Goal: Information Seeking & Learning: Learn about a topic

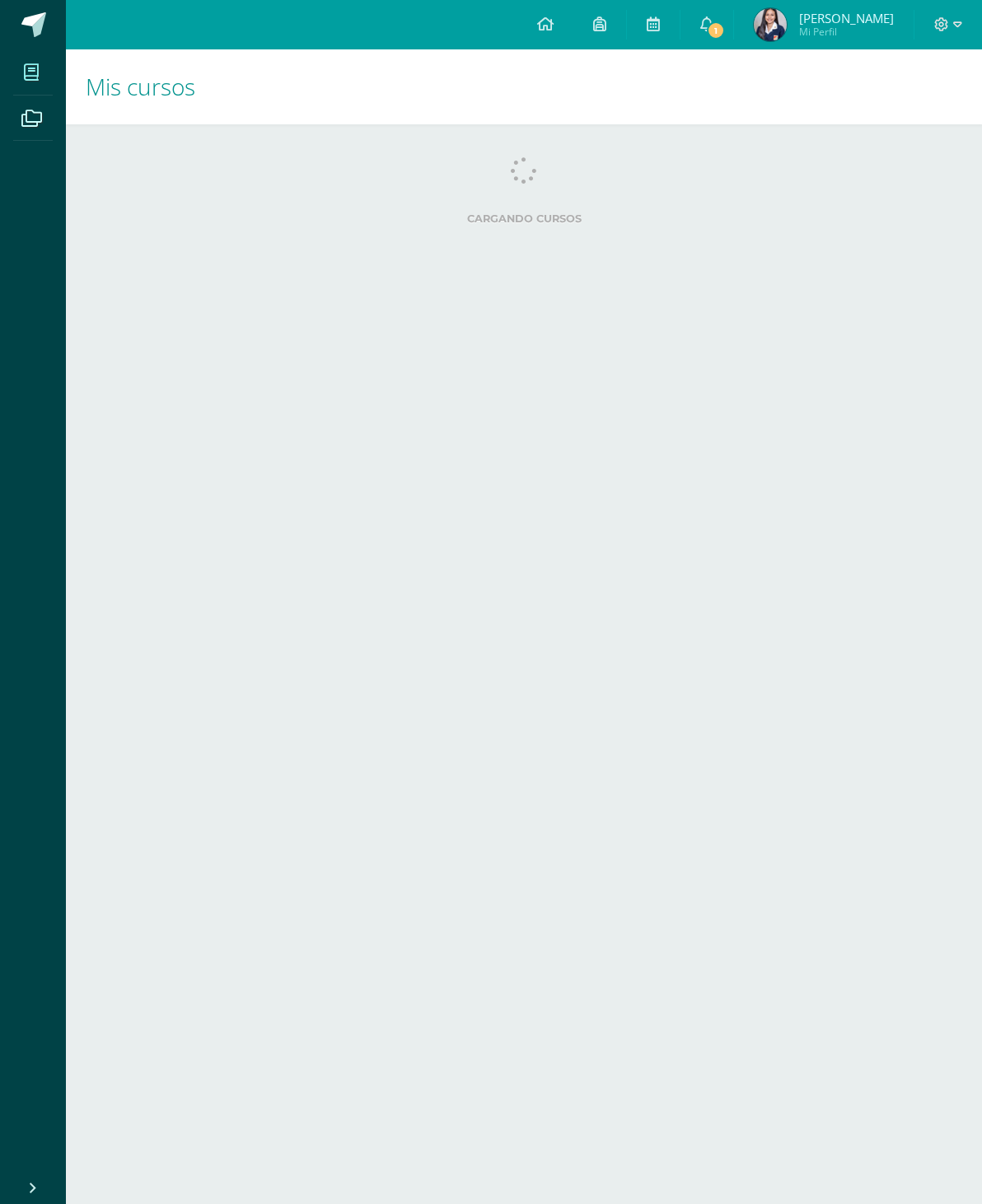
click at [706, 31] on icon at bounding box center [707, 24] width 13 height 15
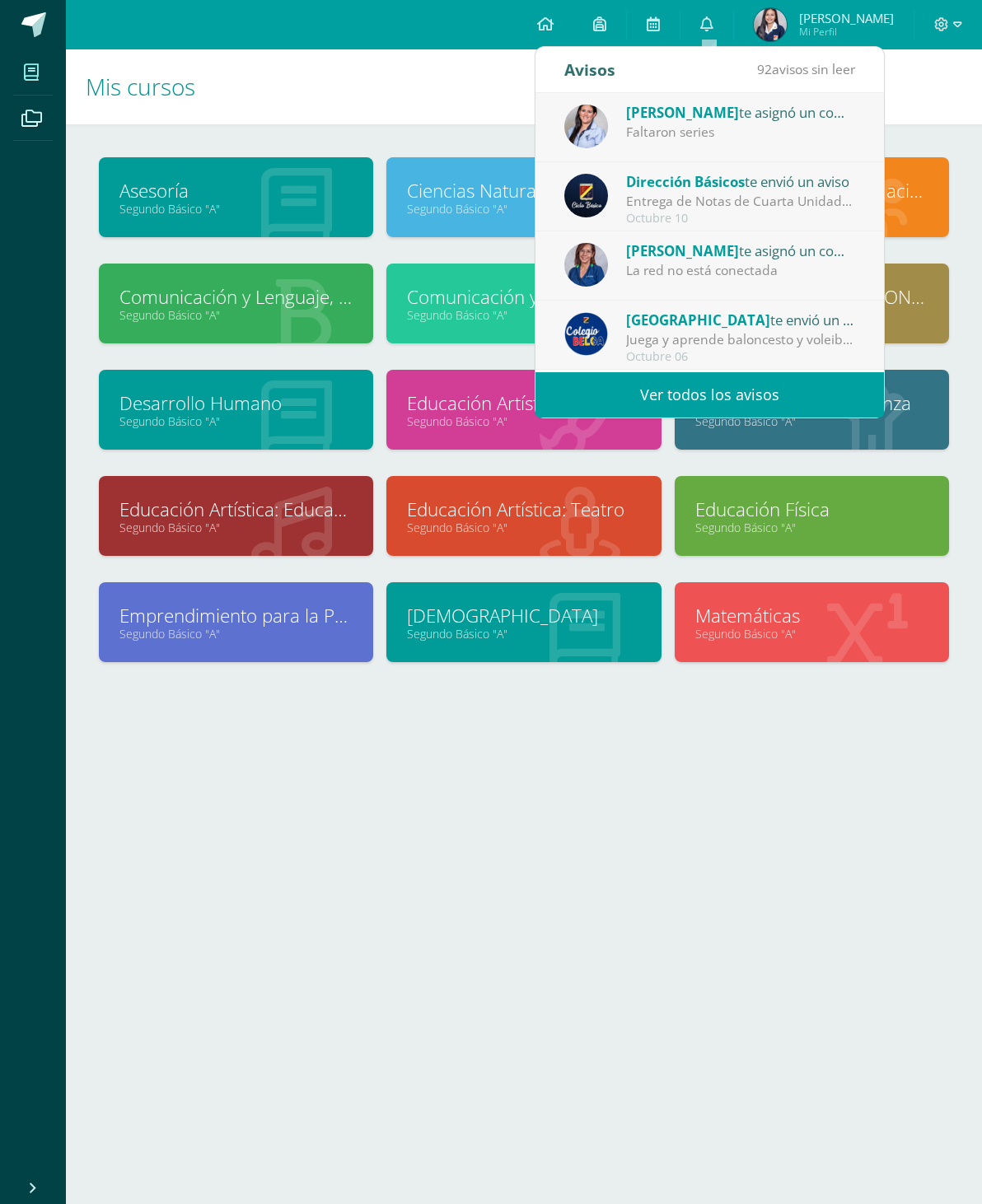
click at [766, 119] on div "Liza Hernández te asignó un comentario en 'Páginas del libro tabla periódica' p…" at bounding box center [741, 112] width 229 height 22
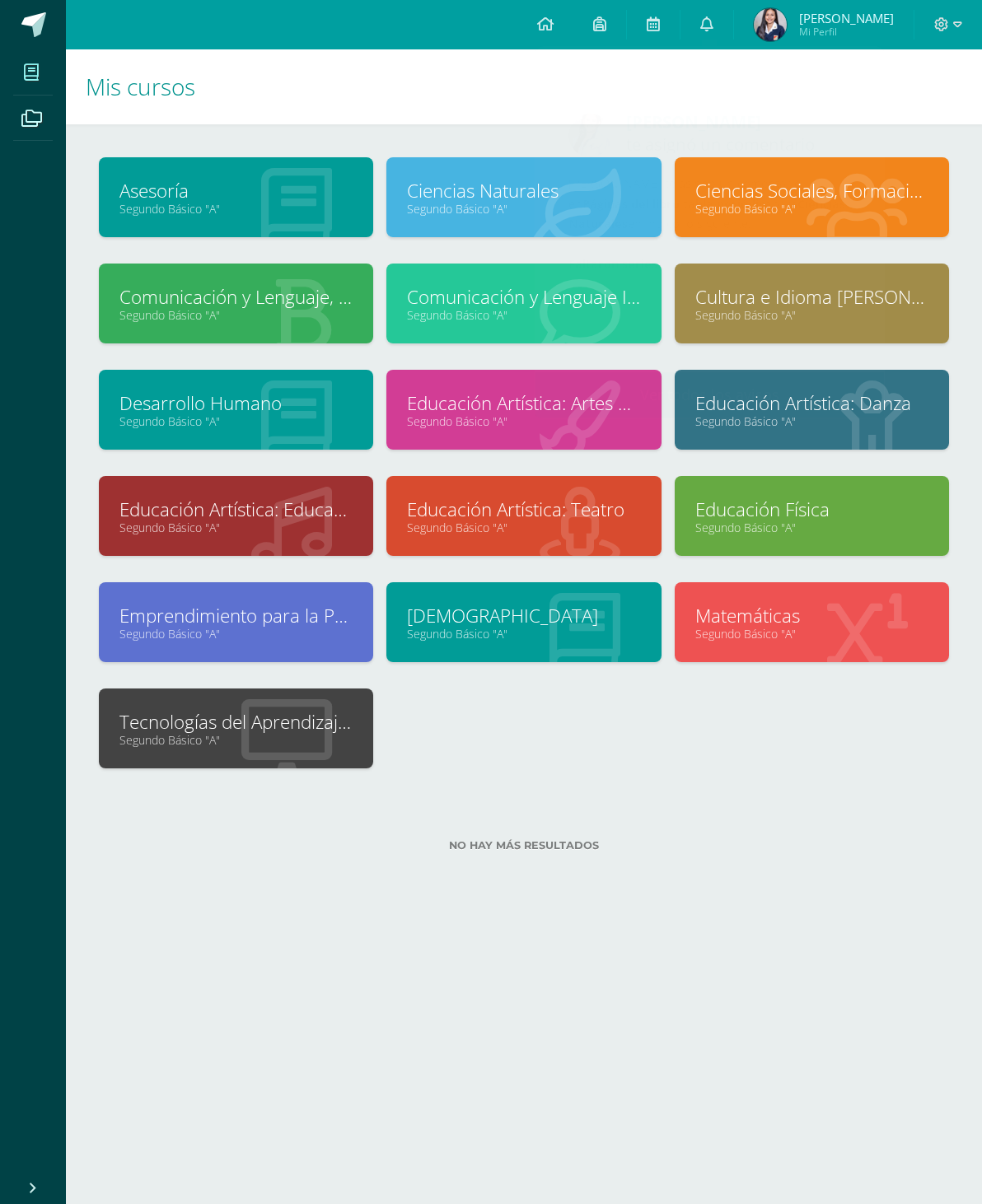
click at [919, 112] on h1 "Mis cursos" at bounding box center [524, 87] width 877 height 75
click at [423, 185] on link "Ciencias Naturales" at bounding box center [523, 190] width 233 height 26
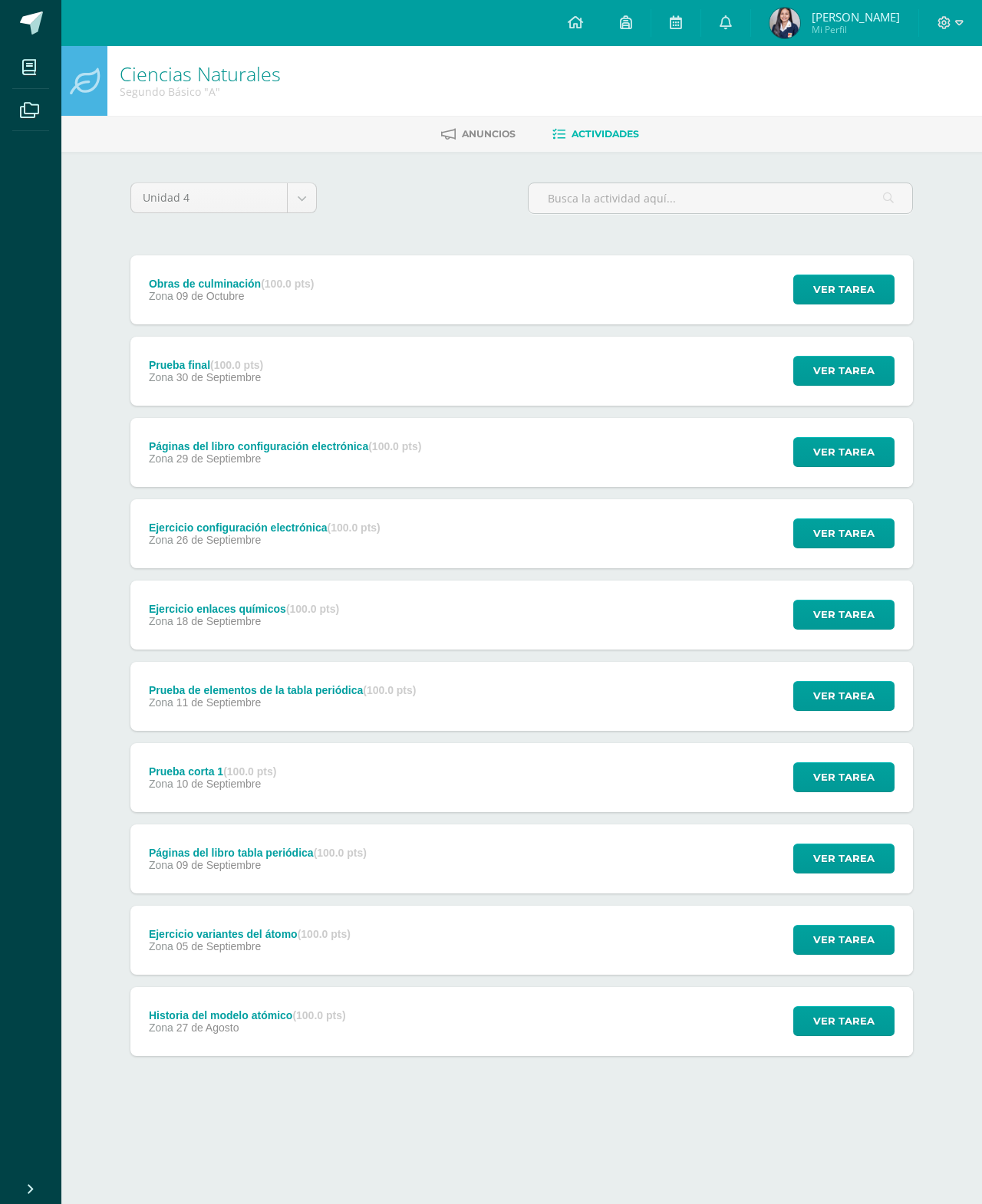
click at [836, 291] on span "Ver tarea" at bounding box center [844, 289] width 61 height 29
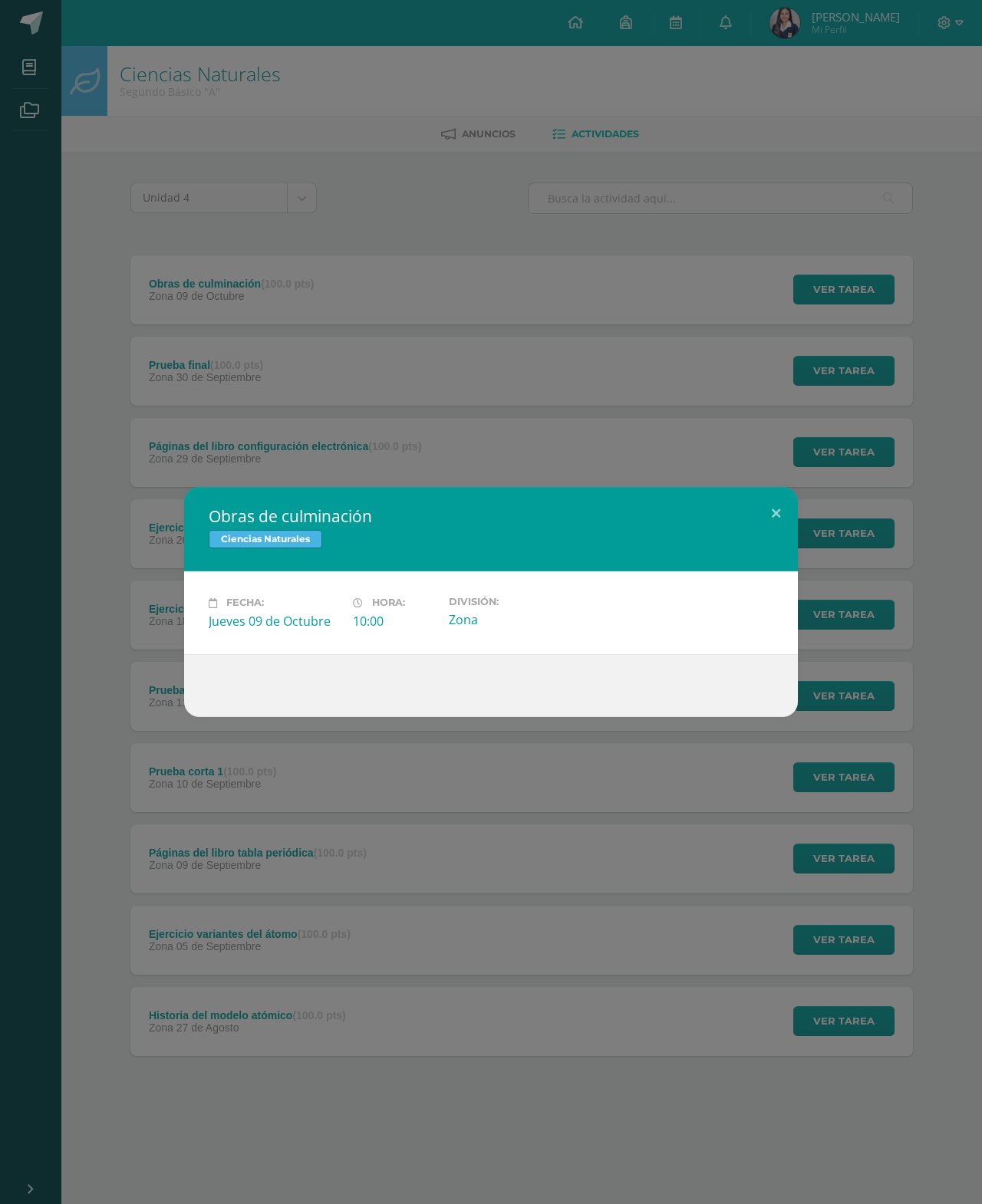
click at [773, 506] on button at bounding box center [776, 512] width 44 height 52
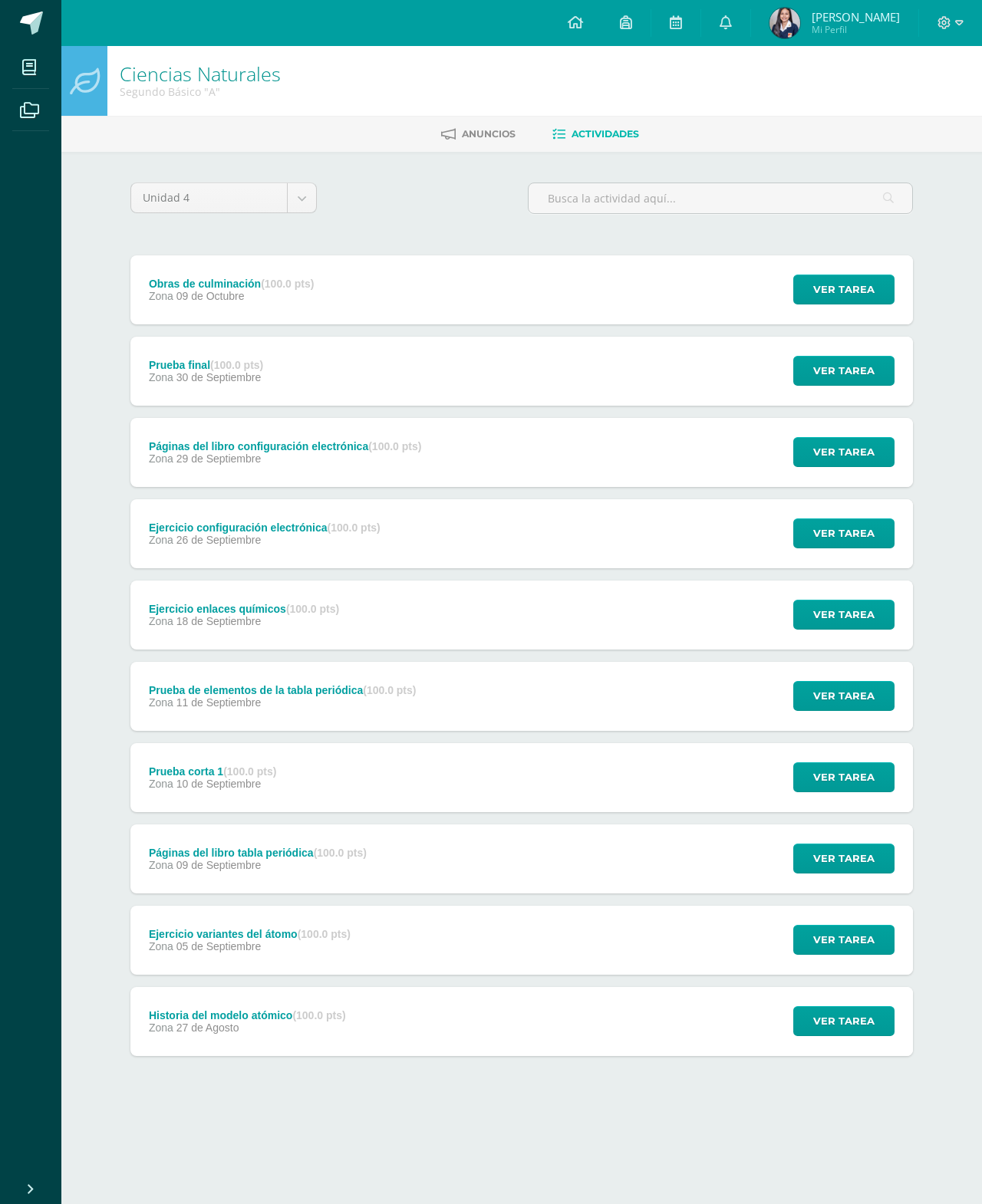
click at [846, 364] on span "Ver tarea" at bounding box center [844, 371] width 61 height 29
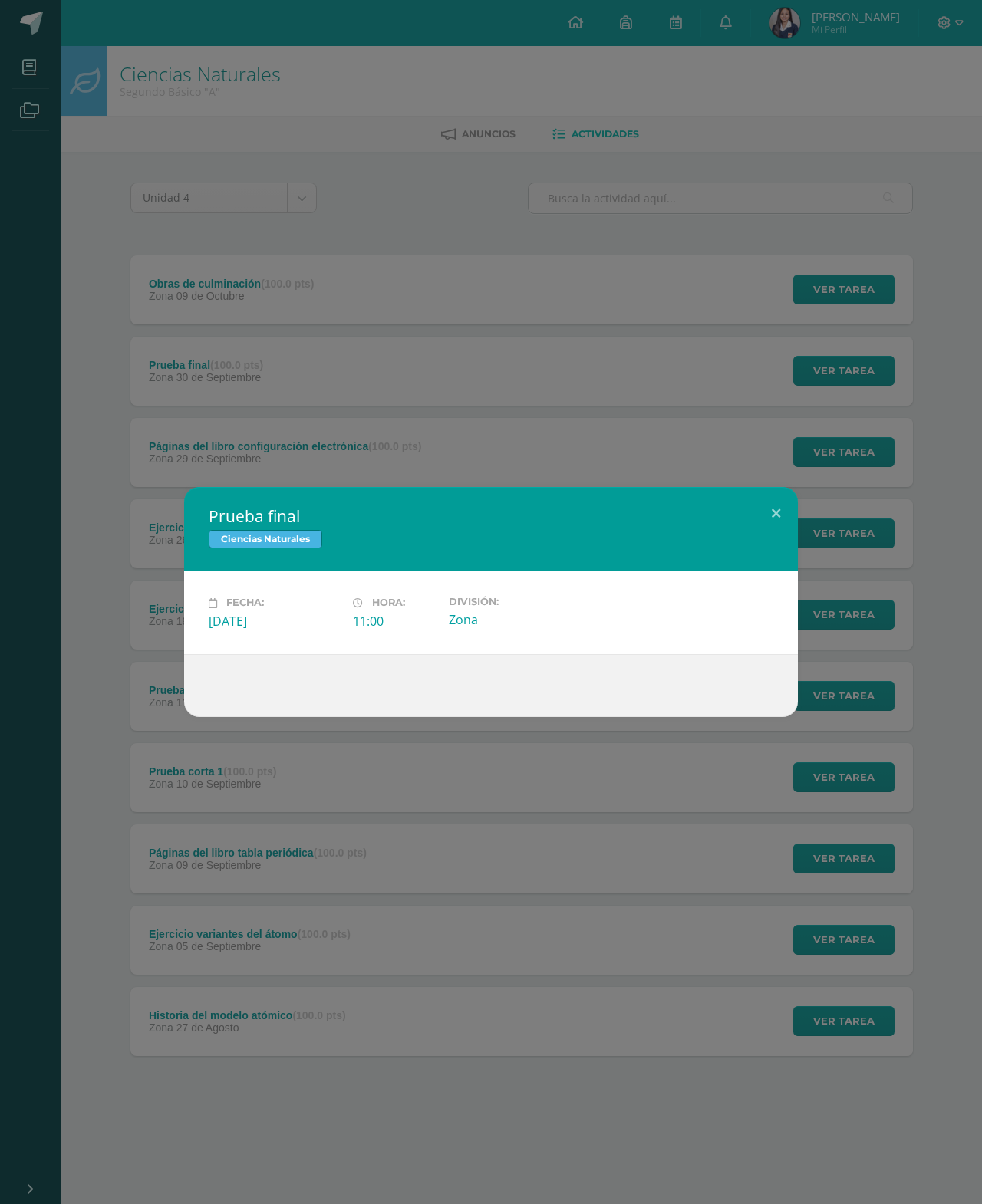
click at [754, 464] on div "Prueba final Ciencias Naturales Fecha: Martes 30 de Septiembre Hora: 11:00 Divi…" at bounding box center [491, 602] width 982 height 1204
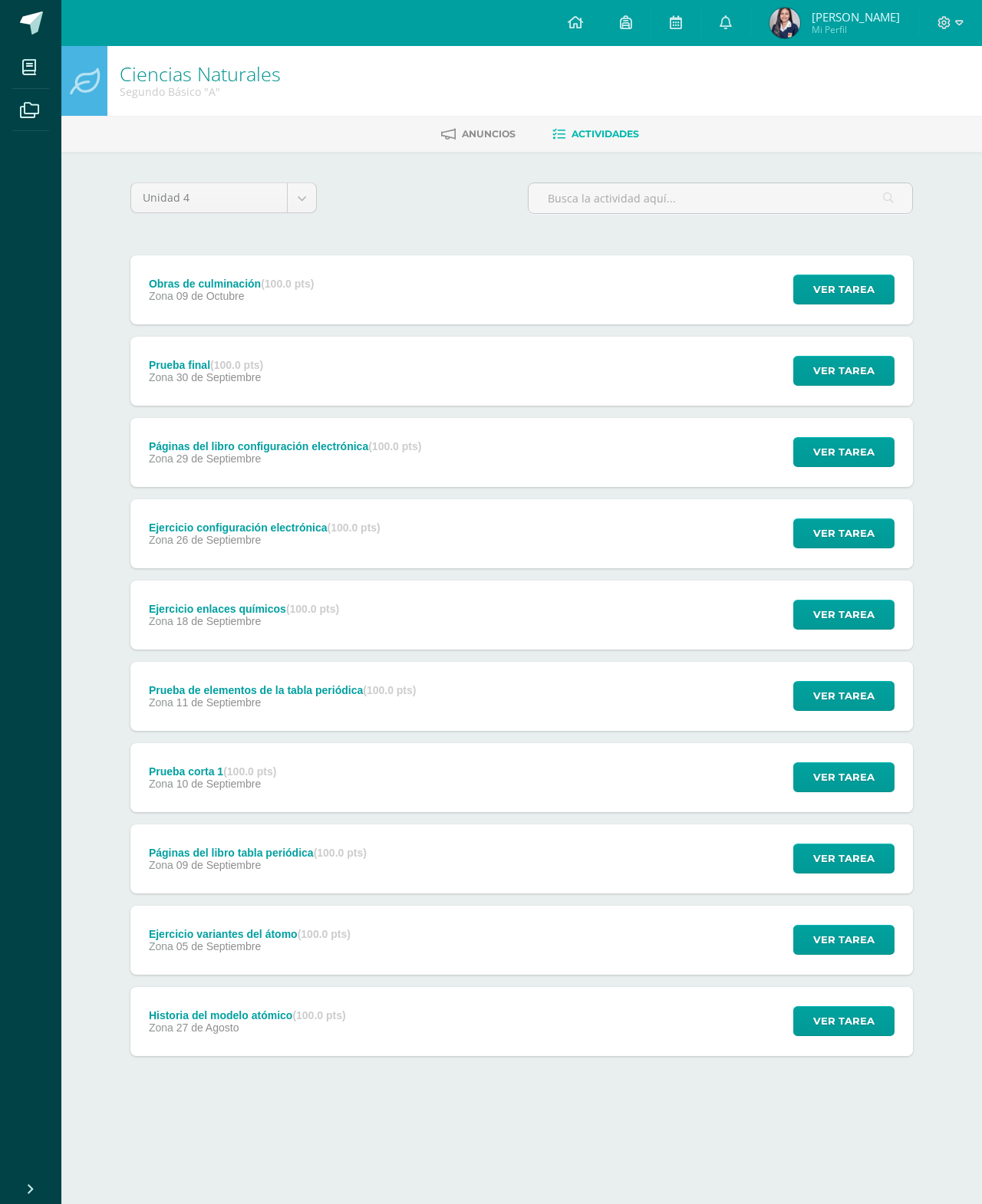
click at [848, 465] on span "Ver tarea" at bounding box center [844, 452] width 61 height 29
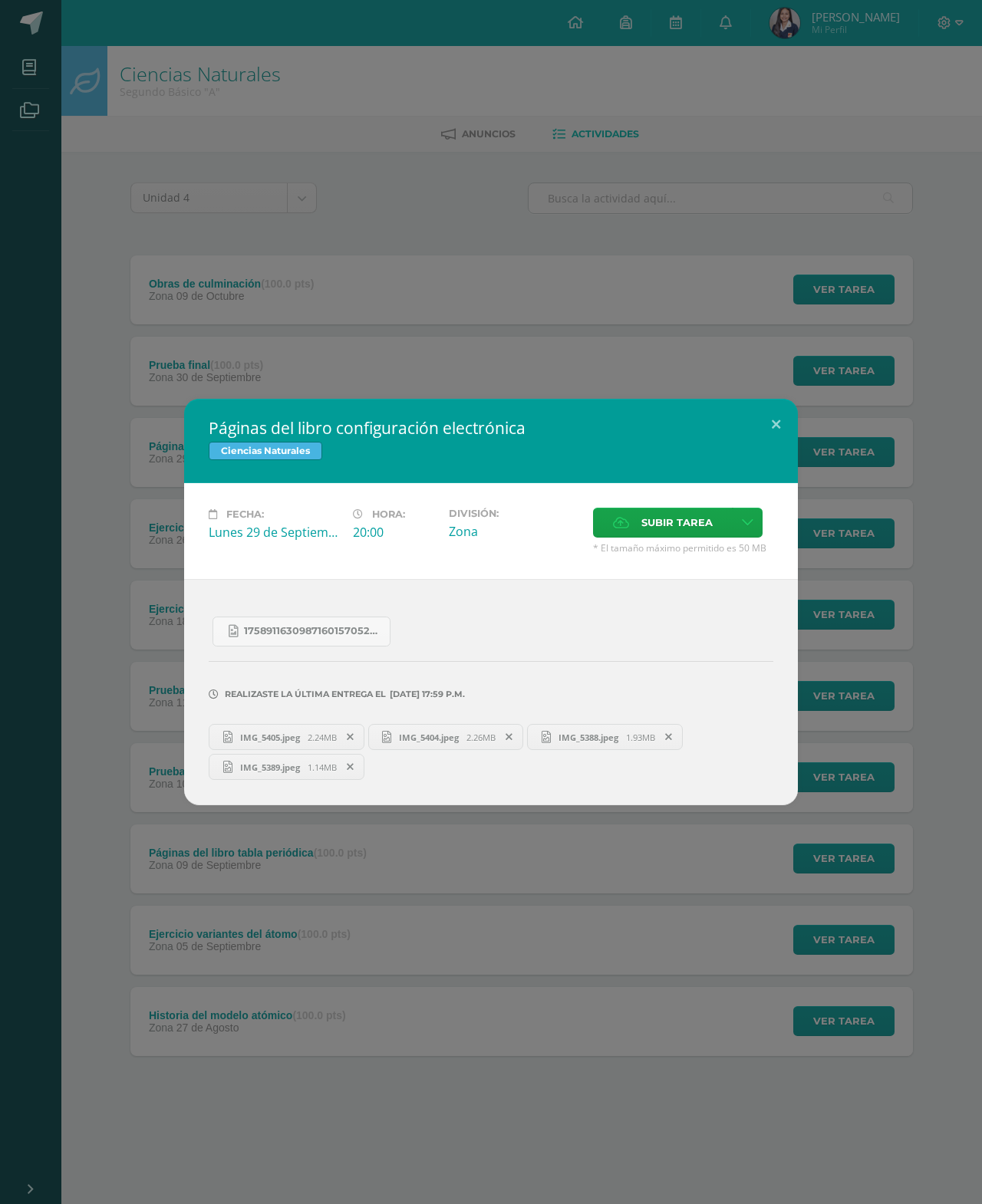
click at [281, 644] on link "17589116309871601570523015913733.jpg" at bounding box center [301, 631] width 178 height 30
click at [302, 727] on link "IMG_5405.jpeg 2.24MB" at bounding box center [286, 737] width 156 height 26
click at [467, 740] on span "IMG_5404.jpeg" at bounding box center [428, 737] width 75 height 12
click at [605, 737] on span "IMG_5388.jpeg" at bounding box center [588, 737] width 75 height 12
click at [321, 780] on link "IMG_5389.jpeg 1.14MB" at bounding box center [286, 767] width 156 height 26
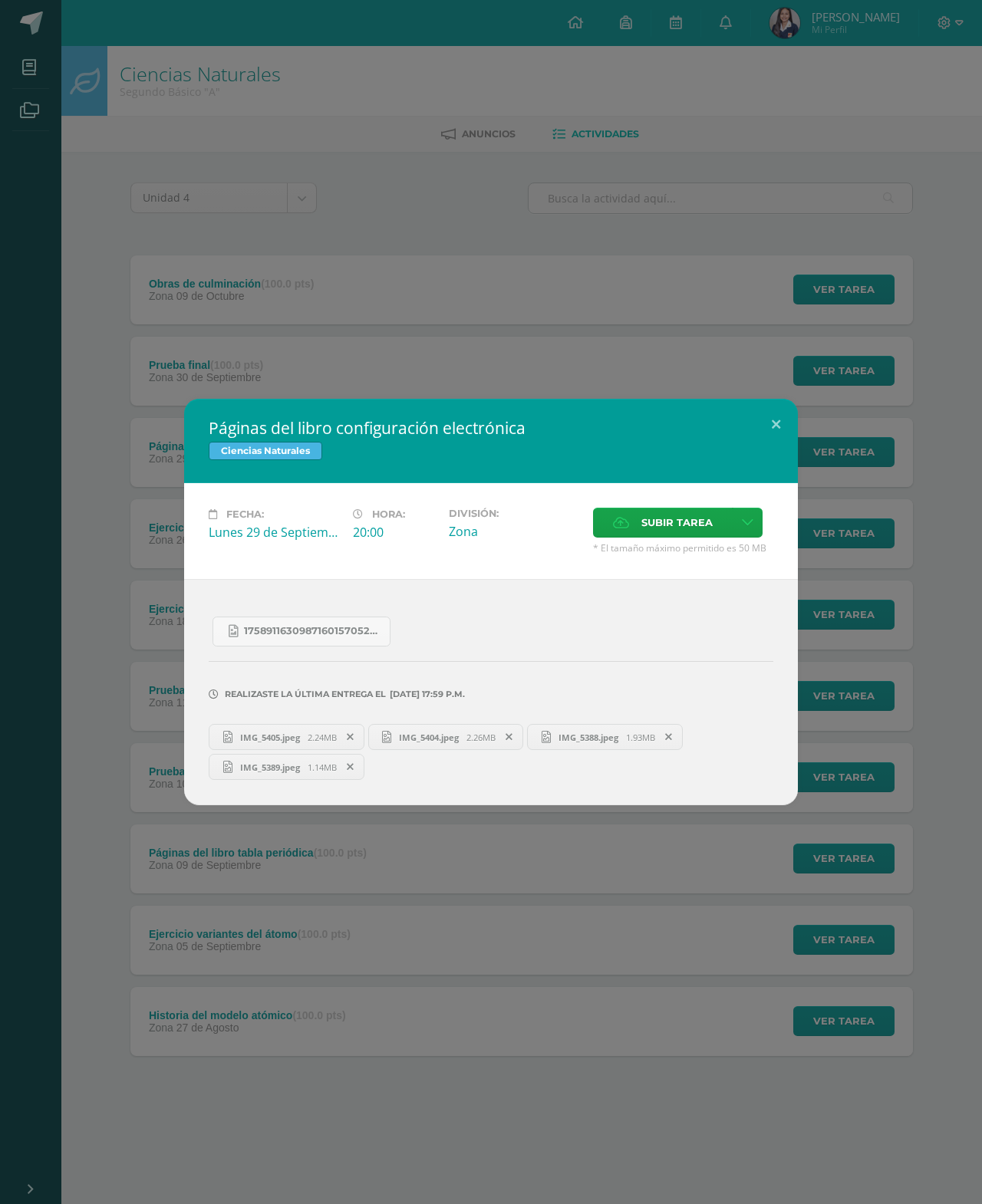
click at [320, 743] on span "2.24MB" at bounding box center [322, 737] width 29 height 12
click at [469, 750] on link "IMG_5404.jpeg 2.26MB" at bounding box center [446, 737] width 156 height 26
click at [317, 743] on span "2.24MB" at bounding box center [322, 737] width 29 height 12
click at [775, 427] on button at bounding box center [776, 424] width 44 height 52
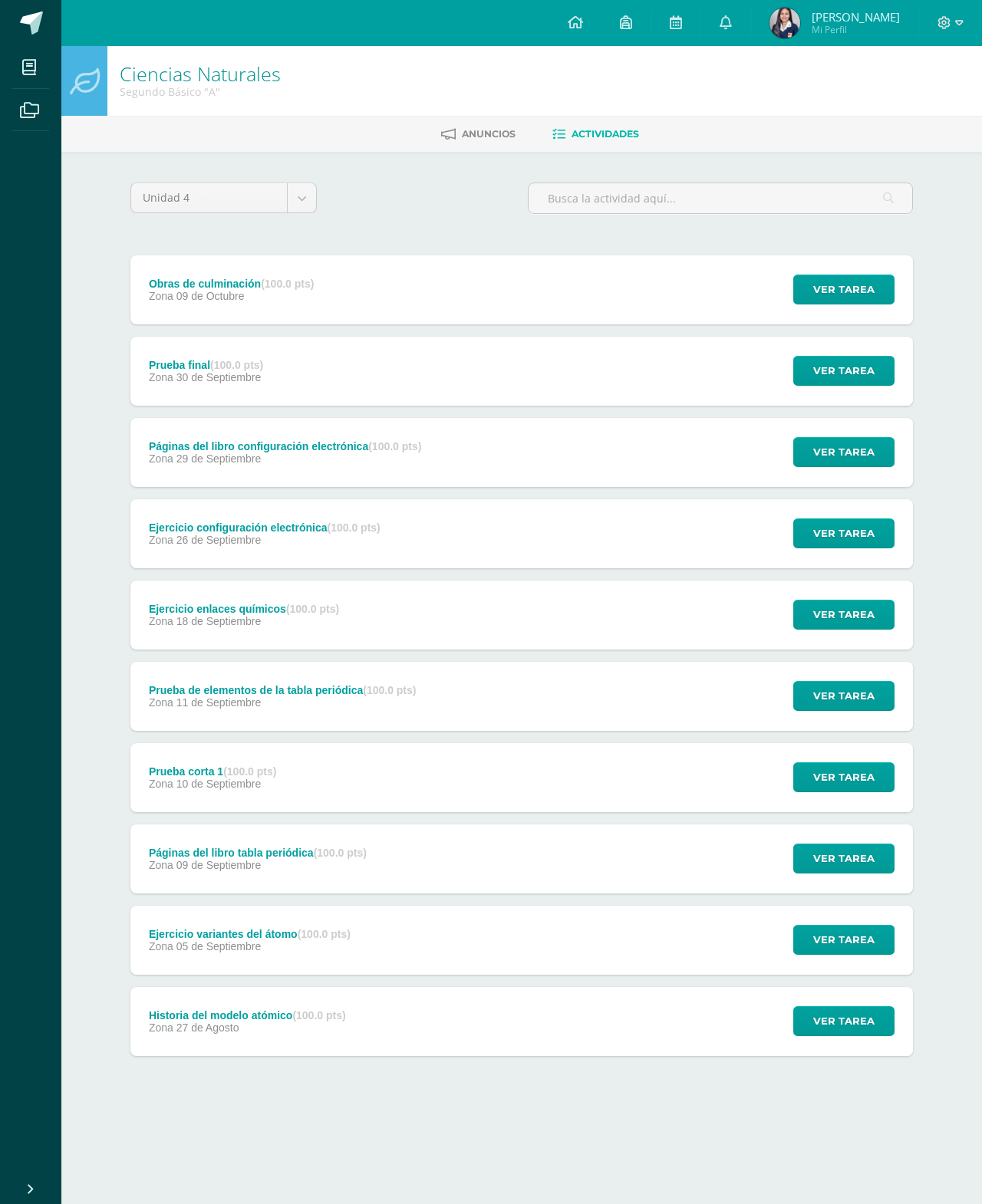
click at [725, 19] on icon at bounding box center [725, 23] width 12 height 14
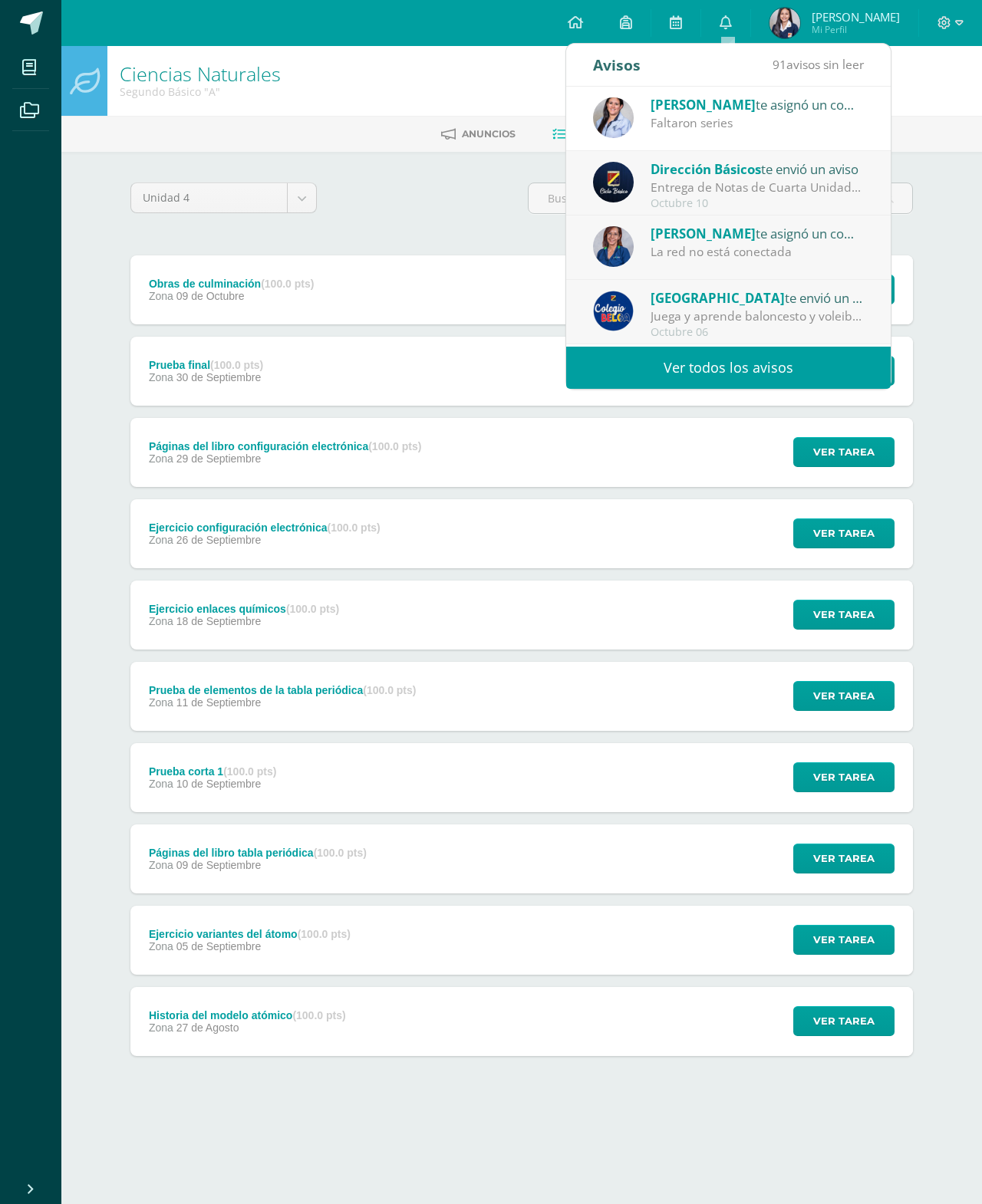
click at [789, 113] on div "Liza Hernández te asignó un comentario en 'Páginas del libro tabla periódica' p…" at bounding box center [757, 104] width 213 height 20
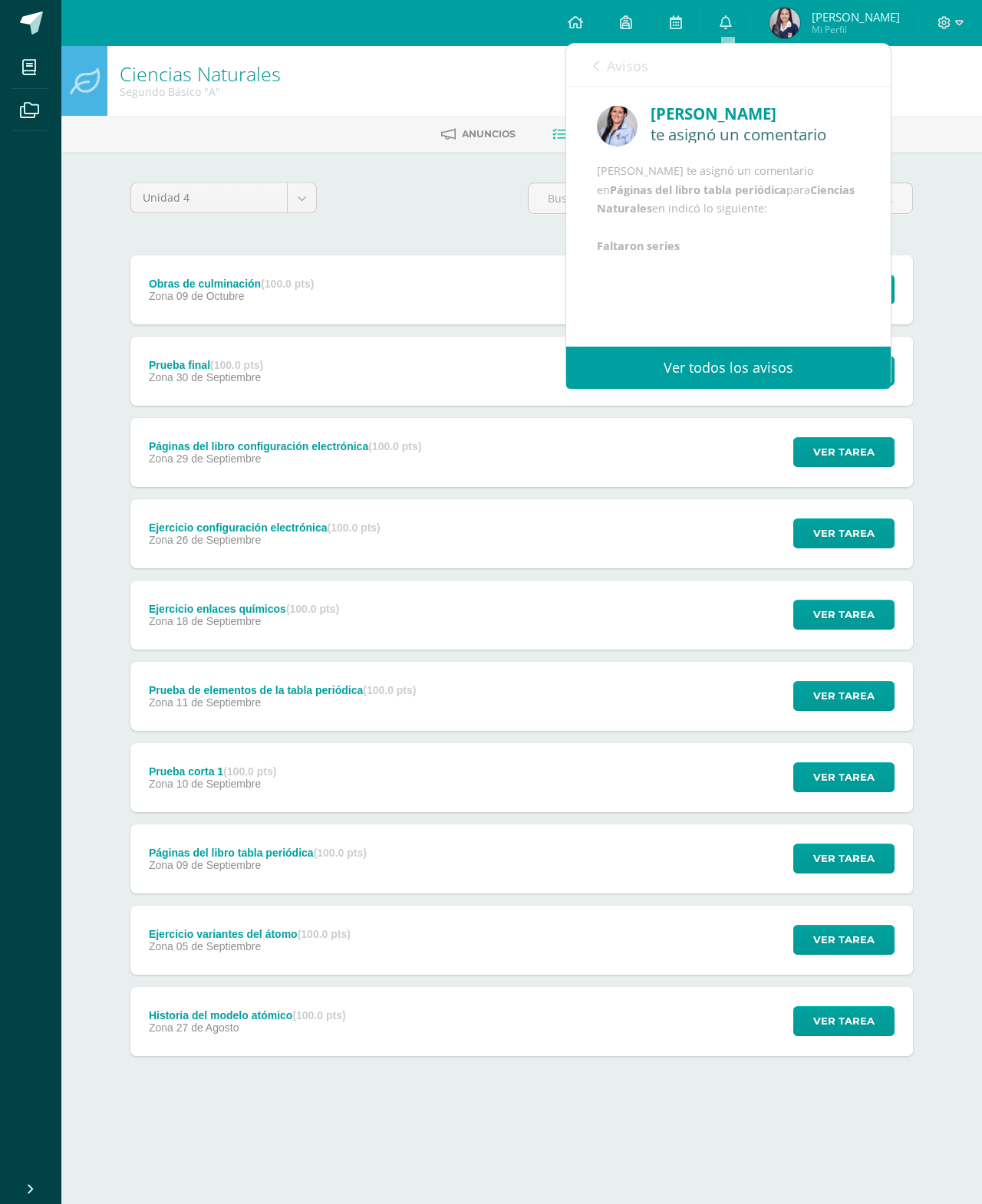
click at [631, 75] on span "Avisos" at bounding box center [627, 66] width 41 height 19
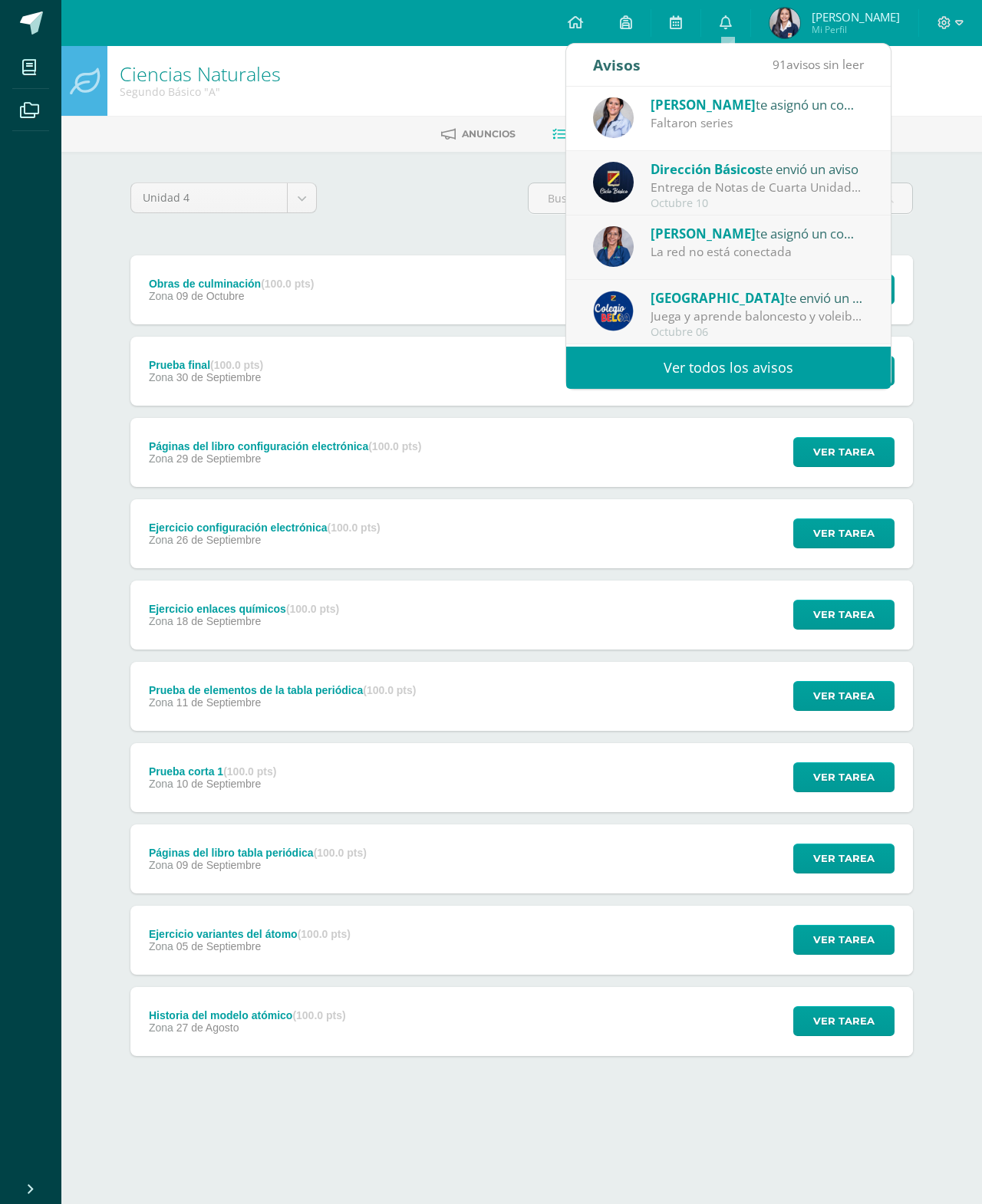
click at [439, 872] on div "Páginas del libro tabla periódica (100.0 pts) Zona 09 de Septiembre Ver tarea P…" at bounding box center [522, 859] width 782 height 69
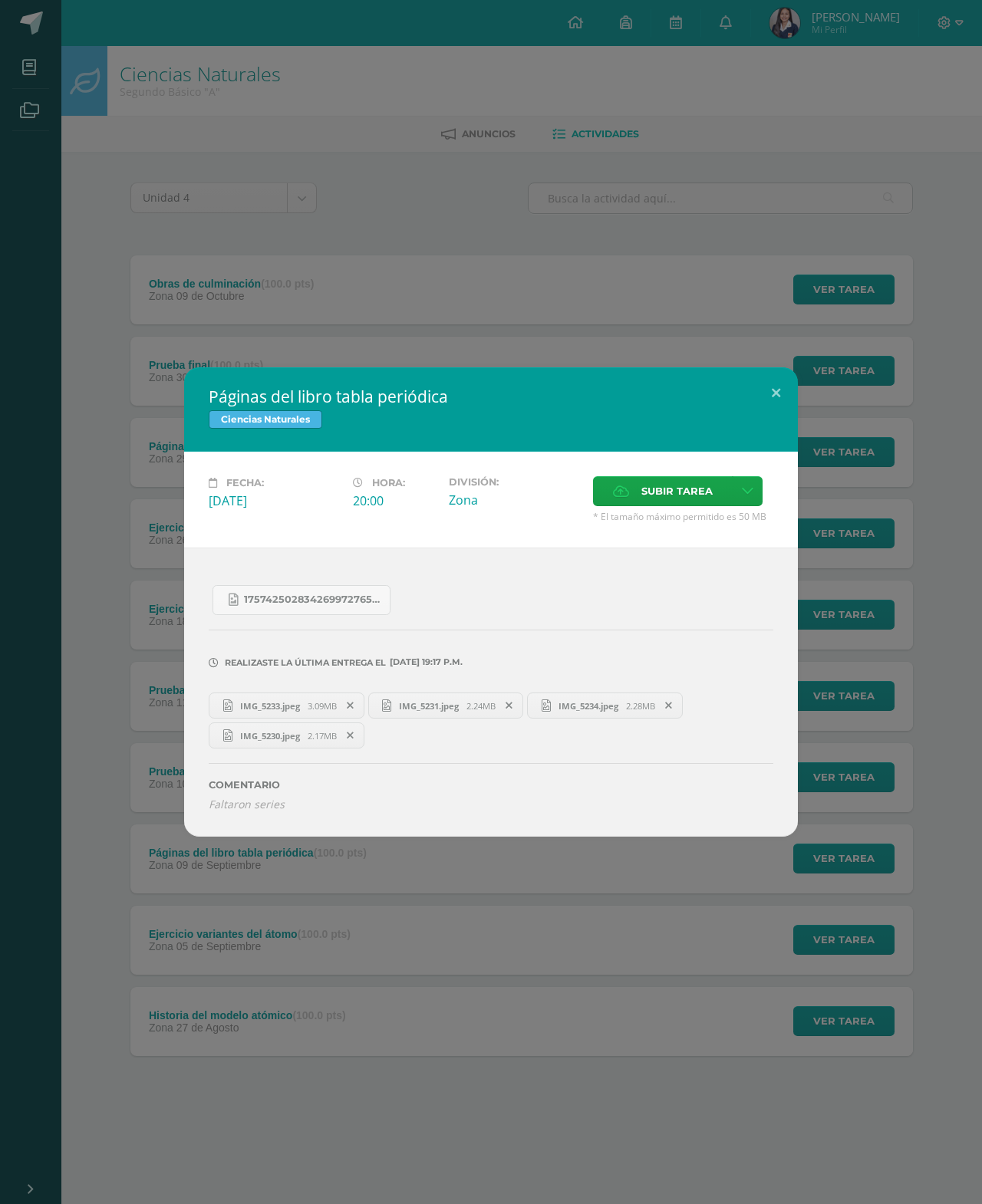
click at [350, 604] on link "17574250283426997276571490175841.jpg" at bounding box center [301, 600] width 178 height 30
click at [324, 706] on span "3.09MB" at bounding box center [322, 706] width 29 height 12
click at [610, 706] on span "IMG_5234.jpeg" at bounding box center [588, 706] width 75 height 12
click at [414, 700] on span "IMG_5231.jpeg" at bounding box center [428, 706] width 75 height 12
click at [294, 738] on span "IMG_5230.jpeg" at bounding box center [270, 735] width 75 height 12
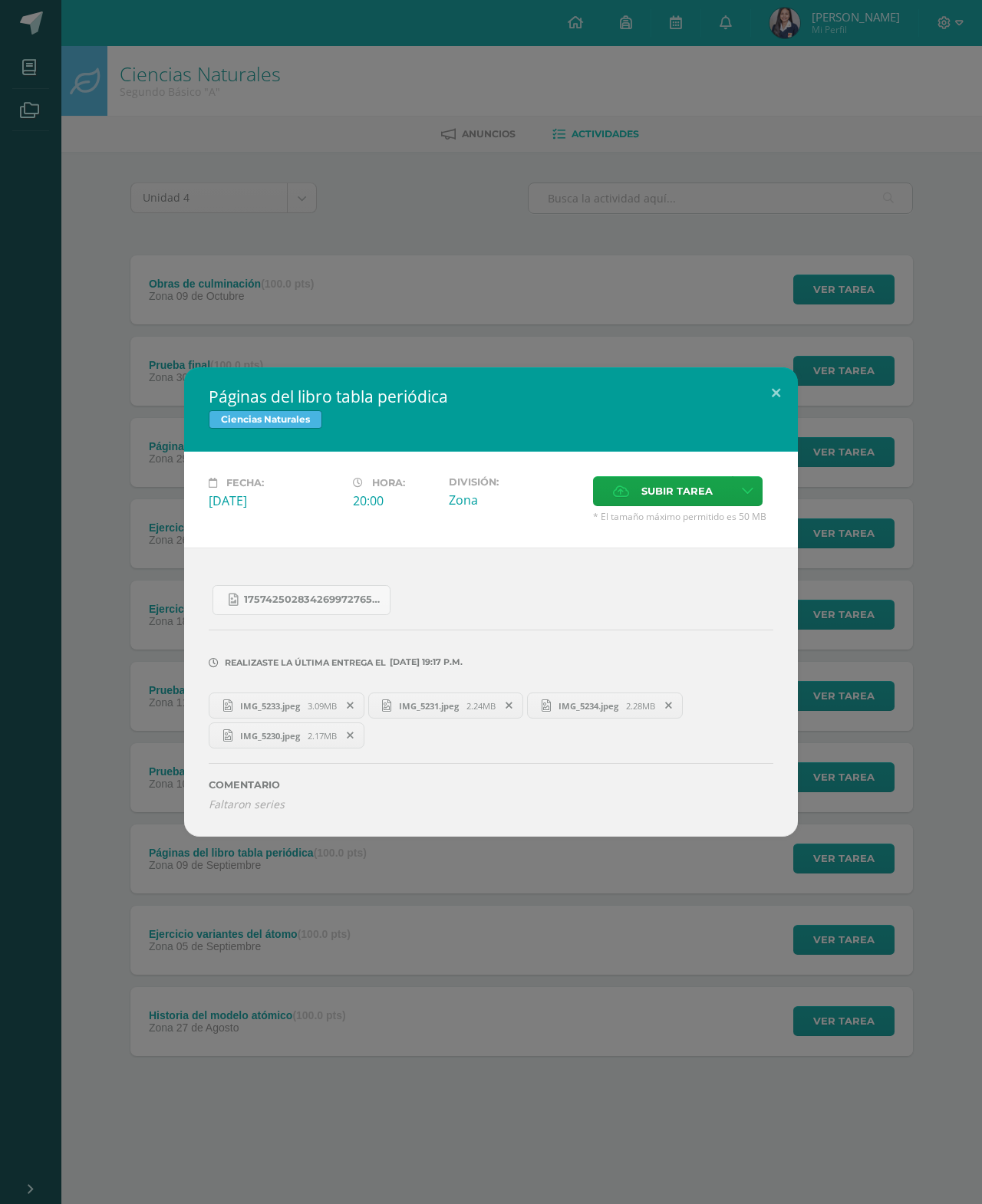
click at [605, 714] on link "IMG_5234.jpeg 2.28MB" at bounding box center [605, 706] width 156 height 26
click at [483, 710] on span "2.24MB" at bounding box center [481, 706] width 29 height 12
click at [323, 703] on span "3.09MB" at bounding box center [322, 706] width 29 height 12
click at [332, 728] on link "IMG_5230.jpeg 2.17MB" at bounding box center [286, 735] width 156 height 26
click at [449, 709] on span "IMG_5231.jpeg" at bounding box center [428, 706] width 75 height 12
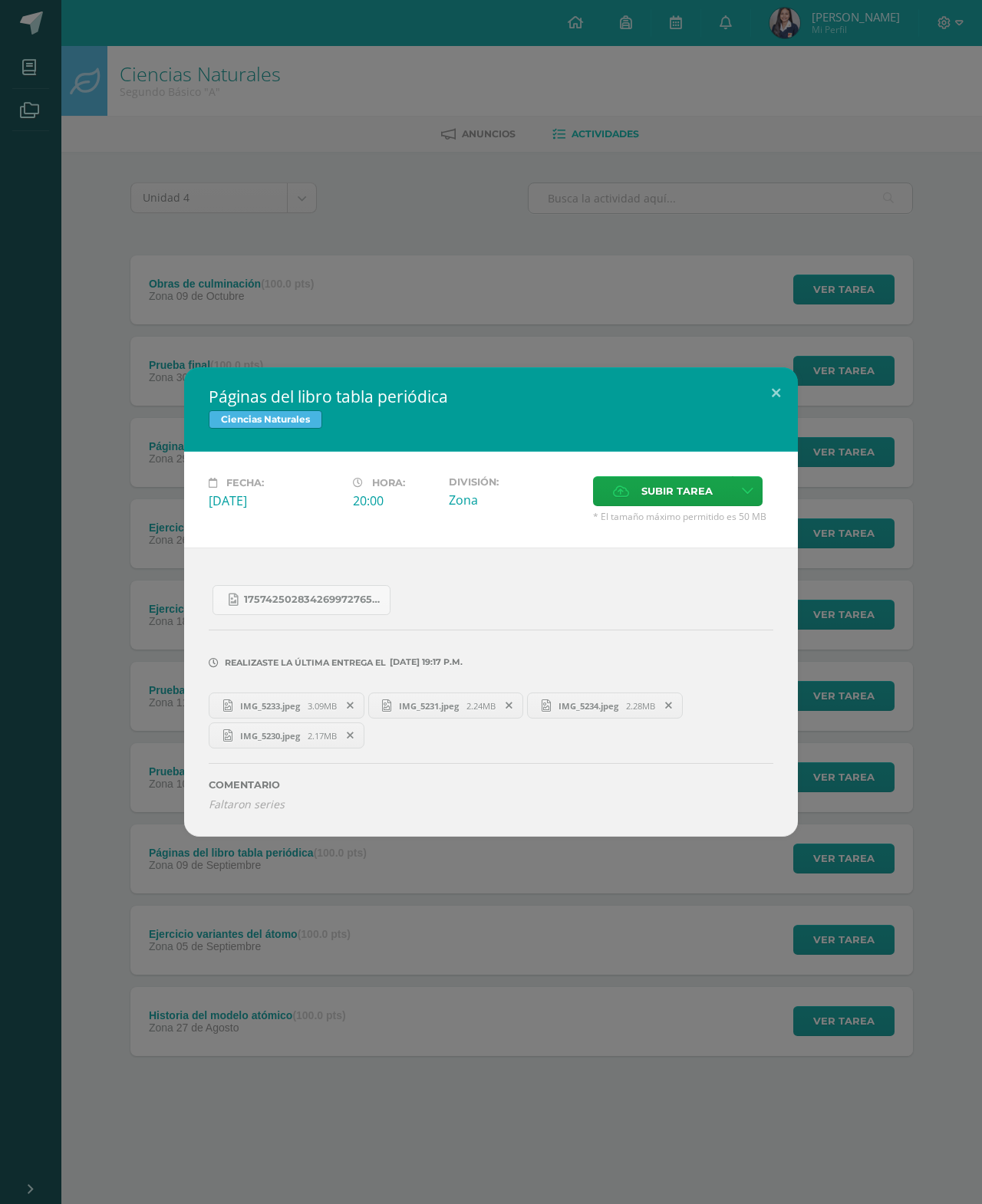
click at [634, 714] on link "IMG_5234.jpeg 2.28MB" at bounding box center [605, 706] width 156 height 26
click at [771, 384] on button at bounding box center [776, 393] width 44 height 52
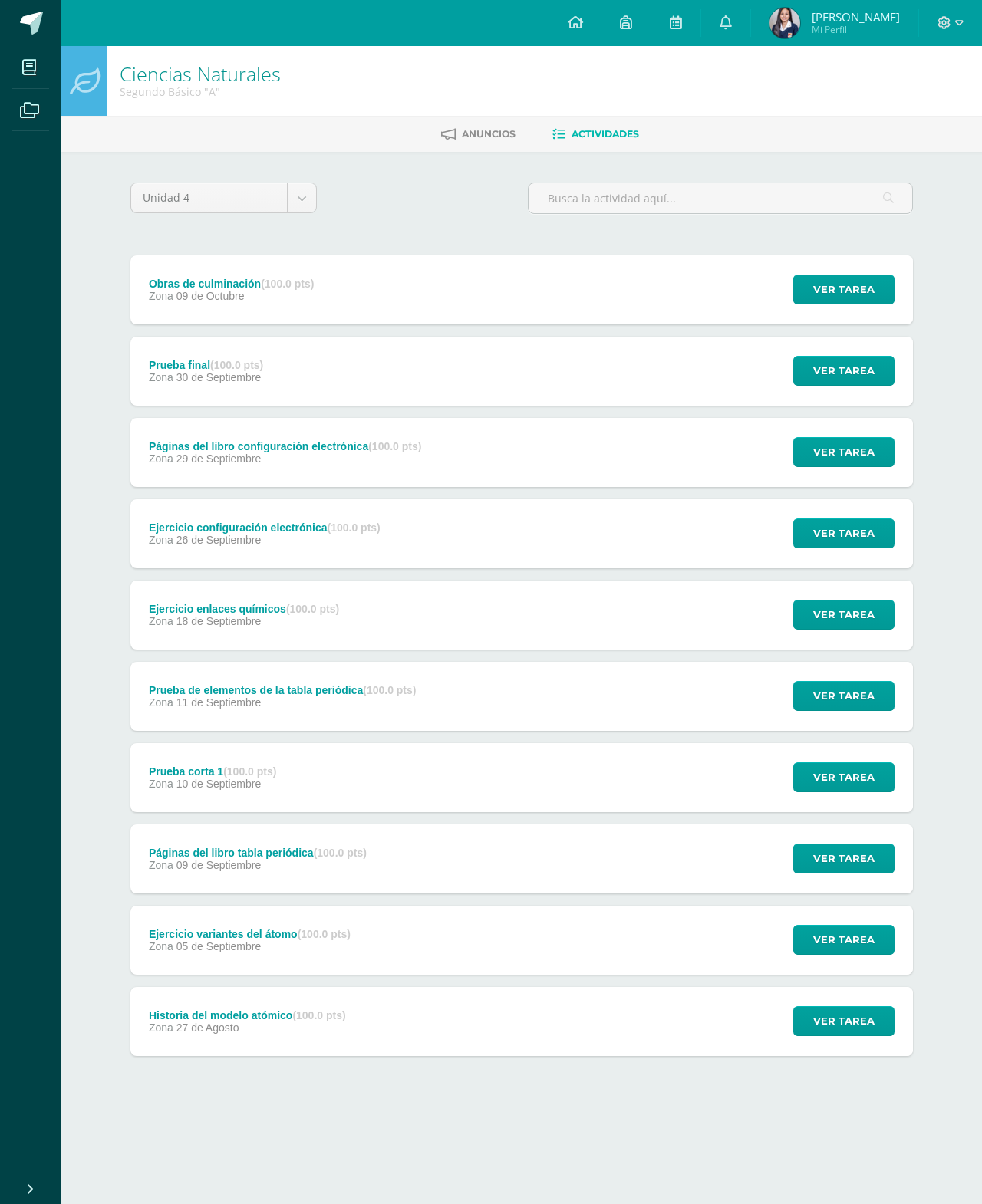
click at [852, 1028] on span "Ver tarea" at bounding box center [844, 1021] width 61 height 29
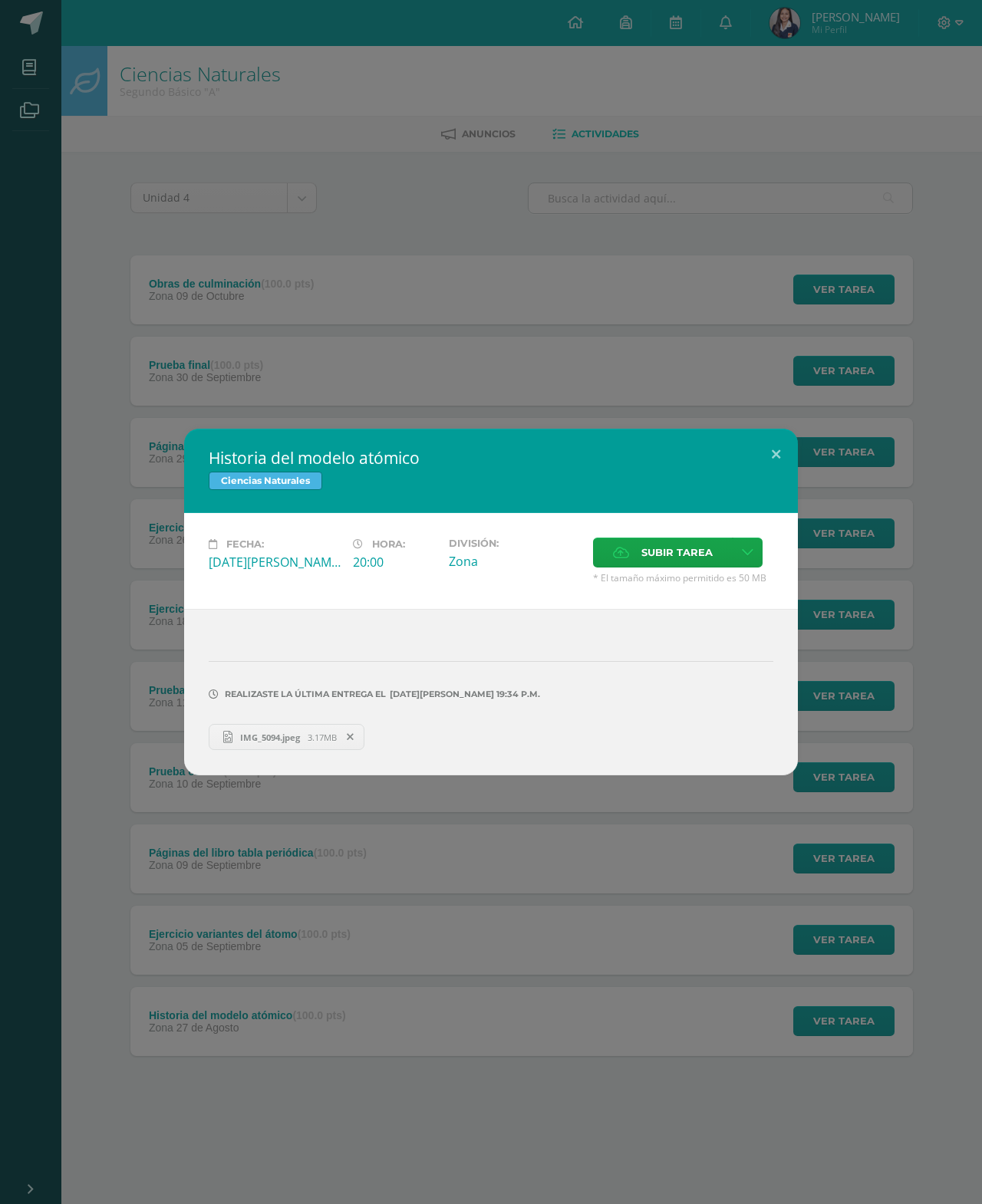
click at [767, 437] on button at bounding box center [776, 454] width 44 height 52
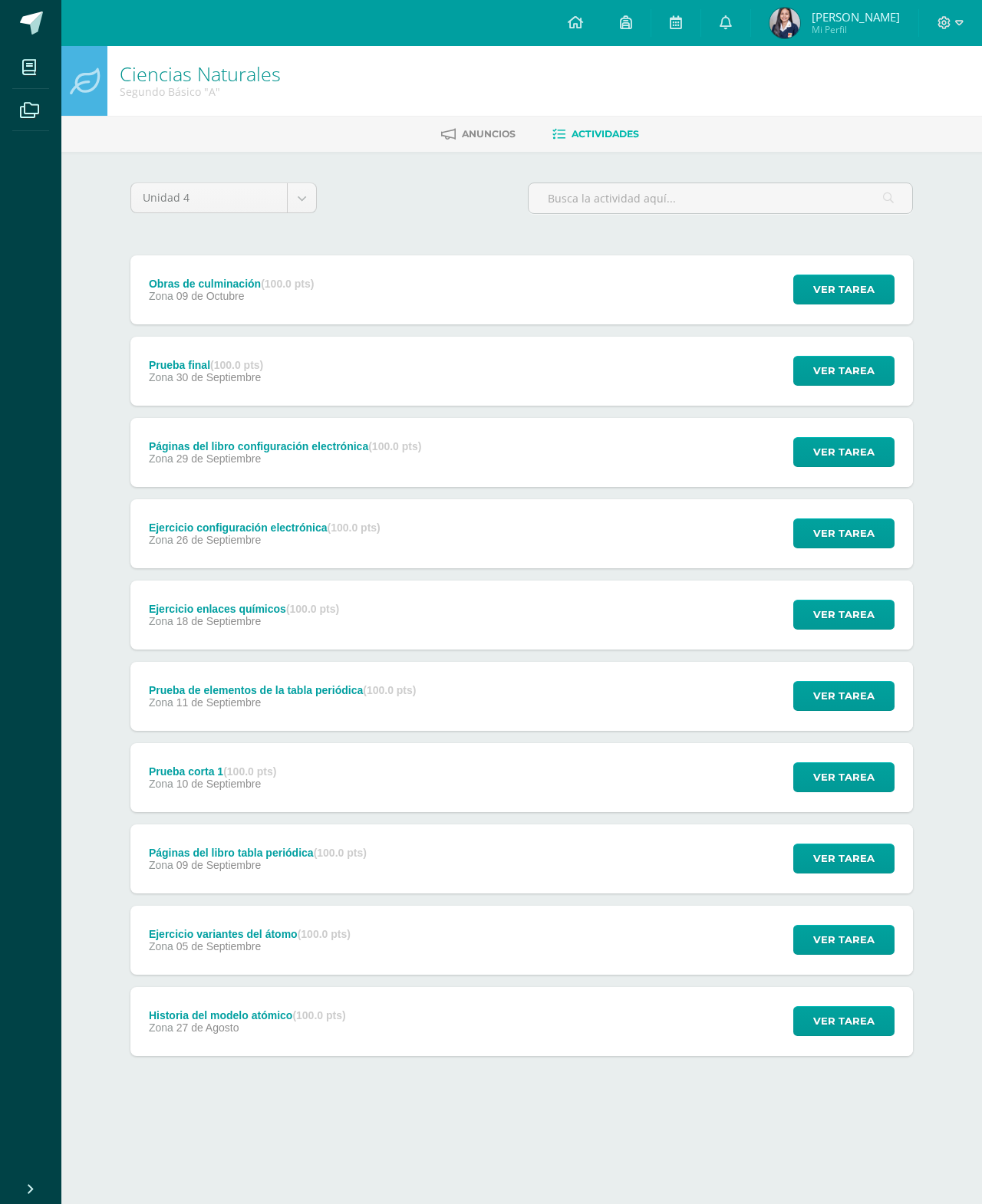
click at [865, 1021] on span "Ver tarea" at bounding box center [844, 1021] width 61 height 29
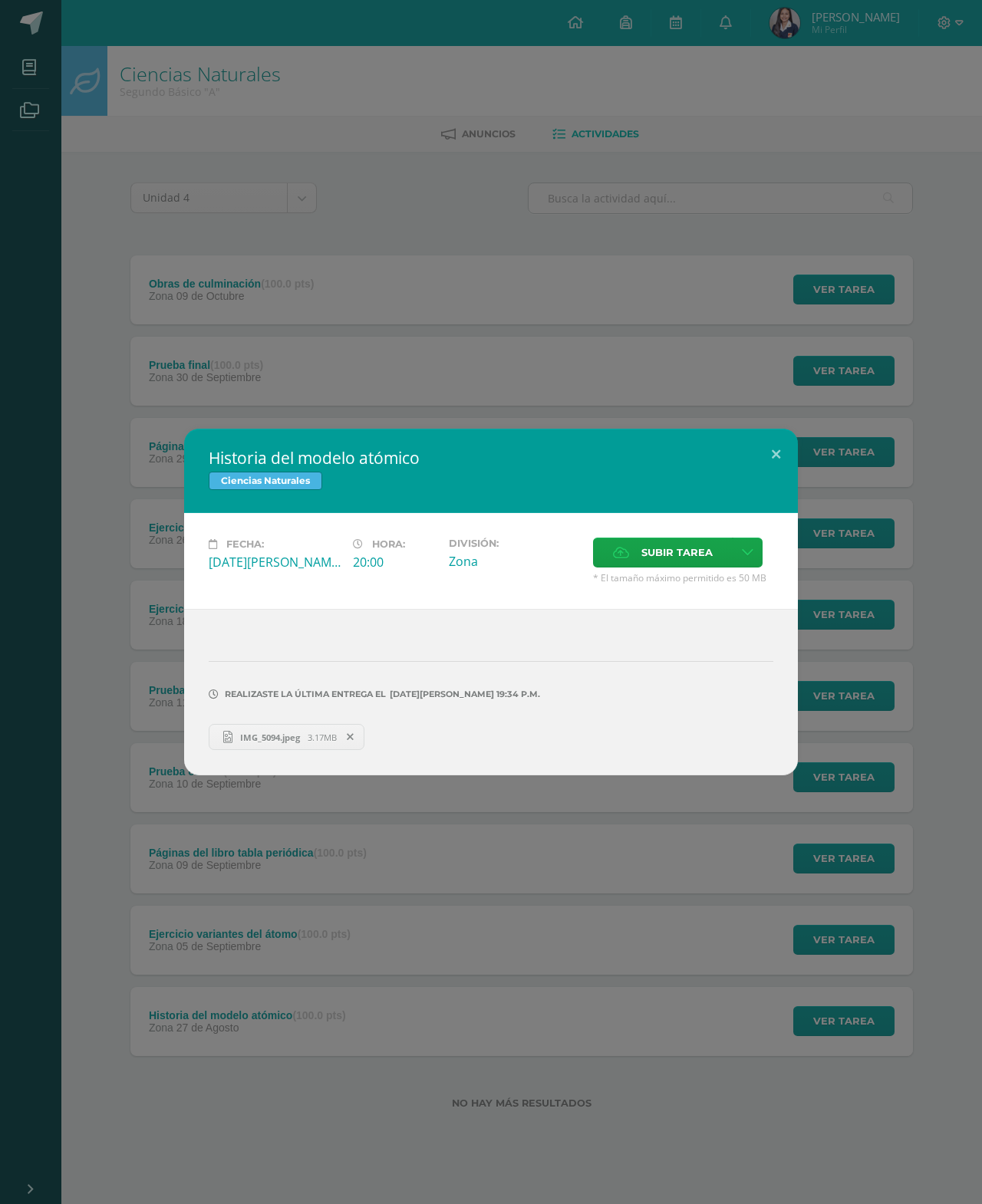
click at [311, 739] on span "3.17MB" at bounding box center [322, 737] width 29 height 12
click at [763, 449] on button at bounding box center [776, 454] width 44 height 52
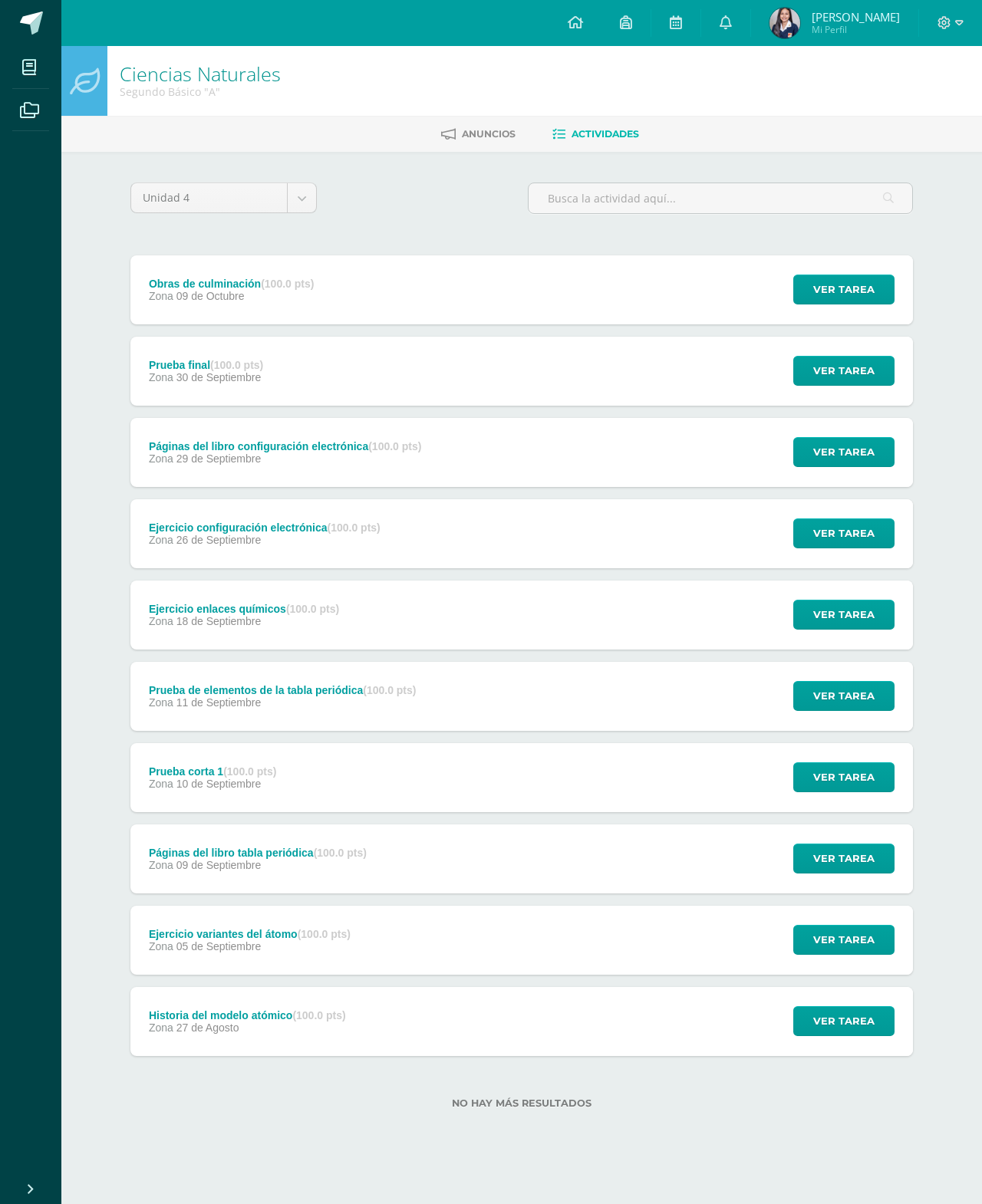
click at [846, 1024] on span "Ver tarea" at bounding box center [844, 1021] width 61 height 29
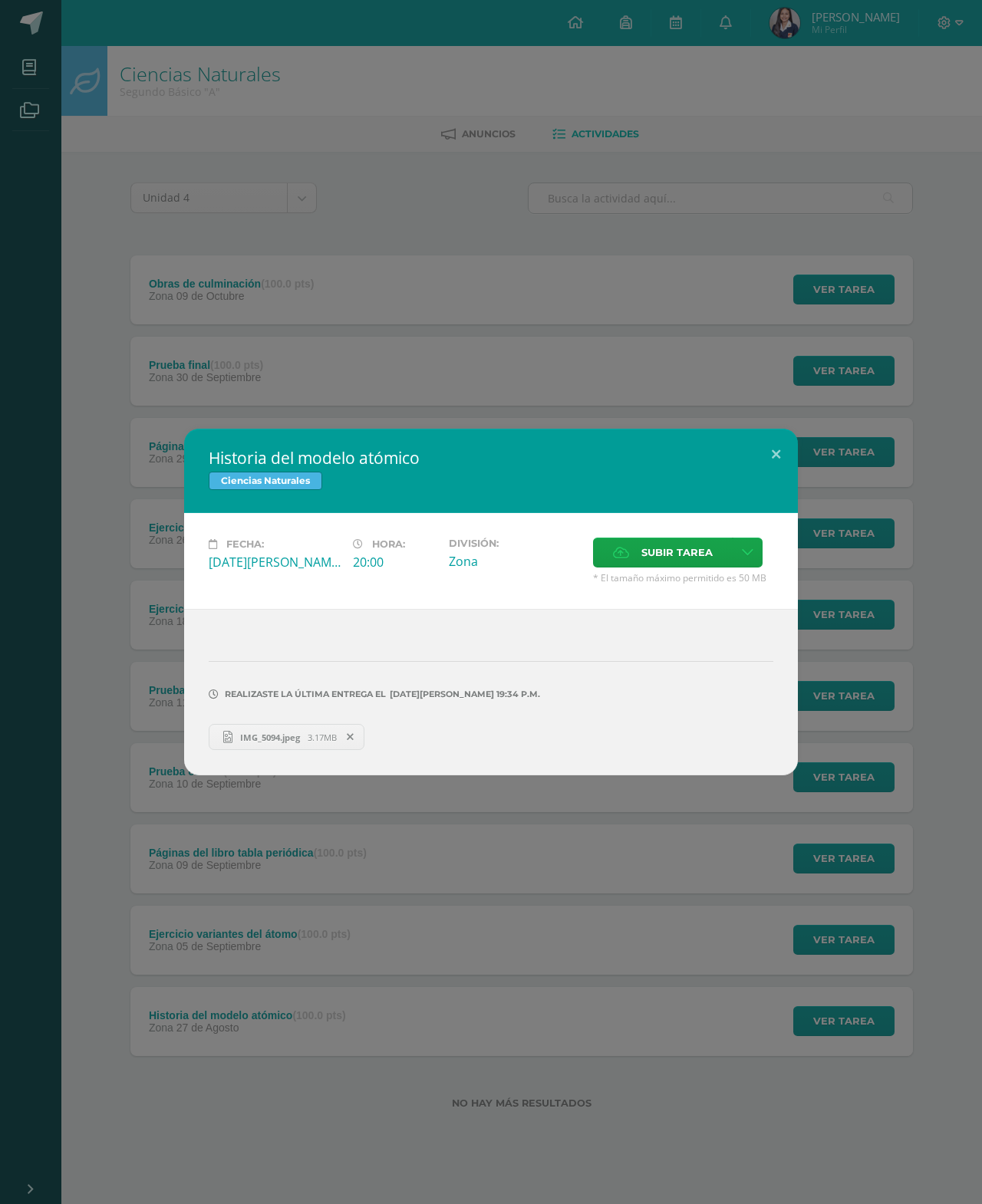
click at [341, 737] on span at bounding box center [351, 737] width 26 height 17
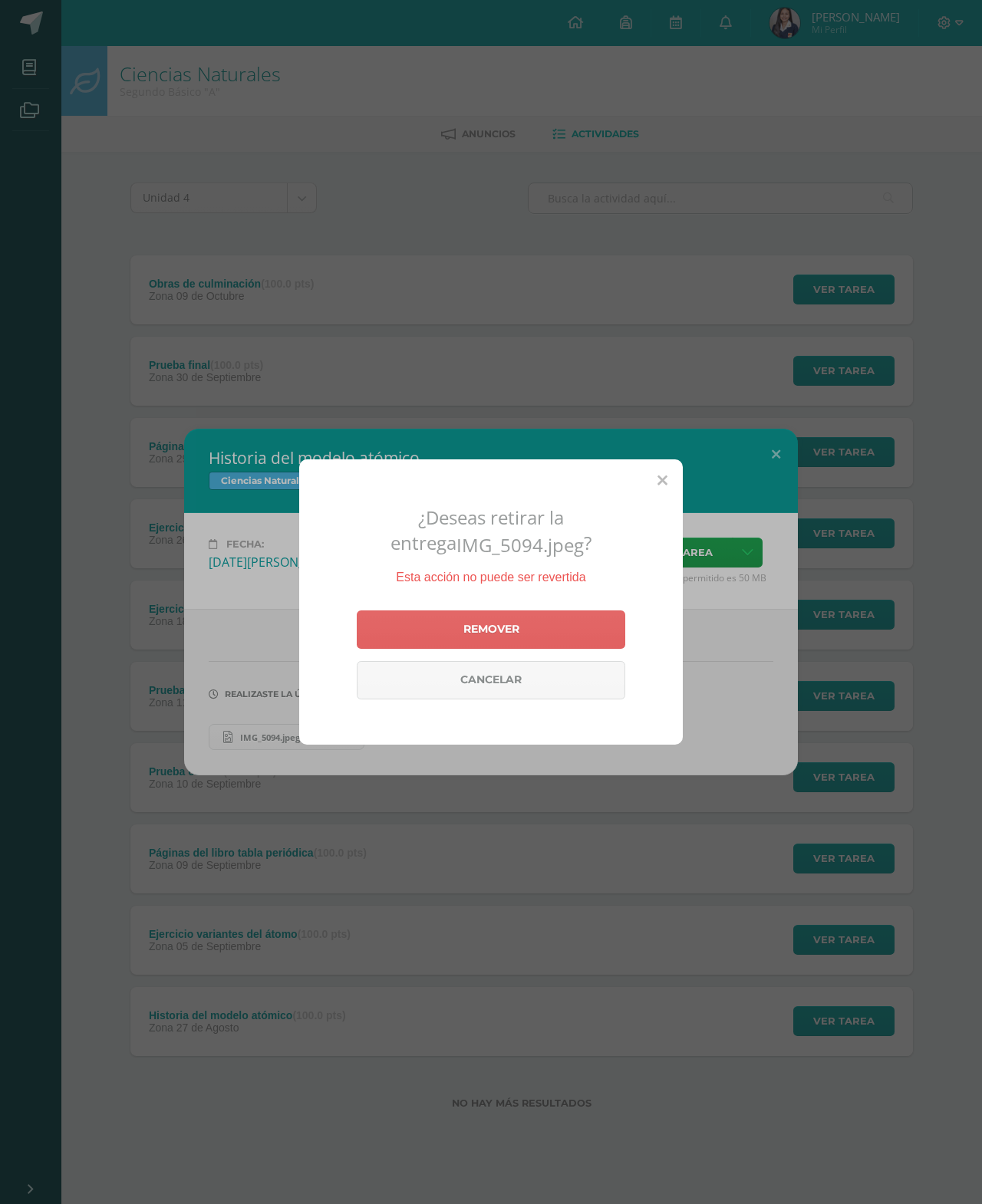
click at [664, 489] on icon at bounding box center [662, 481] width 10 height 16
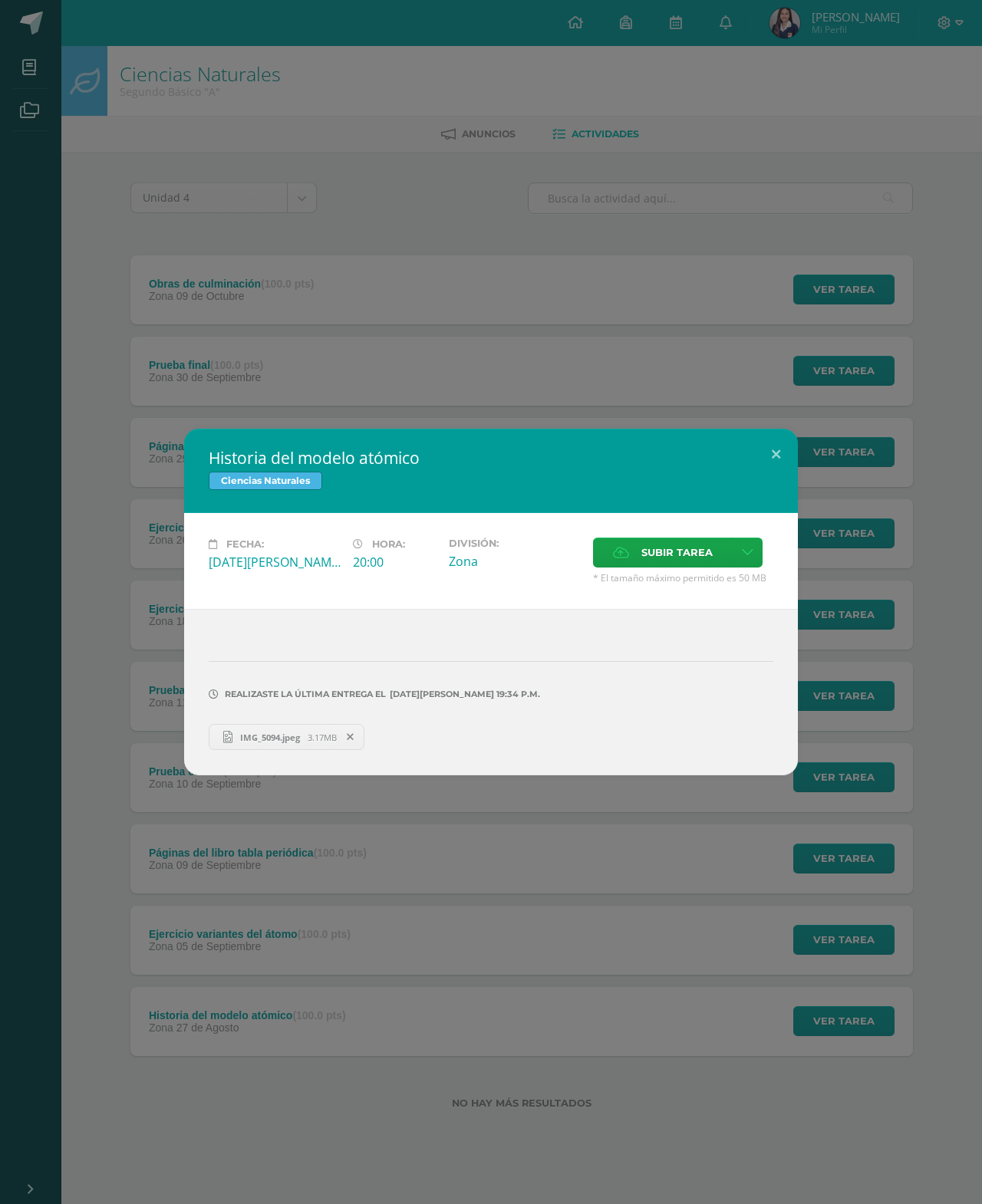
click at [267, 742] on span "IMG_5094.jpeg" at bounding box center [270, 737] width 75 height 12
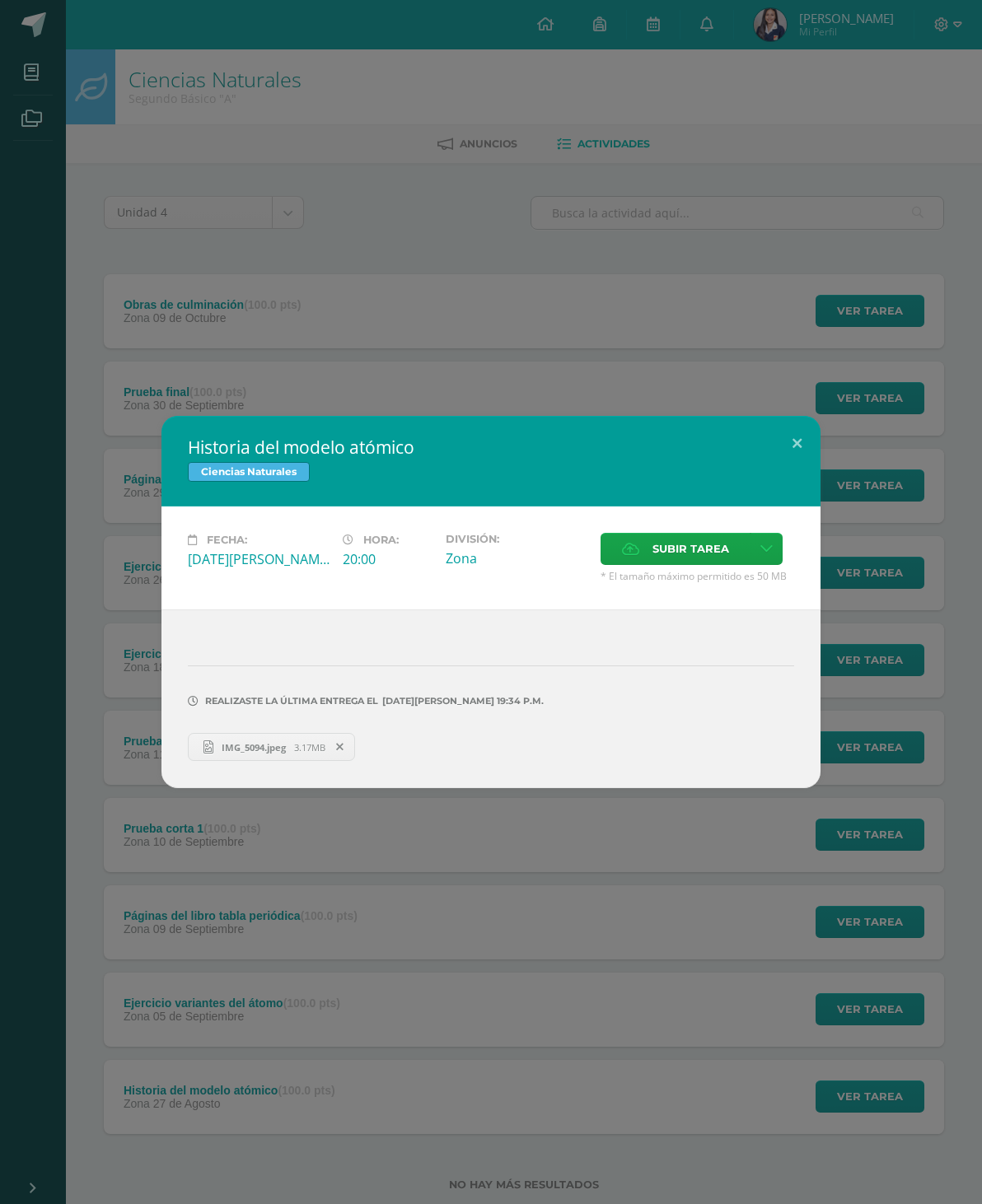
click at [807, 433] on button at bounding box center [797, 443] width 47 height 56
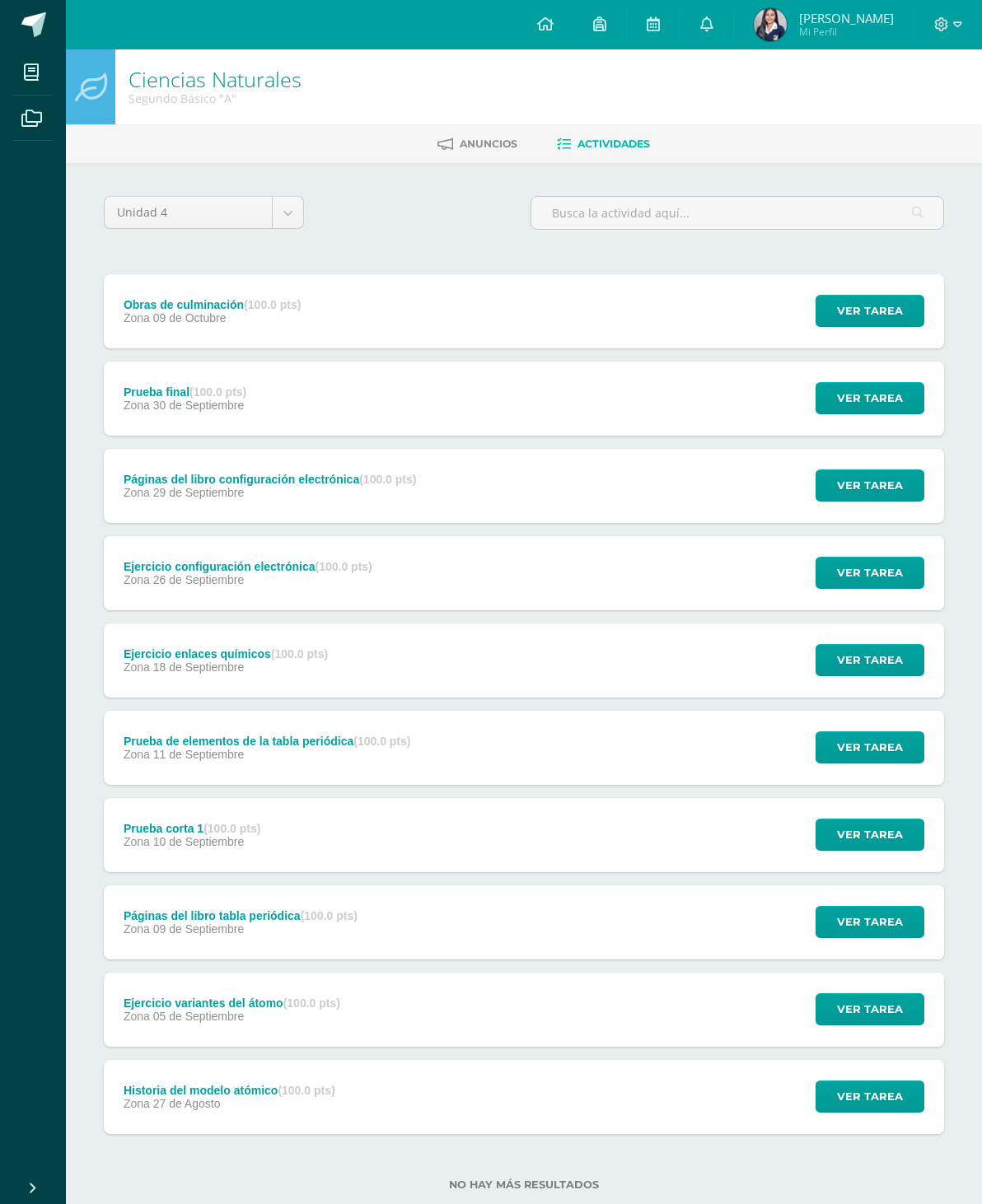
click at [463, 1007] on div "Ejercicio variantes del átomo (100.0 pts) Zona 05 de Septiembre Ver tarea Ejerc…" at bounding box center [524, 1009] width 840 height 74
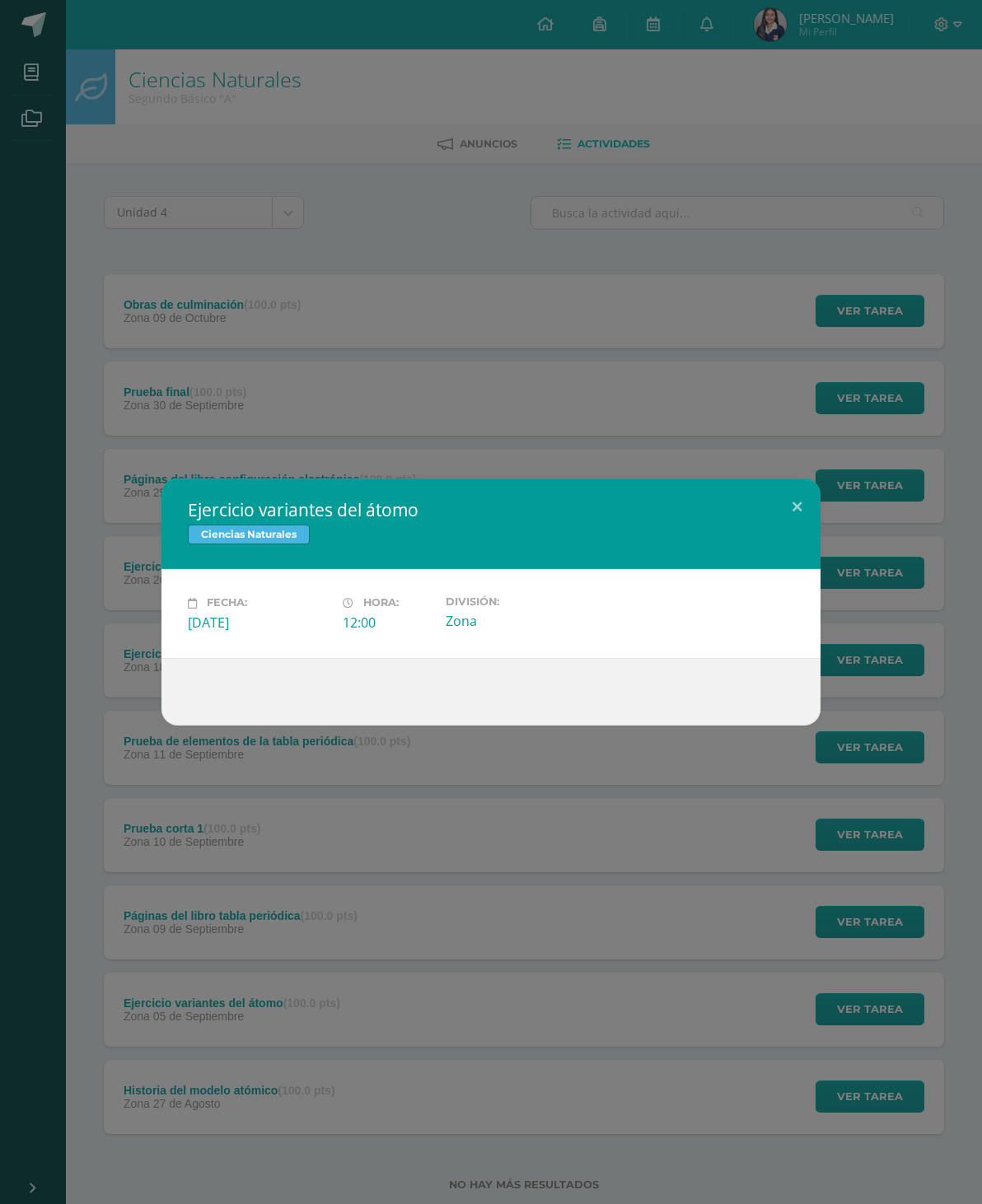
click at [801, 506] on button at bounding box center [797, 506] width 47 height 56
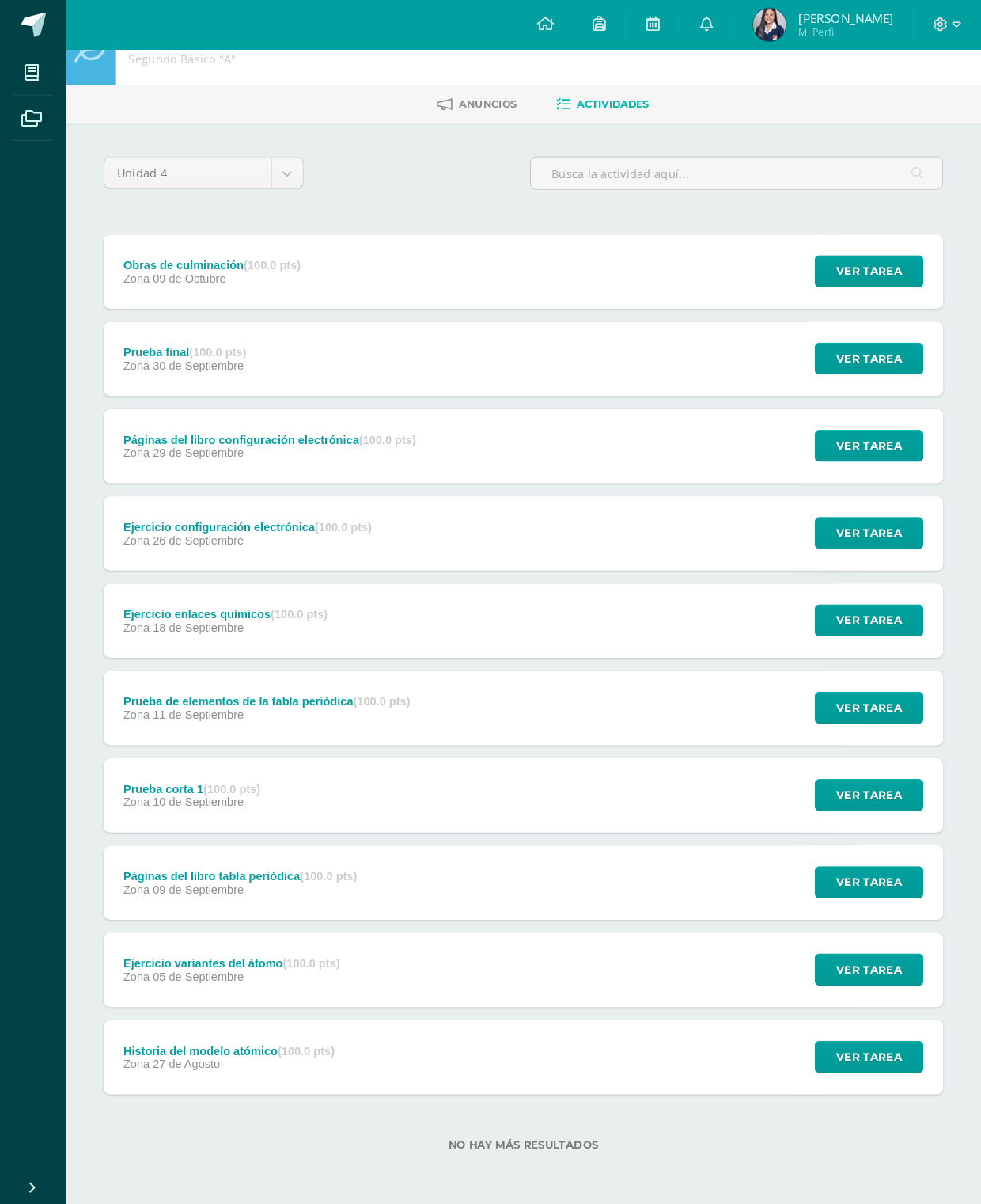
scroll to position [43, 0]
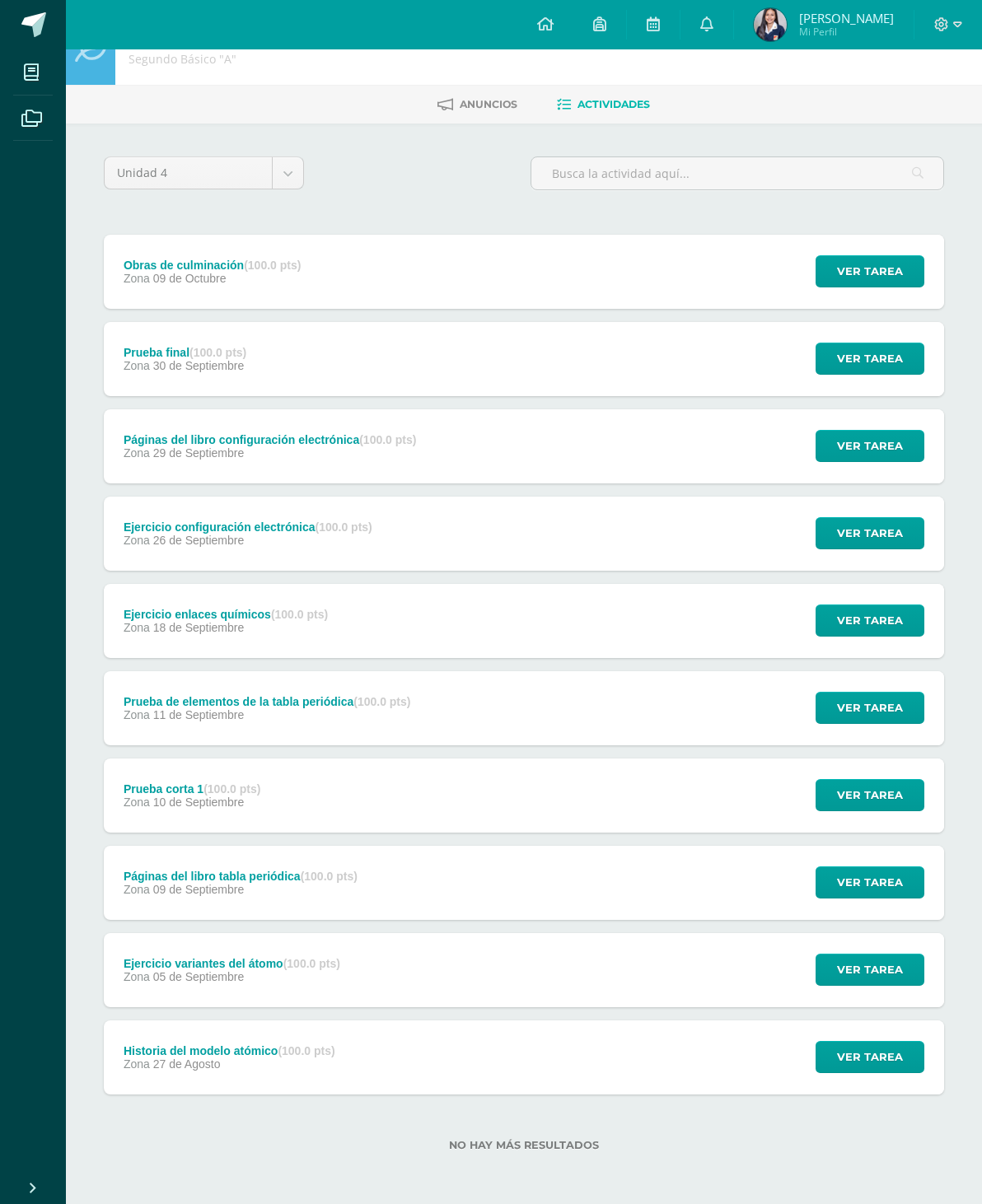
click at [887, 883] on span "Ver tarea" at bounding box center [869, 883] width 66 height 31
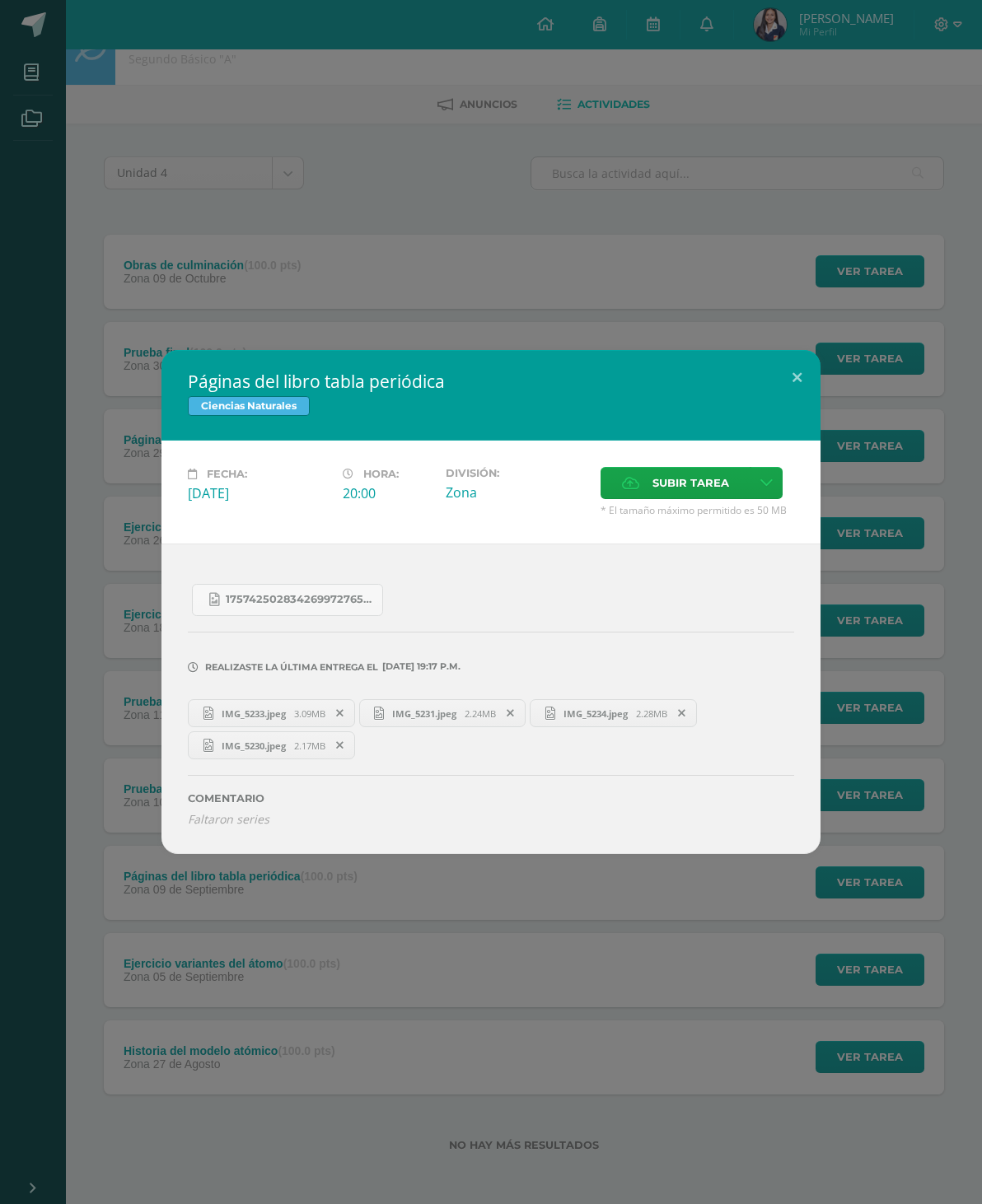
click at [979, 113] on div "Páginas del libro tabla periódica Ciencias Naturales Fecha: Martes 09 de Septie…" at bounding box center [491, 602] width 982 height 1204
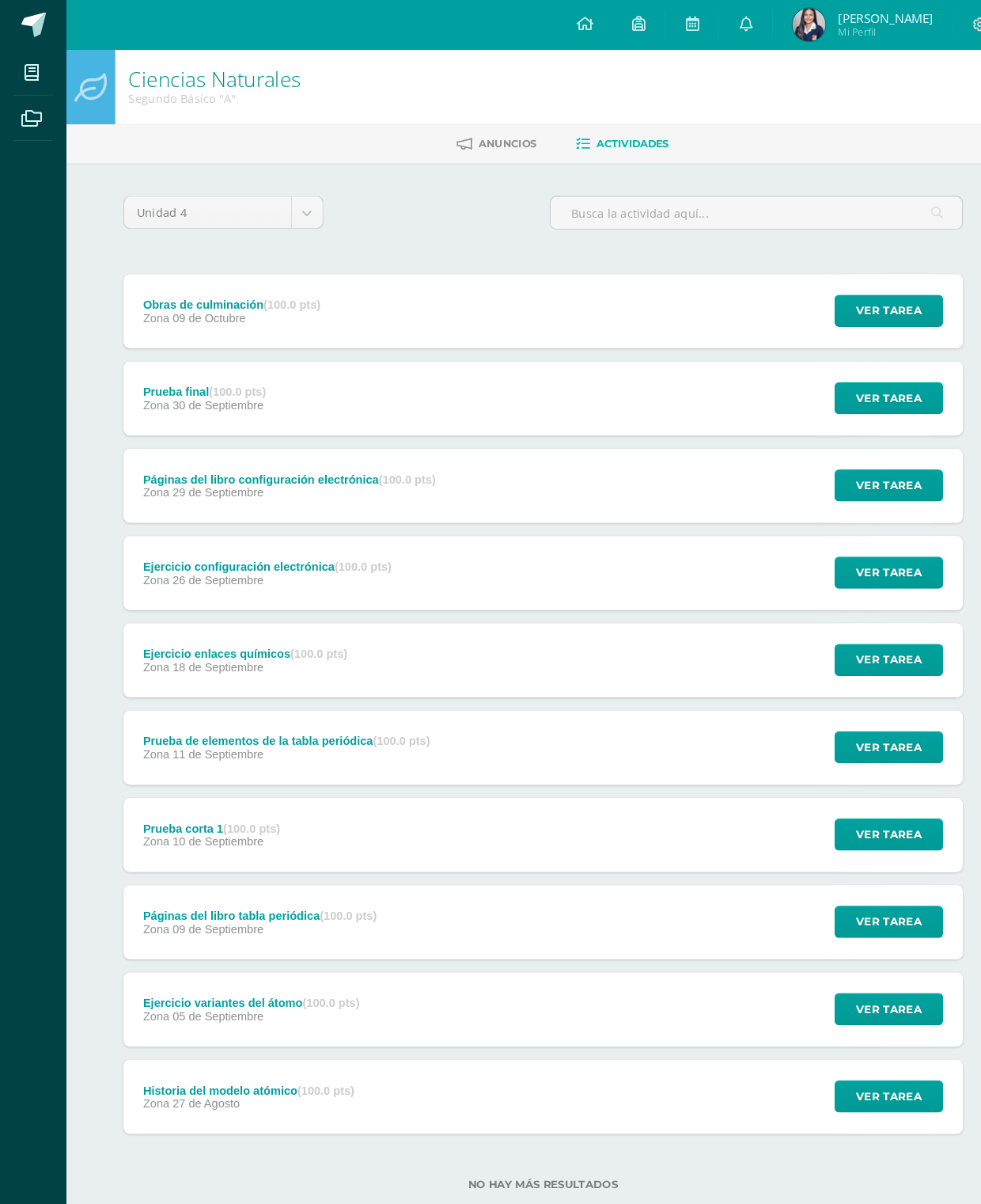
scroll to position [0, 0]
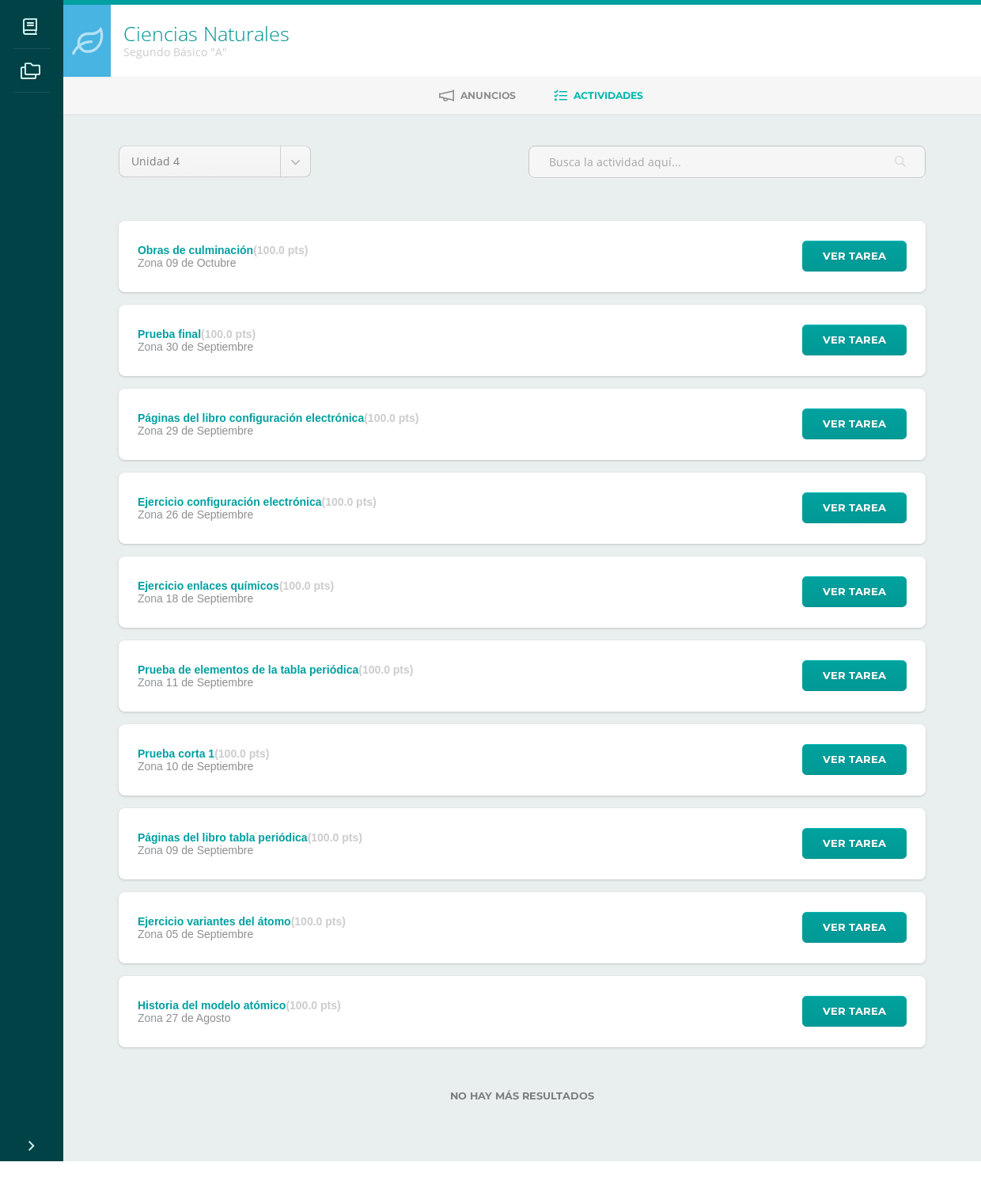
click at [886, 788] on span "Ver tarea" at bounding box center [854, 802] width 63 height 30
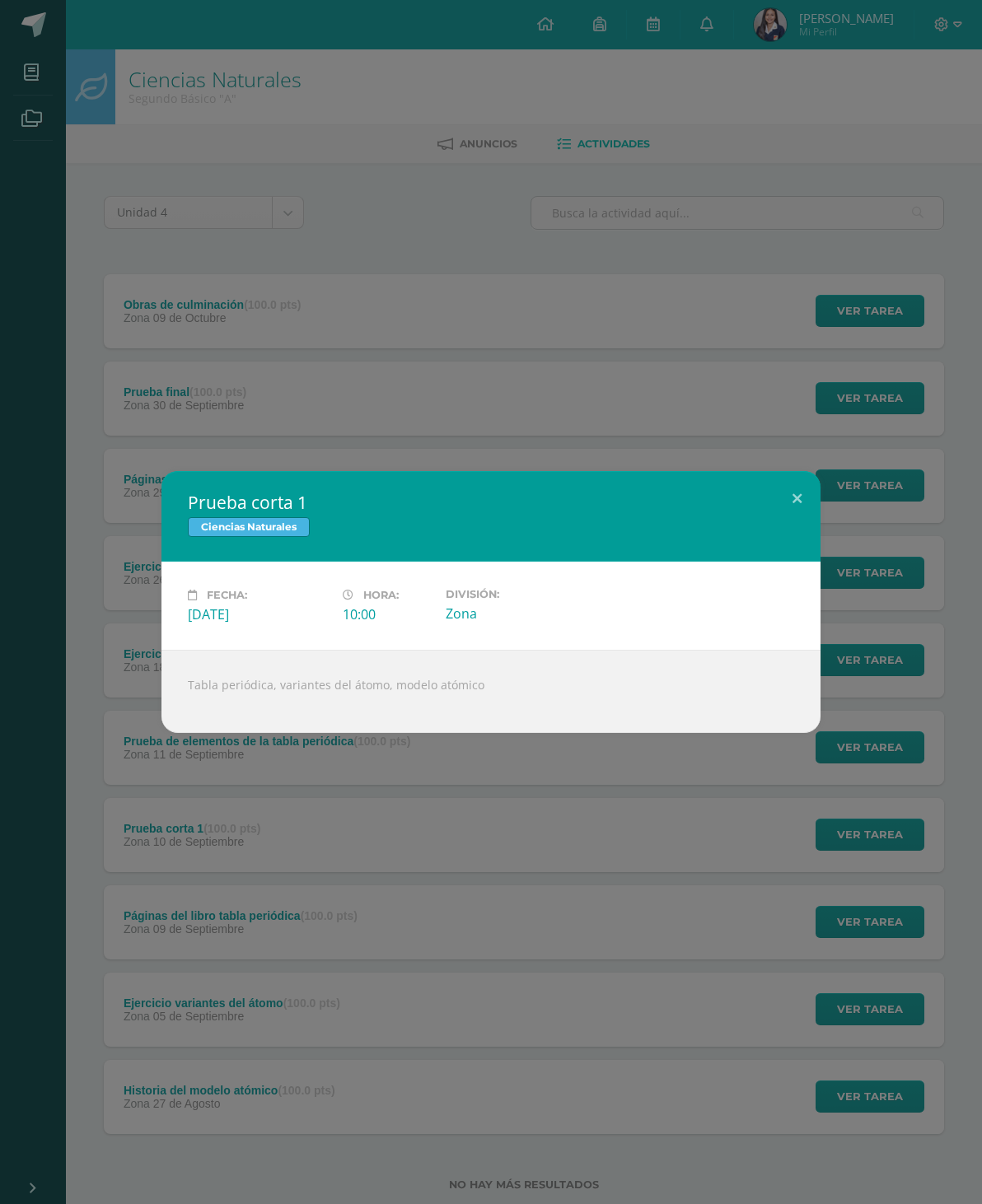
click at [793, 481] on button at bounding box center [797, 498] width 47 height 56
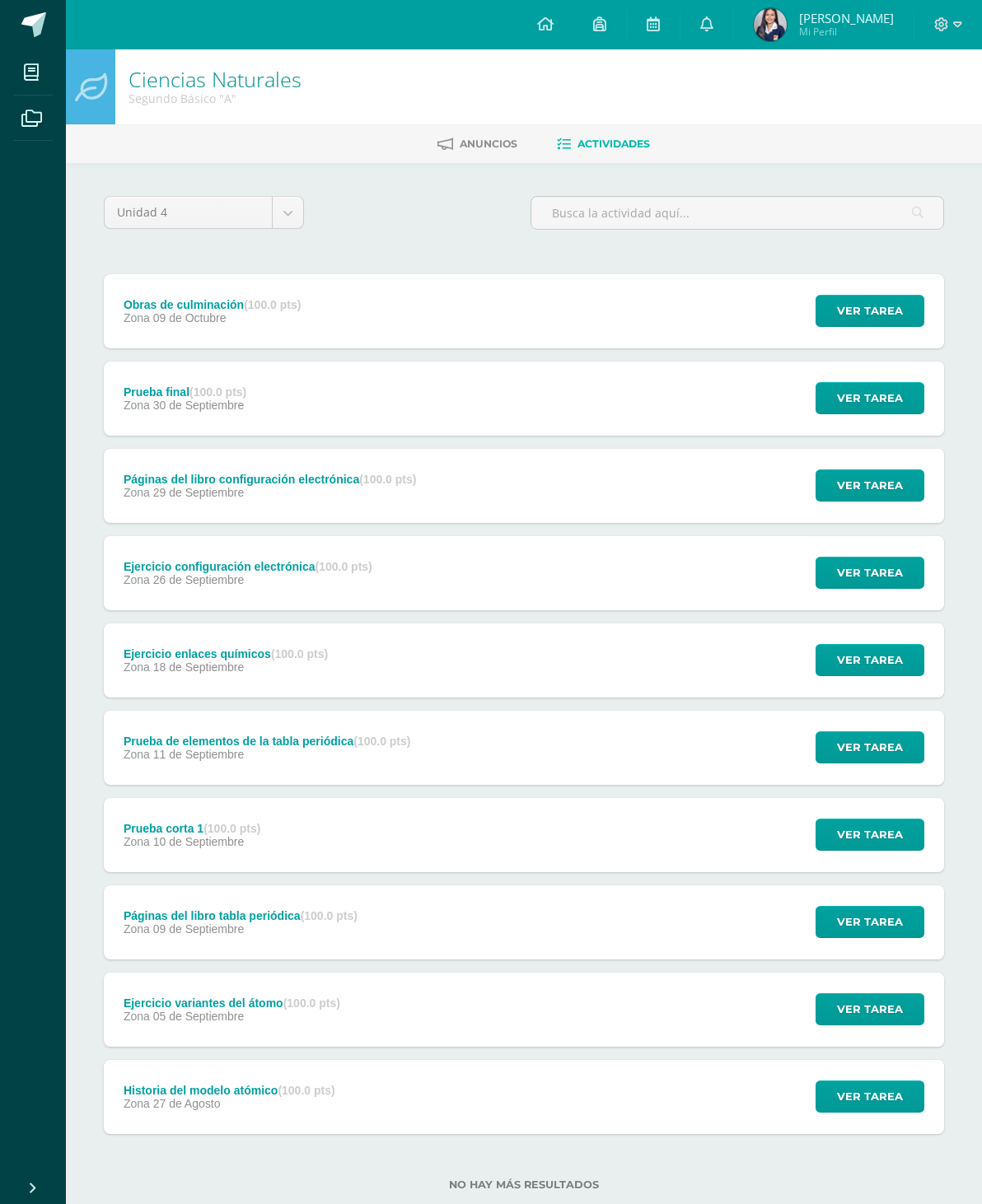
click at [883, 742] on span "Ver tarea" at bounding box center [869, 747] width 66 height 31
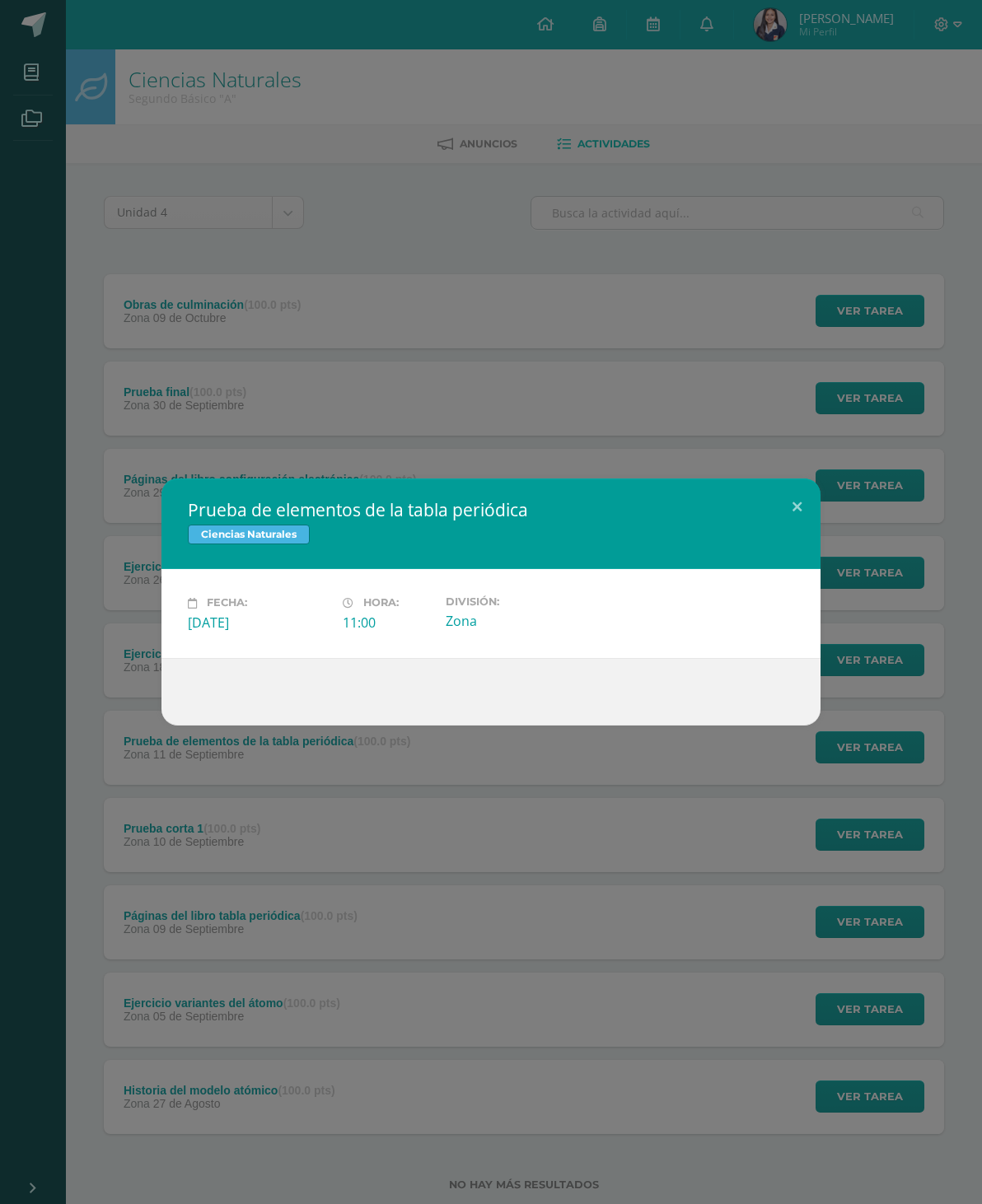
click at [792, 495] on button at bounding box center [797, 506] width 47 height 56
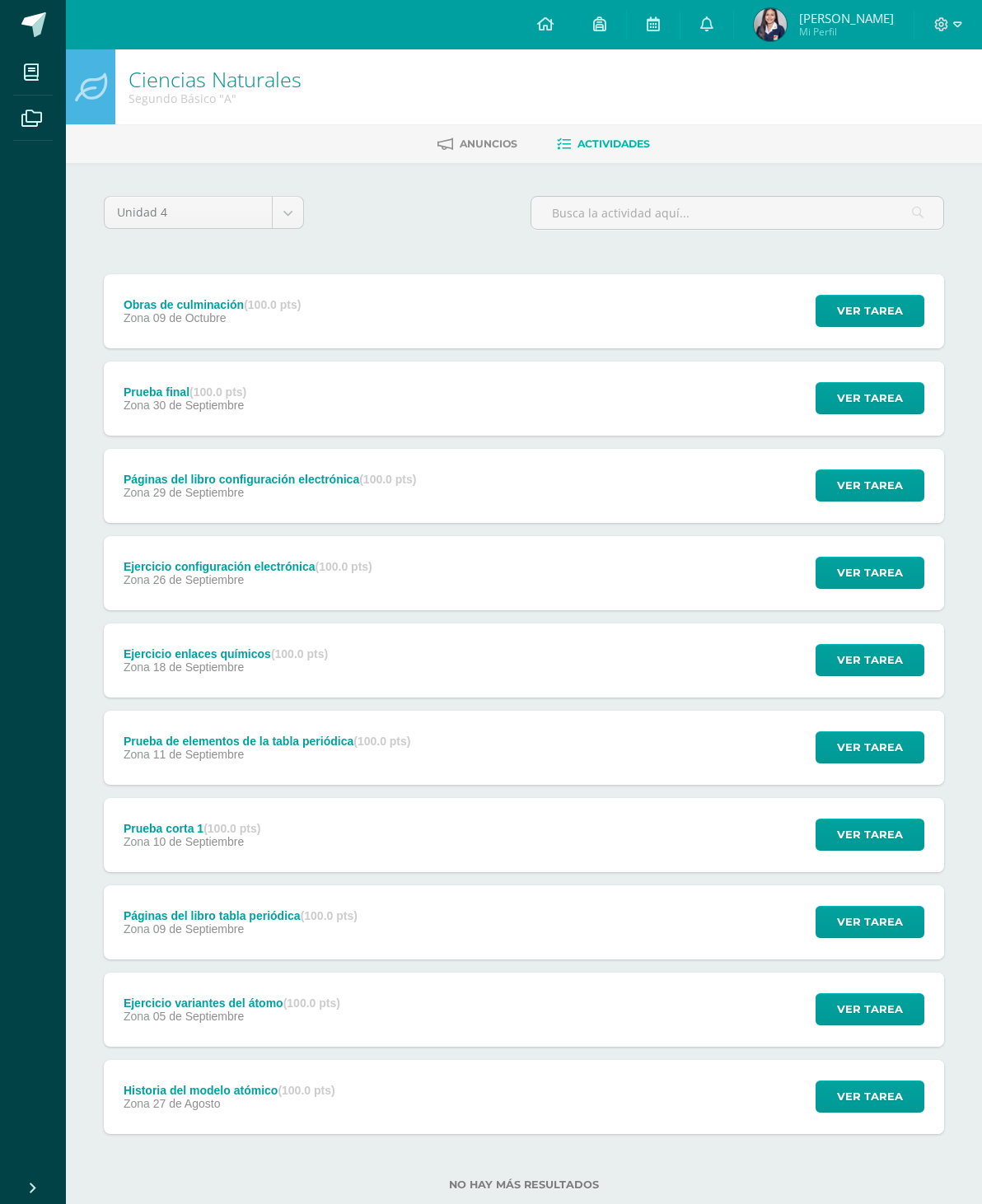
click at [867, 657] on span "Ver tarea" at bounding box center [869, 660] width 66 height 31
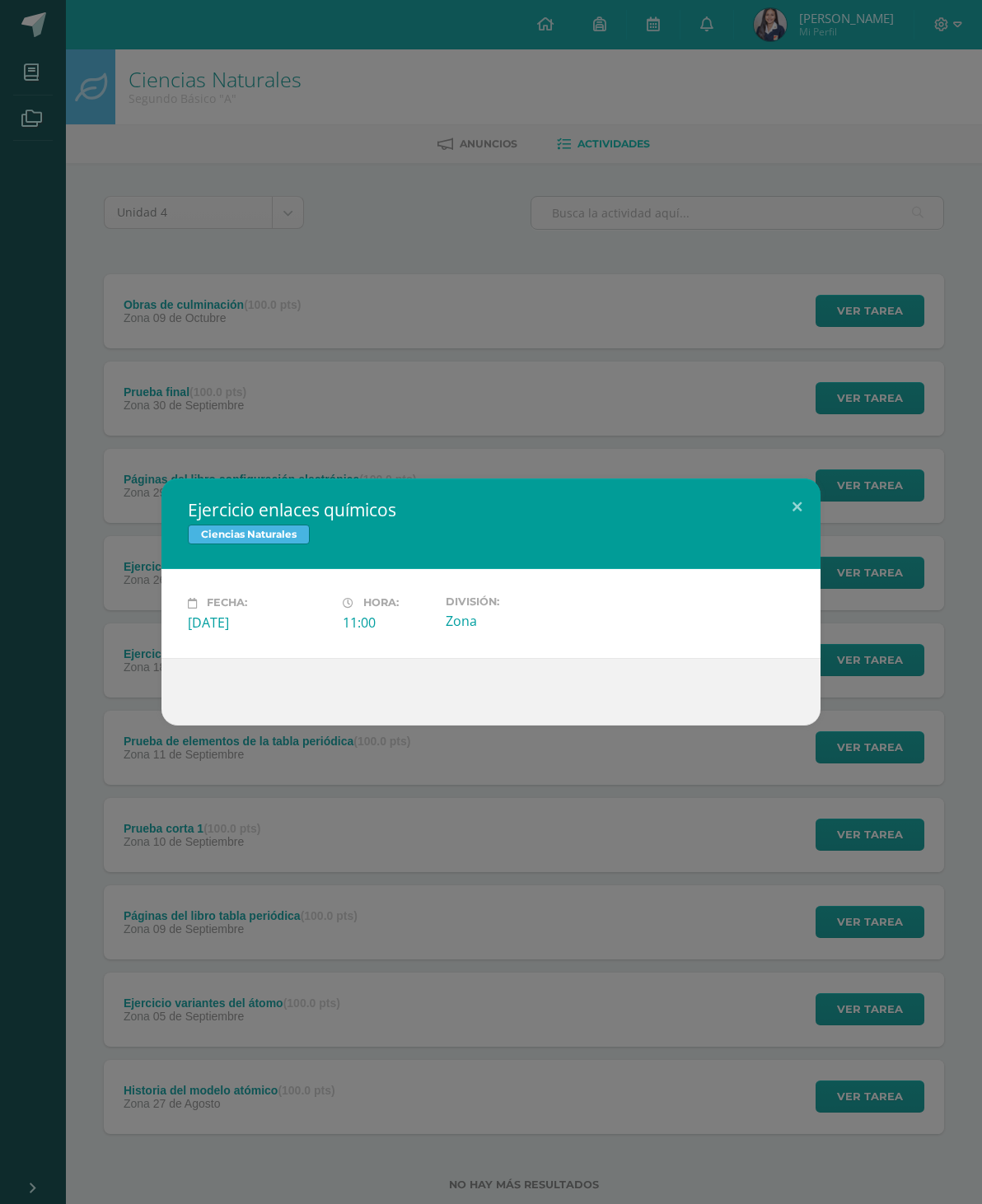
click at [792, 499] on button at bounding box center [797, 506] width 47 height 56
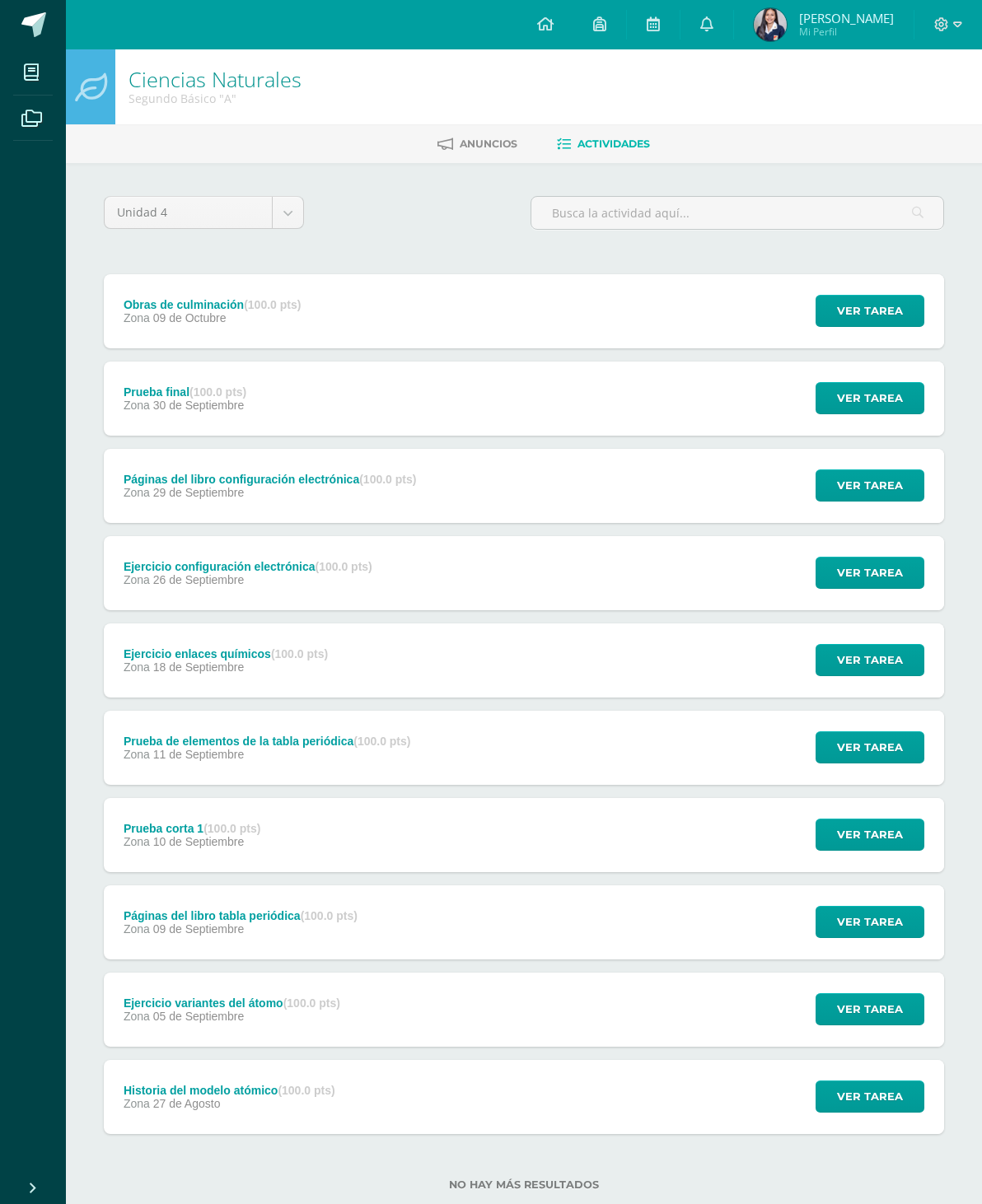
click at [863, 574] on span "Ver tarea" at bounding box center [869, 573] width 66 height 31
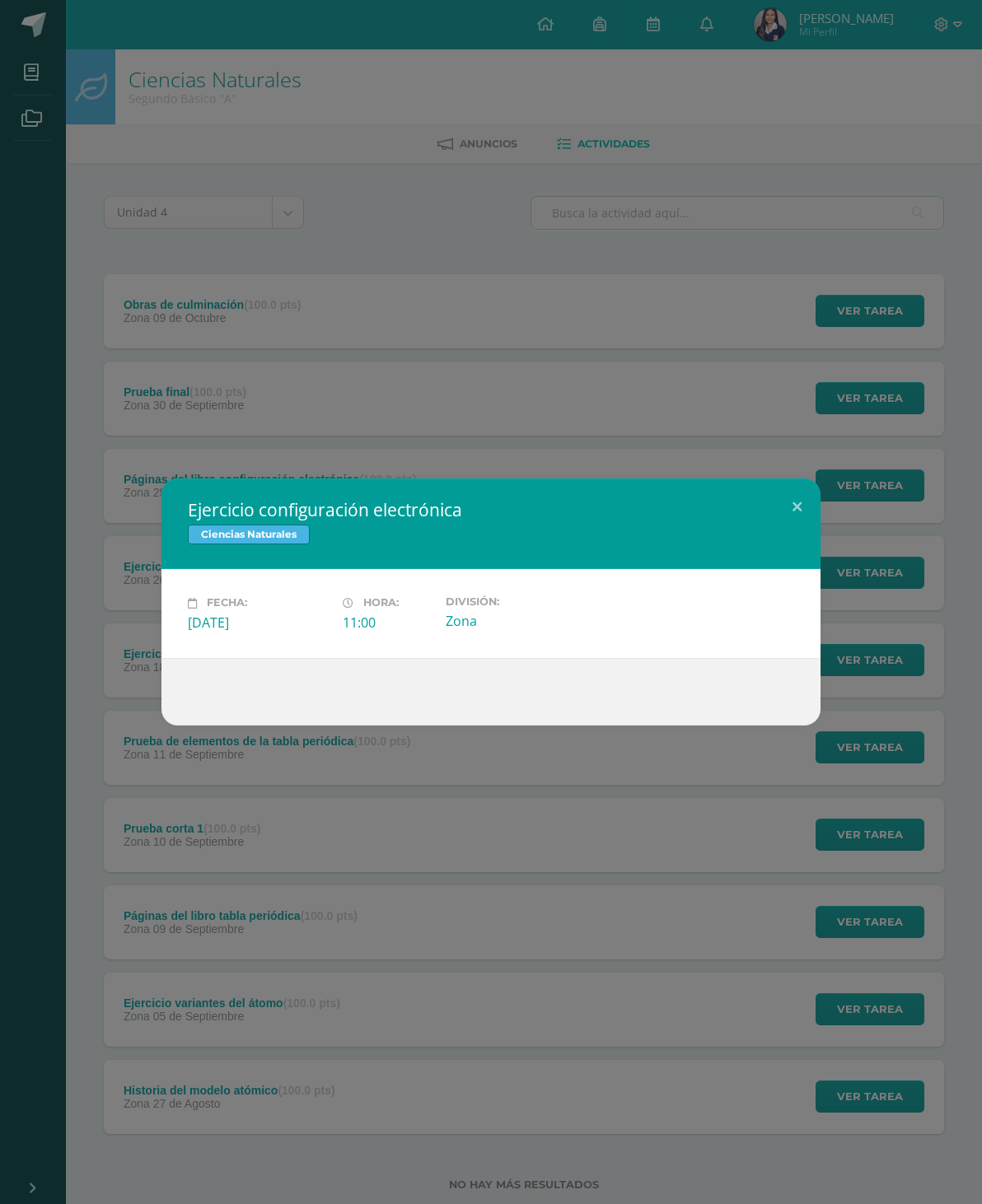
click at [799, 488] on button at bounding box center [797, 506] width 47 height 56
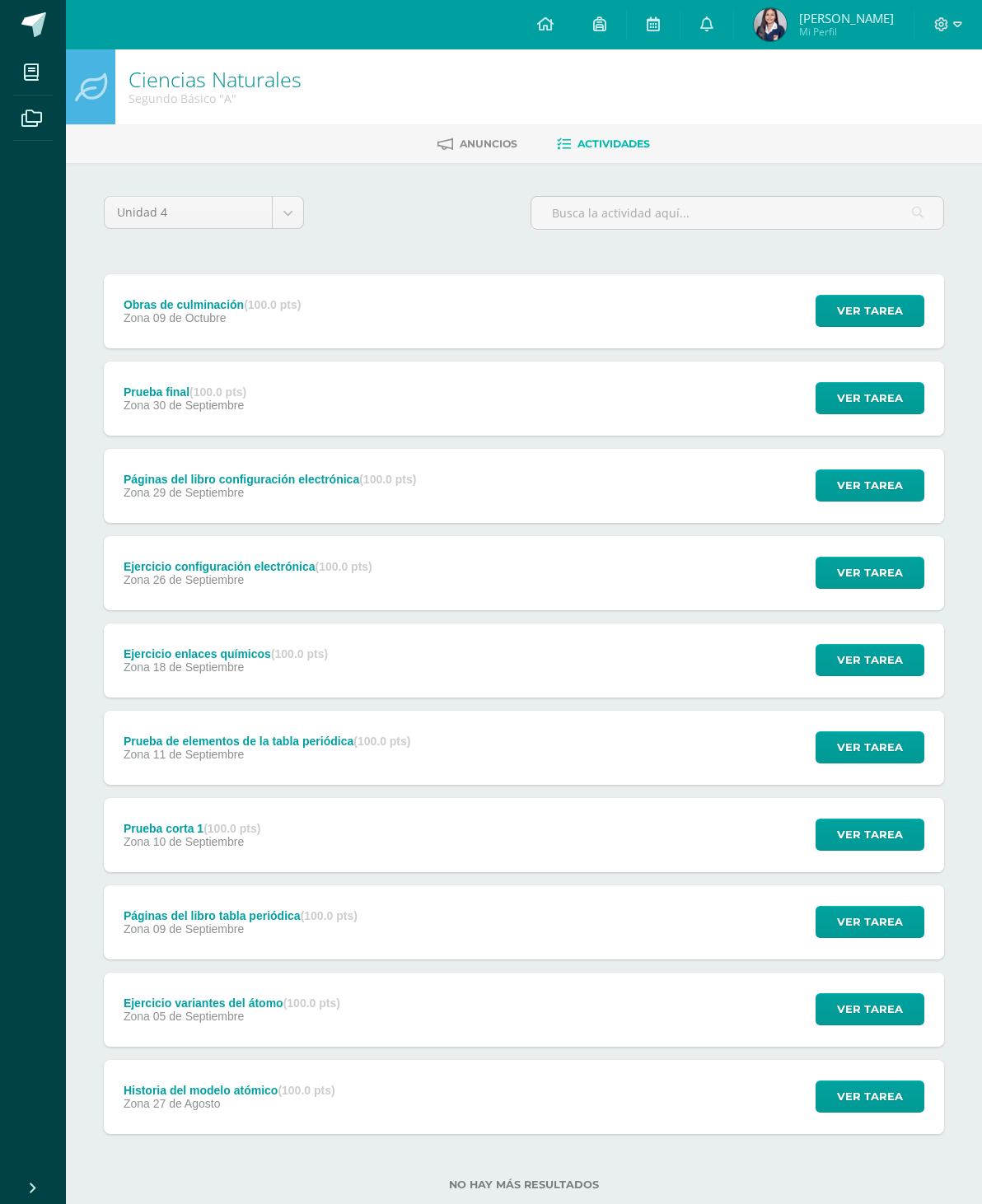
click at [869, 481] on span "Ver tarea" at bounding box center [869, 485] width 66 height 31
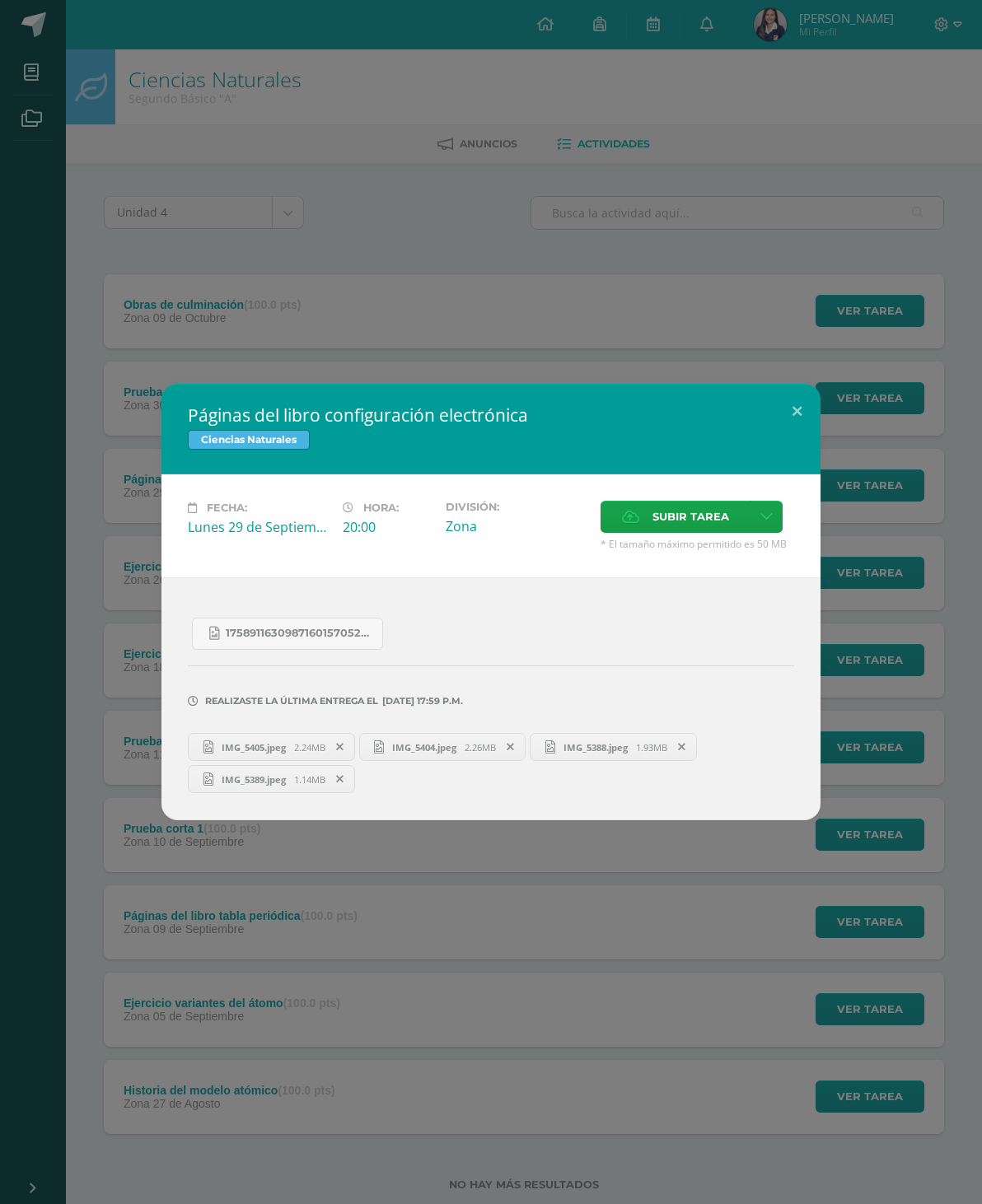
click at [785, 401] on button at bounding box center [797, 412] width 47 height 56
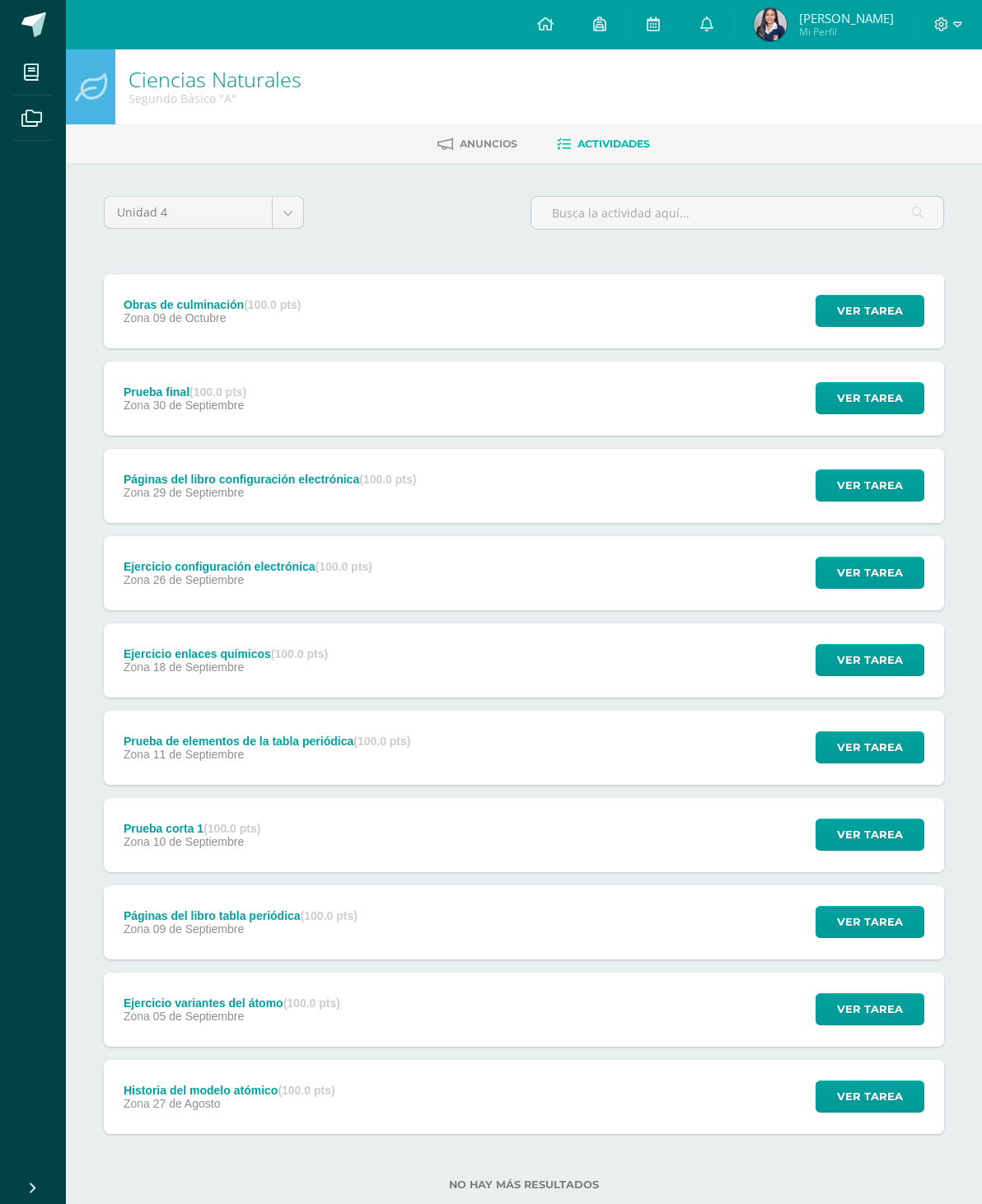
click at [877, 392] on span "Ver tarea" at bounding box center [869, 398] width 66 height 31
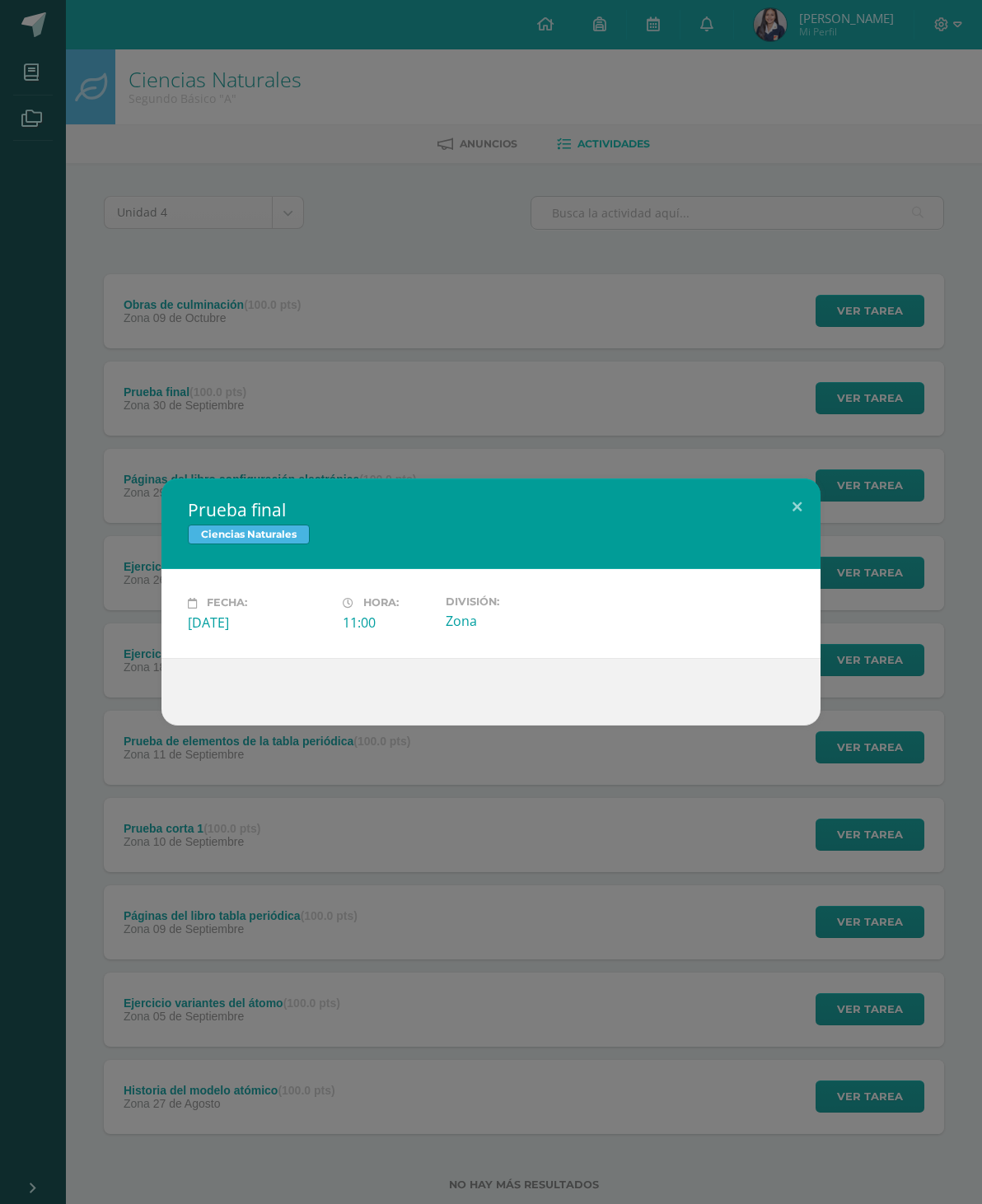
click at [787, 491] on button at bounding box center [797, 506] width 47 height 56
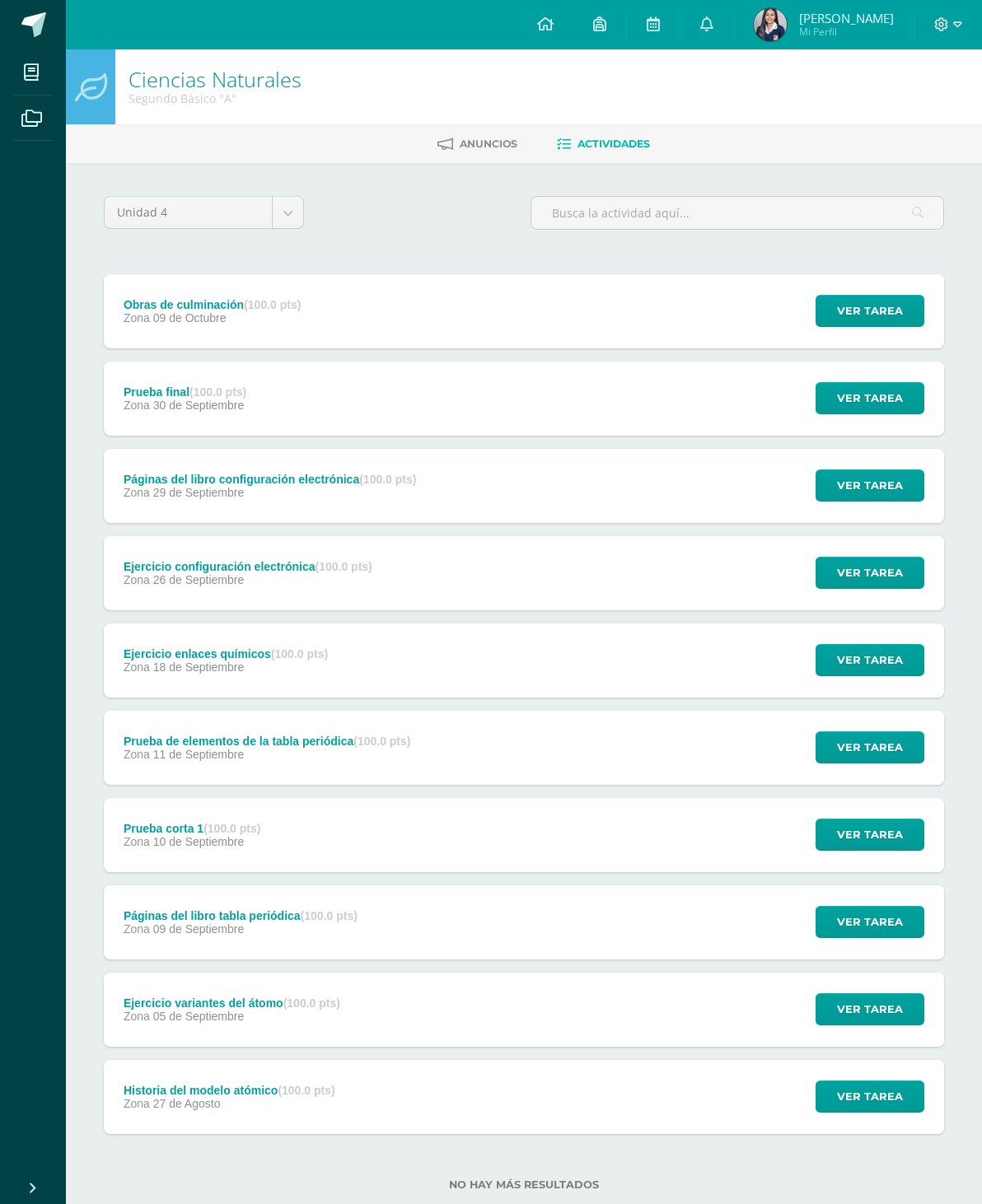
click at [904, 313] on button "Ver tarea" at bounding box center [870, 311] width 109 height 32
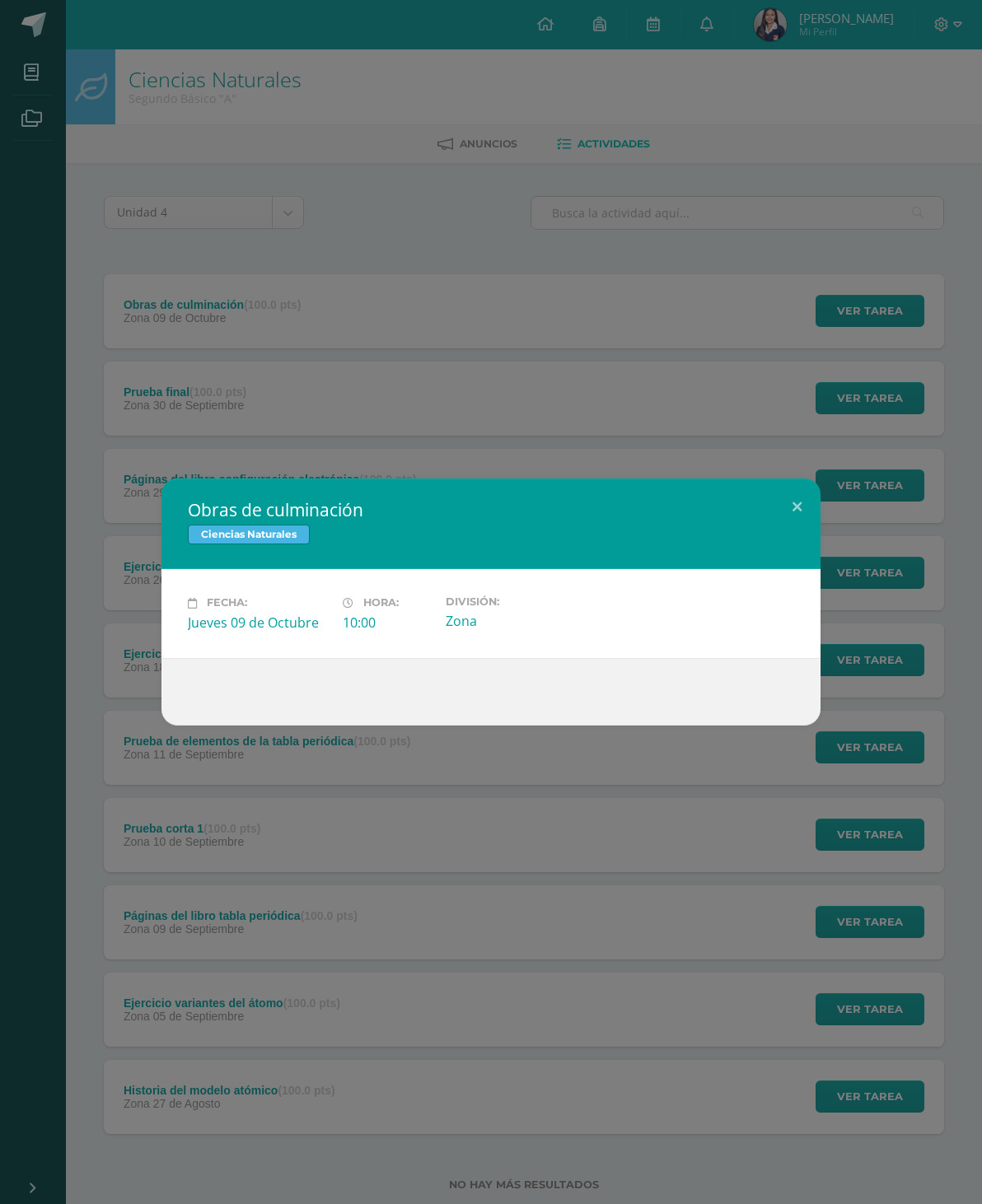
click at [797, 502] on button at bounding box center [797, 506] width 47 height 56
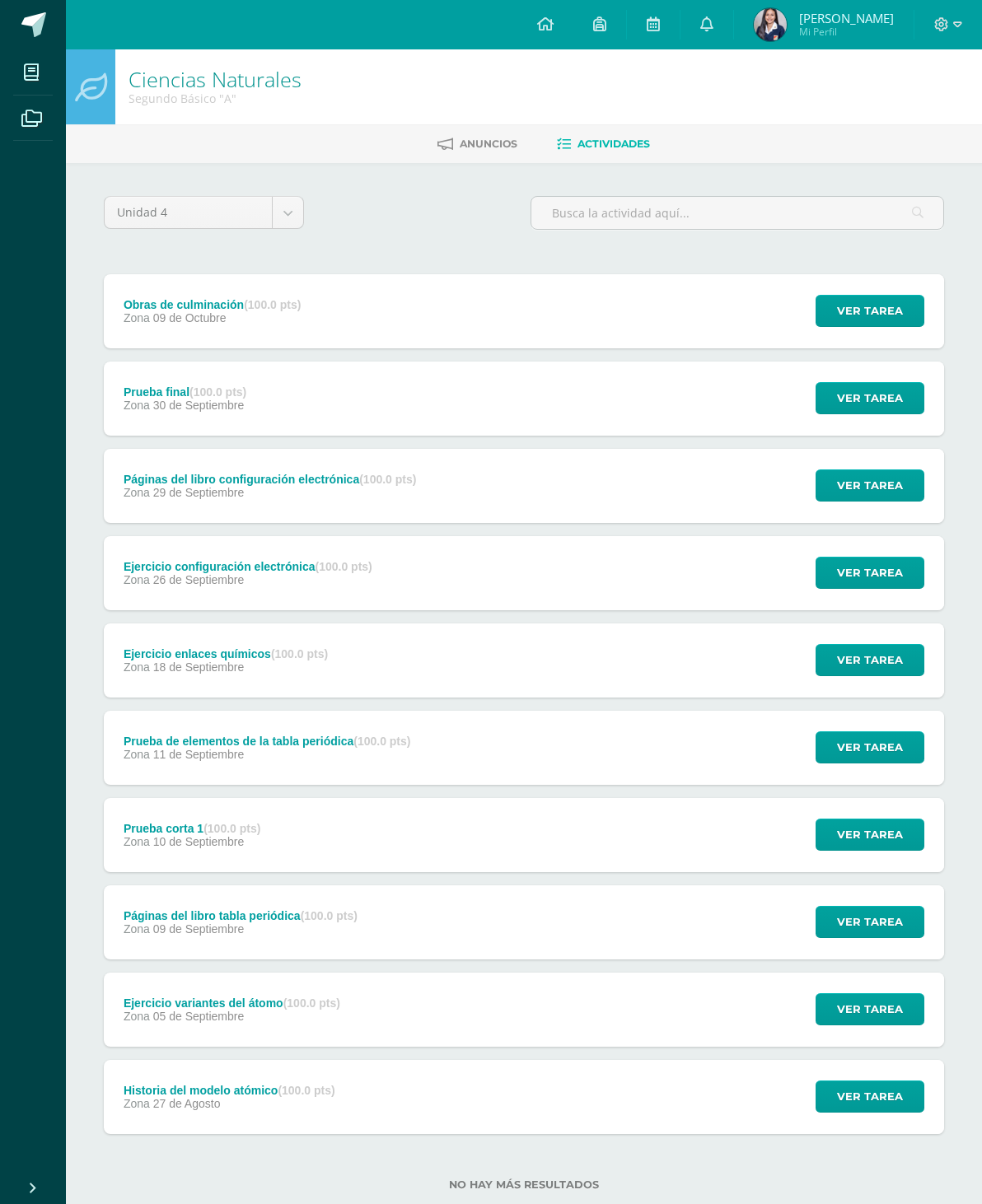
click at [694, 305] on div "Obras de culminación (100.0 pts) Zona 09 de Octubre Ver tarea Obras de culminac…" at bounding box center [524, 311] width 840 height 74
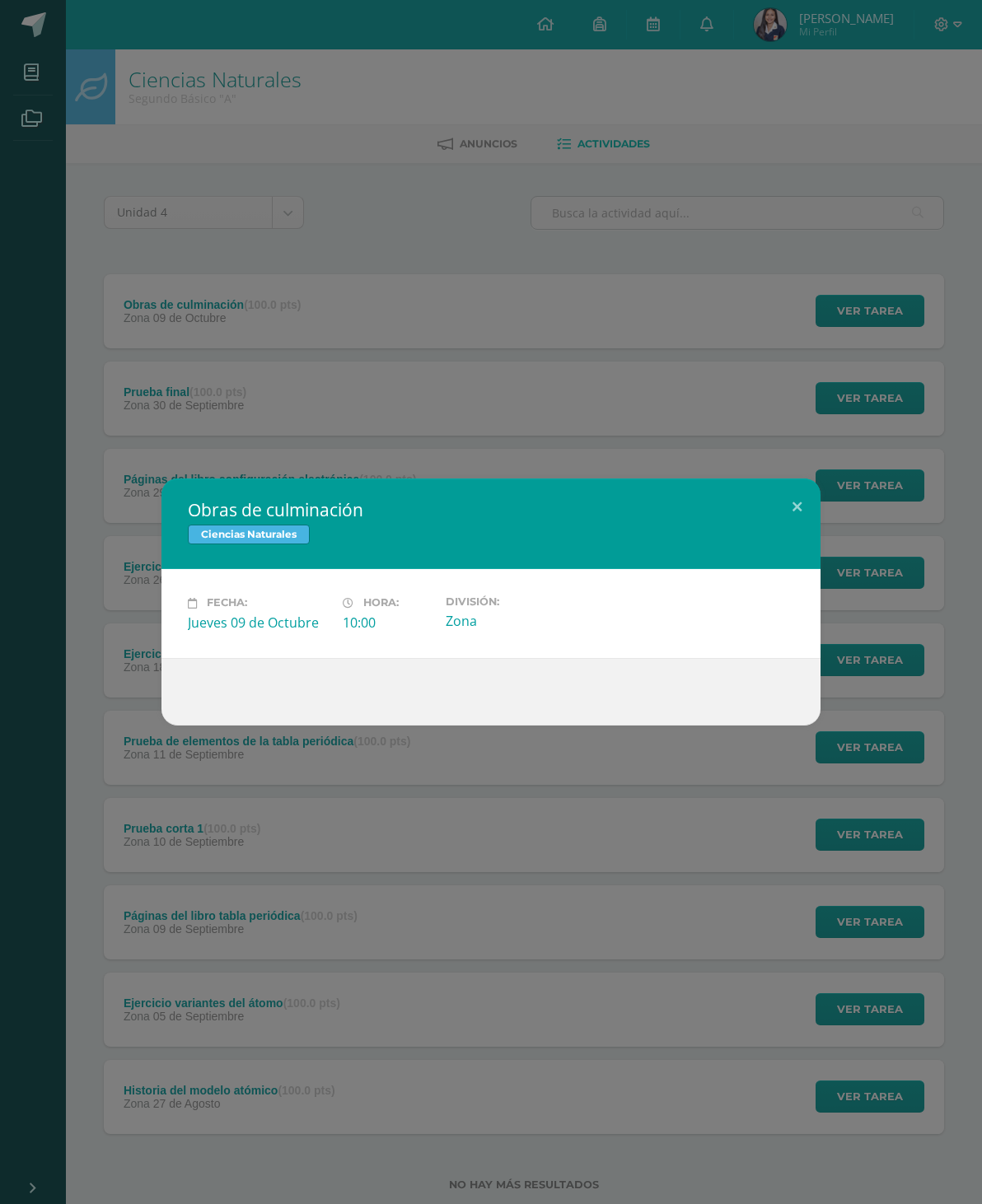
click at [794, 502] on button at bounding box center [797, 506] width 47 height 56
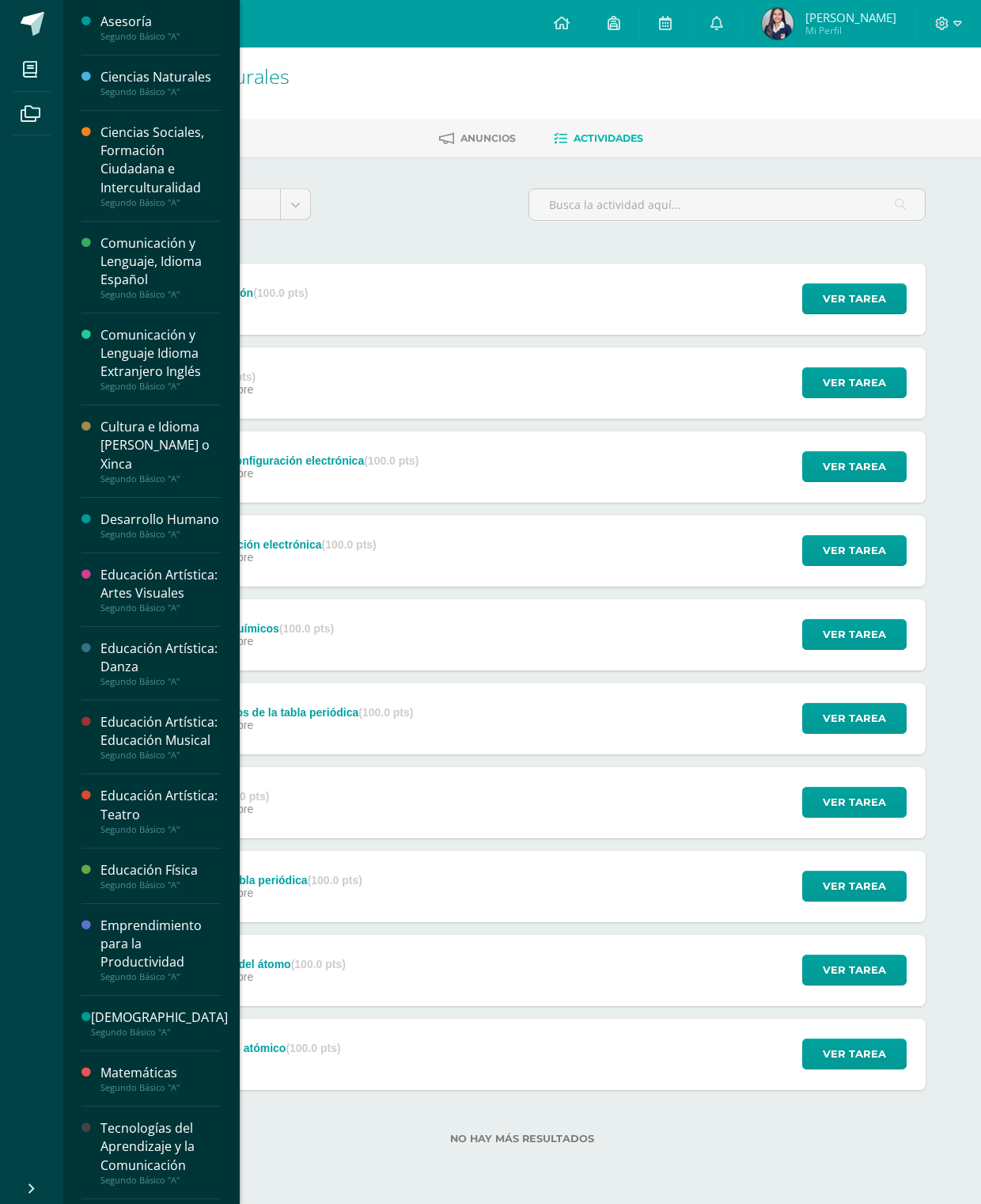
click at [30, 74] on icon at bounding box center [30, 70] width 14 height 16
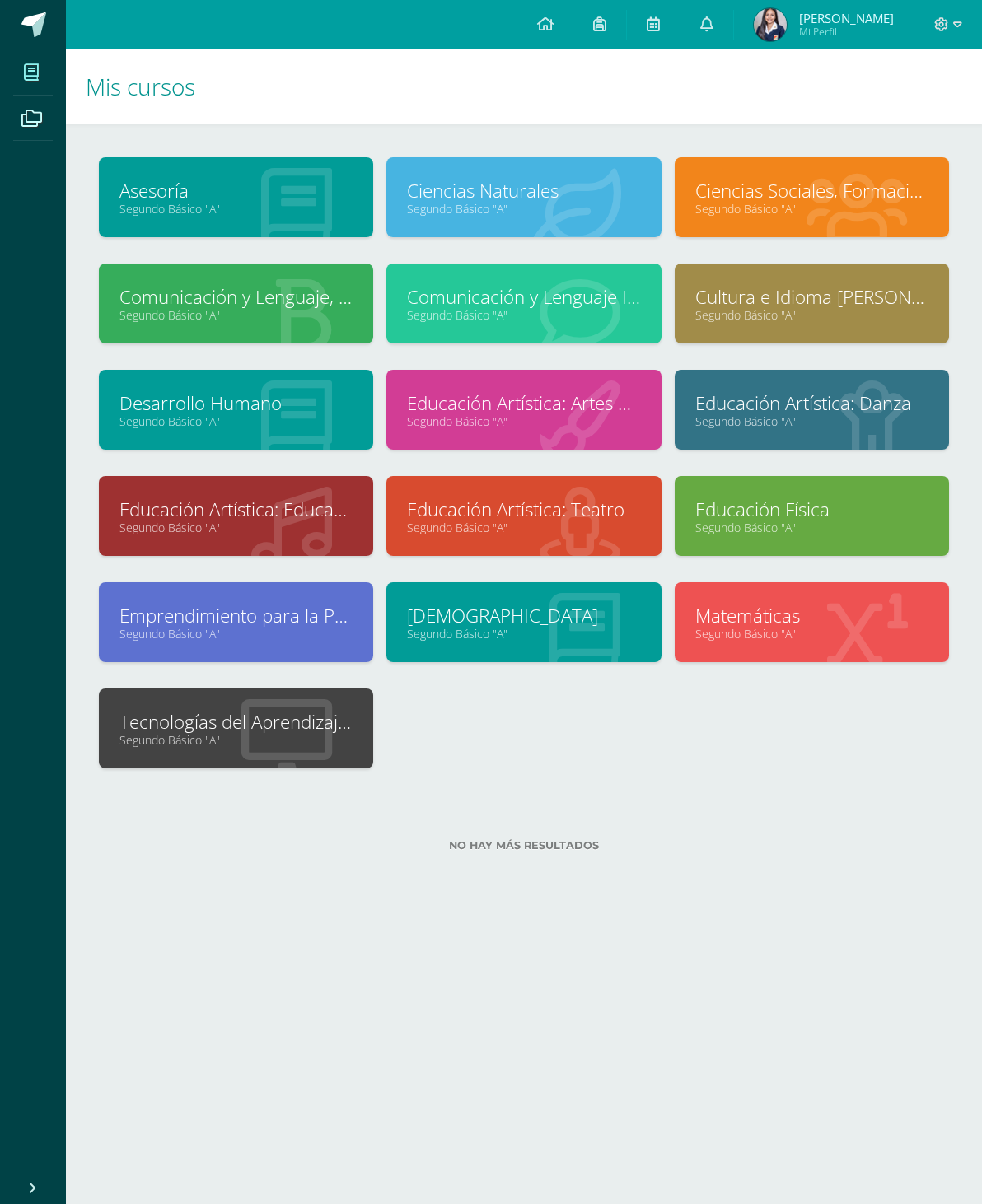
click at [816, 622] on link "Matemáticas" at bounding box center [812, 615] width 233 height 26
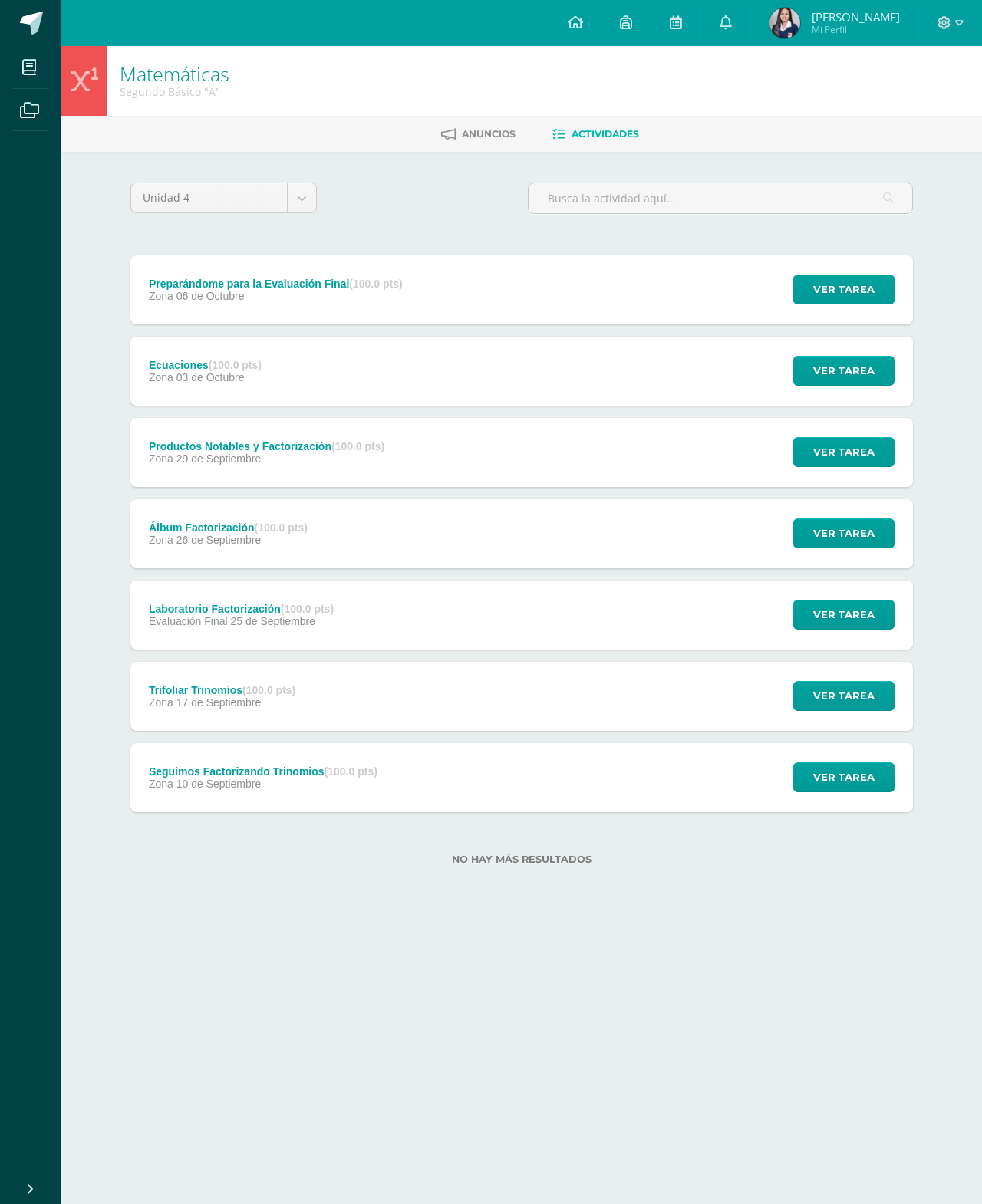
click at [830, 278] on span "Ver tarea" at bounding box center [844, 289] width 61 height 29
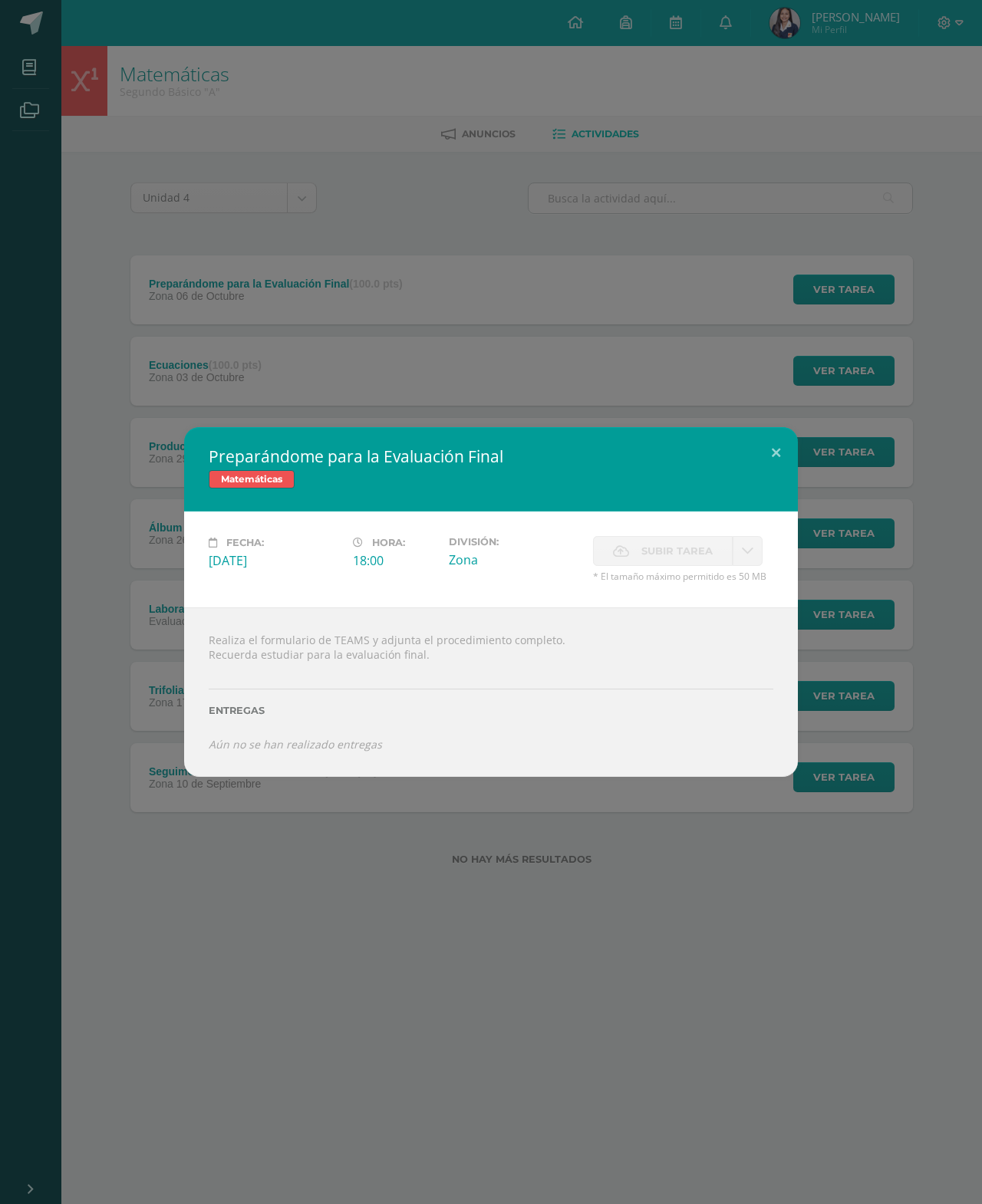
click at [774, 431] on button at bounding box center [776, 452] width 44 height 52
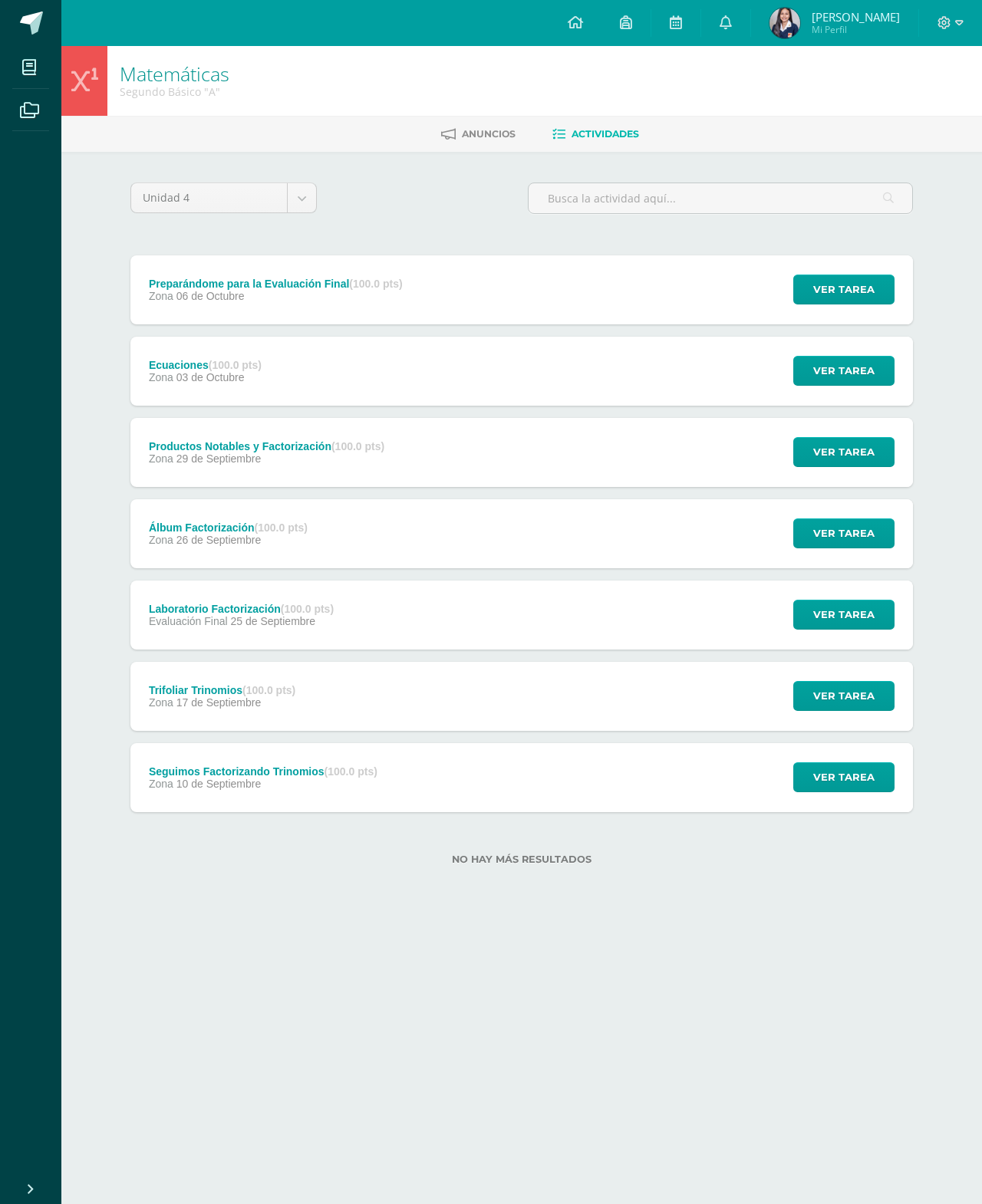
click at [845, 766] on span "Ver tarea" at bounding box center [844, 777] width 61 height 29
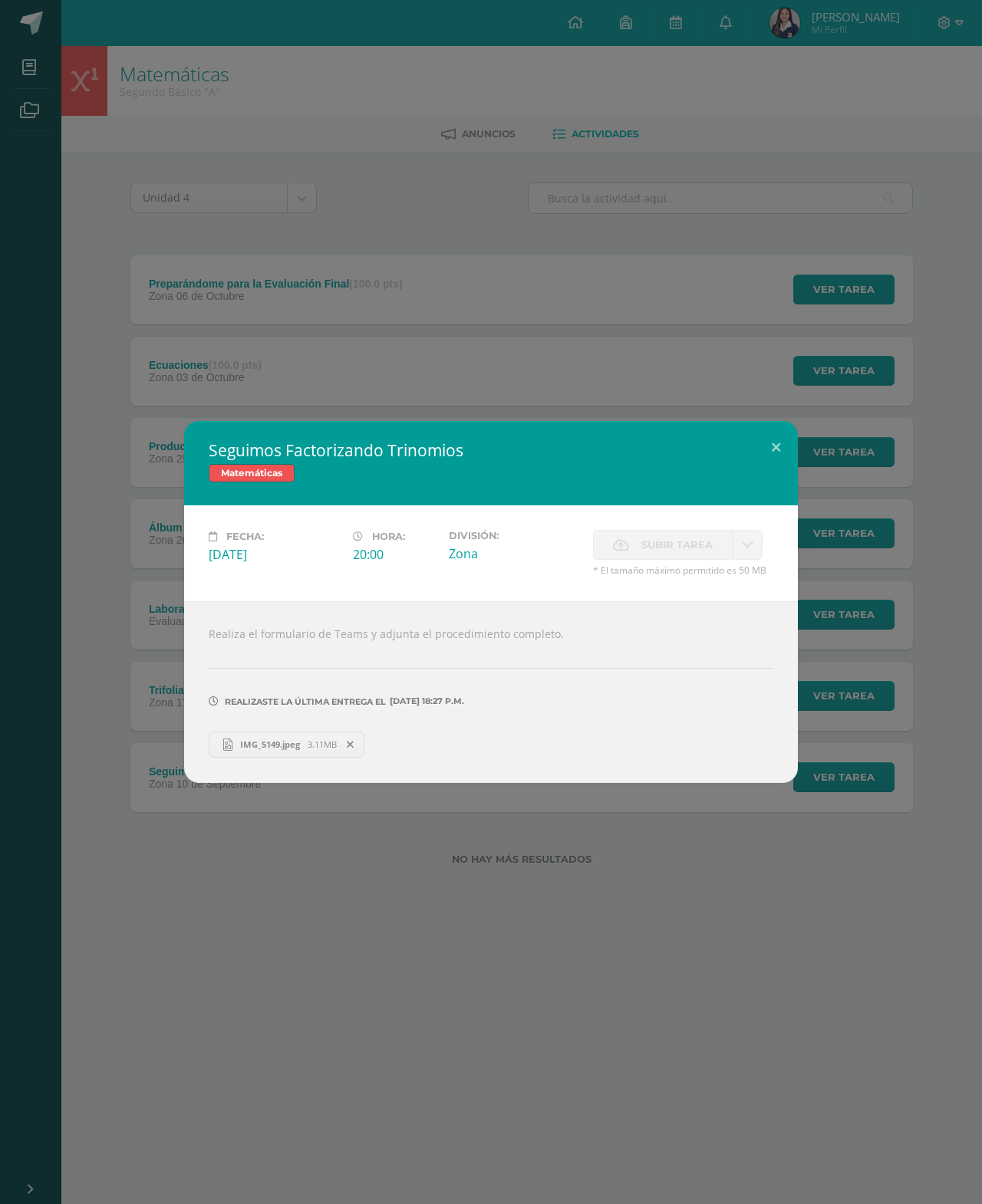
click at [789, 413] on div "Seguimos Factorizando Trinomios Matemáticas Fecha: Miércoles 10 de Septiembre H…" at bounding box center [491, 602] width 982 height 1204
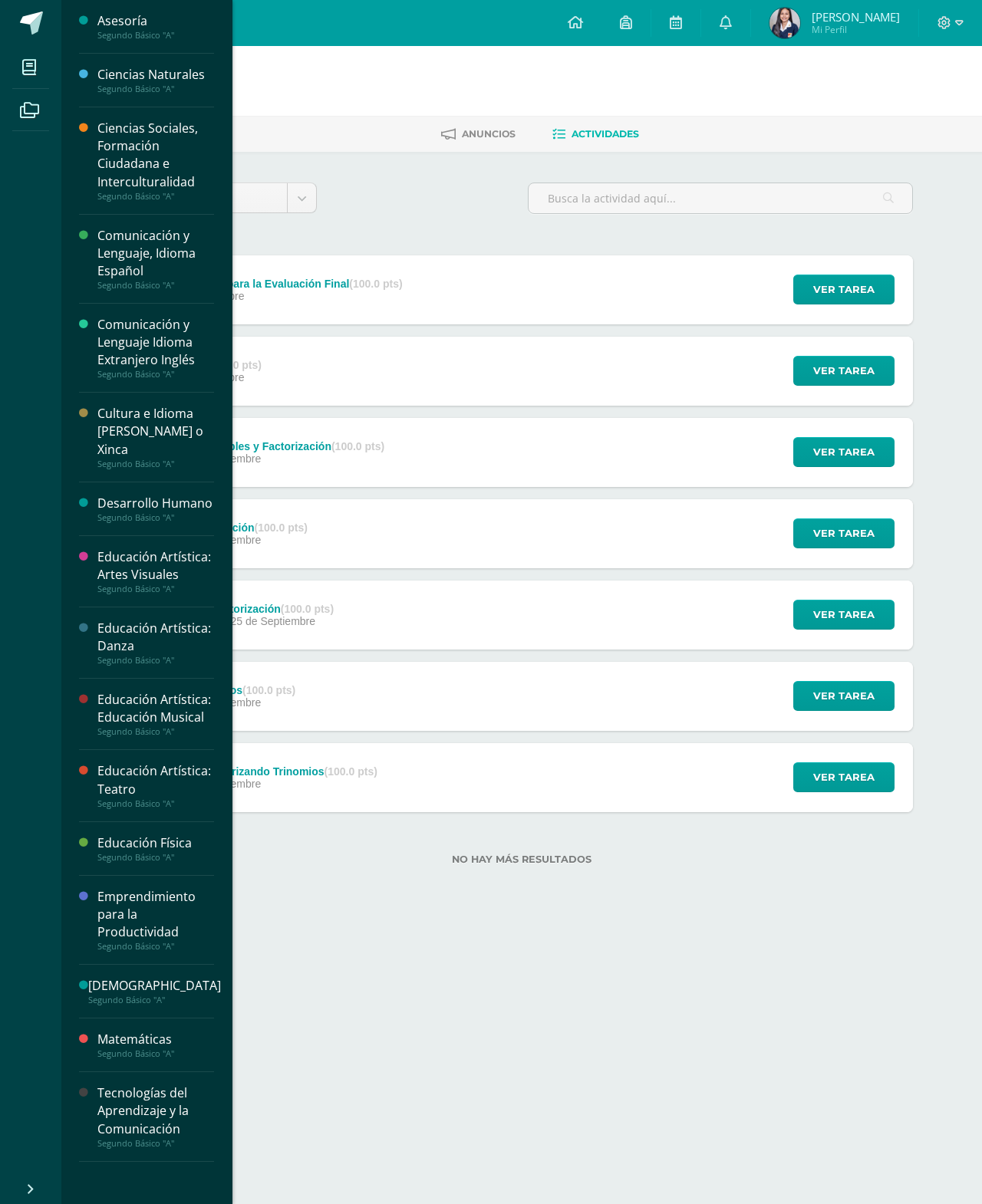
click at [32, 70] on icon at bounding box center [30, 68] width 14 height 16
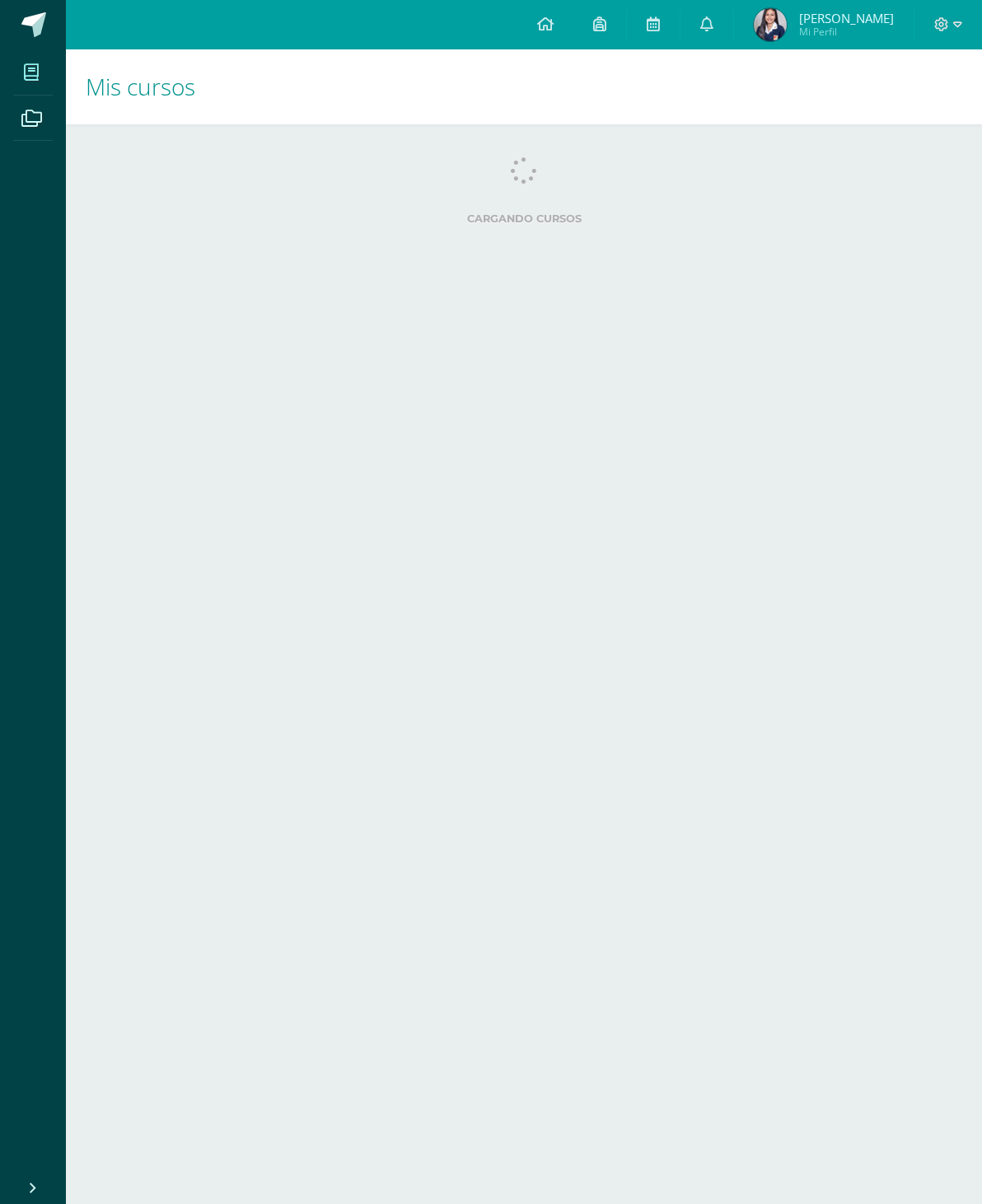
click at [35, 73] on icon at bounding box center [32, 73] width 15 height 17
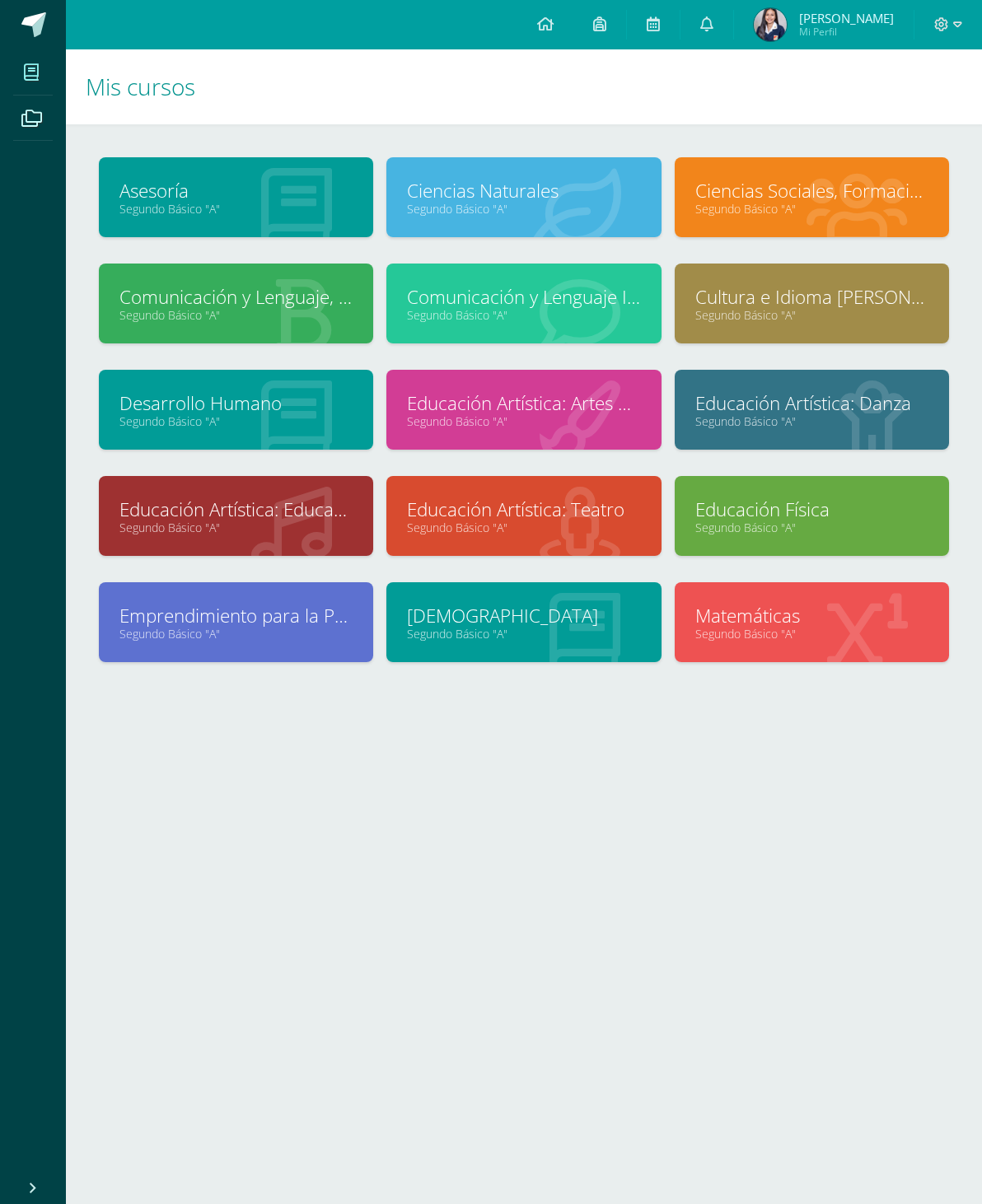
click at [807, 297] on link "Cultura e Idioma [PERSON_NAME] o Xinca" at bounding box center [812, 296] width 233 height 26
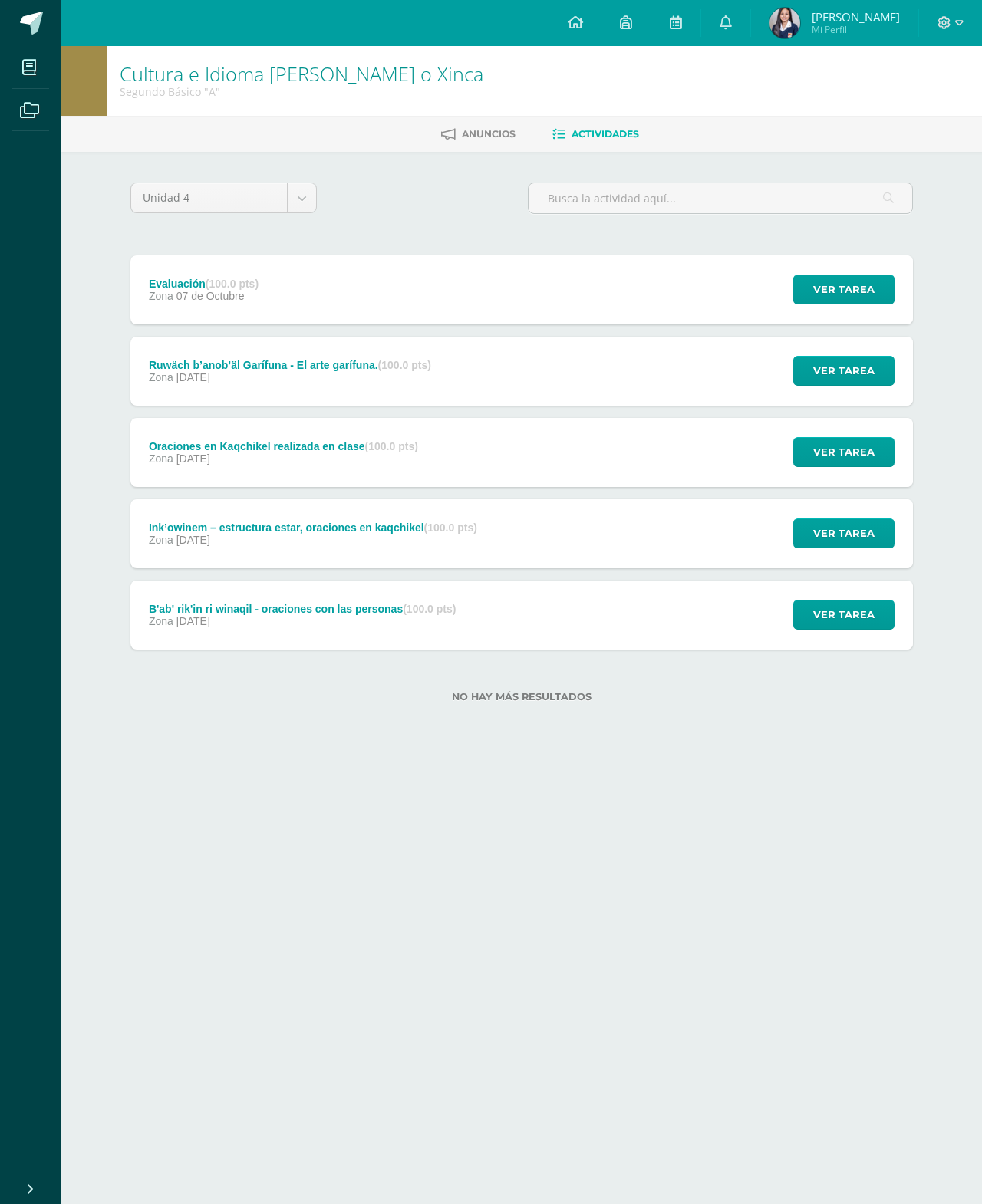
click at [848, 276] on button "Ver tarea" at bounding box center [844, 289] width 101 height 30
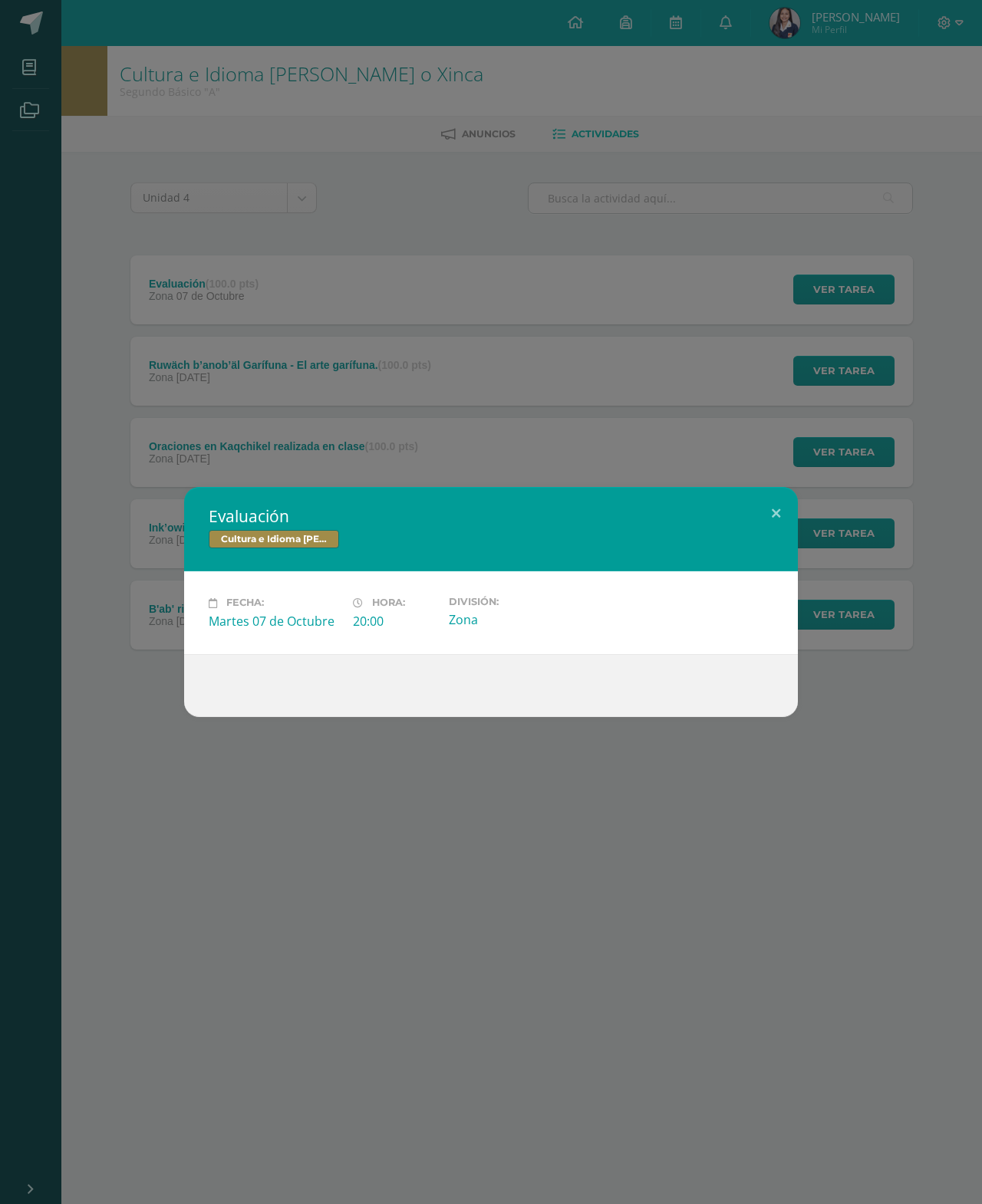
click at [773, 517] on button at bounding box center [776, 512] width 44 height 52
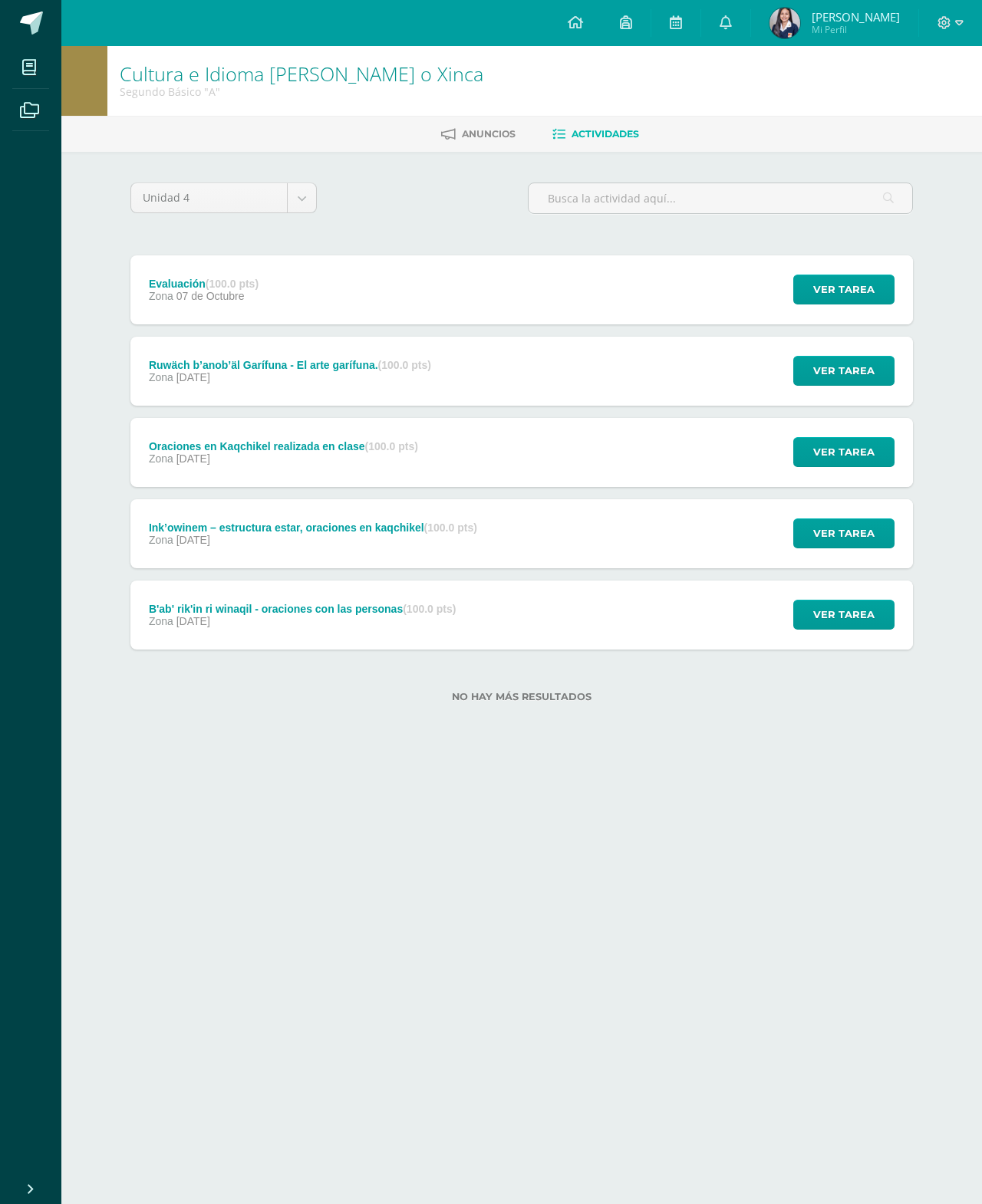
click at [41, 66] on span at bounding box center [30, 67] width 34 height 34
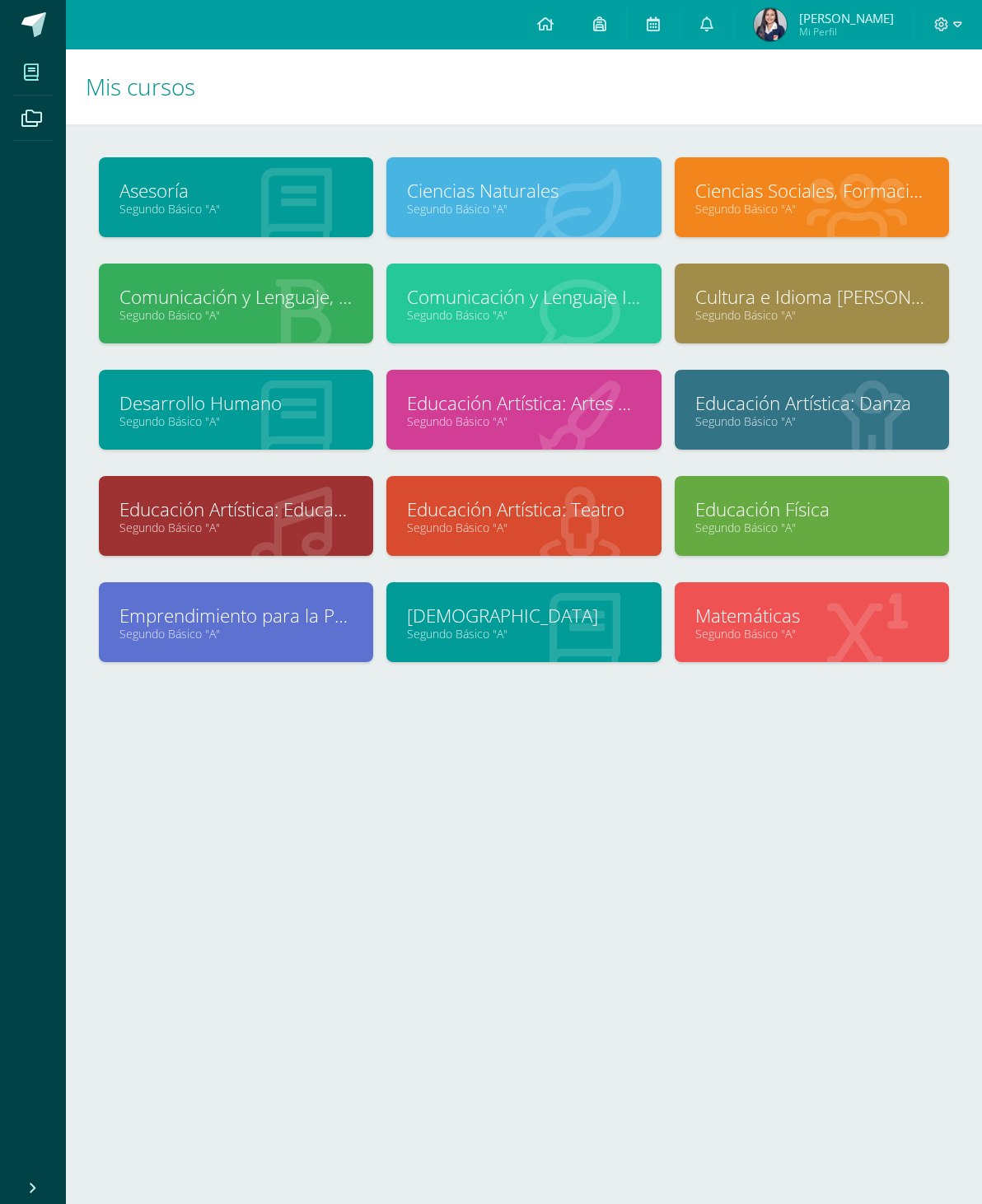
click at [162, 188] on link "Asesoría" at bounding box center [235, 190] width 233 height 26
click at [187, 317] on link "Segundo Básico "A"" at bounding box center [235, 315] width 233 height 16
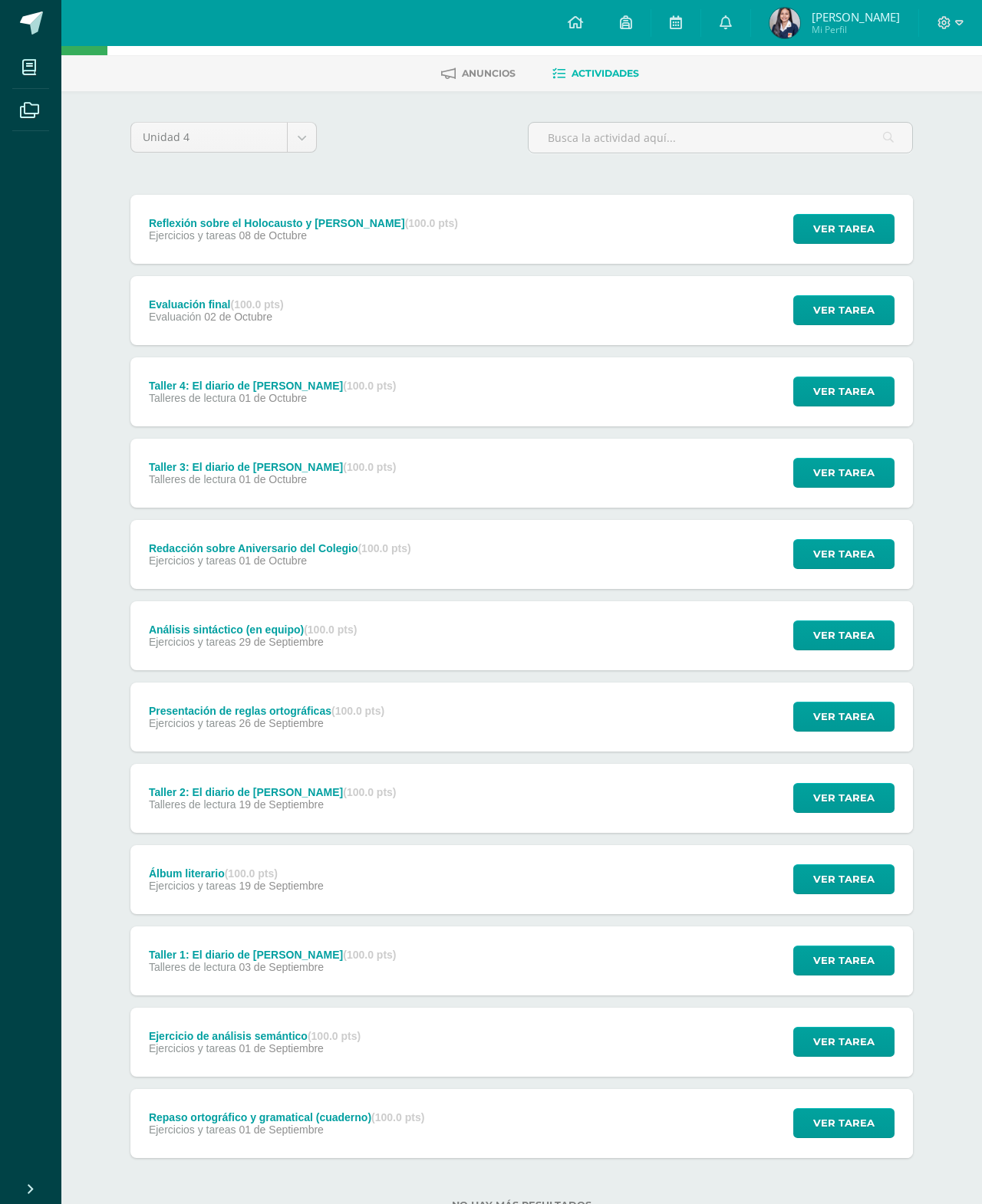
scroll to position [60, 0]
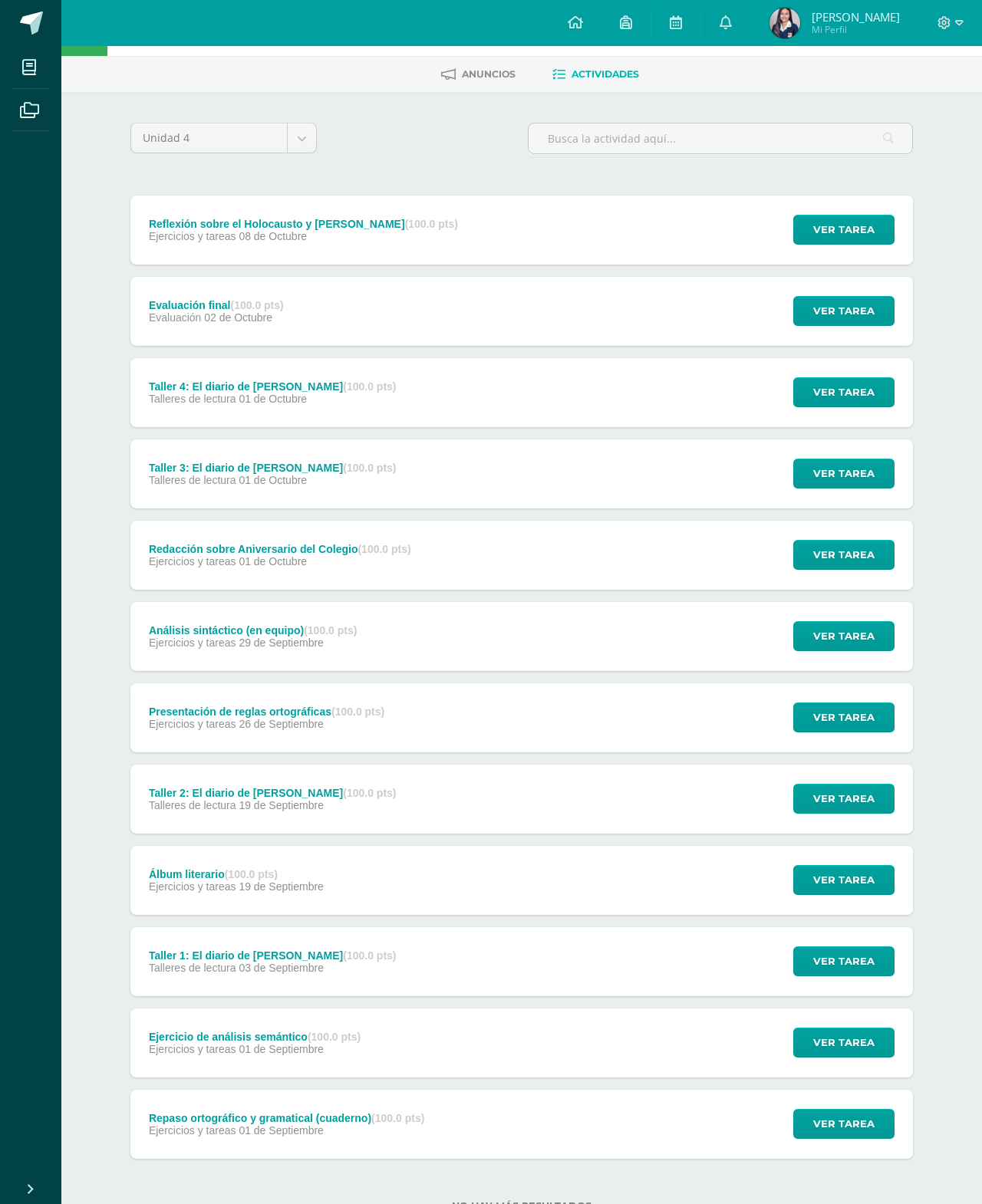
click at [179, 318] on span "Evaluación" at bounding box center [175, 318] width 53 height 12
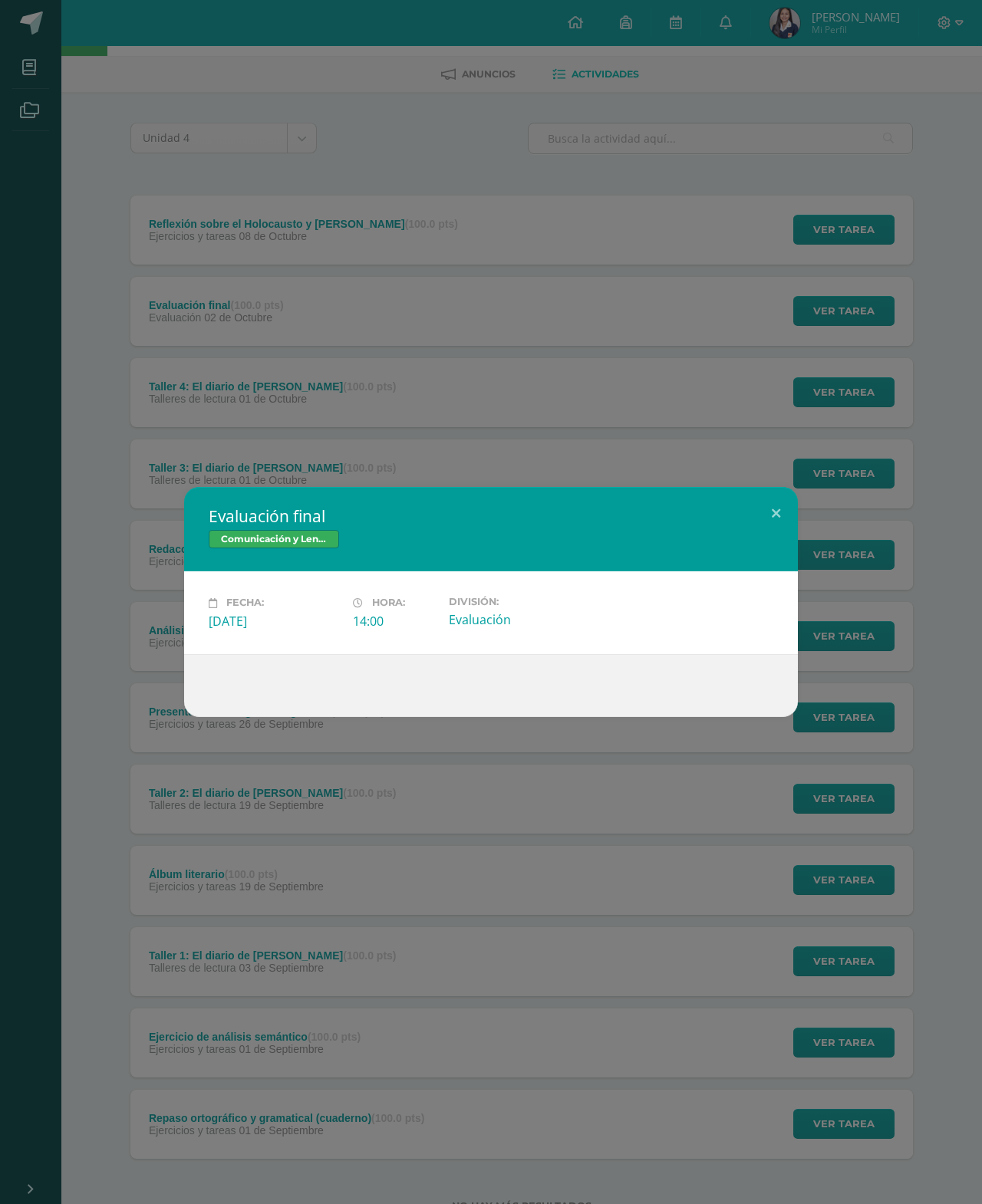
click at [194, 255] on div "Evaluación final Comunicación y Lenguaje, Idioma Español Fecha: Jueves 02 de Oc…" at bounding box center [491, 602] width 982 height 1204
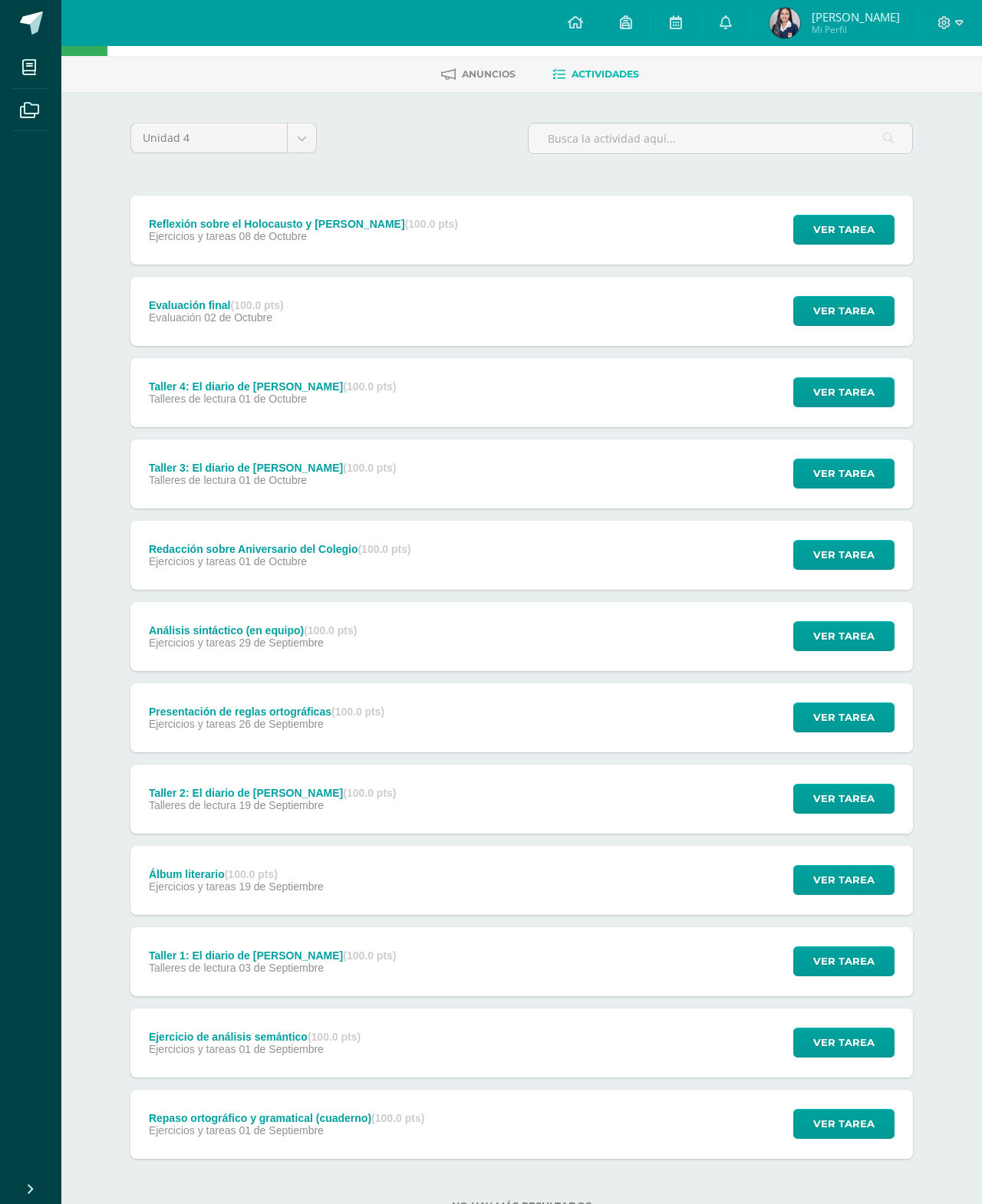
click at [190, 323] on span "Evaluación" at bounding box center [175, 318] width 53 height 12
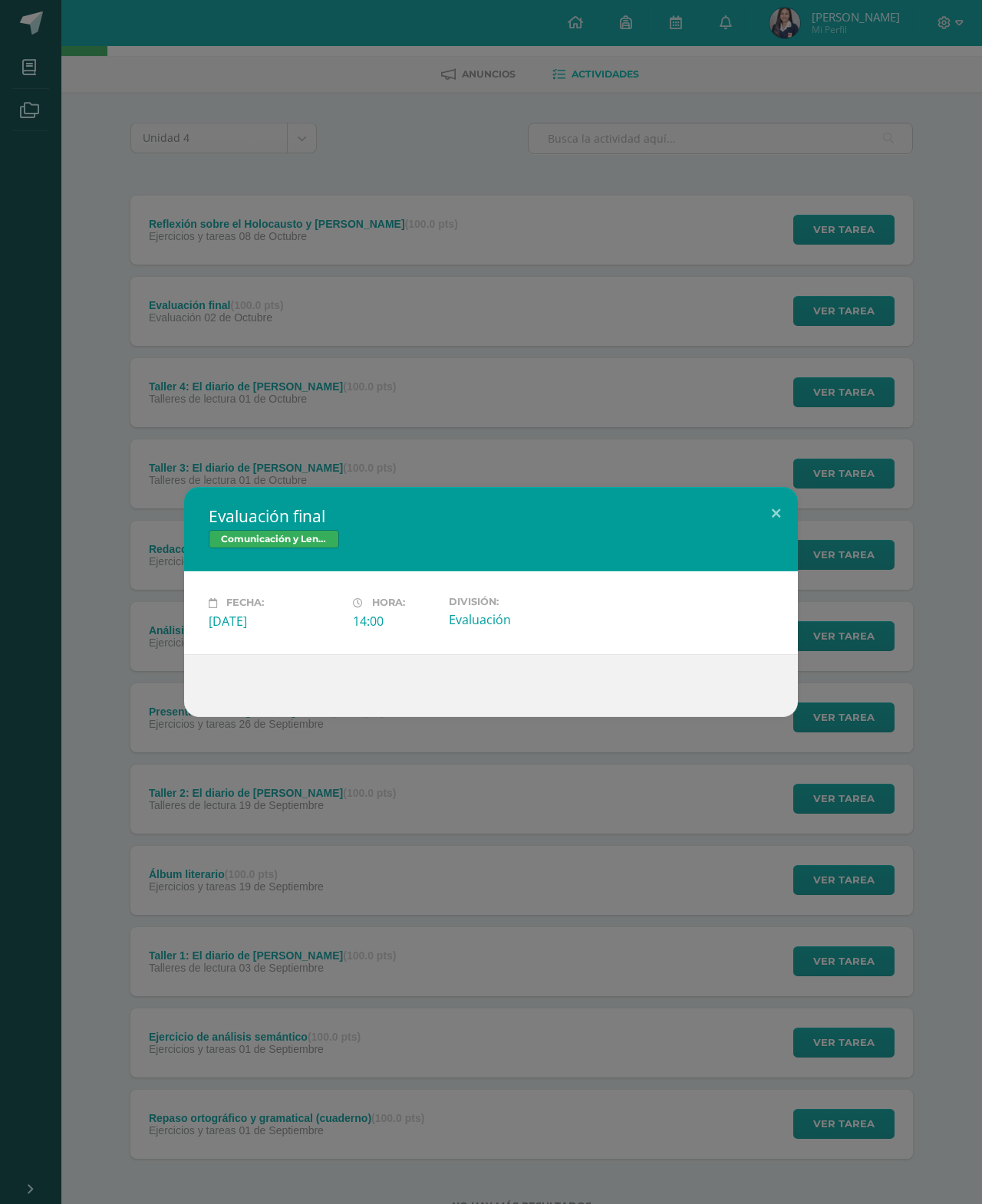
click at [178, 292] on div "Evaluación final Comunicación y Lenguaje, Idioma Español Fecha: Jueves 02 de Oc…" at bounding box center [491, 602] width 982 height 1204
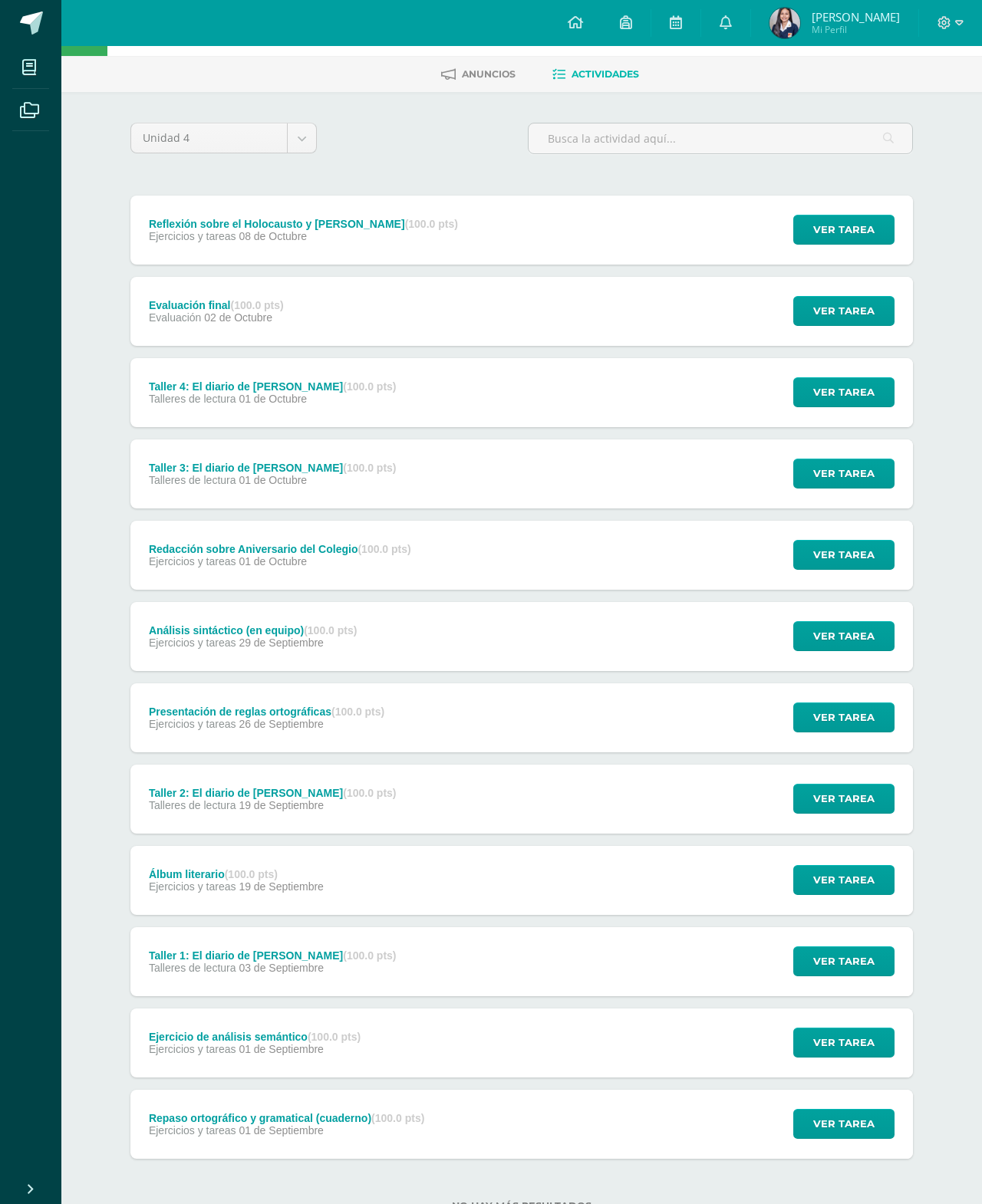
click at [209, 1118] on div "Repaso ortográfico y gramatical (cuaderno) (100.0 pts)" at bounding box center [286, 1118] width 275 height 12
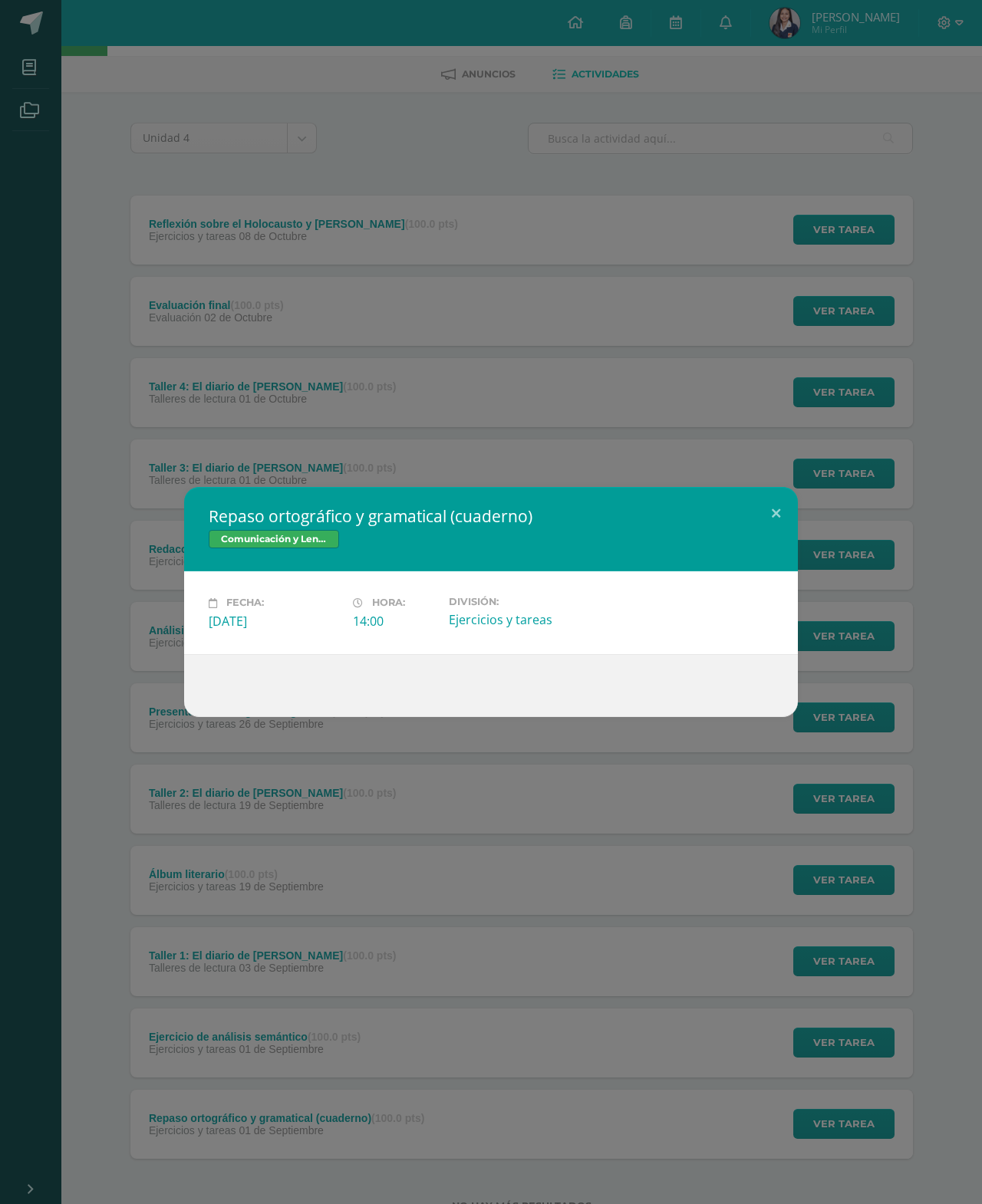
click at [757, 539] on button at bounding box center [776, 512] width 44 height 52
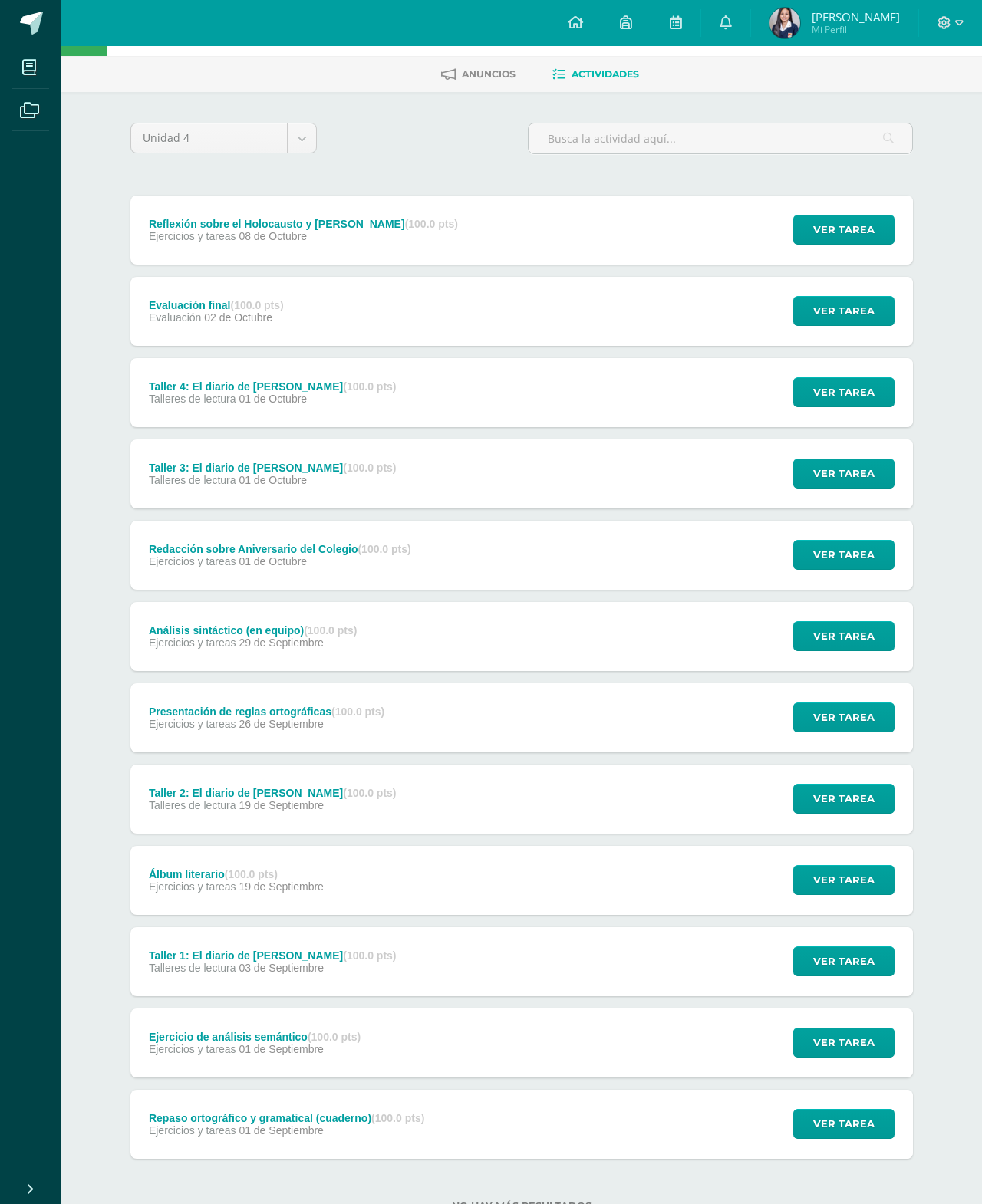
click at [848, 1043] on span "Ver tarea" at bounding box center [844, 1042] width 61 height 29
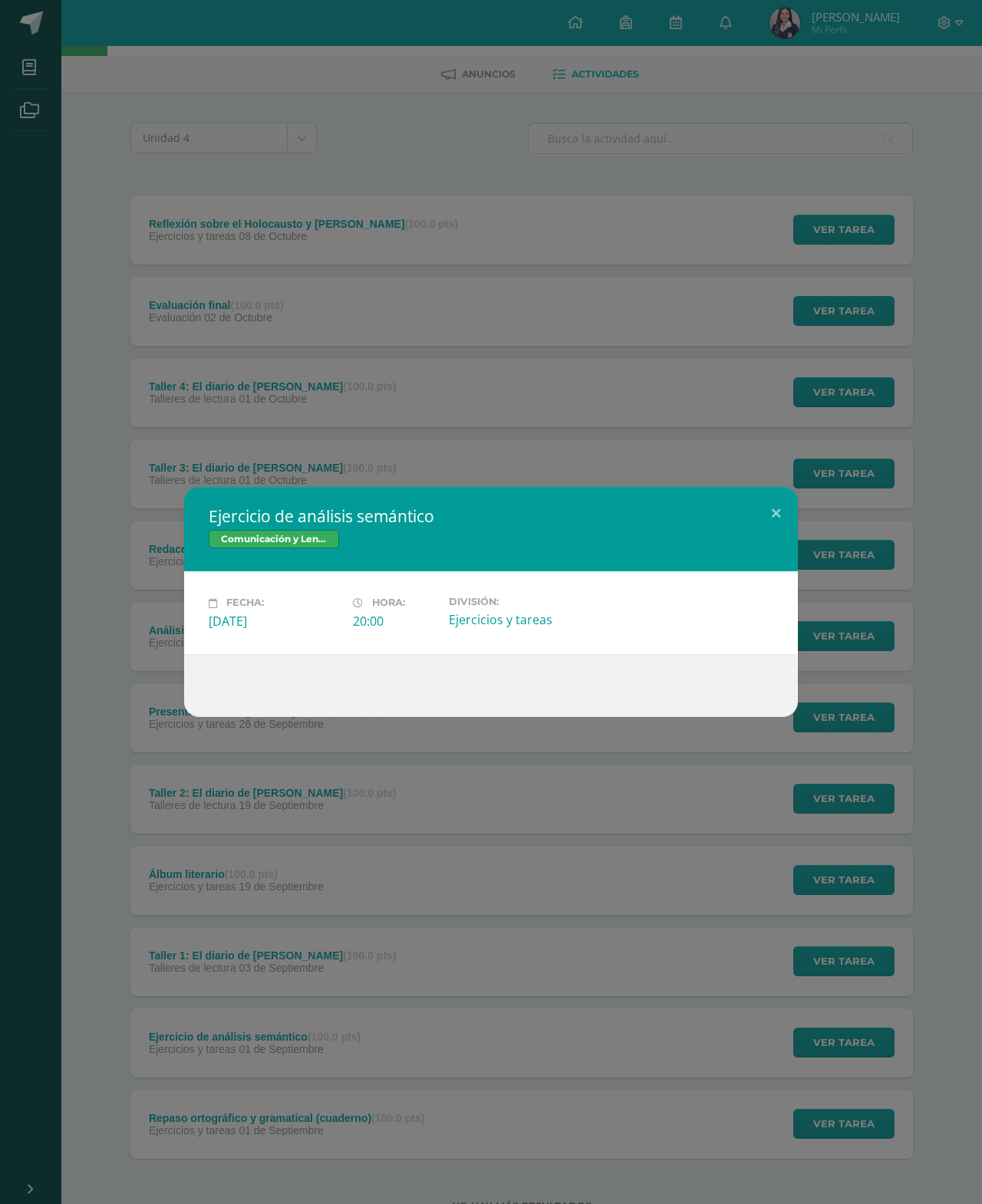
click at [768, 539] on button at bounding box center [776, 512] width 44 height 52
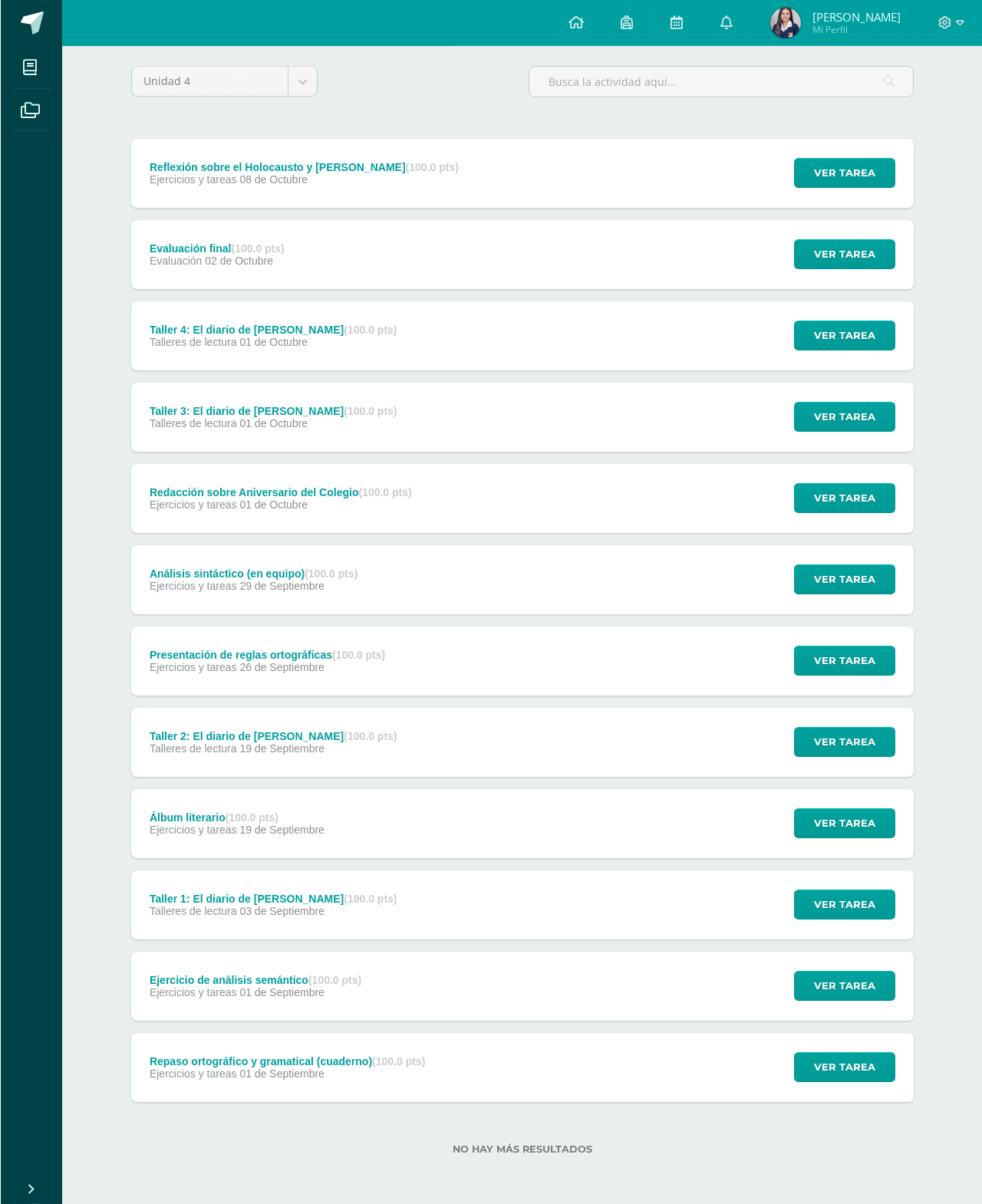
scroll to position [121, 0]
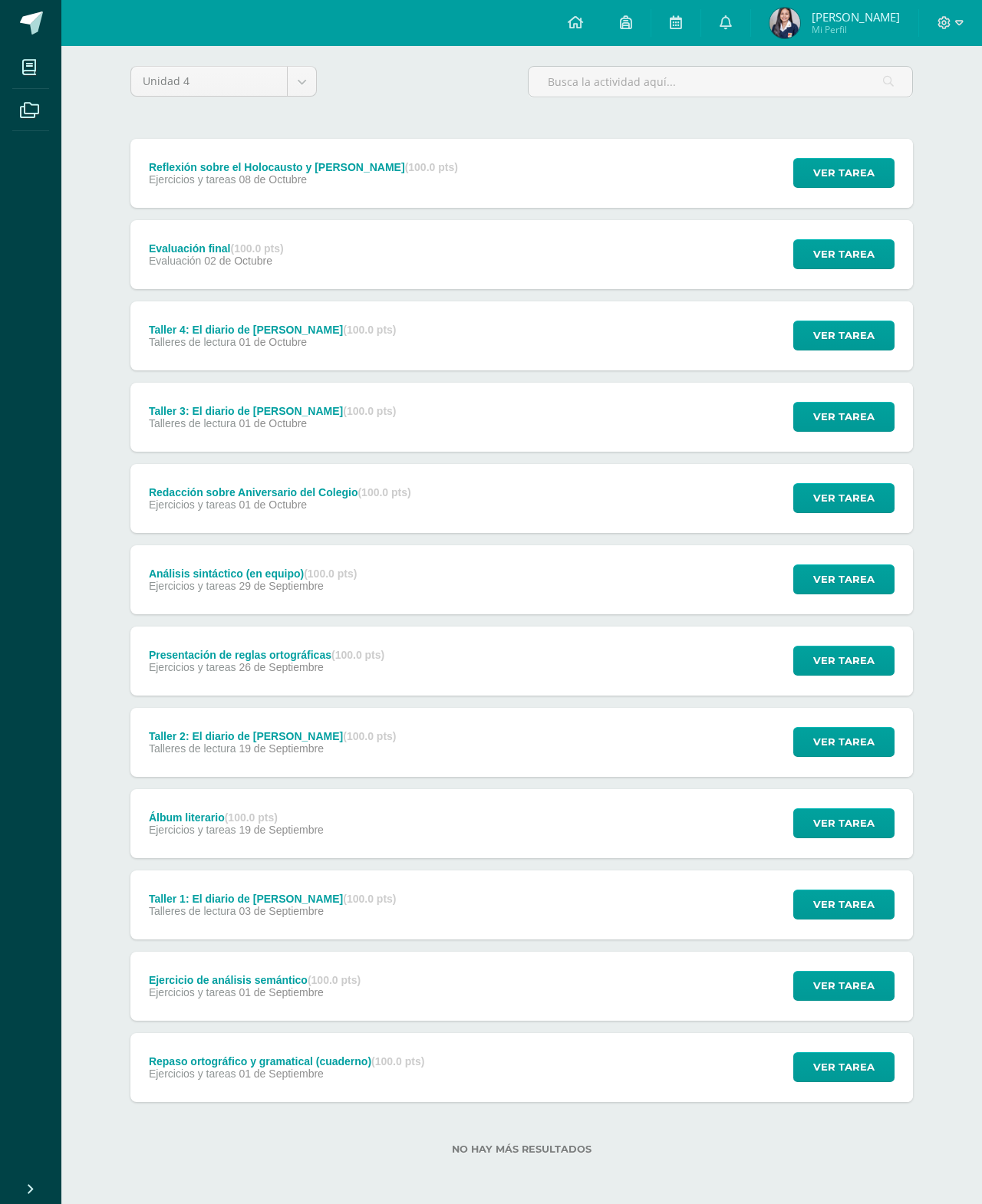
click at [825, 504] on span "Ver tarea" at bounding box center [844, 498] width 61 height 29
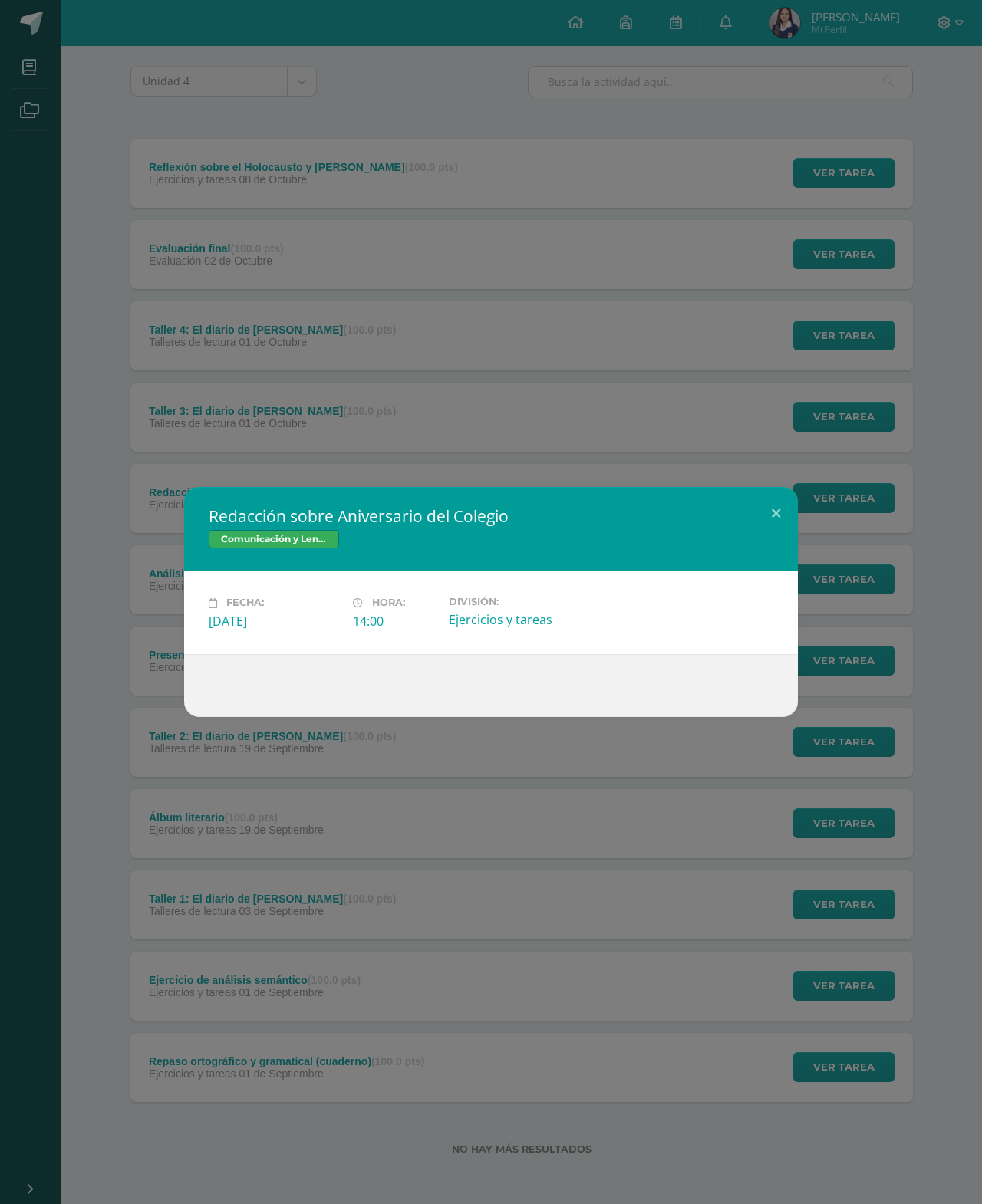
click at [776, 474] on div "Redacción sobre Aniversario del Colegio Comunicación y Lenguaje, Idioma Español…" at bounding box center [491, 602] width 982 height 1204
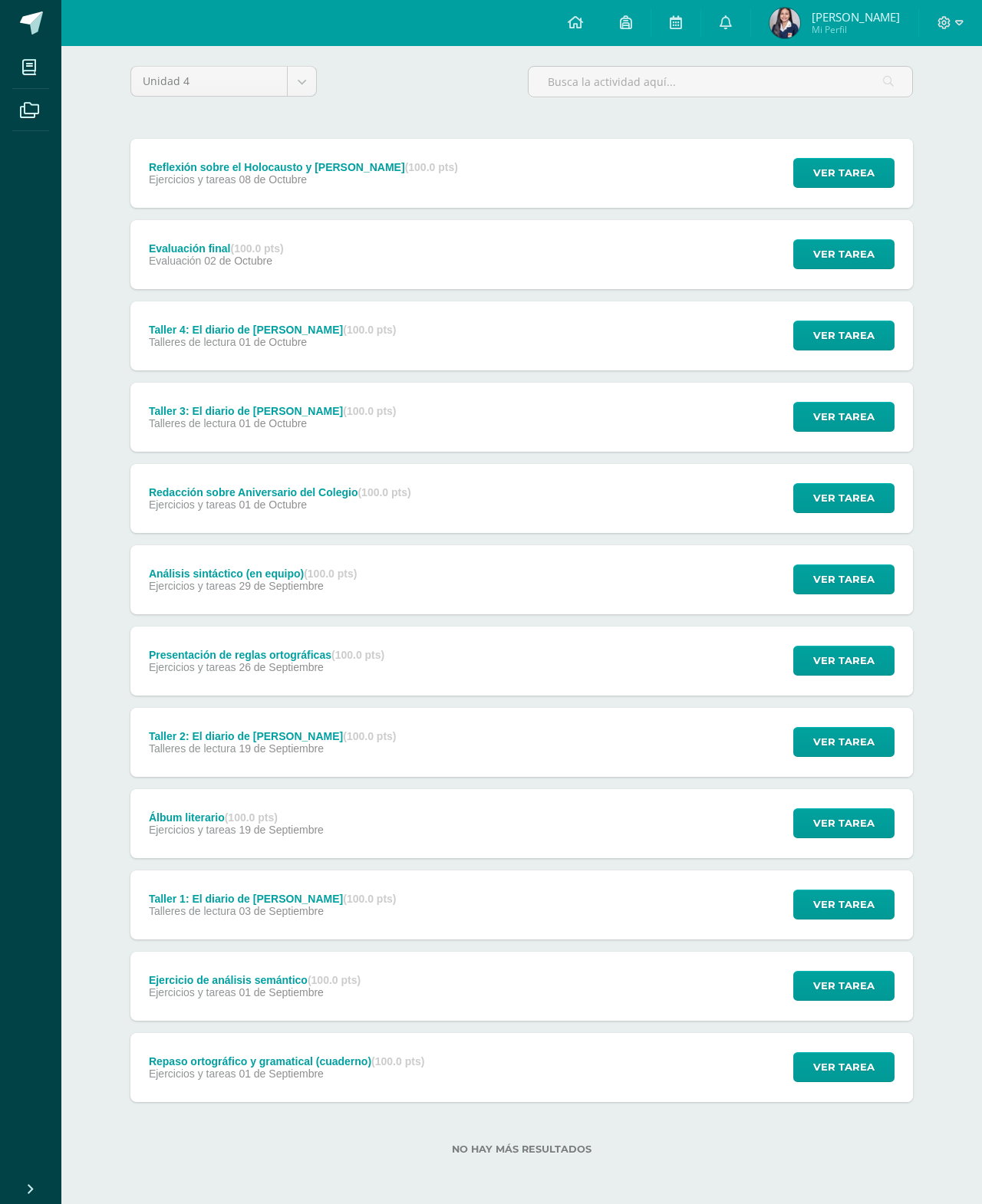
click at [846, 165] on span "Ver tarea" at bounding box center [844, 173] width 61 height 29
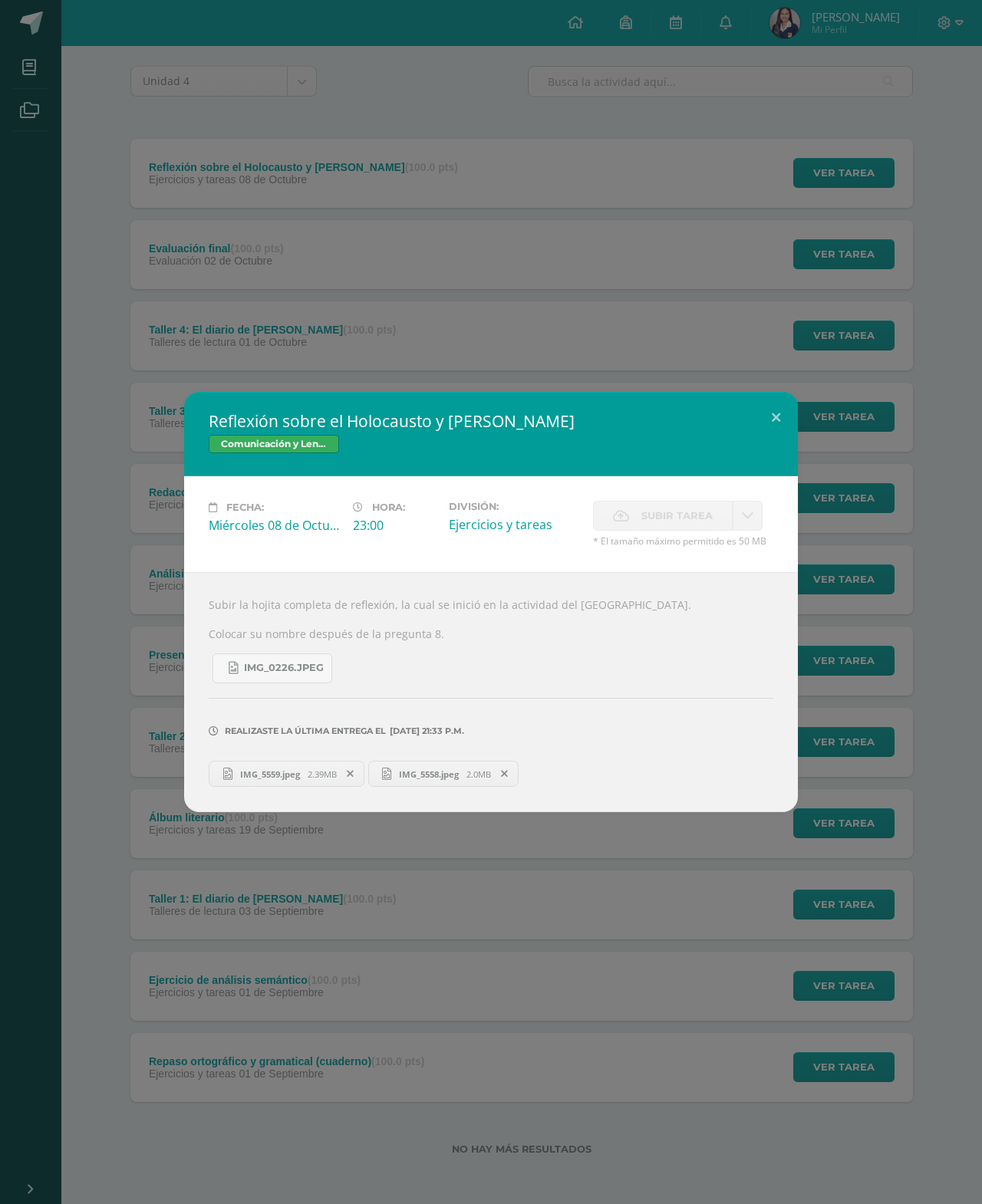
click at [788, 404] on button at bounding box center [776, 417] width 44 height 52
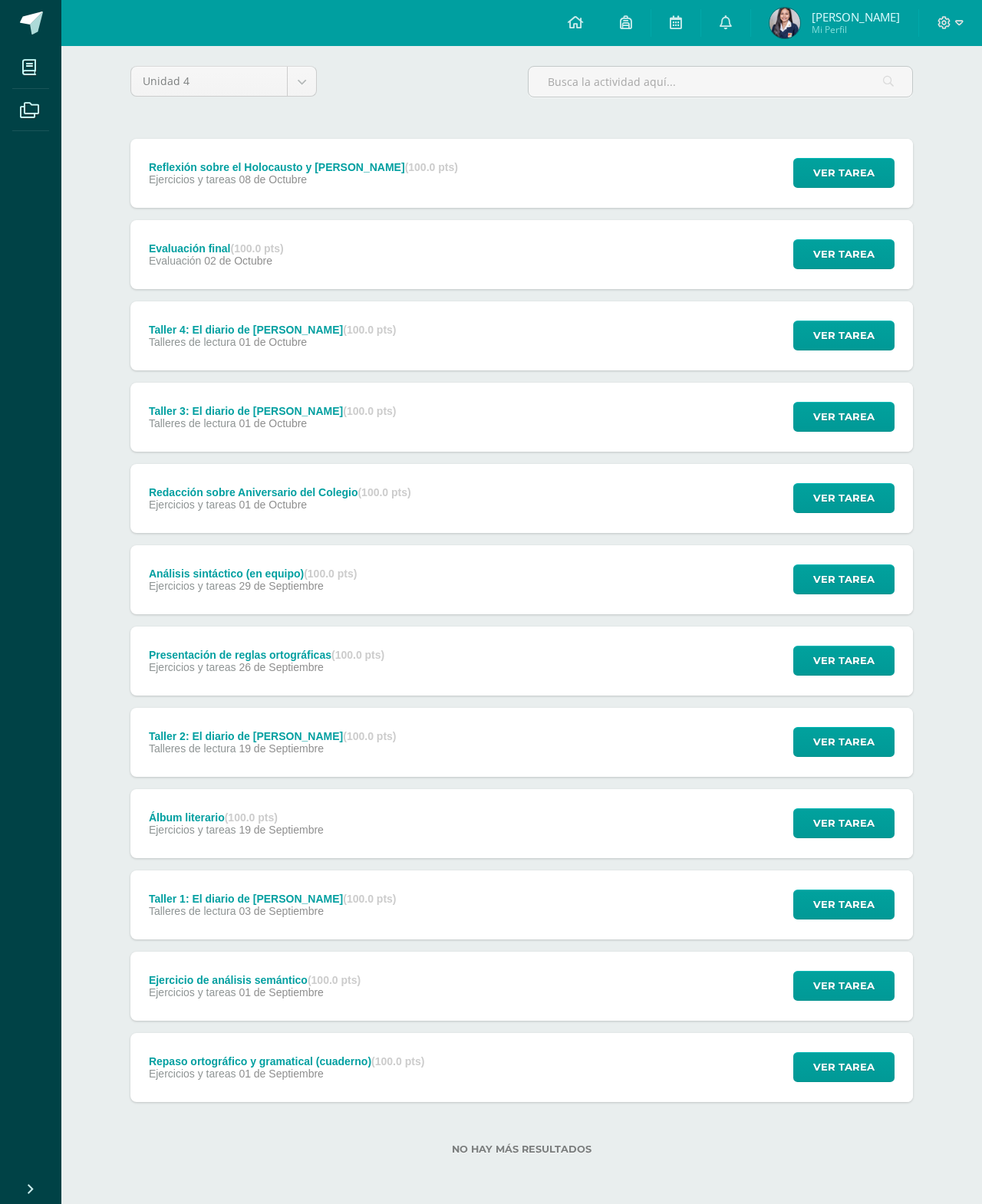
click at [855, 259] on span "Ver tarea" at bounding box center [844, 254] width 61 height 29
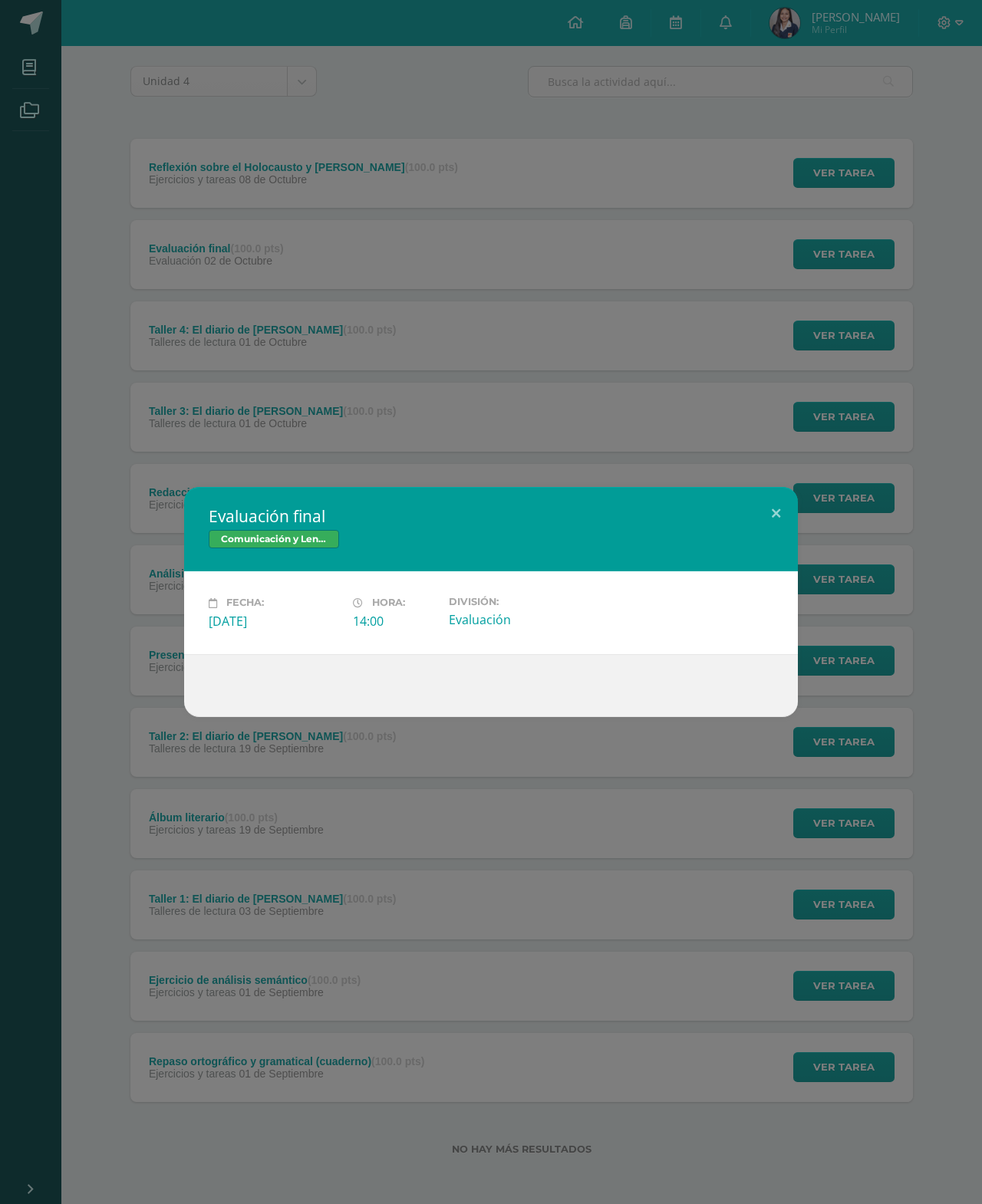
click at [777, 504] on button at bounding box center [776, 512] width 44 height 52
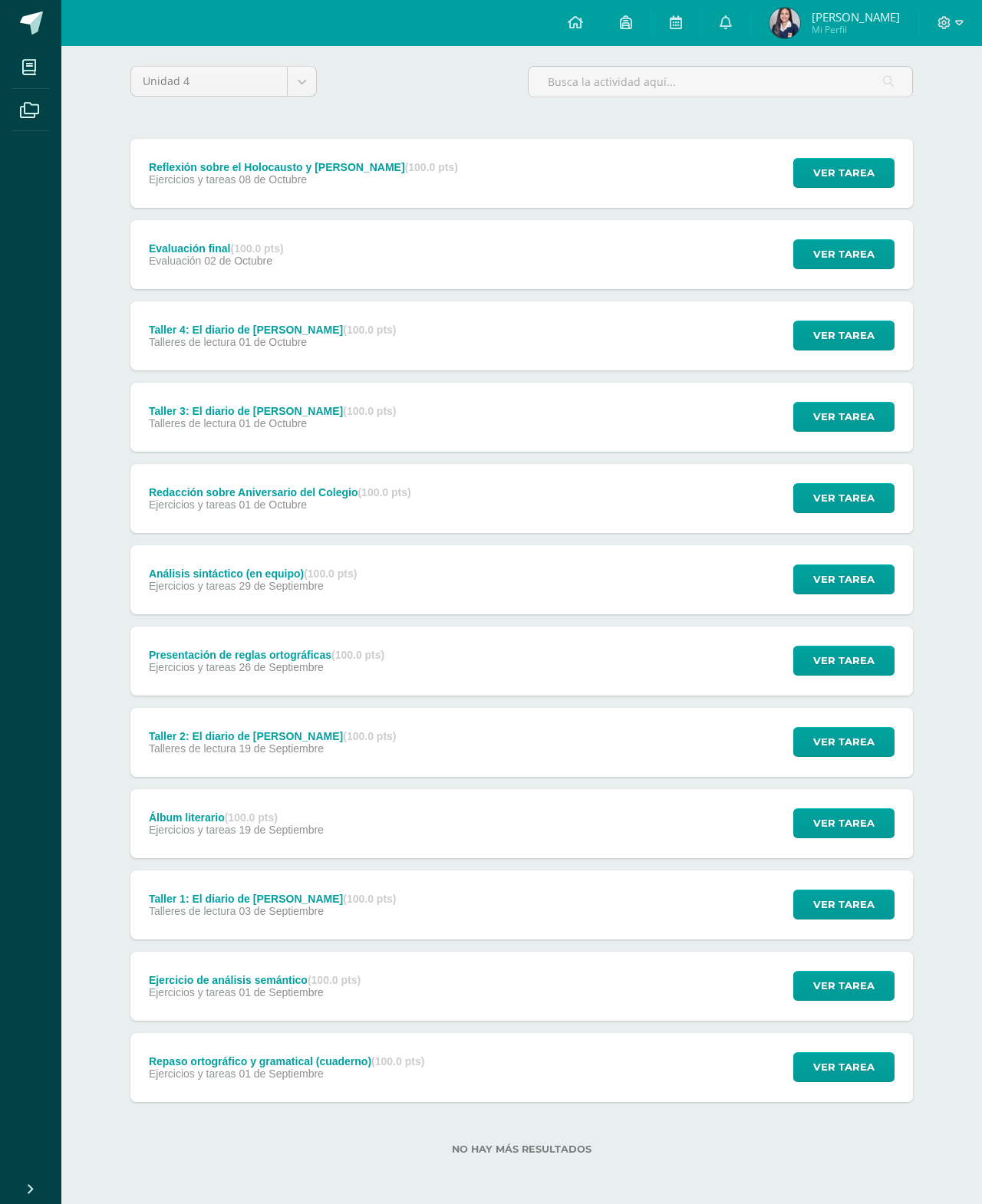
click at [837, 665] on span "Ver tarea" at bounding box center [844, 661] width 61 height 29
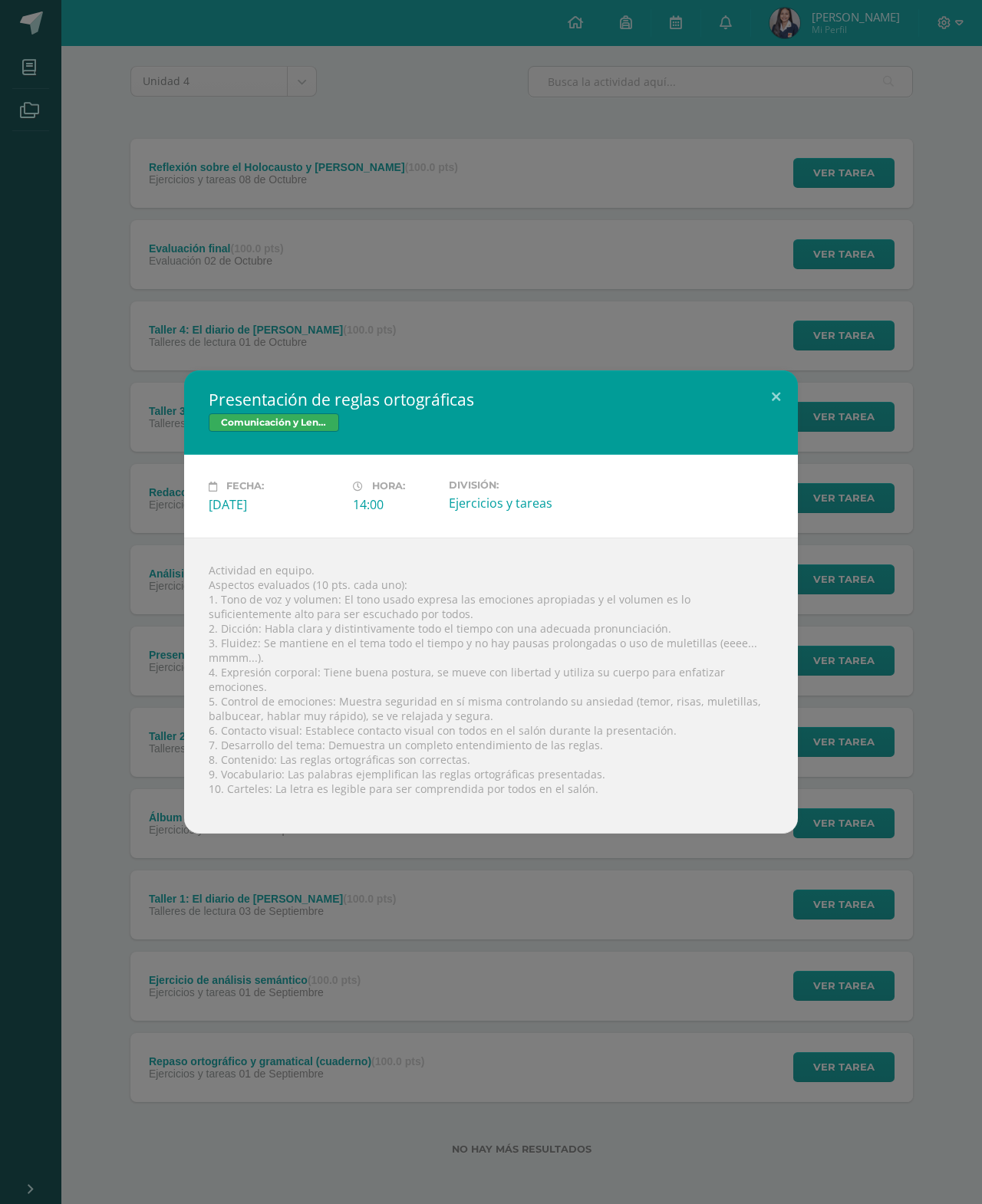
click at [777, 394] on button at bounding box center [776, 396] width 44 height 52
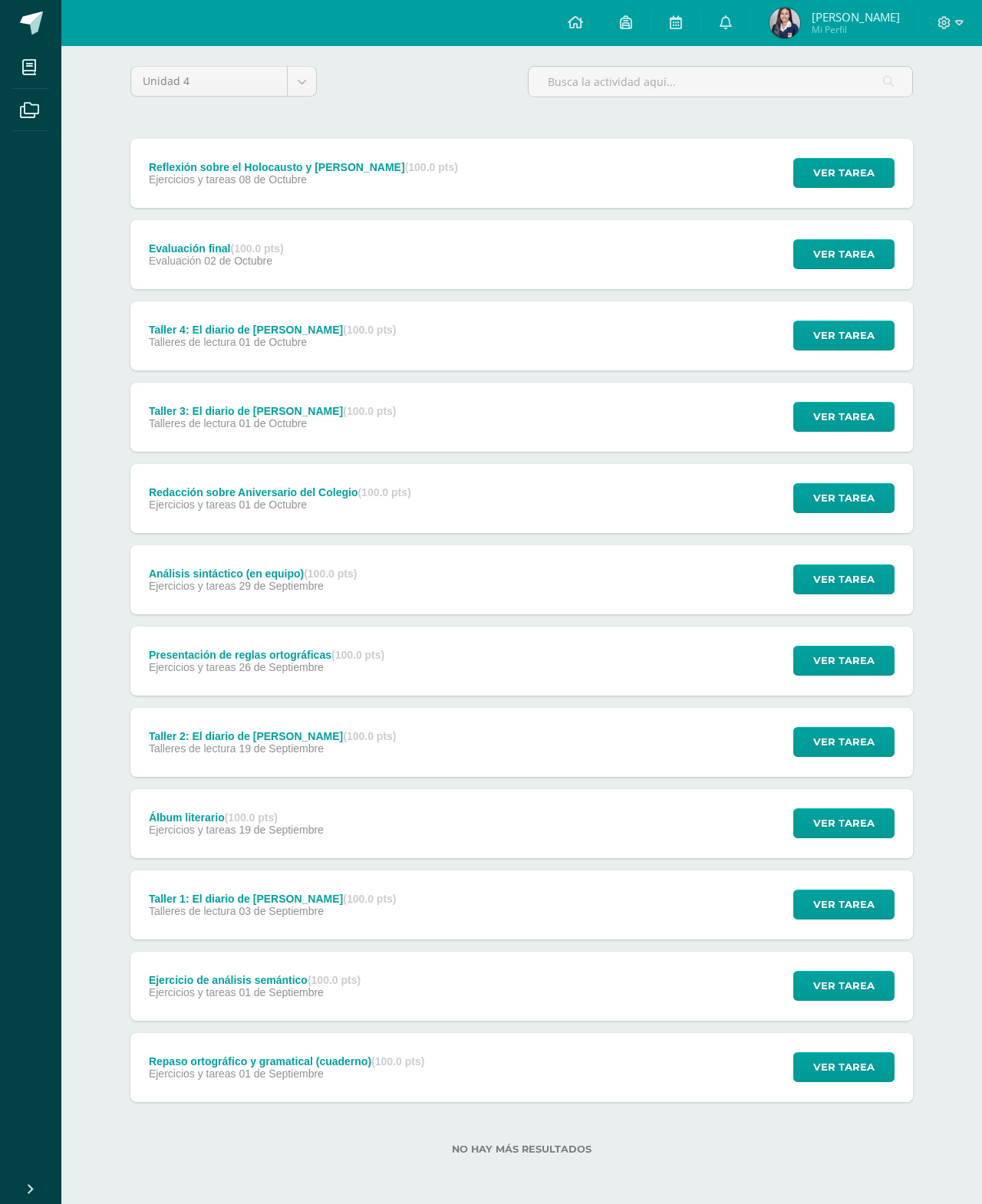
click at [849, 735] on span "Ver tarea" at bounding box center [844, 742] width 61 height 29
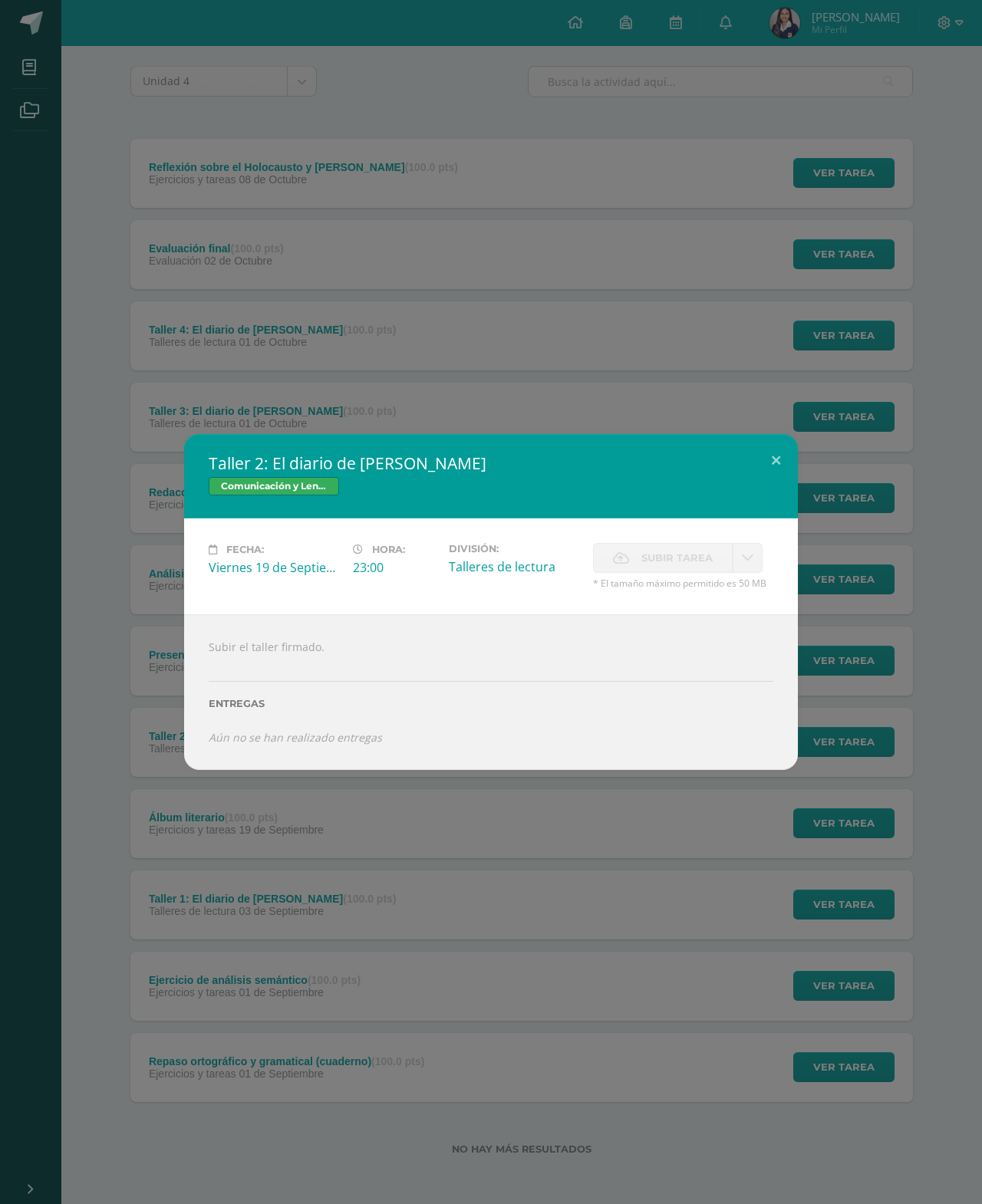
click at [769, 452] on button at bounding box center [776, 459] width 44 height 52
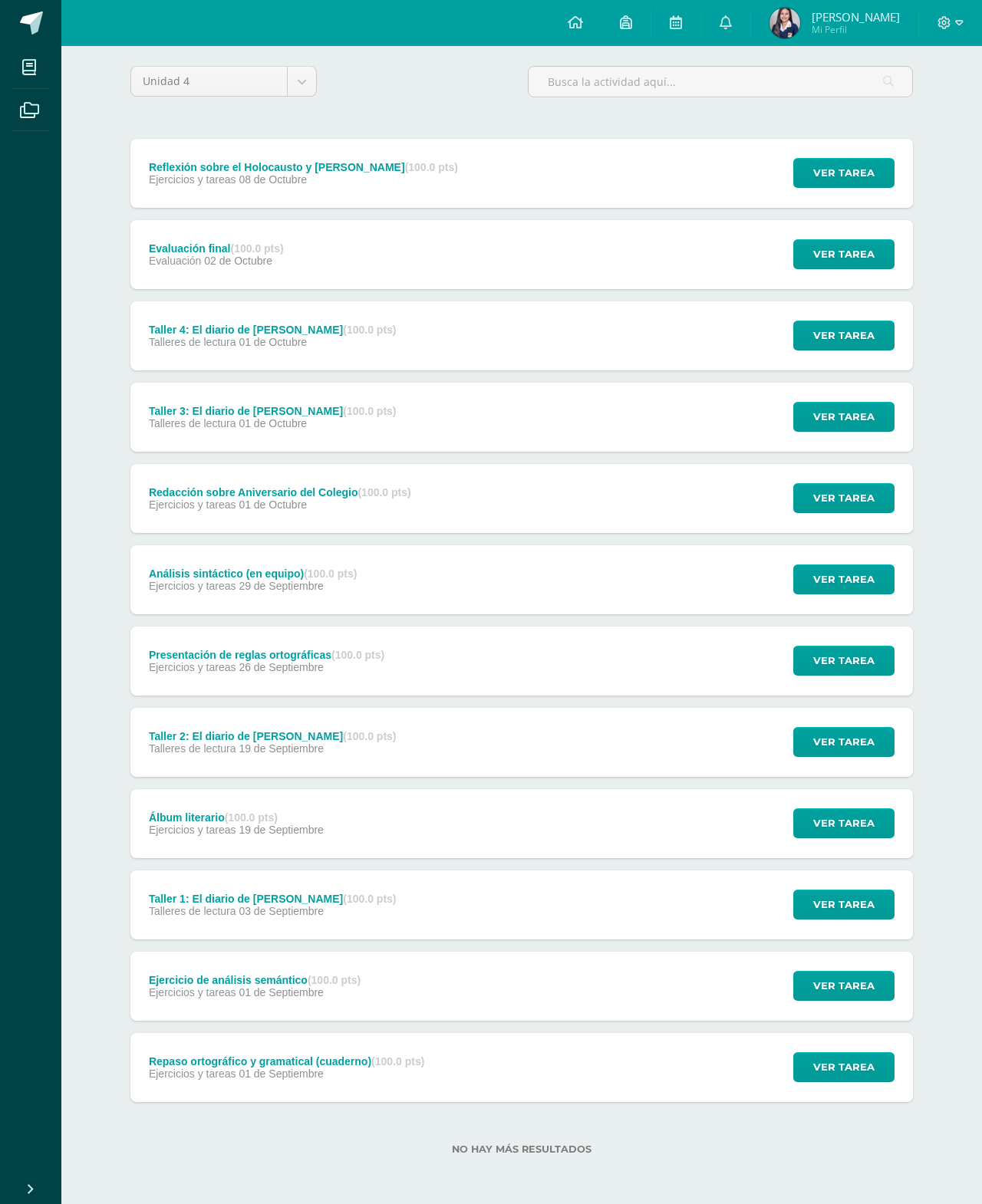
click at [868, 822] on span "Ver tarea" at bounding box center [844, 823] width 61 height 29
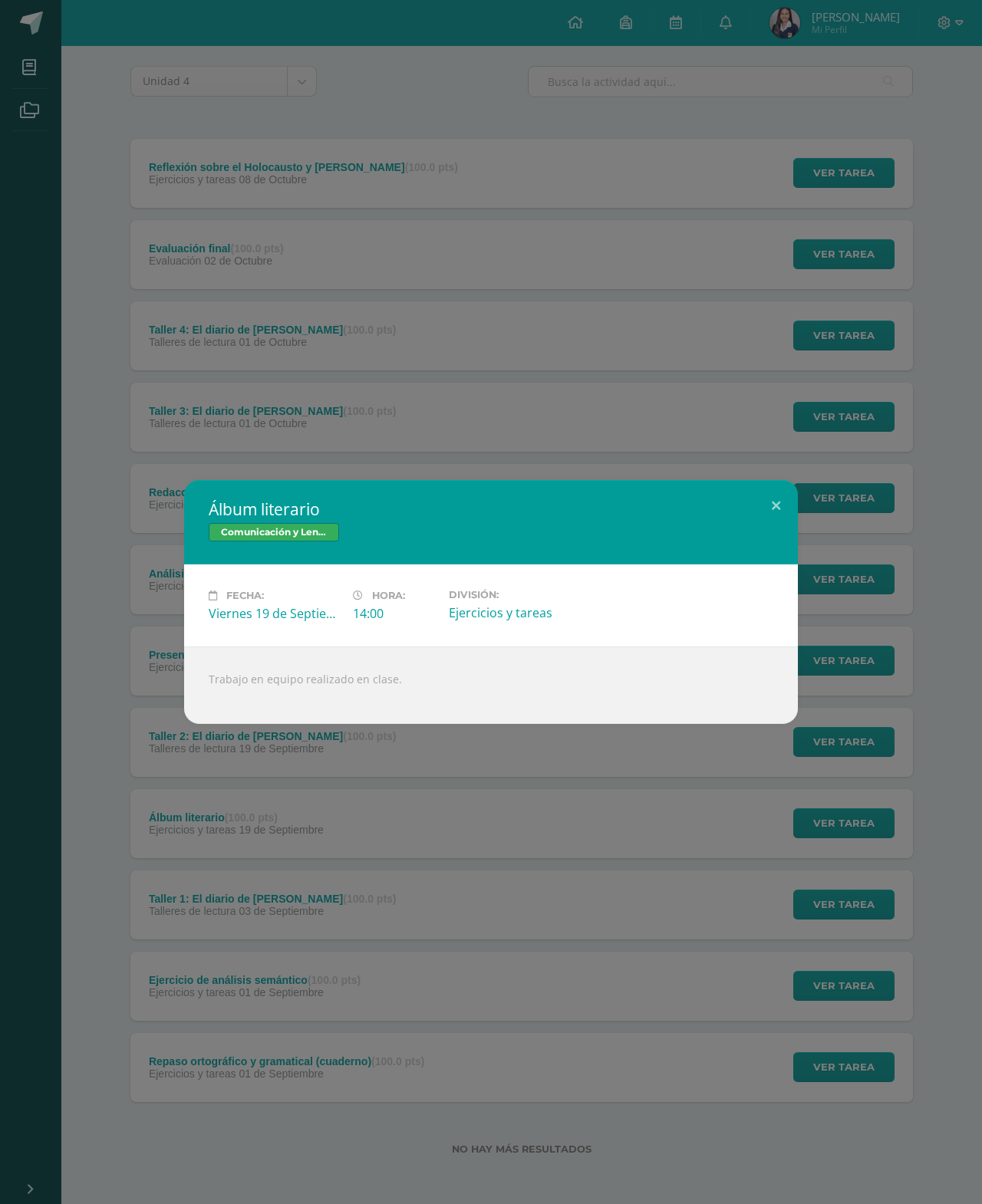
click at [776, 470] on div "Álbum literario Comunicación y Lenguaje, Idioma Español Fecha: Viernes 19 de Se…" at bounding box center [491, 602] width 982 height 1204
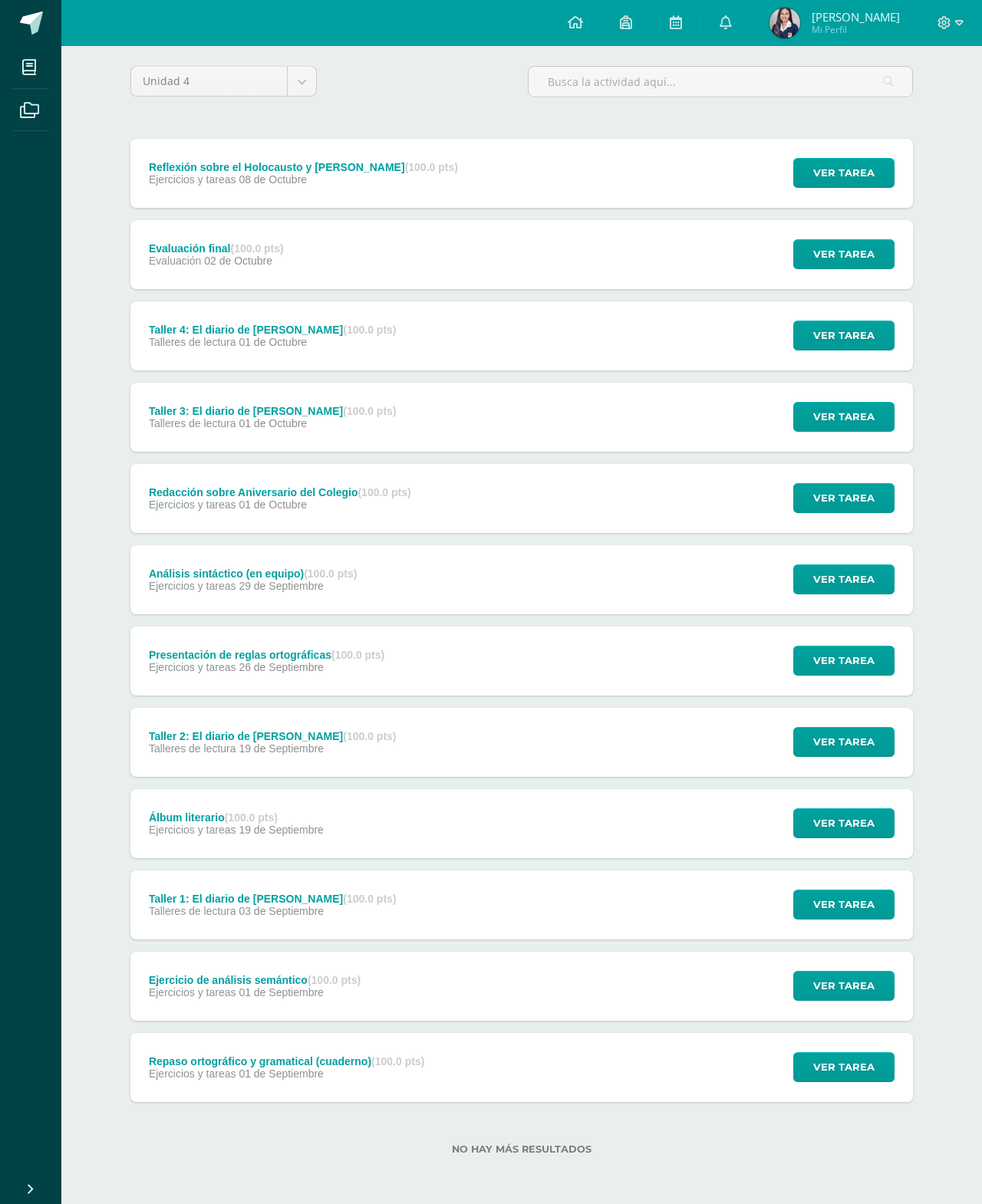
click at [848, 900] on span "Ver tarea" at bounding box center [844, 904] width 61 height 29
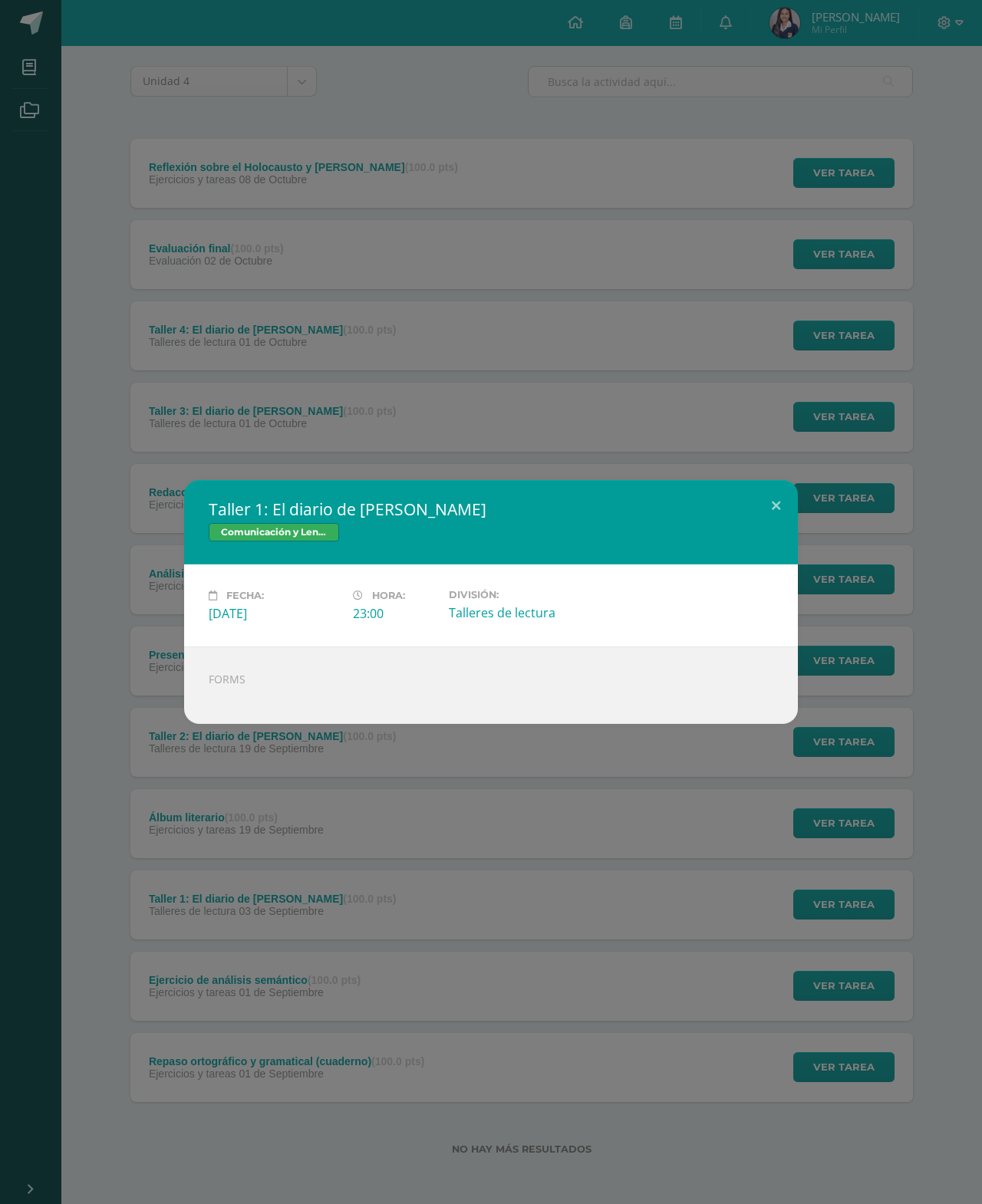
click at [777, 490] on button at bounding box center [776, 506] width 44 height 52
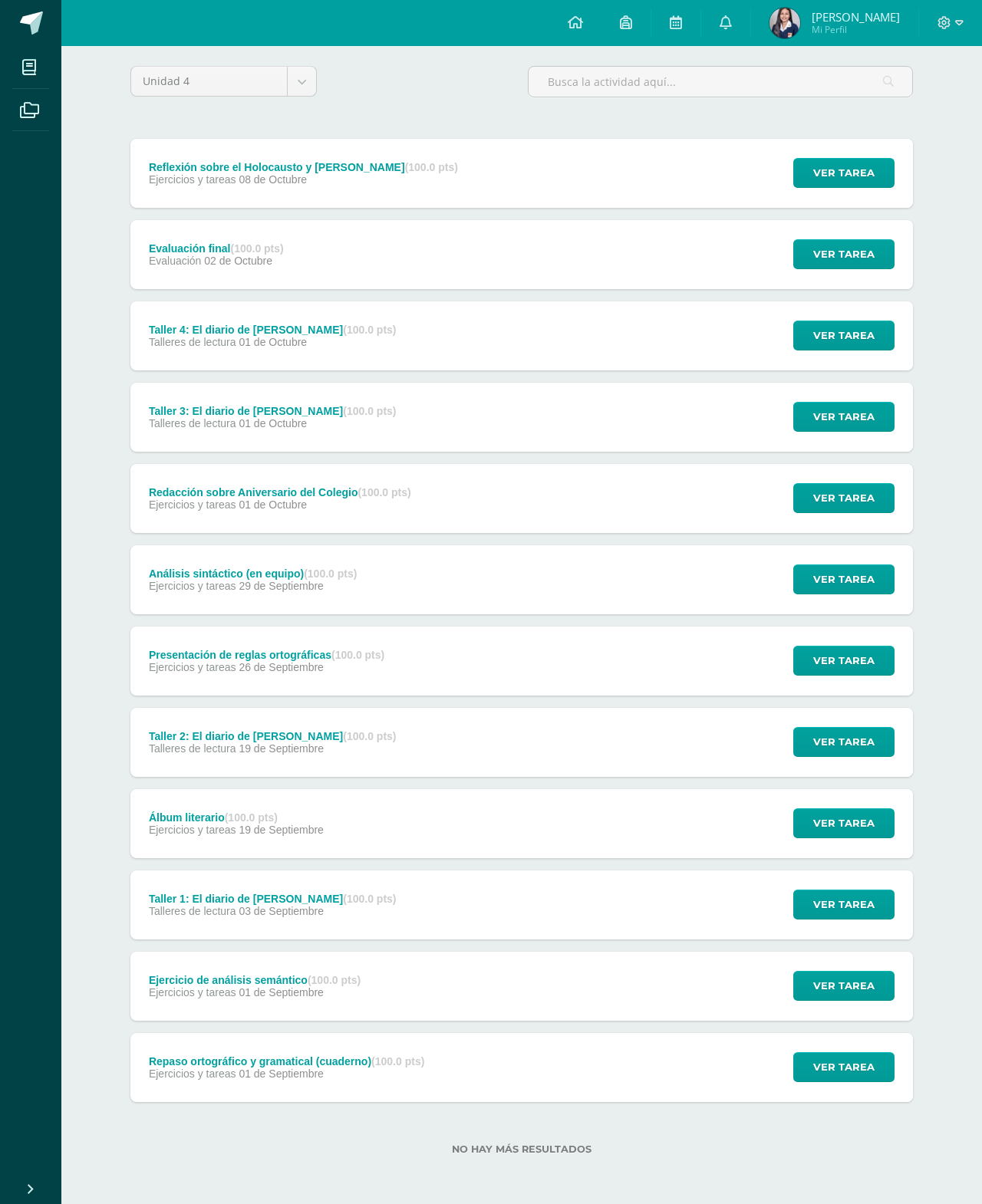
click at [849, 981] on span "Ver tarea" at bounding box center [844, 986] width 61 height 29
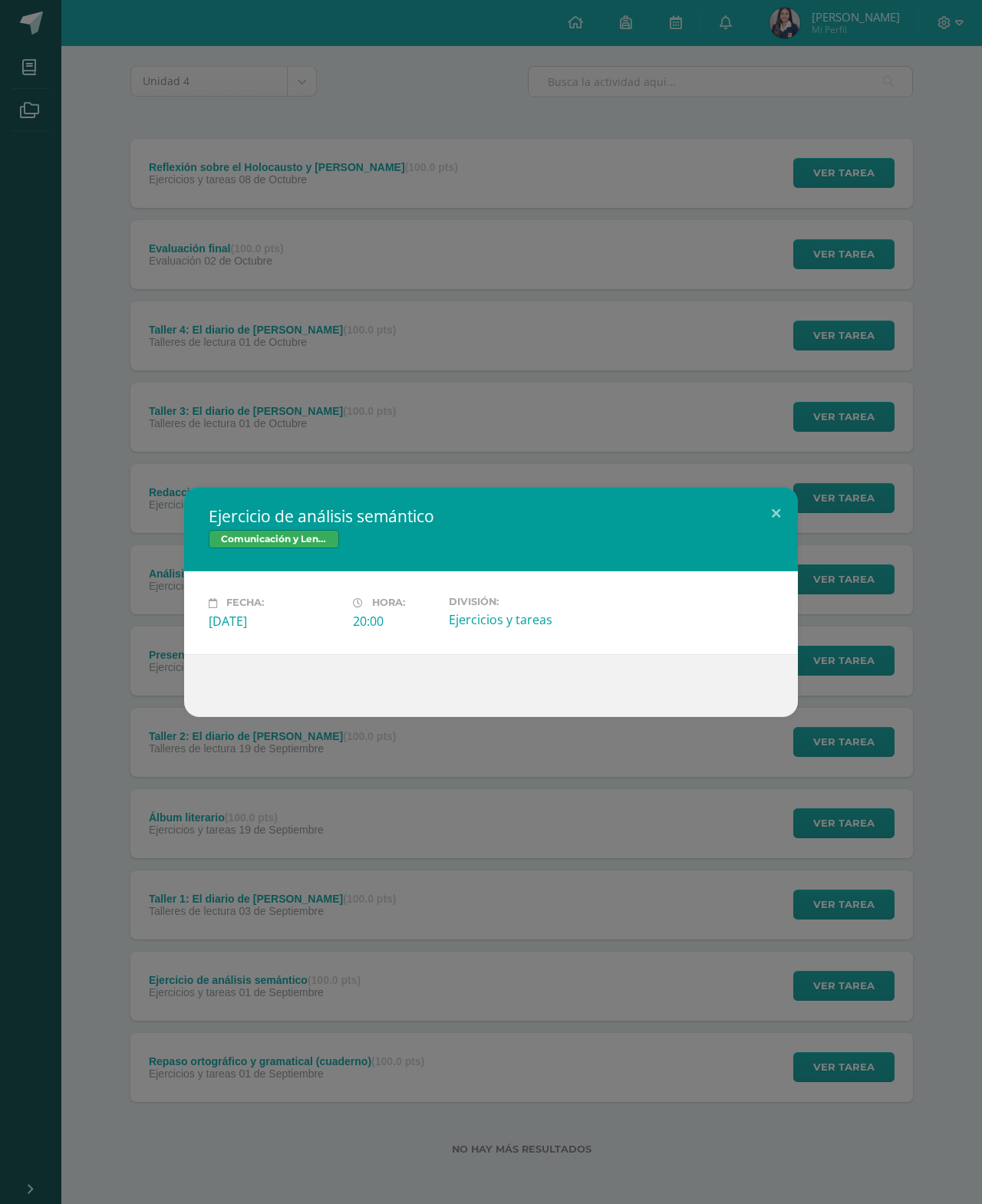
click at [770, 508] on button at bounding box center [776, 512] width 44 height 52
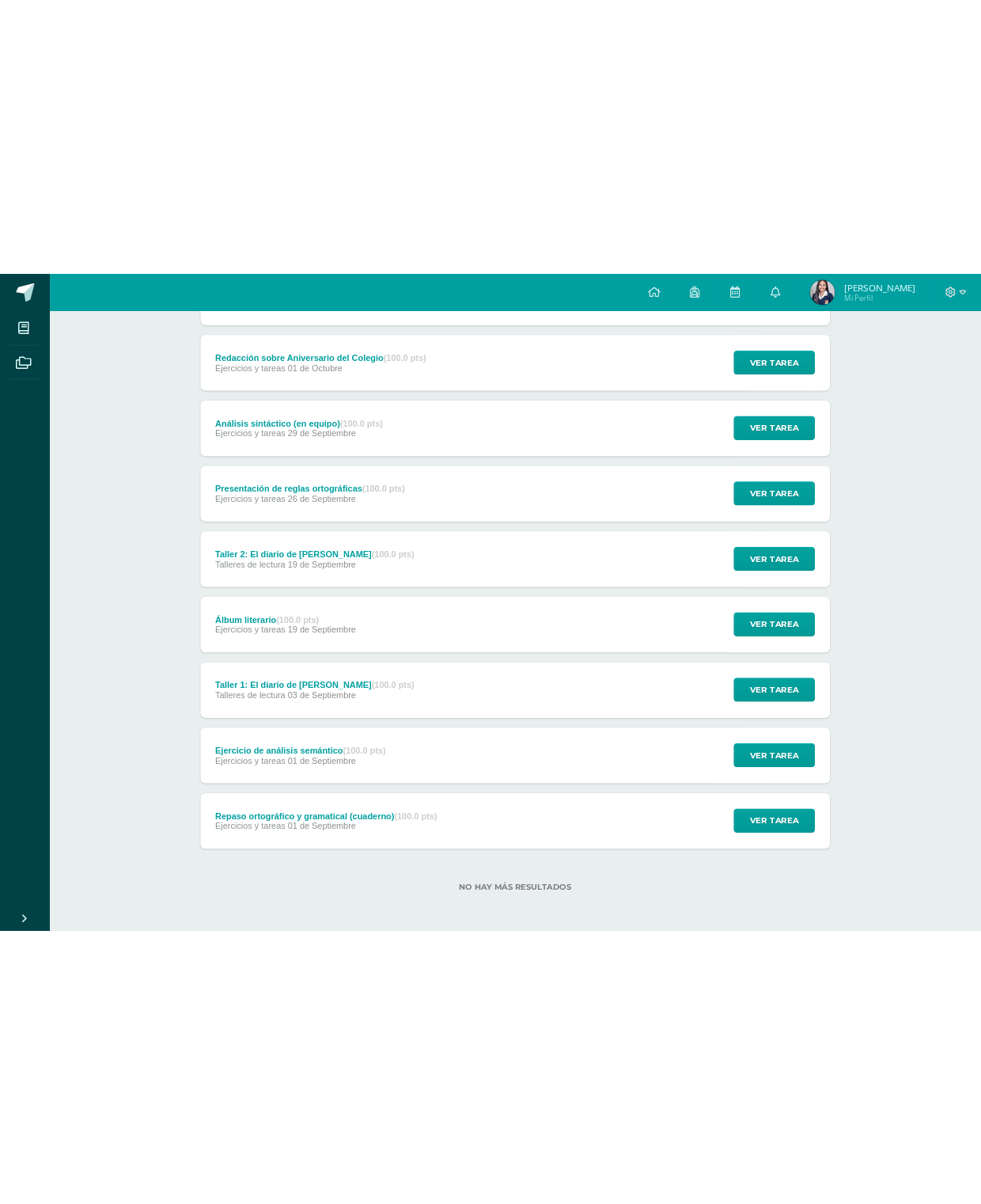
scroll to position [0, 0]
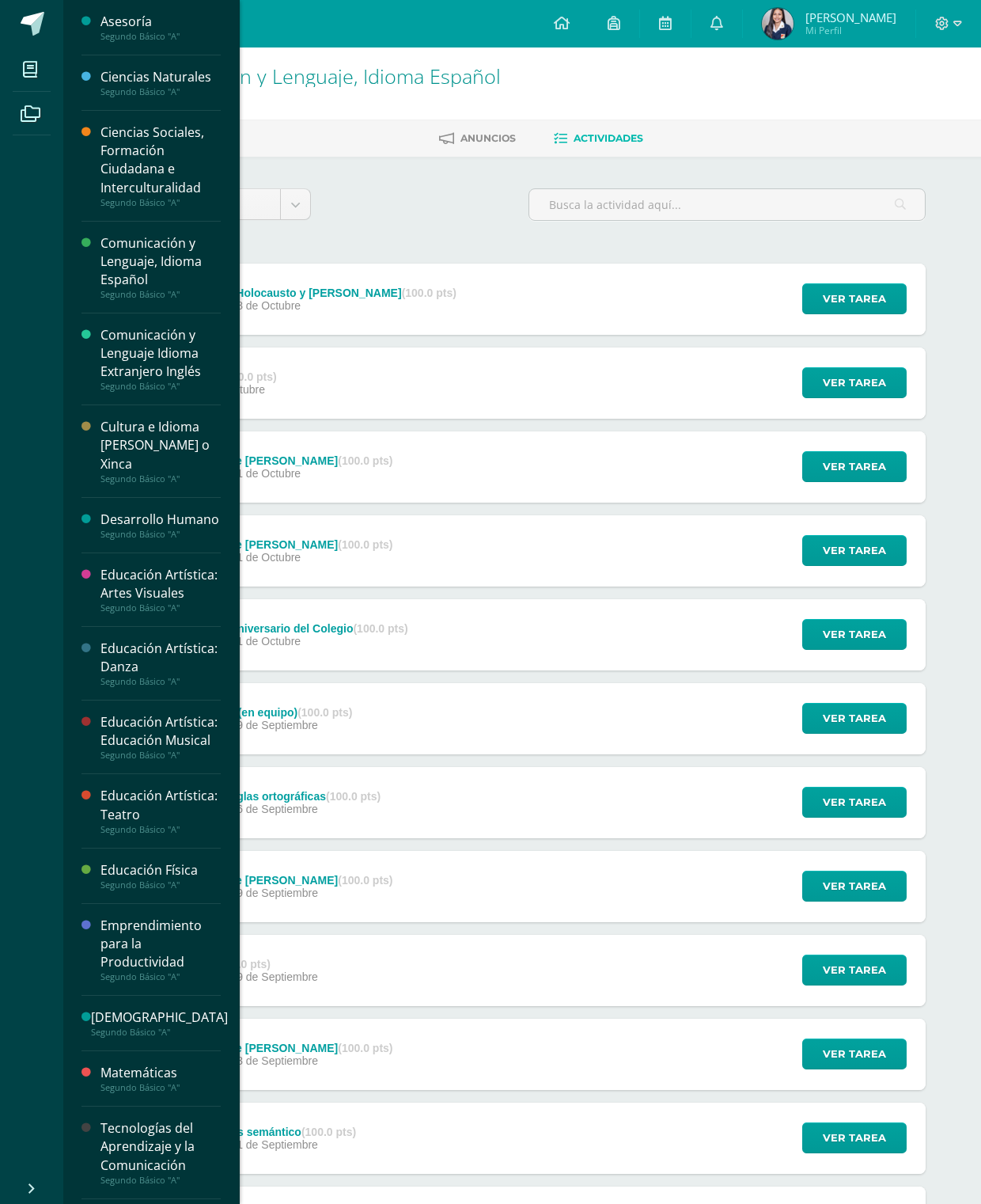
click at [27, 71] on icon at bounding box center [30, 70] width 14 height 16
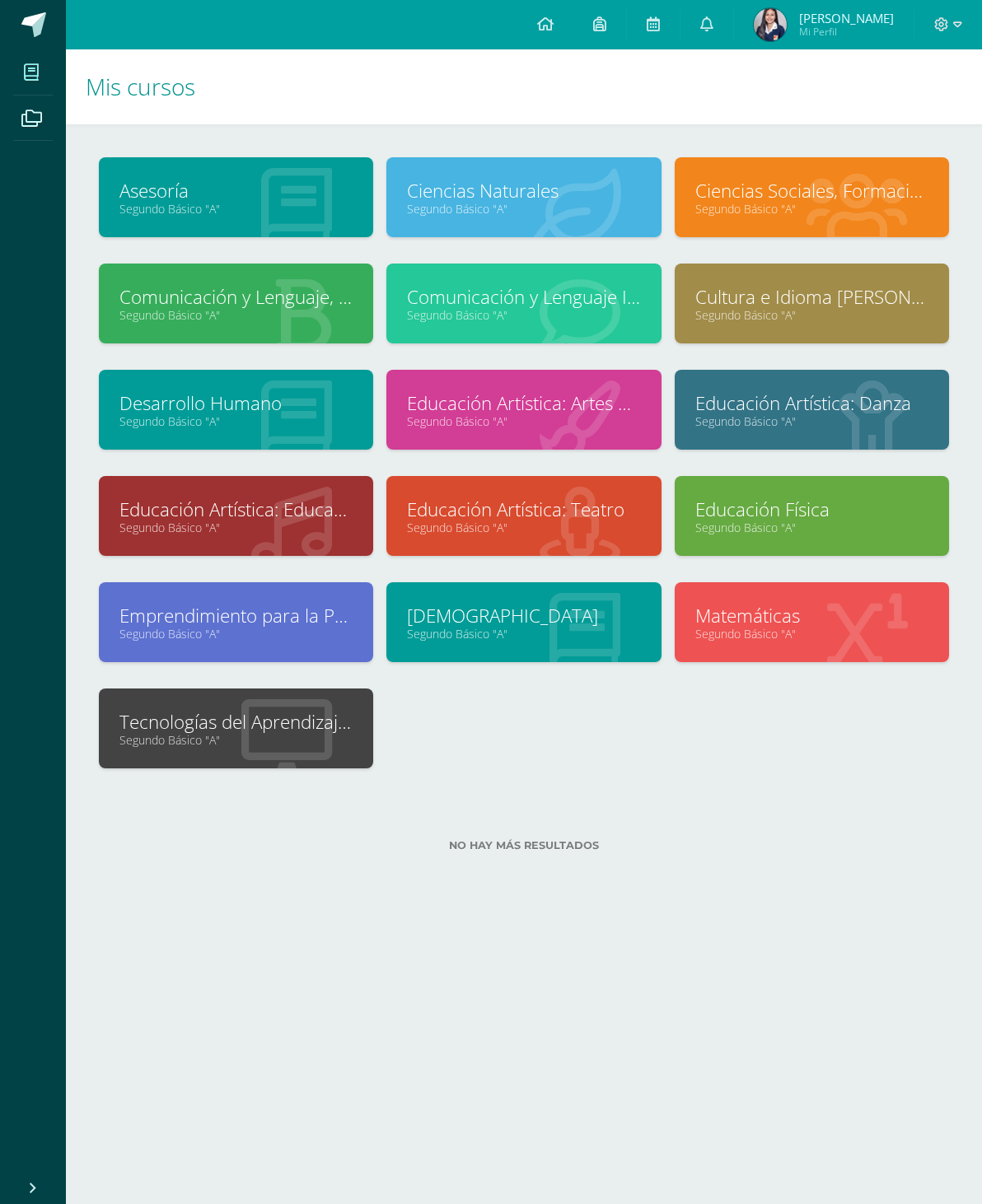
click at [560, 317] on link "Segundo Básico "A"" at bounding box center [523, 315] width 233 height 16
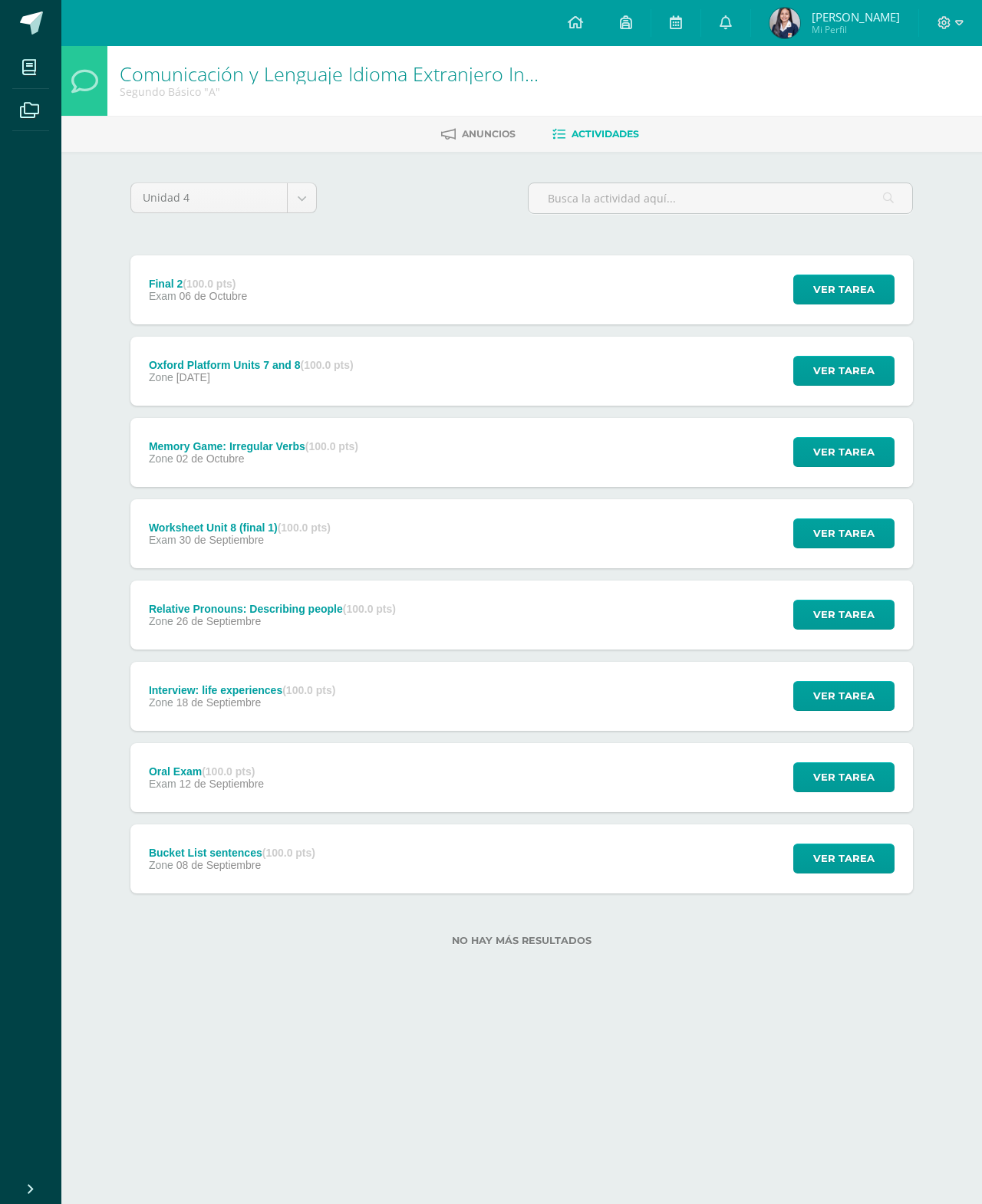
click at [850, 277] on span "Ver tarea" at bounding box center [844, 289] width 61 height 29
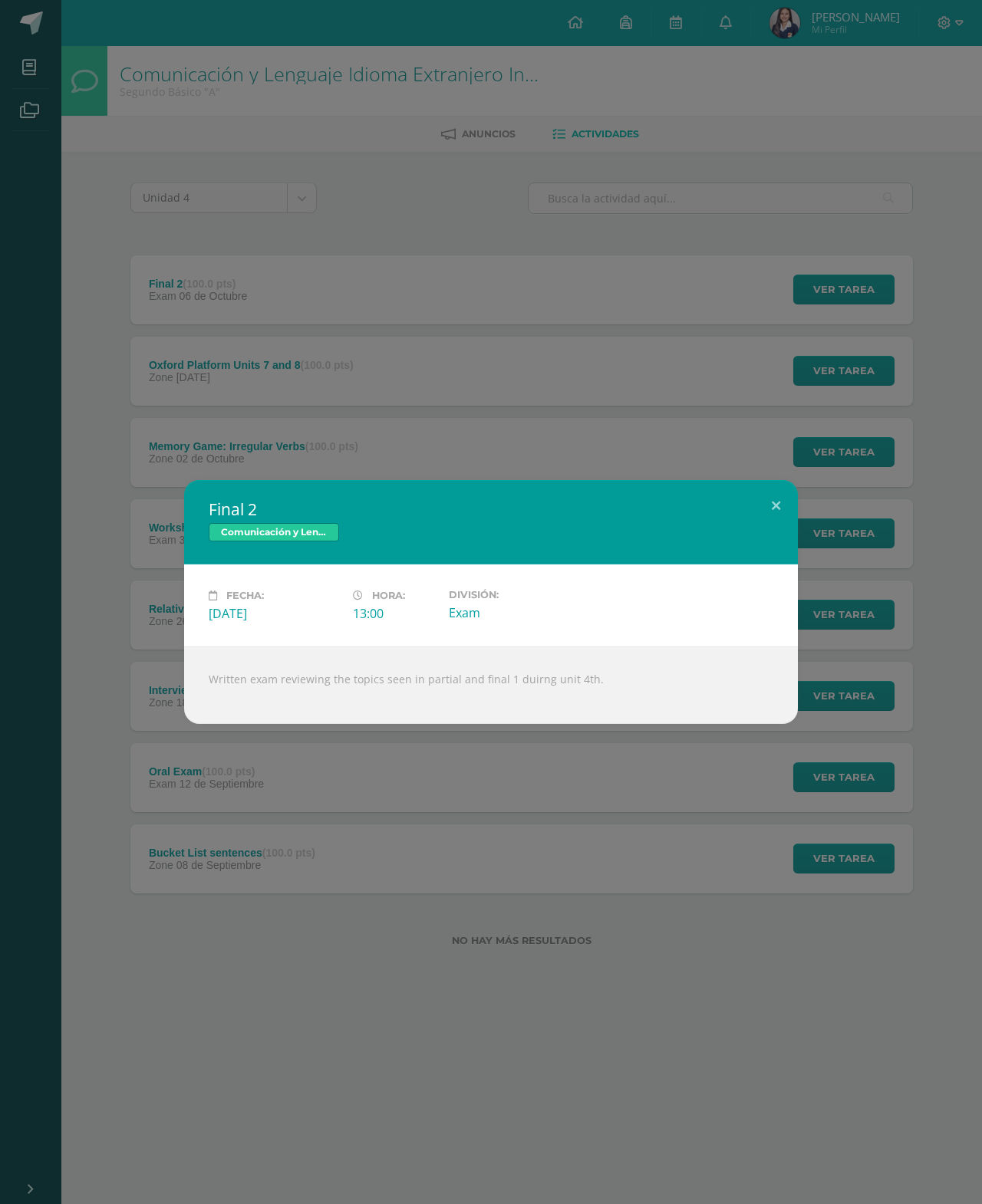
click at [762, 484] on button at bounding box center [776, 506] width 44 height 52
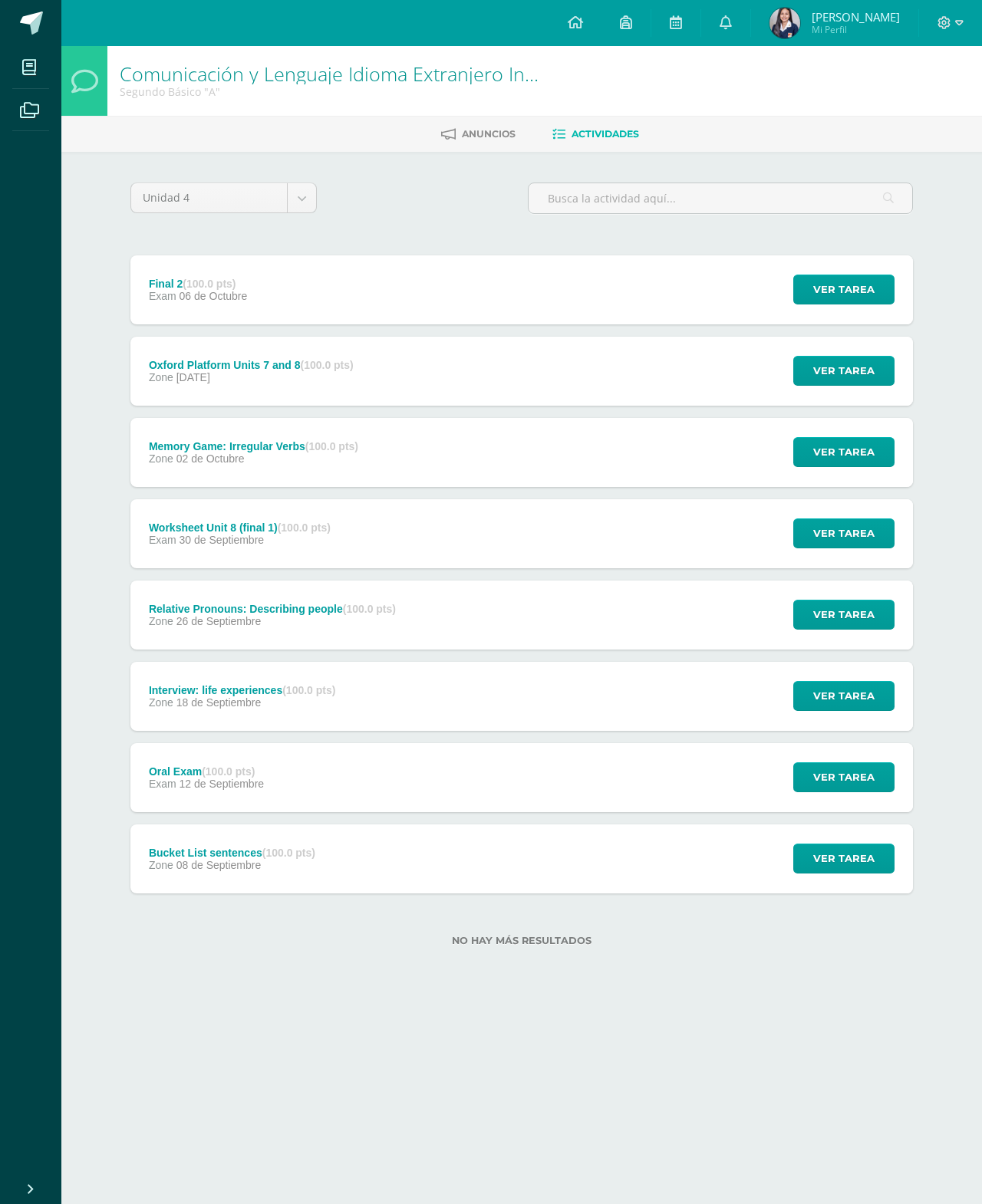
click at [856, 850] on span "Ver tarea" at bounding box center [844, 858] width 61 height 29
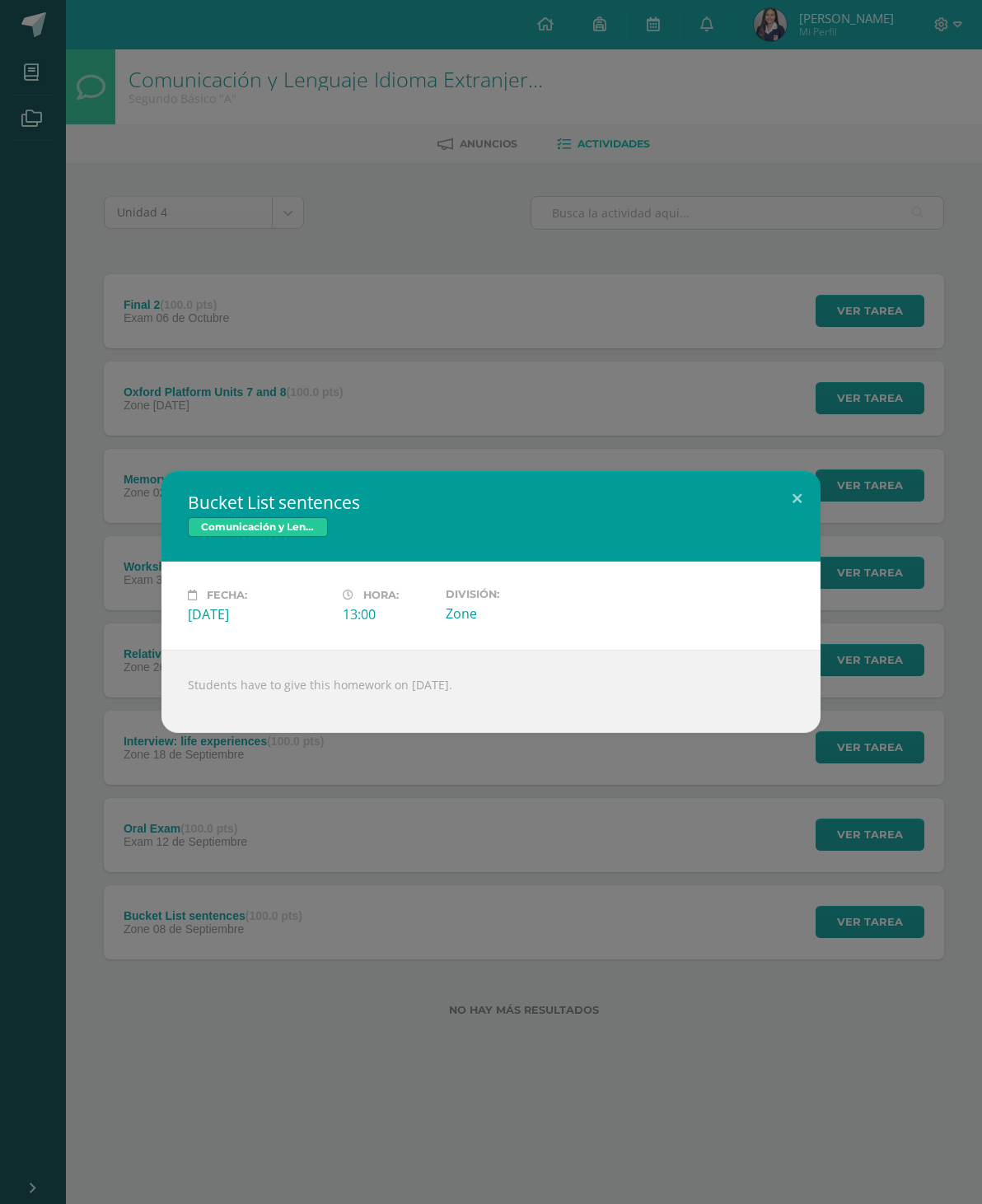
click at [802, 488] on button at bounding box center [797, 498] width 47 height 56
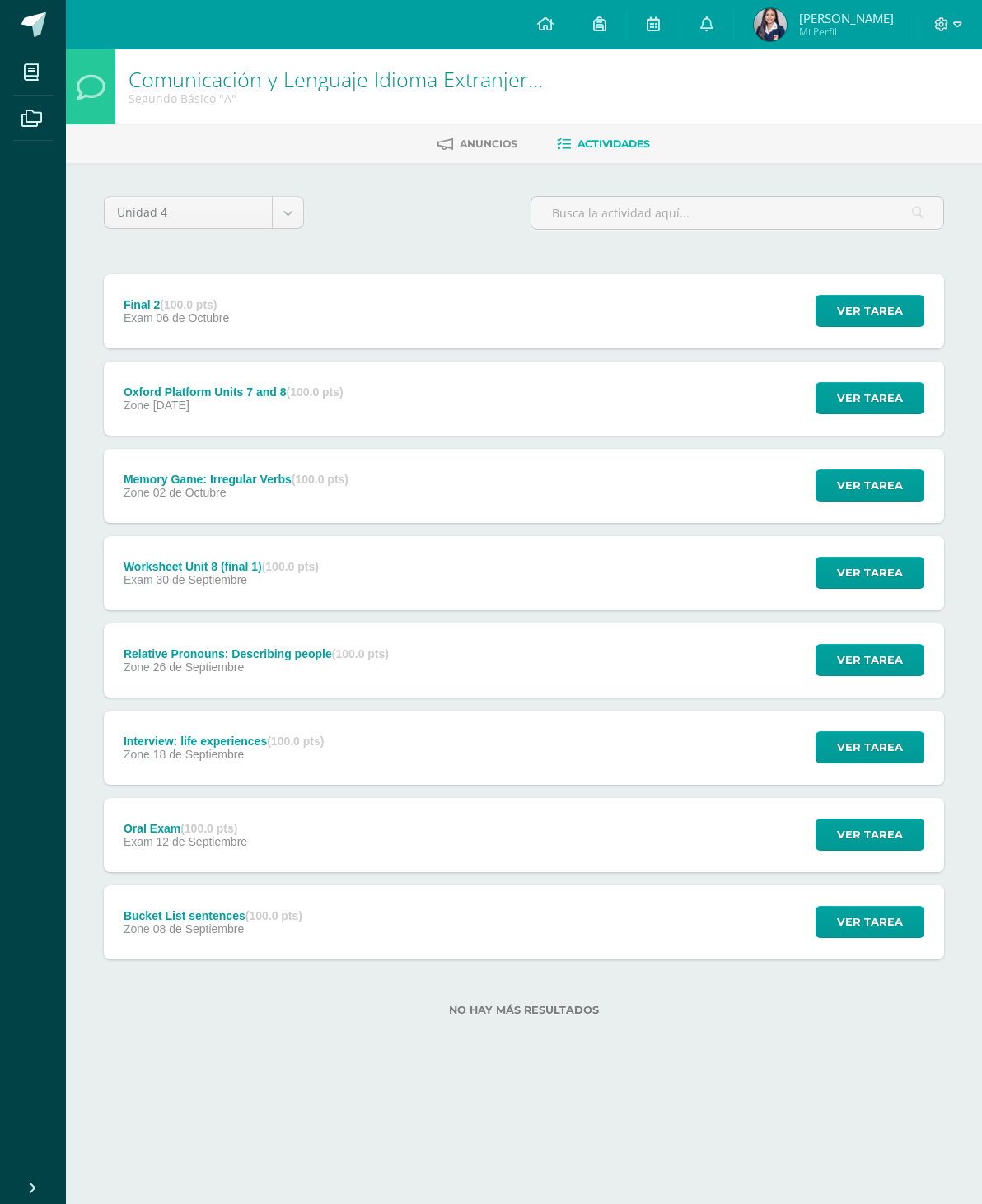
click at [874, 826] on span "Ver tarea" at bounding box center [869, 835] width 66 height 31
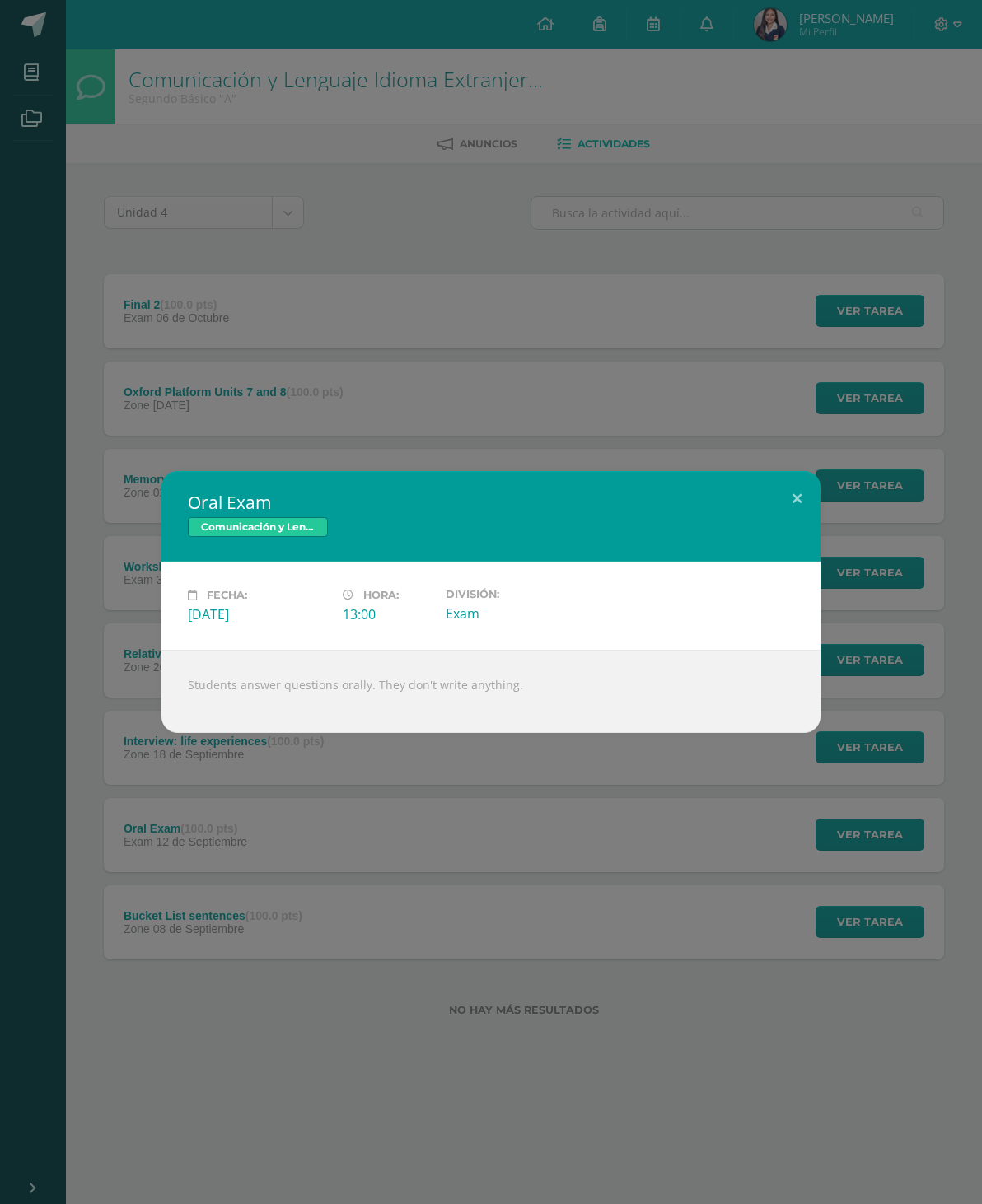
click at [796, 489] on button at bounding box center [797, 498] width 47 height 56
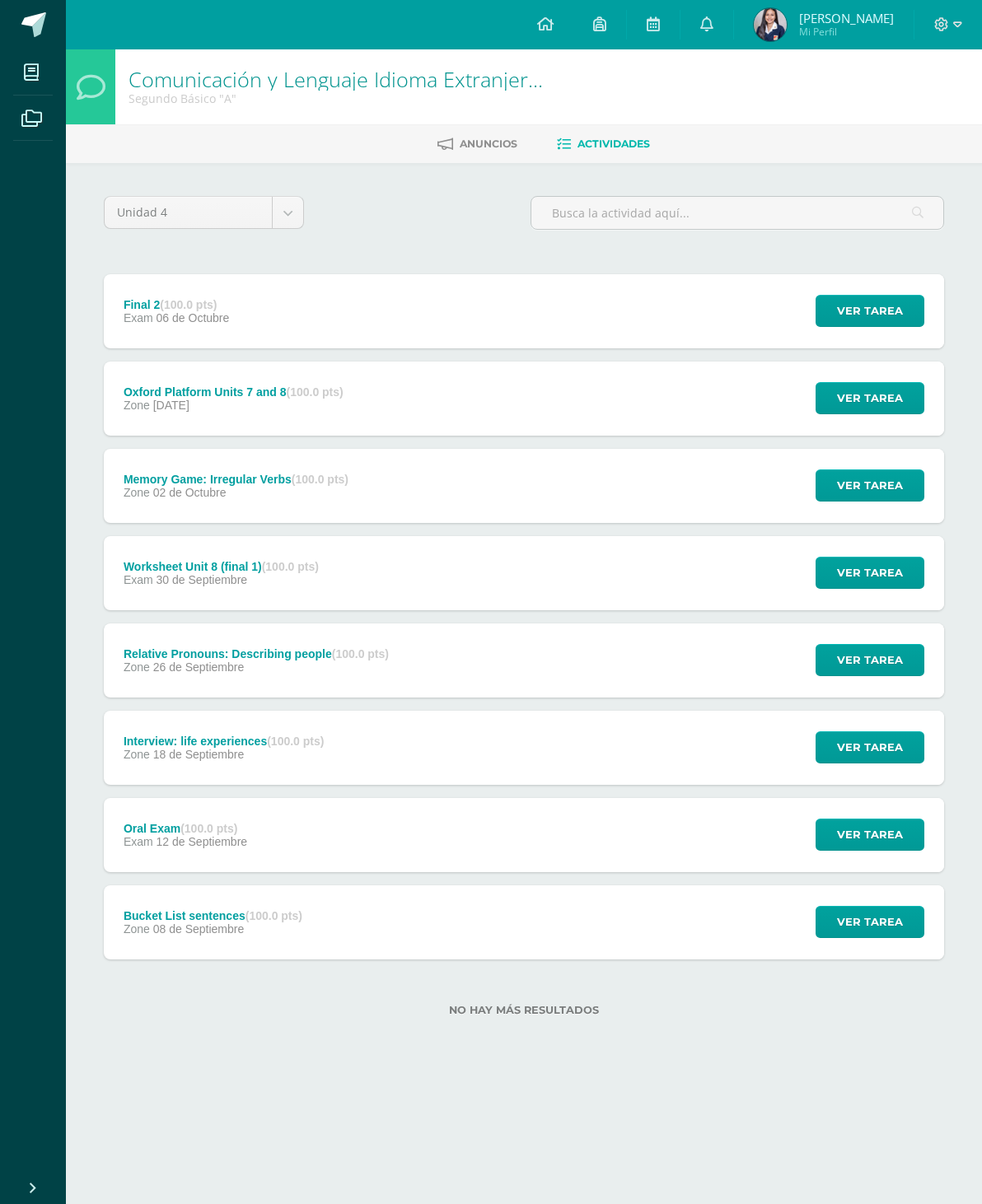
click at [881, 762] on span "Ver tarea" at bounding box center [869, 747] width 66 height 31
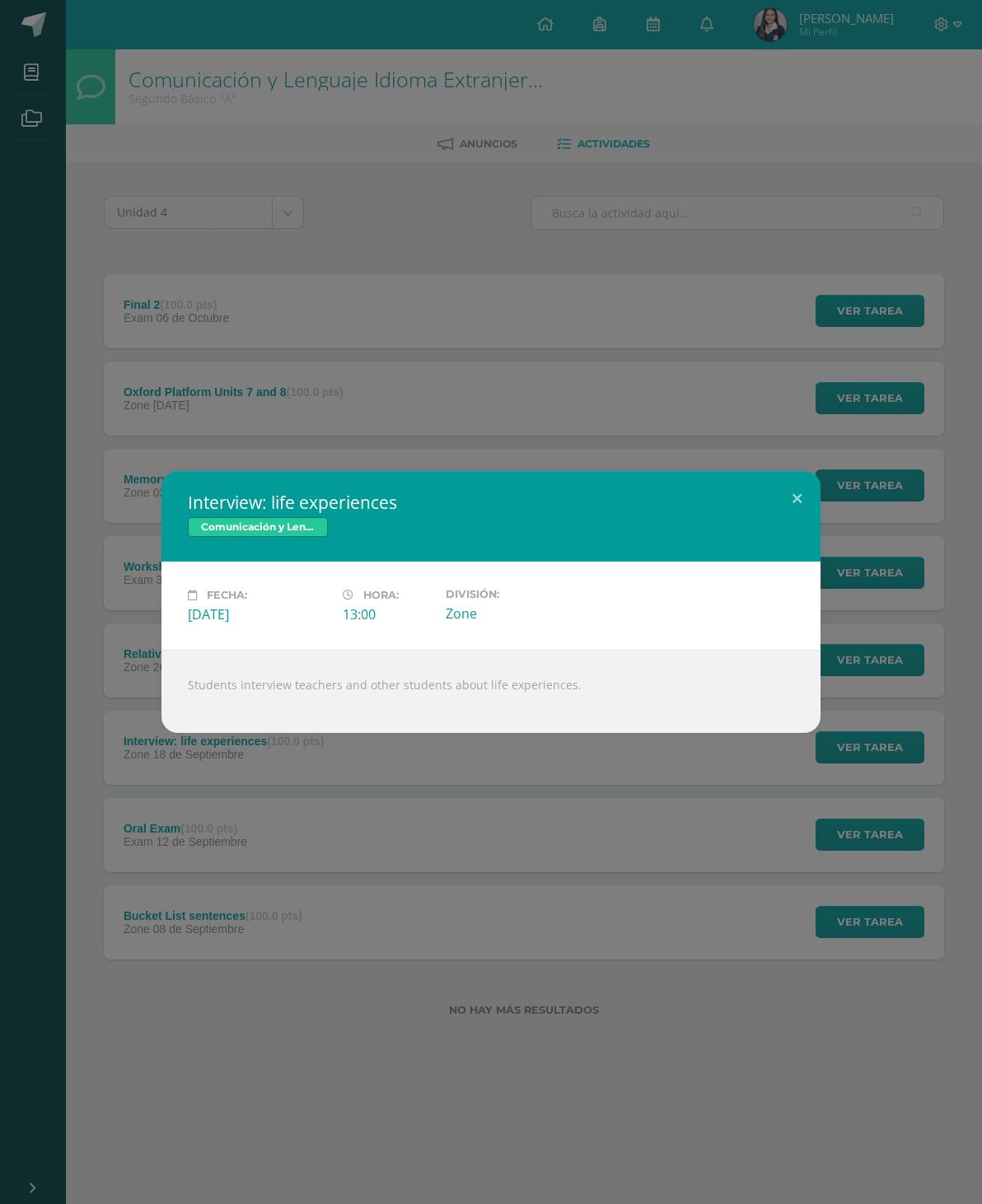
click at [818, 439] on div "Interview: life experiences Comunicación y Lenguaje Idioma Extranjero Inglés Fe…" at bounding box center [491, 602] width 982 height 1204
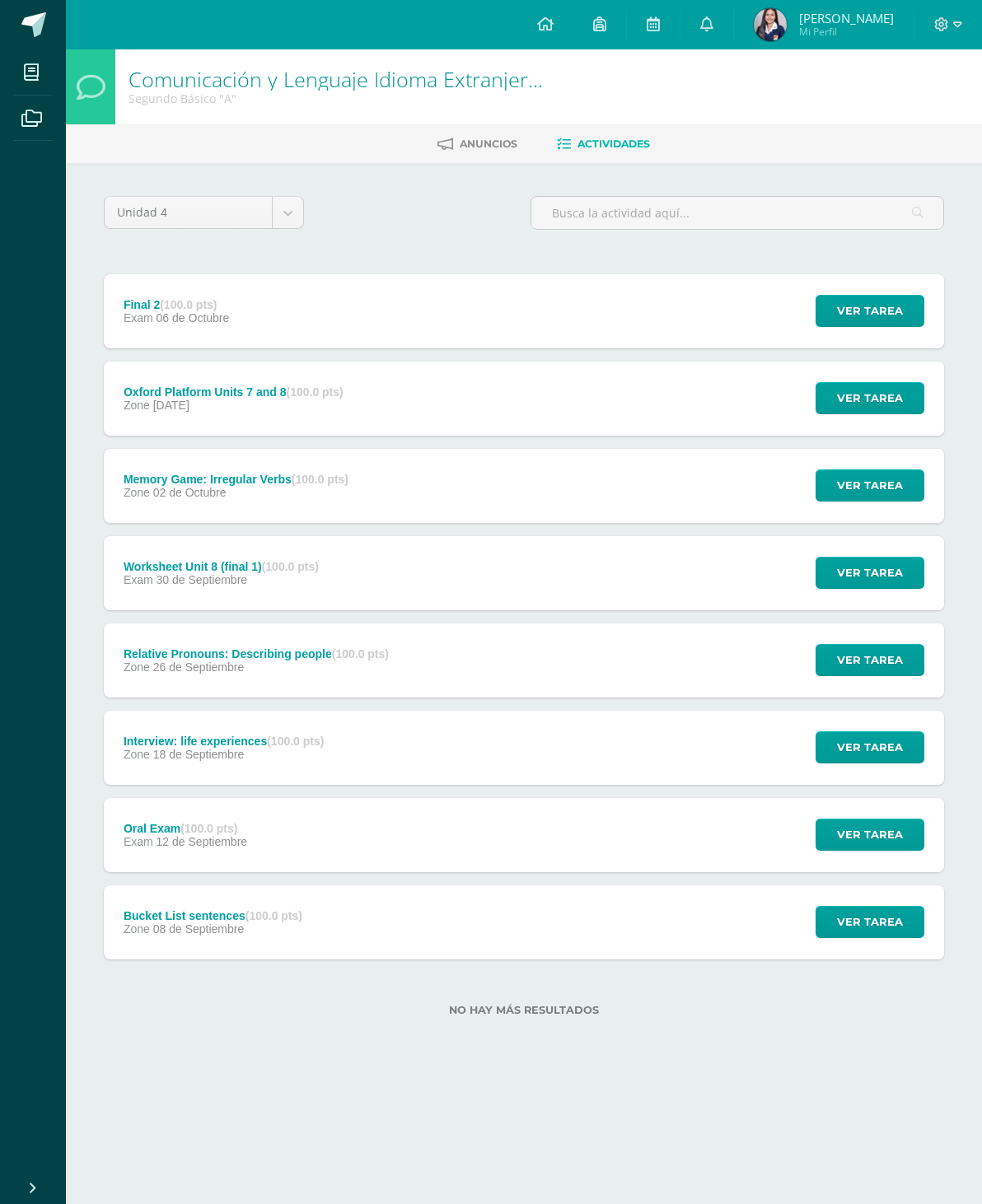
click at [859, 645] on button "Ver tarea" at bounding box center [870, 660] width 109 height 32
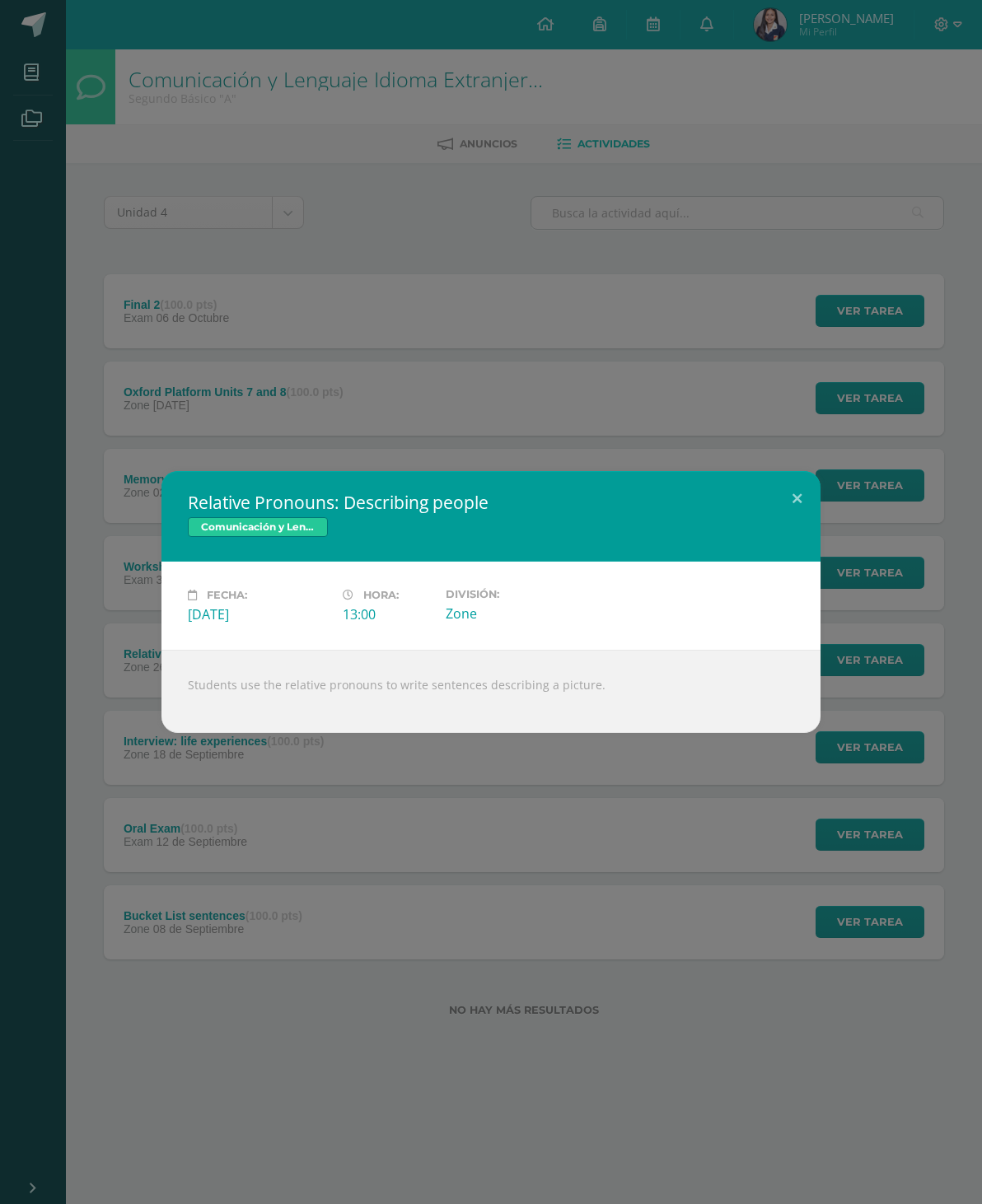
click at [793, 478] on button at bounding box center [797, 498] width 47 height 56
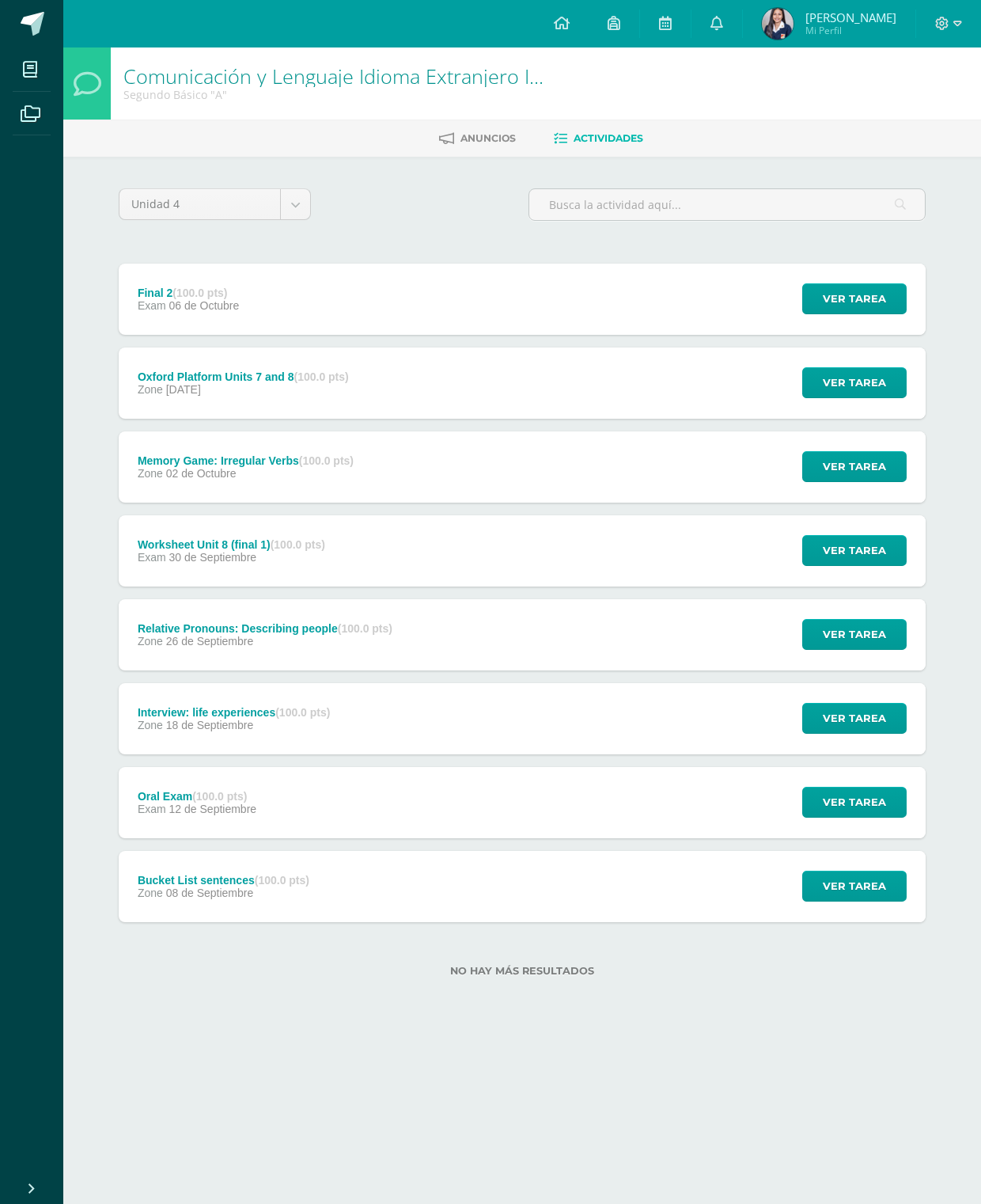
click at [855, 633] on span "Ver tarea" at bounding box center [854, 634] width 63 height 30
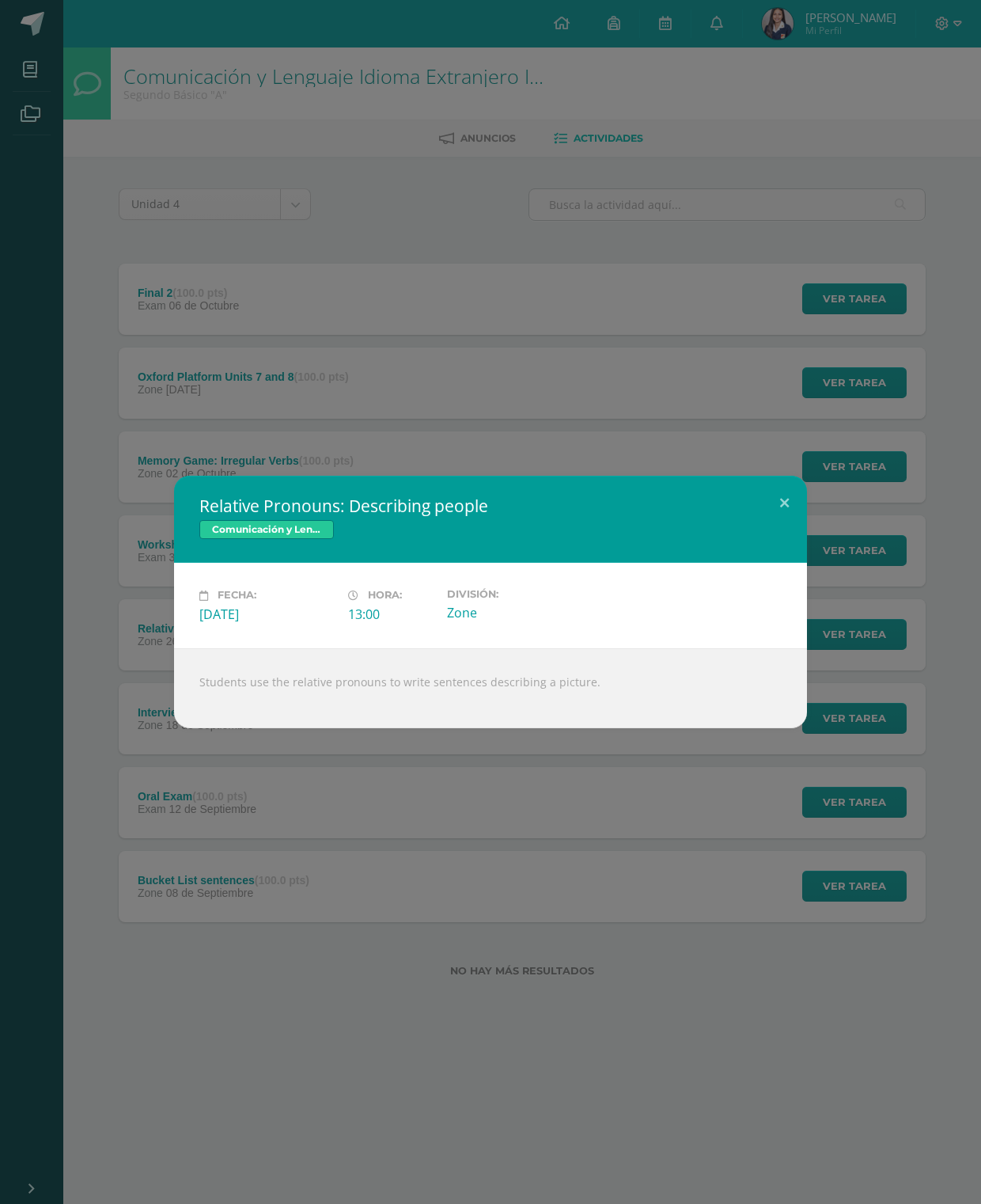
click at [788, 497] on button at bounding box center [784, 502] width 45 height 54
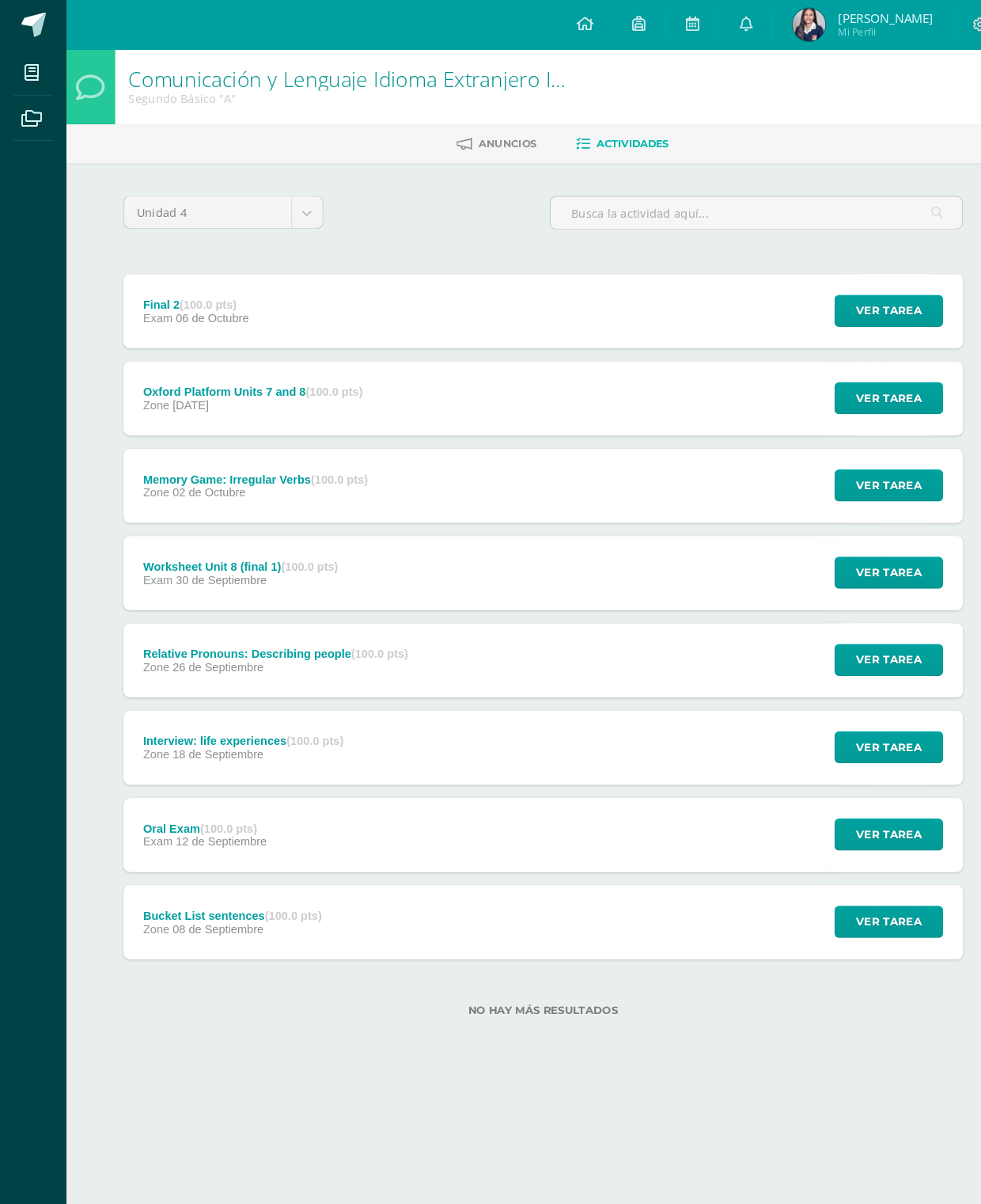
click at [880, 539] on span "Ver tarea" at bounding box center [854, 550] width 63 height 30
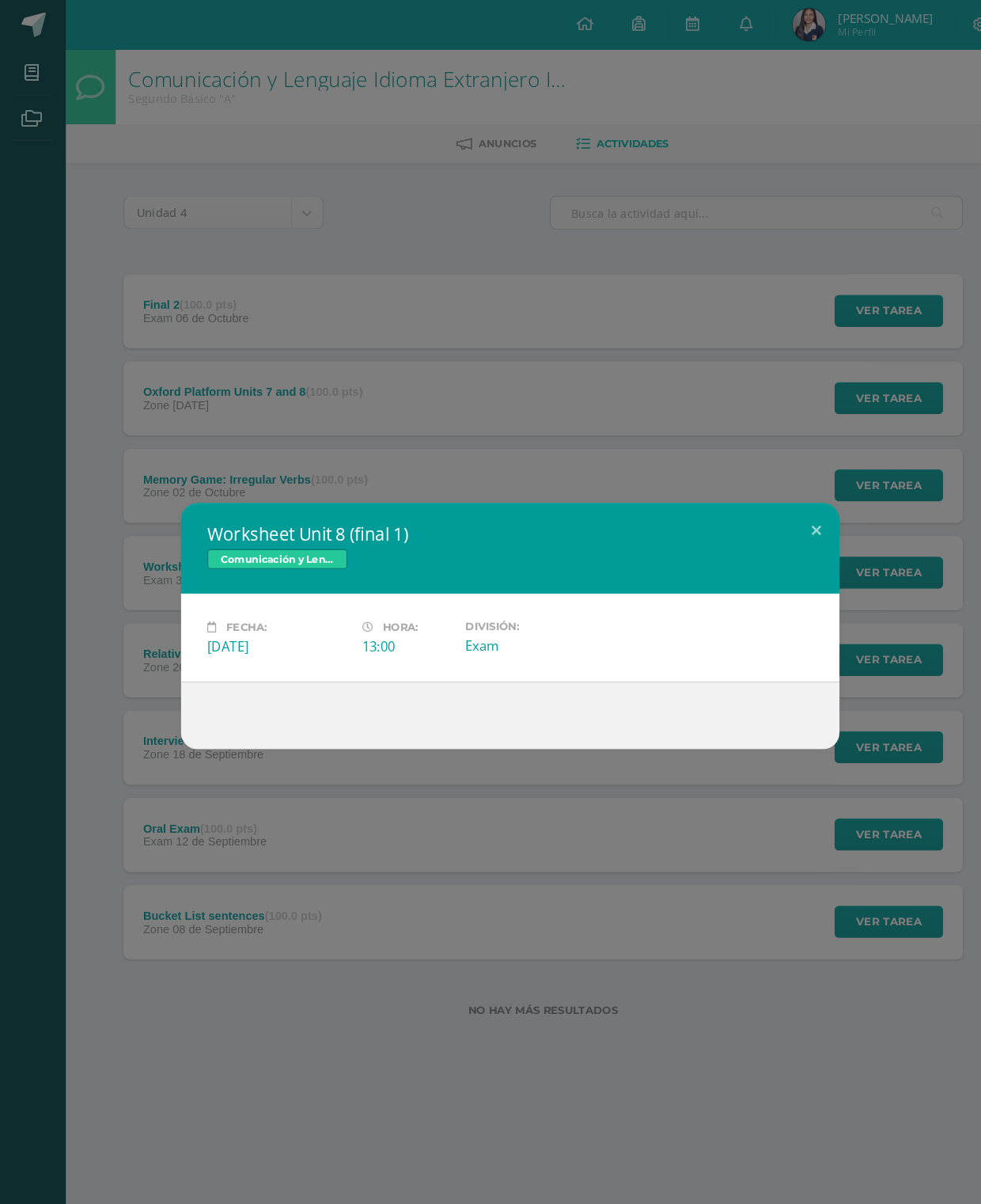
click at [776, 484] on button at bounding box center [784, 510] width 45 height 54
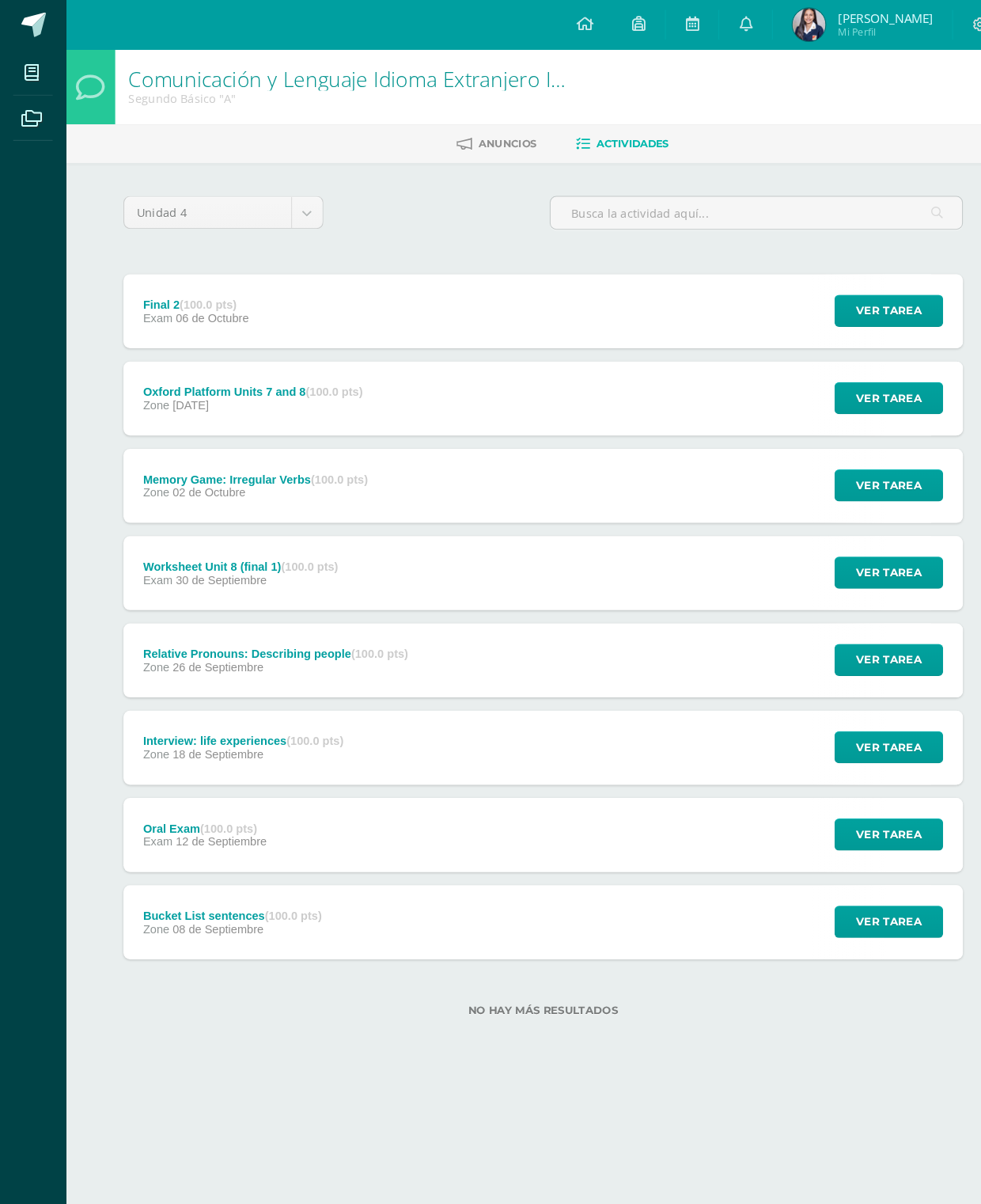
click at [856, 464] on span "Ver tarea" at bounding box center [854, 466] width 63 height 30
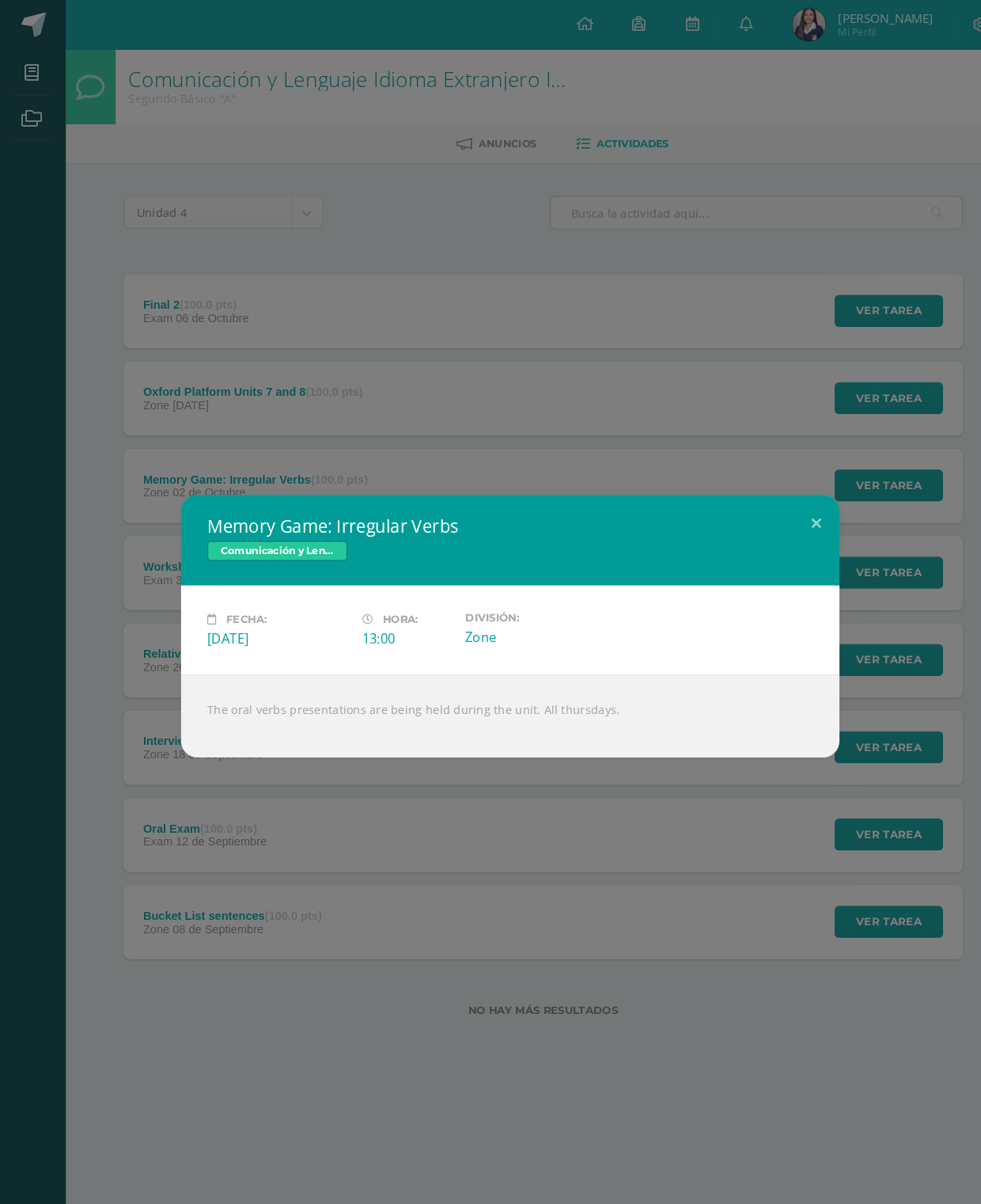
click at [765, 476] on button at bounding box center [784, 502] width 45 height 54
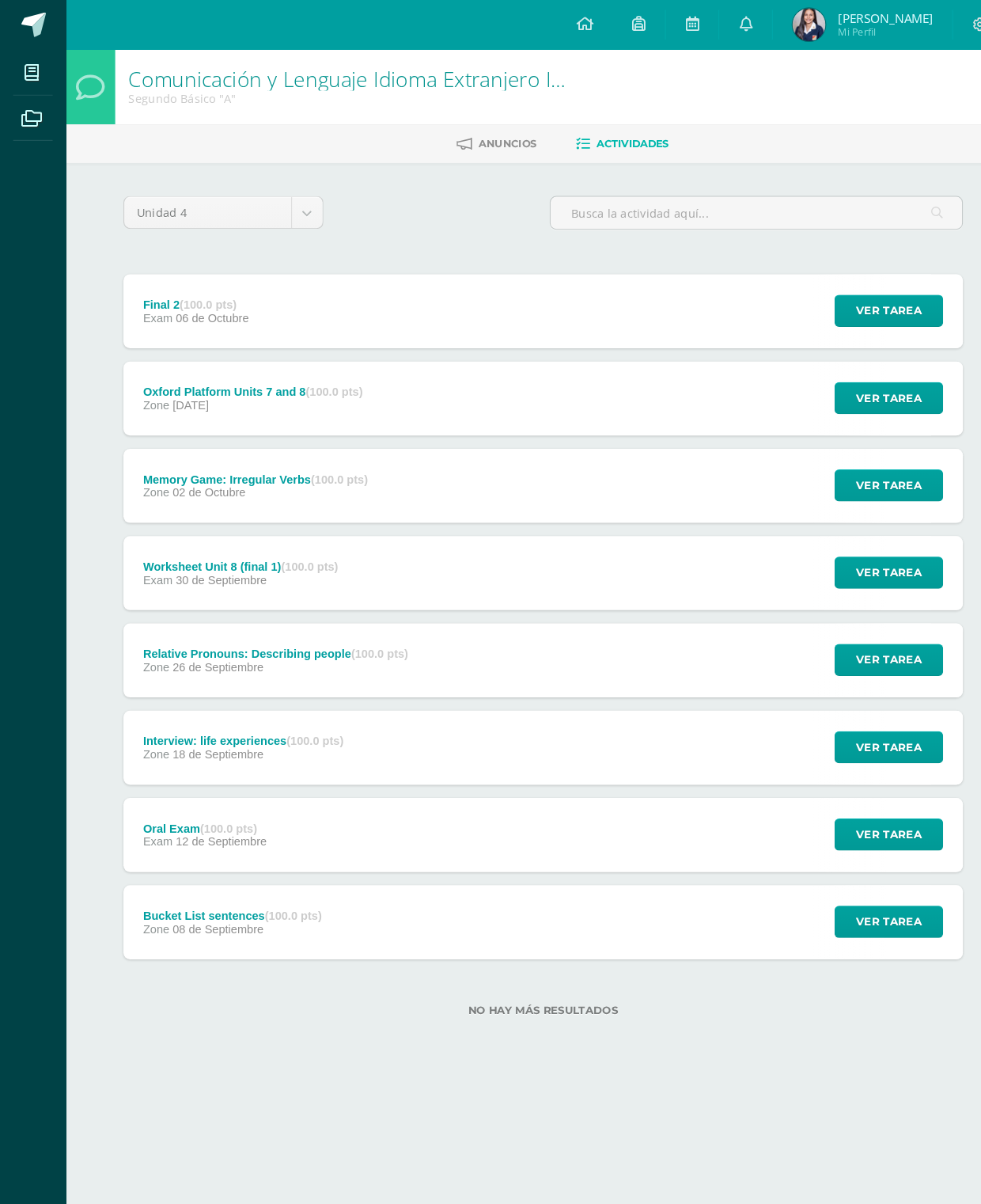
click at [881, 471] on span "Ver tarea" at bounding box center [854, 466] width 63 height 30
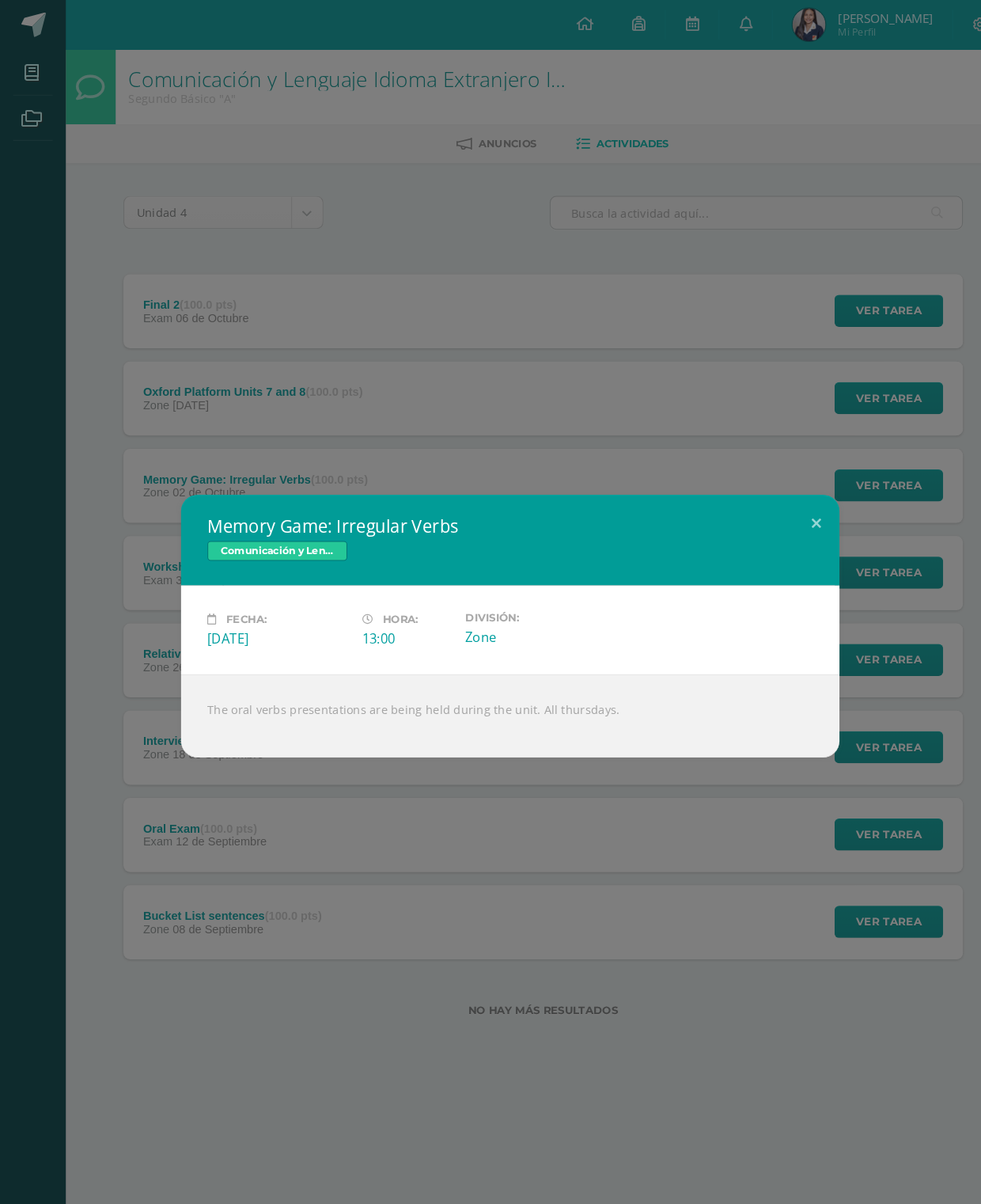
click at [780, 476] on button at bounding box center [784, 502] width 45 height 54
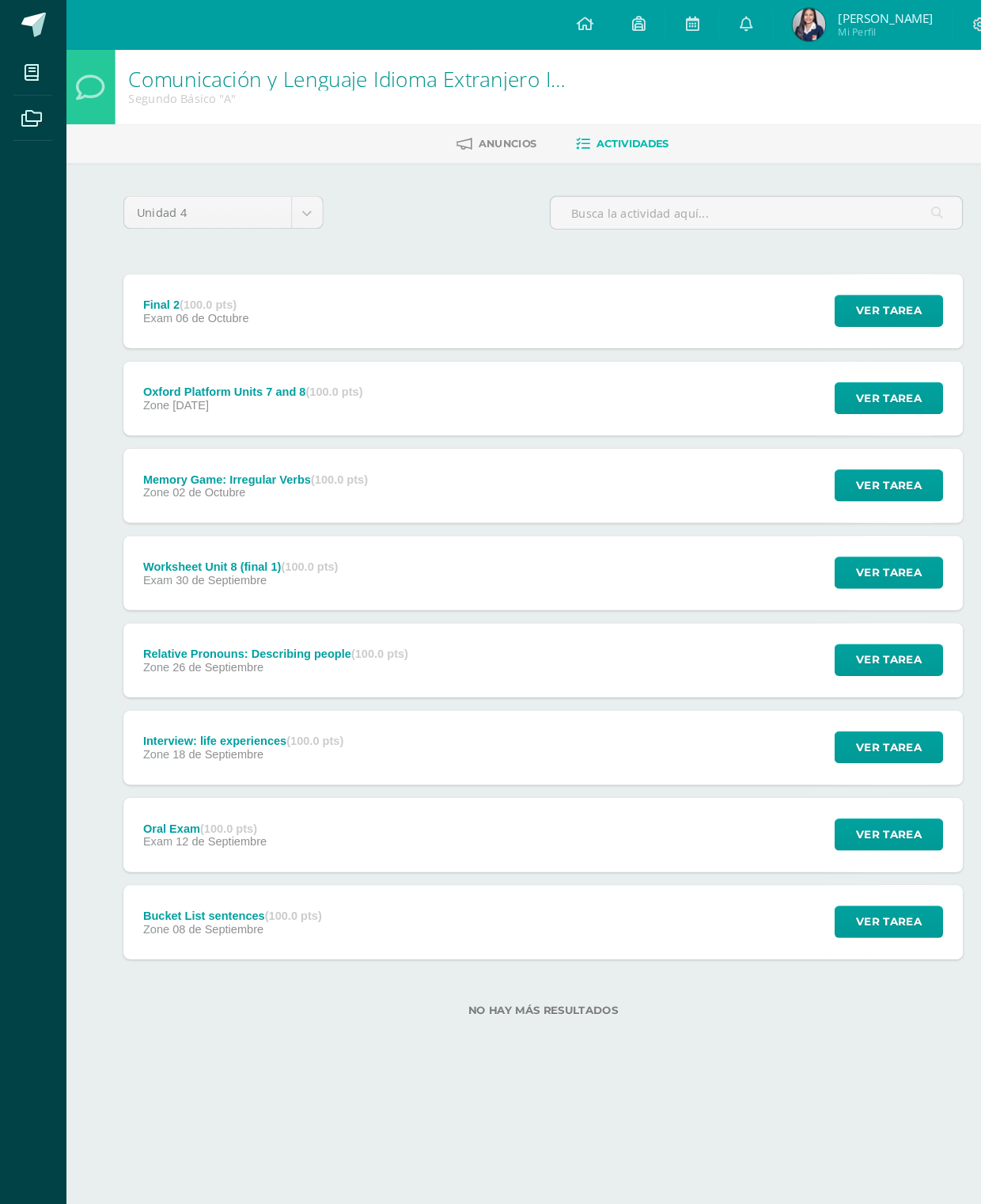
click at [865, 373] on span "Ver tarea" at bounding box center [854, 383] width 63 height 30
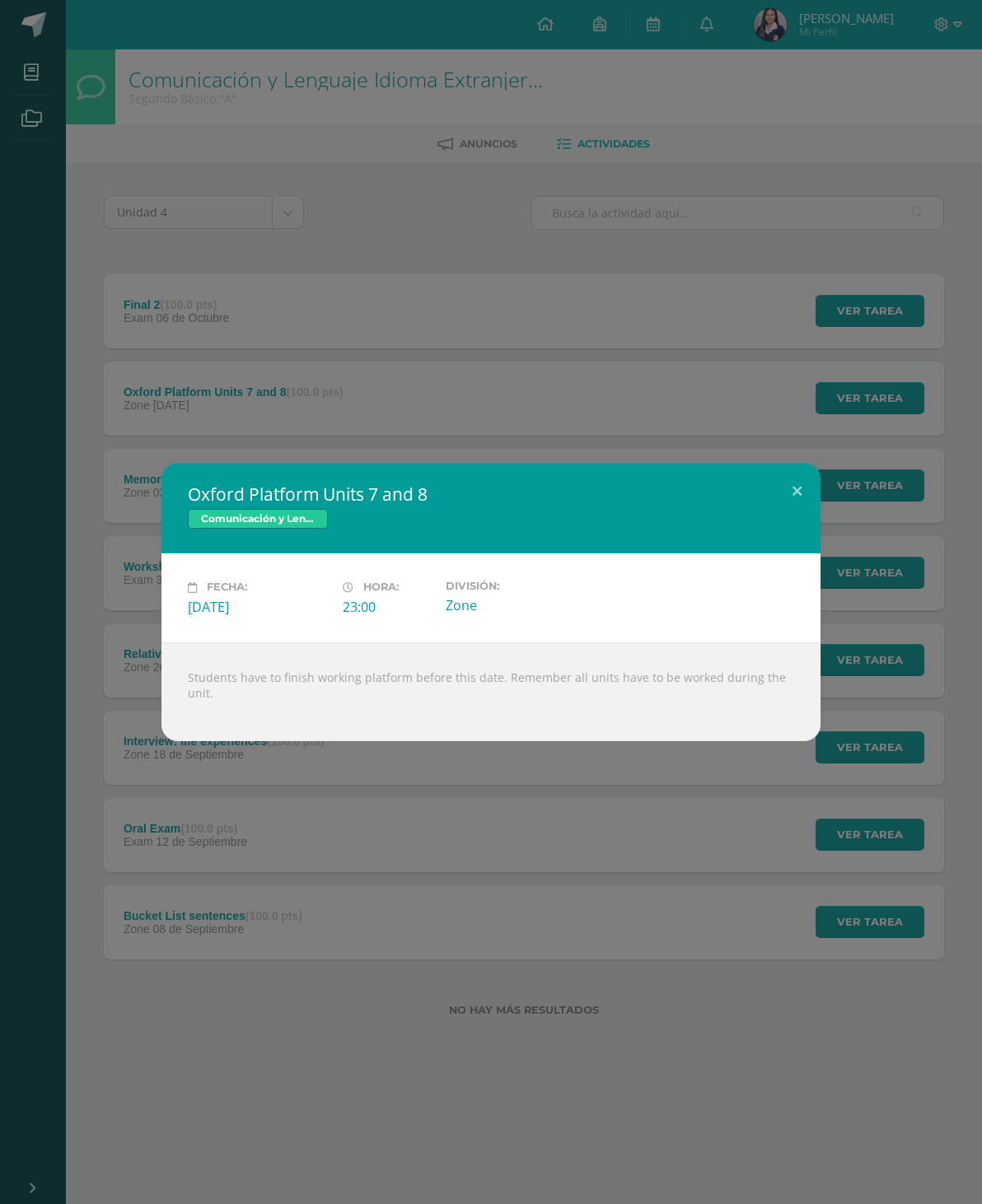
click at [787, 486] on button at bounding box center [797, 490] width 47 height 56
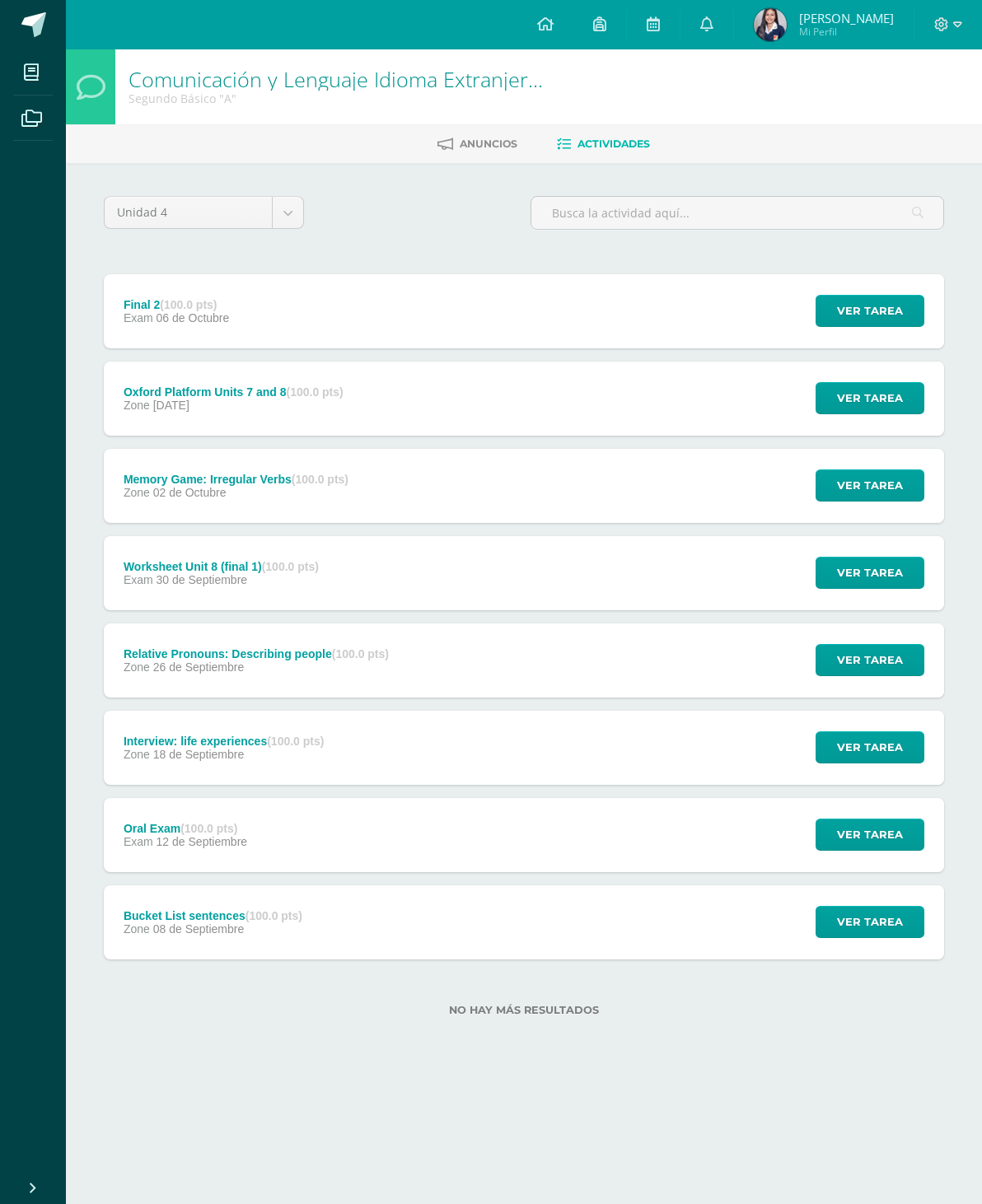
click at [914, 316] on button "Ver tarea" at bounding box center [870, 311] width 109 height 32
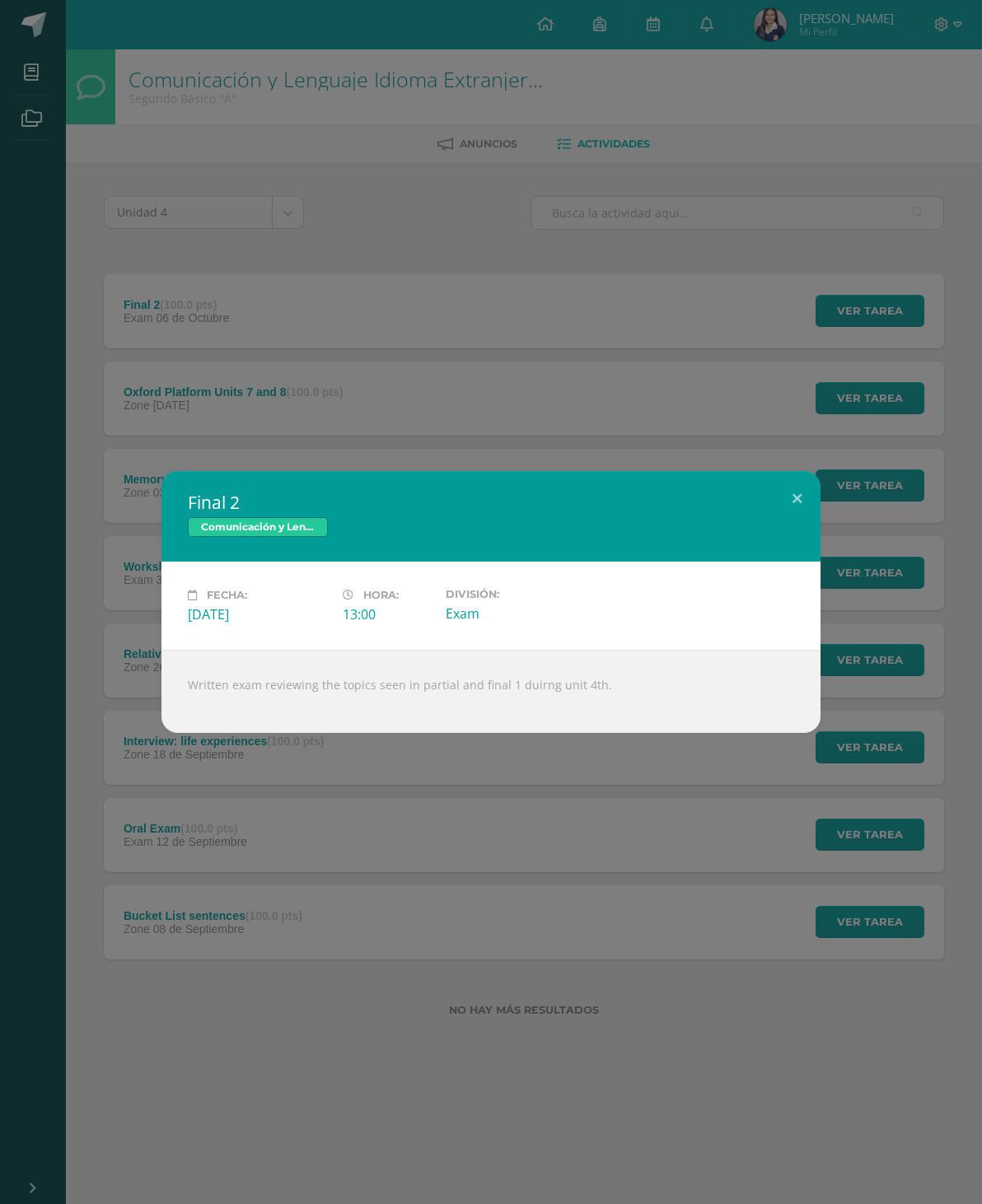
click at [797, 501] on button at bounding box center [797, 498] width 47 height 56
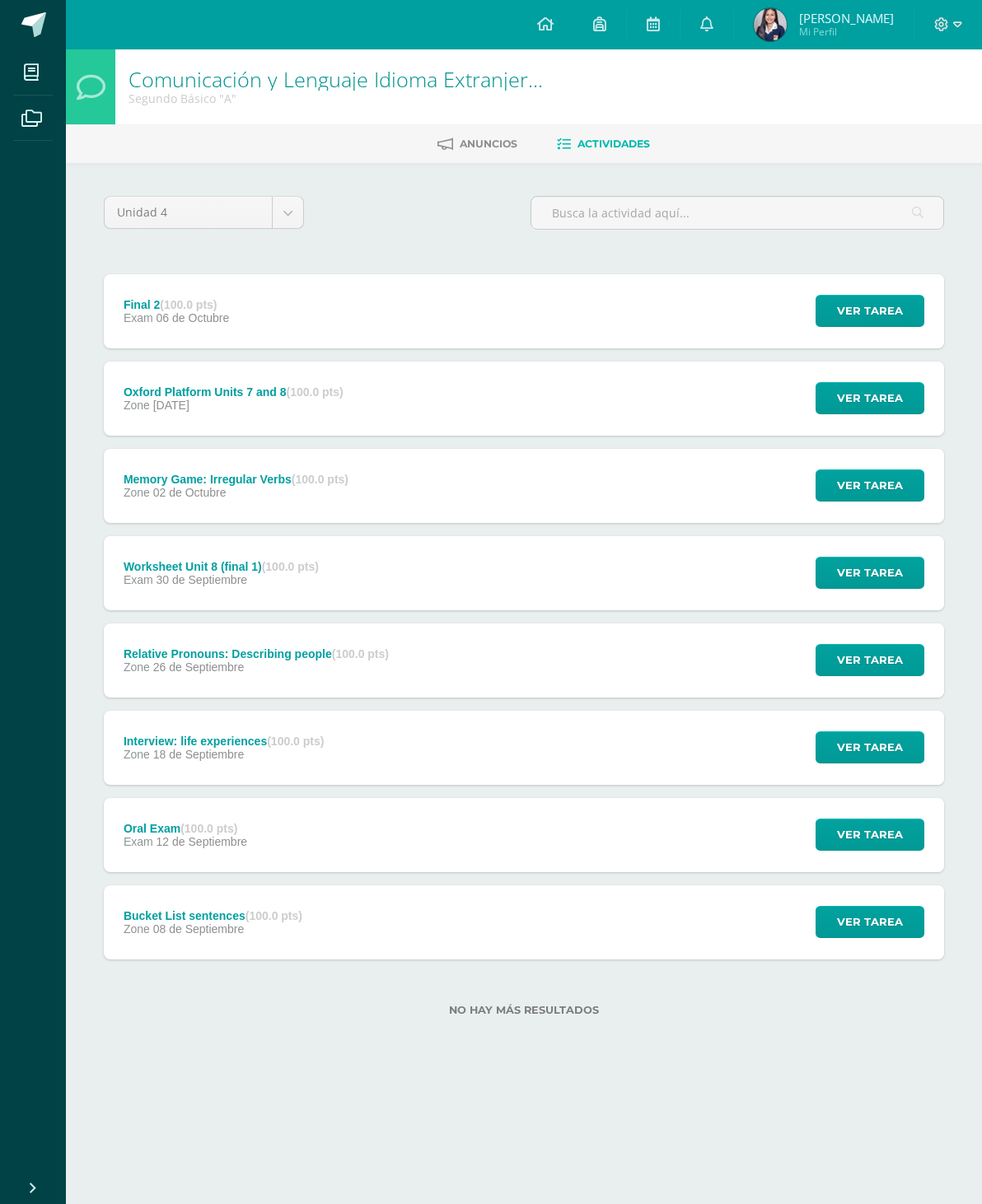
click at [708, 304] on div "Final 2 (100.0 pts) Exam 06 de Octubre Ver tarea Final 2 Comunicación y Lenguaj…" at bounding box center [524, 311] width 840 height 74
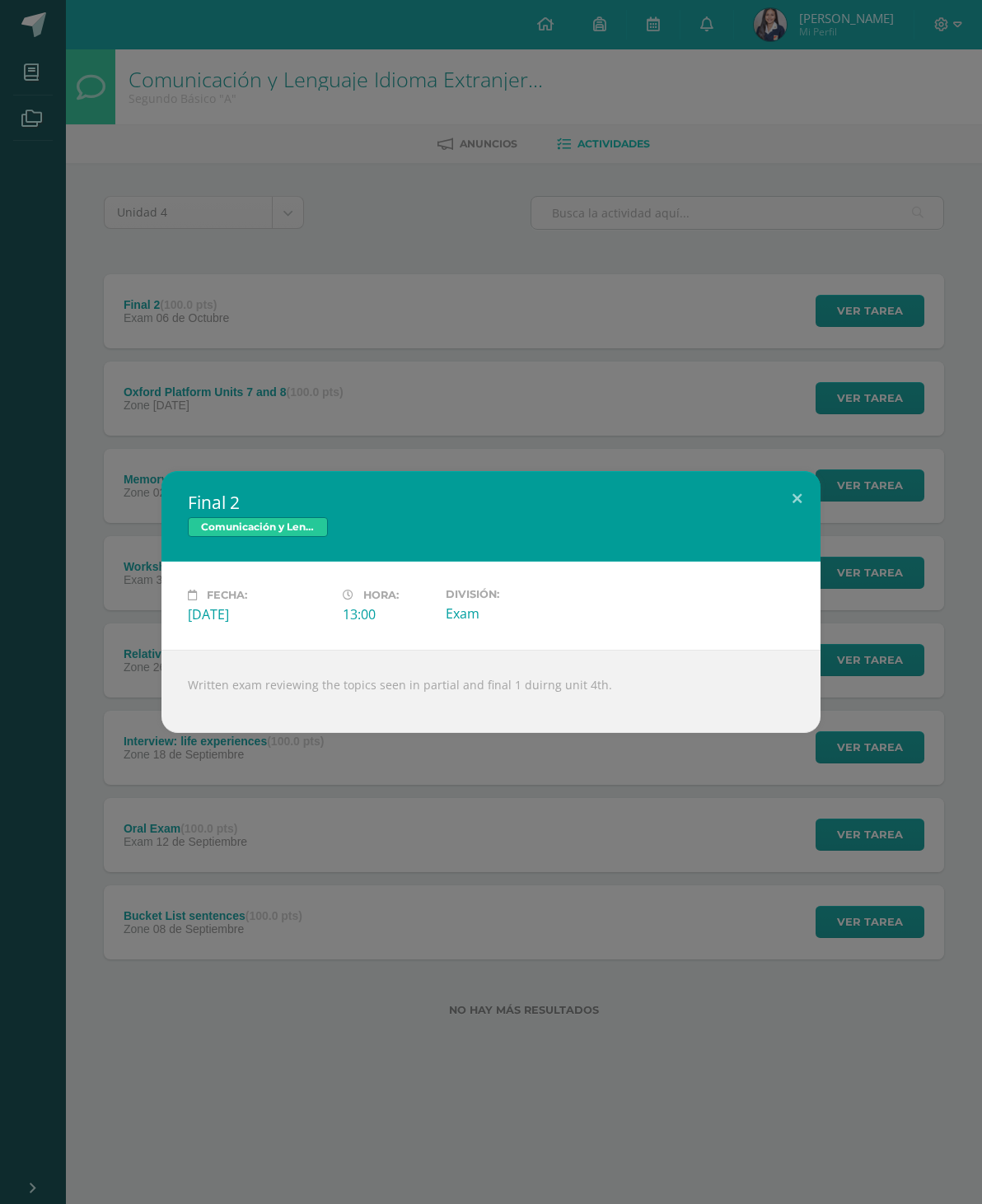
click at [794, 489] on button at bounding box center [797, 498] width 47 height 56
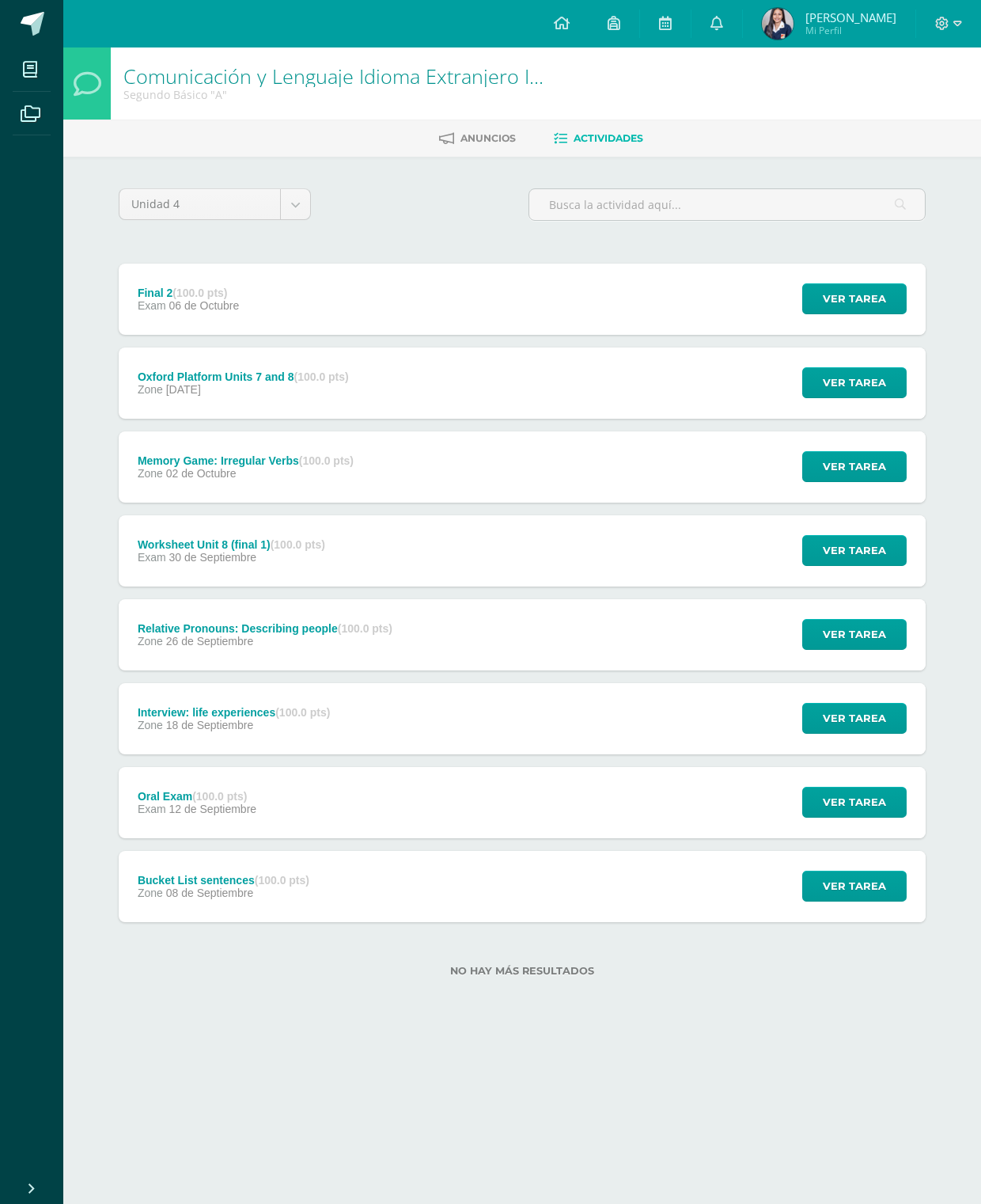
click at [37, 64] on icon at bounding box center [30, 70] width 14 height 16
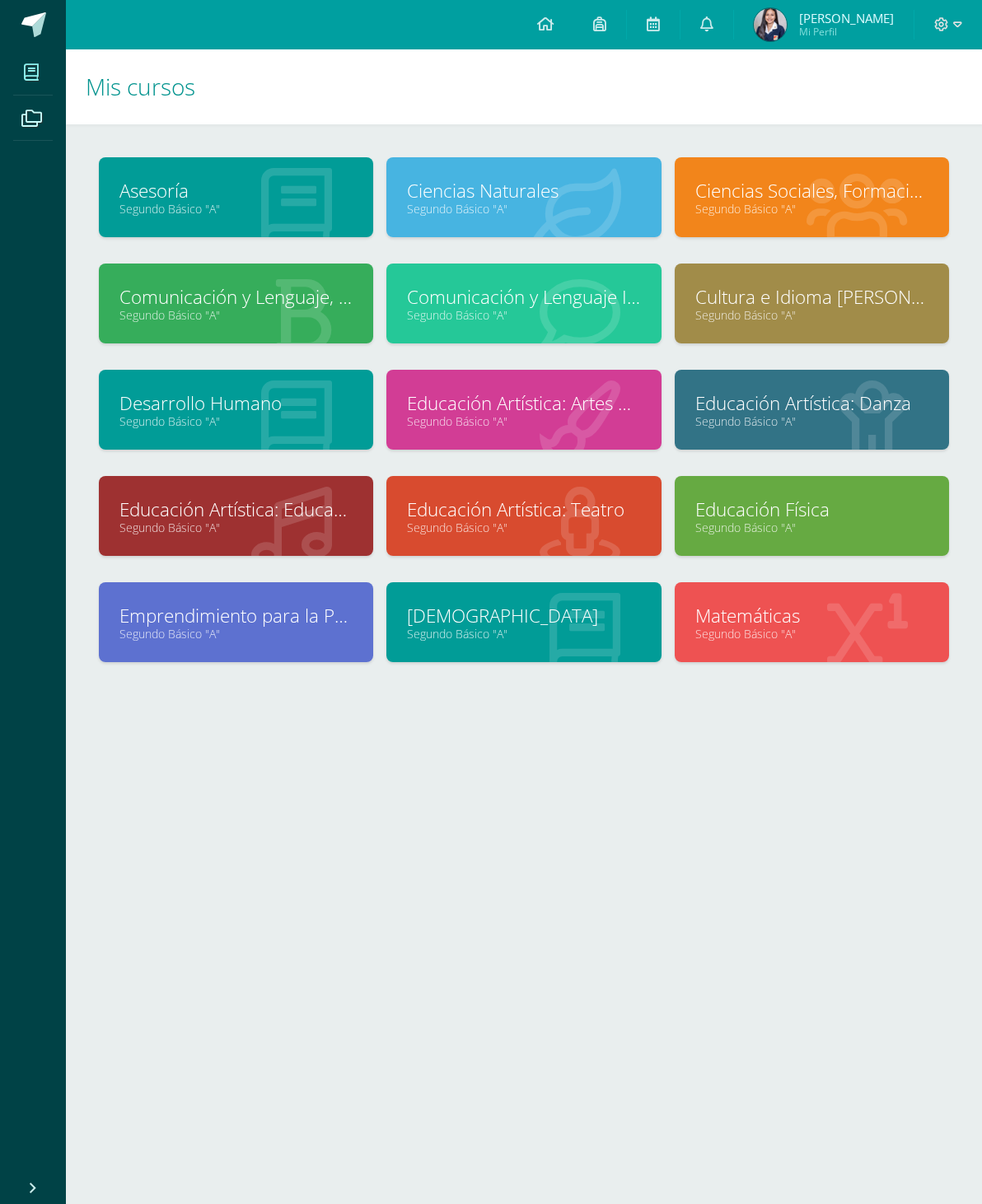
click at [715, 392] on link "Educación Artística: Danza" at bounding box center [812, 403] width 233 height 26
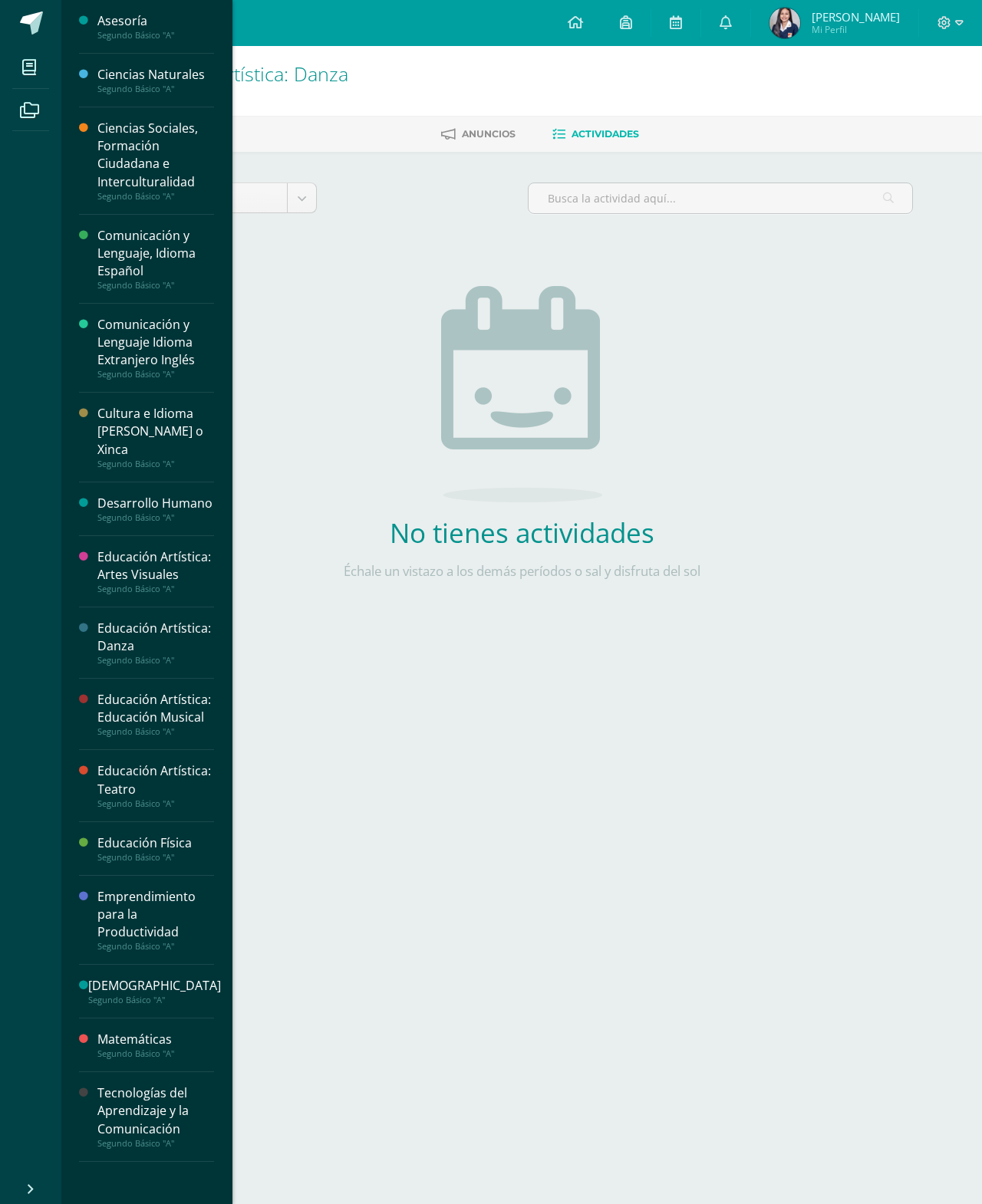
click at [30, 67] on icon at bounding box center [30, 68] width 14 height 16
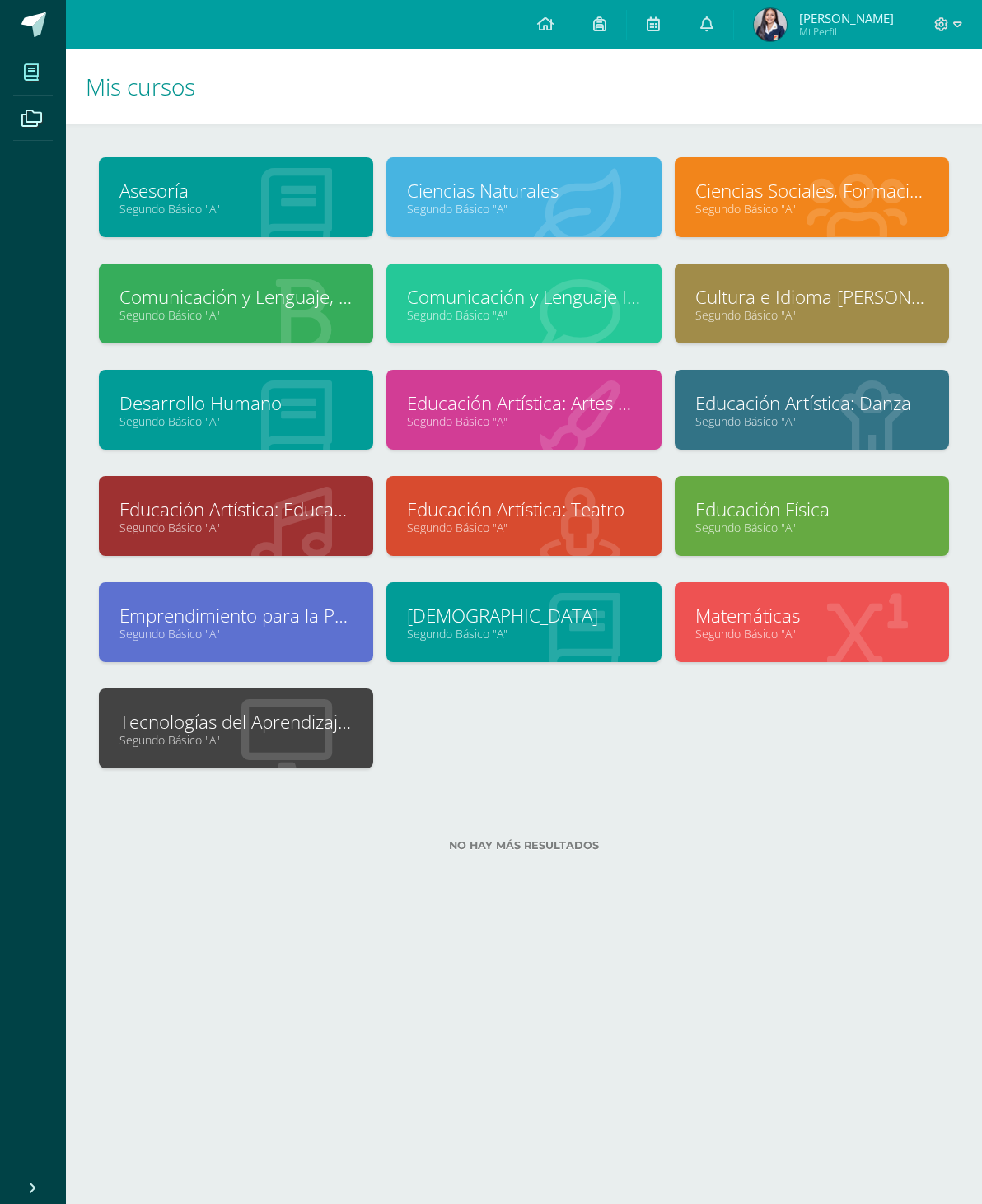
click at [268, 716] on link "Tecnologías del Aprendizaje y la Comunicación" at bounding box center [235, 721] width 233 height 26
click at [616, 296] on link "Comunicación y Lenguaje Idioma Extranjero Inglés" at bounding box center [523, 296] width 233 height 26
click at [178, 276] on div "Comunicación y Lenguaje, Idioma Español Segundo Básico "A"" at bounding box center [235, 304] width 275 height 80
click at [208, 292] on link "Comunicación y Lenguaje, Idioma Español" at bounding box center [235, 296] width 233 height 26
click at [883, 215] on link "Segundo Básico "A"" at bounding box center [812, 209] width 233 height 16
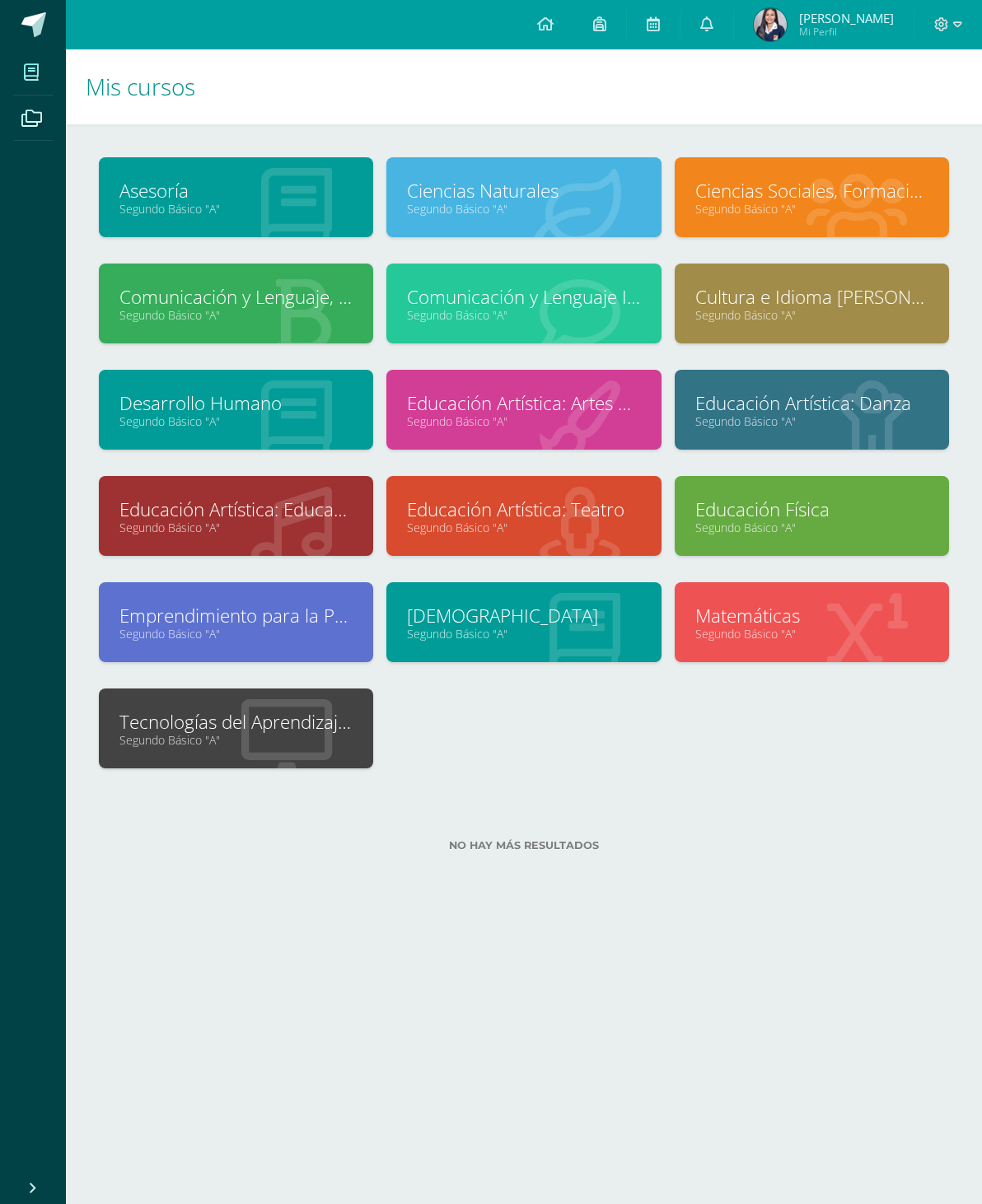
click at [887, 200] on link "Ciencias Sociales, Formación Ciudadana e Interculturalidad" at bounding box center [812, 190] width 233 height 26
click at [232, 321] on link "Segundo Básico "A"" at bounding box center [235, 315] width 233 height 16
click at [587, 320] on link "Segundo Básico "A"" at bounding box center [523, 315] width 233 height 16
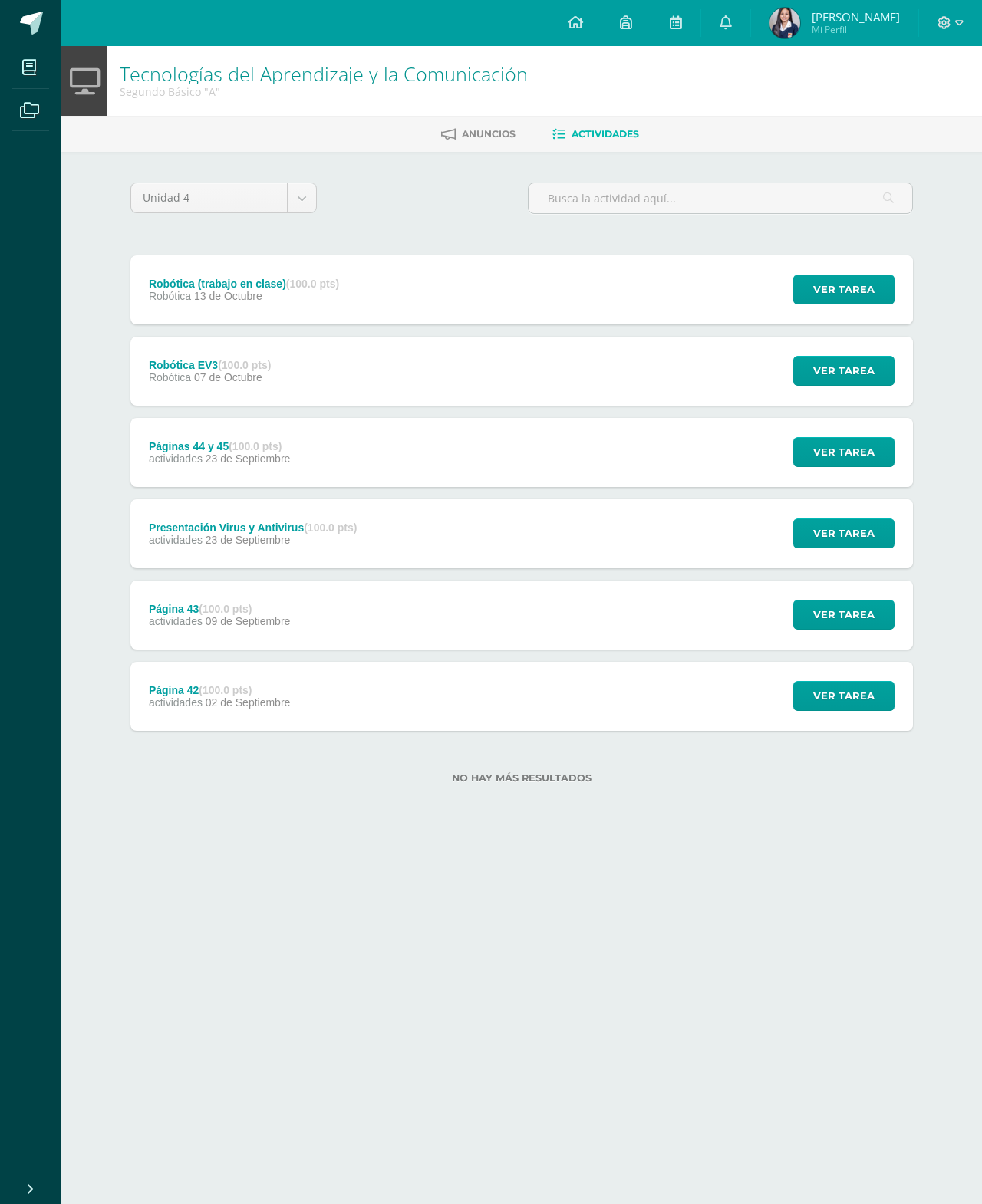
click at [842, 293] on span "Ver tarea" at bounding box center [844, 289] width 61 height 29
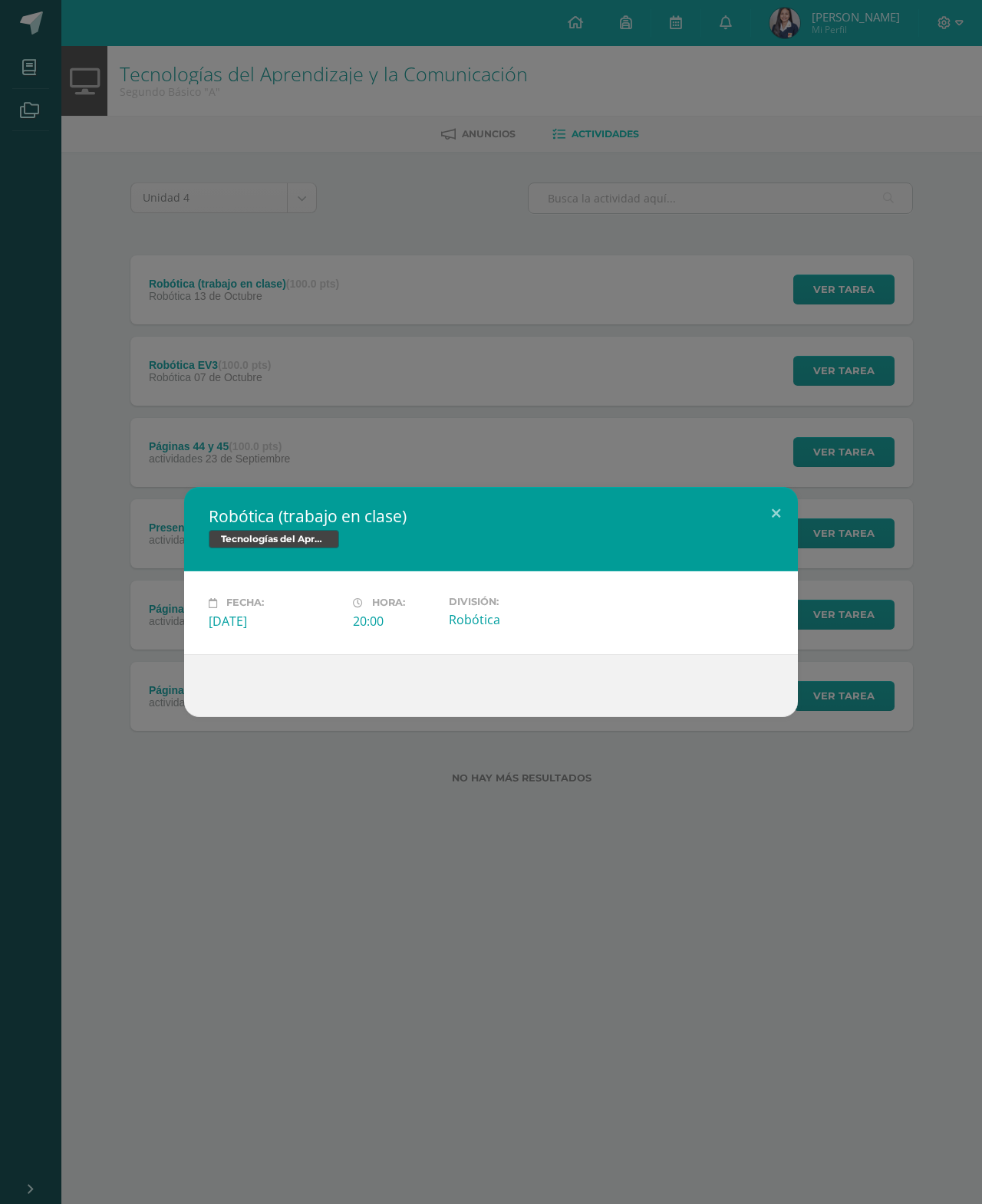
click at [778, 512] on button at bounding box center [776, 512] width 44 height 52
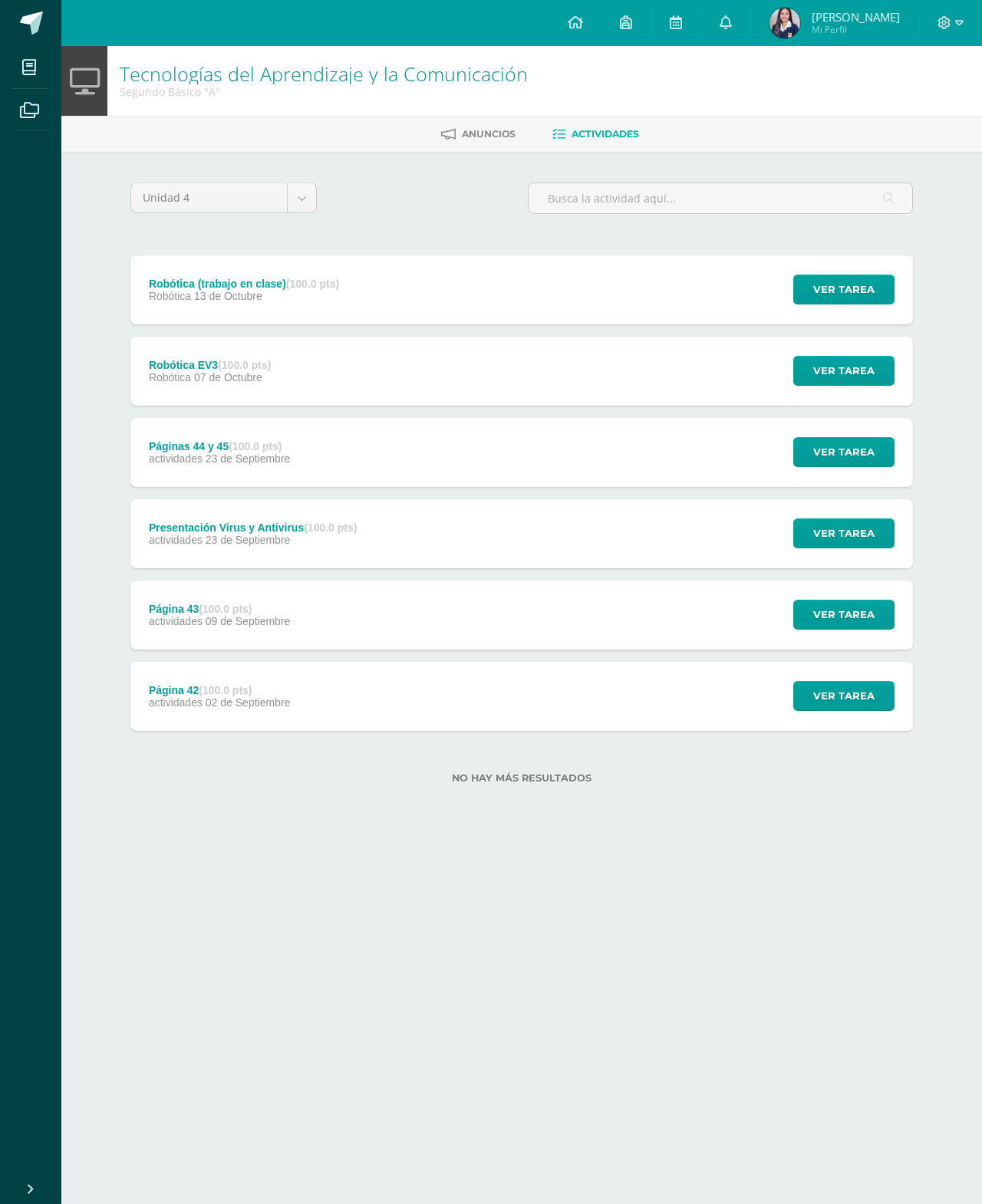
click at [840, 694] on span "Ver tarea" at bounding box center [844, 696] width 61 height 29
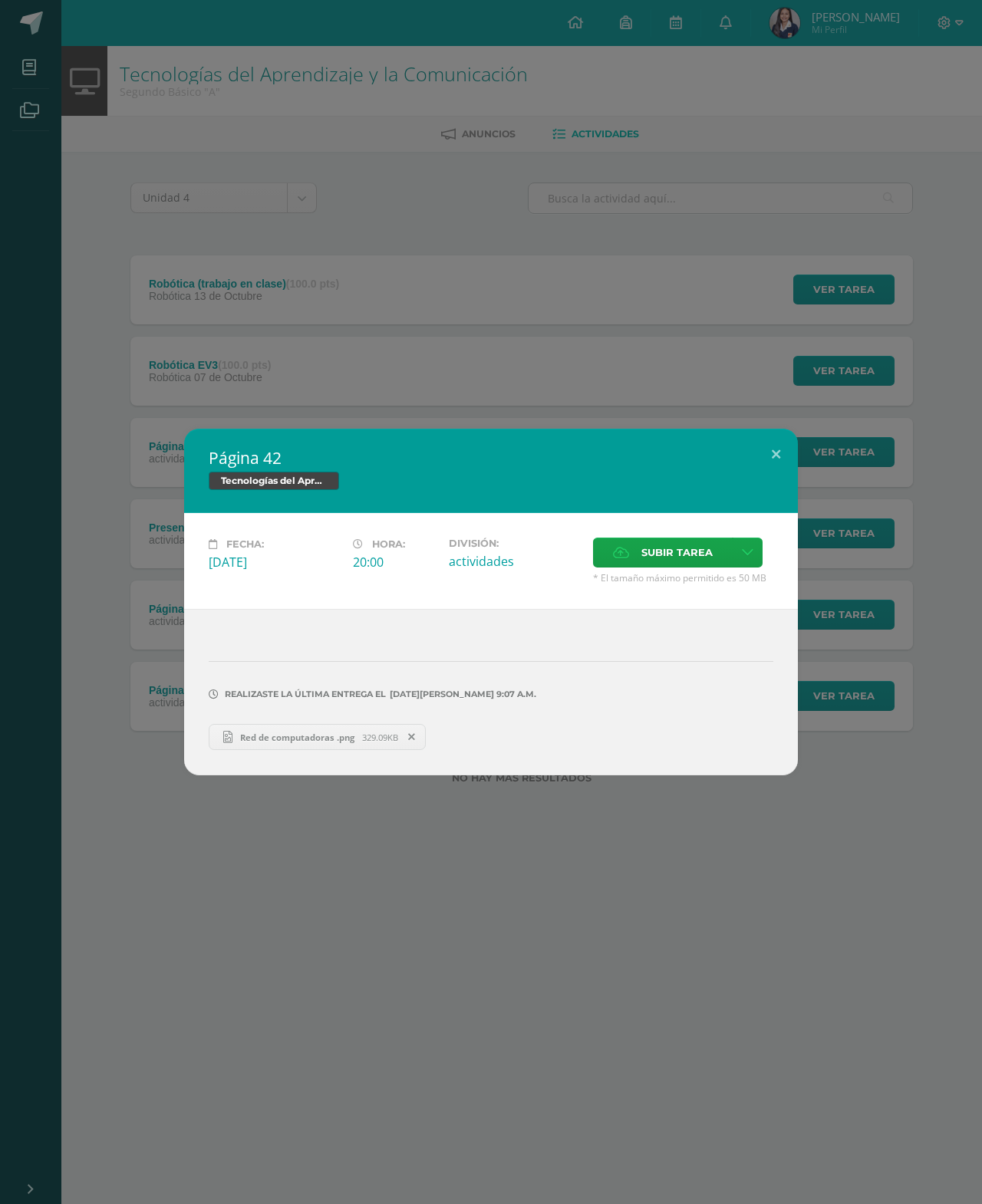
click at [771, 449] on button at bounding box center [776, 454] width 44 height 52
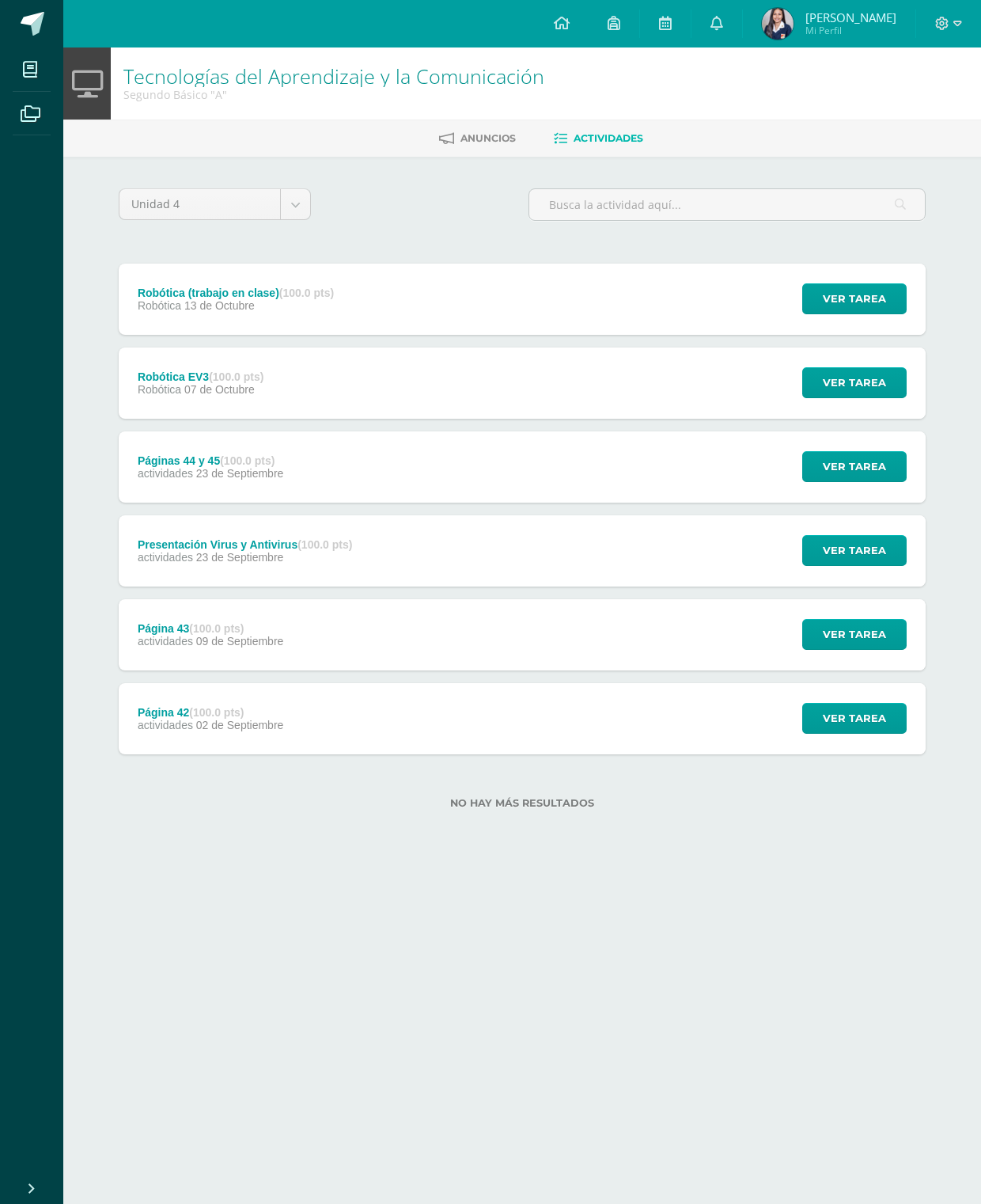
click at [867, 634] on span "Ver tarea" at bounding box center [854, 634] width 63 height 30
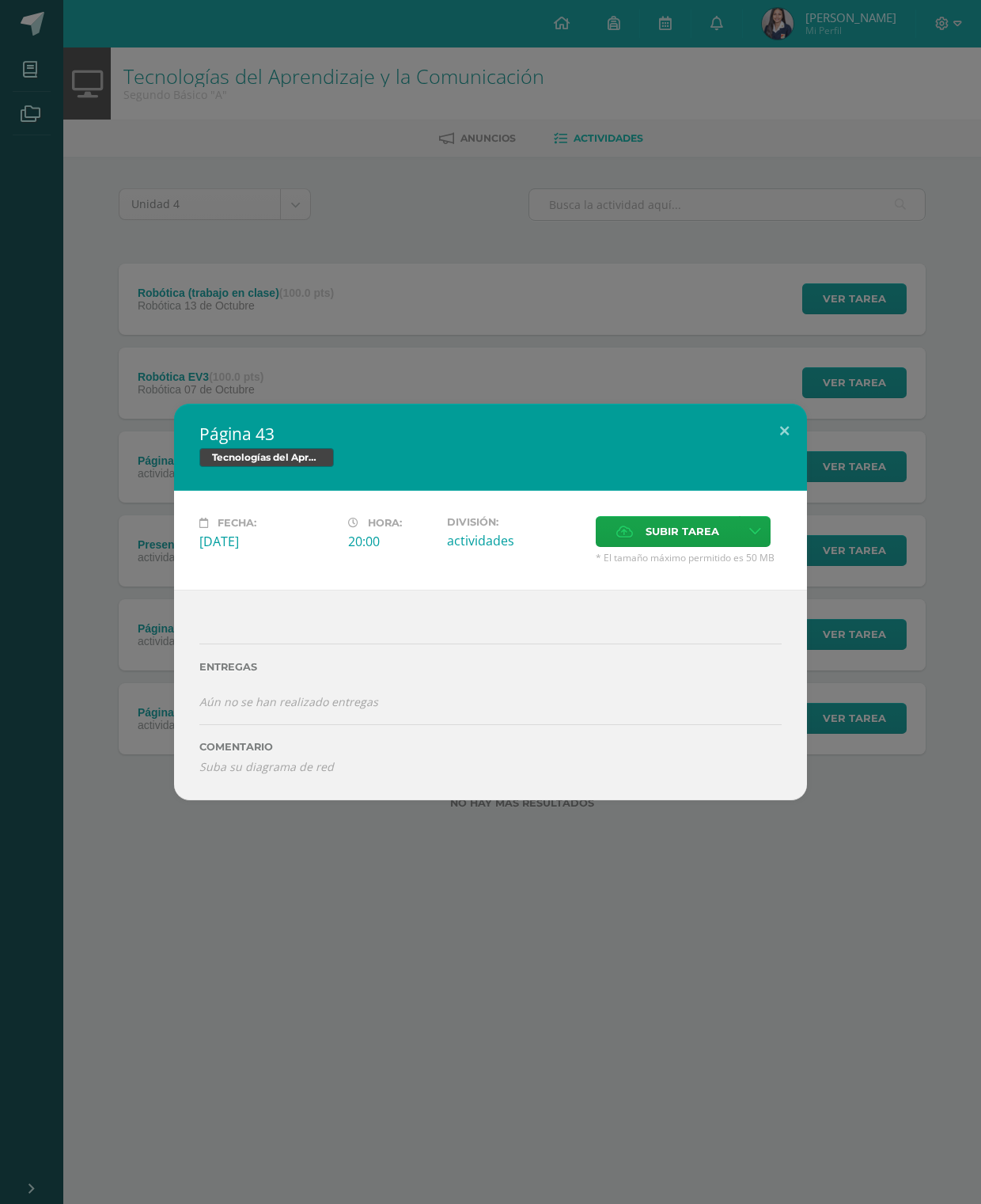
click at [793, 416] on button at bounding box center [784, 430] width 45 height 54
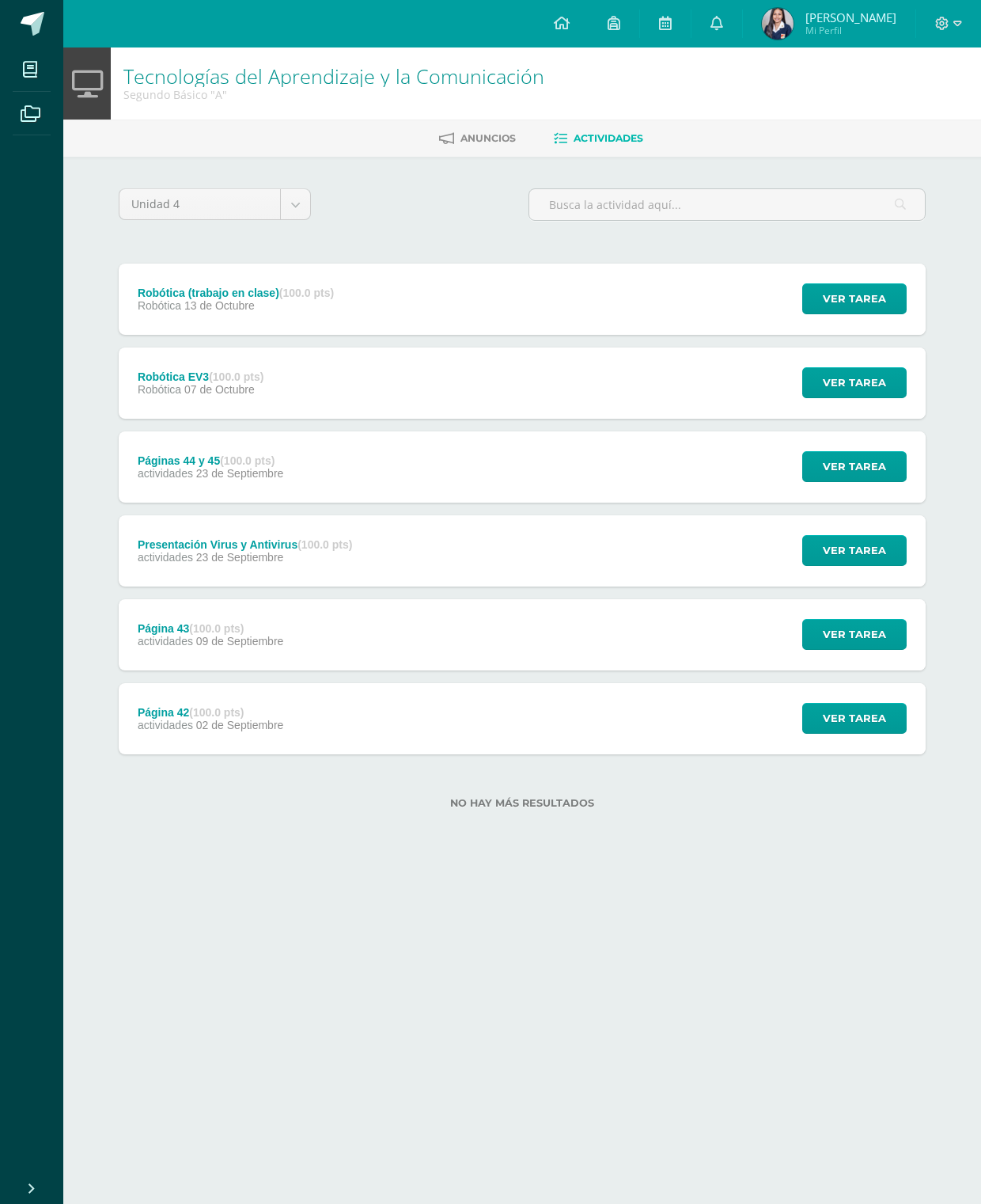
click at [847, 541] on span "Ver tarea" at bounding box center [854, 550] width 63 height 30
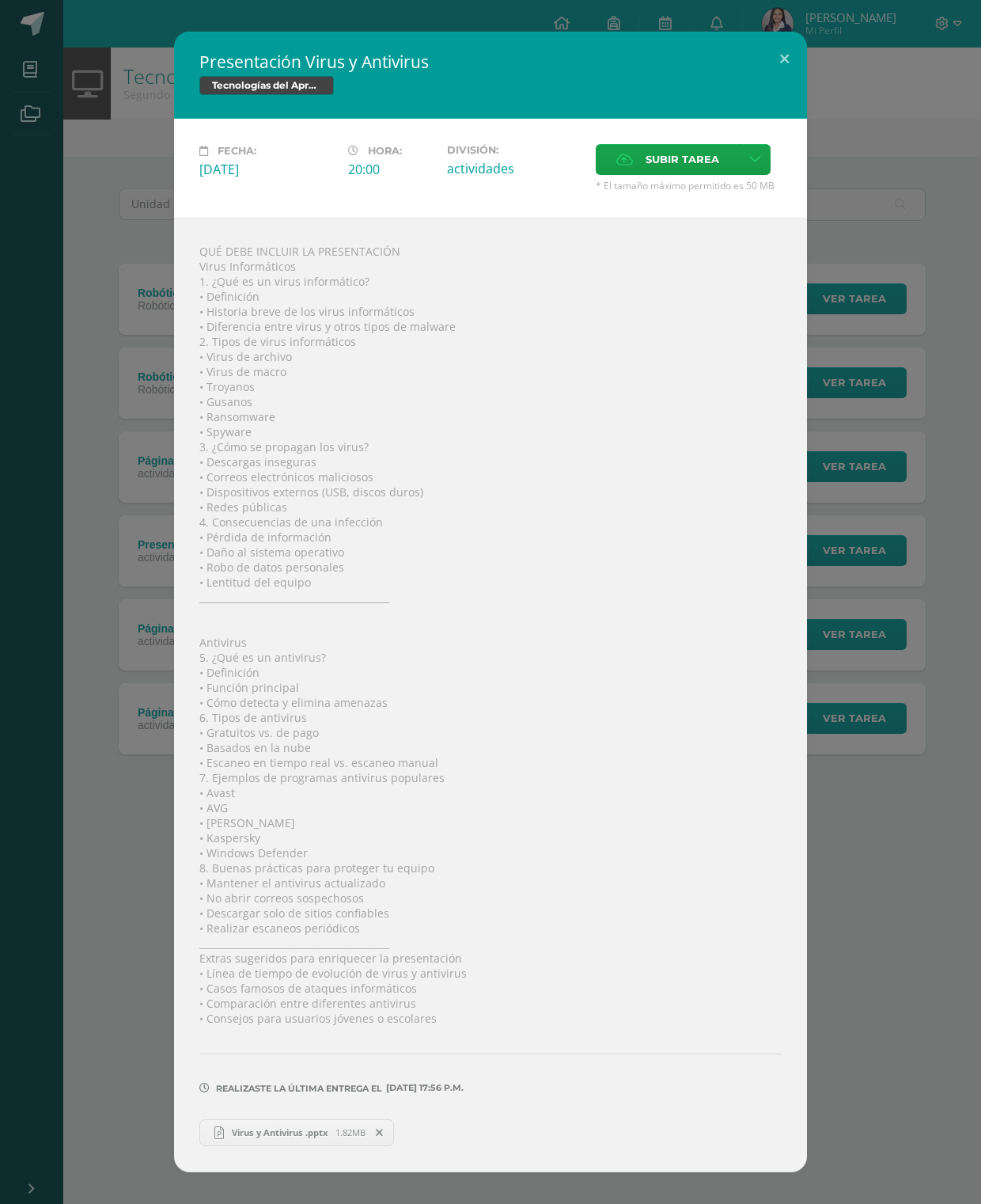
click at [801, 31] on button at bounding box center [784, 58] width 45 height 54
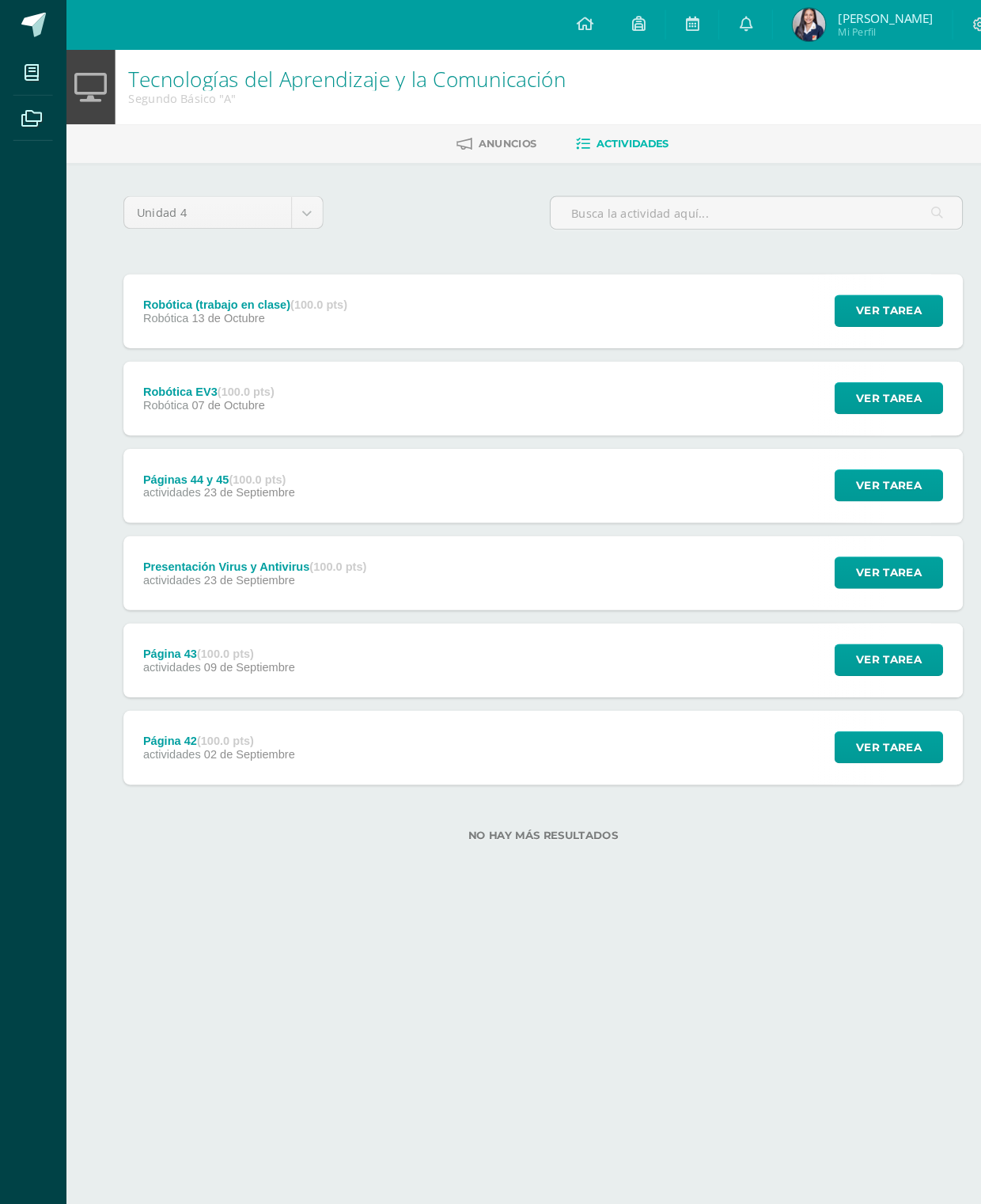
click at [874, 459] on span "Ver tarea" at bounding box center [854, 466] width 63 height 30
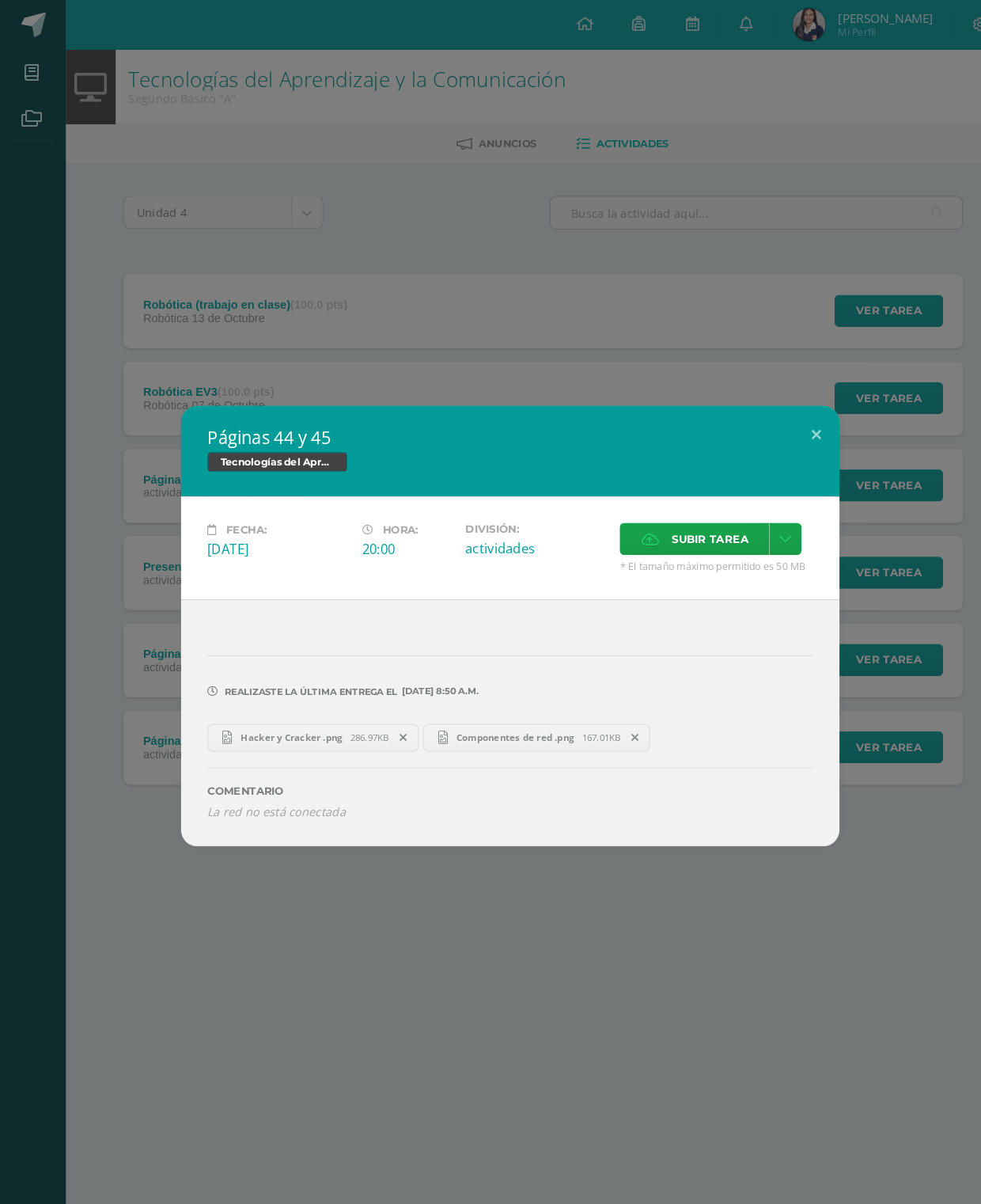
click at [762, 390] on button at bounding box center [784, 416] width 45 height 54
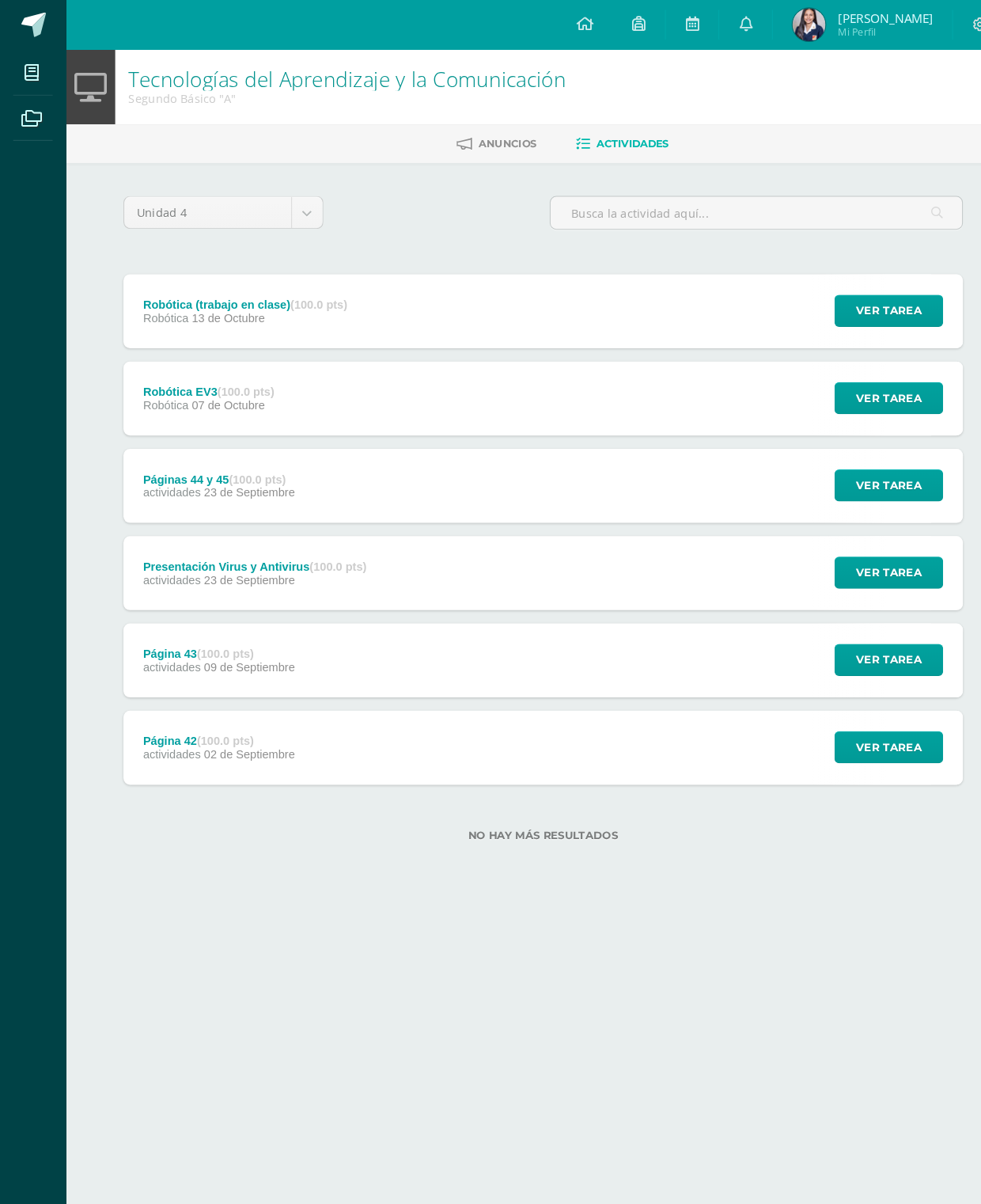
click at [846, 472] on span "Ver tarea" at bounding box center [854, 466] width 63 height 30
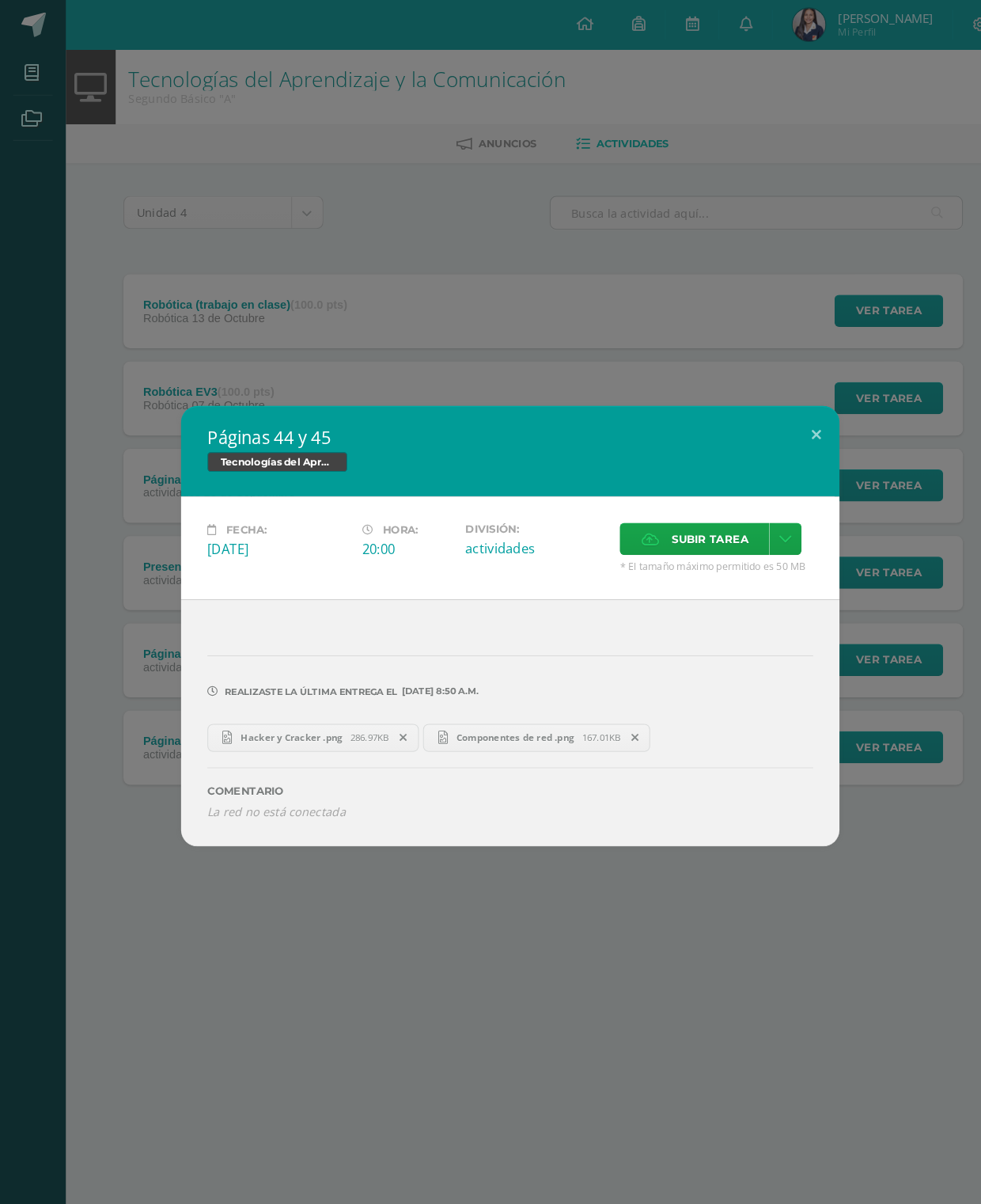
click at [234, 703] on span "Hacker y Cracker .png" at bounding box center [280, 708] width 113 height 12
click at [541, 695] on link "Componentes de red .png 167.01KB" at bounding box center [516, 709] width 219 height 27
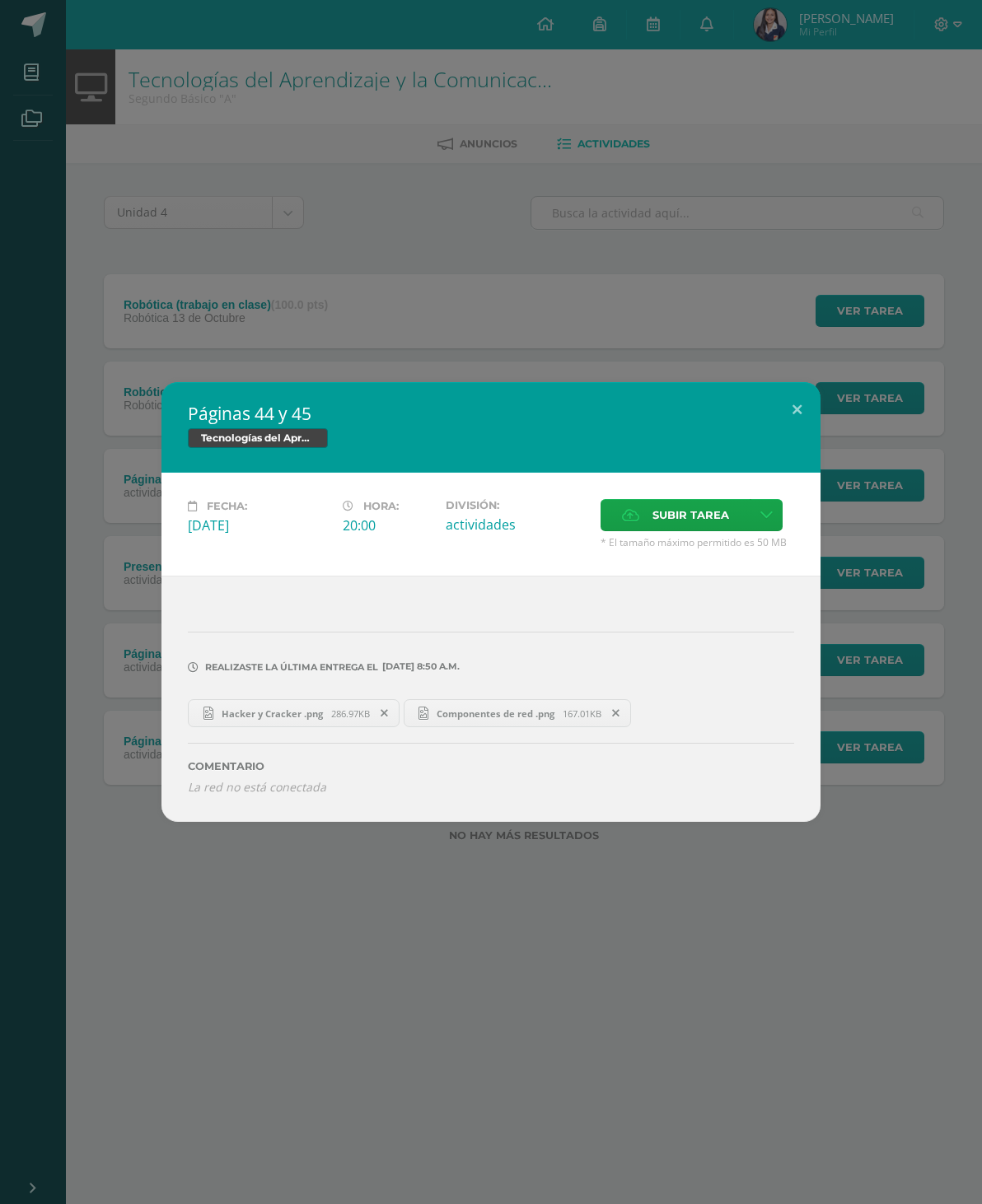
click at [802, 399] on button at bounding box center [797, 410] width 47 height 56
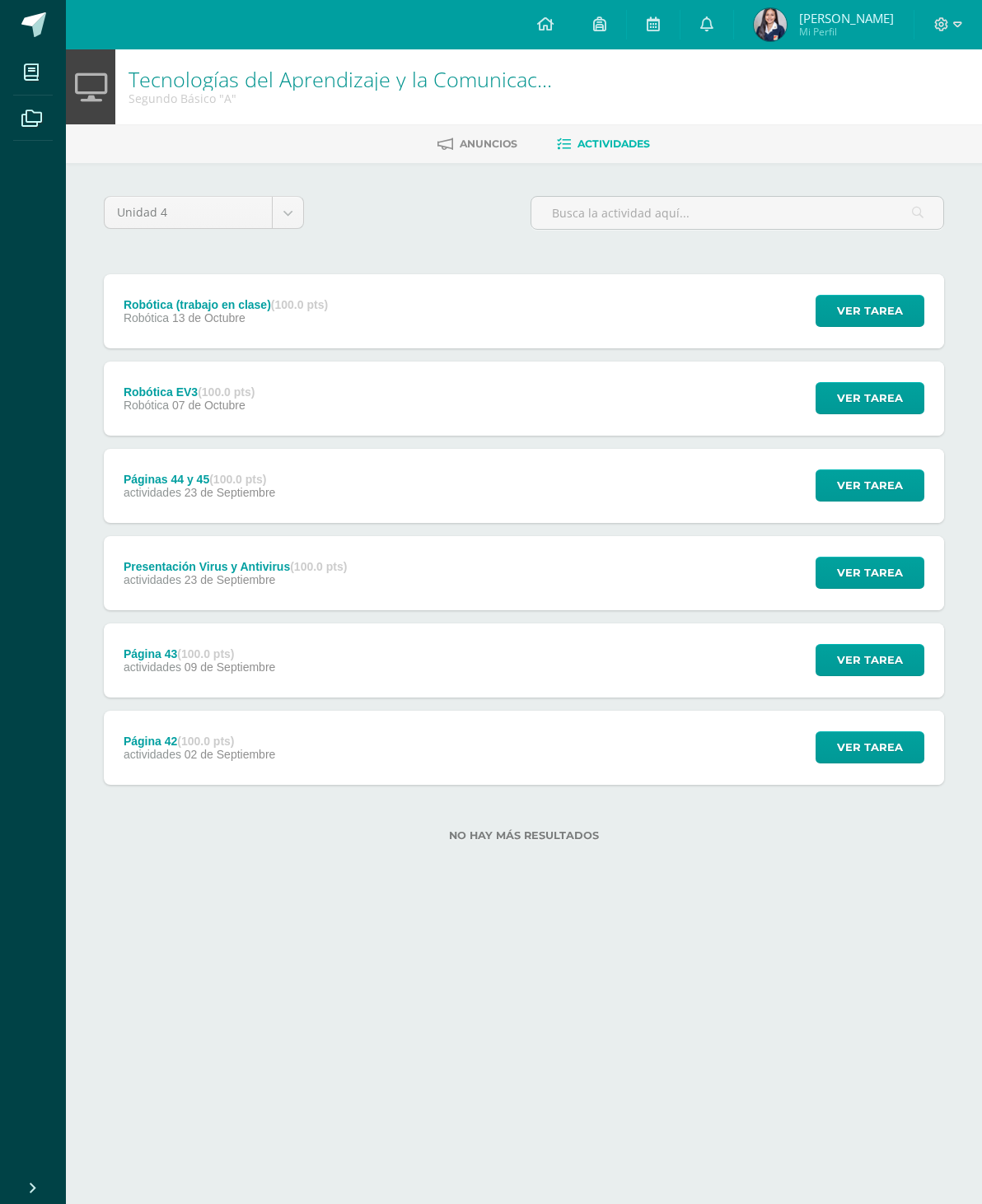
click at [907, 476] on button "Ver tarea" at bounding box center [870, 485] width 109 height 32
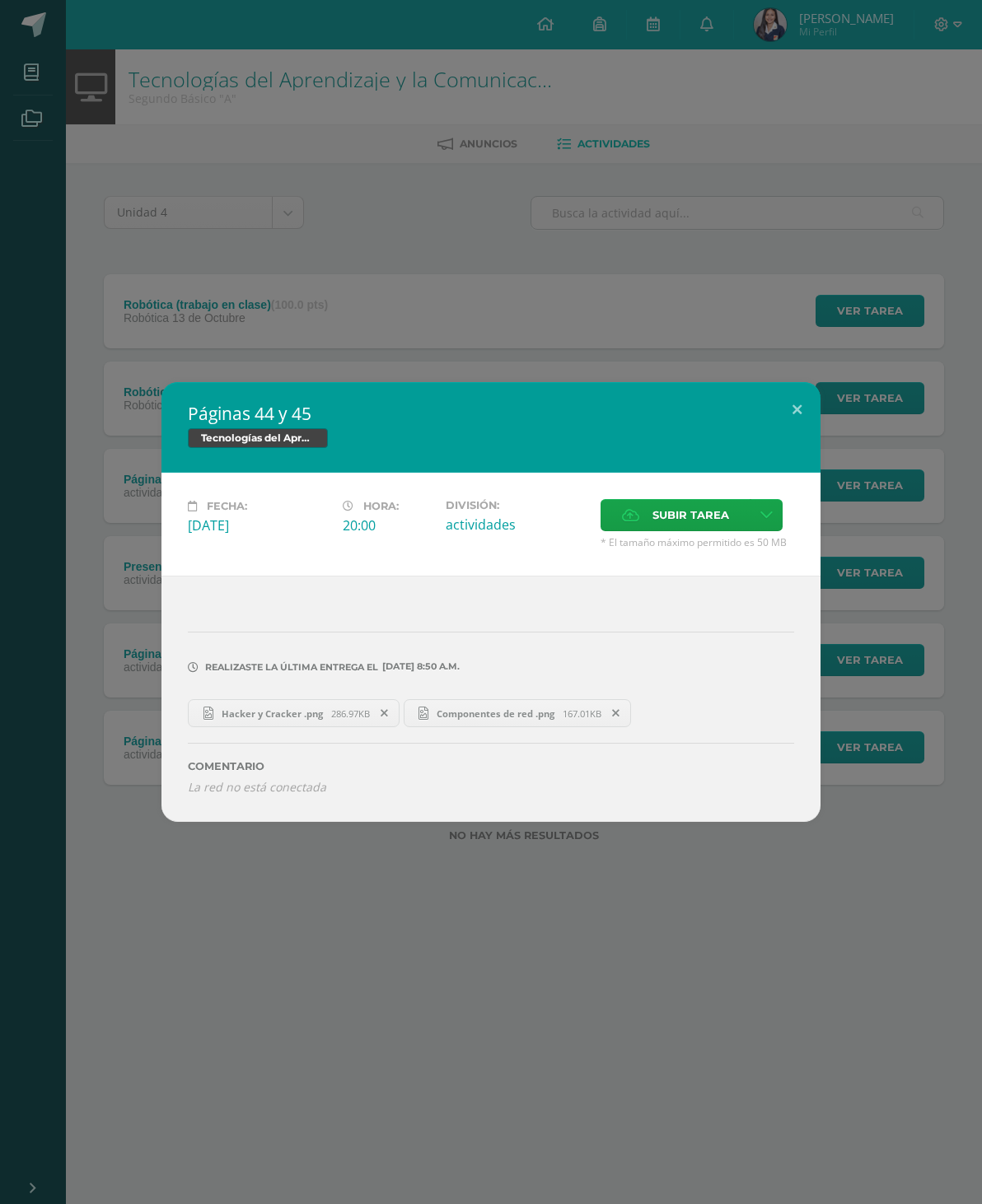
click at [800, 397] on button at bounding box center [797, 410] width 47 height 56
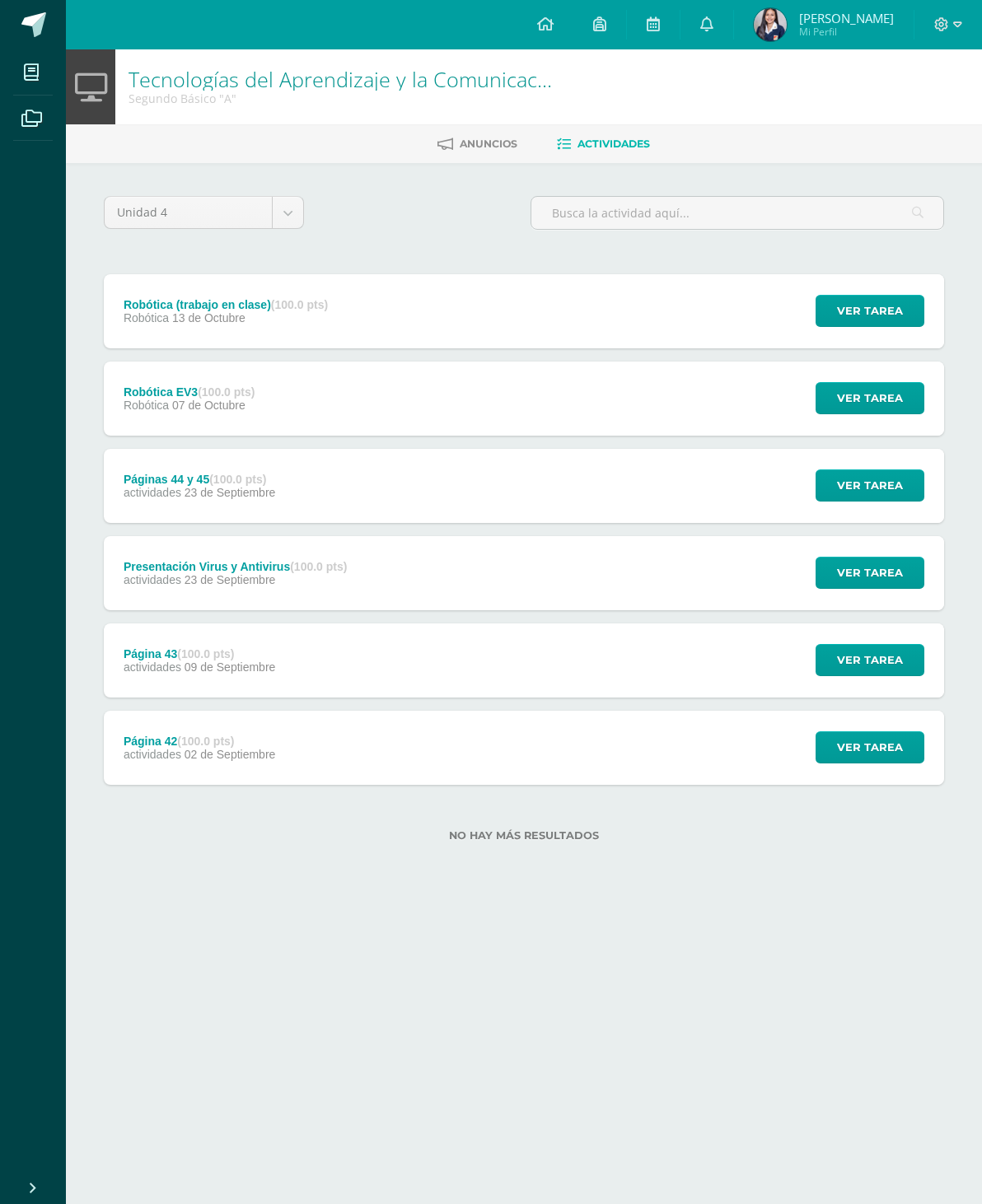
click at [896, 403] on span "Ver tarea" at bounding box center [869, 398] width 66 height 31
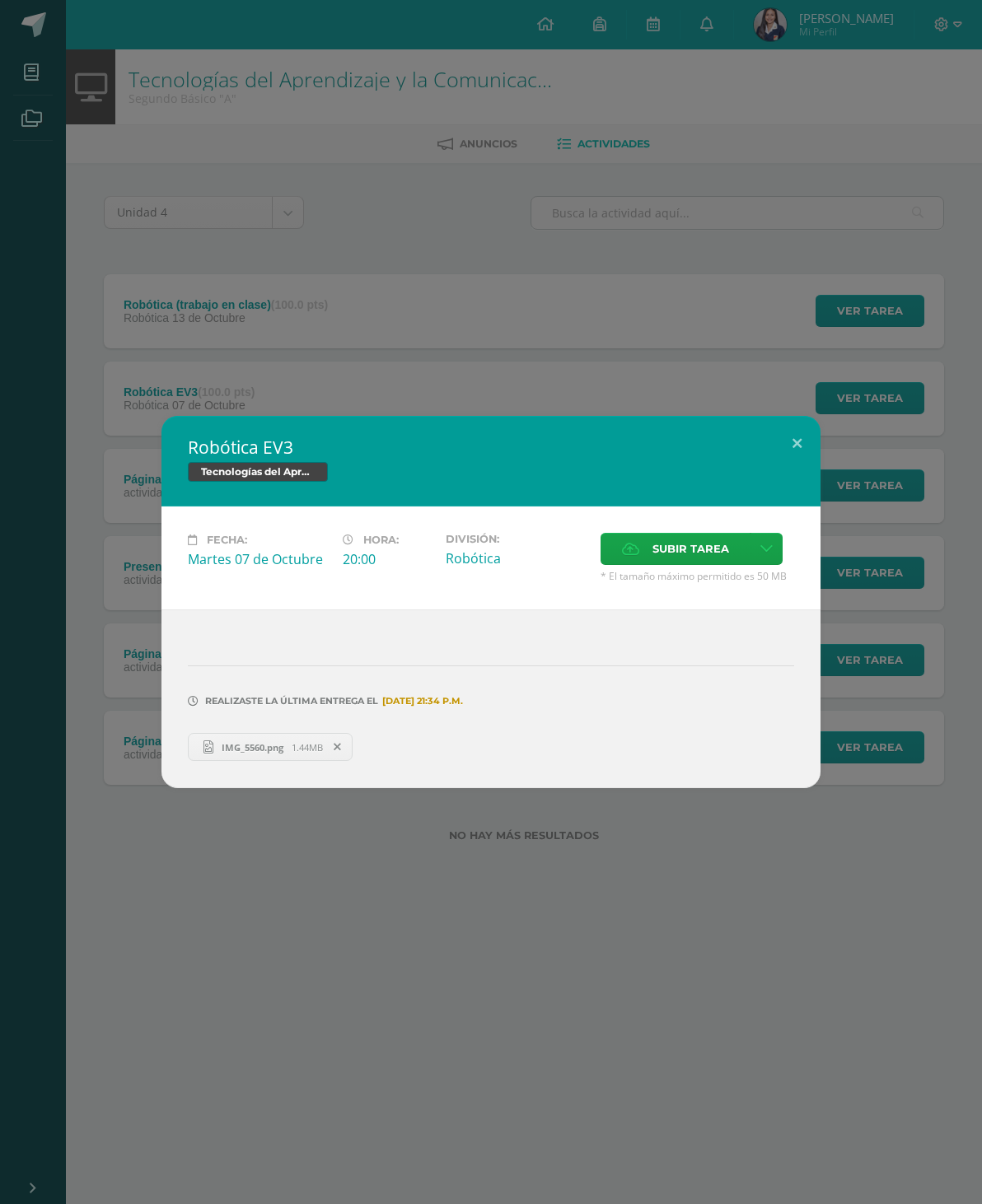
click at [817, 403] on div "Robótica EV3 Tecnologías del Aprendizaje y la Comunicación Fecha: Martes 07 de …" at bounding box center [491, 602] width 982 height 1204
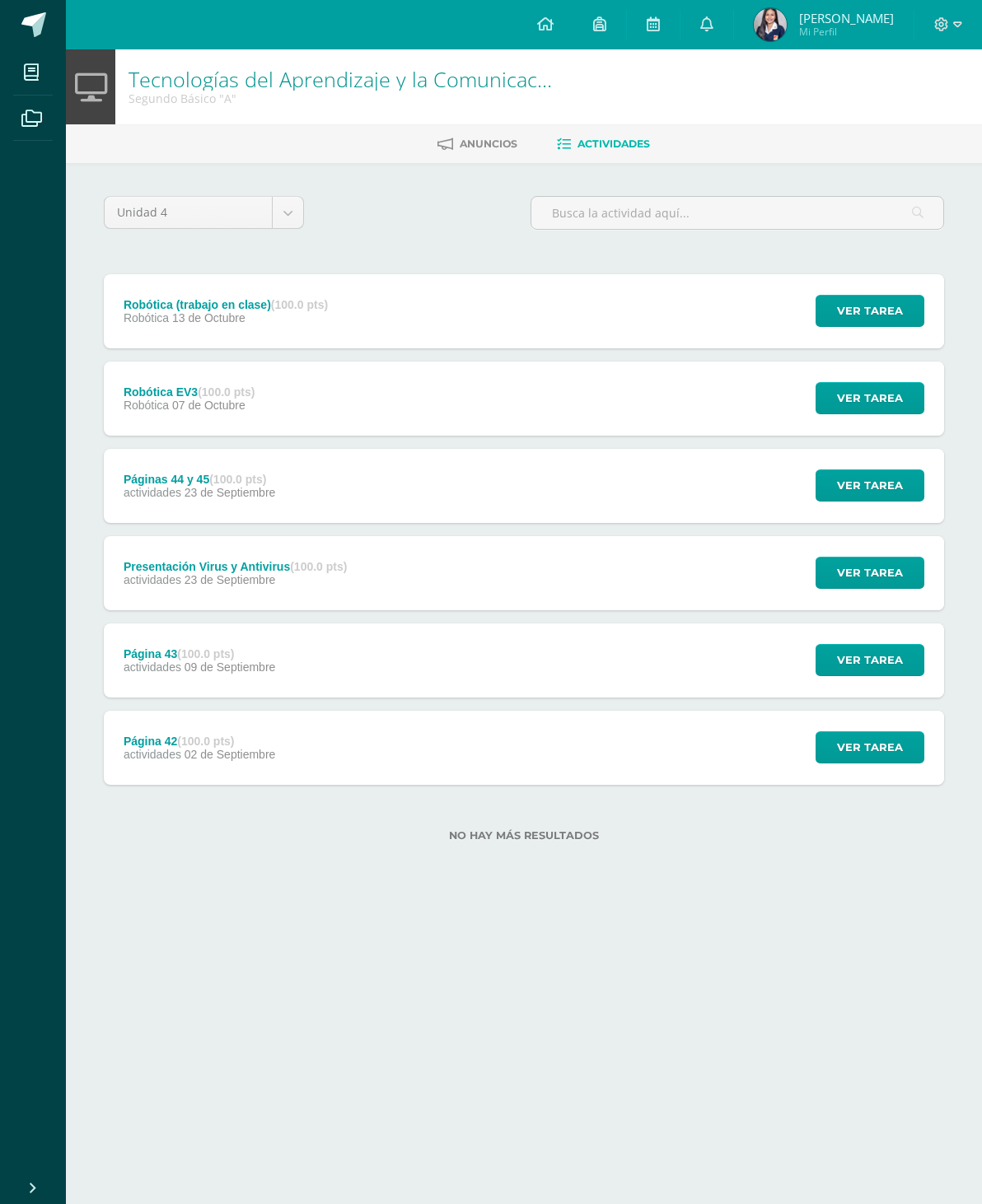
click at [888, 485] on span "Ver tarea" at bounding box center [869, 485] width 66 height 31
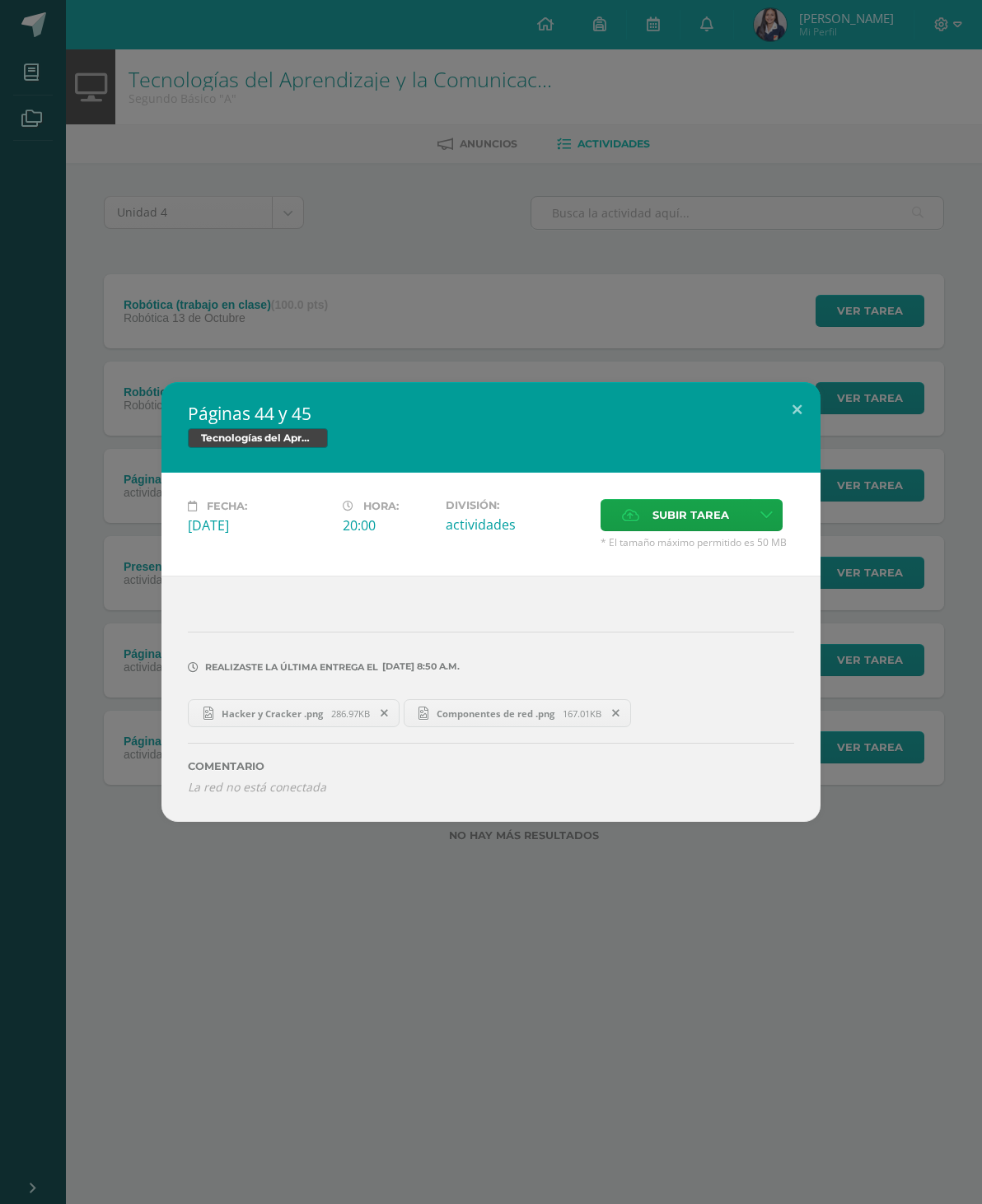
click at [780, 417] on button at bounding box center [797, 410] width 47 height 56
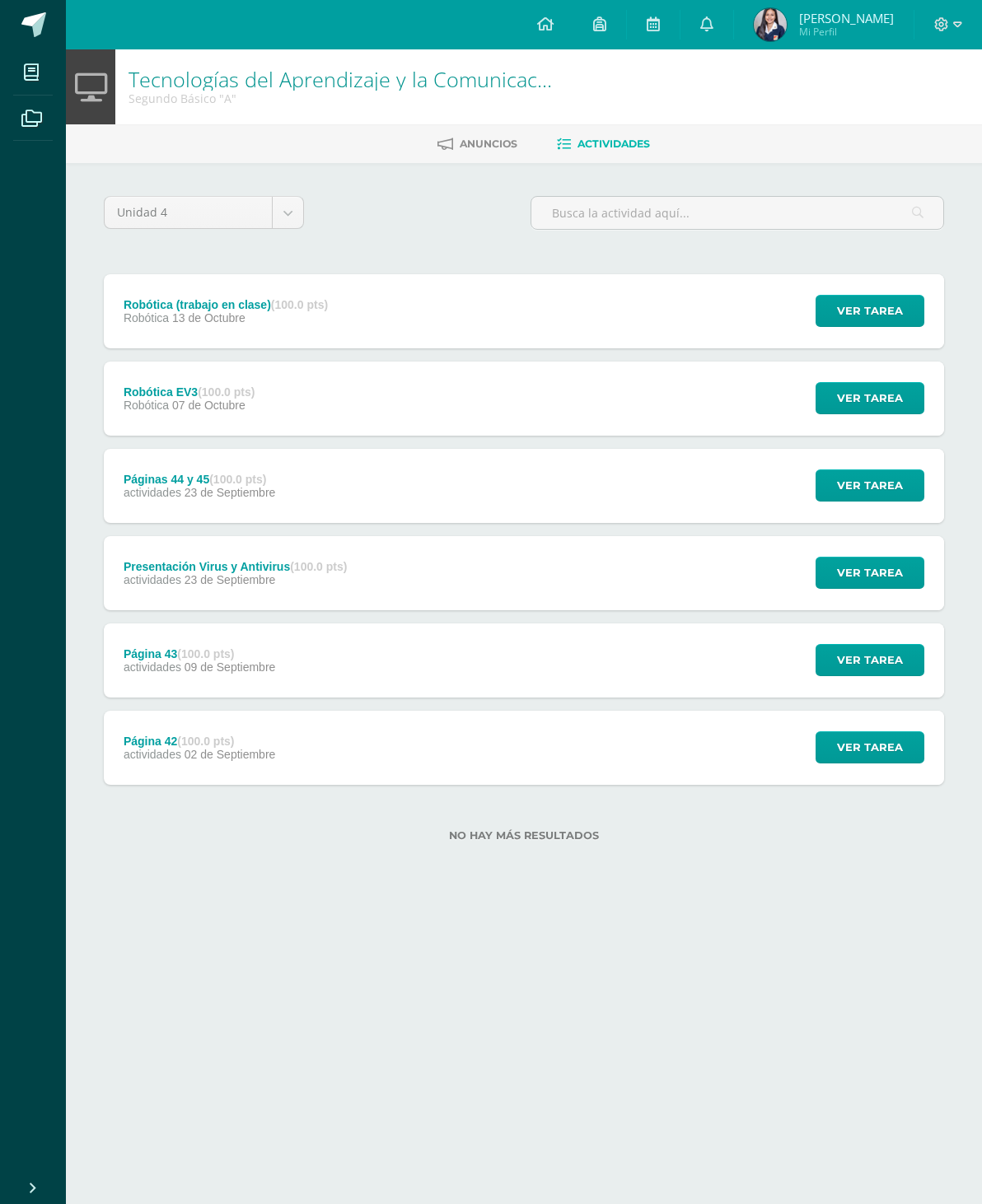
click at [870, 393] on span "Ver tarea" at bounding box center [869, 398] width 66 height 31
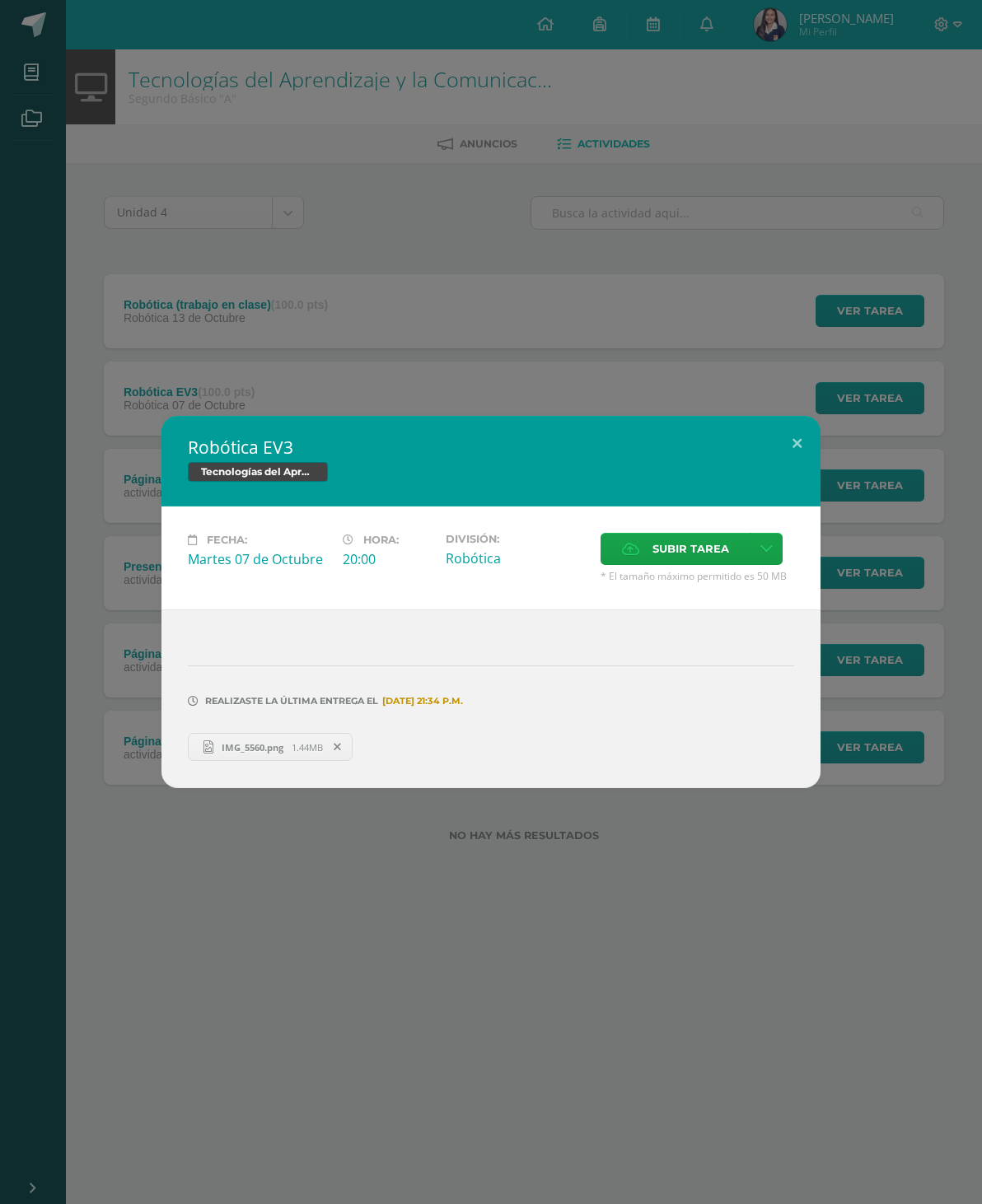
click at [797, 431] on button at bounding box center [797, 443] width 47 height 56
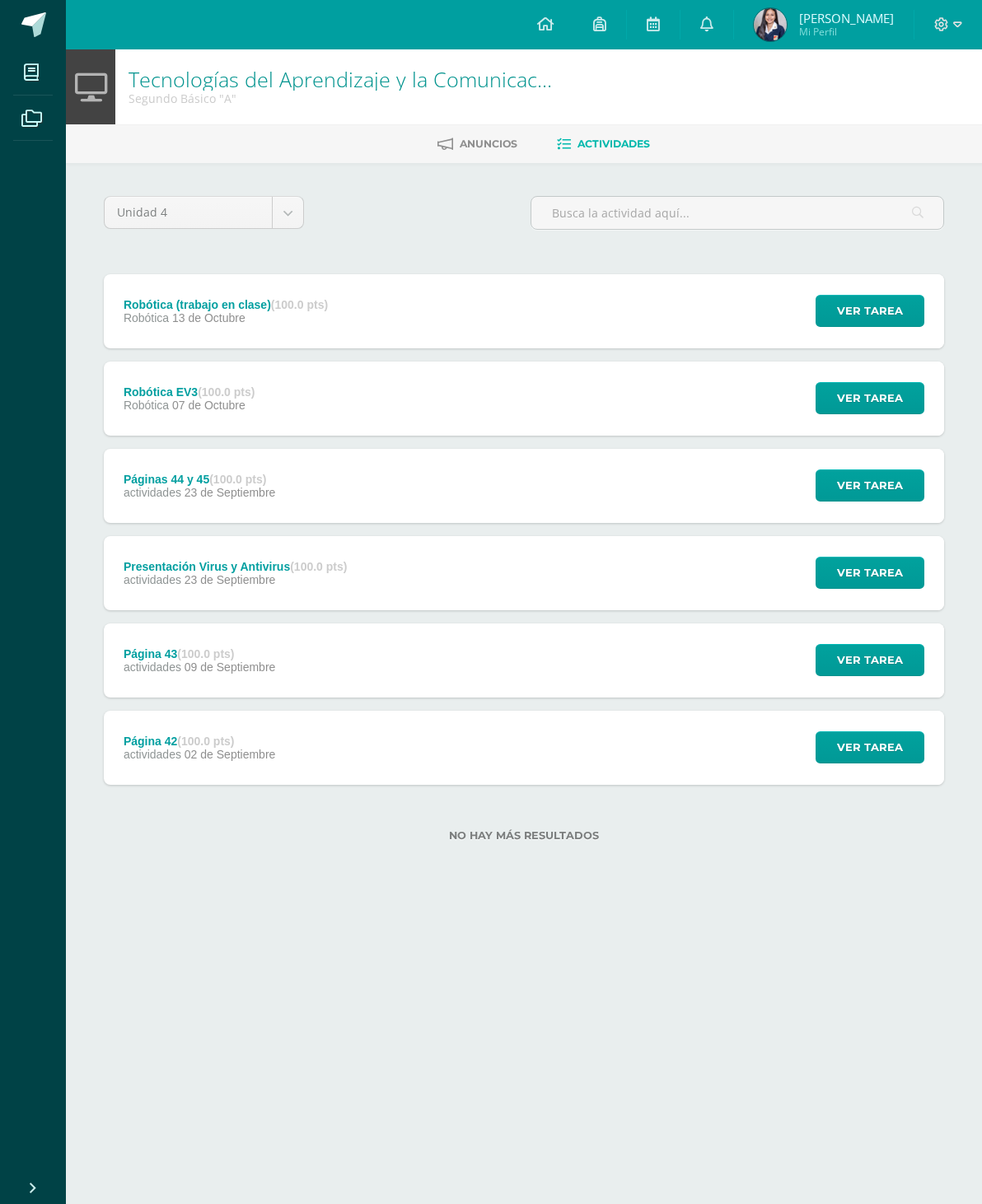
click at [881, 327] on button "Ver tarea" at bounding box center [870, 311] width 109 height 32
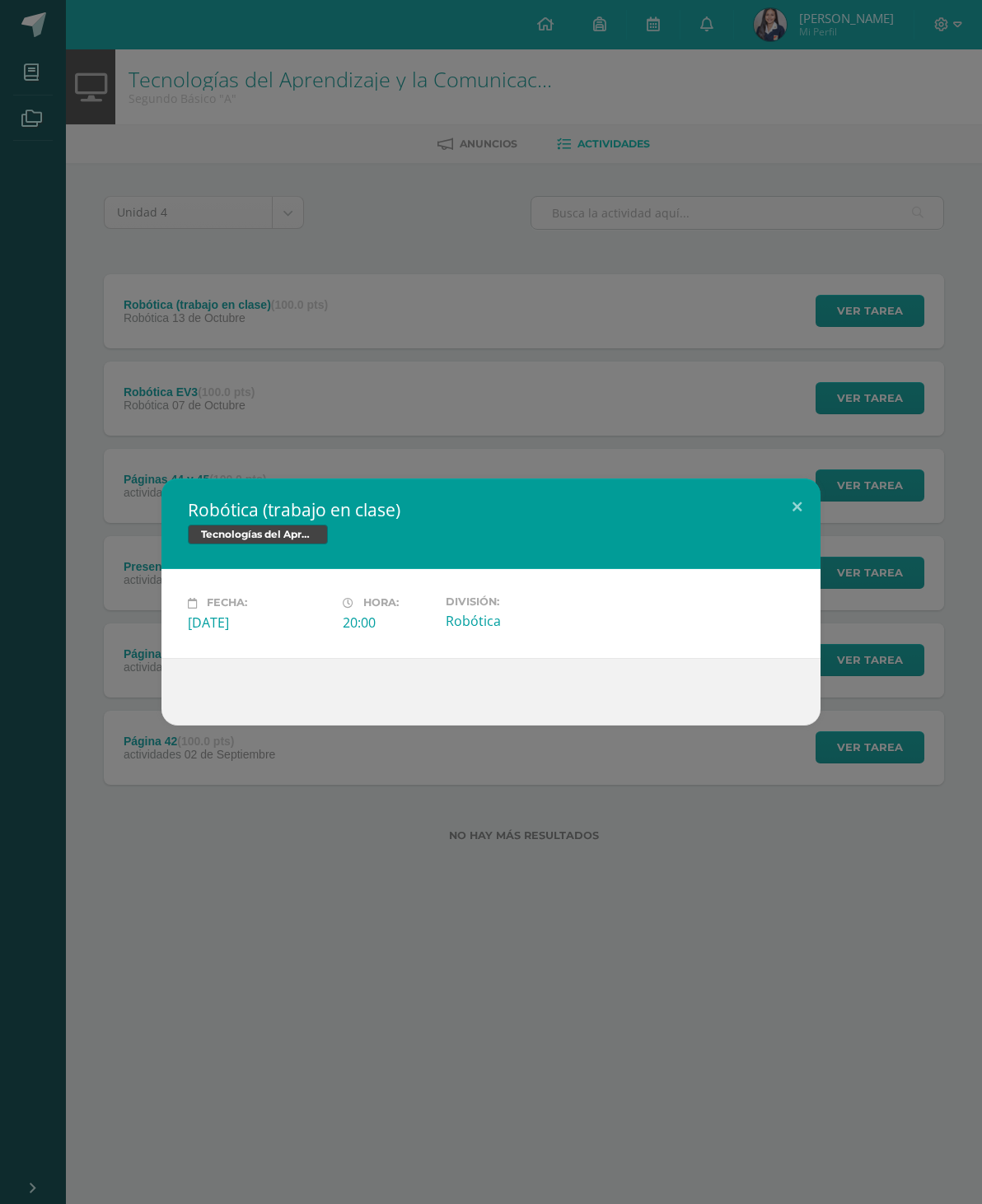
click at [803, 478] on button at bounding box center [797, 506] width 47 height 56
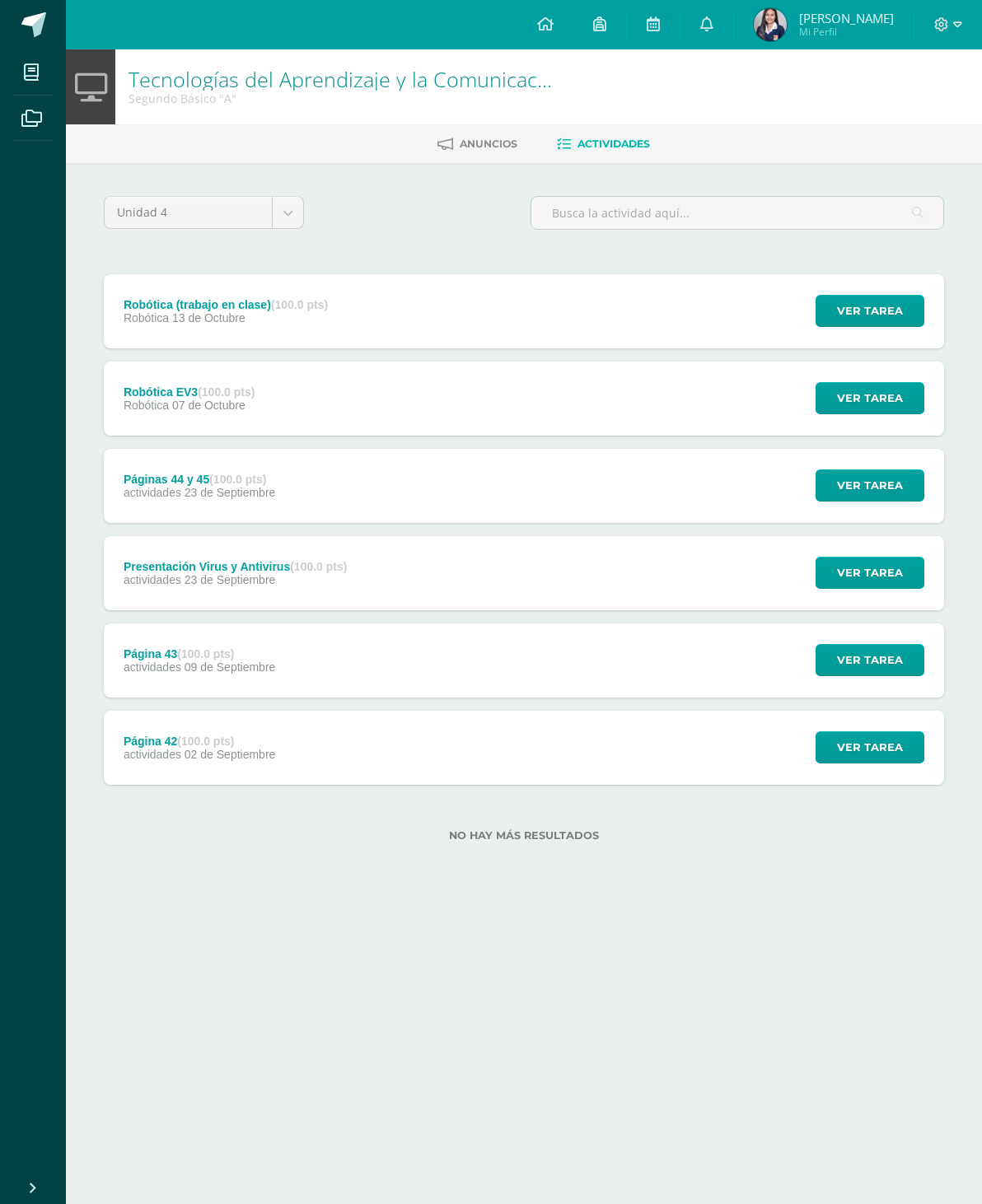
click at [856, 650] on span "Ver tarea" at bounding box center [869, 660] width 66 height 31
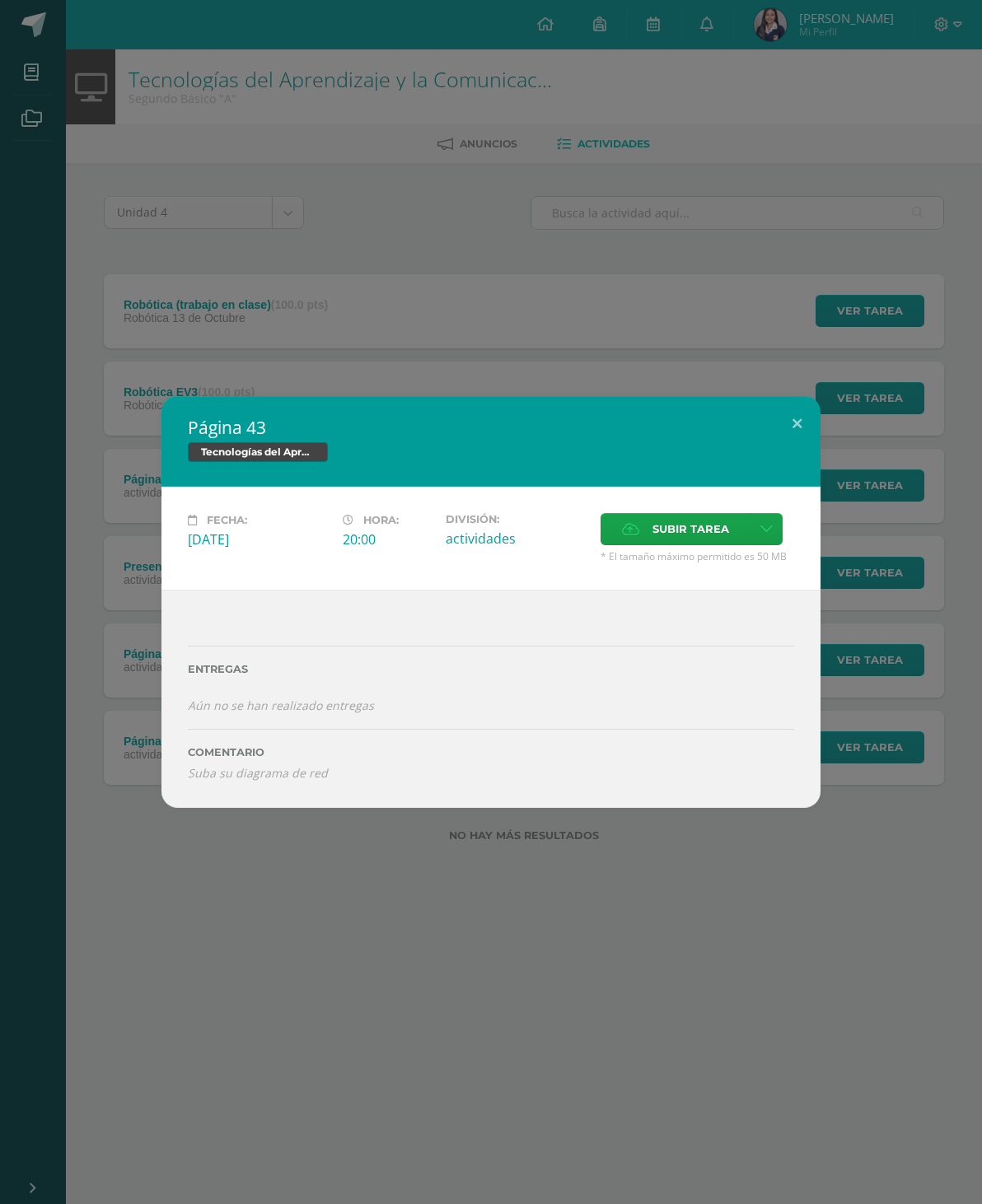
click at [803, 407] on button at bounding box center [797, 424] width 47 height 56
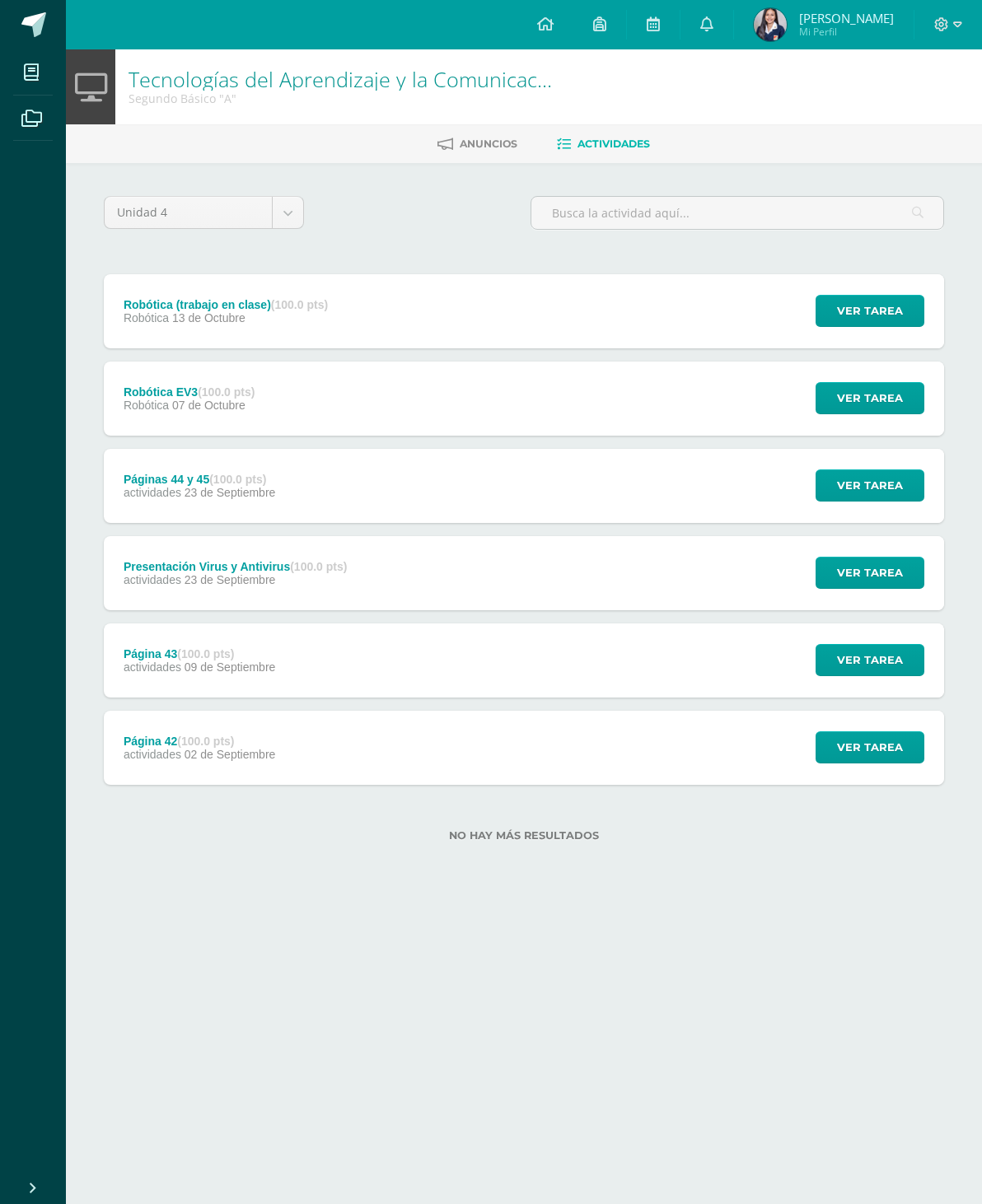
click at [858, 387] on span "Ver tarea" at bounding box center [869, 398] width 66 height 31
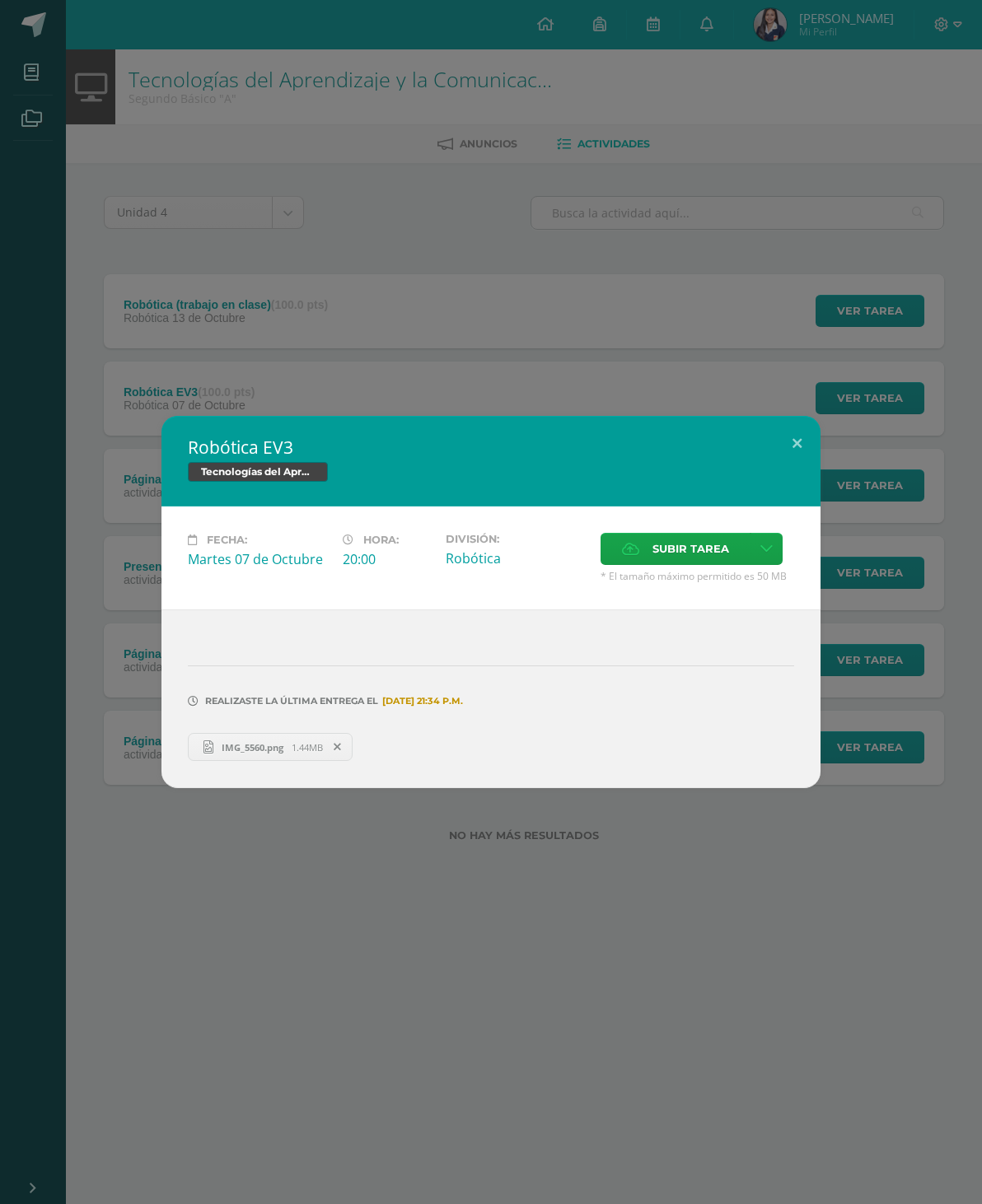
click at [803, 416] on button at bounding box center [797, 443] width 47 height 56
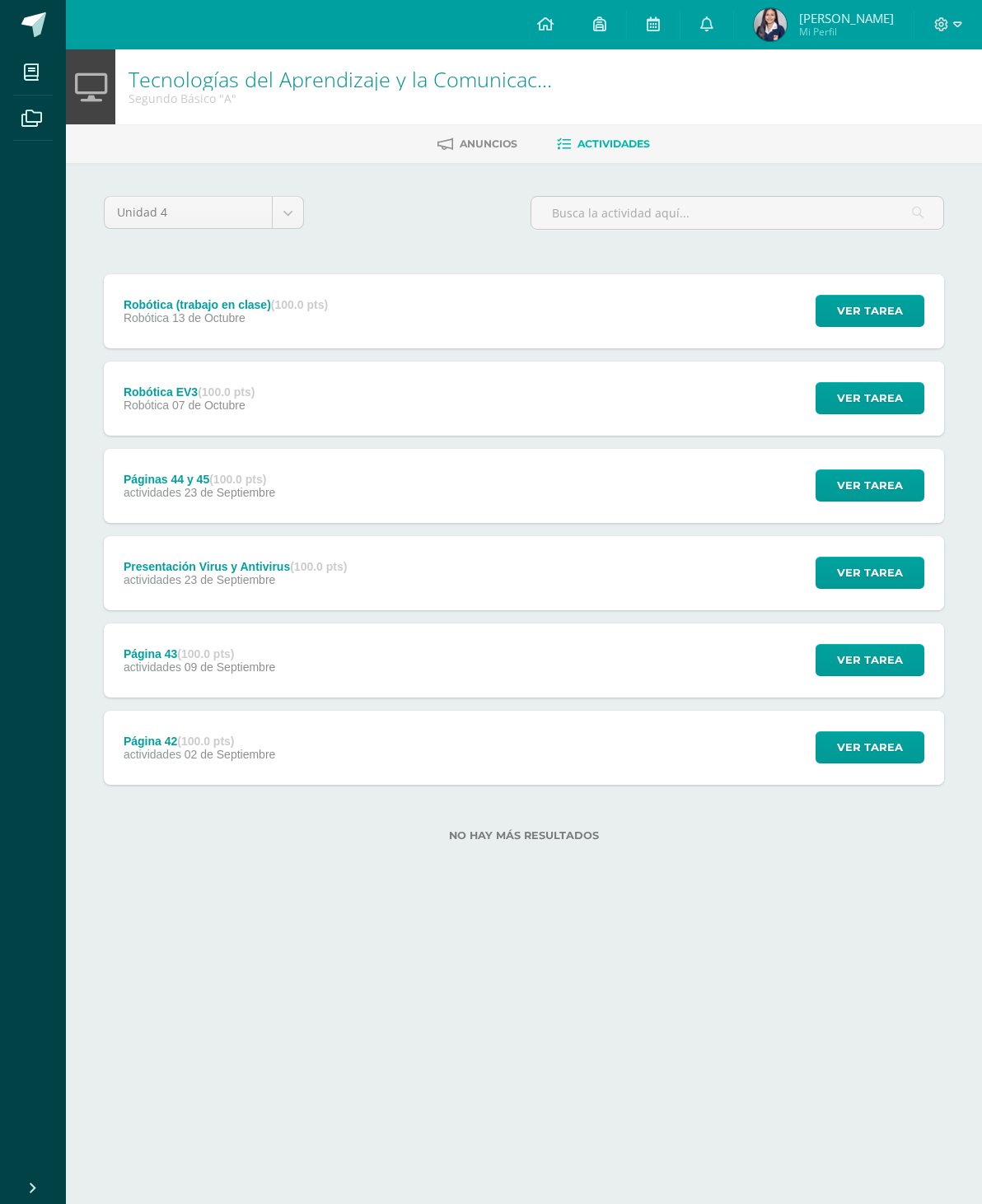
click at [979, 297] on div "Tecnologías del Aprendizaje y la Comunicación Segundo Básico "A" Anuncios Activ…" at bounding box center [524, 472] width 916 height 845
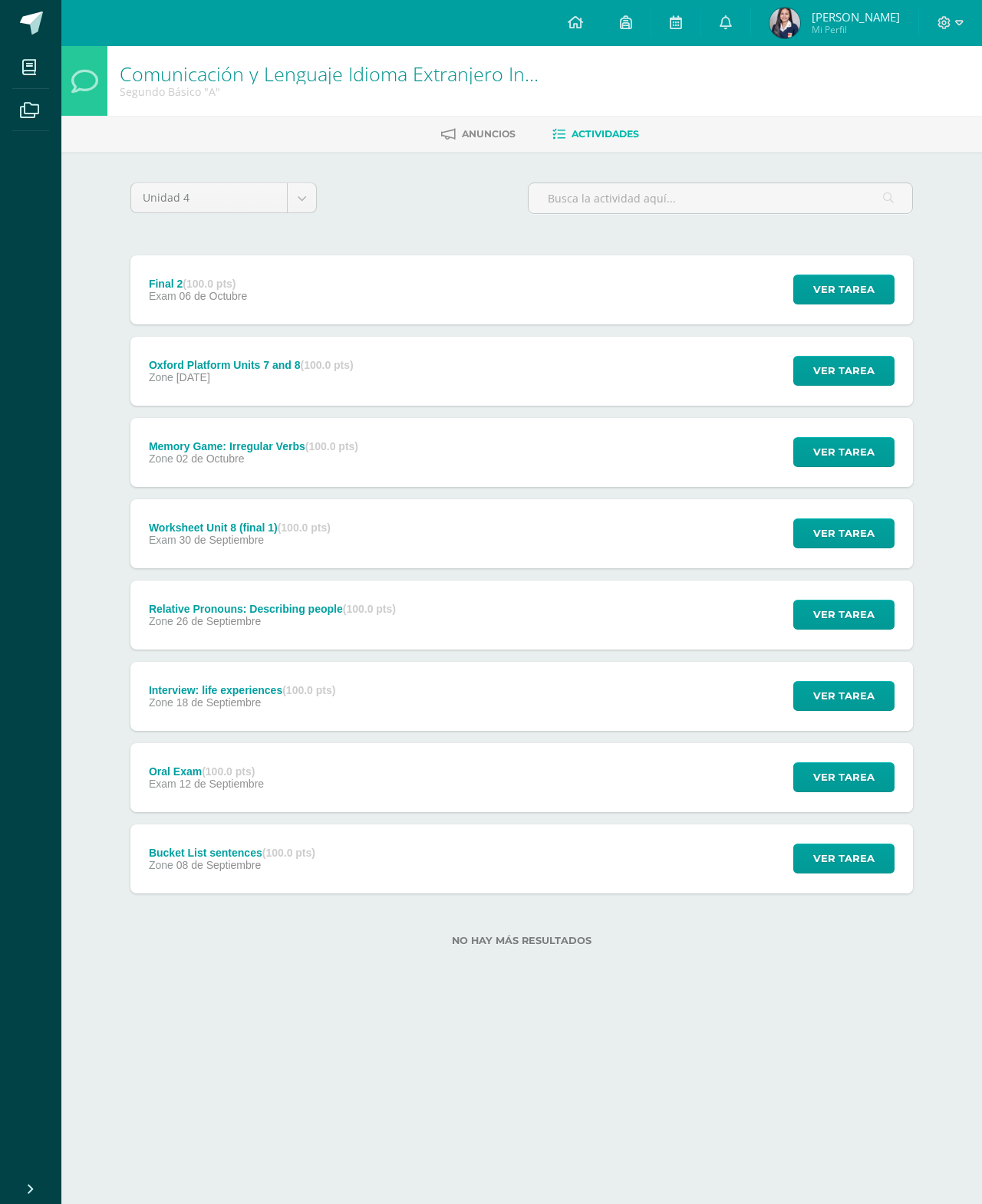
click at [533, 868] on div "Bucket List sentences (100.0 pts) Zone [DATE] Ver tarea Bucket List sentences C…" at bounding box center [522, 859] width 782 height 69
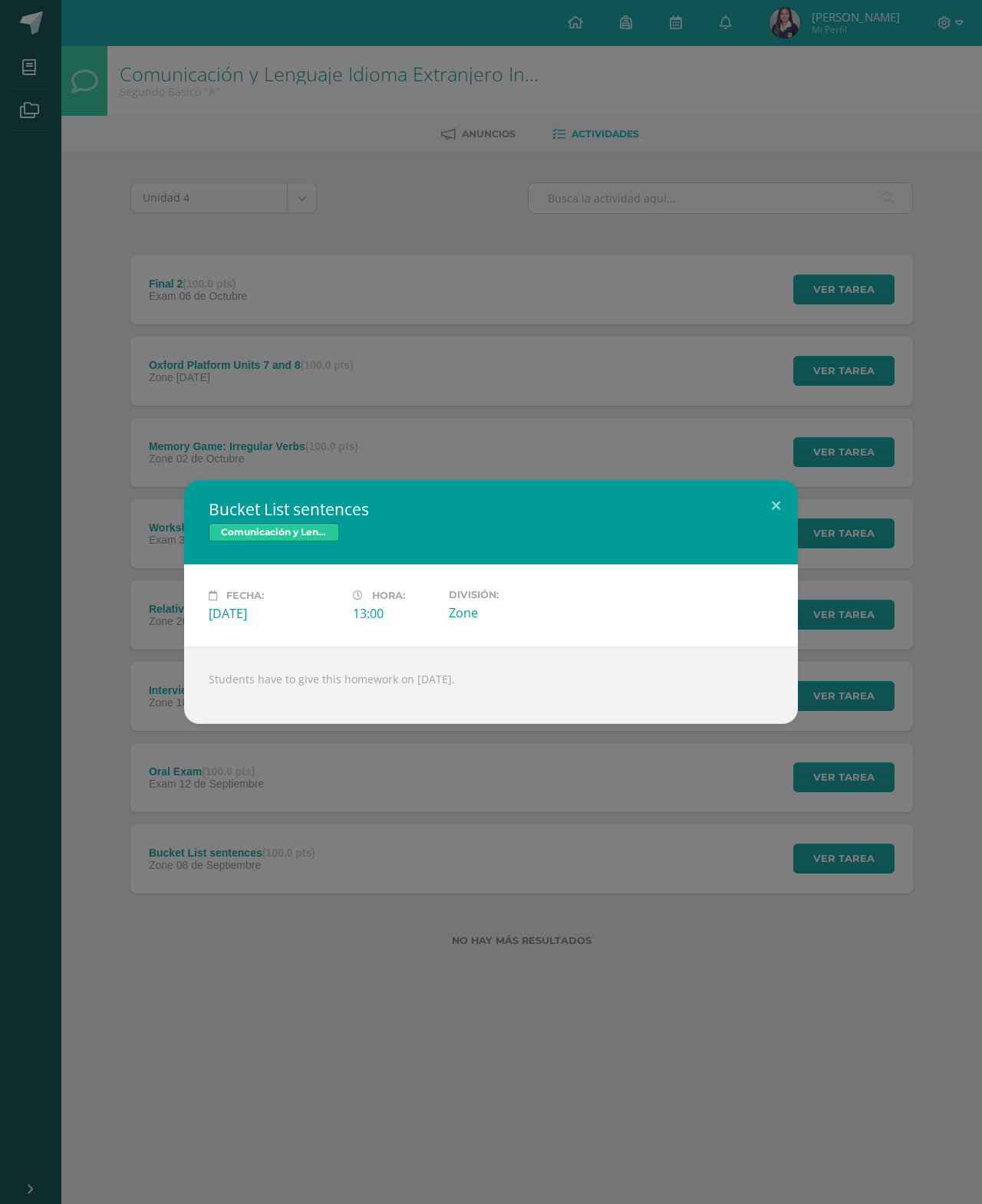
click at [805, 208] on div "Bucket List sentences Comunicación y Lenguaje Idioma Extranjero Inglés Fecha: […" at bounding box center [491, 602] width 982 height 1204
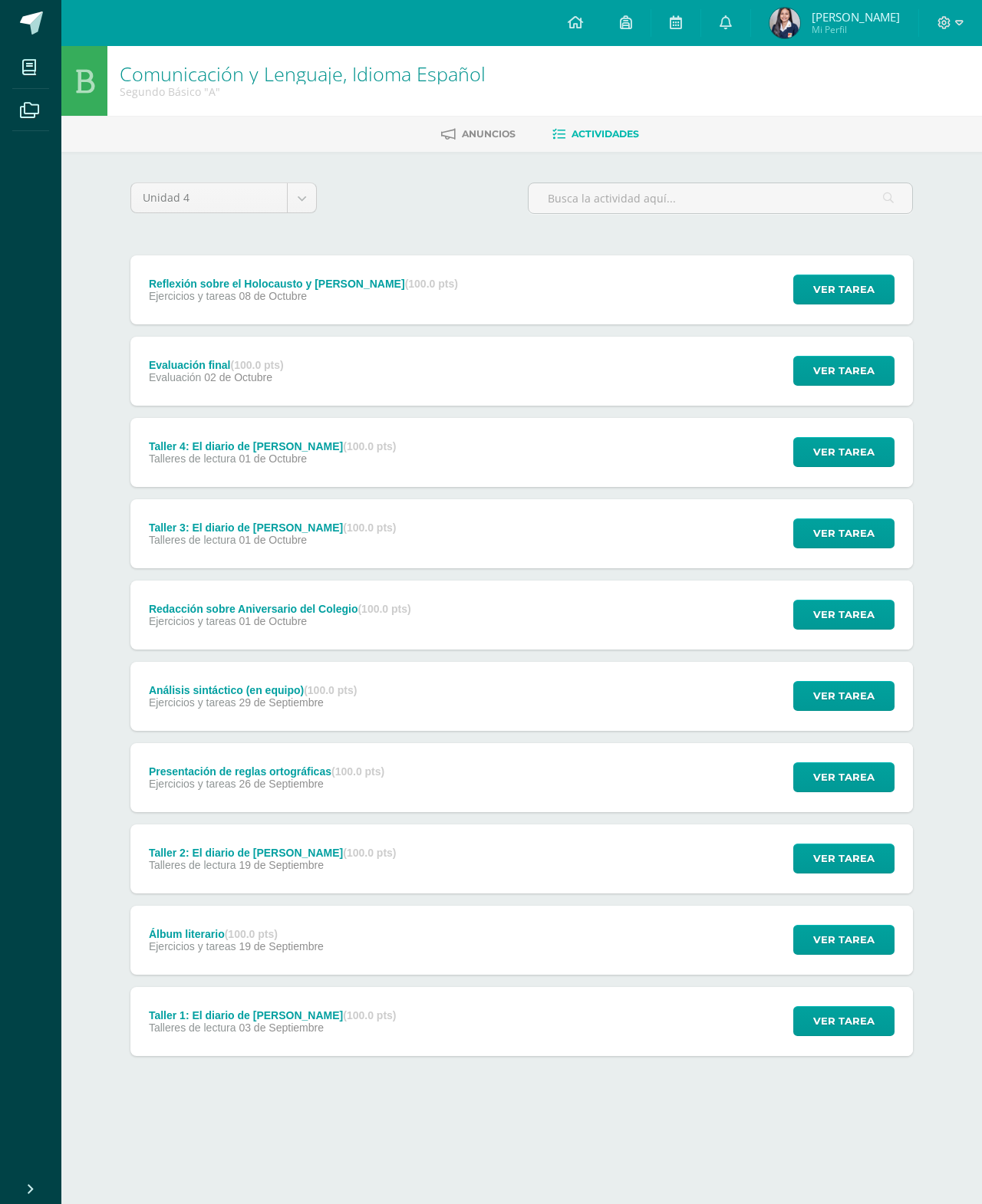
click at [489, 1031] on div "Taller 1: El diario de Ana Frank (100.0 pts) Talleres de lectura 03 de Septiemb…" at bounding box center [522, 1021] width 782 height 69
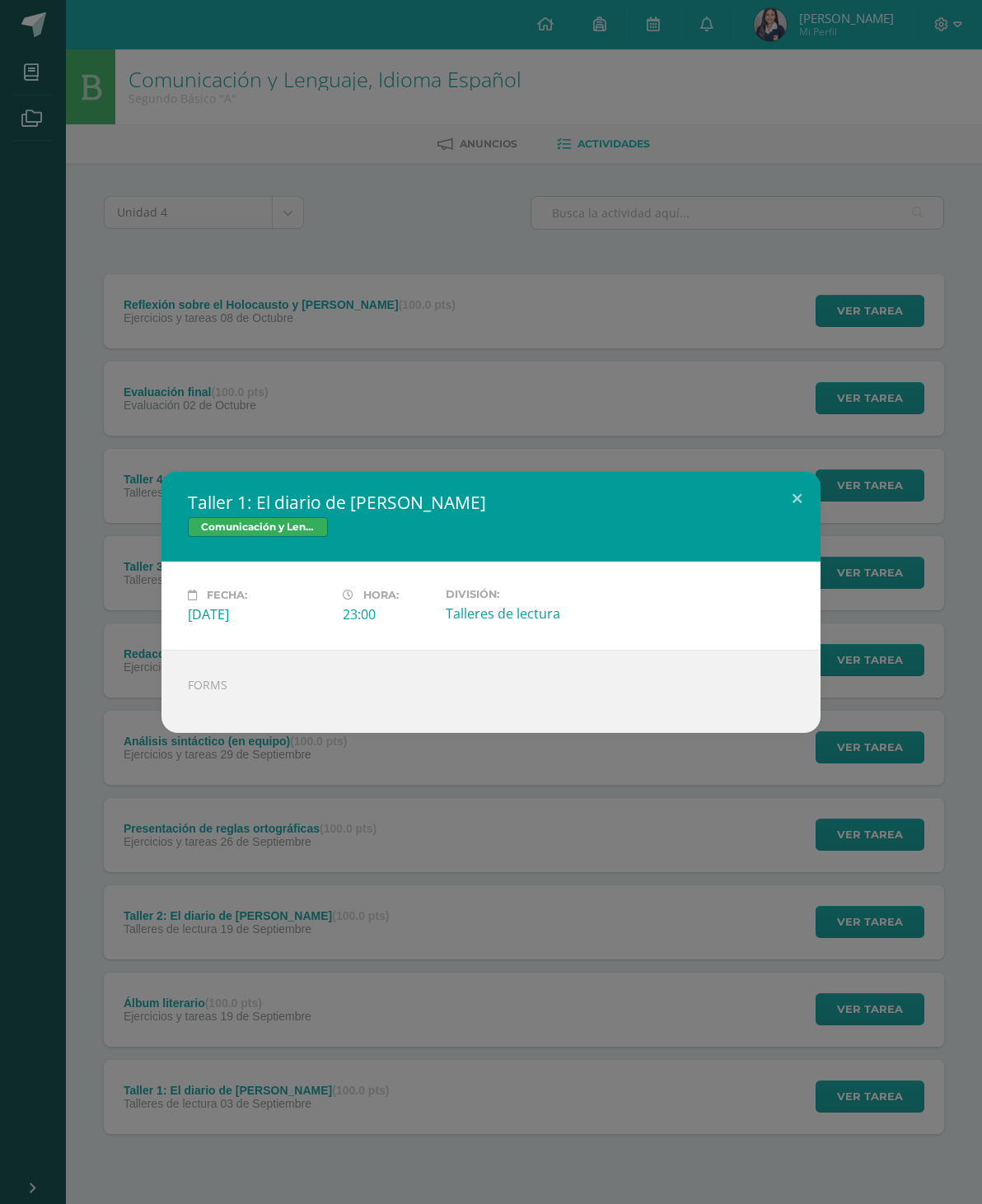
click at [801, 485] on button at bounding box center [797, 498] width 47 height 56
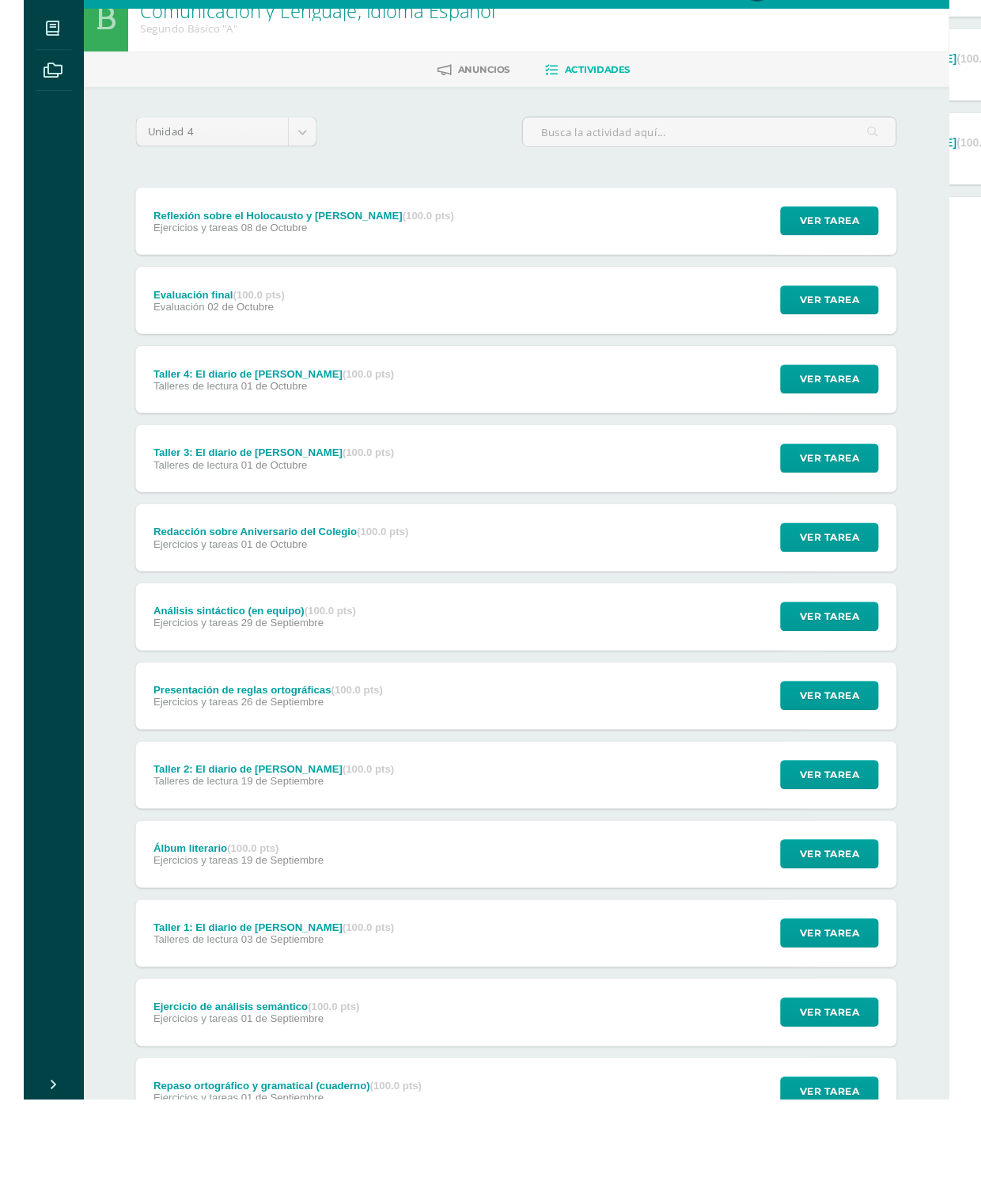
scroll to position [103, 0]
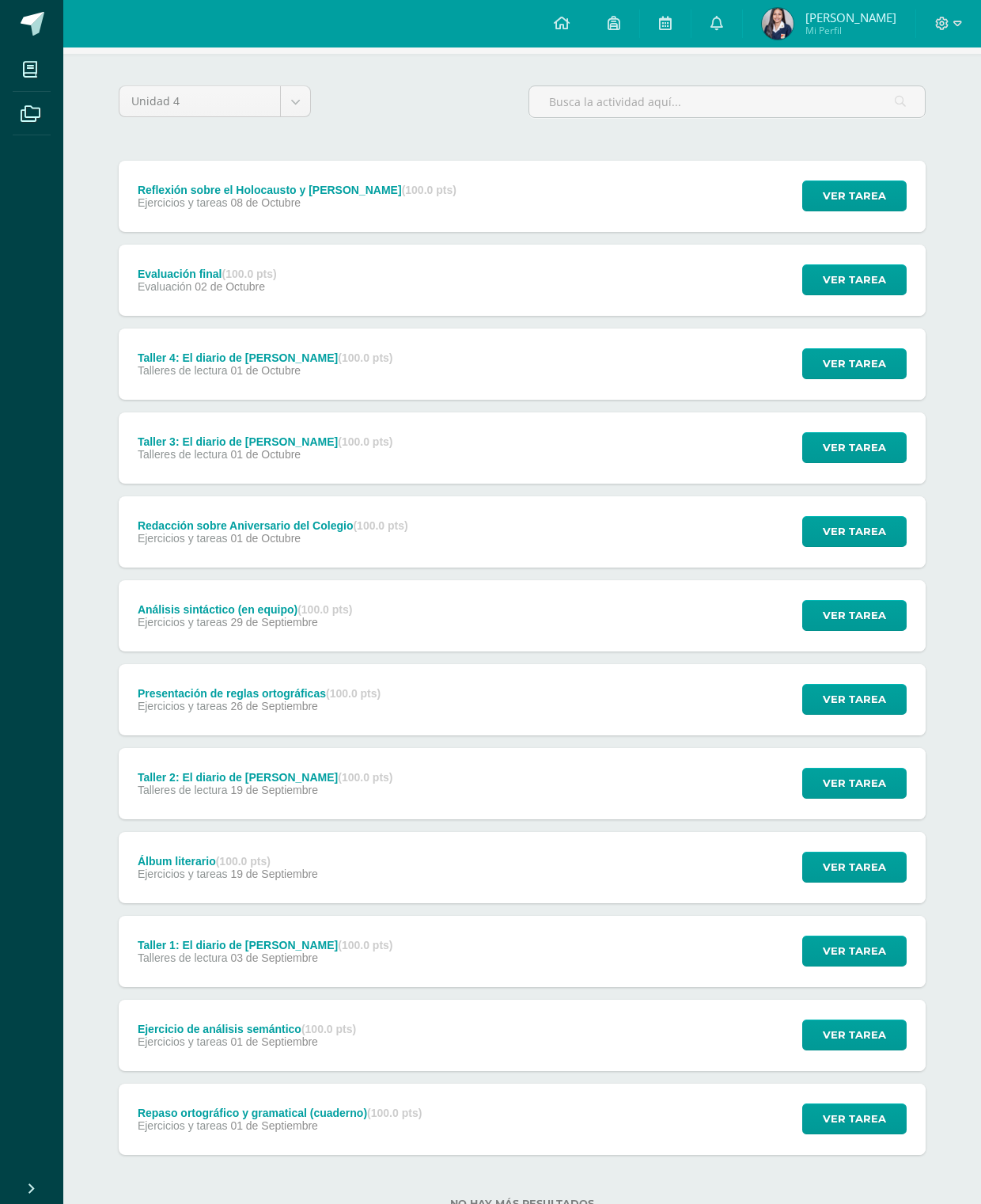
click at [462, 1108] on div "Repaso ortográfico y gramatical (cuaderno) (100.0 pts) Ejercicios y tareas 01 d…" at bounding box center [522, 1119] width 807 height 71
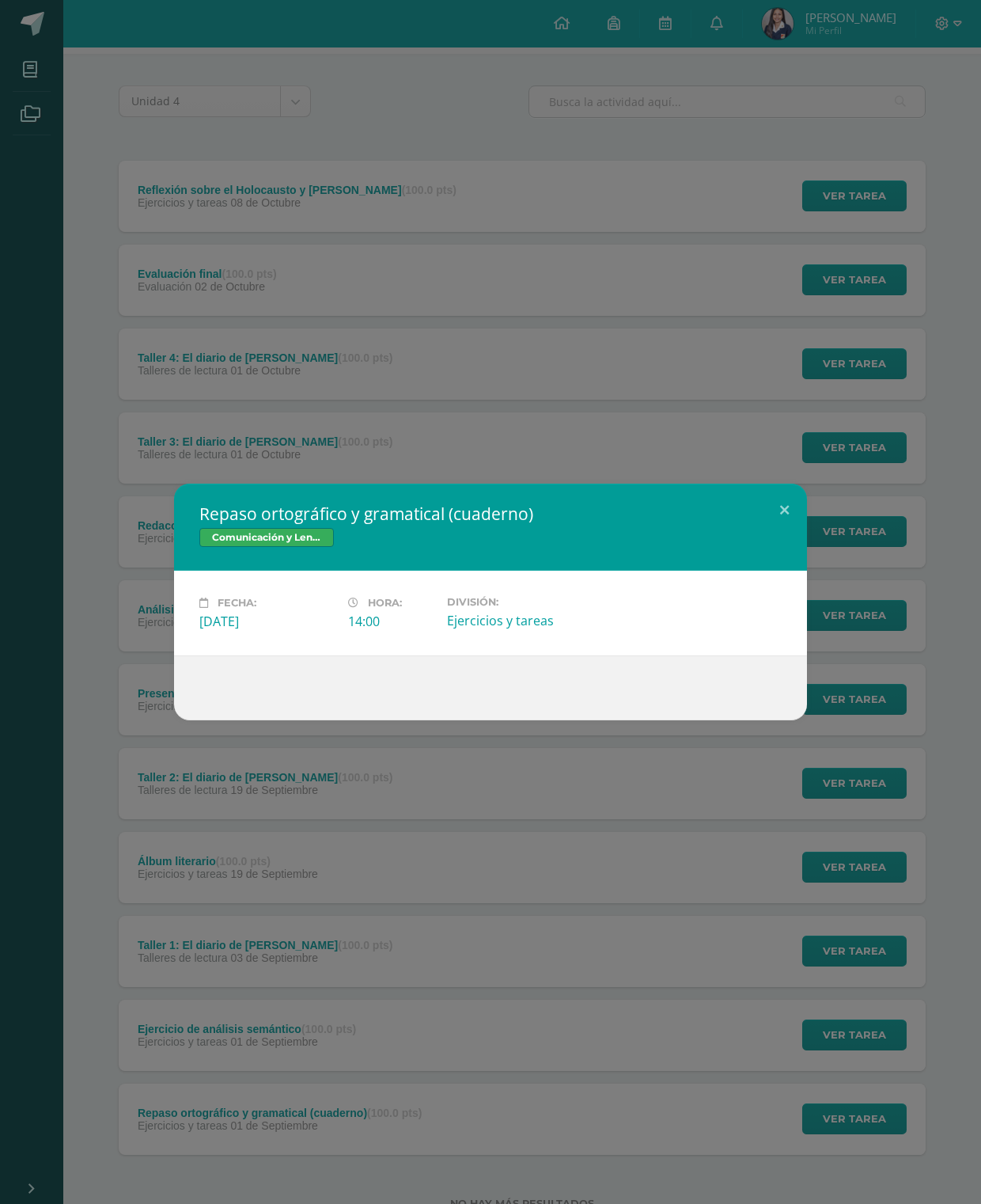
click at [776, 515] on button at bounding box center [784, 510] width 45 height 54
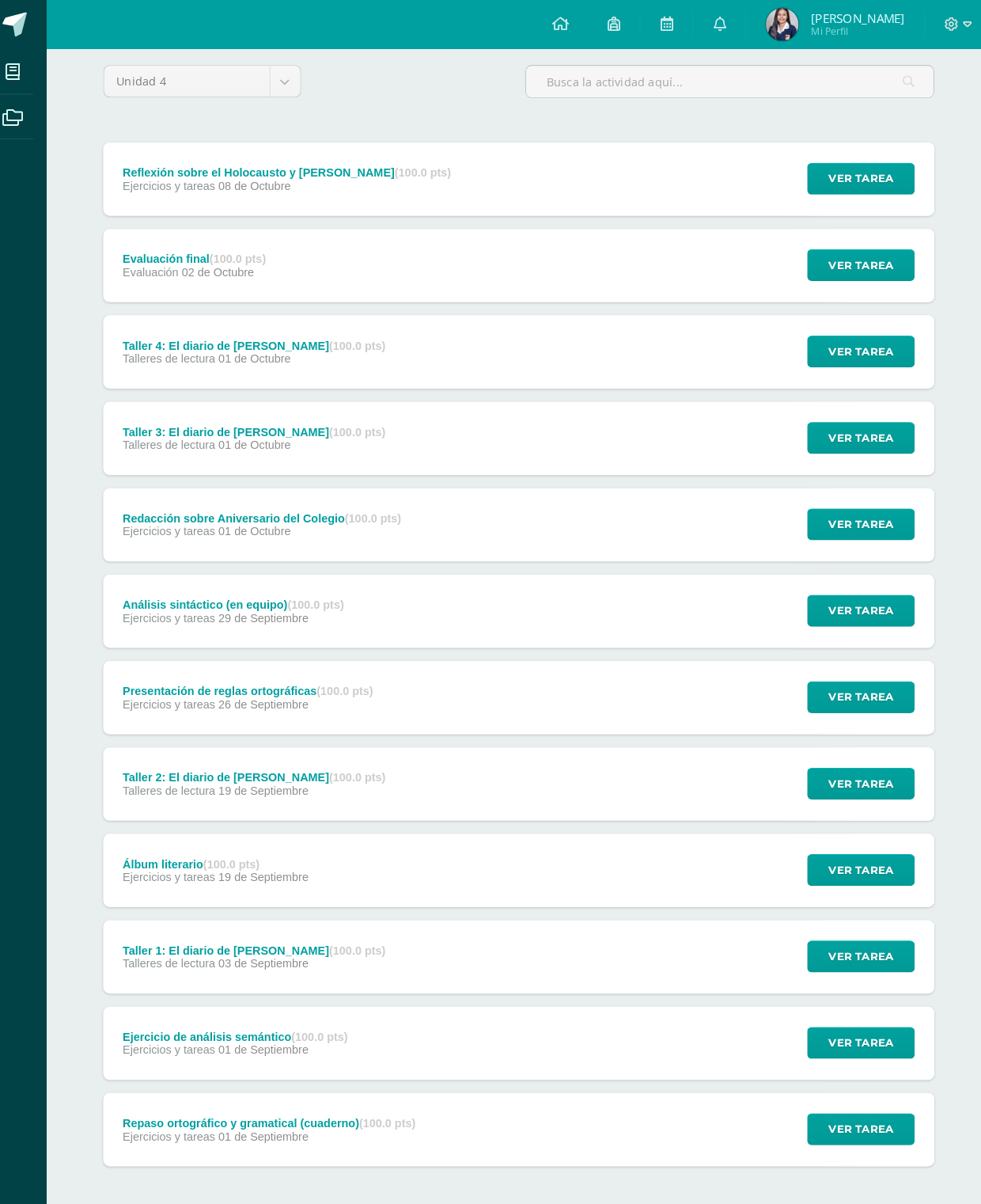
scroll to position [127, 0]
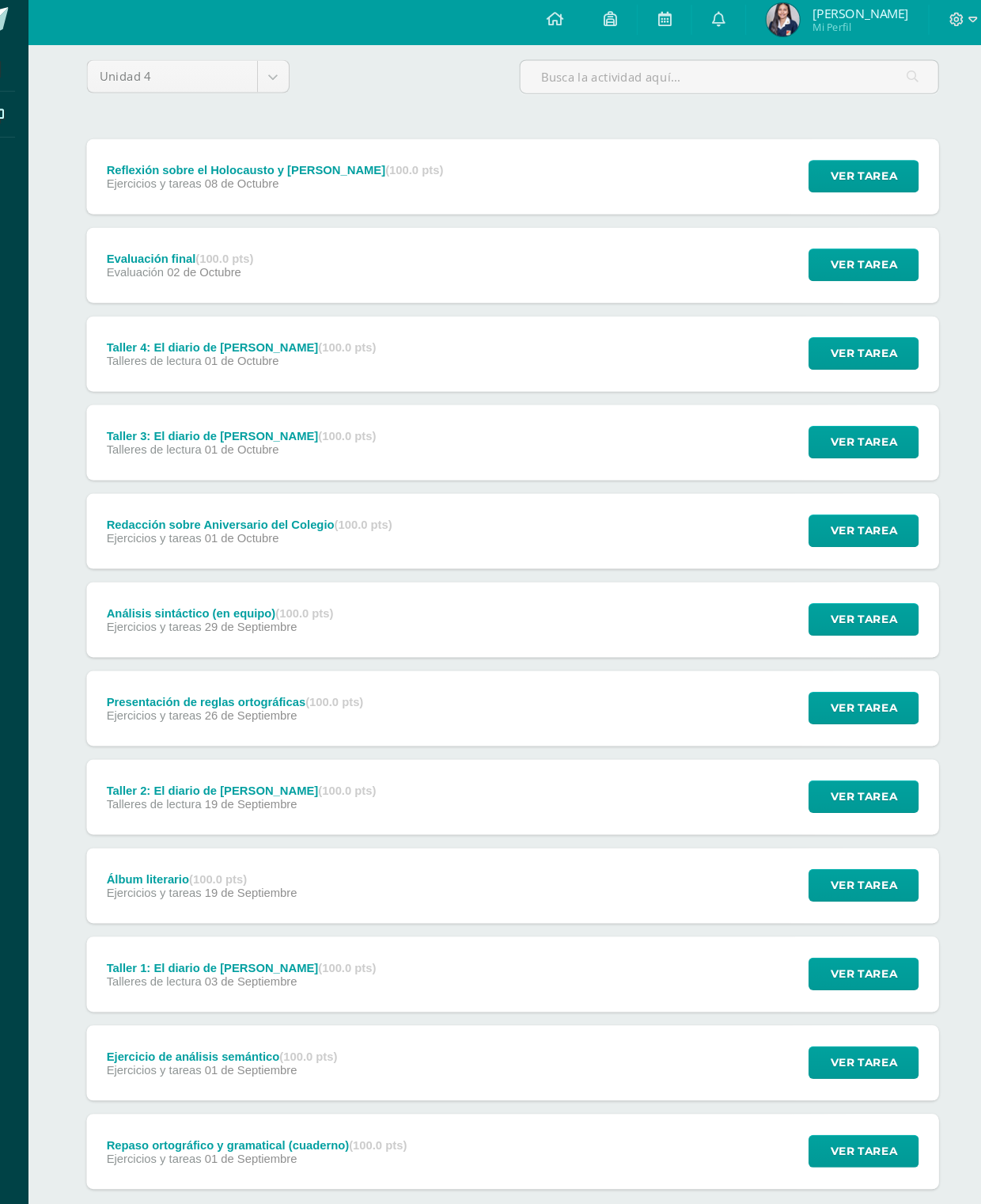
click at [823, 1015] on span "Ver tarea" at bounding box center [854, 1011] width 63 height 30
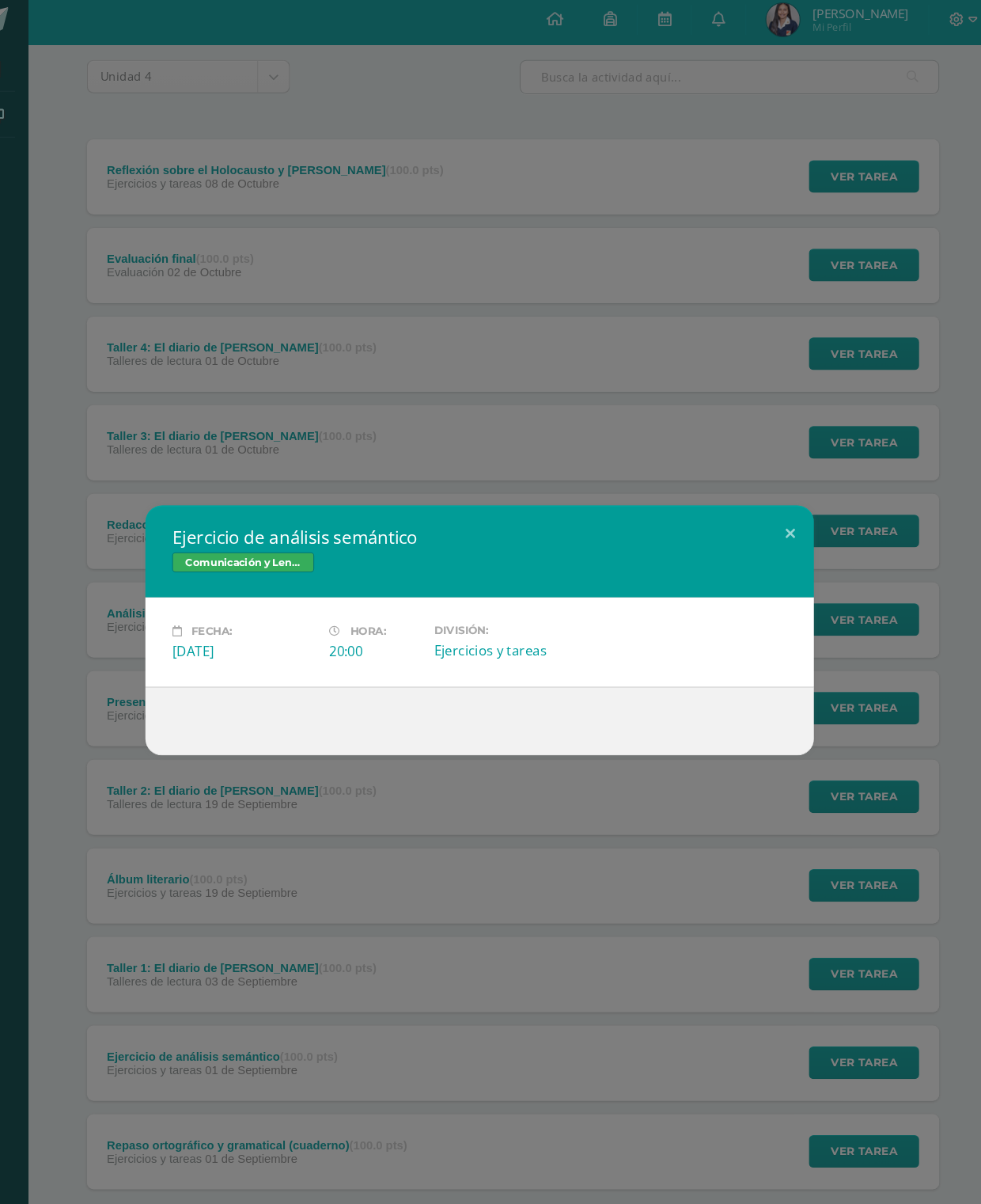
click at [762, 492] on button at bounding box center [784, 510] width 45 height 54
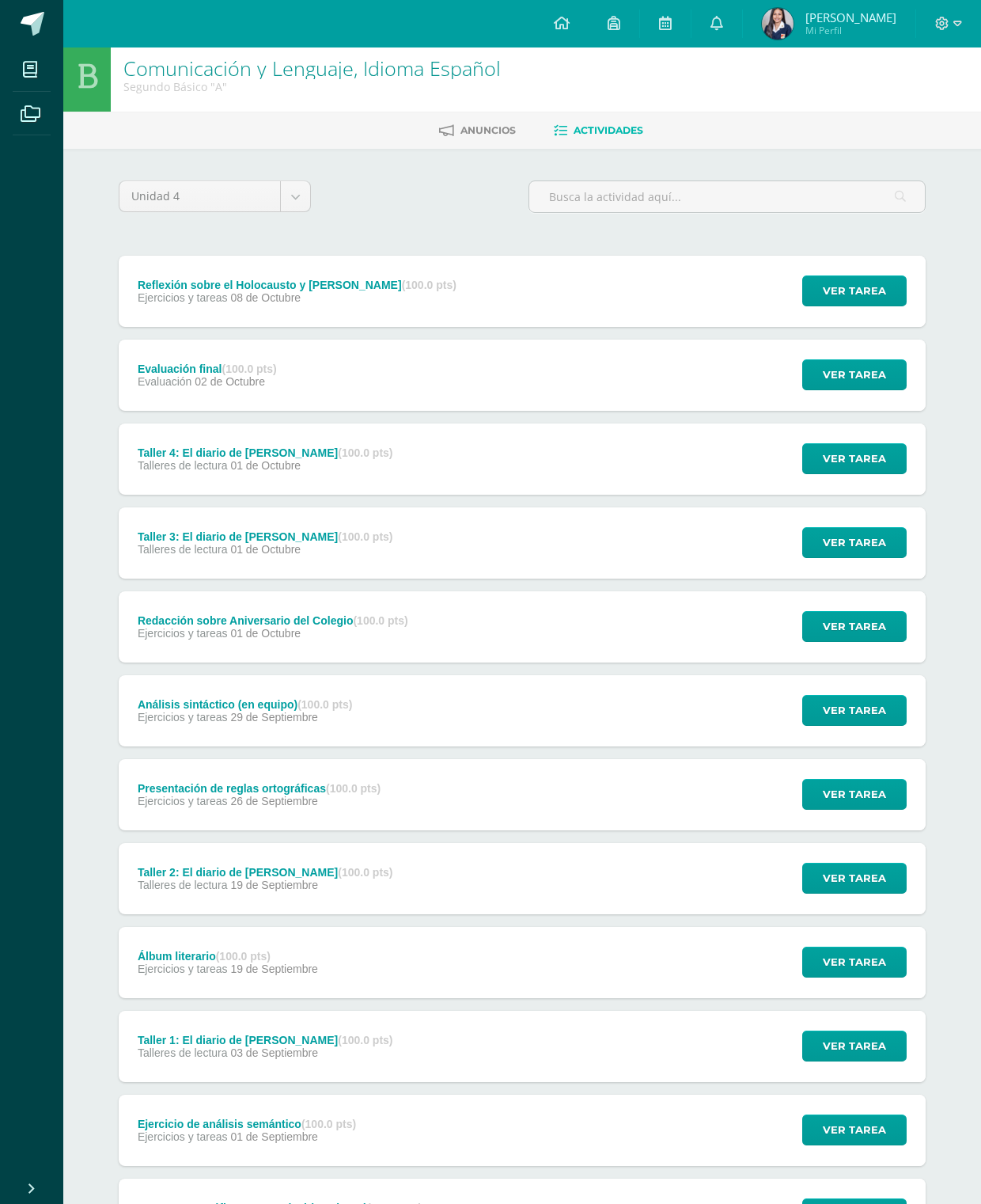
scroll to position [6, 0]
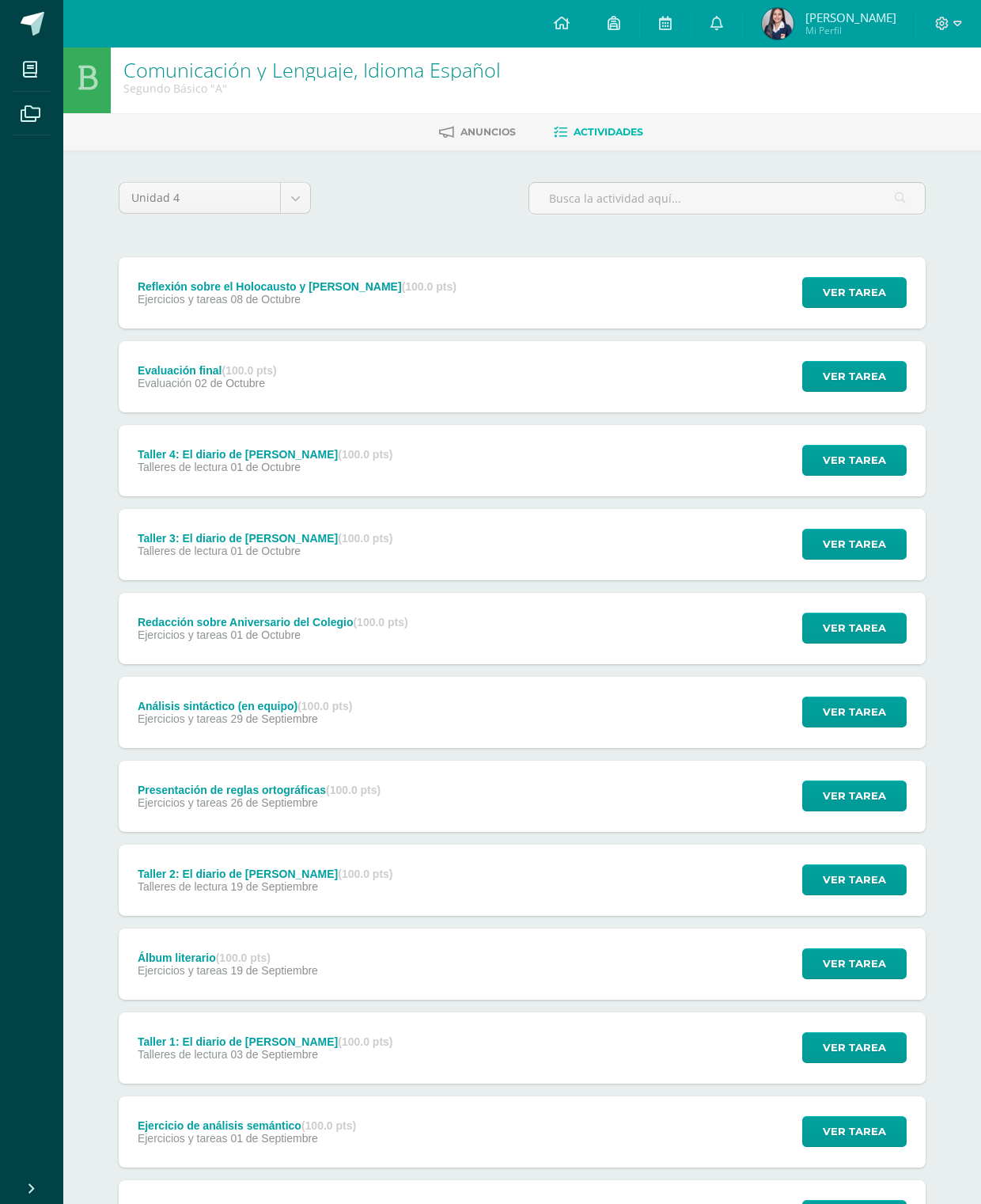
click at [865, 967] on span "Ver tarea" at bounding box center [854, 963] width 63 height 30
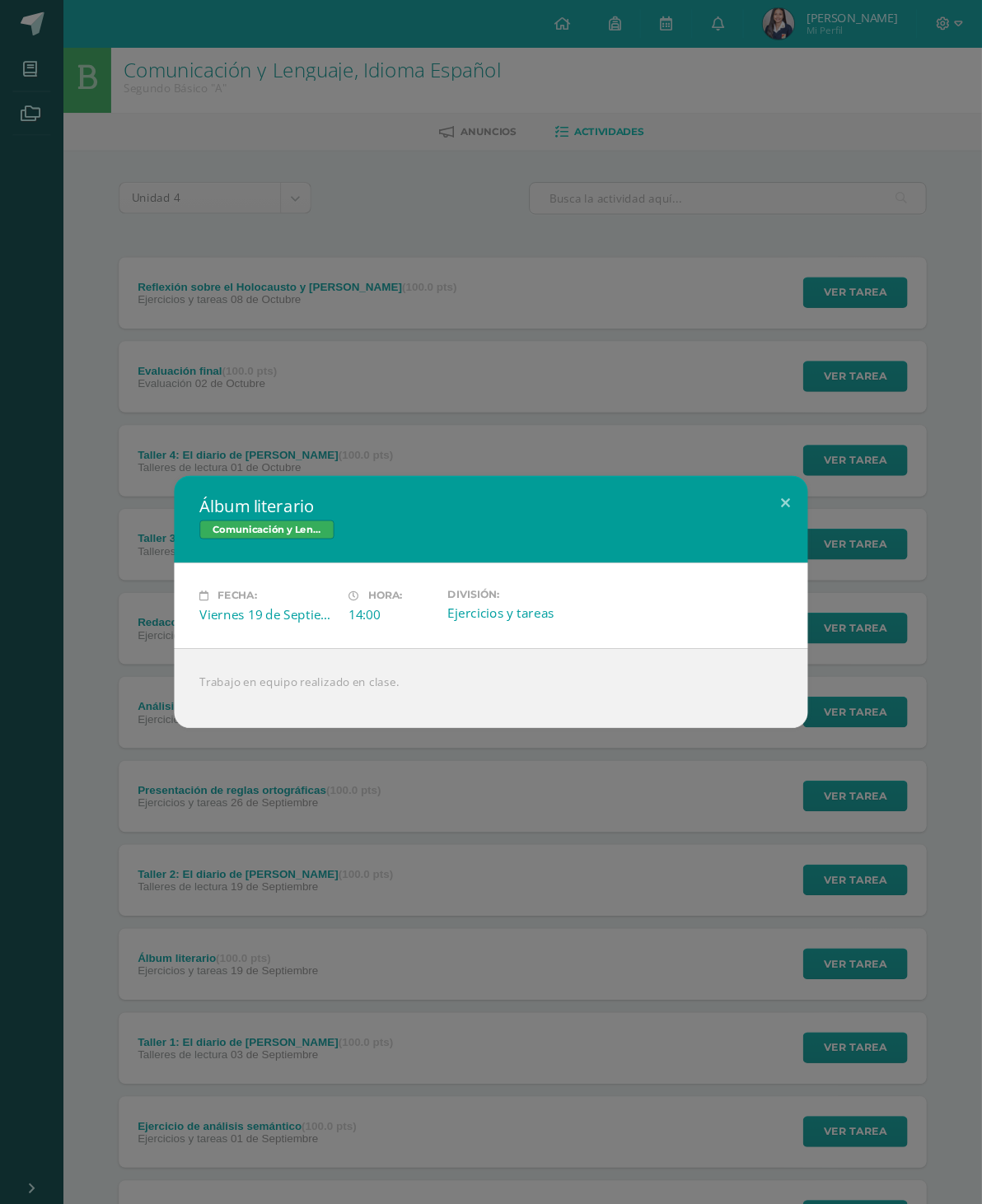
scroll to position [37, 0]
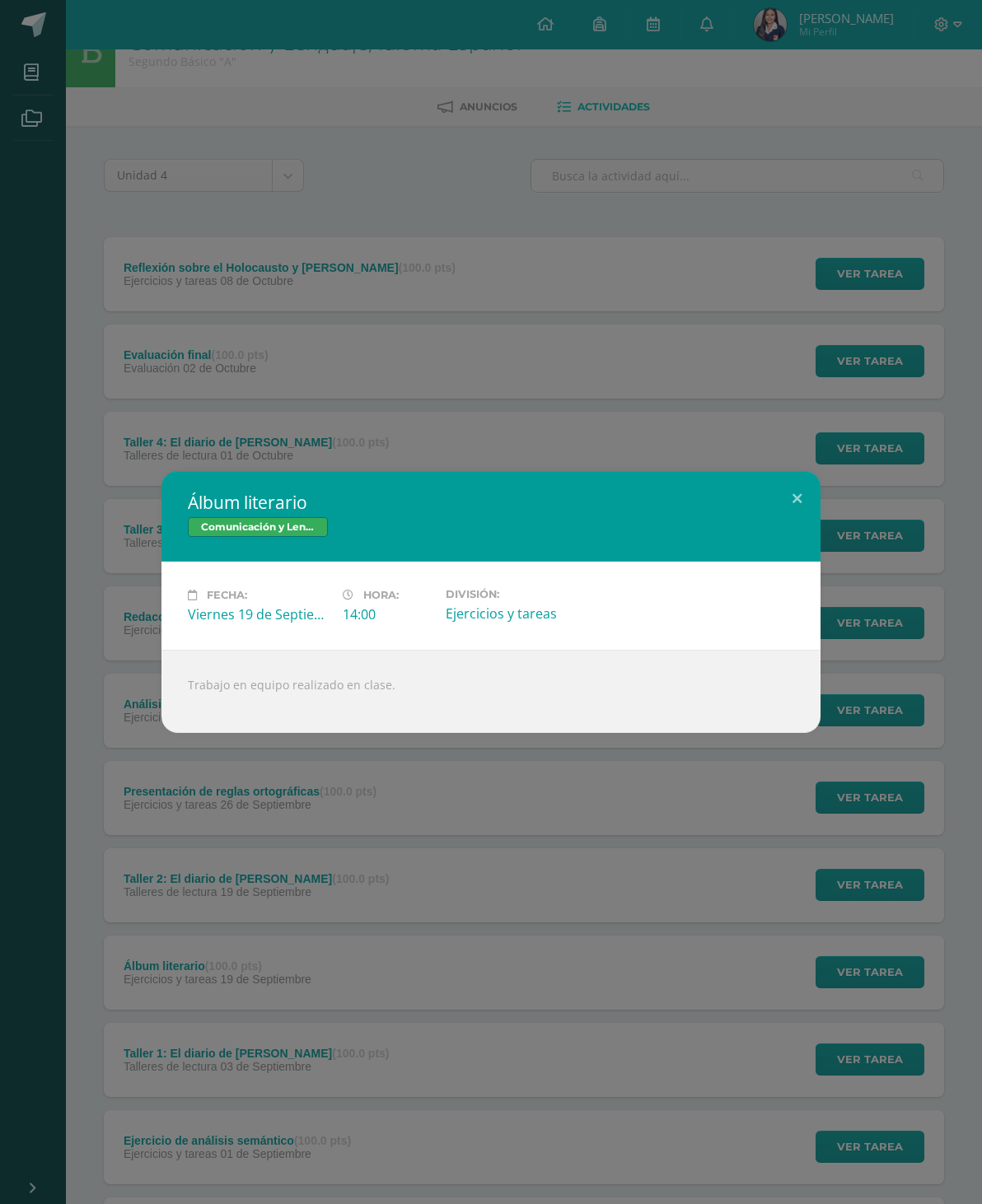
click at [796, 487] on button at bounding box center [797, 498] width 47 height 56
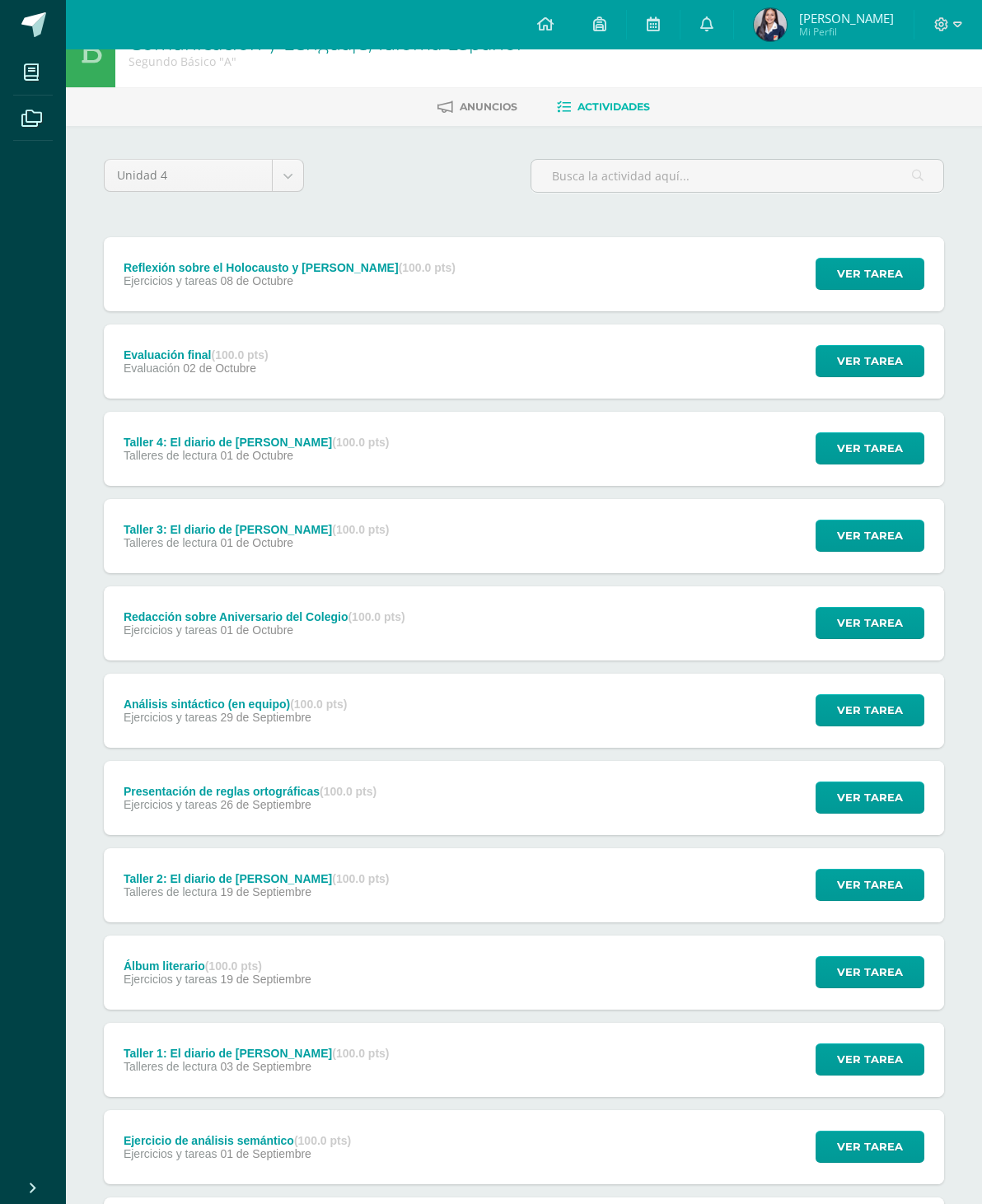
click at [870, 886] on span "Ver tarea" at bounding box center [869, 885] width 66 height 31
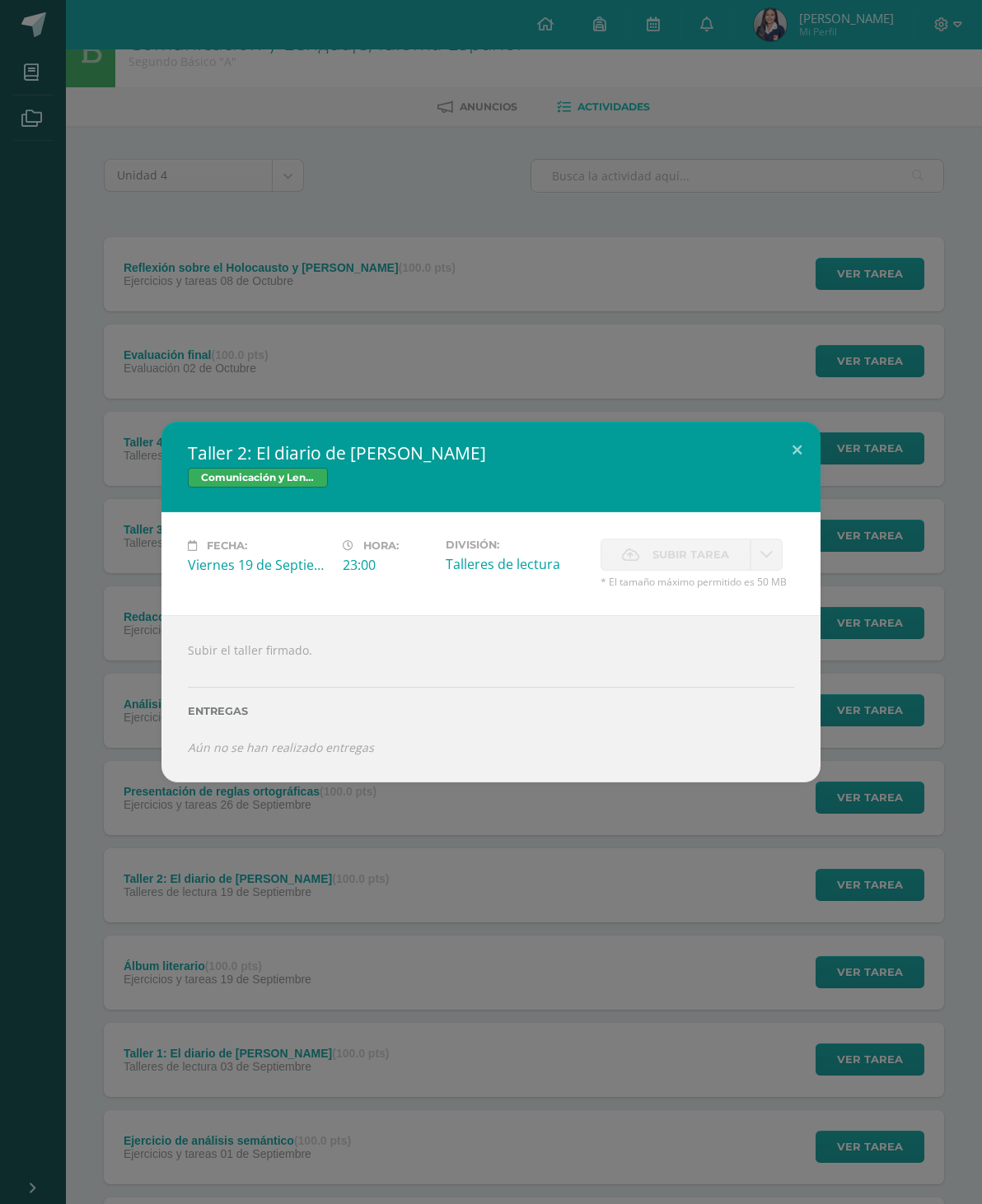
click at [0, 8] on div "Taller 2: El diario de Ana Frank Comunicación y Lenguaje, Idioma Español Fecha:…" at bounding box center [491, 602] width 982 height 1204
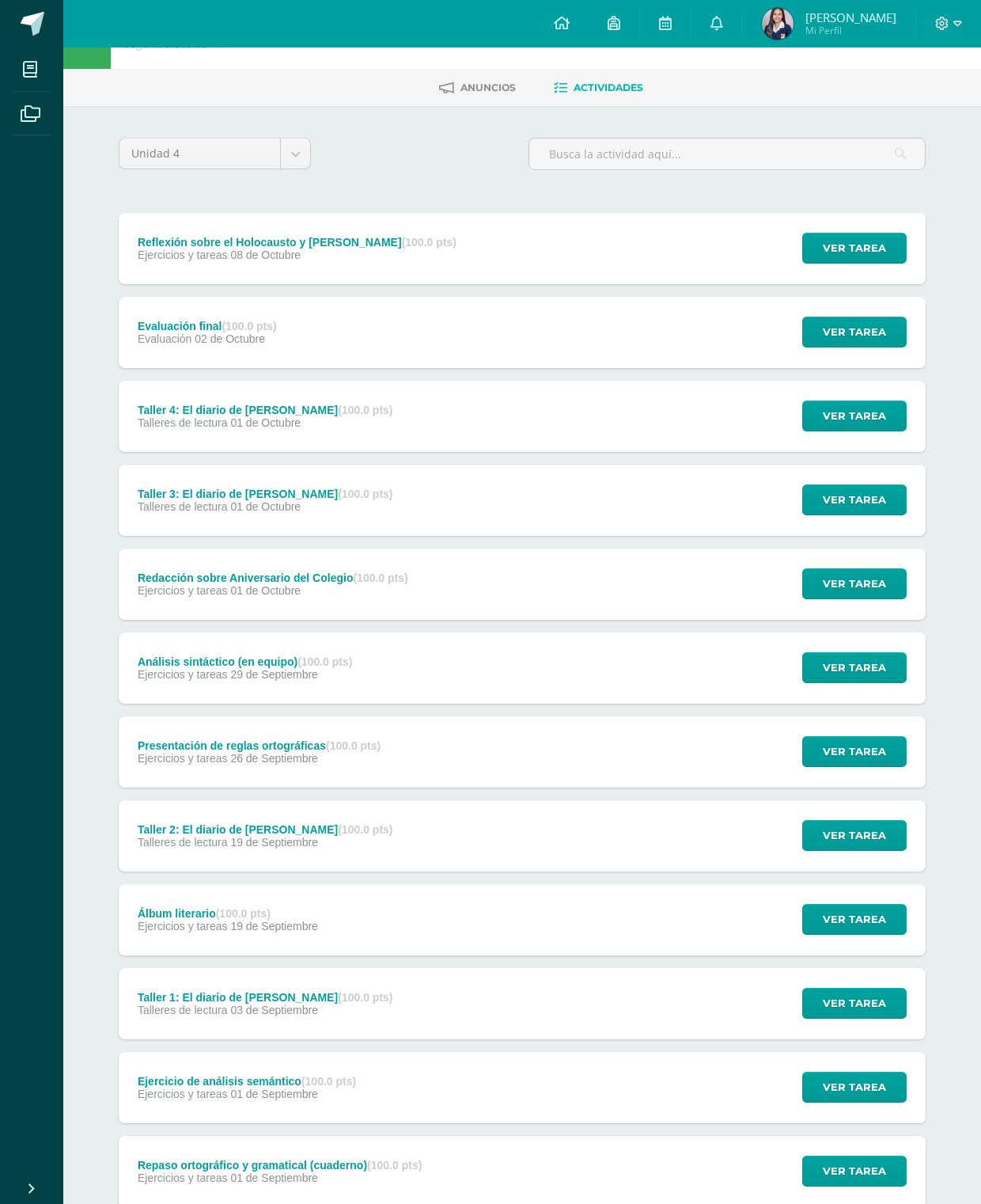
scroll to position [54, 0]
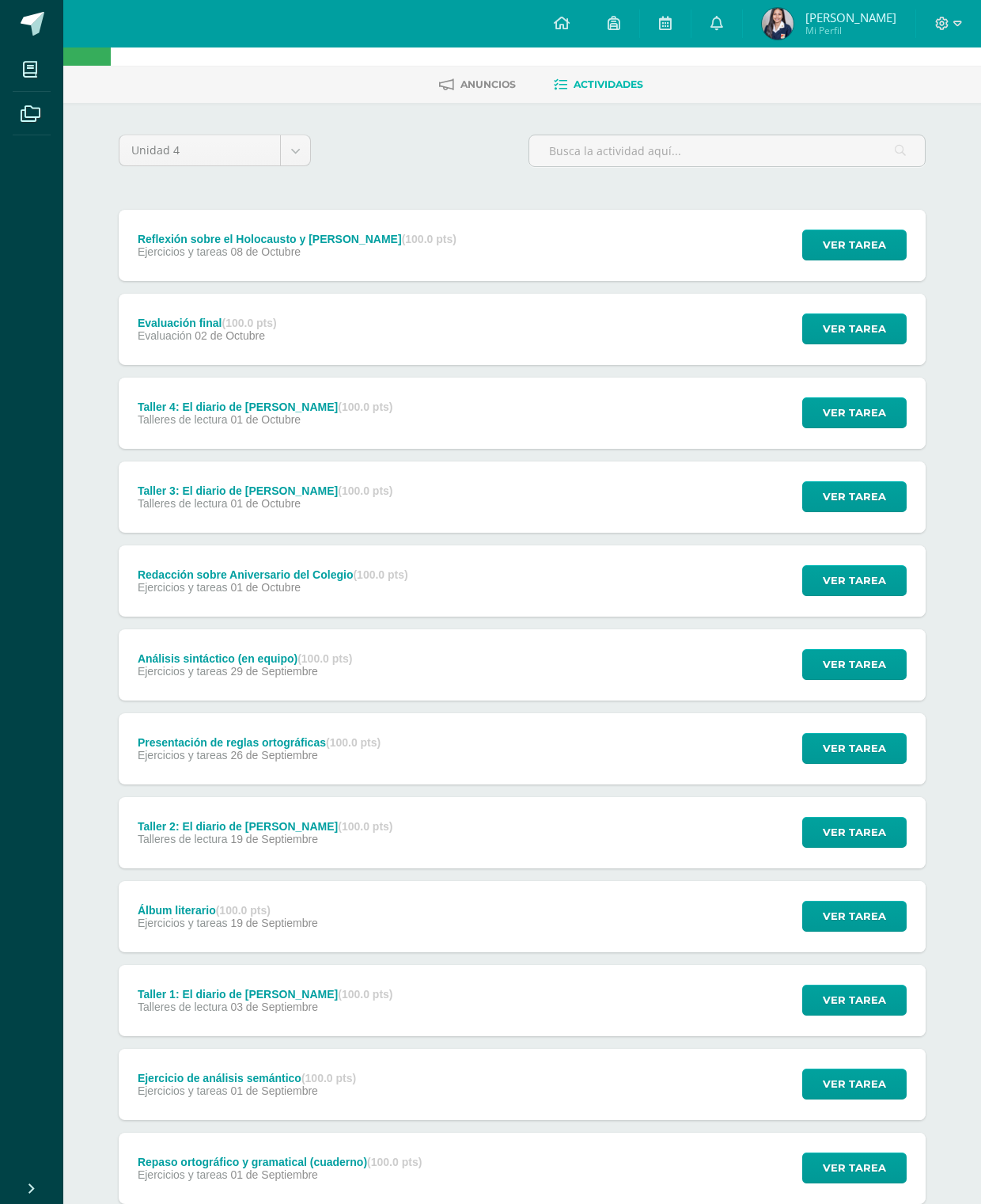
click at [870, 749] on span "Ver tarea" at bounding box center [854, 748] width 63 height 30
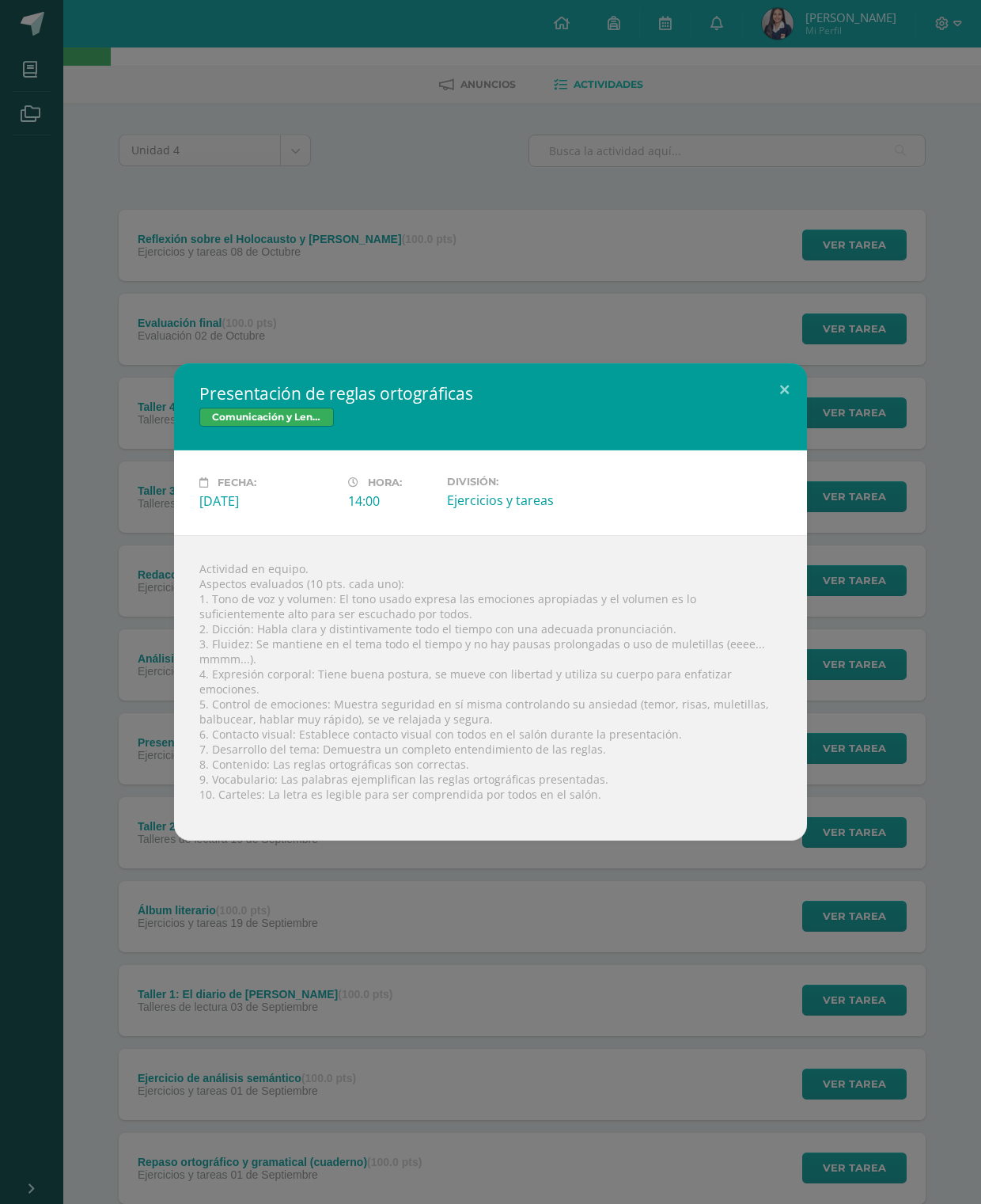
click at [786, 395] on button at bounding box center [784, 390] width 45 height 54
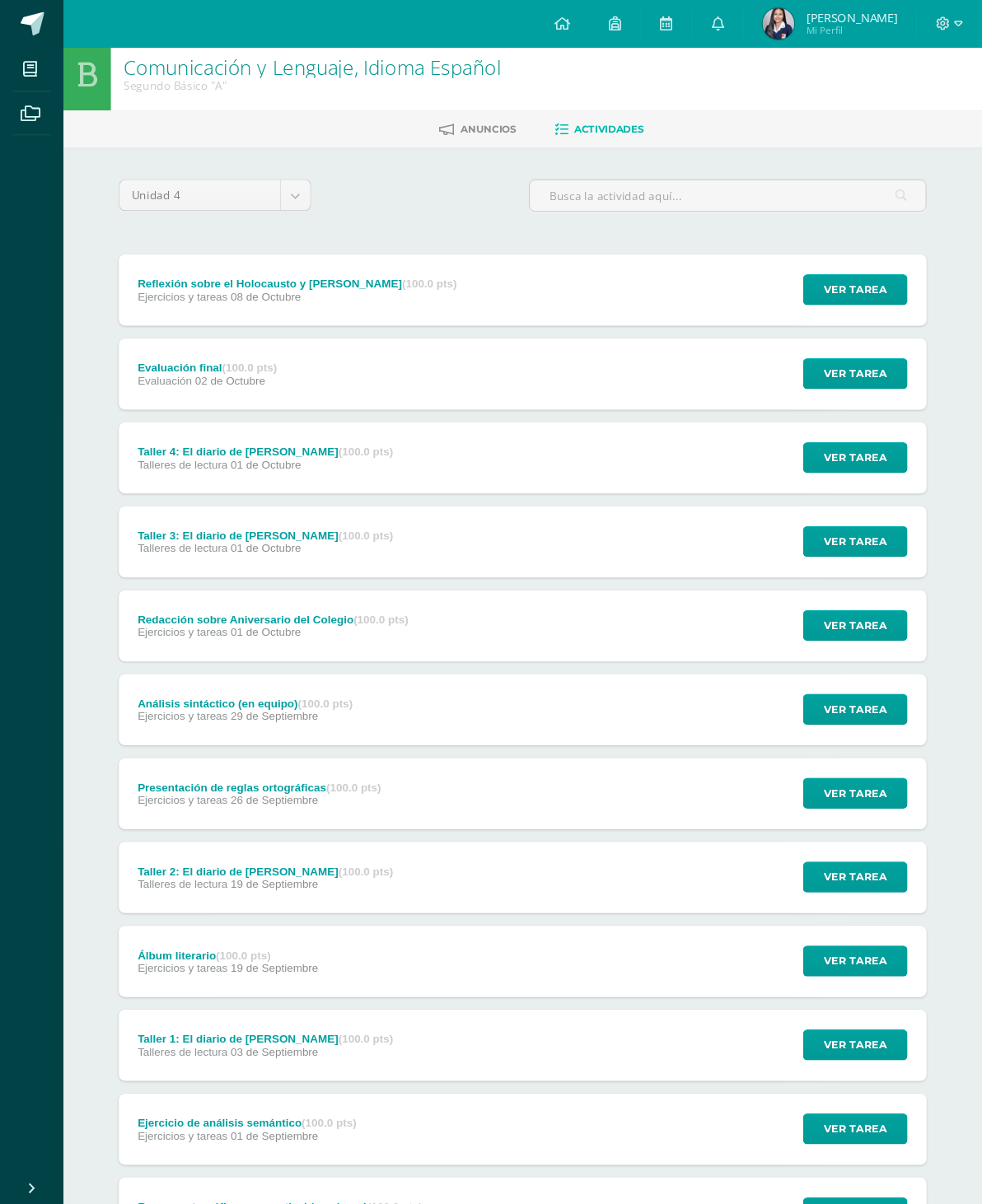
scroll to position [0, 0]
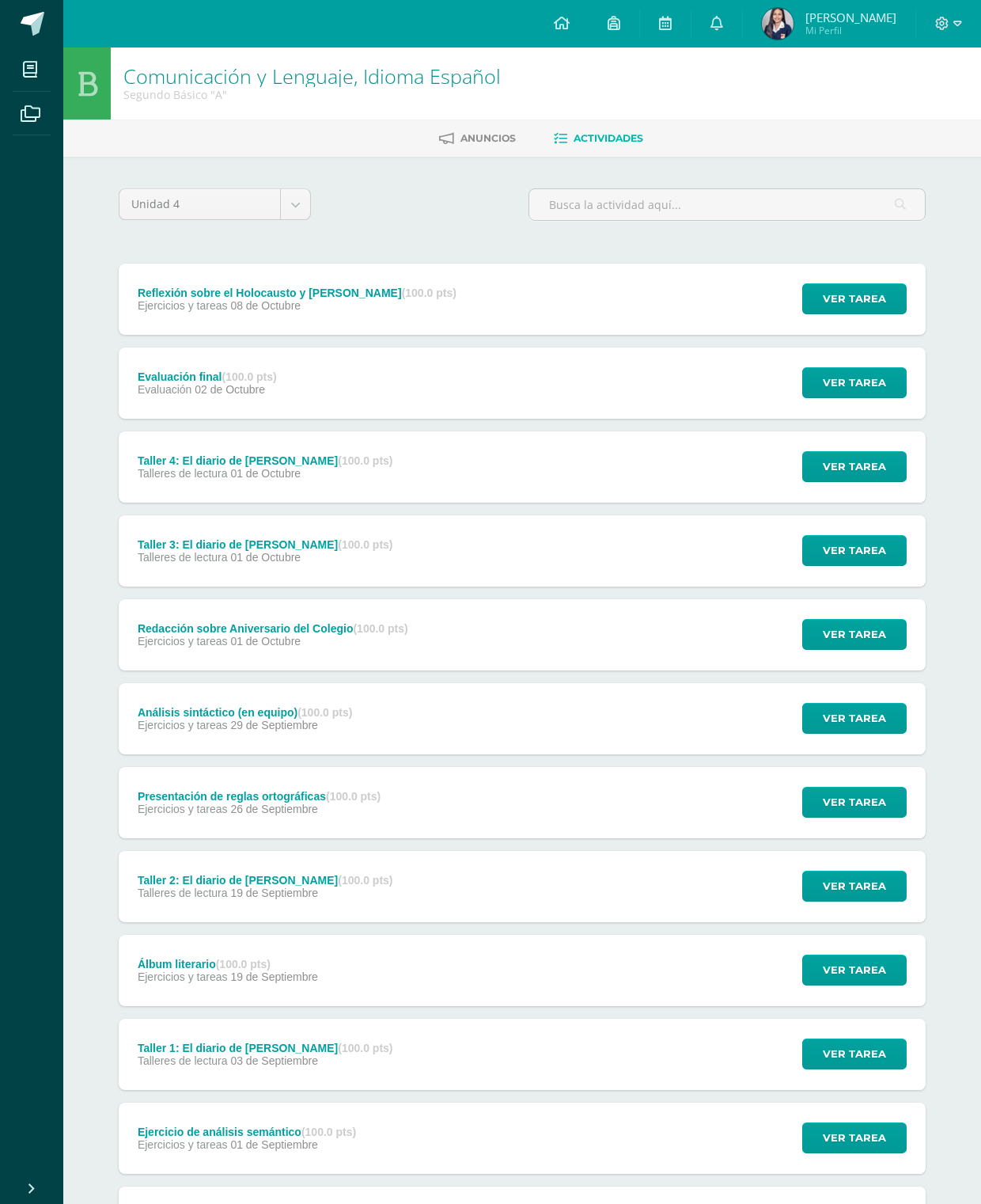
click at [871, 722] on span "Ver tarea" at bounding box center [854, 718] width 63 height 30
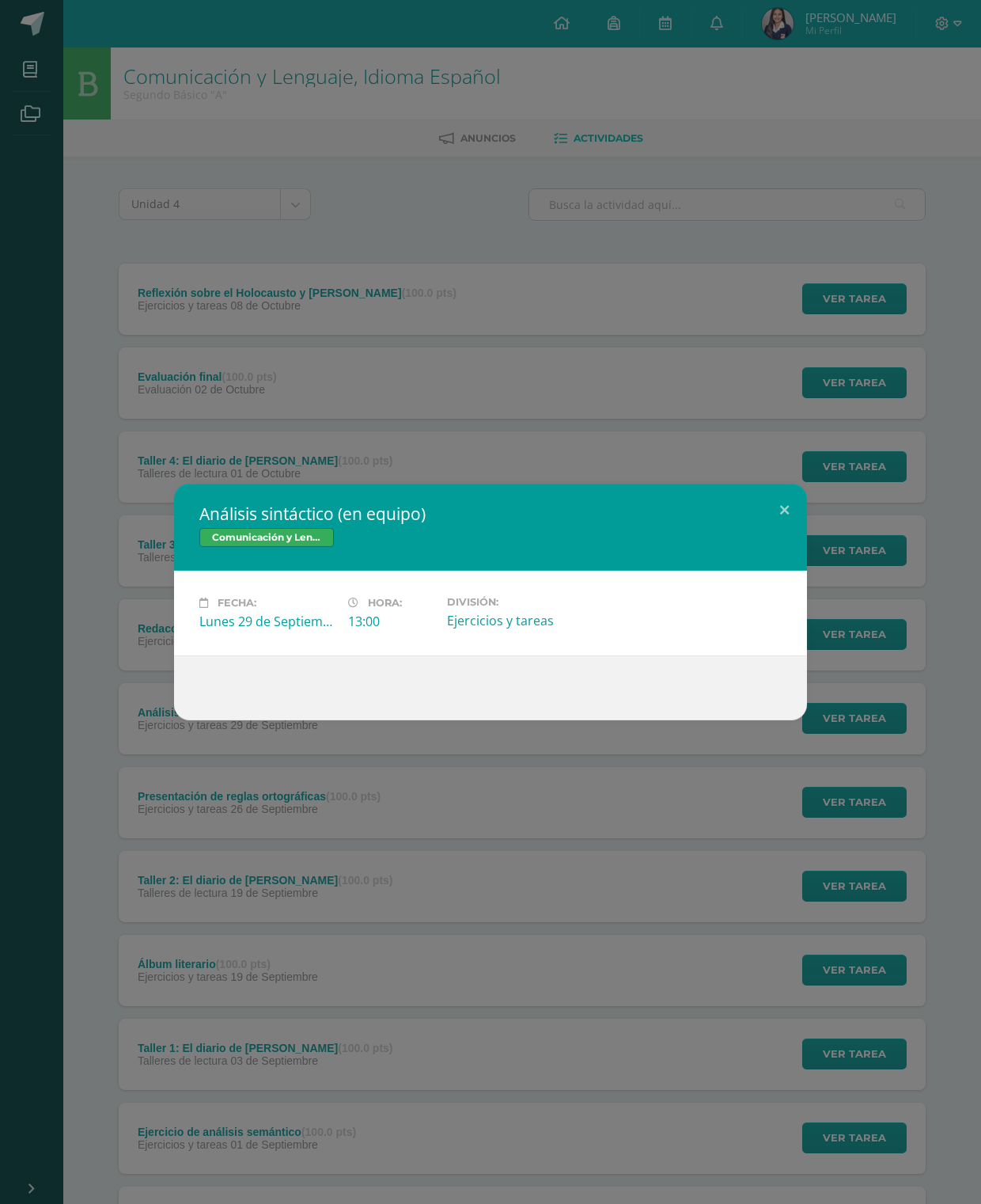
click at [797, 515] on button at bounding box center [784, 510] width 45 height 54
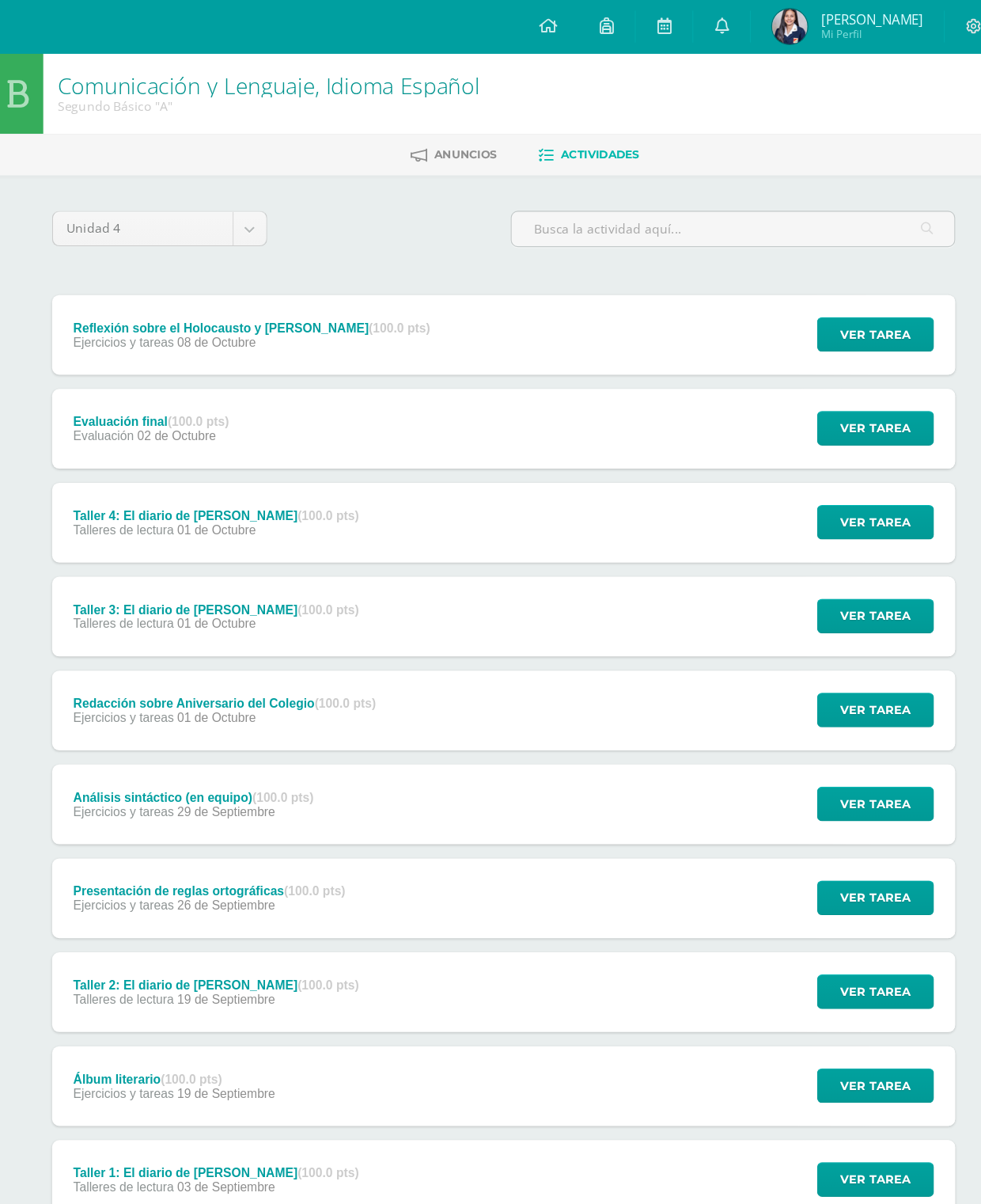
click at [823, 561] on span "Ver tarea" at bounding box center [854, 550] width 63 height 30
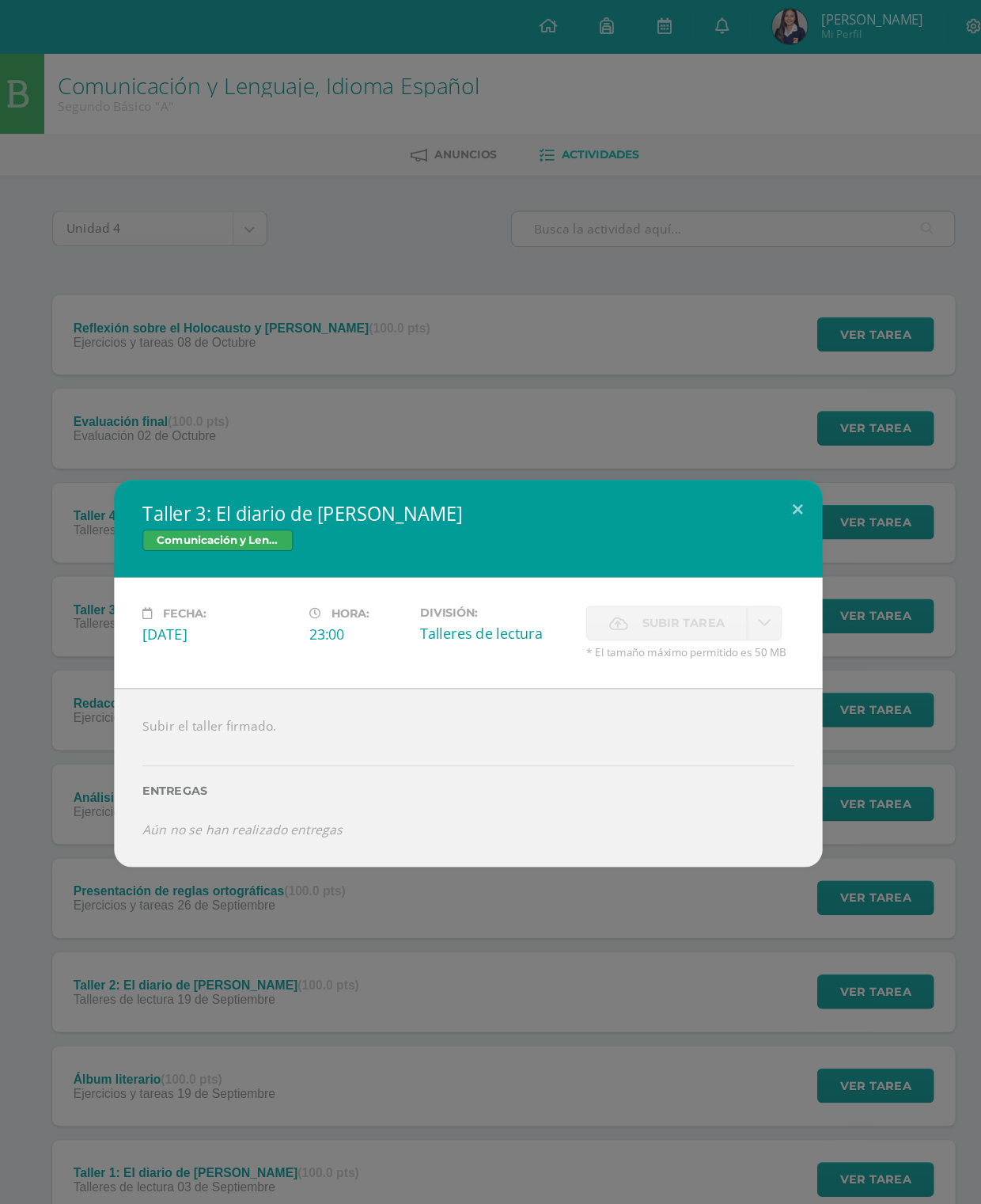
click at [762, 444] on button at bounding box center [784, 456] width 45 height 54
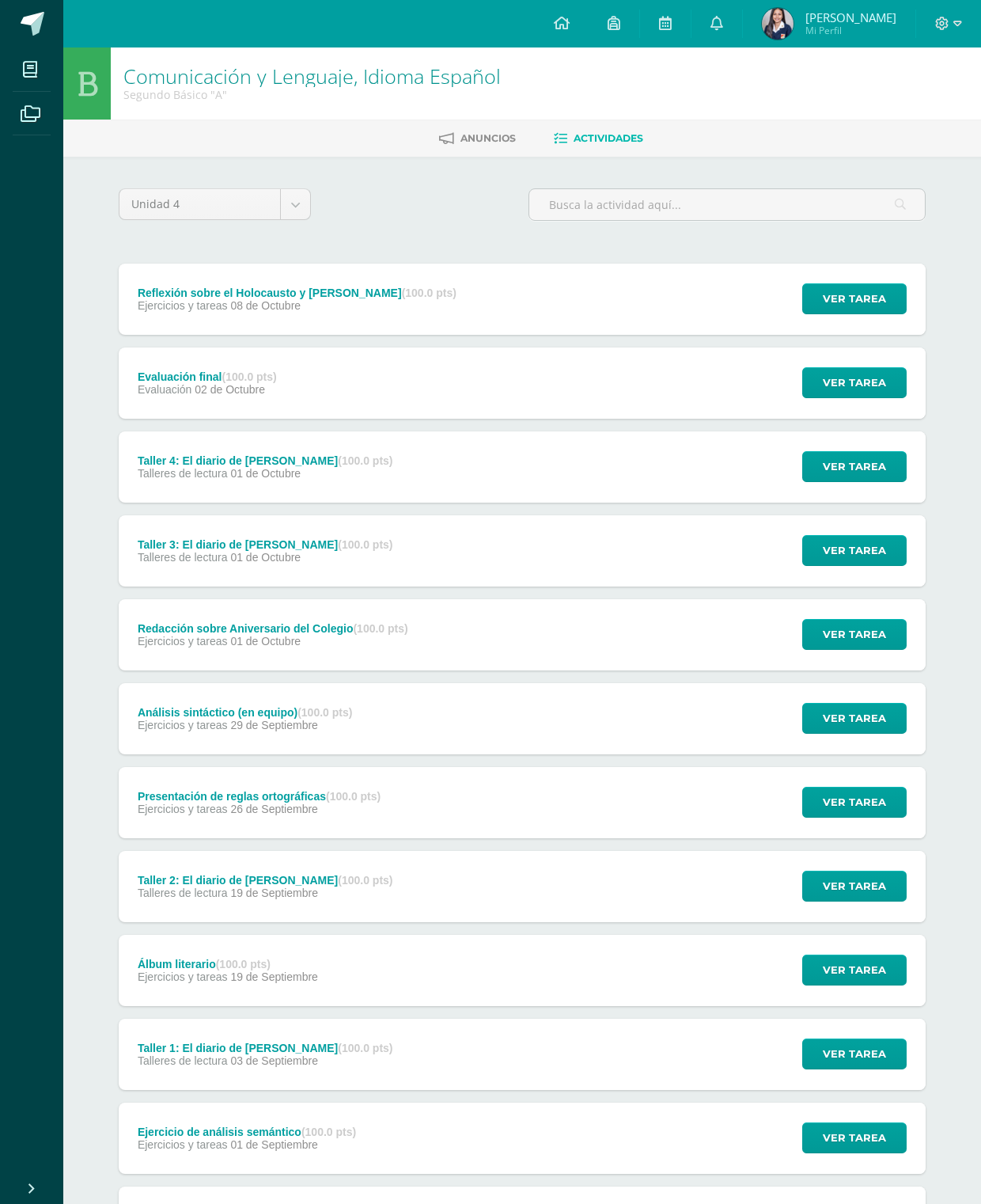
click at [863, 468] on span "Ver tarea" at bounding box center [854, 466] width 63 height 30
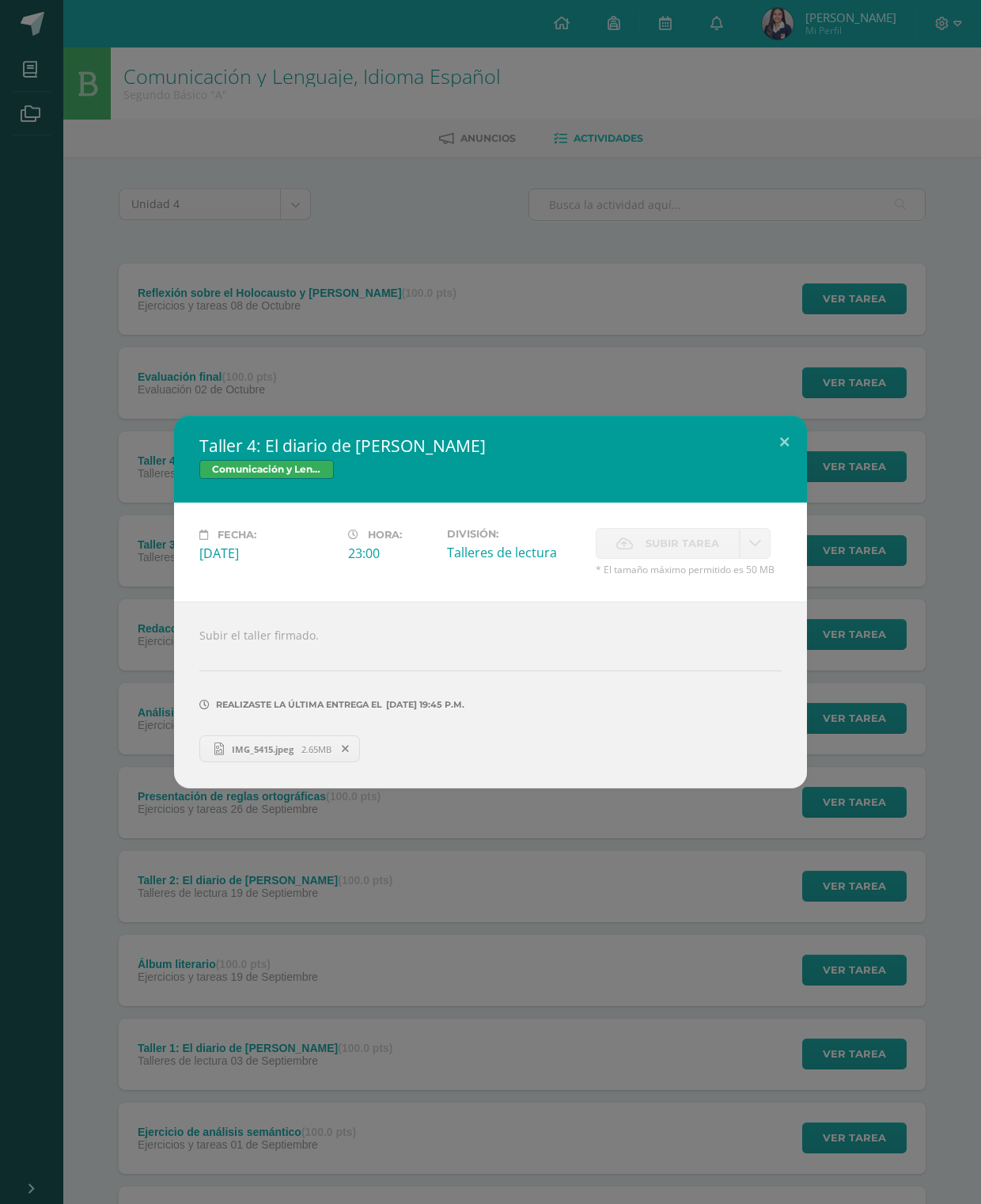
click at [233, 744] on span "IMG_5415.jpeg" at bounding box center [262, 748] width 78 height 12
click at [780, 440] on button at bounding box center [784, 442] width 45 height 54
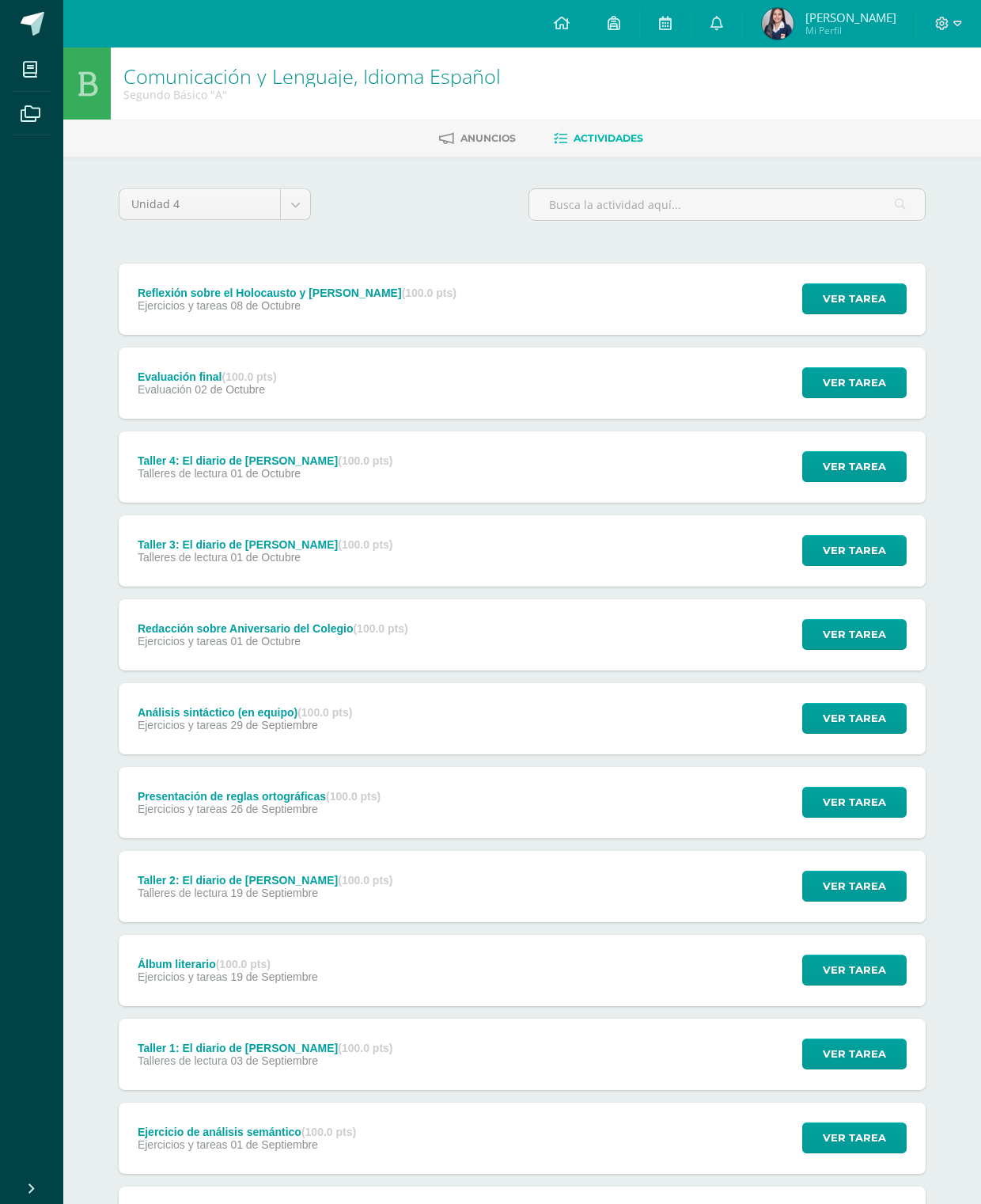
click at [838, 553] on span "Ver tarea" at bounding box center [854, 550] width 63 height 30
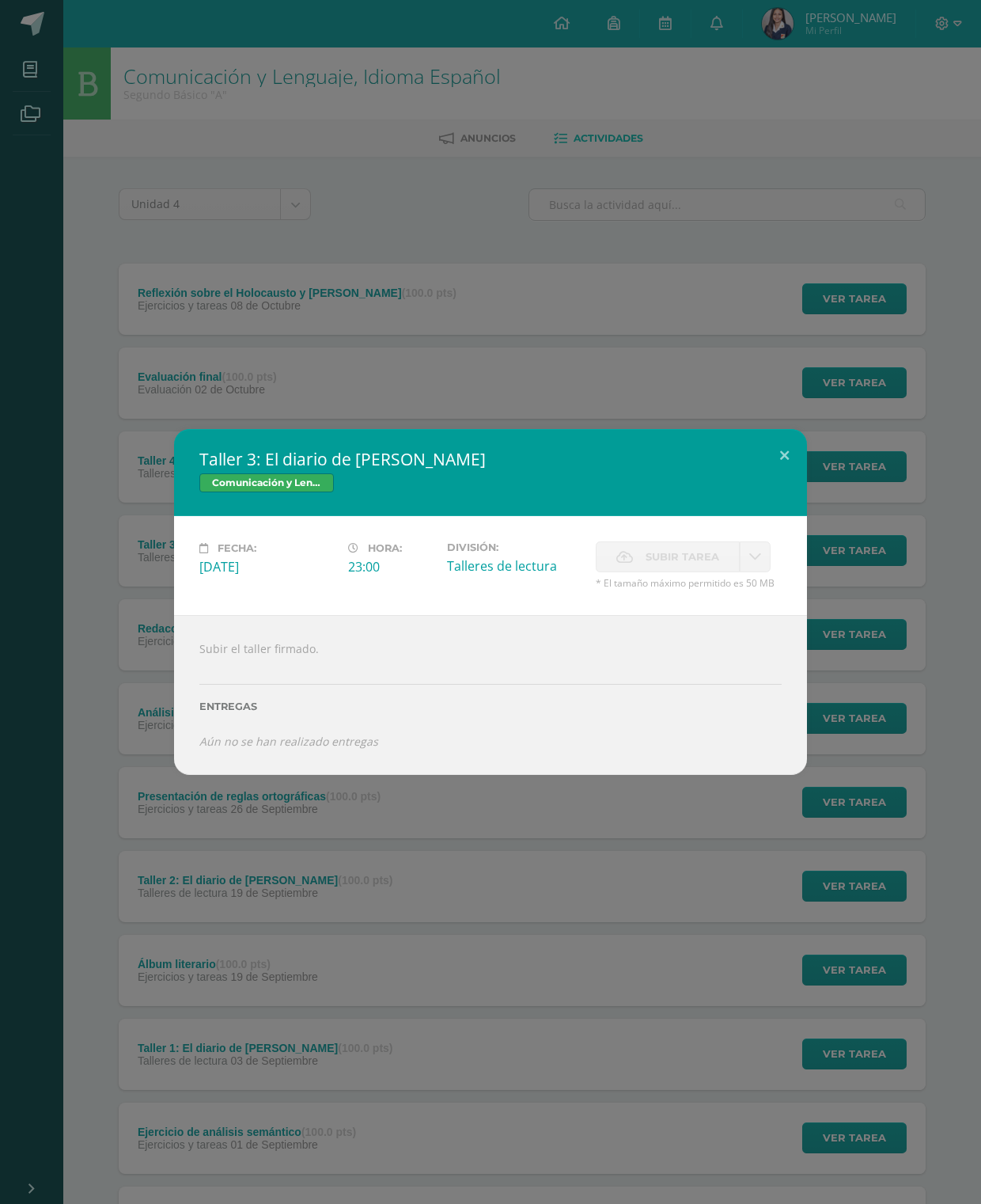
click at [780, 456] on button at bounding box center [784, 456] width 45 height 54
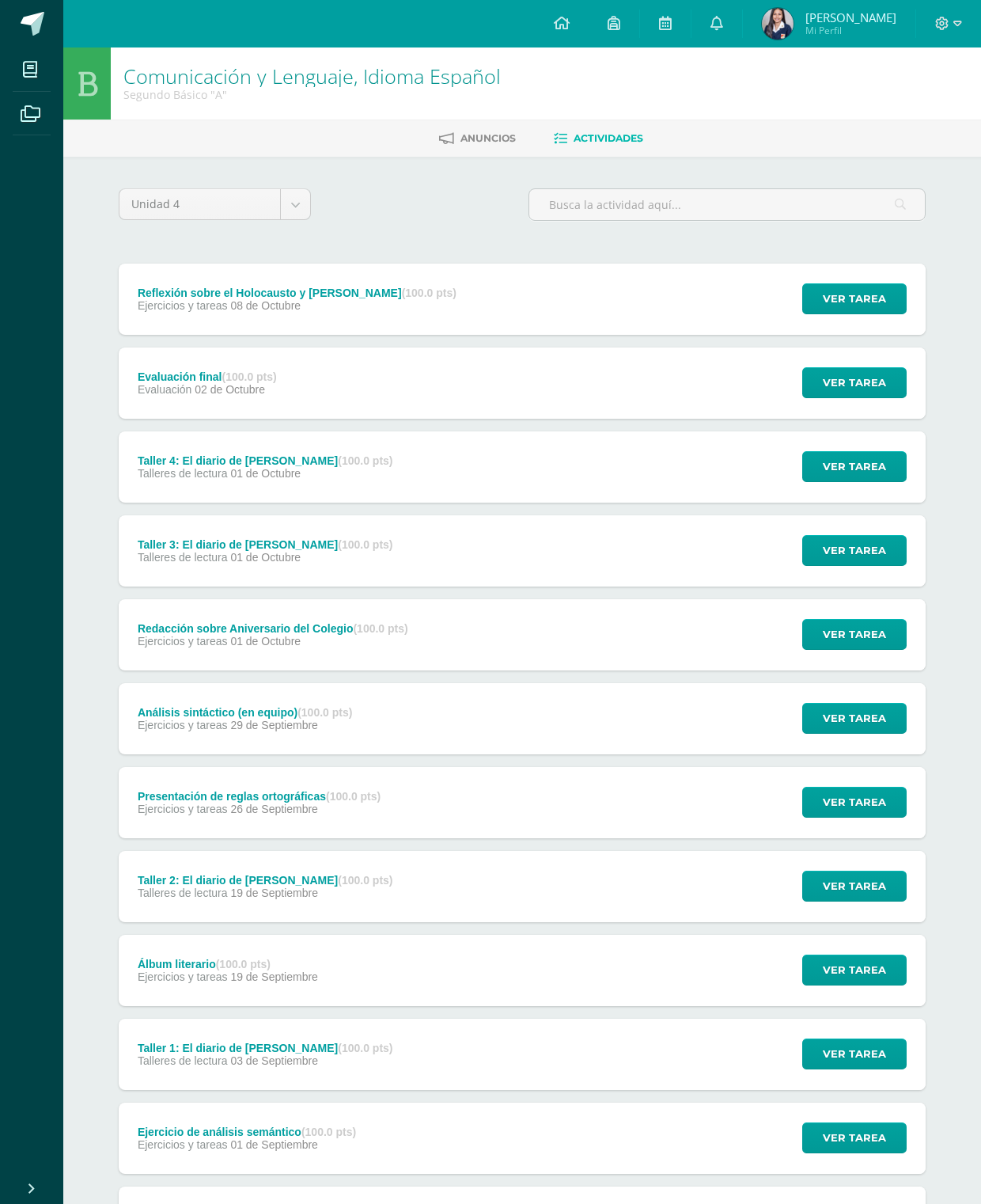
click at [866, 480] on span "Ver tarea" at bounding box center [854, 466] width 63 height 30
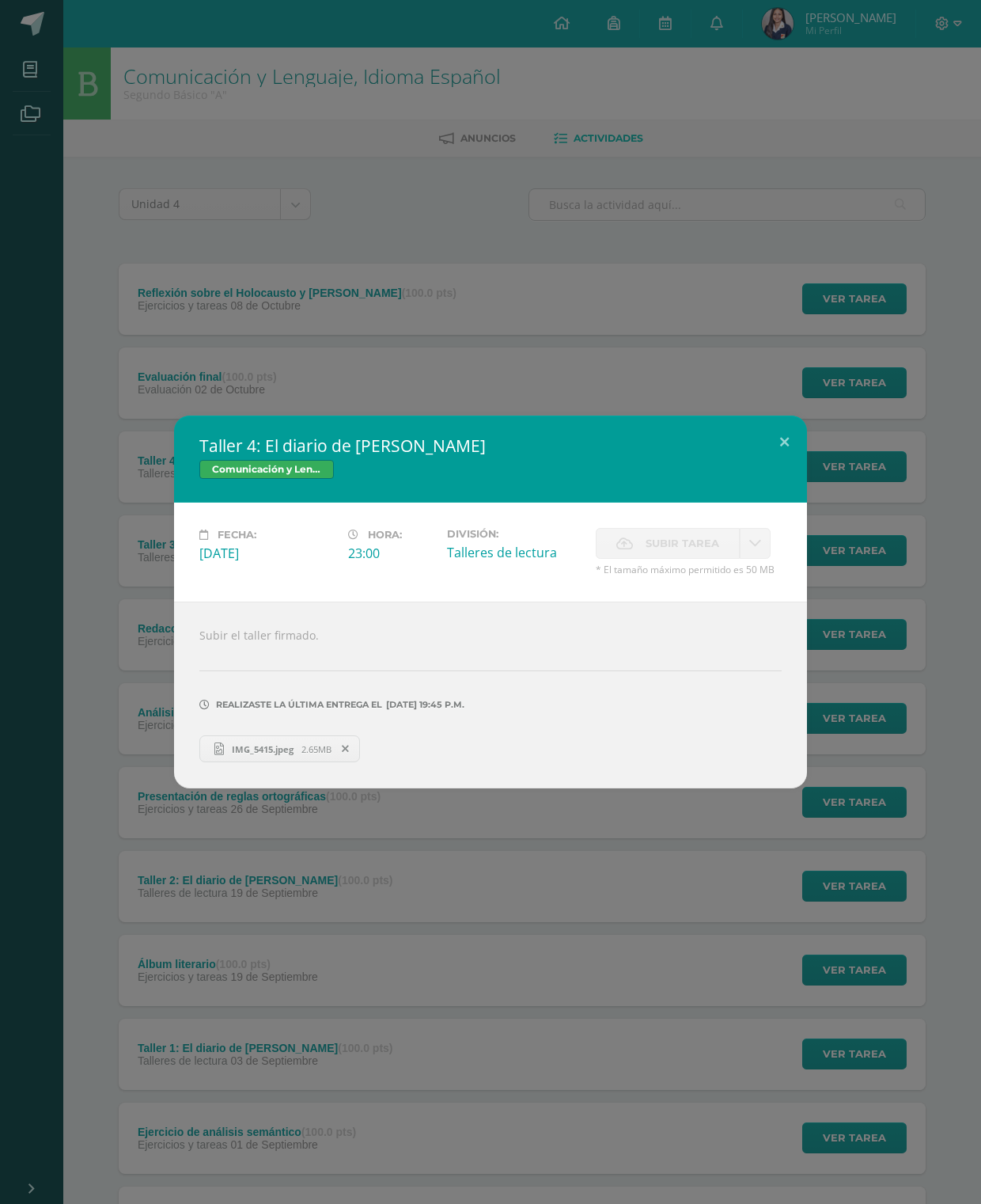
click at [780, 440] on button at bounding box center [784, 442] width 45 height 54
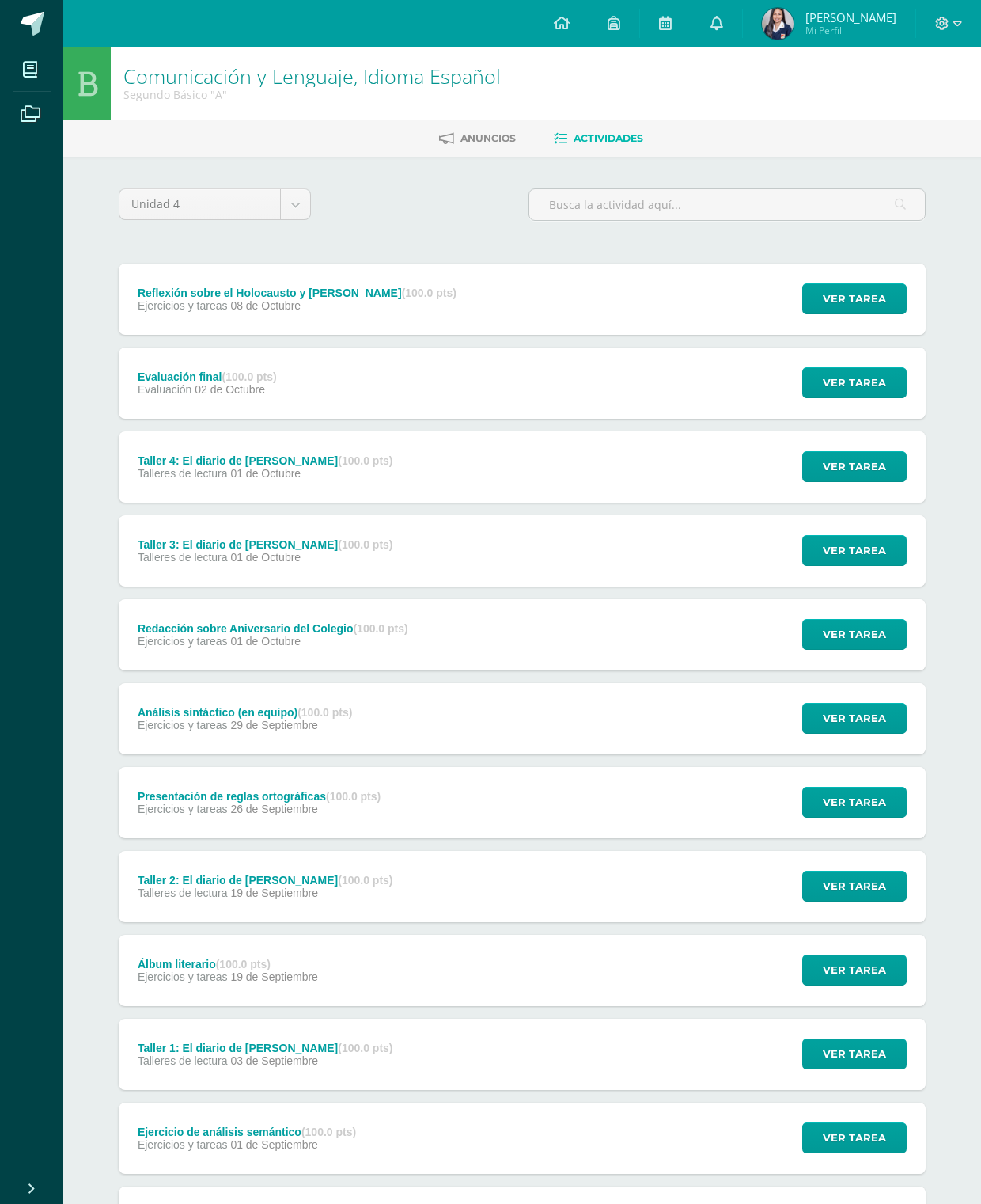
click at [875, 386] on span "Ver tarea" at bounding box center [854, 383] width 63 height 30
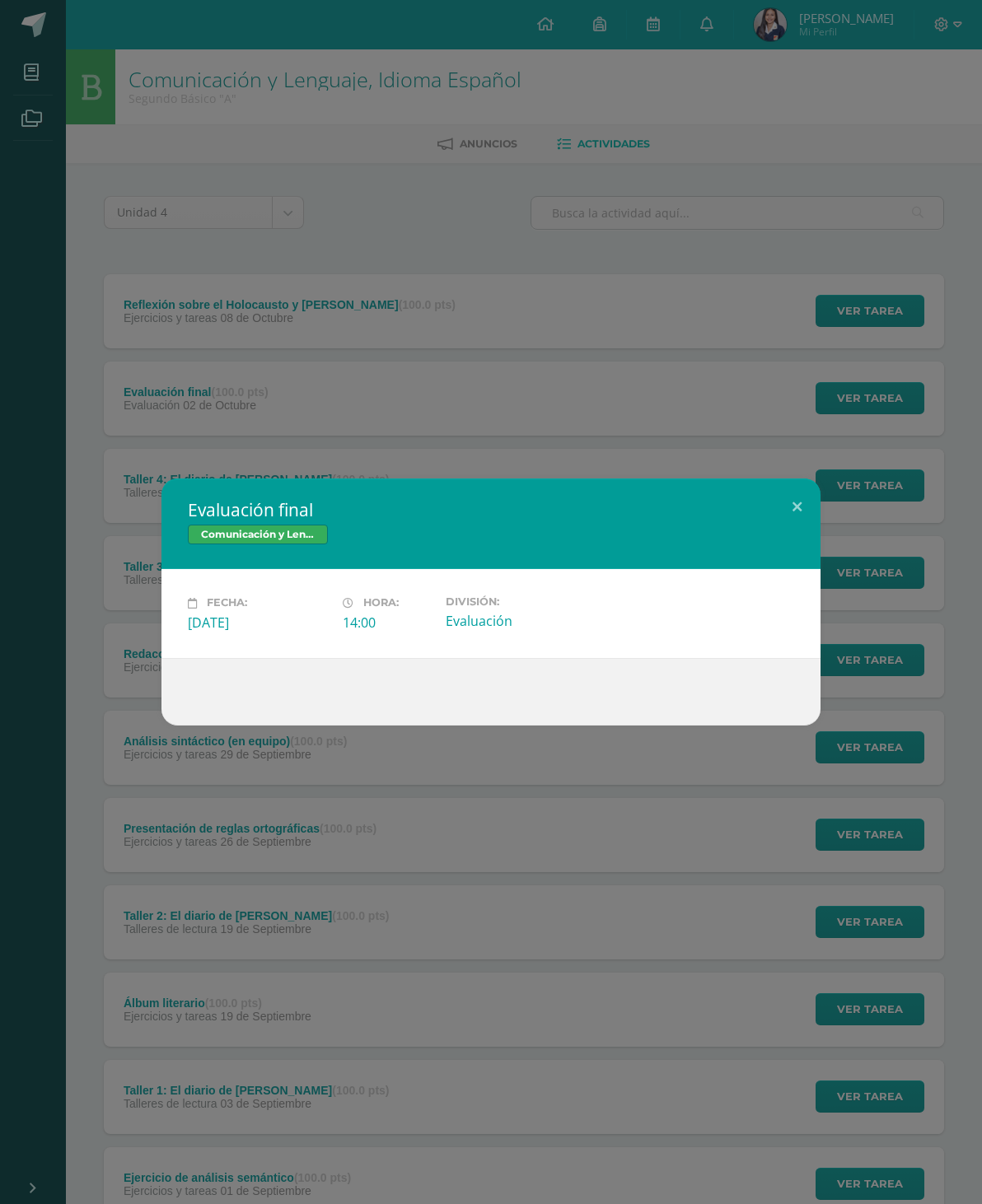
click at [805, 502] on button at bounding box center [797, 506] width 47 height 56
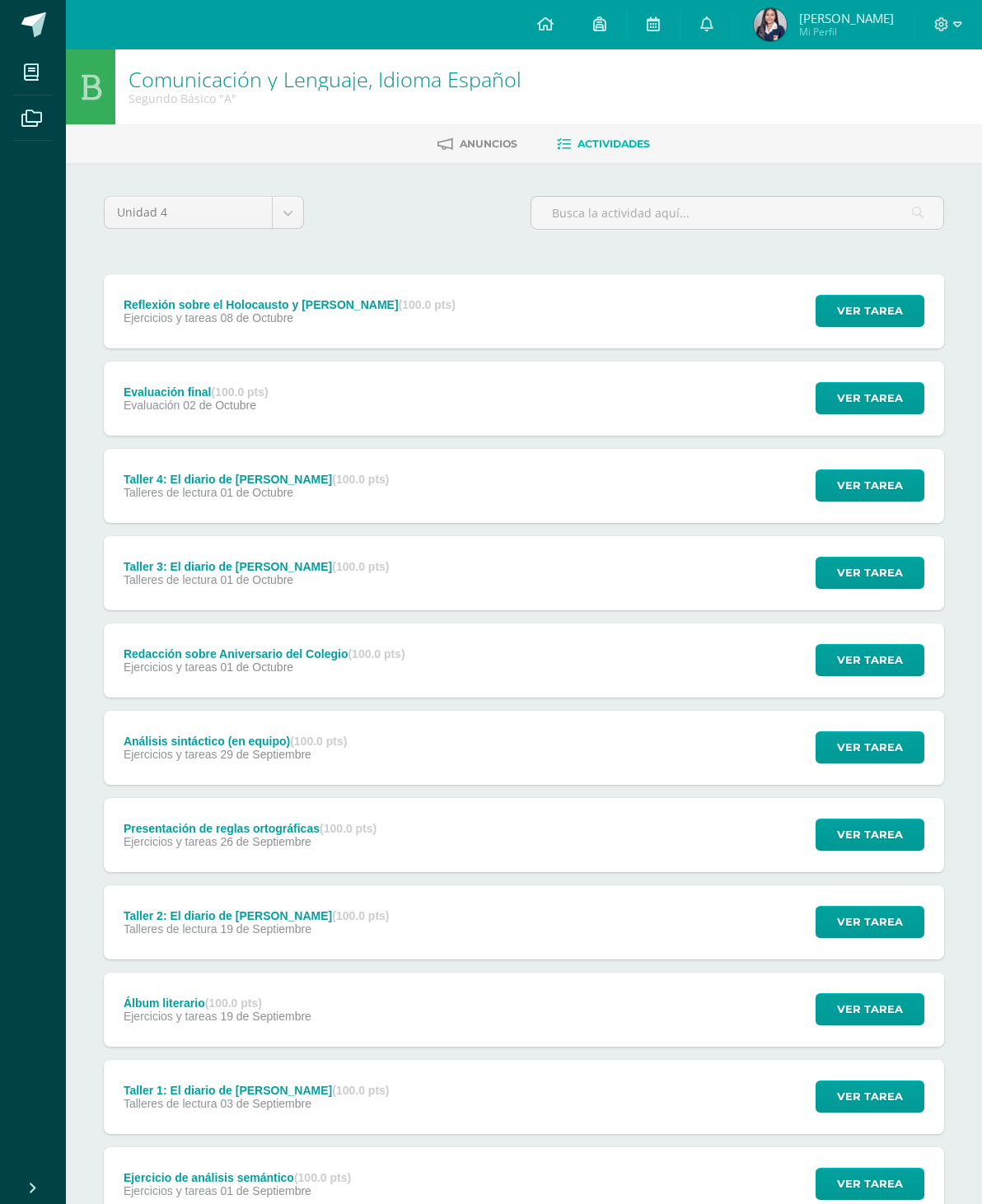
click at [893, 320] on span "Ver tarea" at bounding box center [869, 311] width 66 height 31
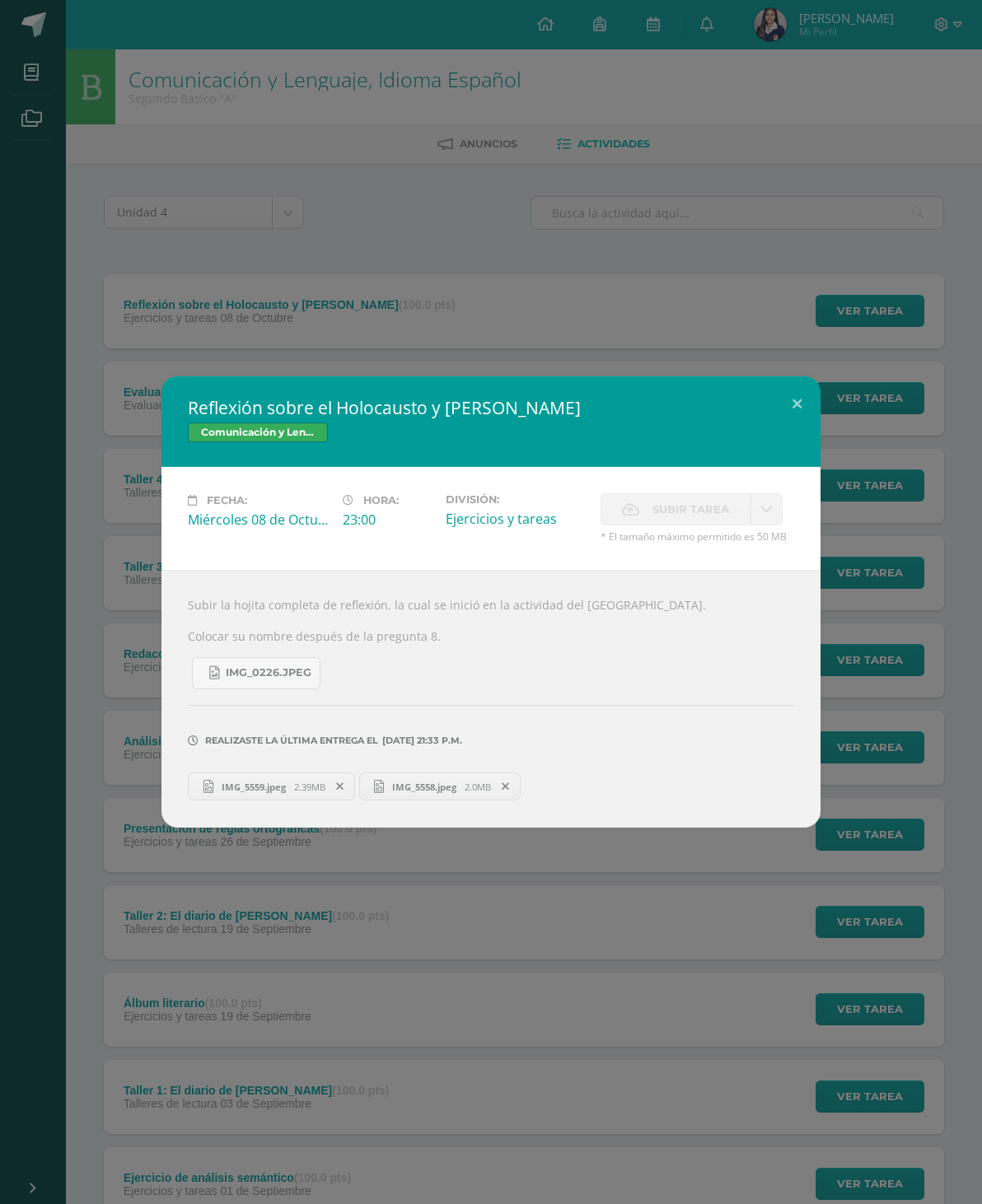
click at [794, 397] on button at bounding box center [797, 404] width 47 height 56
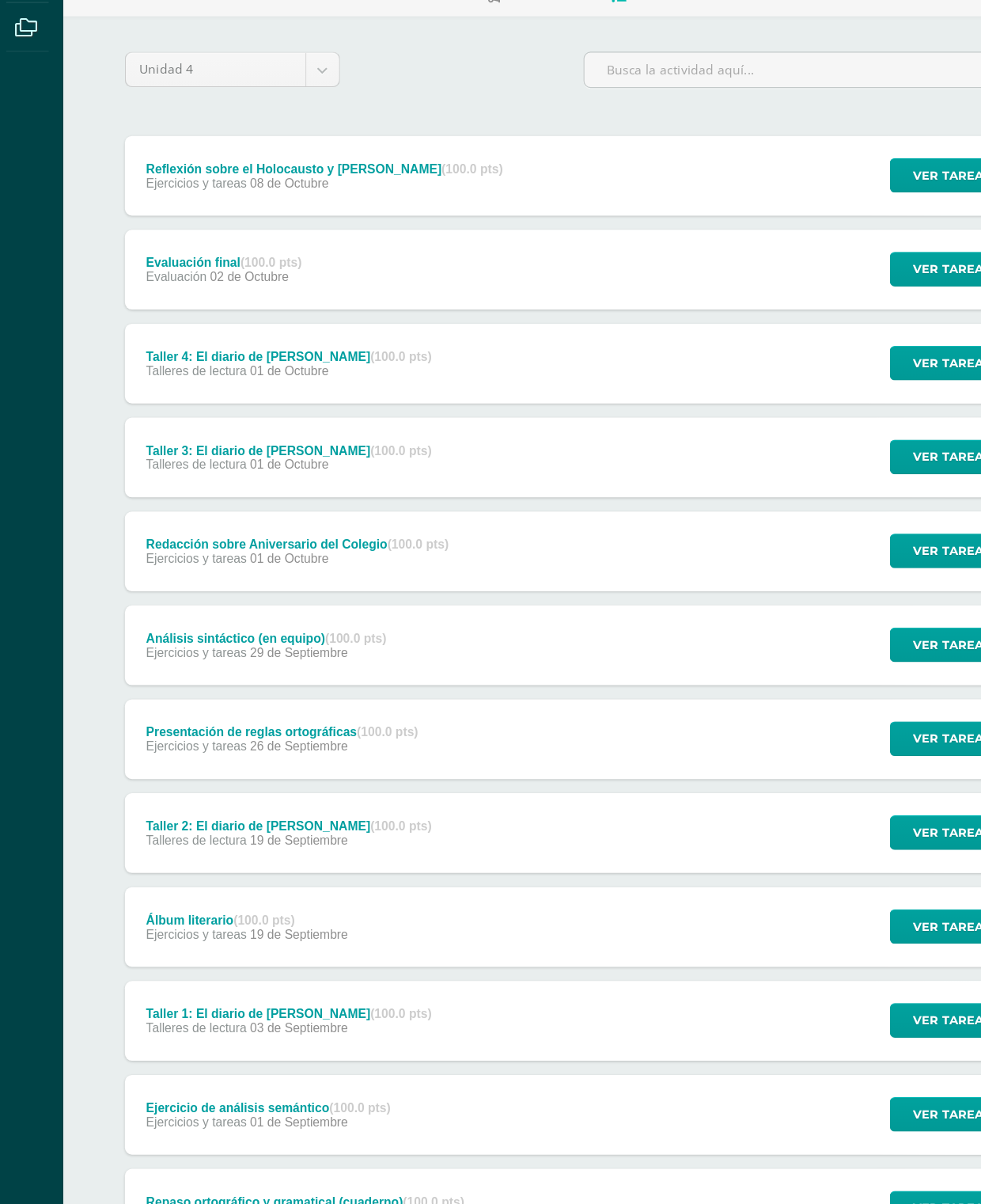
scroll to position [164, 0]
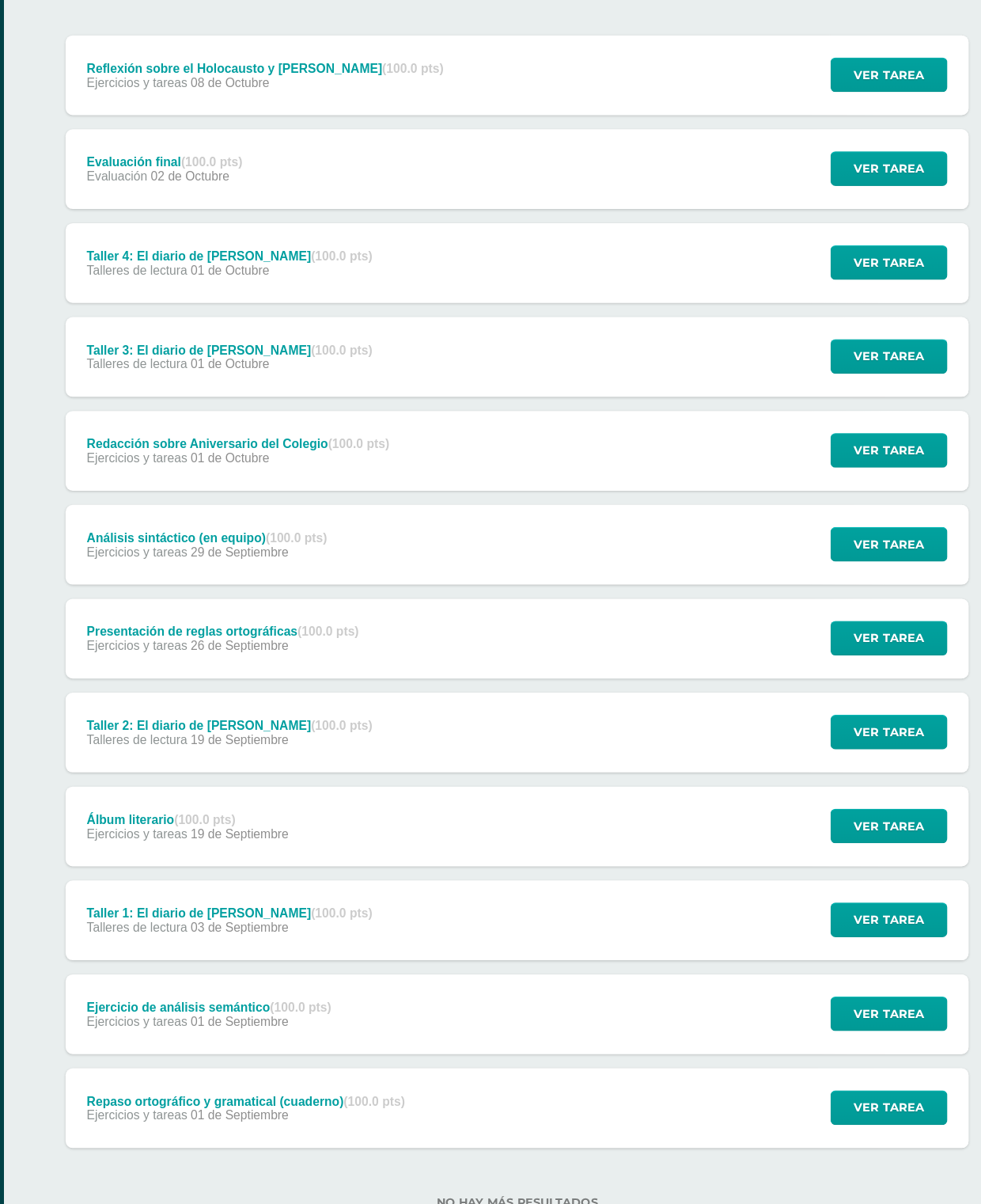
click at [823, 964] on span "Ver tarea" at bounding box center [854, 979] width 63 height 30
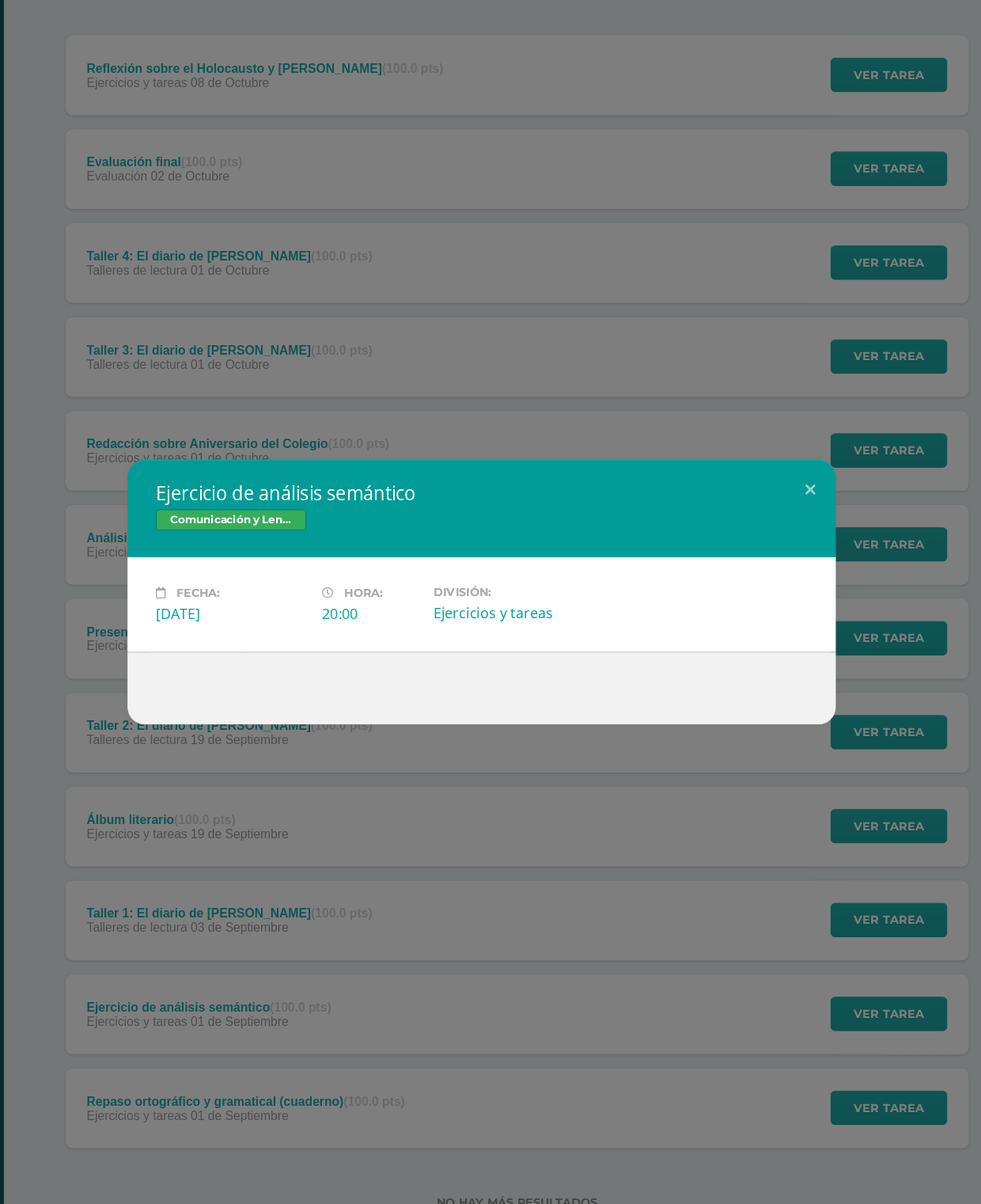
click at [762, 484] on button at bounding box center [784, 510] width 45 height 54
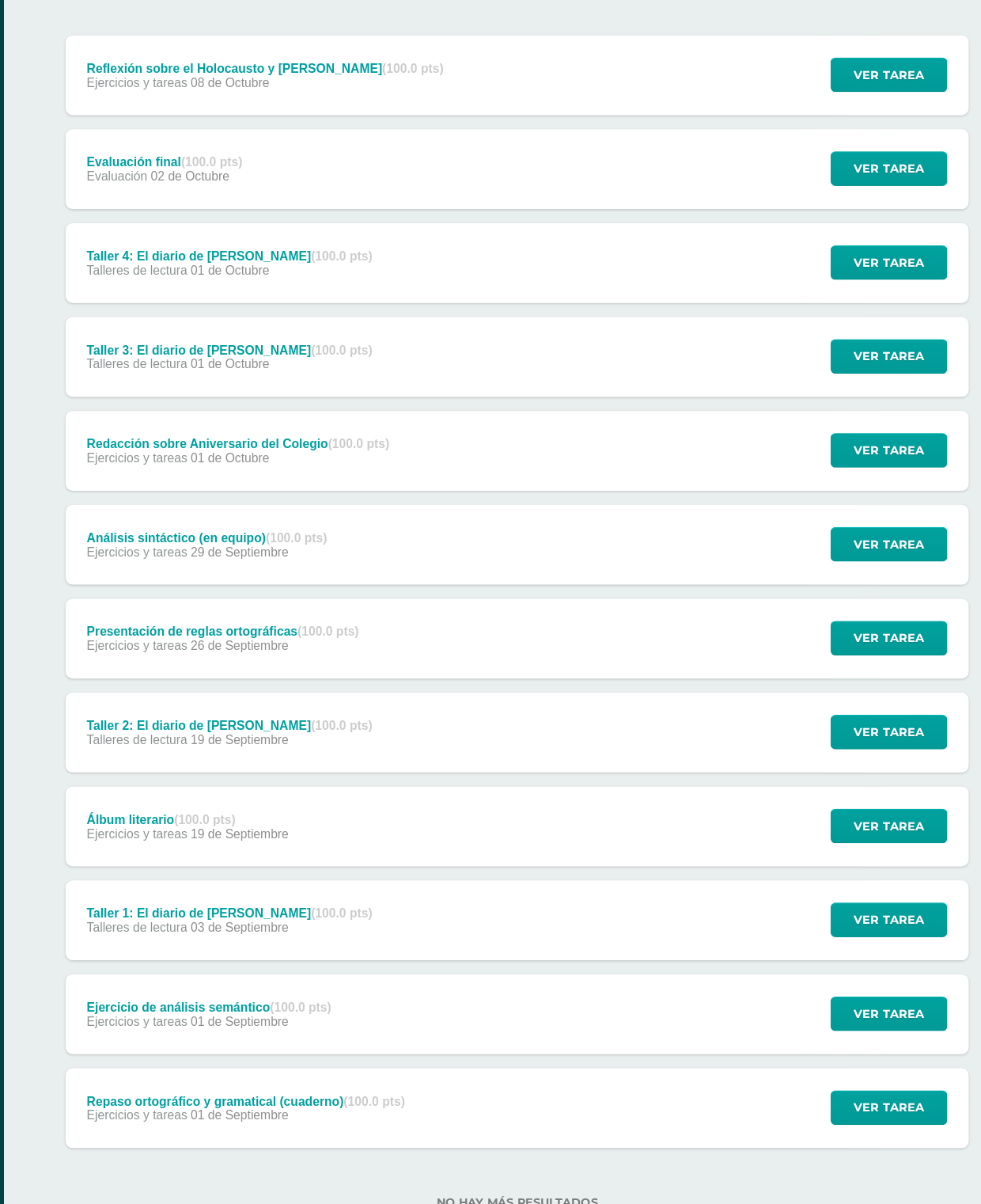
click at [823, 964] on span "Ver tarea" at bounding box center [854, 979] width 63 height 30
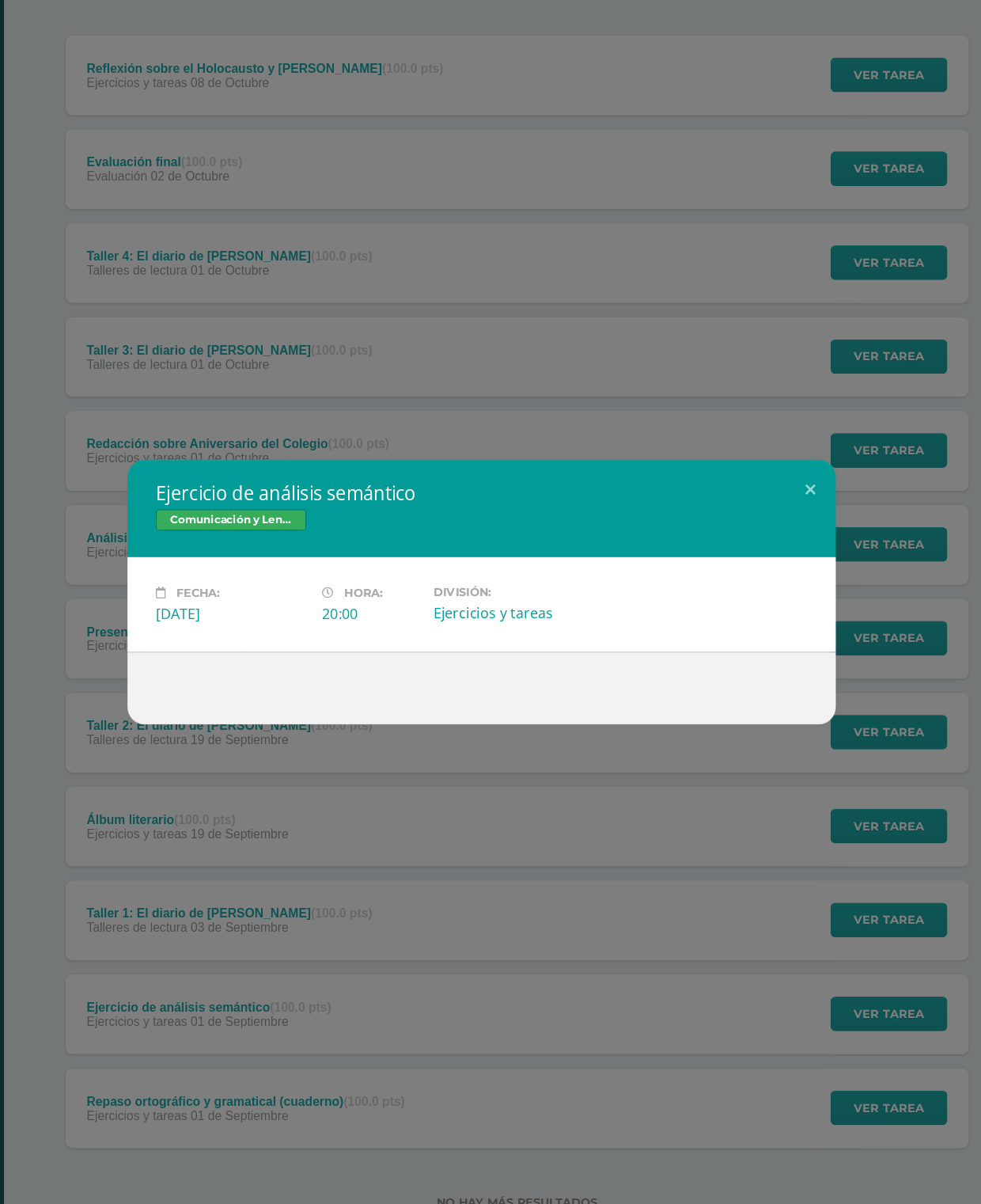
click at [762, 484] on button at bounding box center [784, 510] width 45 height 54
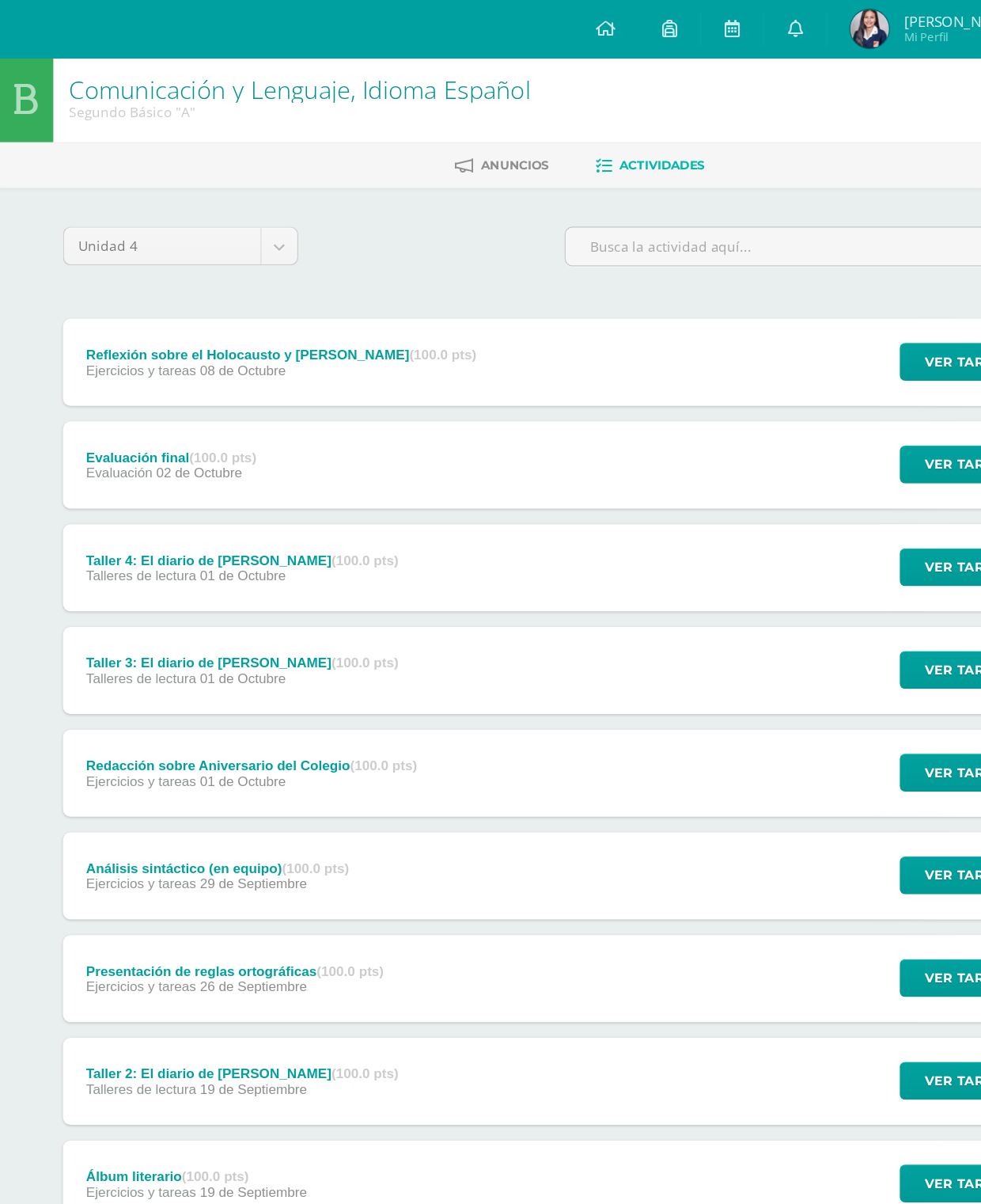
scroll to position [0, 0]
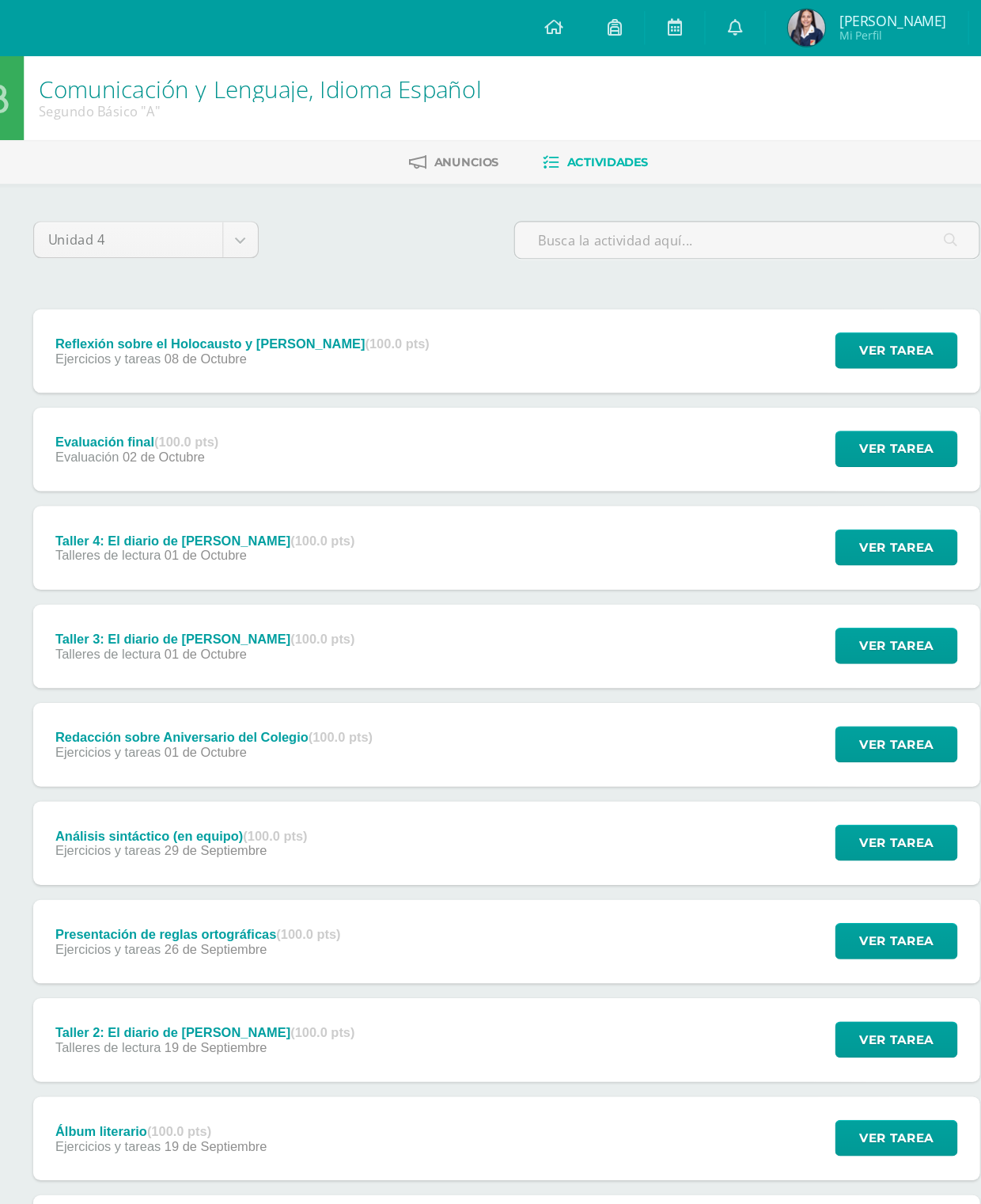
click at [823, 472] on span "Ver tarea" at bounding box center [854, 466] width 63 height 30
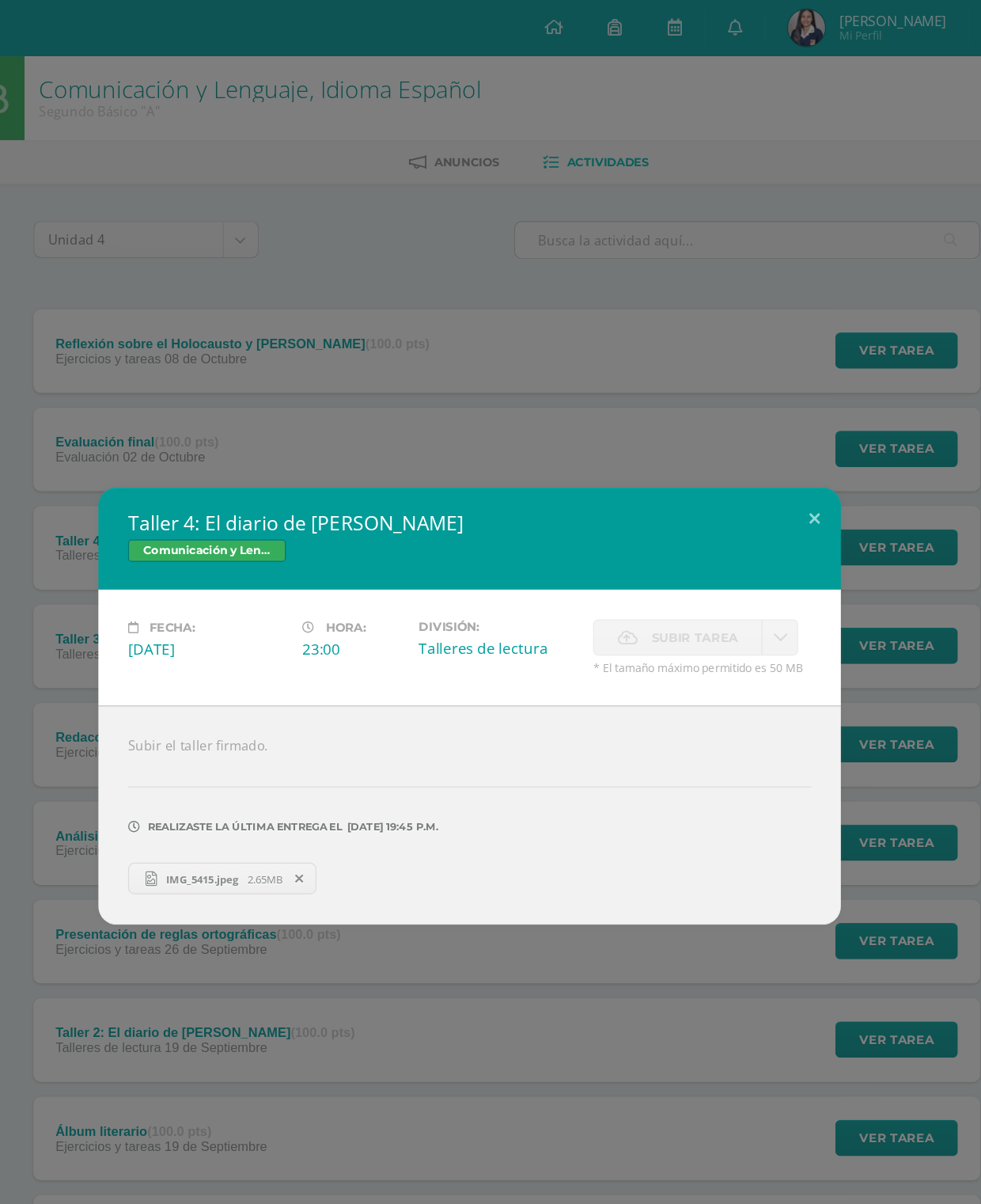
click at [762, 433] on button at bounding box center [784, 442] width 45 height 54
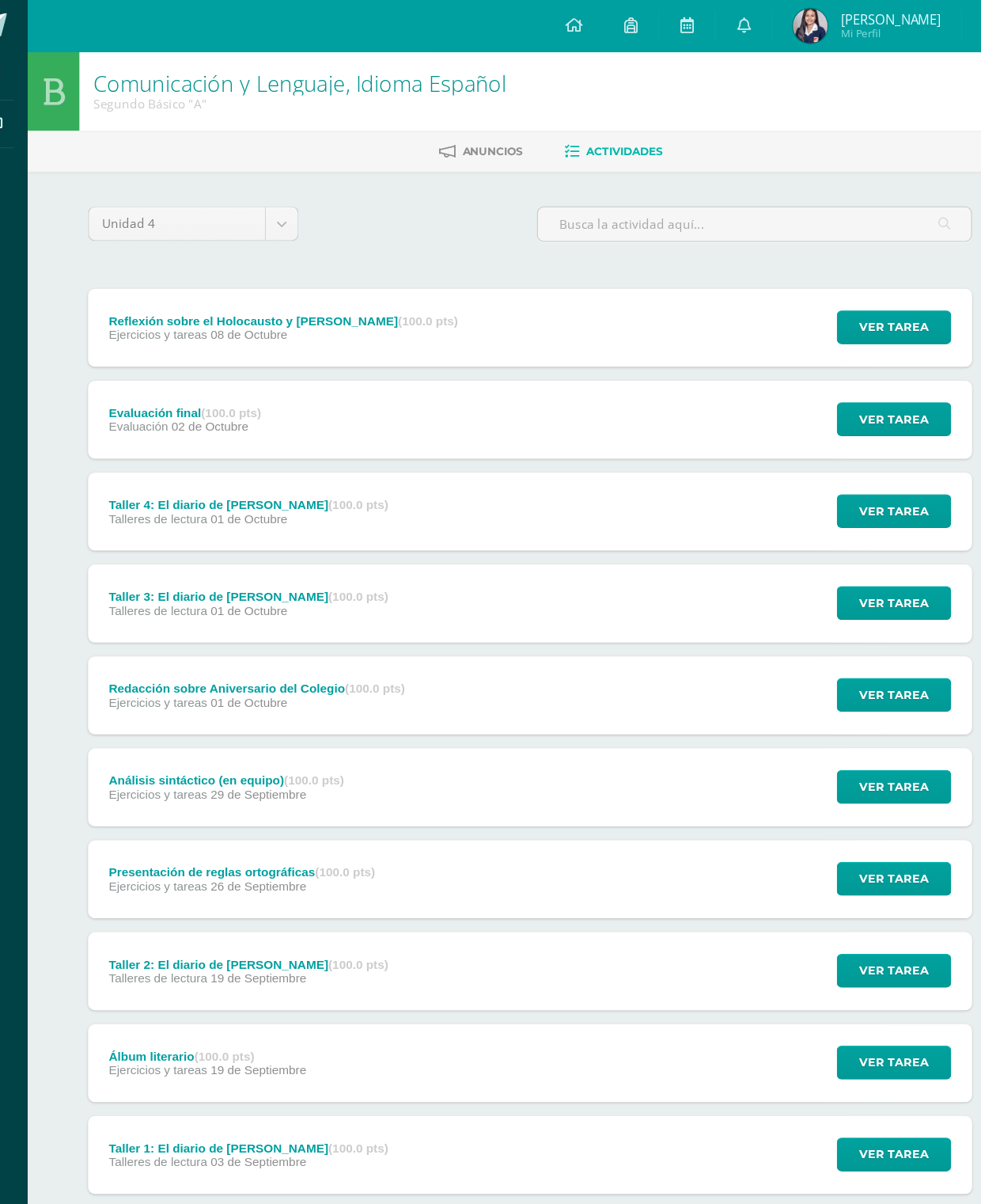
click at [835, 387] on span "Ver tarea" at bounding box center [854, 383] width 63 height 30
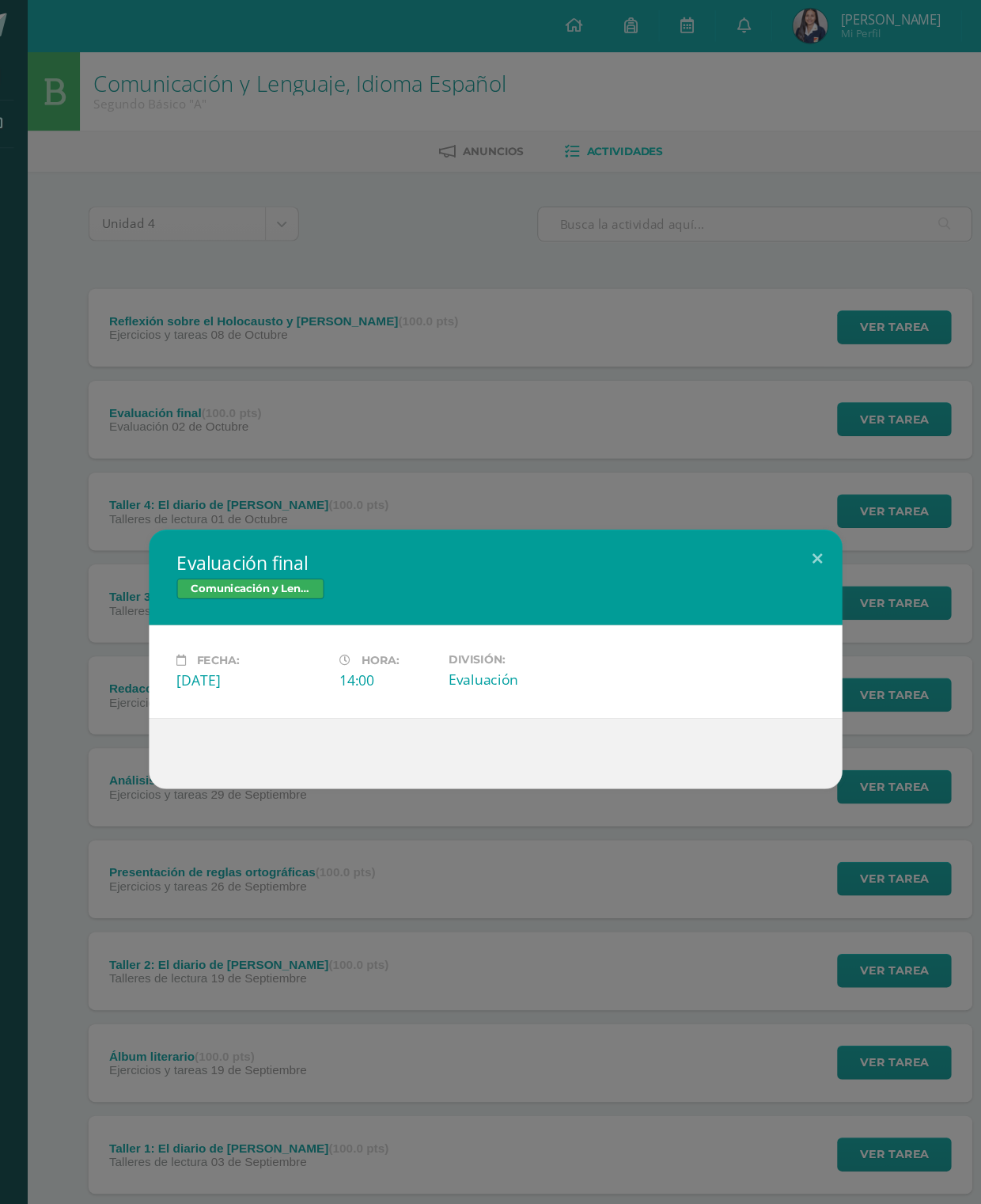
click at [762, 517] on button at bounding box center [784, 510] width 45 height 54
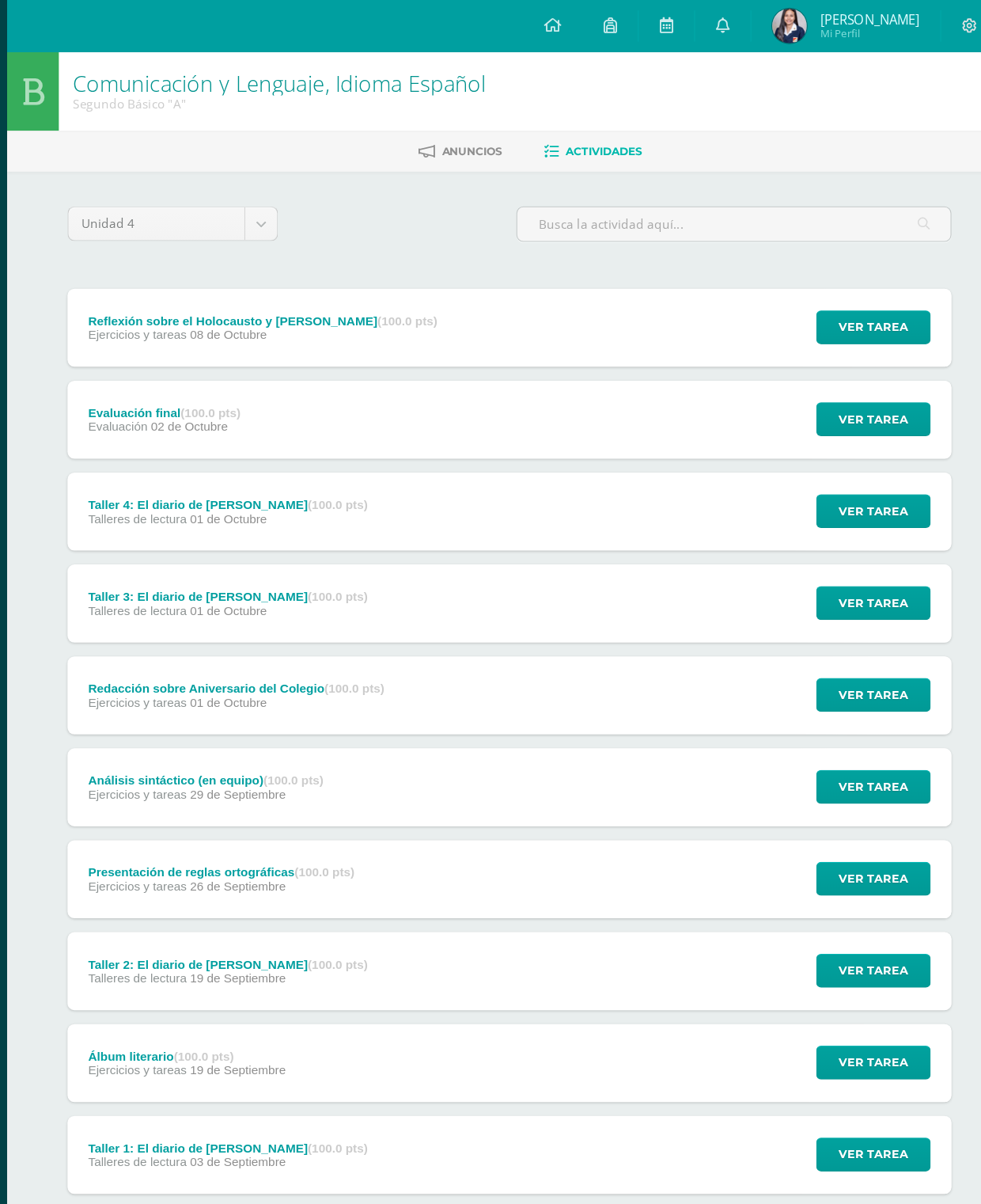
click at [823, 476] on span "Ver tarea" at bounding box center [854, 466] width 63 height 30
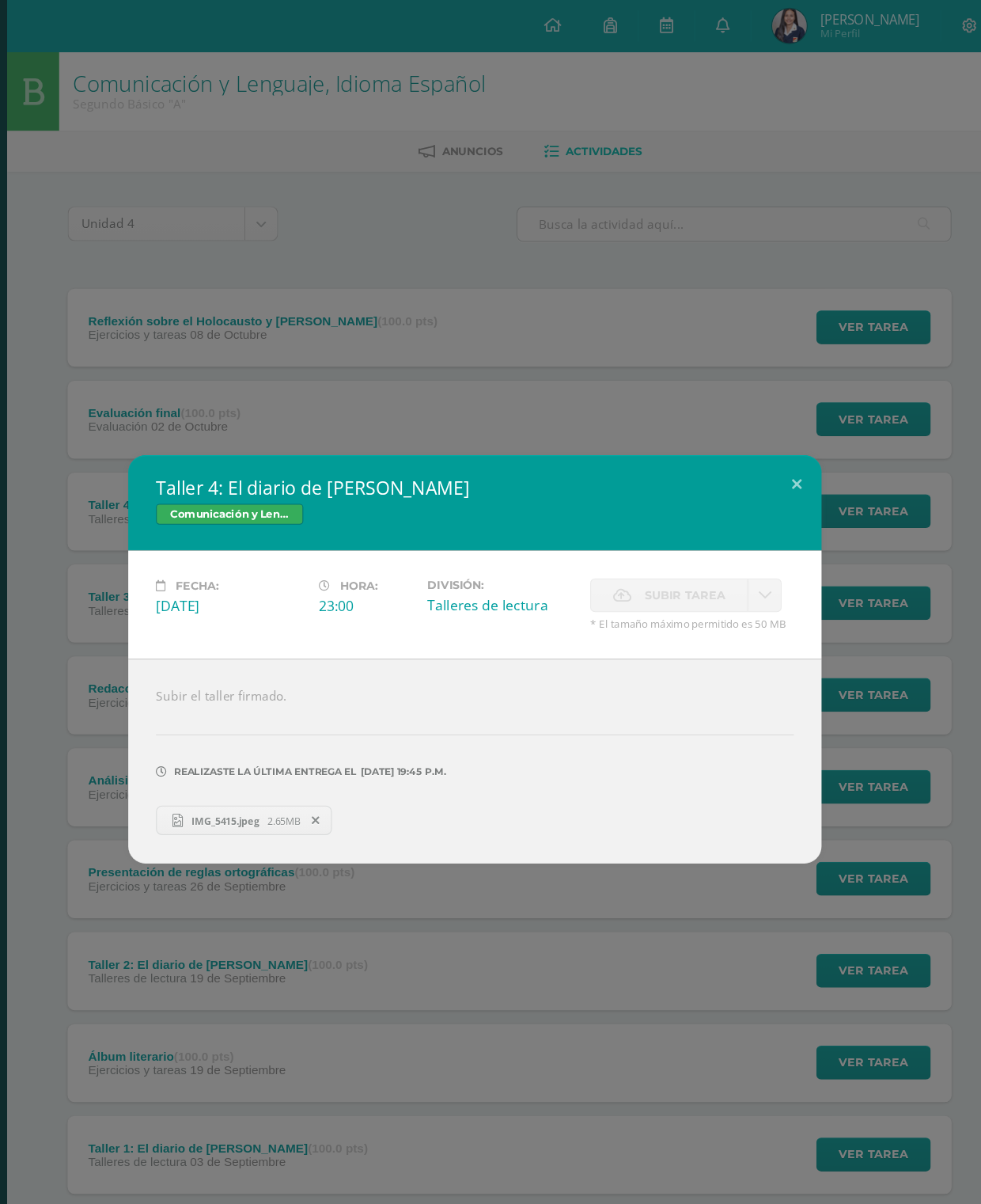
click at [762, 432] on button at bounding box center [784, 442] width 45 height 54
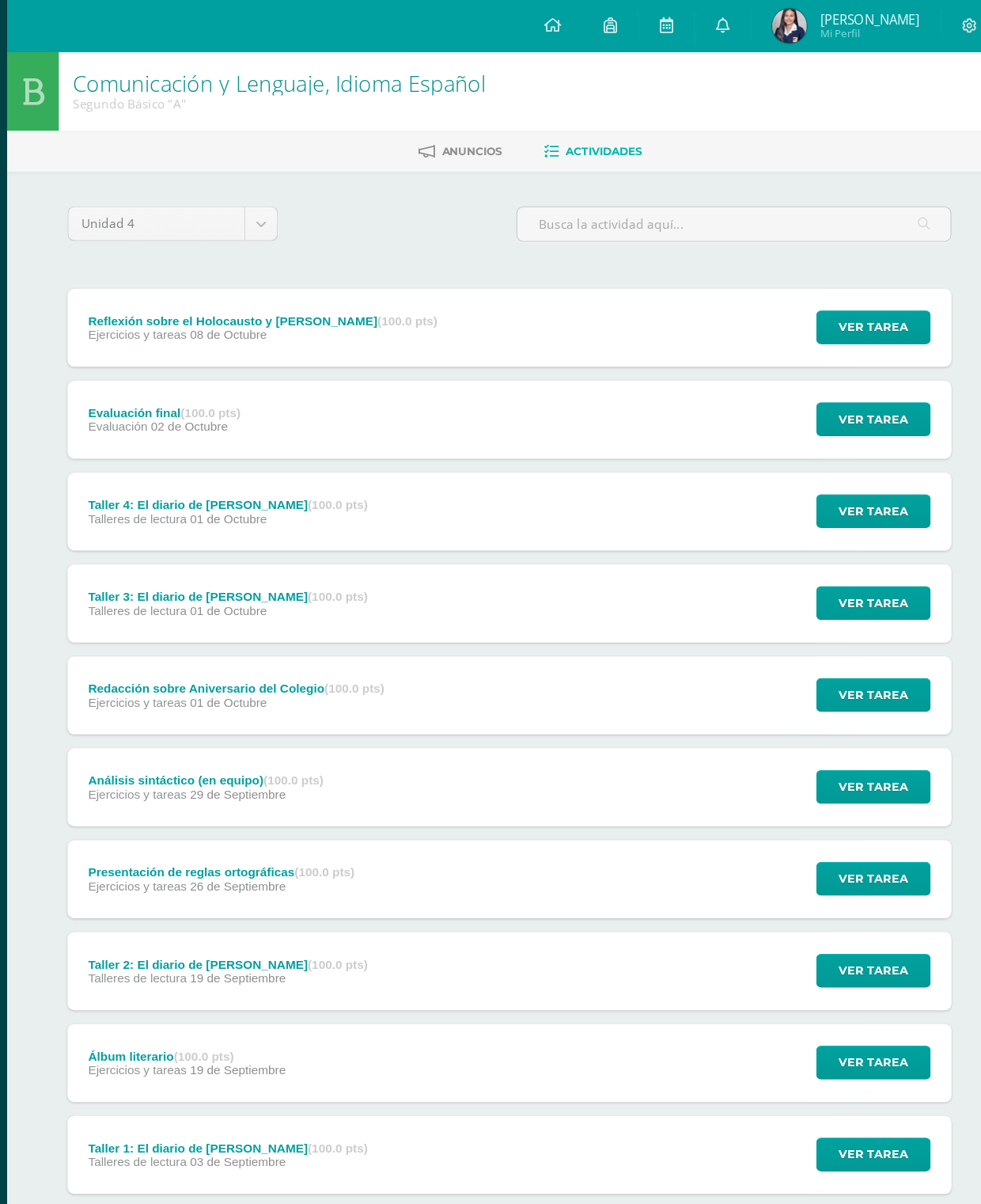
click at [823, 552] on span "Ver tarea" at bounding box center [854, 550] width 63 height 30
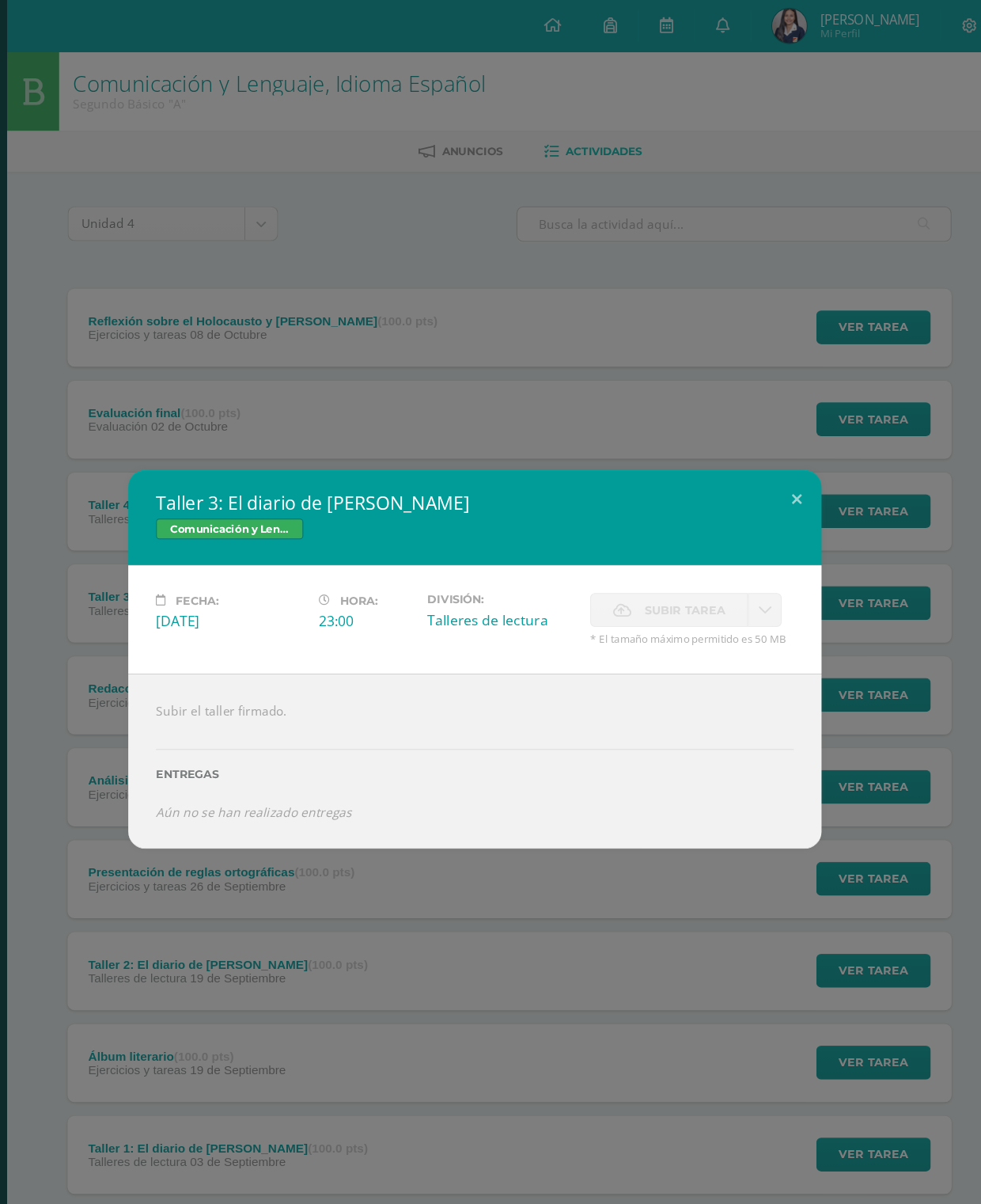
click at [762, 461] on button at bounding box center [784, 456] width 45 height 54
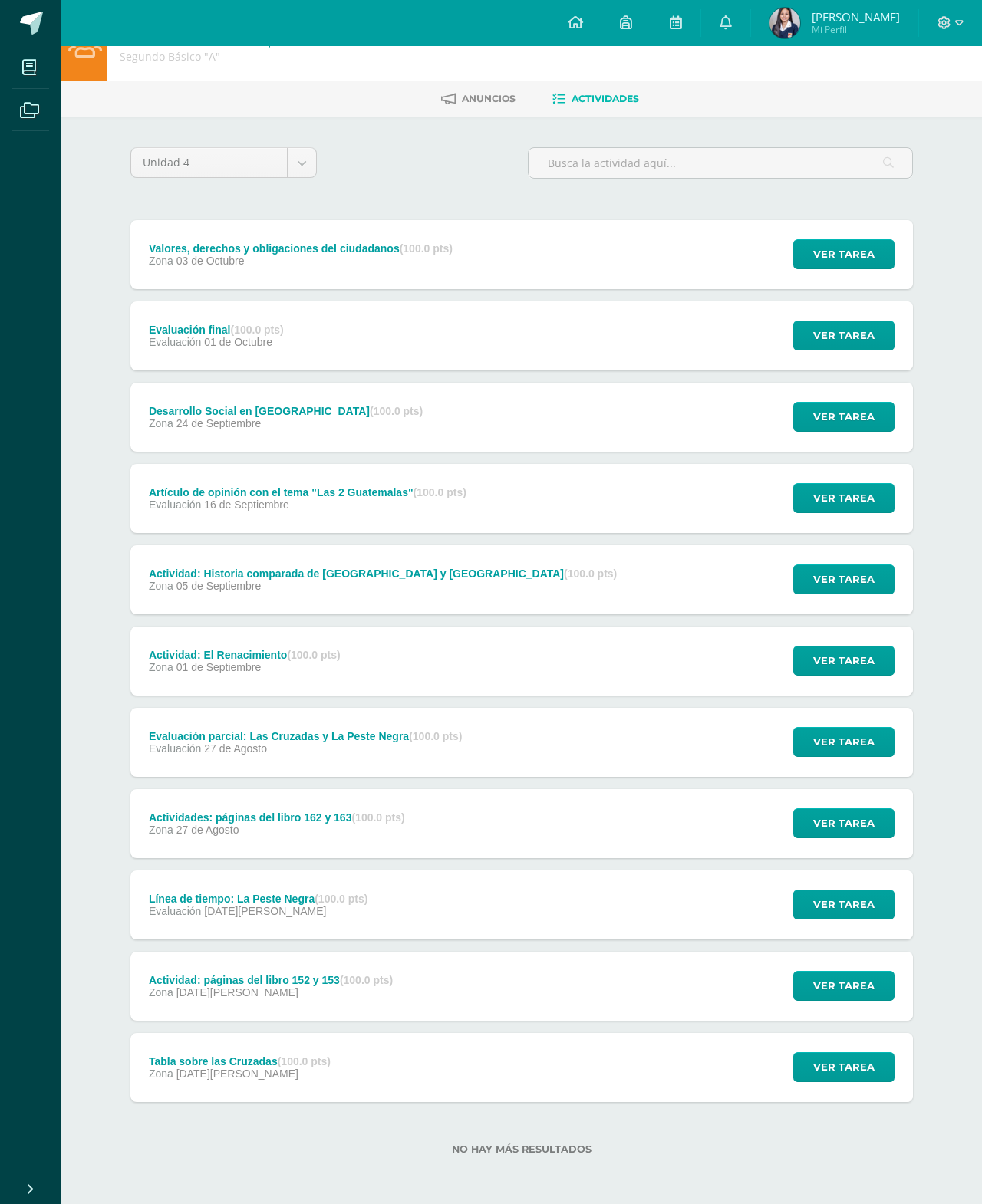
scroll to position [40, 0]
click at [600, 1079] on div "Tabla sobre las Cruzadas (100.0 pts) Zona [DATE][PERSON_NAME] Ver tarea Tabla s…" at bounding box center [522, 1067] width 782 height 69
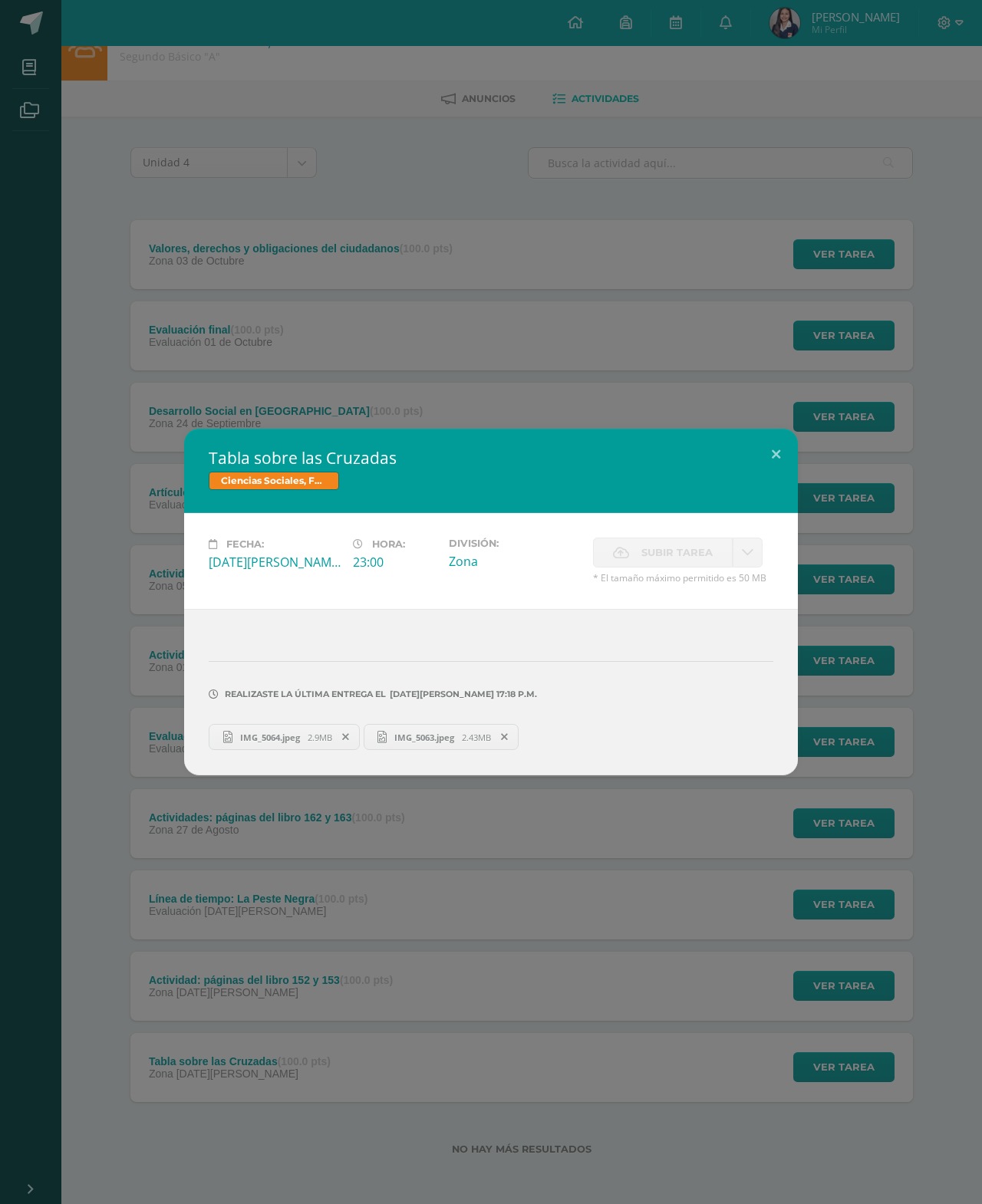
click at [252, 728] on link "IMG_5064.jpeg 2.9MB" at bounding box center [284, 737] width 151 height 26
click at [788, 438] on button at bounding box center [776, 454] width 44 height 52
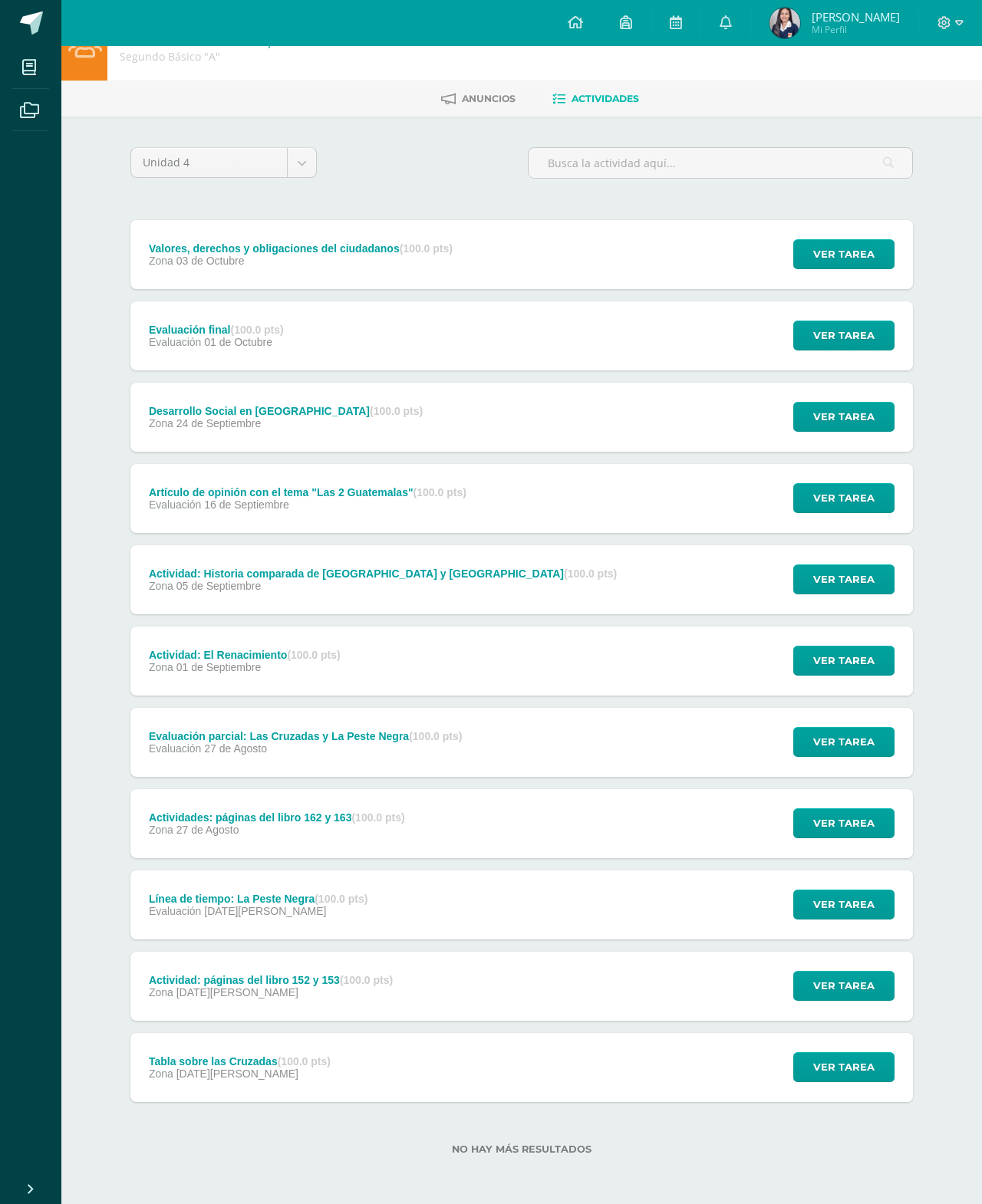
click at [853, 993] on span "Ver tarea" at bounding box center [844, 986] width 61 height 29
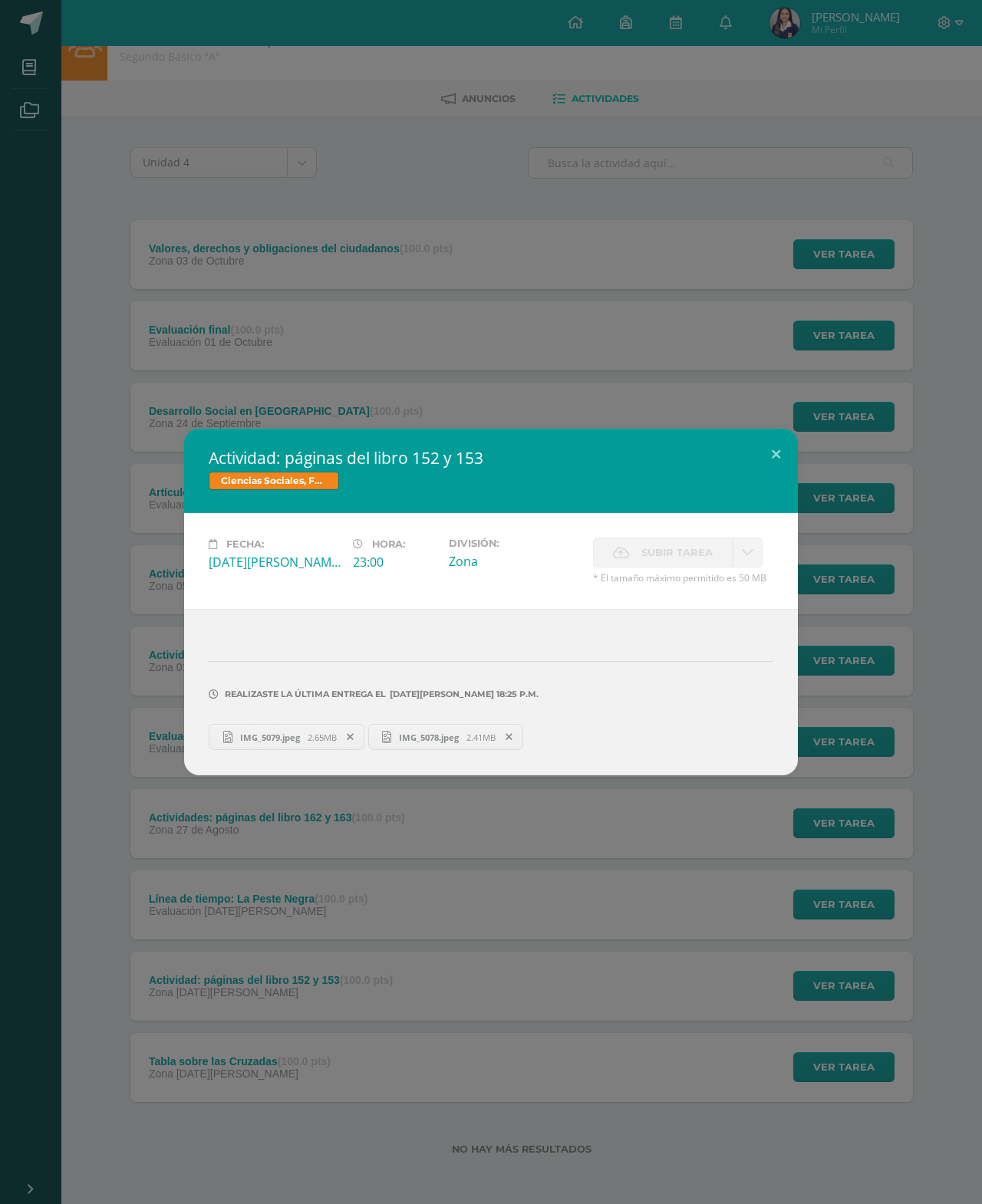
click at [321, 726] on link "IMG_5079.jpeg 2.65MB" at bounding box center [286, 737] width 156 height 26
click at [767, 459] on button at bounding box center [776, 454] width 44 height 52
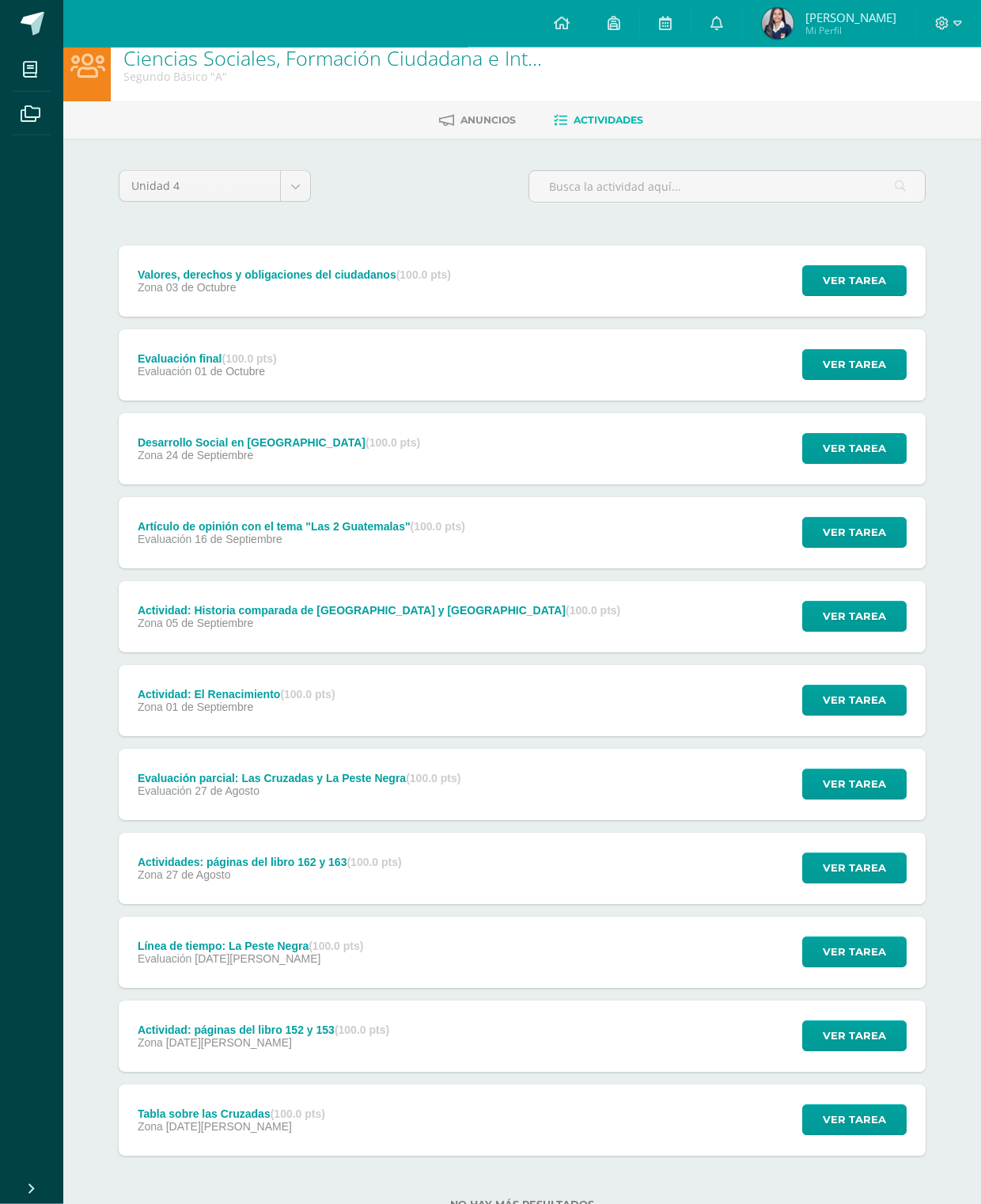
scroll to position [18, 0]
click at [843, 961] on span "Ver tarea" at bounding box center [854, 951] width 63 height 30
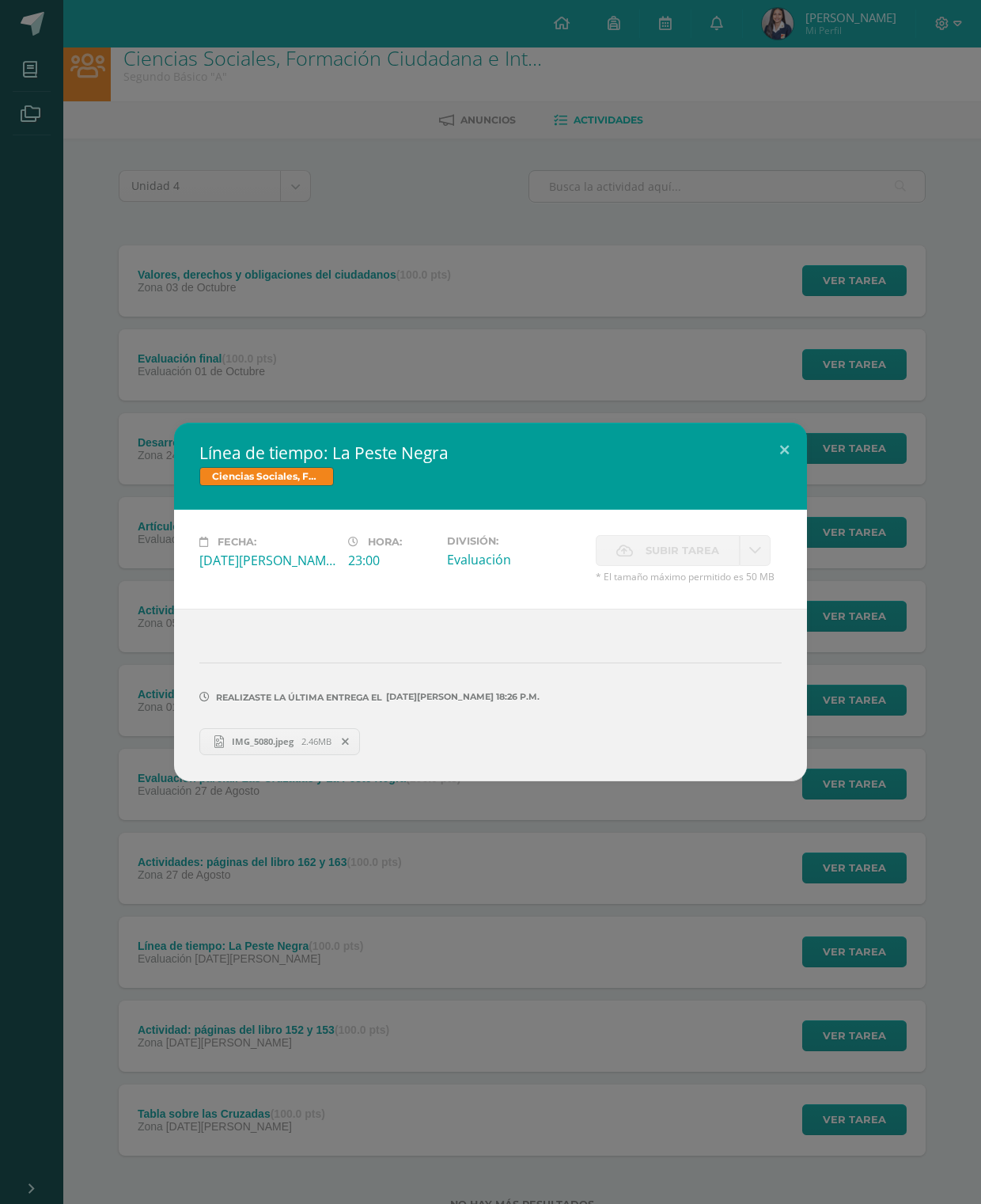
click at [793, 476] on button at bounding box center [784, 449] width 45 height 54
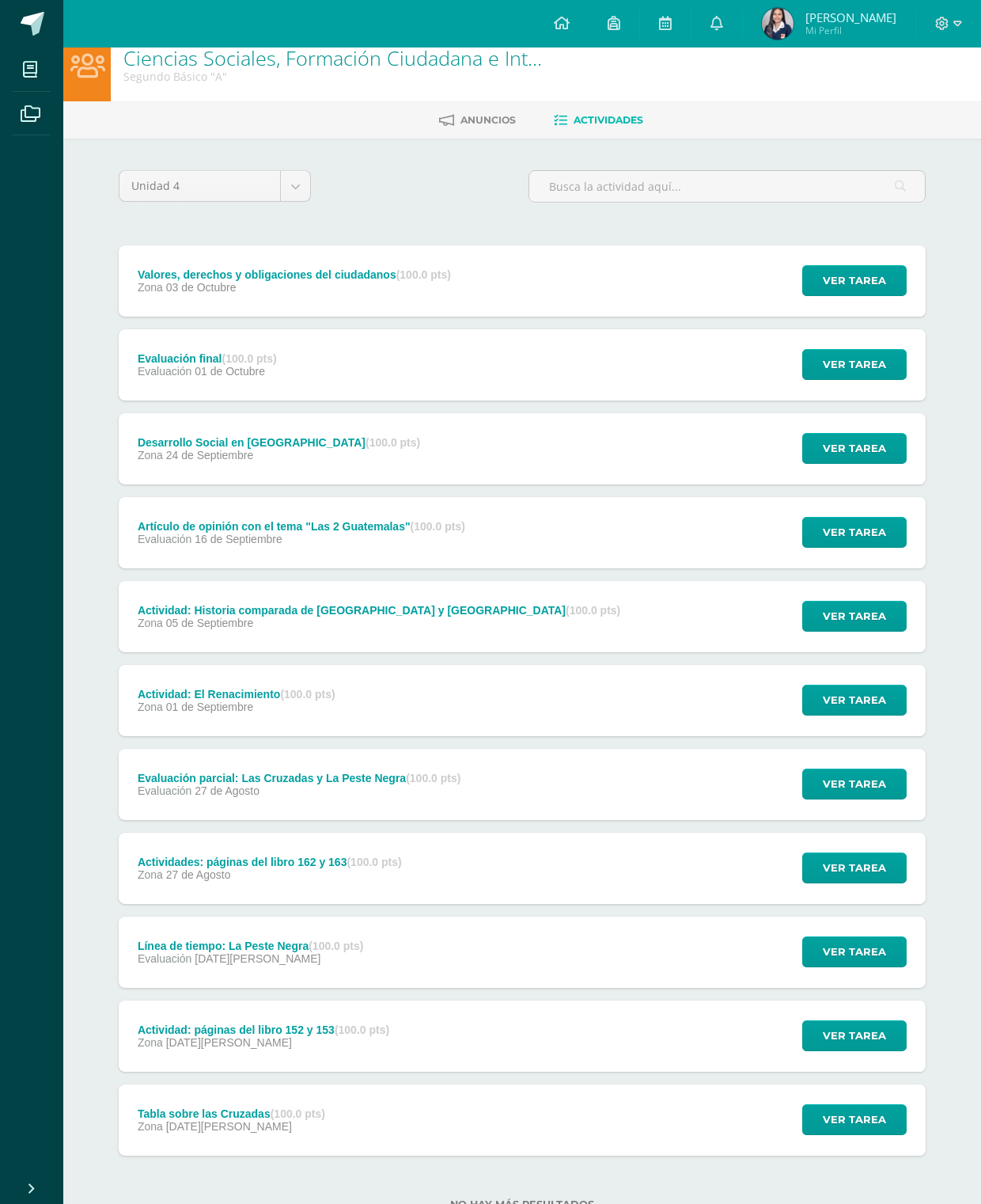
click at [851, 866] on span "Ver tarea" at bounding box center [854, 867] width 63 height 30
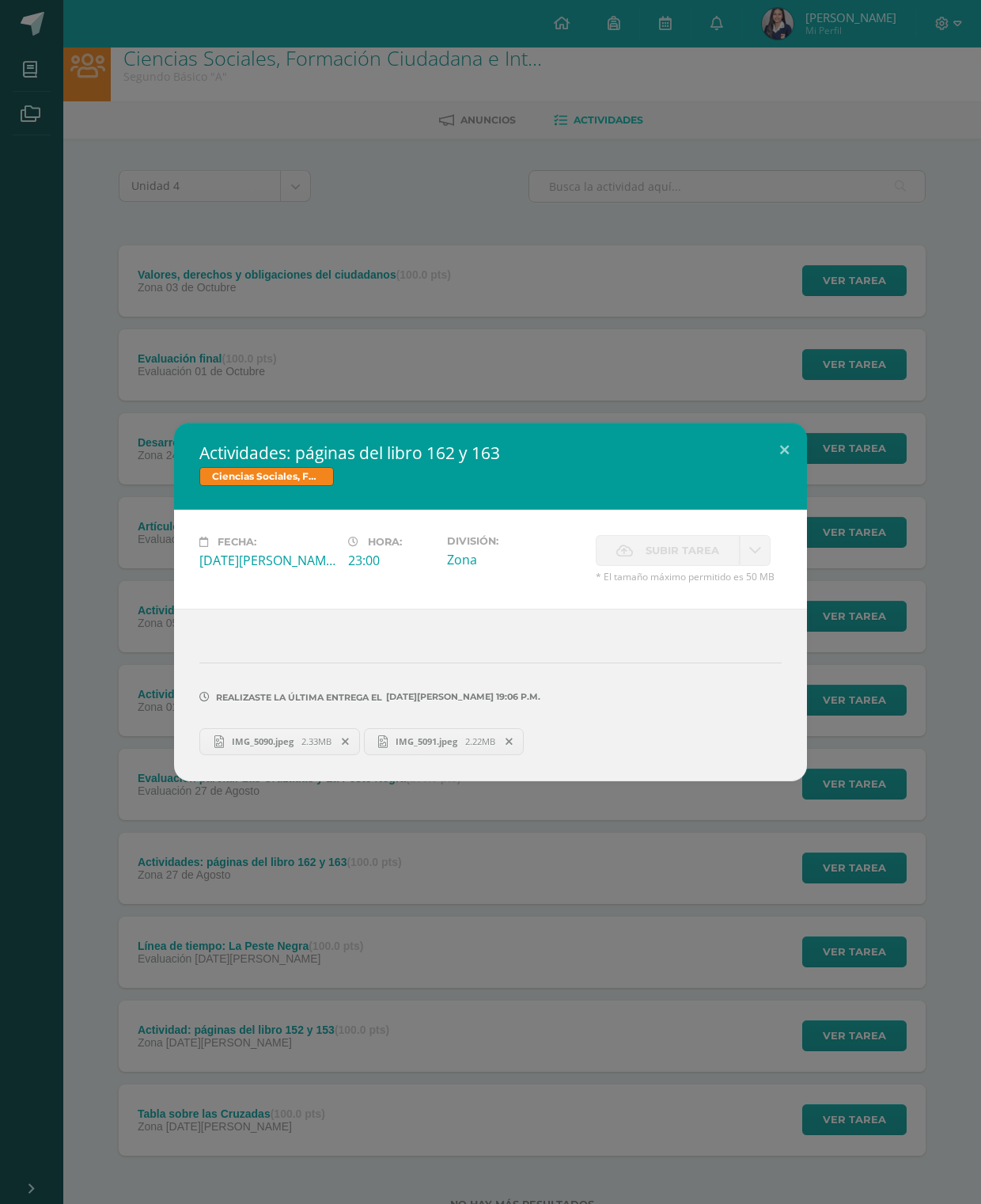
click at [793, 476] on button at bounding box center [784, 449] width 45 height 54
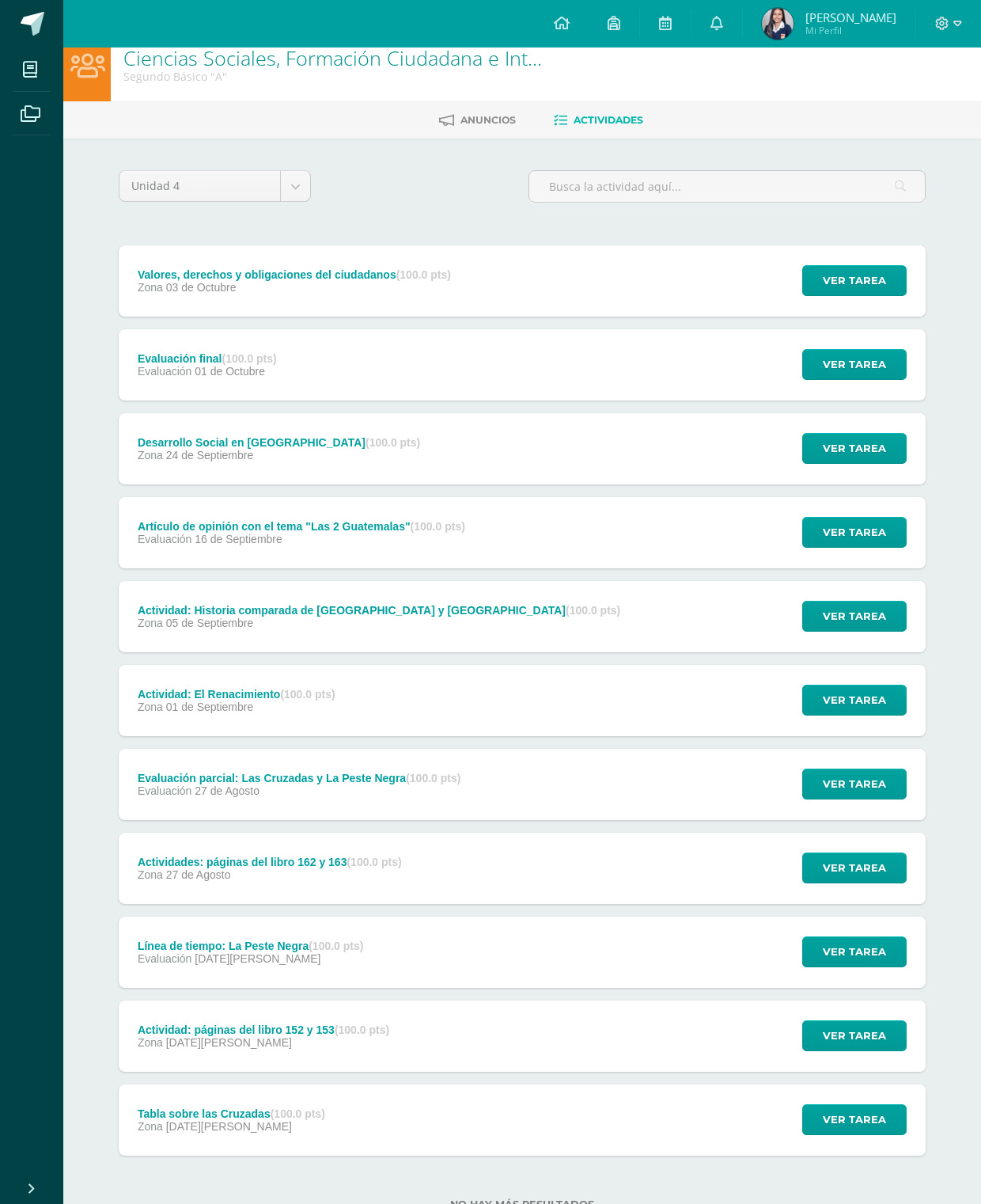
scroll to position [0, 0]
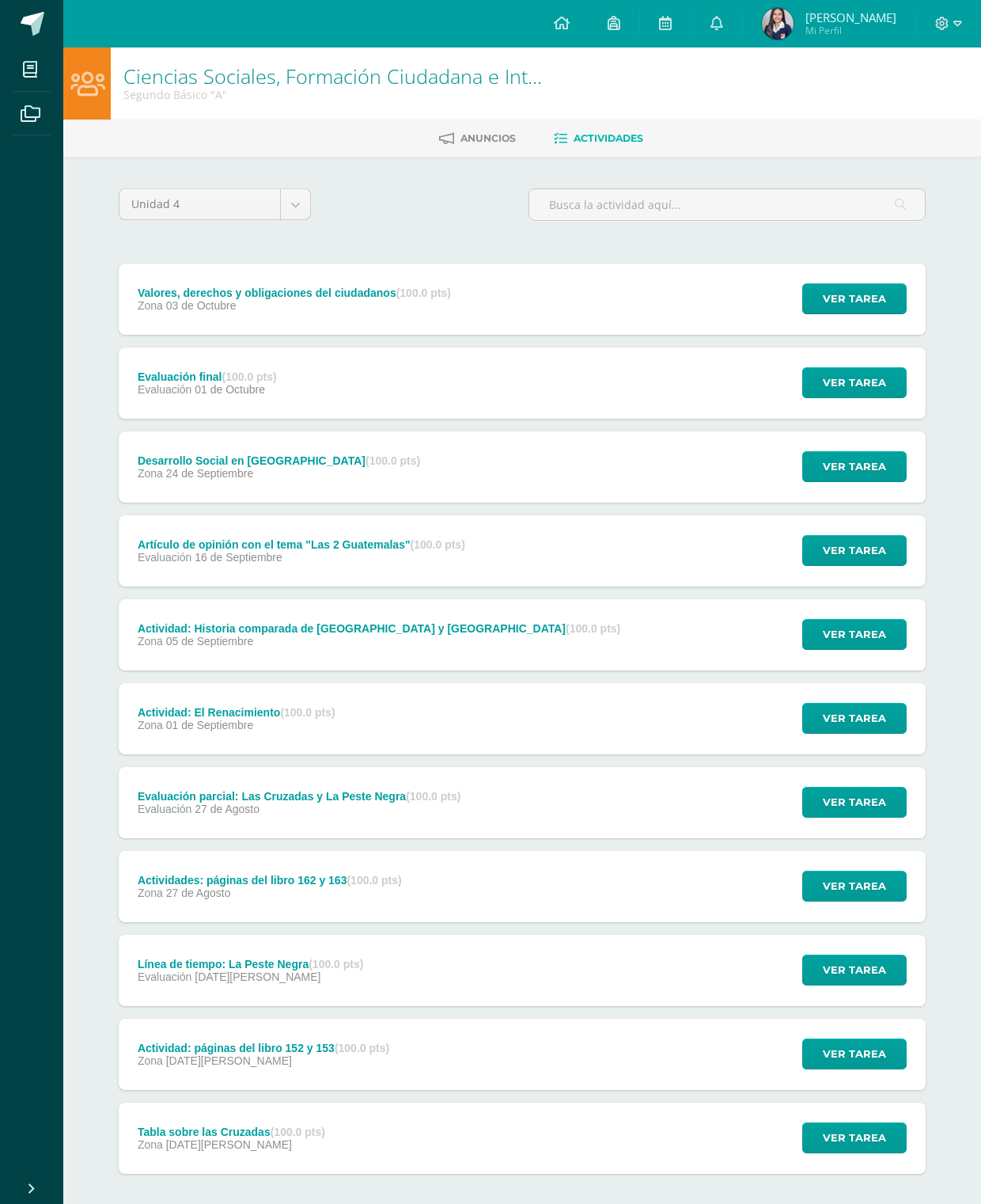
click at [859, 289] on span "Ver tarea" at bounding box center [854, 298] width 63 height 30
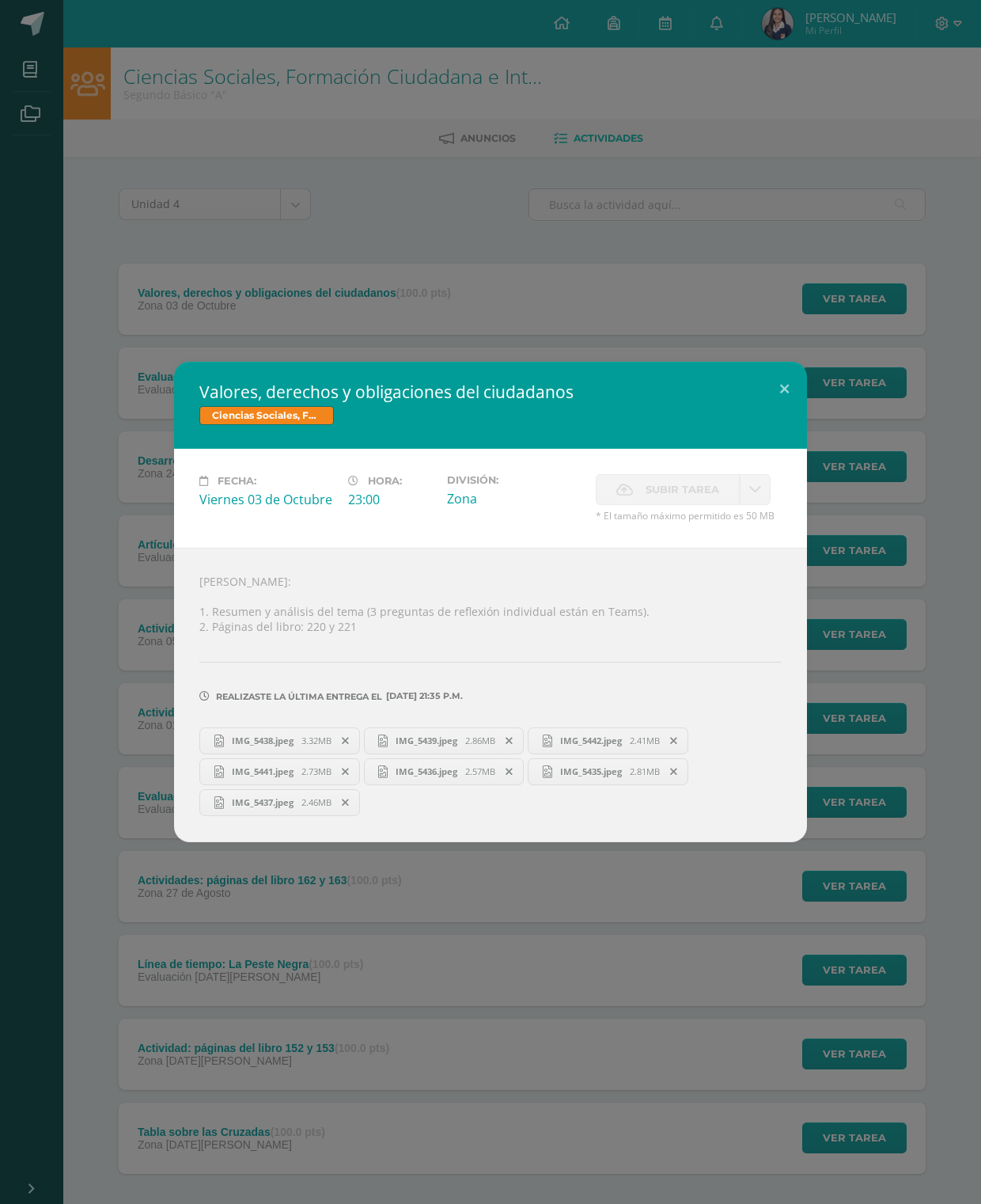
click at [798, 381] on button at bounding box center [784, 388] width 45 height 54
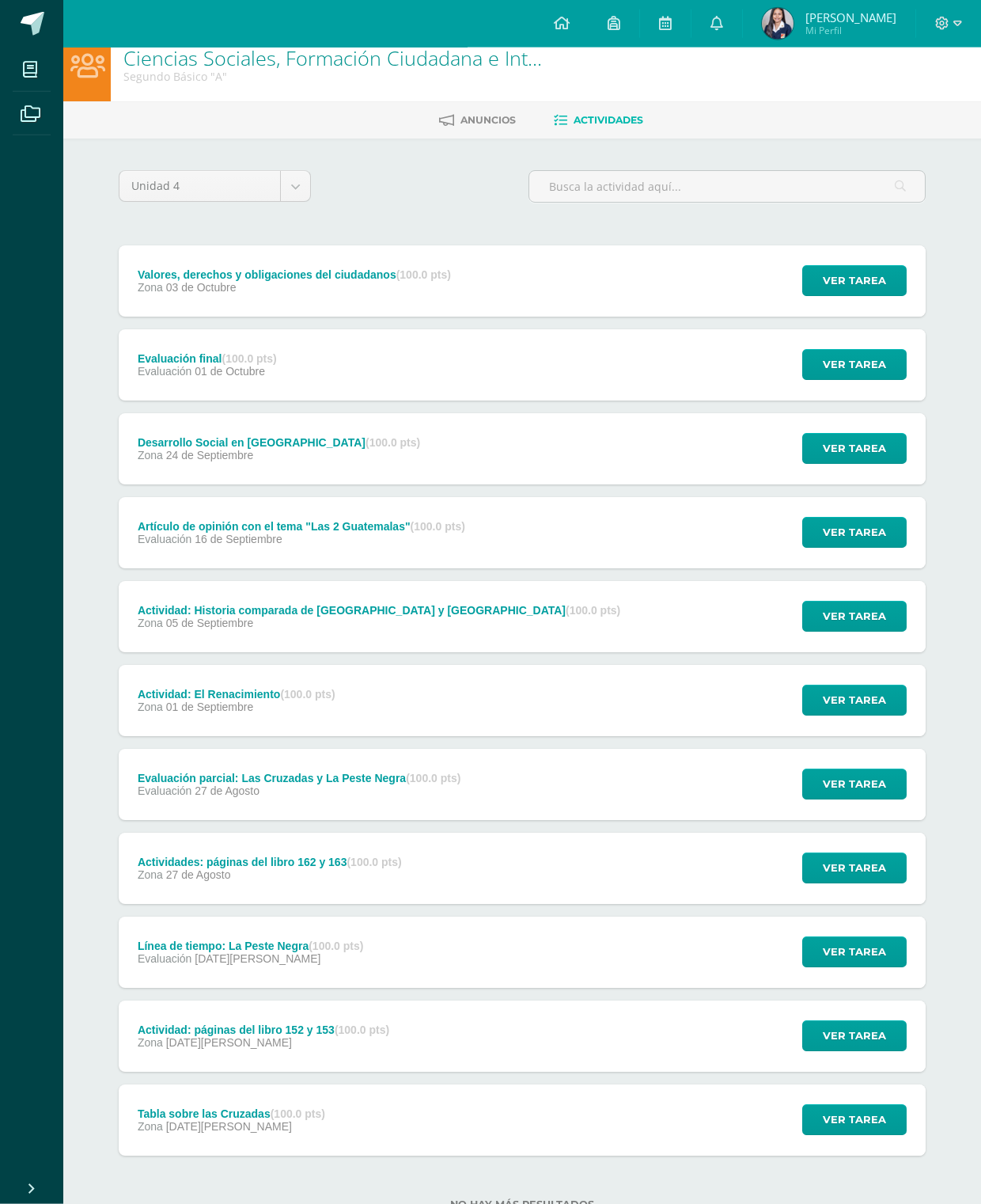
scroll to position [18, 0]
click at [850, 526] on span "Ver tarea" at bounding box center [854, 532] width 63 height 30
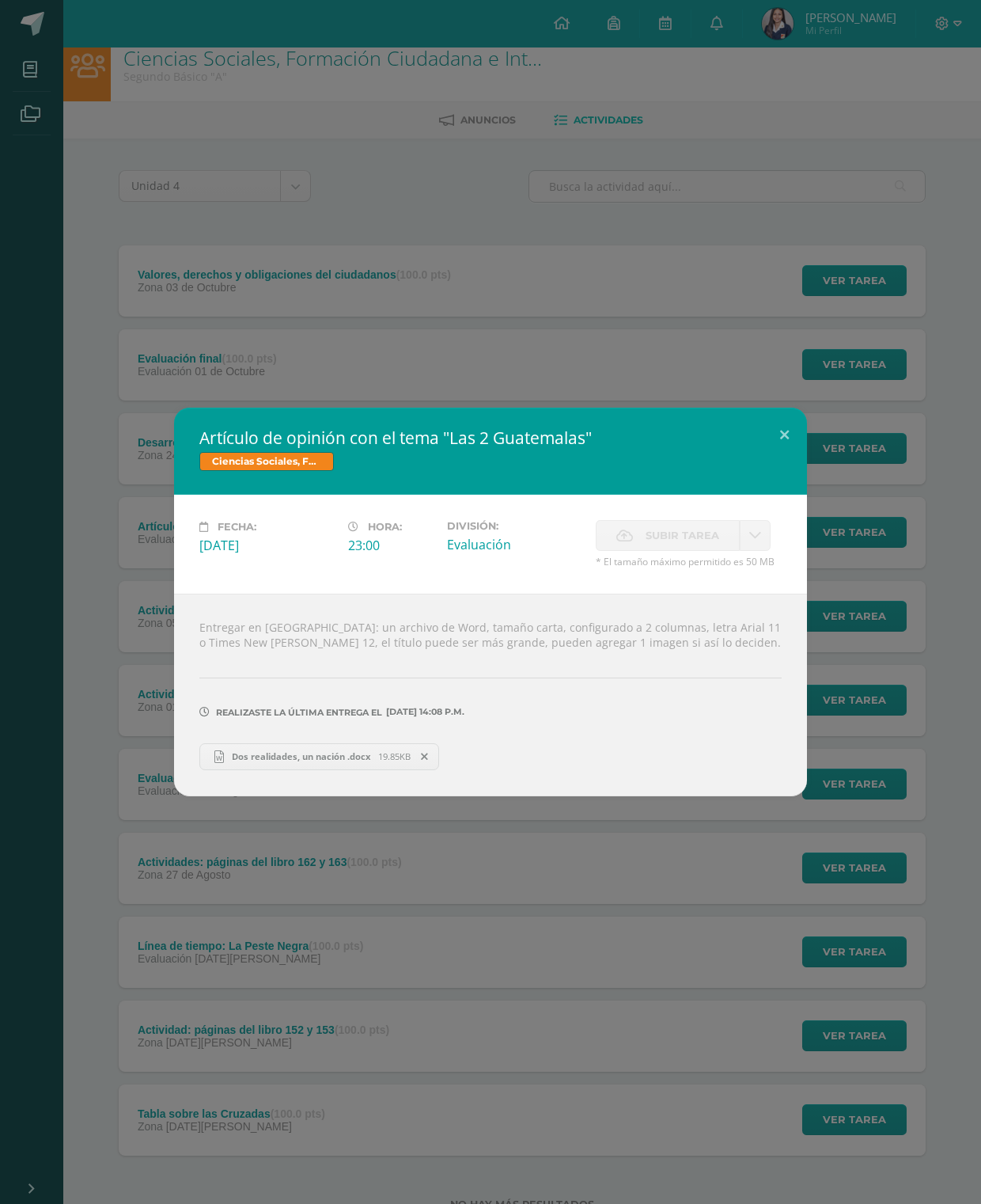
click at [772, 440] on button at bounding box center [784, 434] width 45 height 54
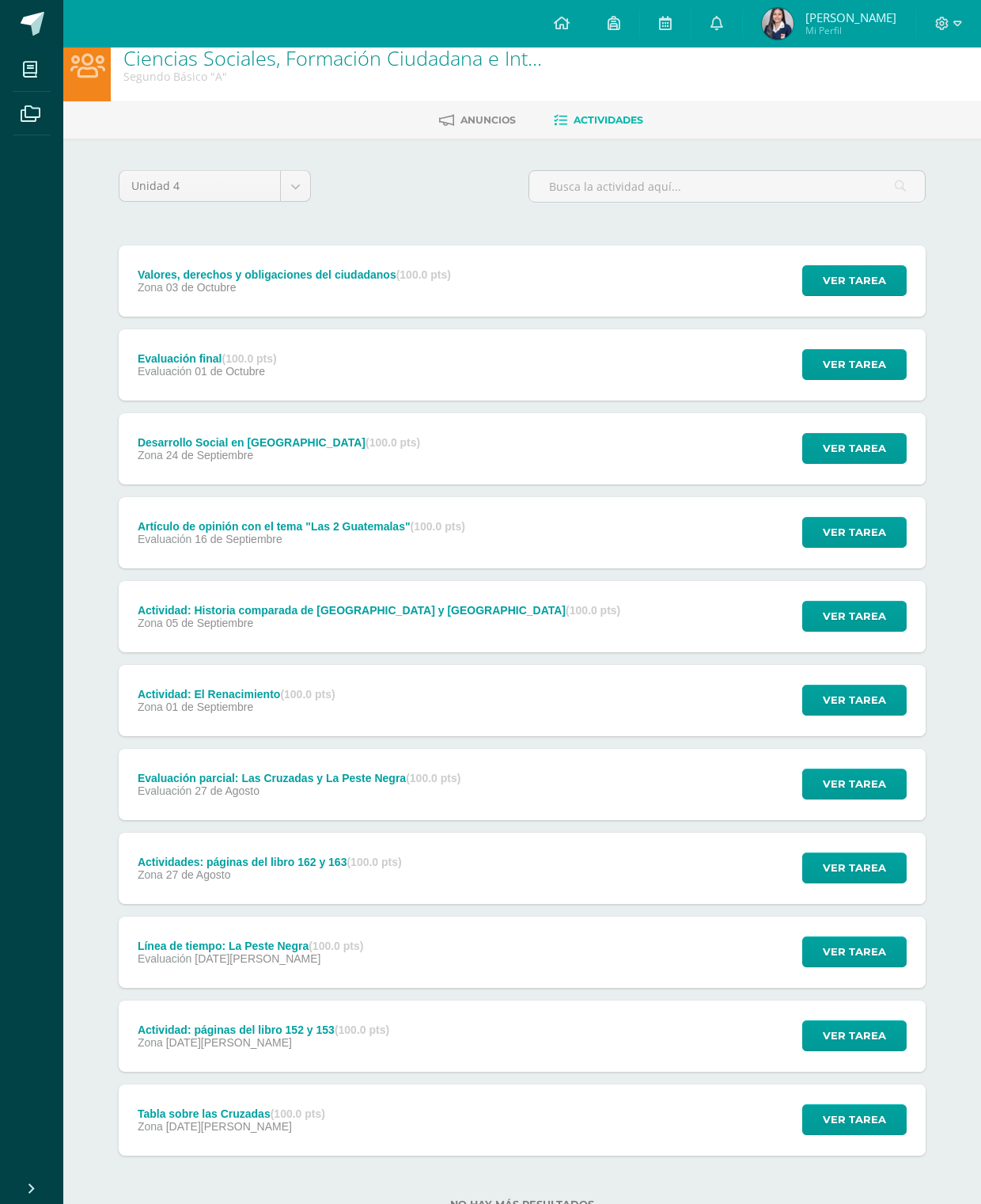
click at [824, 703] on button "Ver tarea" at bounding box center [854, 699] width 104 height 30
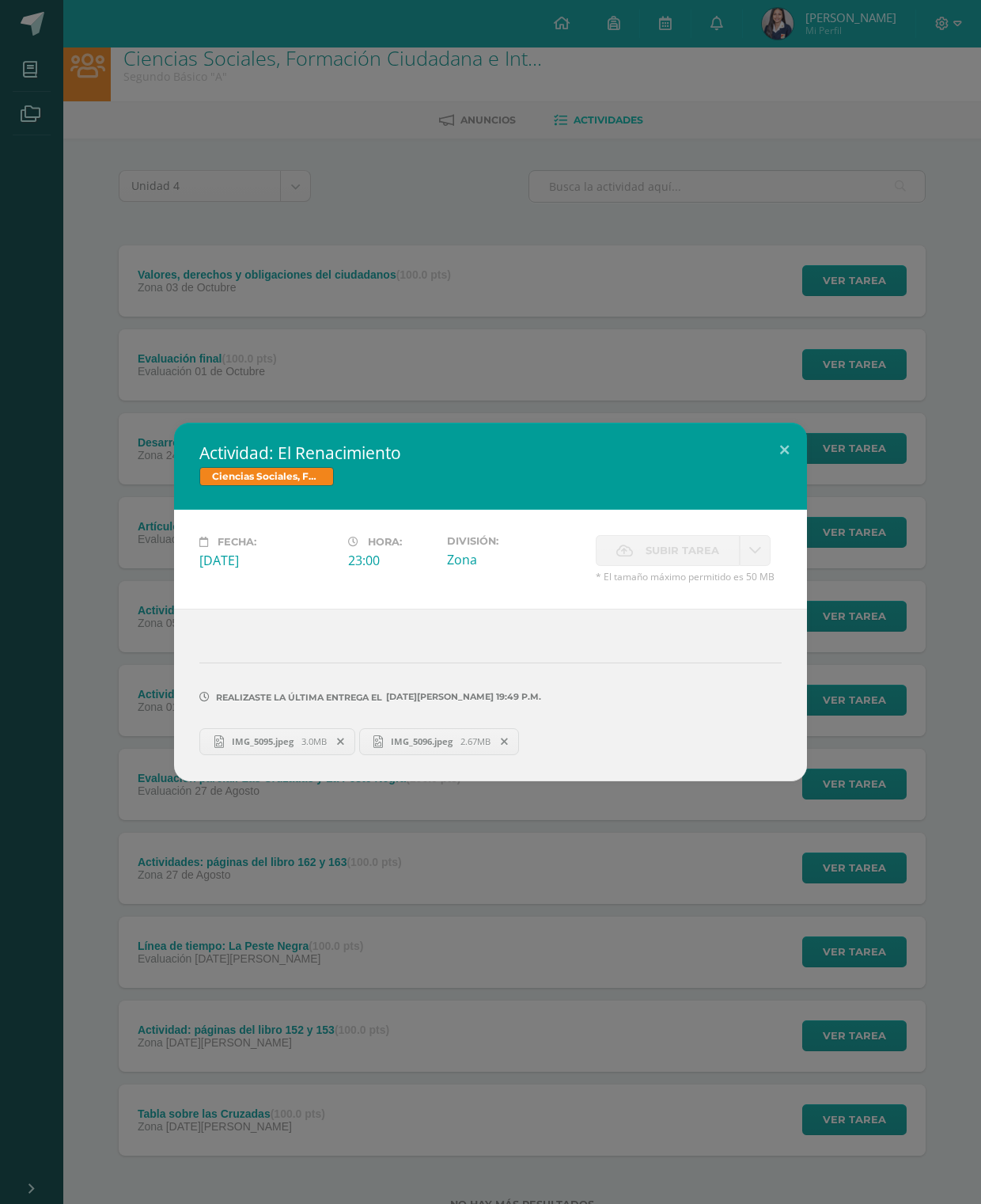
click at [781, 464] on button at bounding box center [784, 449] width 45 height 54
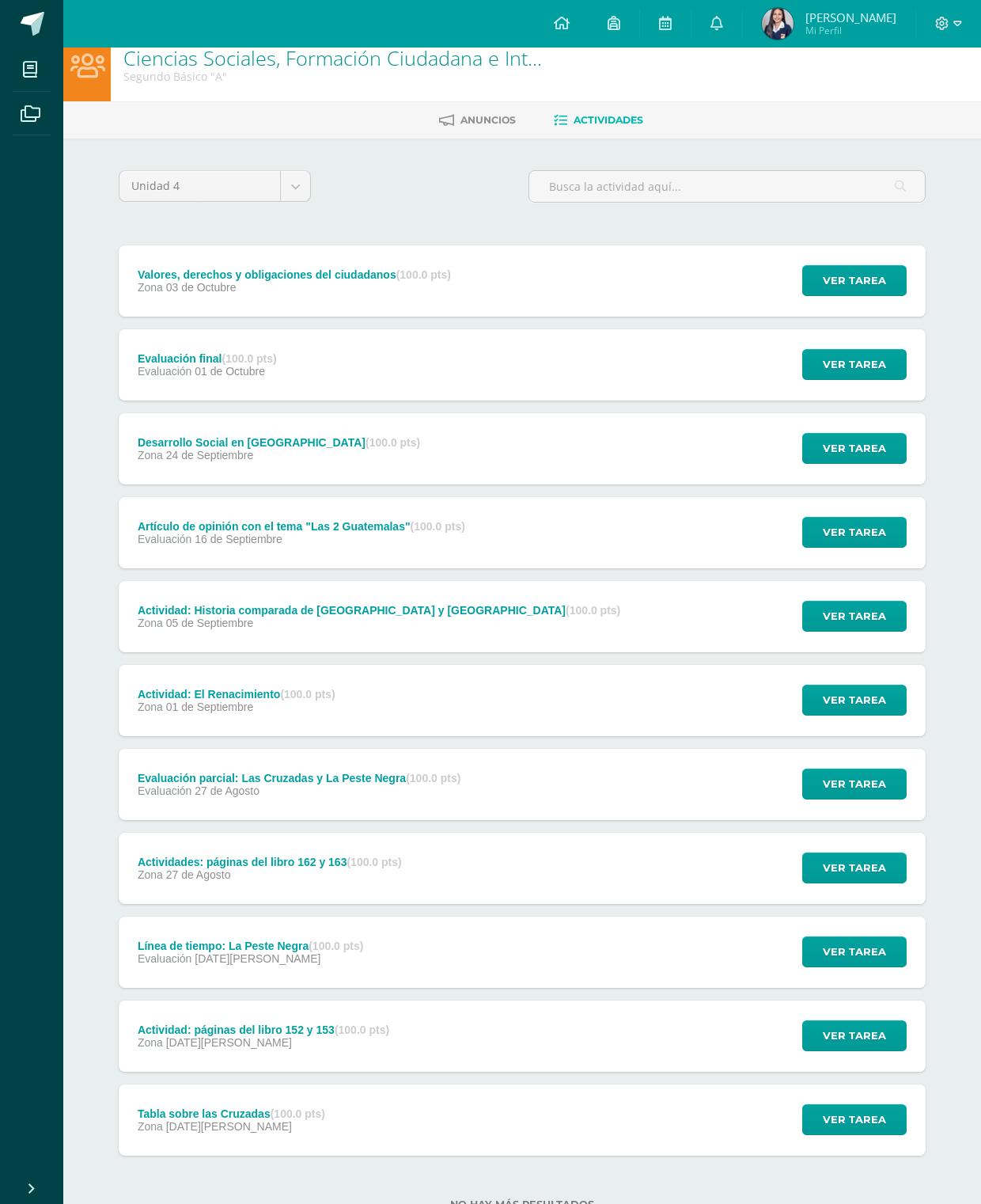
scroll to position [0, 0]
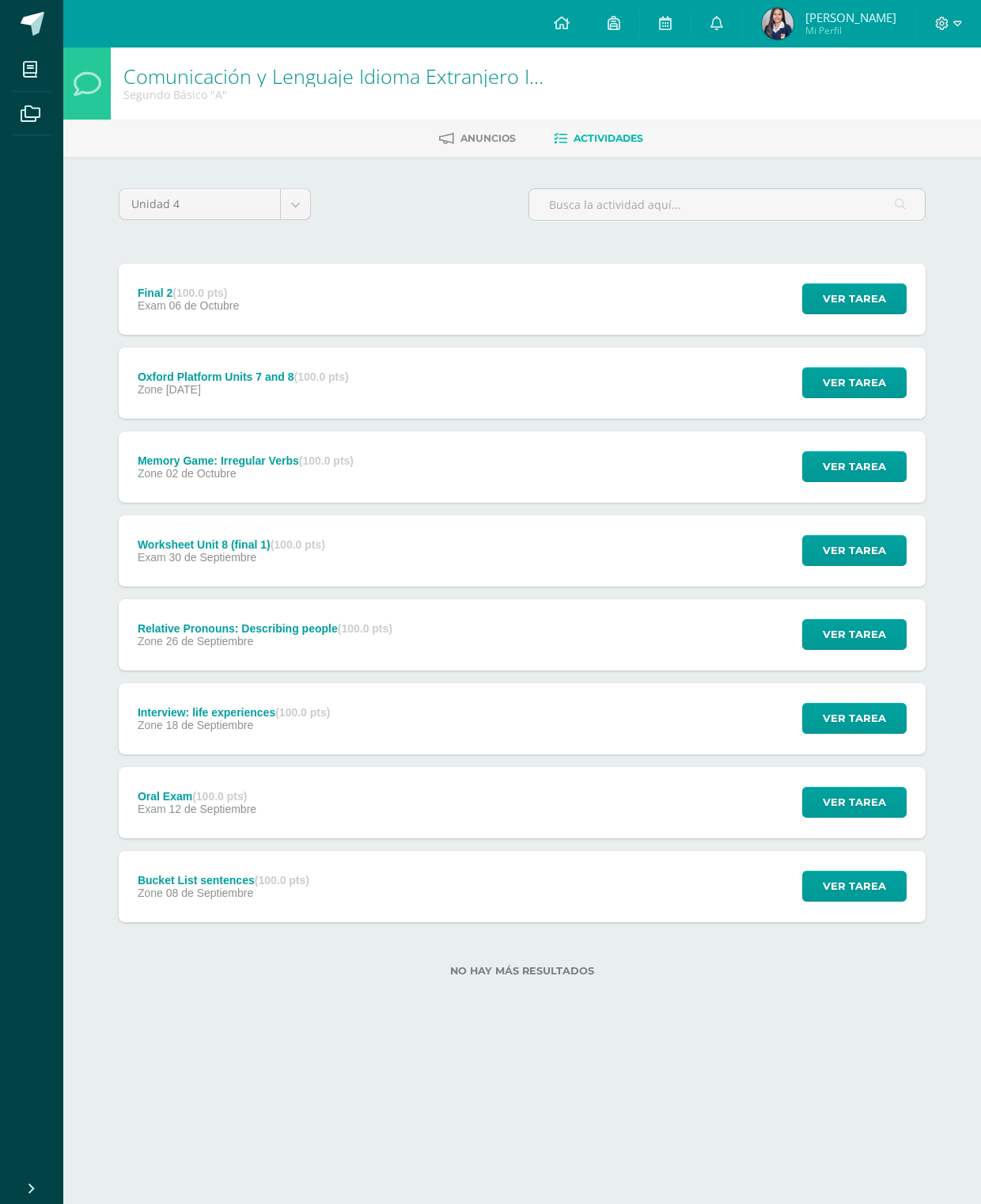
click at [873, 898] on span "Ver tarea" at bounding box center [854, 886] width 63 height 30
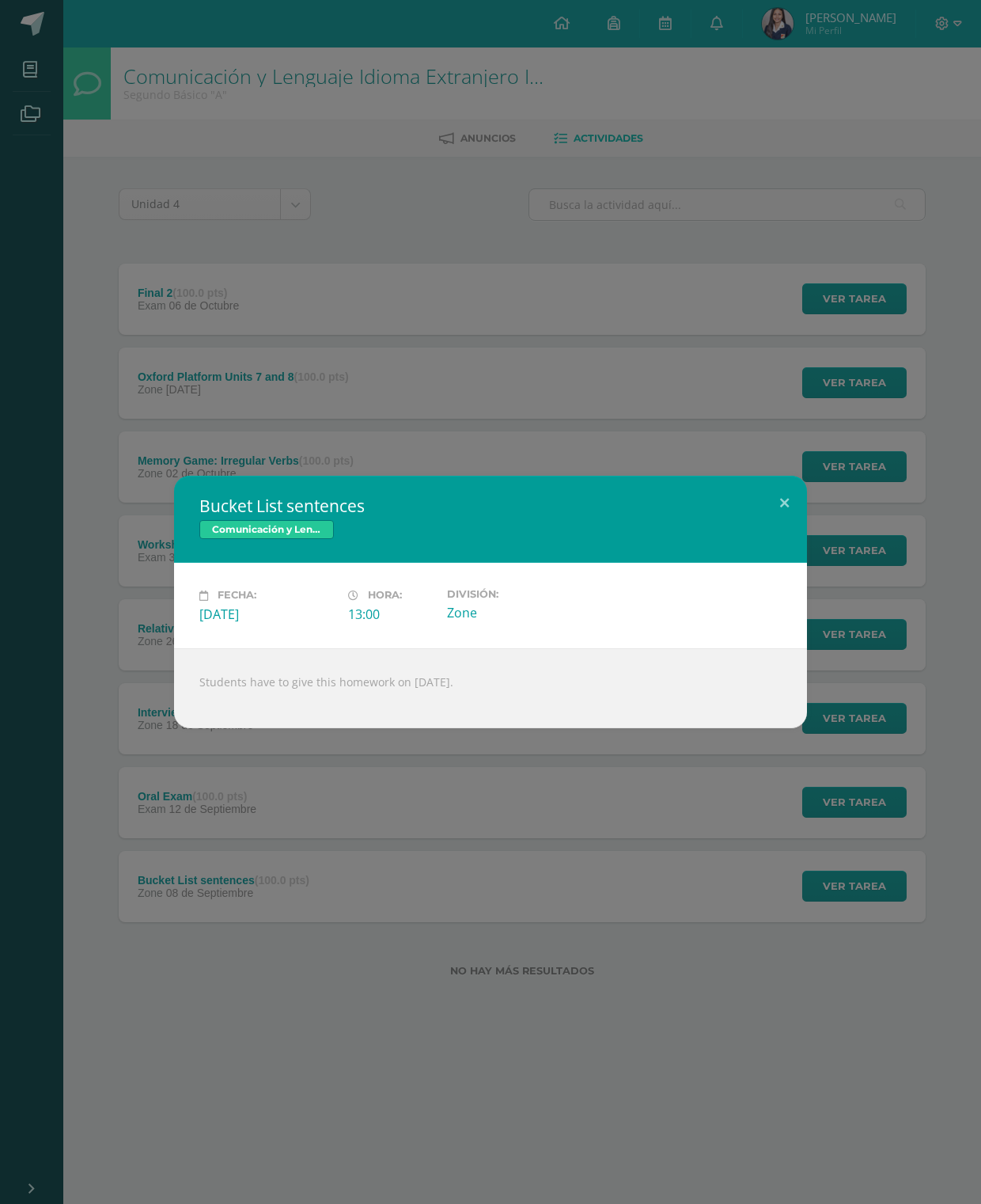
click at [780, 488] on button at bounding box center [784, 502] width 45 height 54
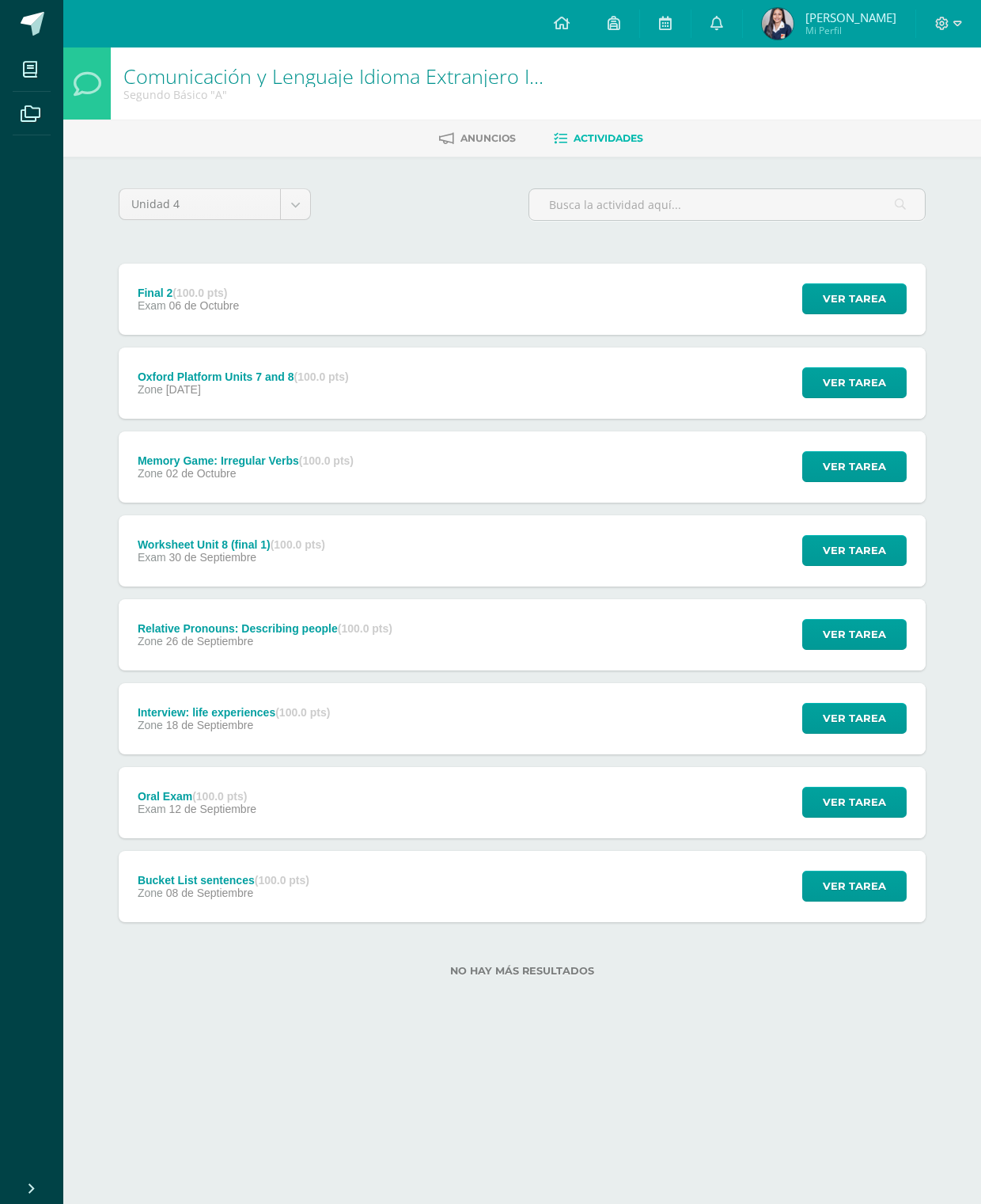
click at [859, 902] on button "Ver tarea" at bounding box center [854, 886] width 104 height 30
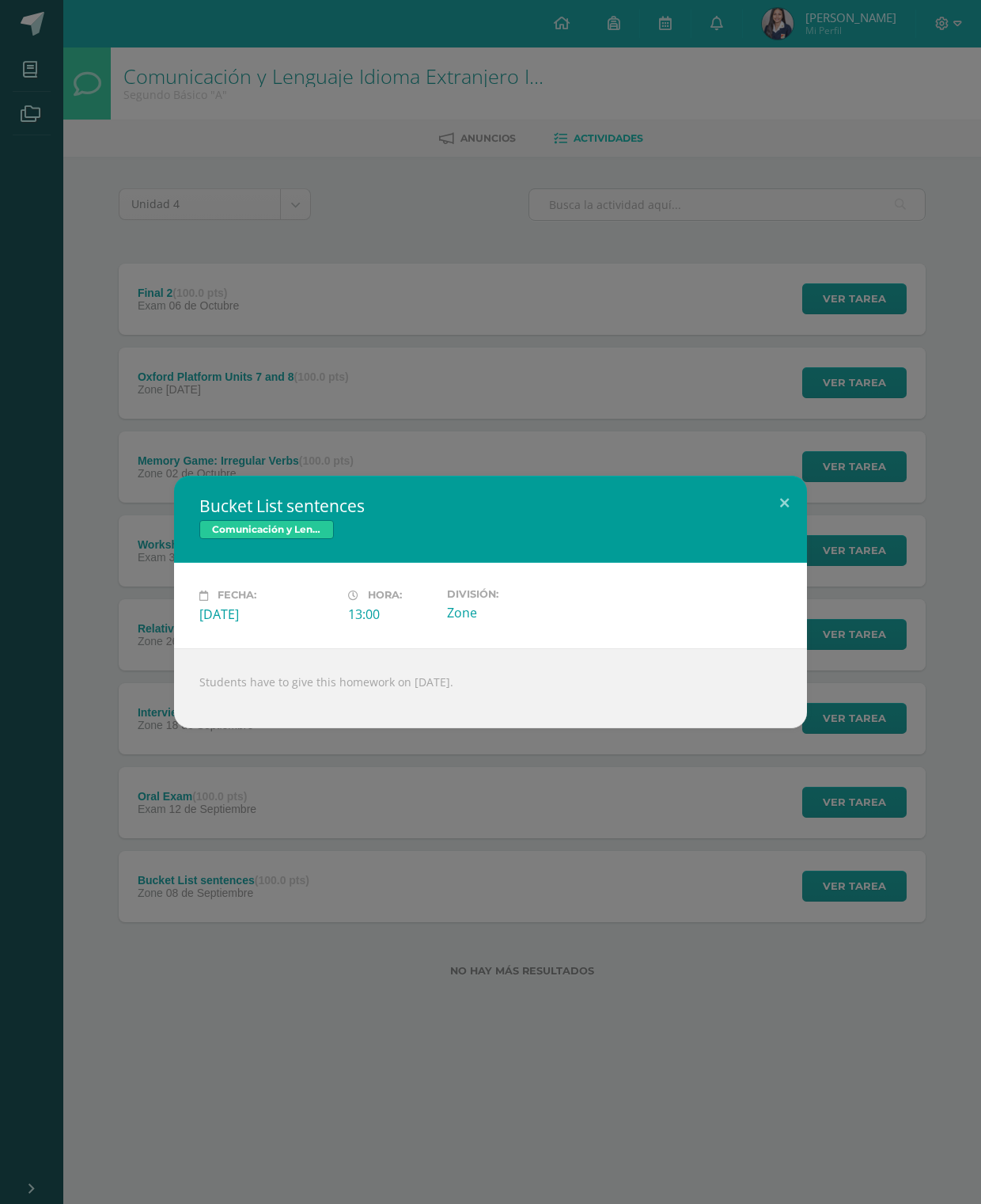
click at [803, 446] on div "Bucket List sentences Comunicación y Lenguaje Idioma Extranjero Inglés Fecha: […" at bounding box center [490, 602] width 981 height 1204
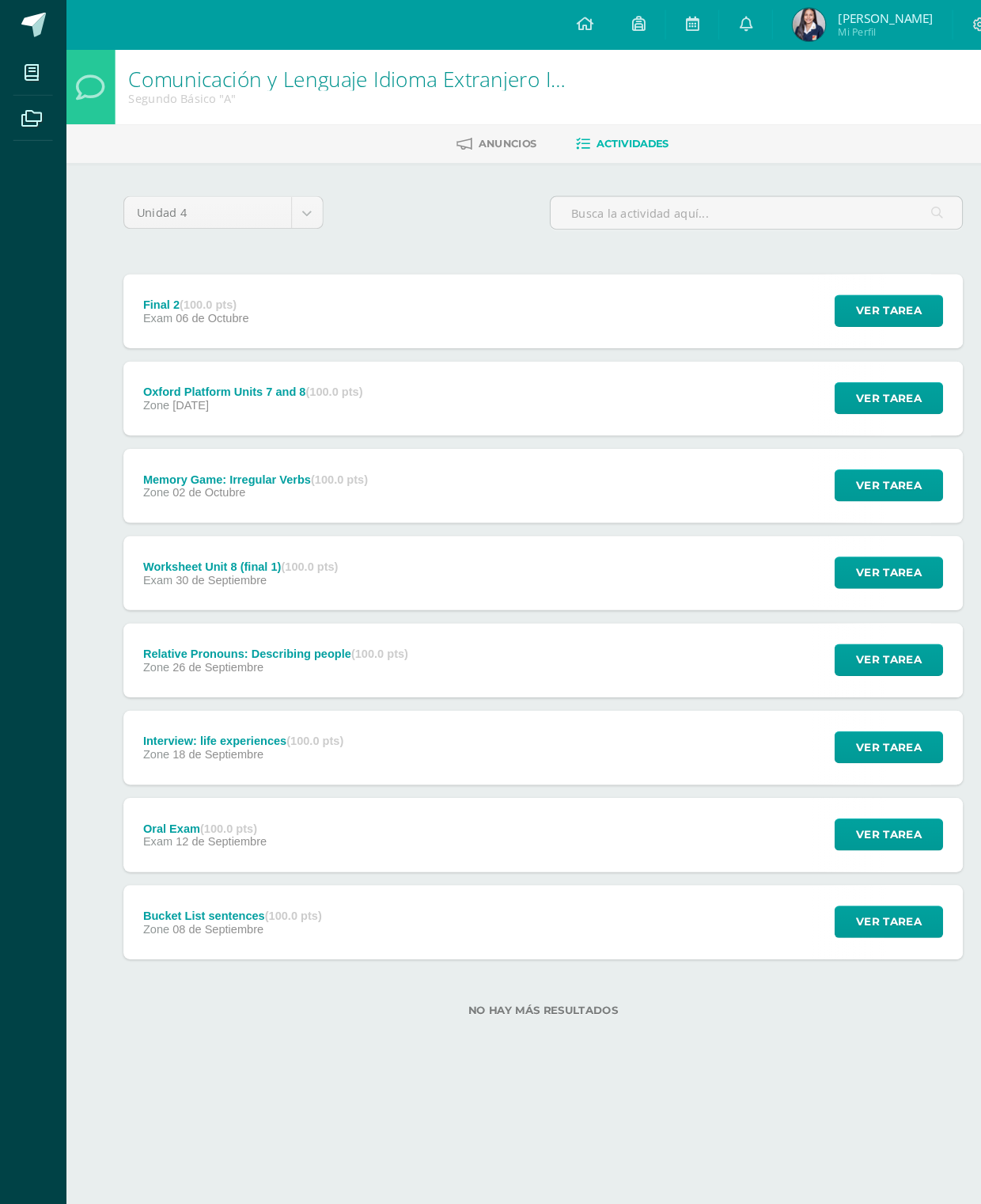
click at [847, 638] on span "Ver tarea" at bounding box center [854, 634] width 63 height 30
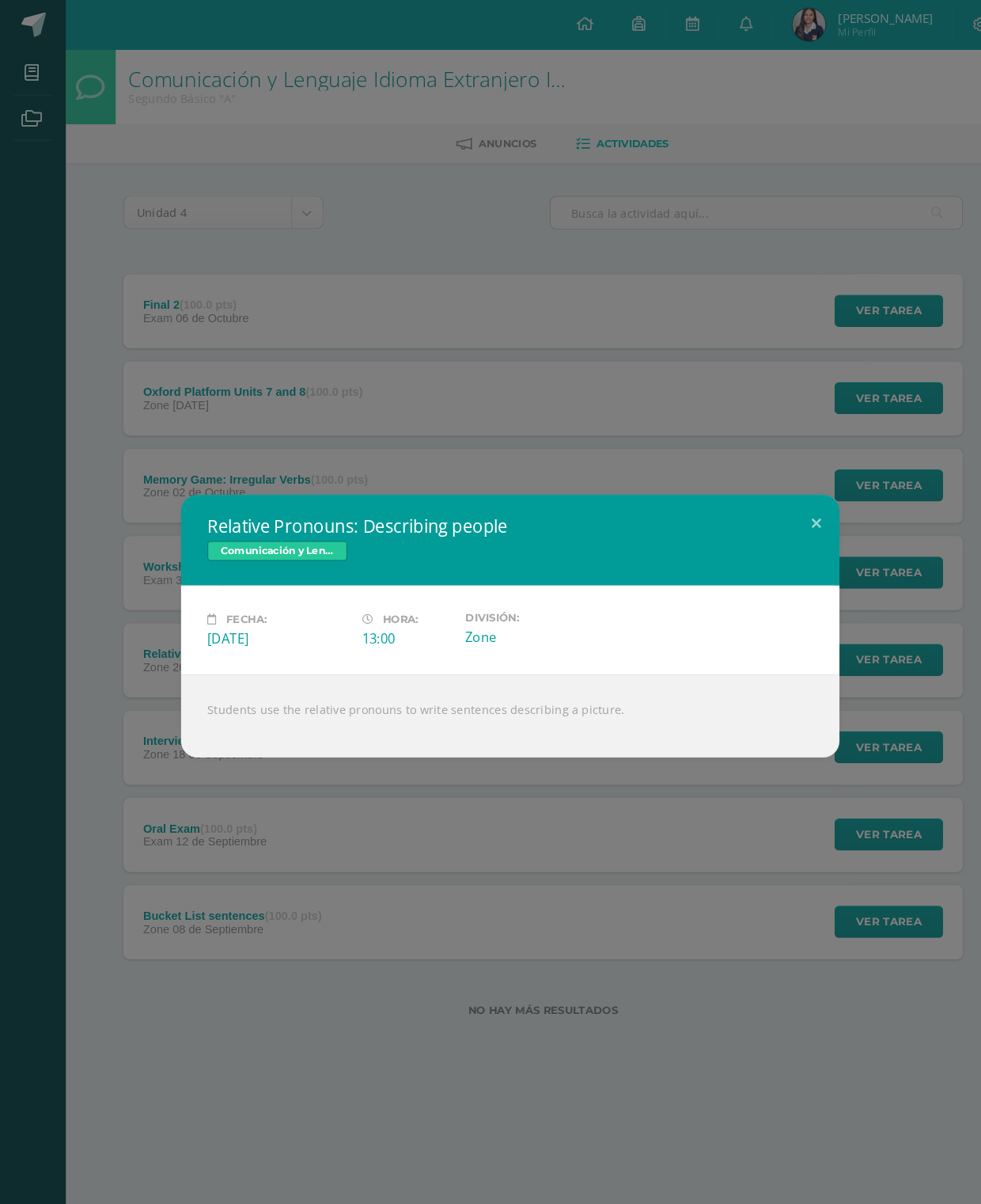
click at [762, 476] on button at bounding box center [784, 502] width 45 height 54
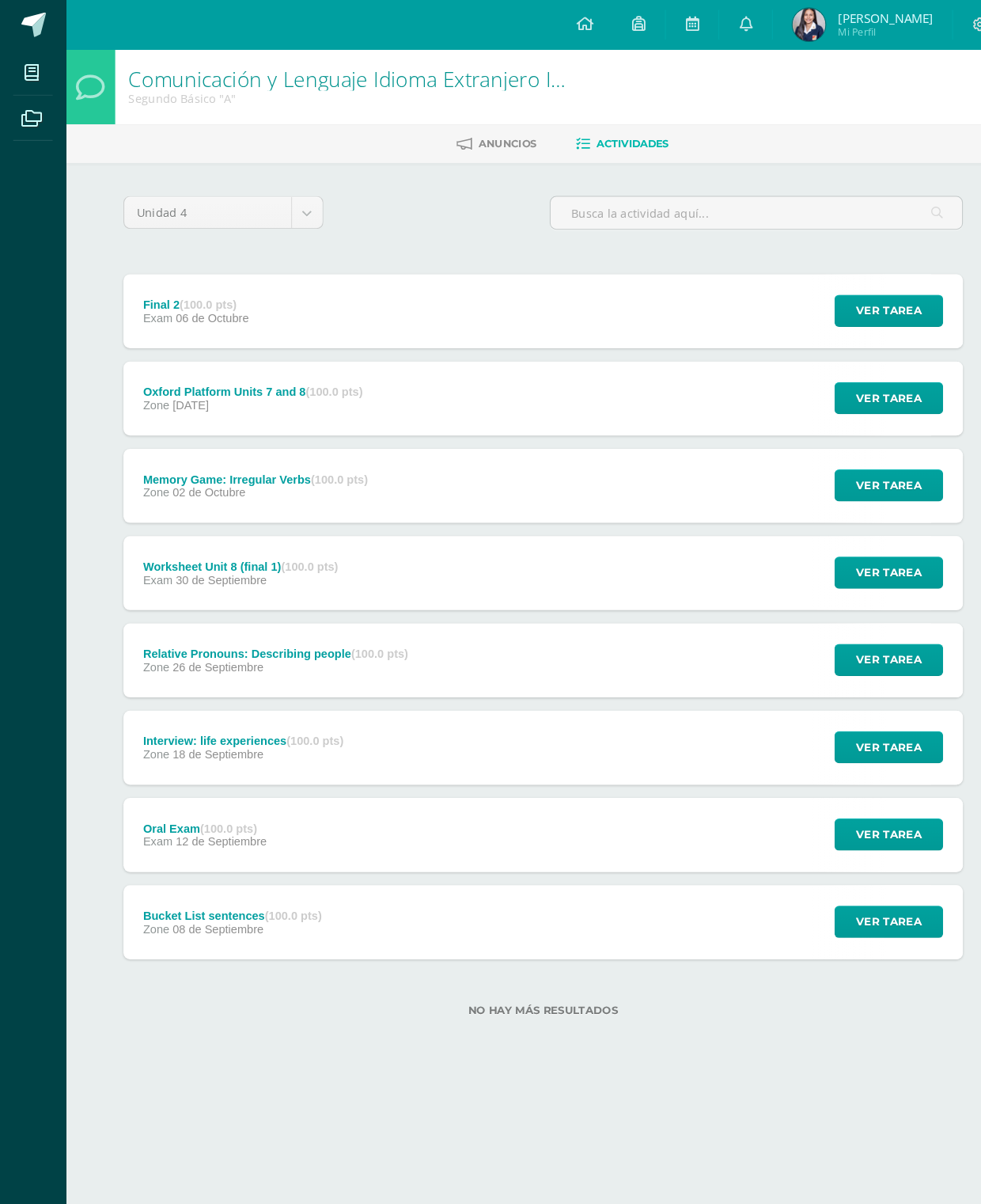
click at [857, 546] on span "Ver tarea" at bounding box center [854, 550] width 63 height 30
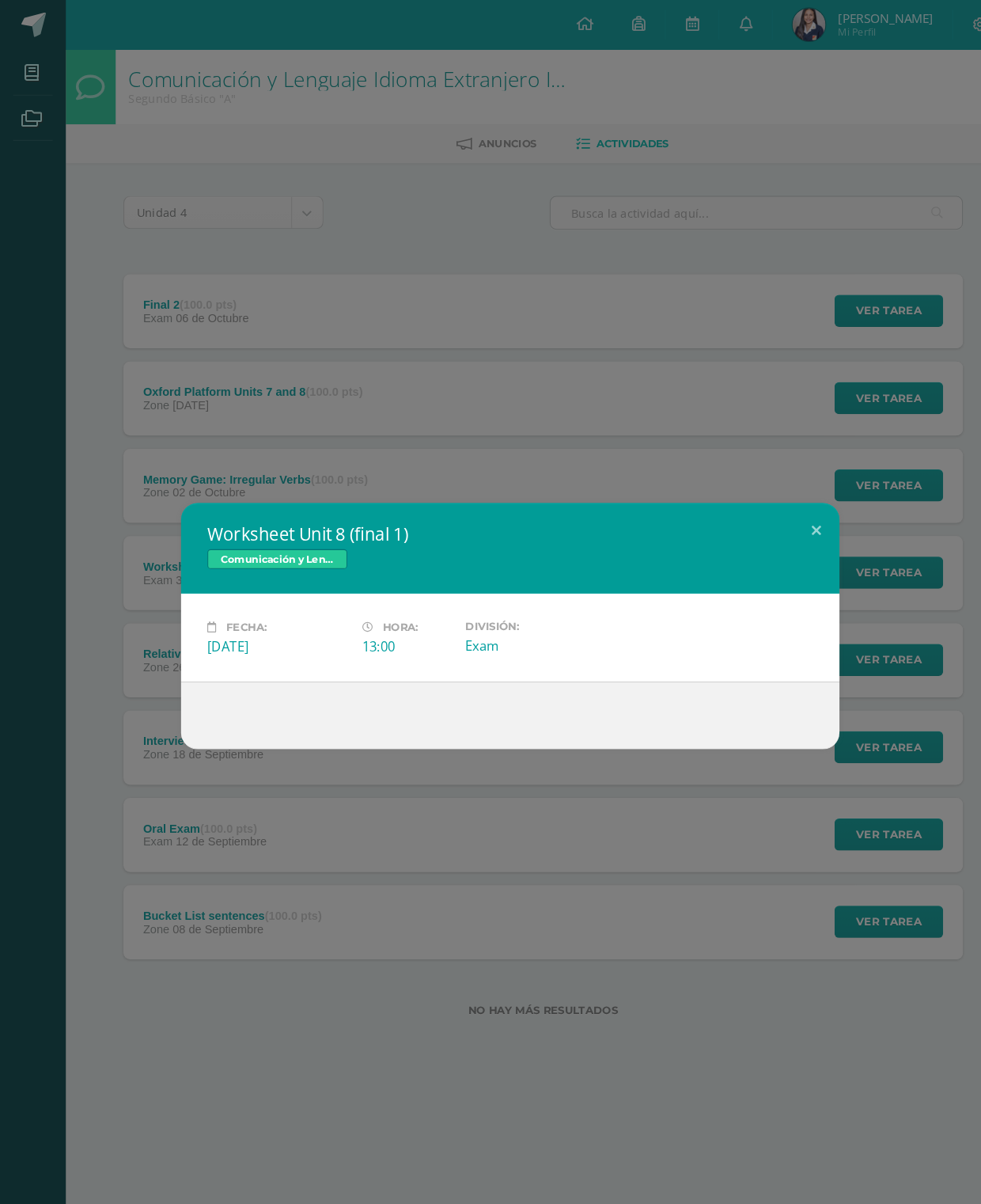
click at [762, 484] on button at bounding box center [784, 510] width 45 height 54
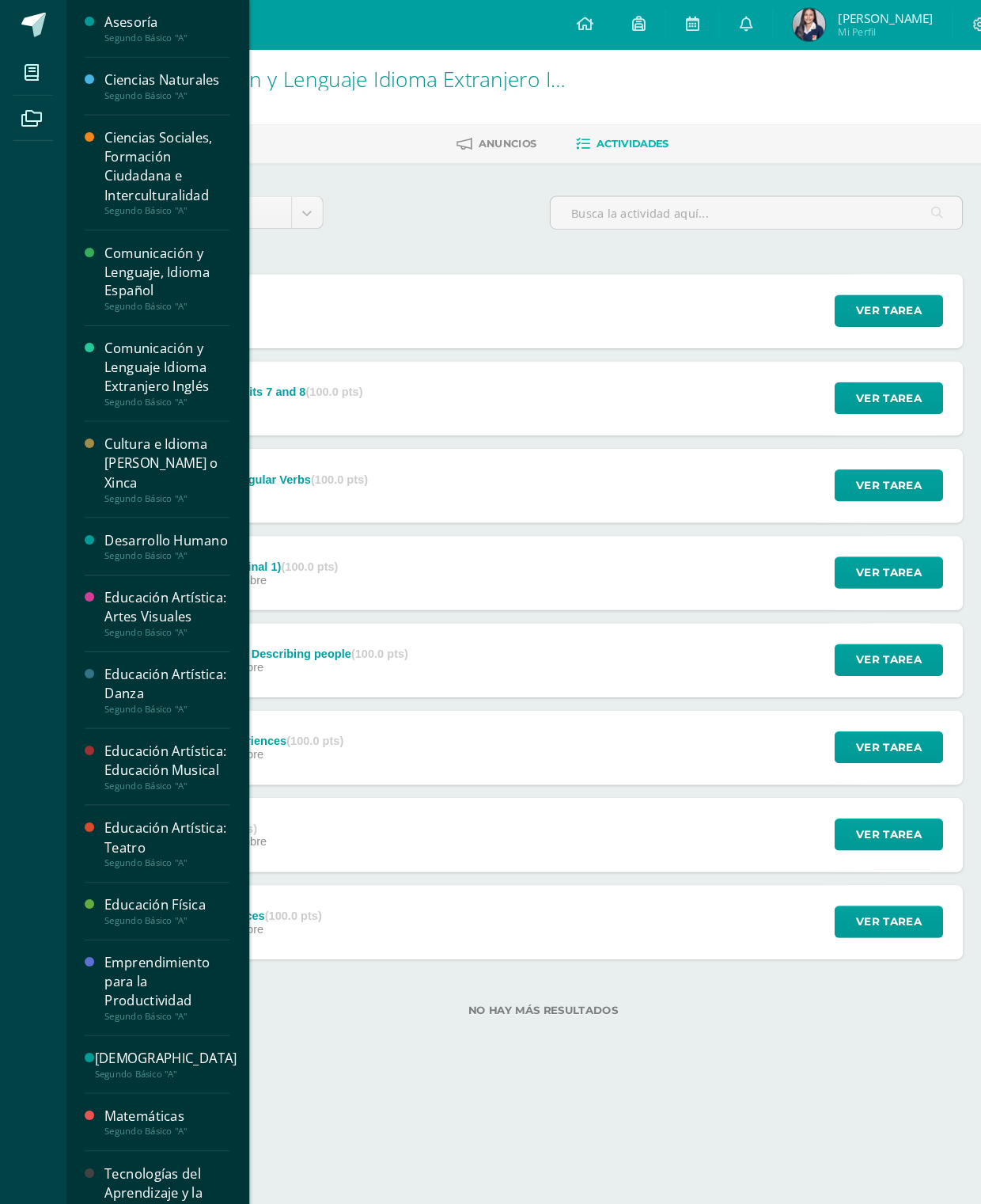
click at [42, 59] on span at bounding box center [30, 69] width 35 height 35
click at [30, 70] on icon at bounding box center [30, 70] width 14 height 16
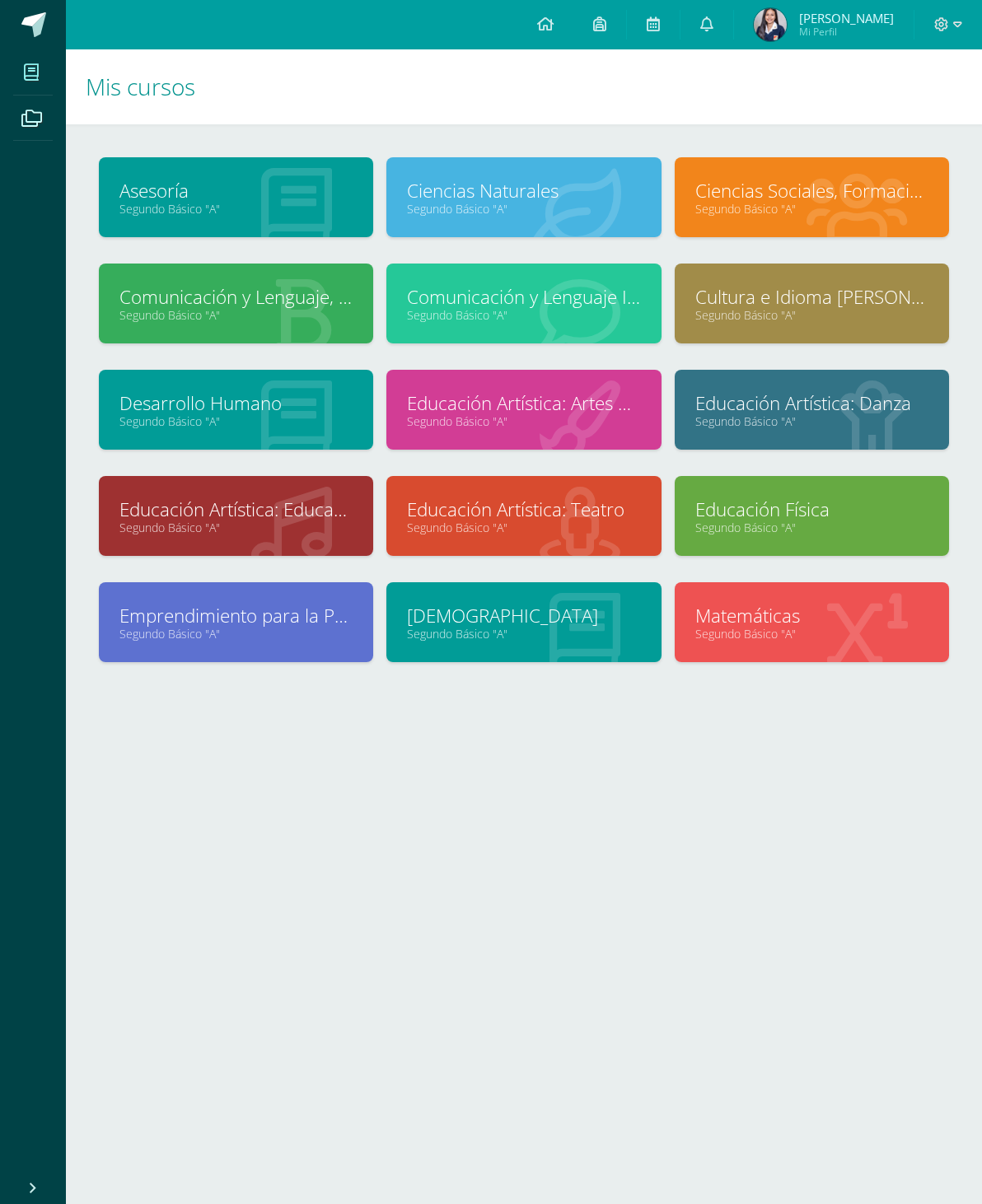
click at [759, 642] on link "Segundo Básico "A"" at bounding box center [812, 634] width 233 height 16
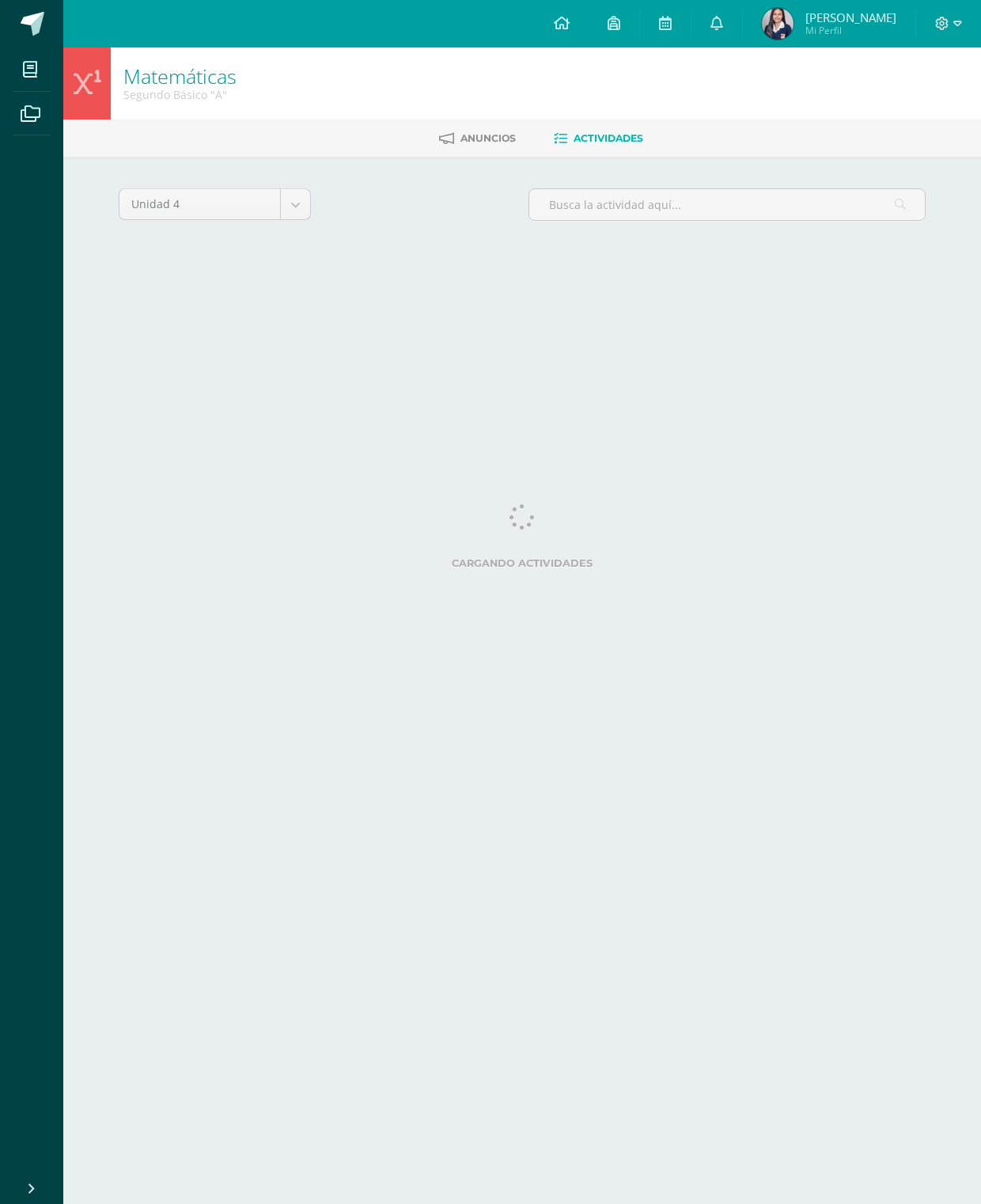
click at [805, 295] on html "Mis cursos Archivos Cerrar panel Asesoría Segundo Básico "A" Ciencias Naturales…" at bounding box center [490, 148] width 981 height 295
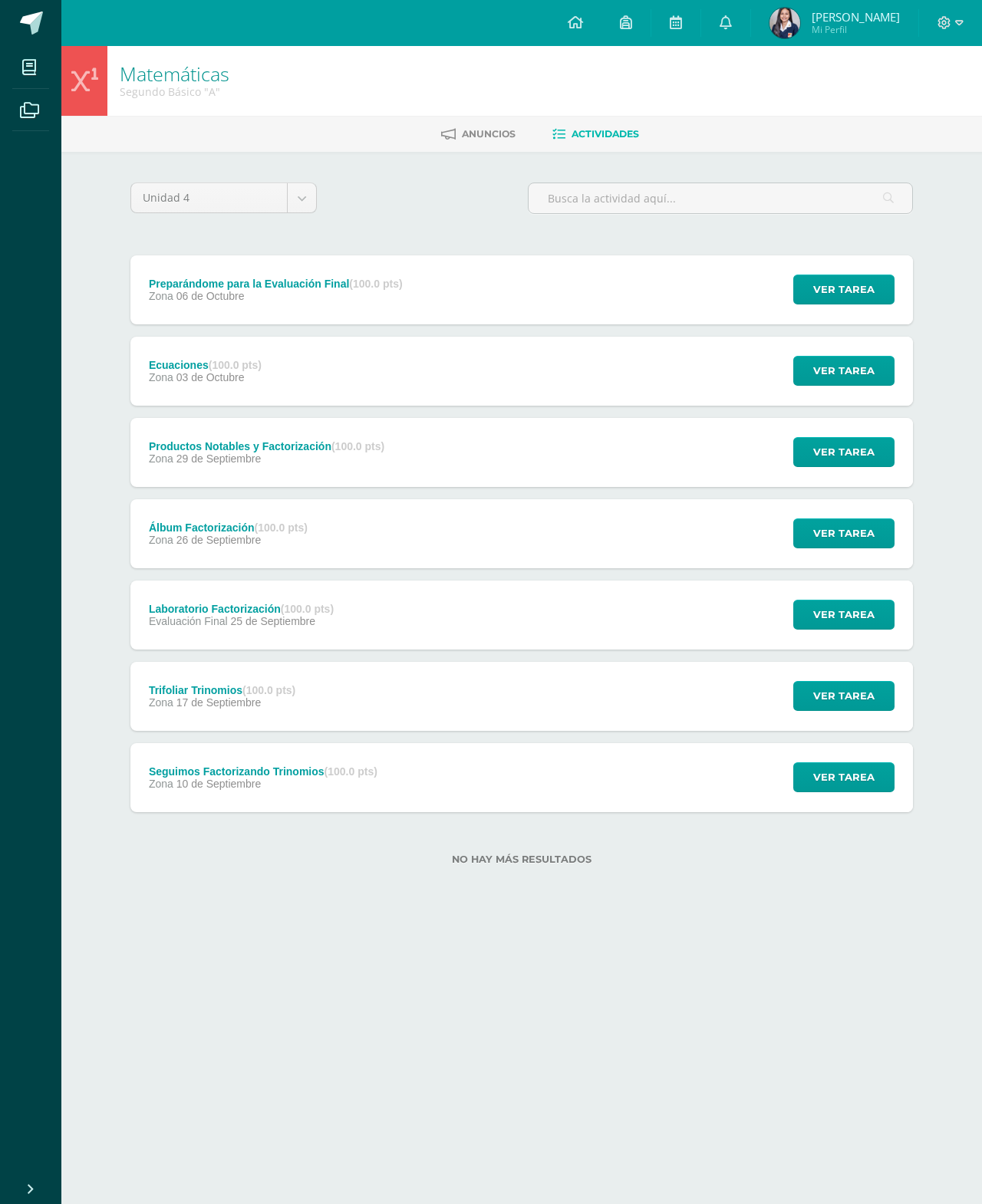
click at [855, 780] on span "Ver tarea" at bounding box center [844, 777] width 61 height 29
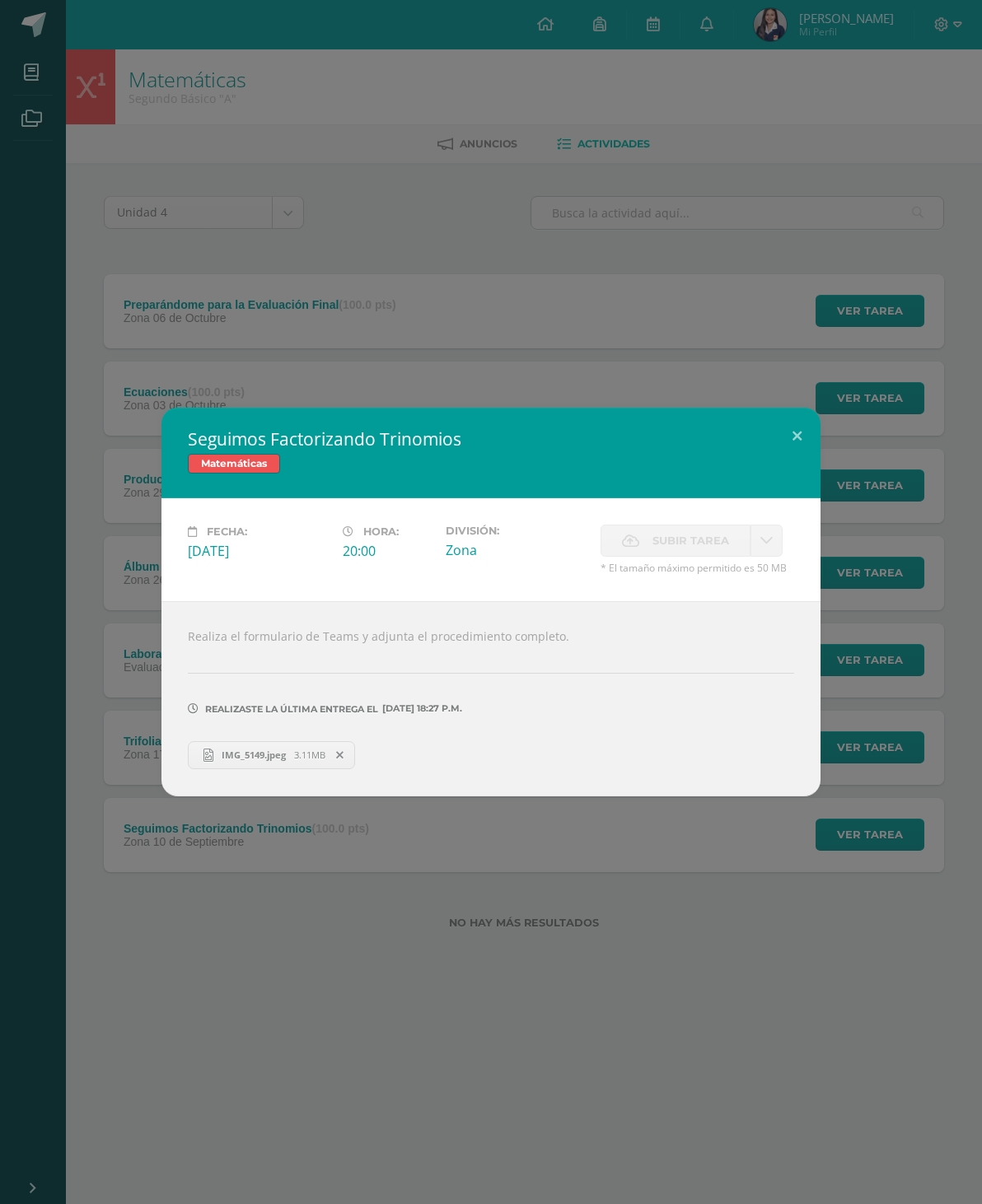
click at [808, 430] on button at bounding box center [797, 435] width 47 height 56
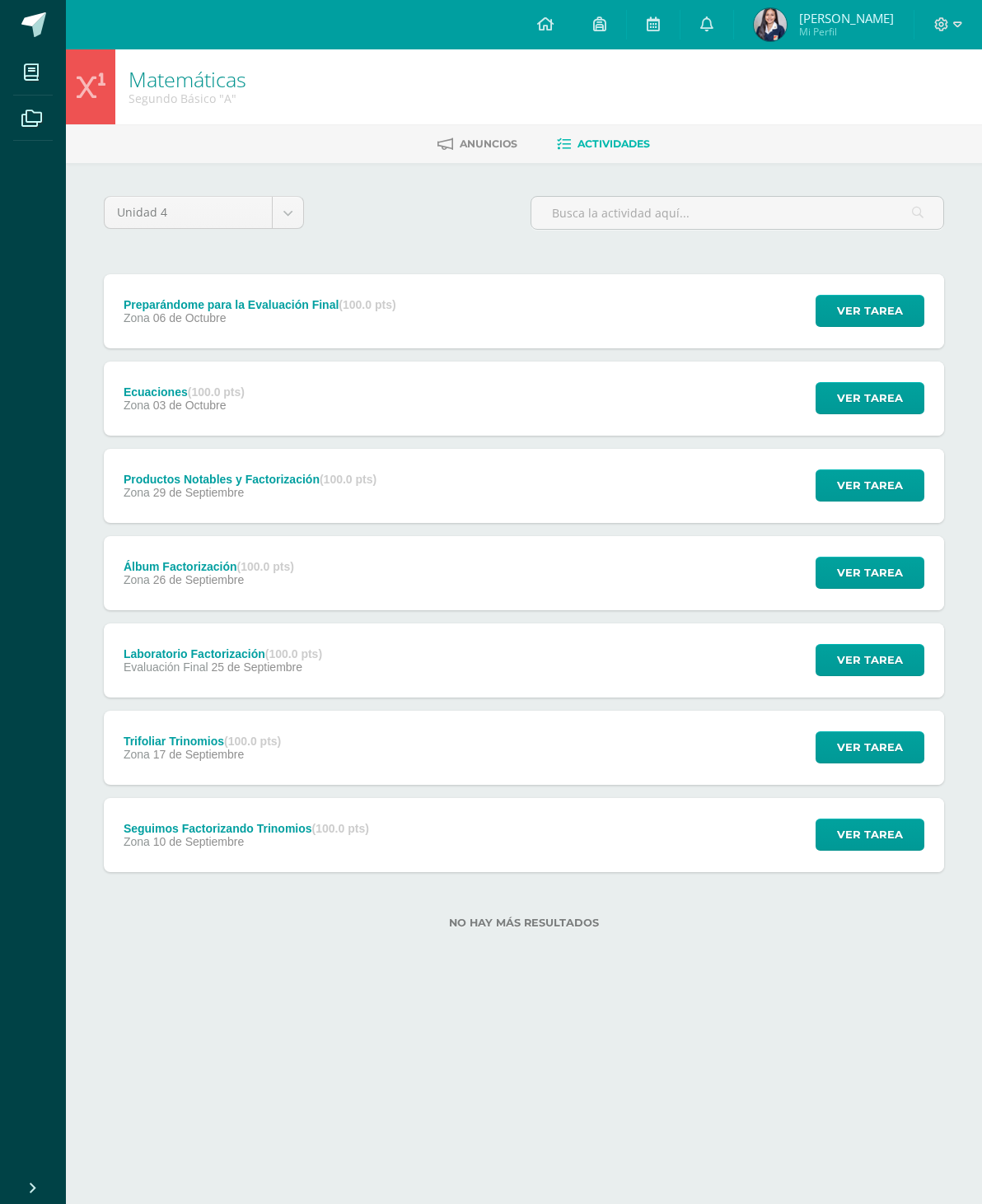
click at [873, 751] on span "Ver tarea" at bounding box center [869, 747] width 66 height 31
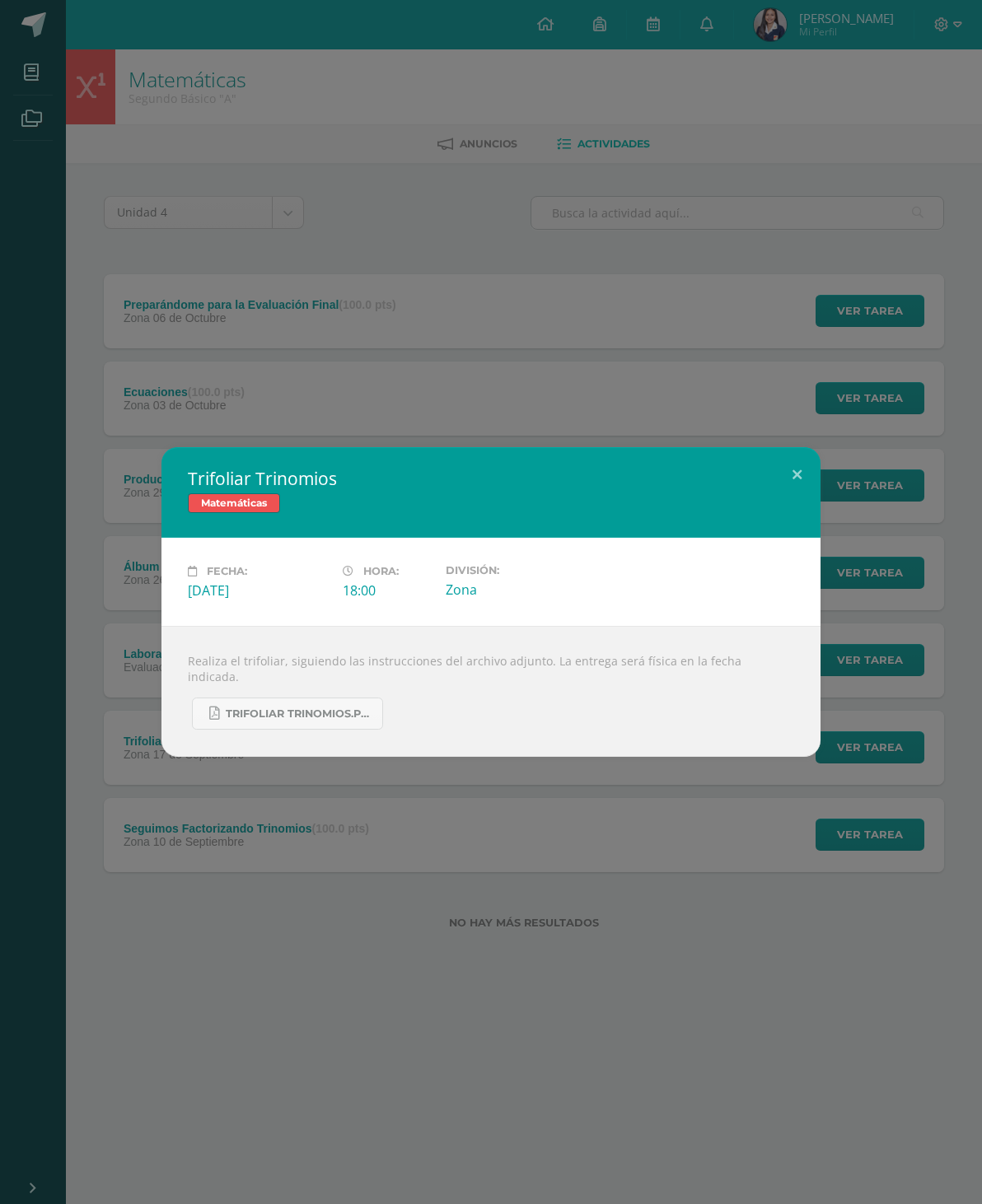
click at [786, 486] on button at bounding box center [797, 475] width 47 height 56
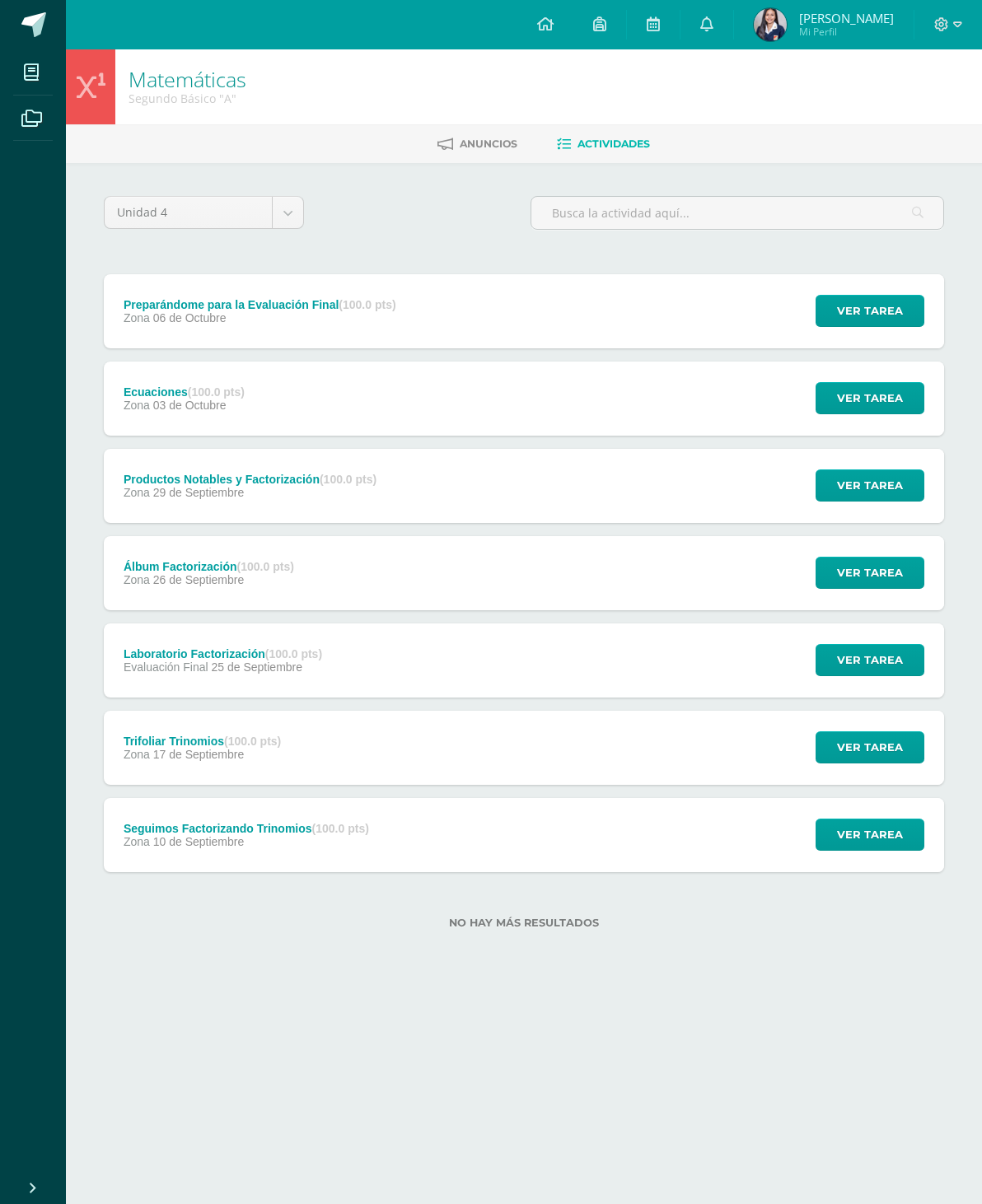
click at [885, 662] on span "Ver tarea" at bounding box center [869, 660] width 66 height 31
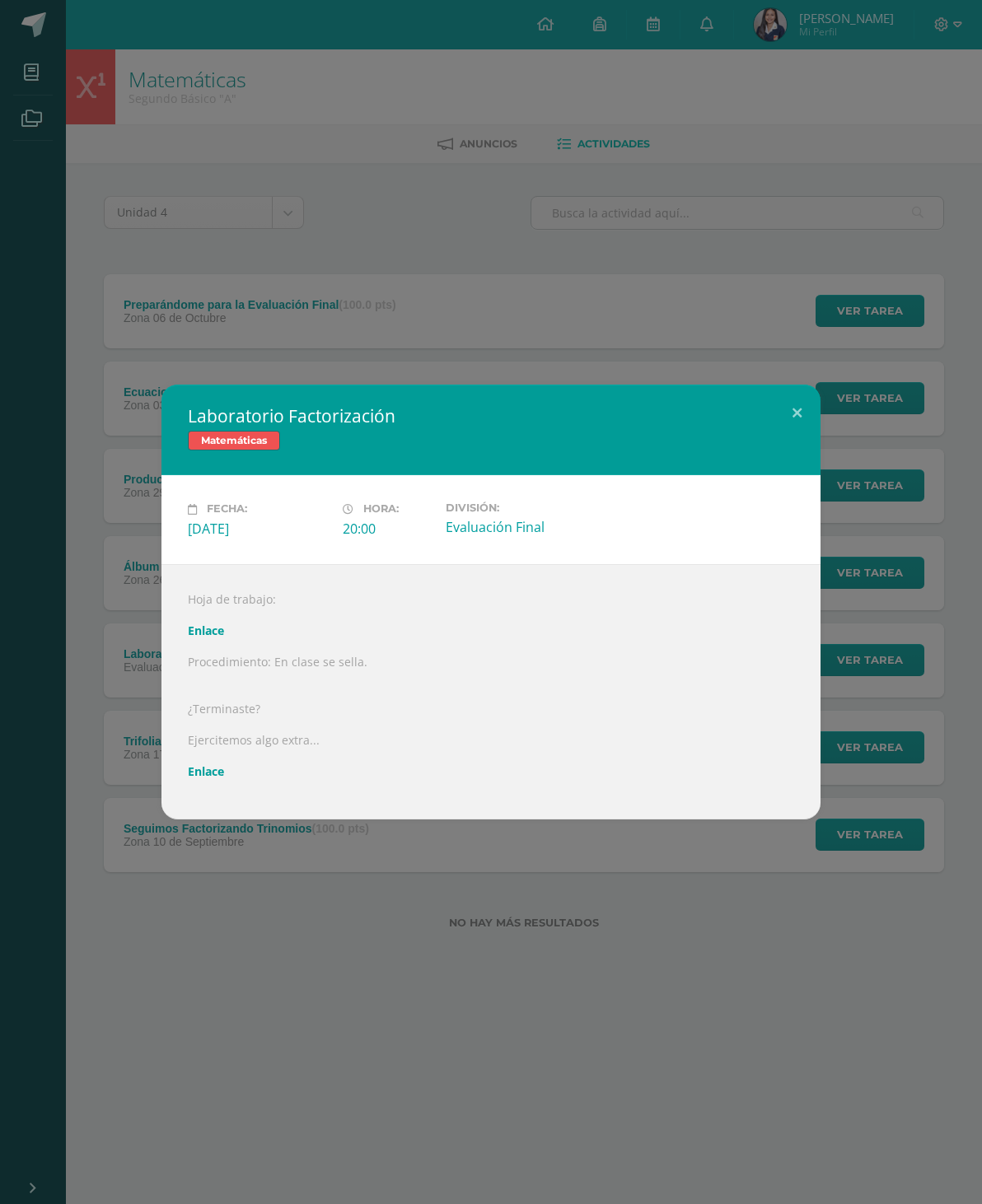
click at [210, 633] on link "Enlace" at bounding box center [205, 630] width 36 height 16
click at [206, 769] on link "Enlace" at bounding box center [205, 771] width 36 height 16
click at [804, 414] on button at bounding box center [797, 412] width 47 height 56
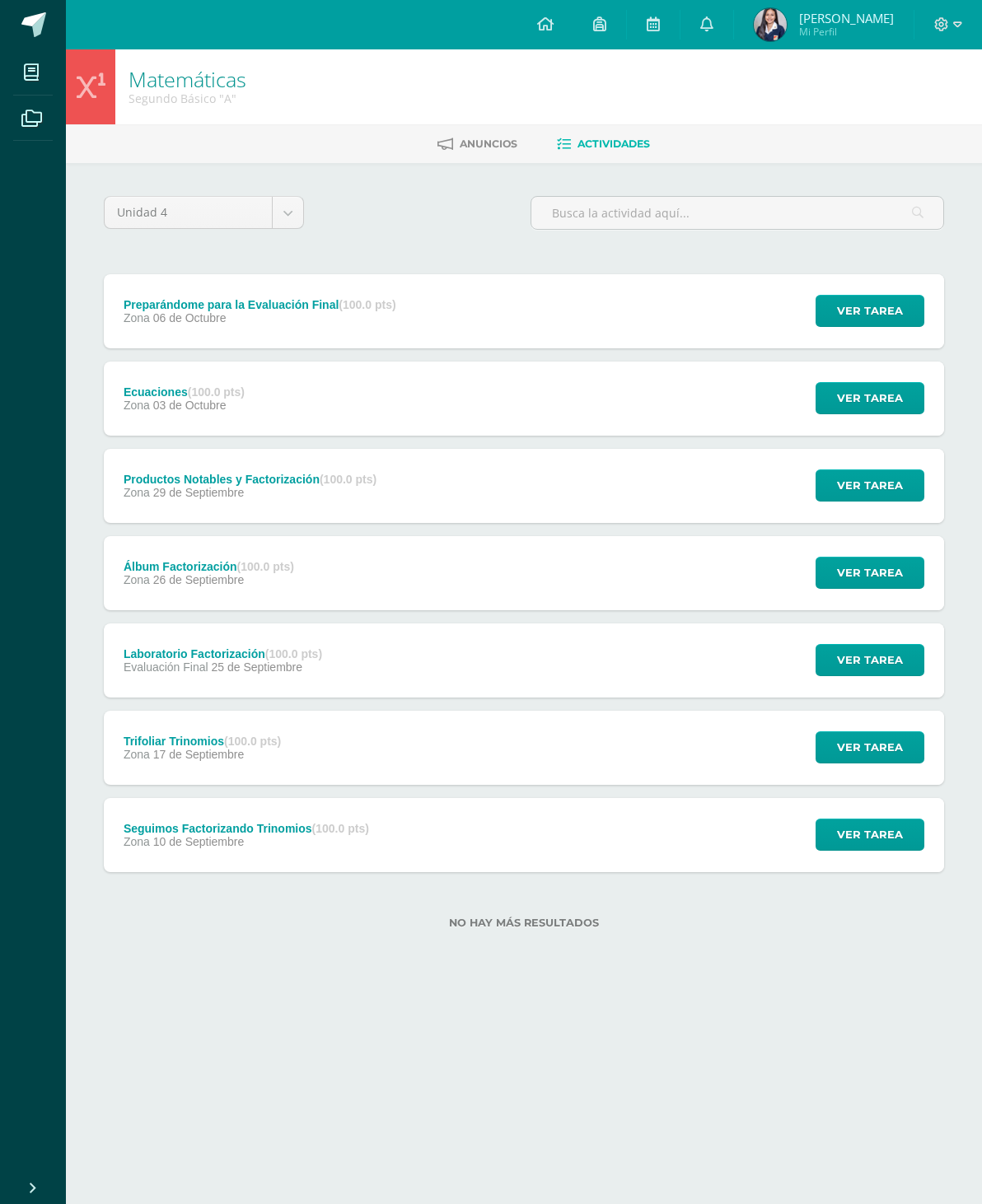
click at [852, 572] on span "Ver tarea" at bounding box center [869, 573] width 66 height 31
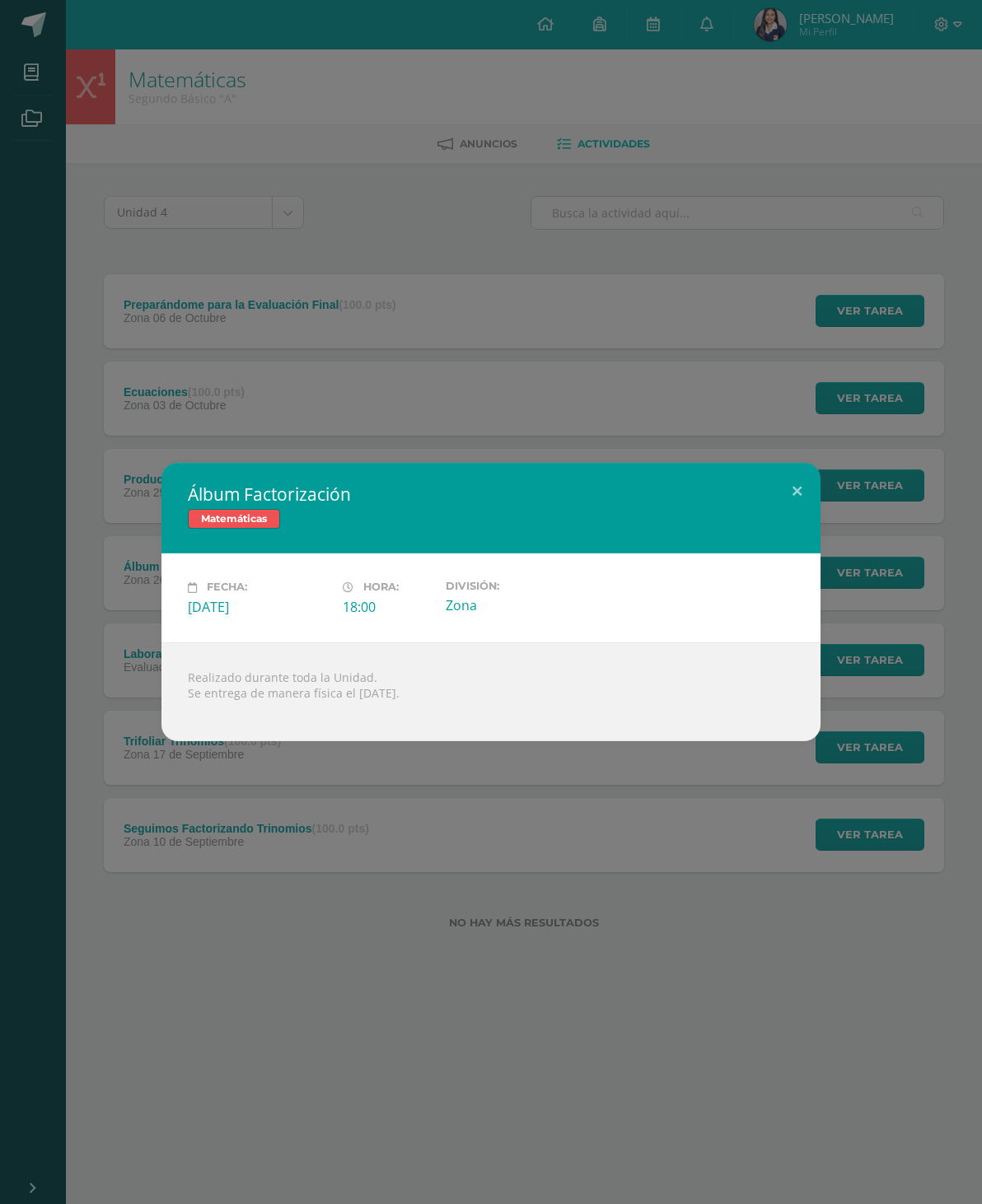
click at [798, 479] on button at bounding box center [797, 490] width 47 height 56
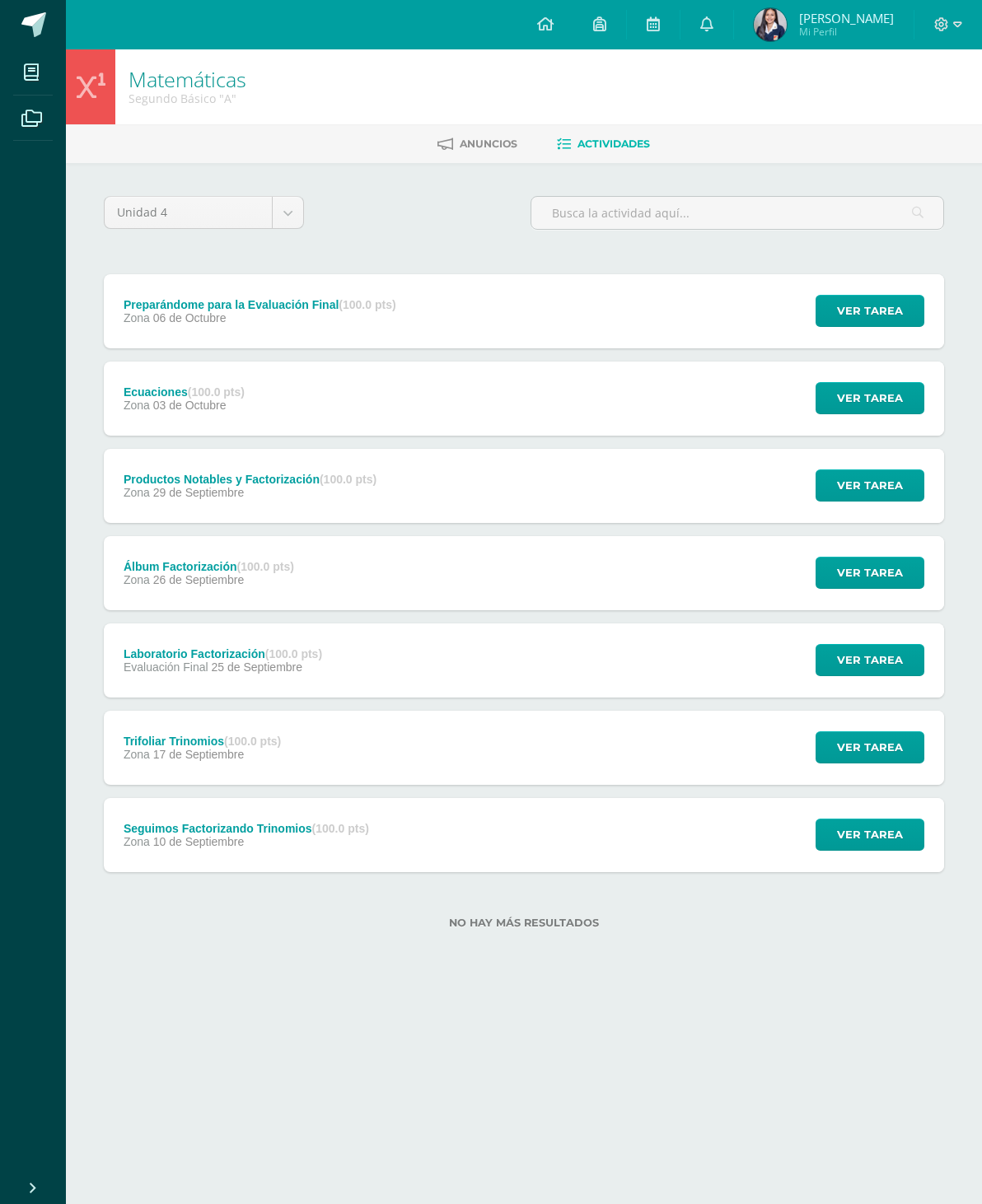
click at [864, 497] on span "Ver tarea" at bounding box center [869, 485] width 66 height 31
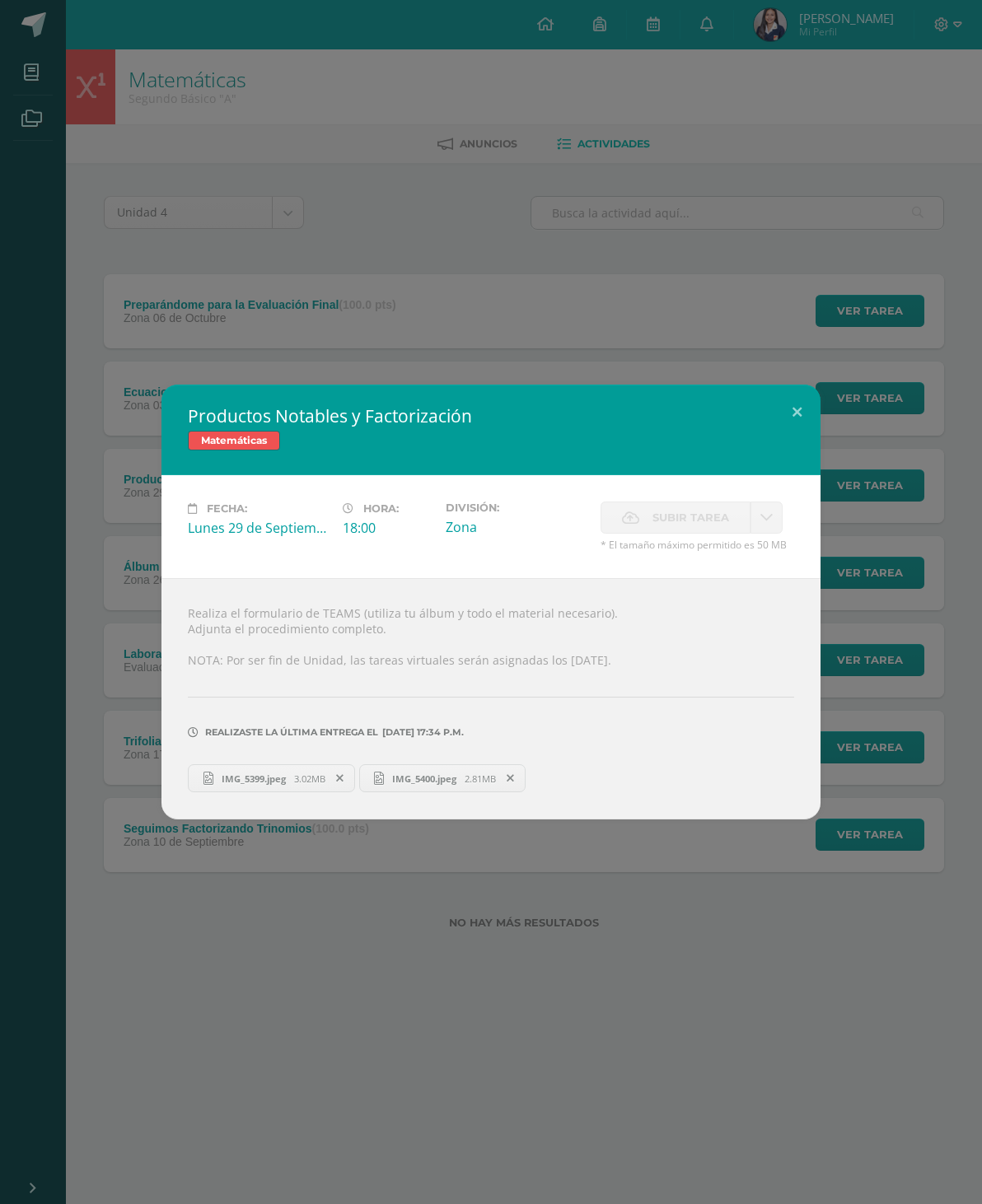
click at [803, 417] on button at bounding box center [797, 412] width 47 height 56
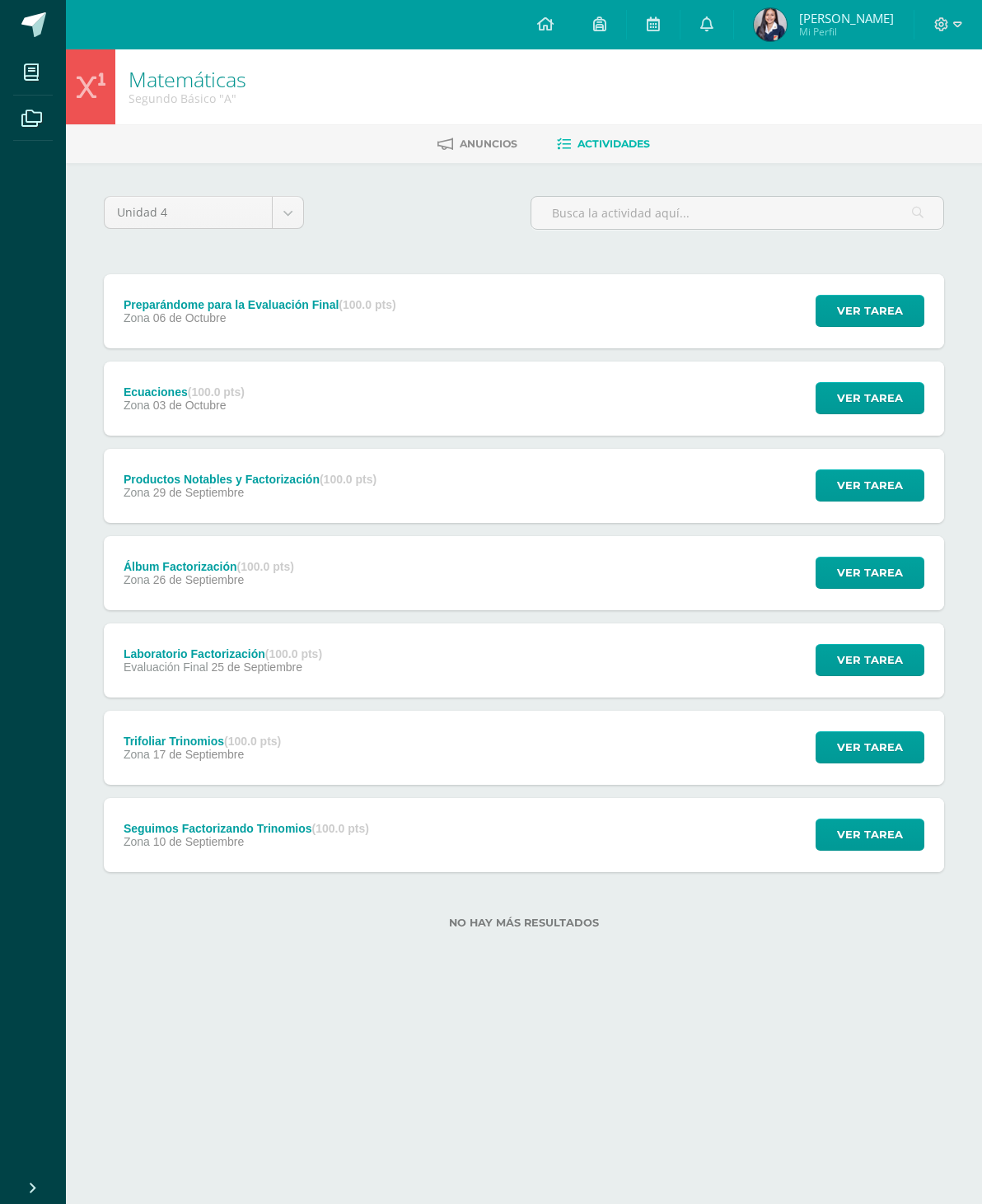
click at [881, 408] on span "Ver tarea" at bounding box center [869, 398] width 66 height 31
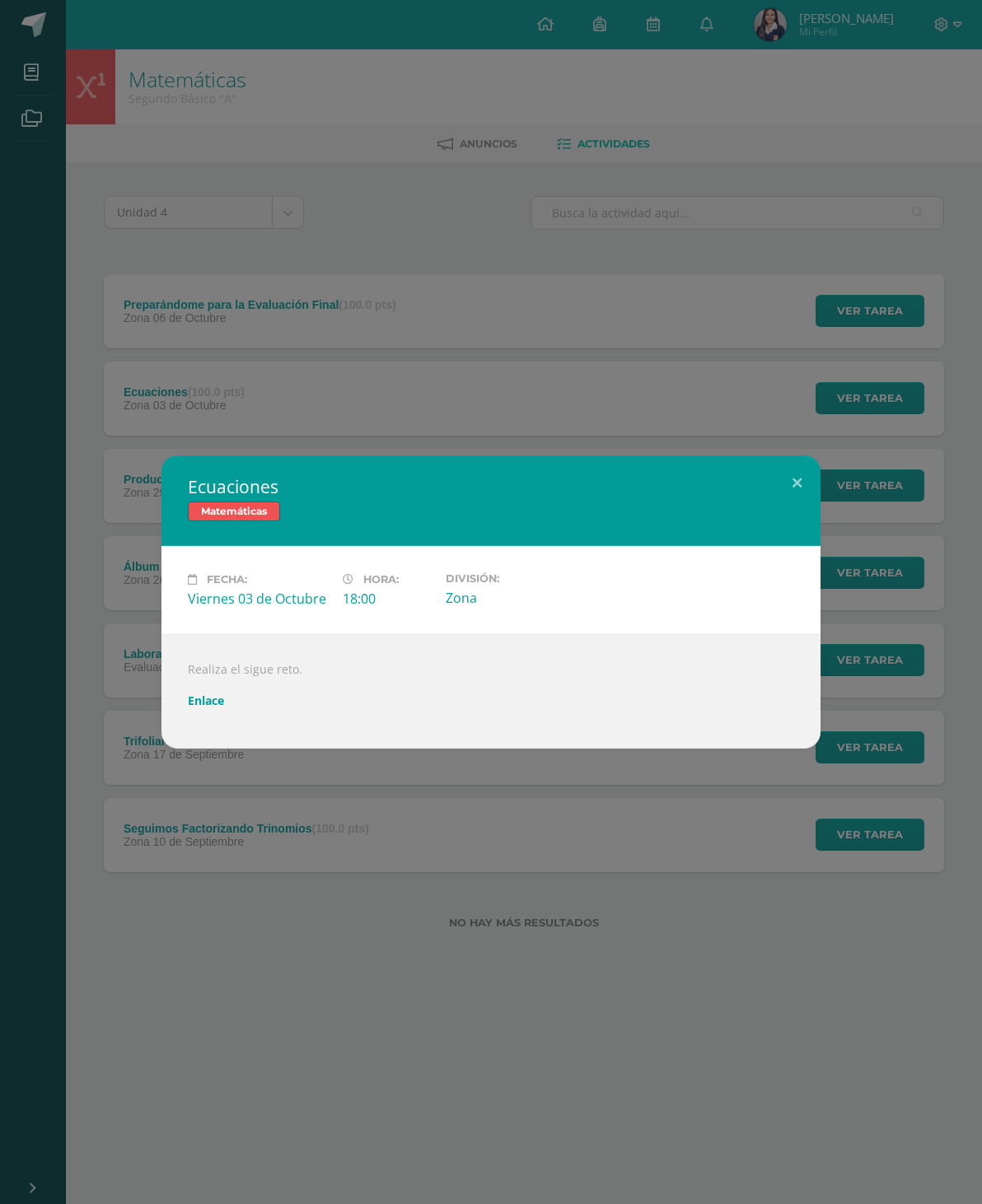
click at [210, 696] on link "Enlace" at bounding box center [205, 701] width 36 height 16
click at [790, 491] on button at bounding box center [797, 483] width 47 height 56
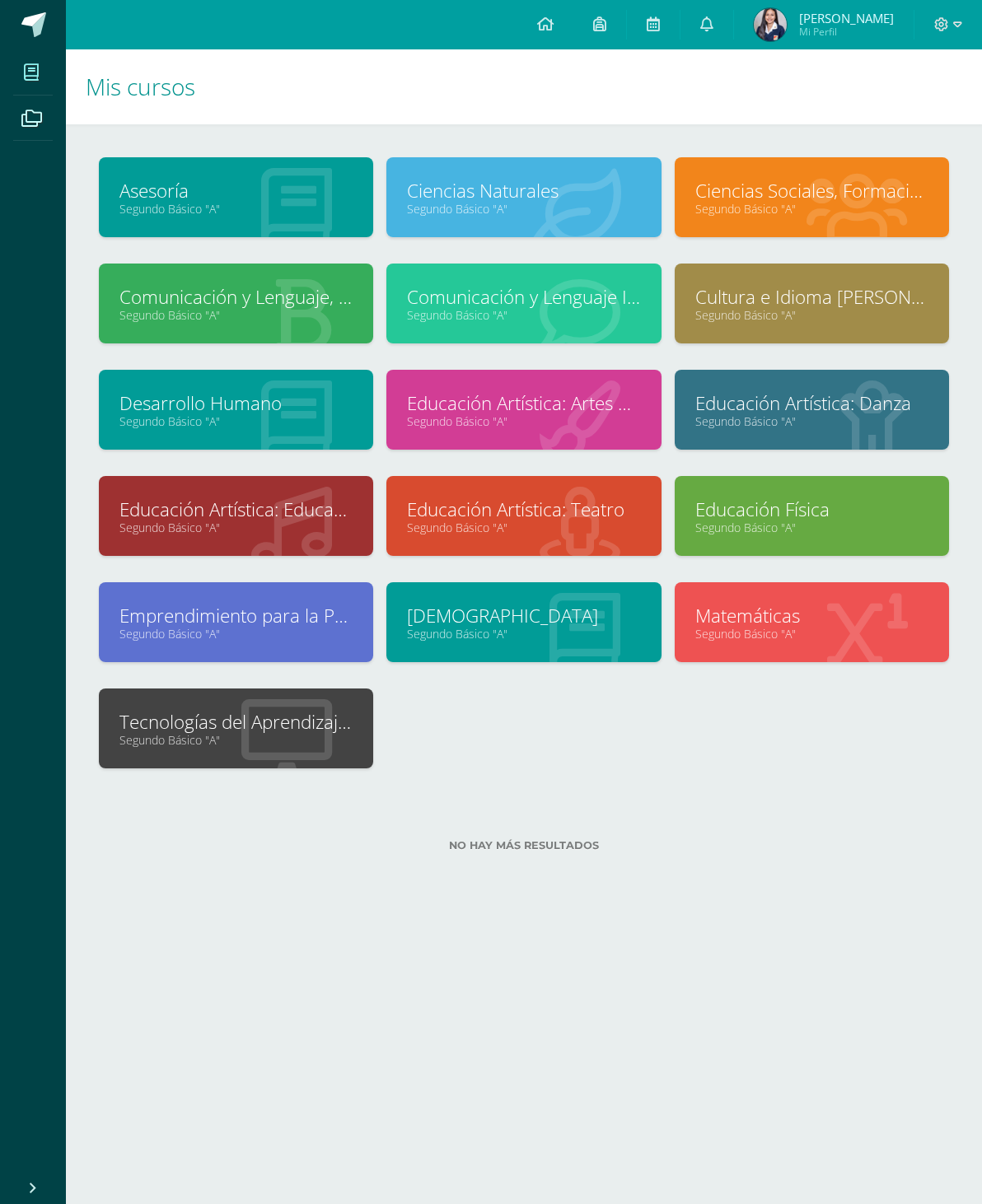
click at [751, 304] on link "Cultura e Idioma [PERSON_NAME] o Xinca" at bounding box center [812, 296] width 233 height 26
click at [428, 421] on link "Segundo Básico "A"" at bounding box center [523, 421] width 233 height 16
click at [854, 429] on link "Segundo Básico "A"" at bounding box center [812, 421] width 233 height 16
click at [184, 519] on link "Educación Artística: Educación Musical" at bounding box center [235, 509] width 233 height 26
click at [214, 628] on link "Emprendimiento para la Productividad" at bounding box center [235, 615] width 233 height 26
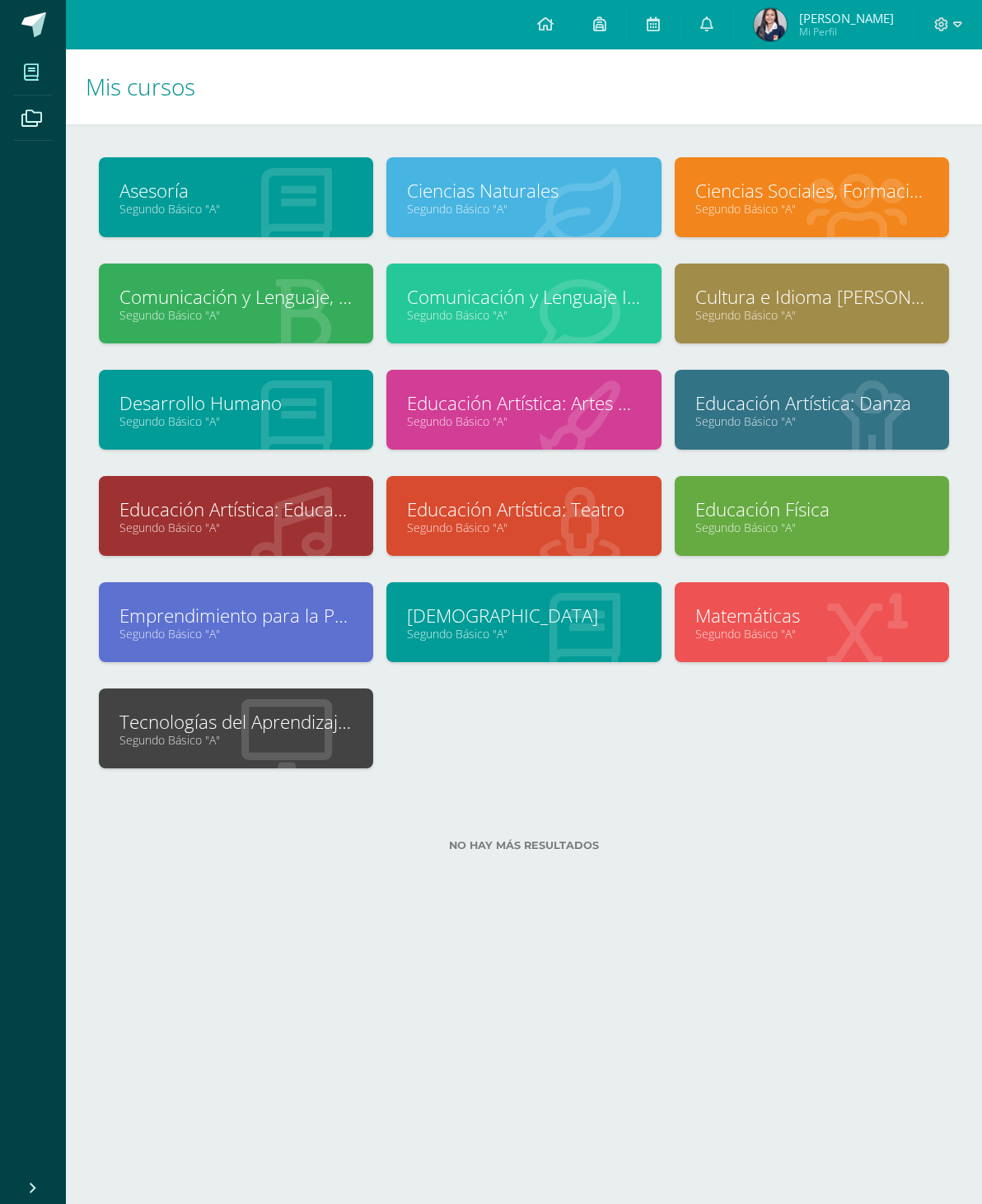
click at [232, 609] on link "Emprendimiento para la Productividad" at bounding box center [235, 615] width 233 height 26
click at [559, 629] on link "[DEMOGRAPHIC_DATA]" at bounding box center [523, 615] width 233 height 26
